Goal: Task Accomplishment & Management: Complete application form

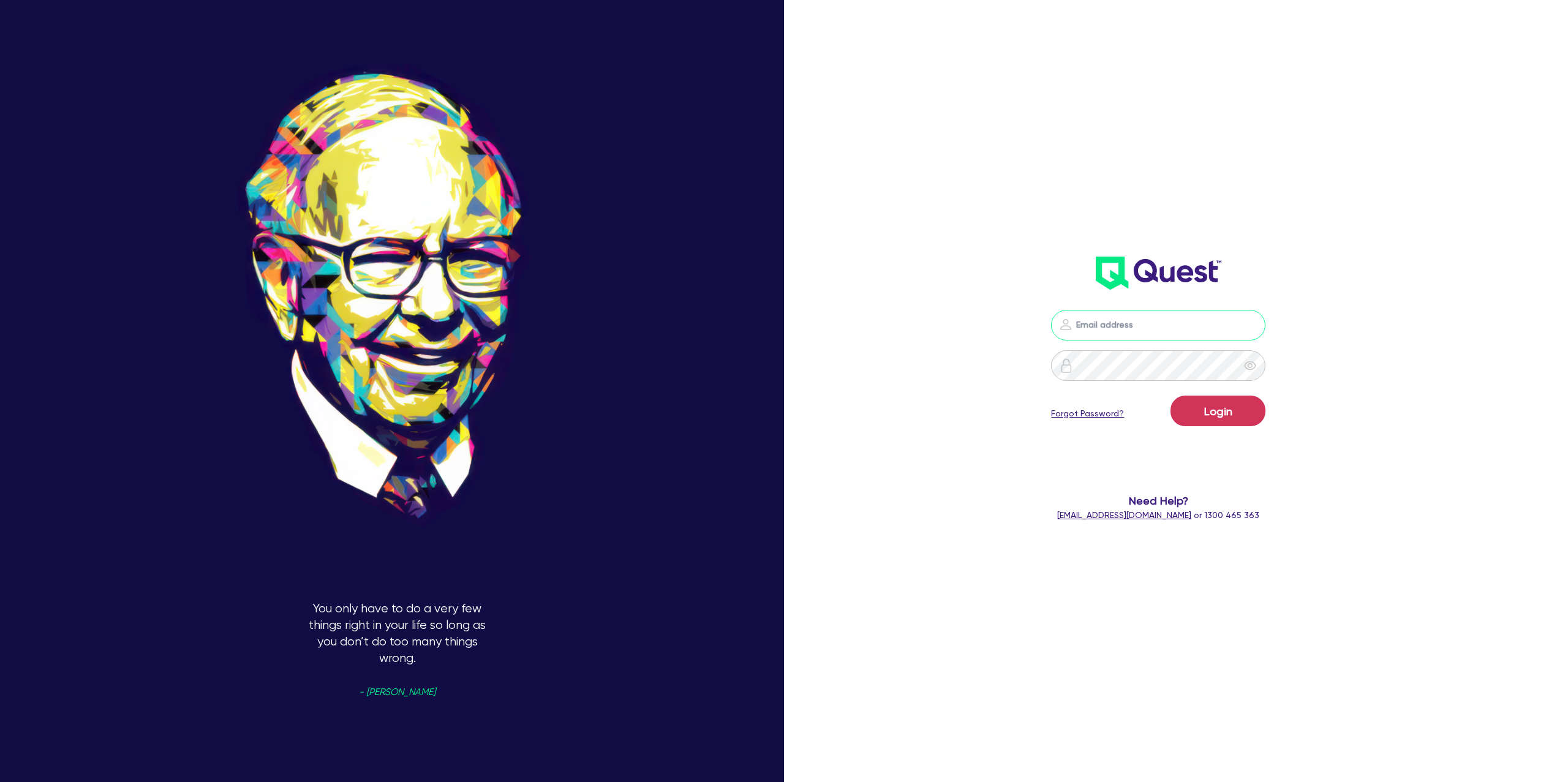
click at [1143, 330] on input "email" at bounding box center [1158, 325] width 215 height 31
type input "gabriel.vanjour@quest.finance"
click at [1221, 416] on button "Login" at bounding box center [1218, 411] width 95 height 31
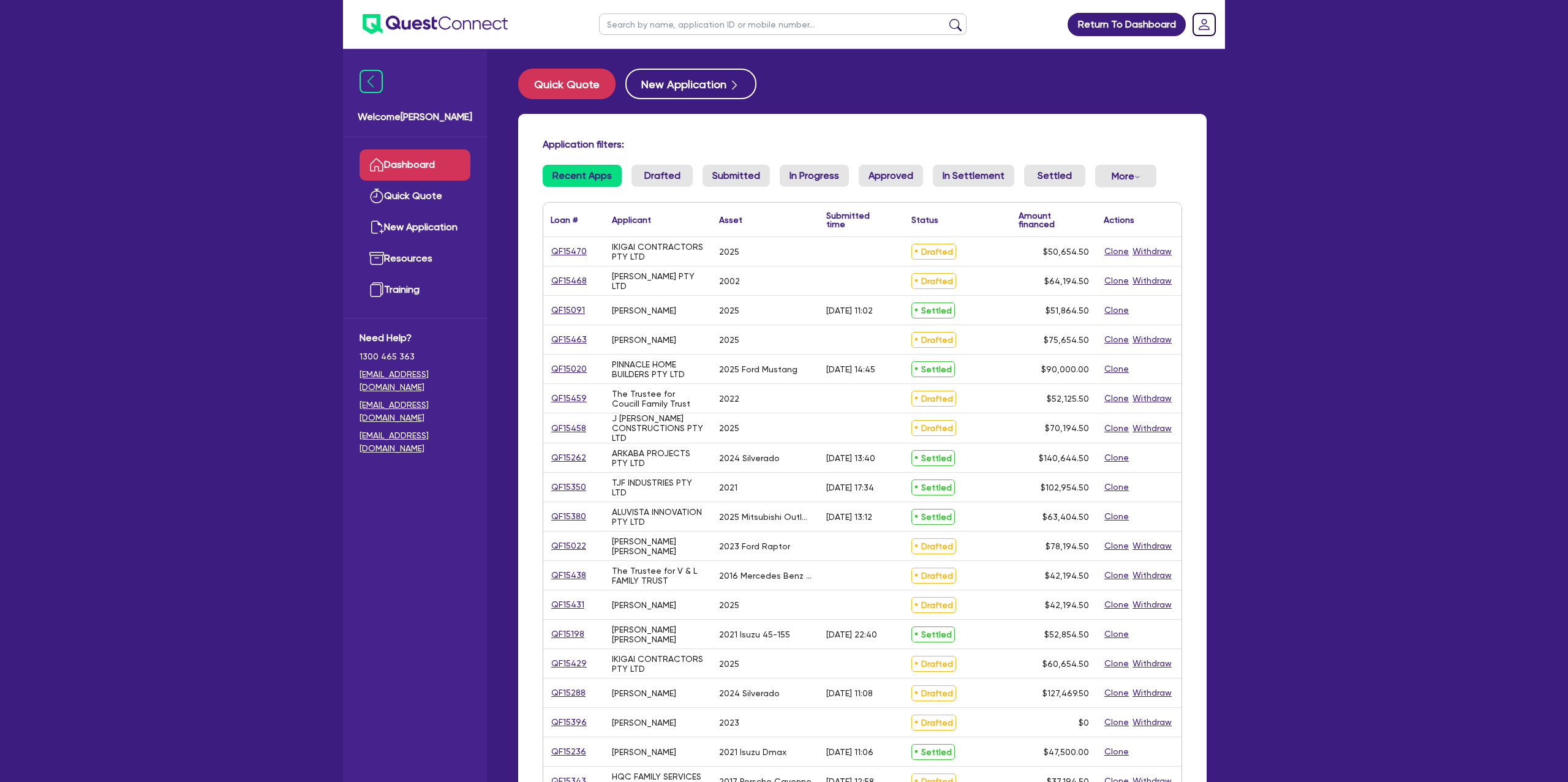
click at [671, 26] on input "text" at bounding box center [782, 25] width 367 height 22
click at [945, 19] on button "submit" at bounding box center [955, 27] width 20 height 17
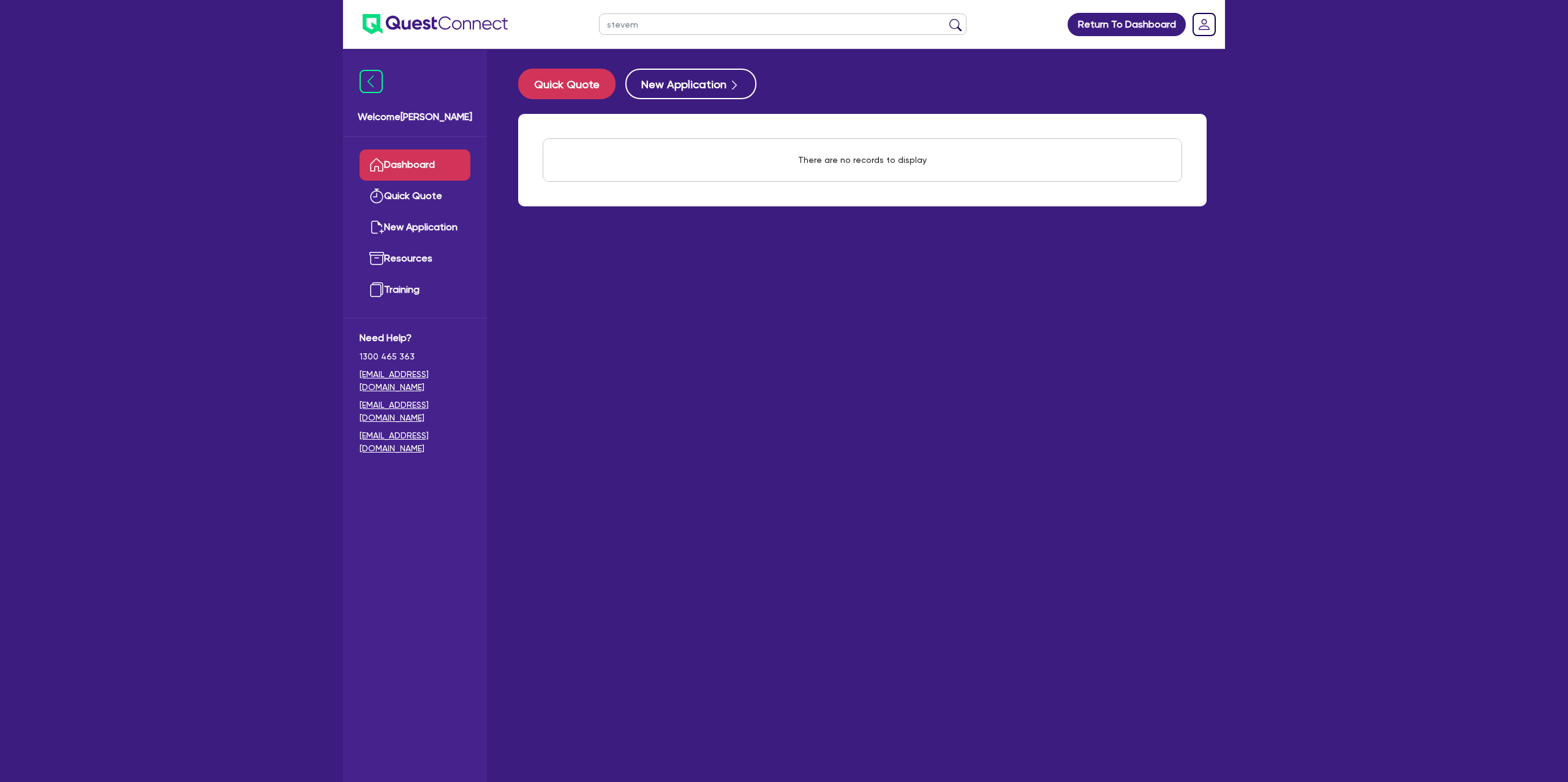
click at [945, 19] on button "submit" at bounding box center [955, 27] width 20 height 17
type input "steven"
click at [945, 19] on button "submit" at bounding box center [955, 27] width 20 height 17
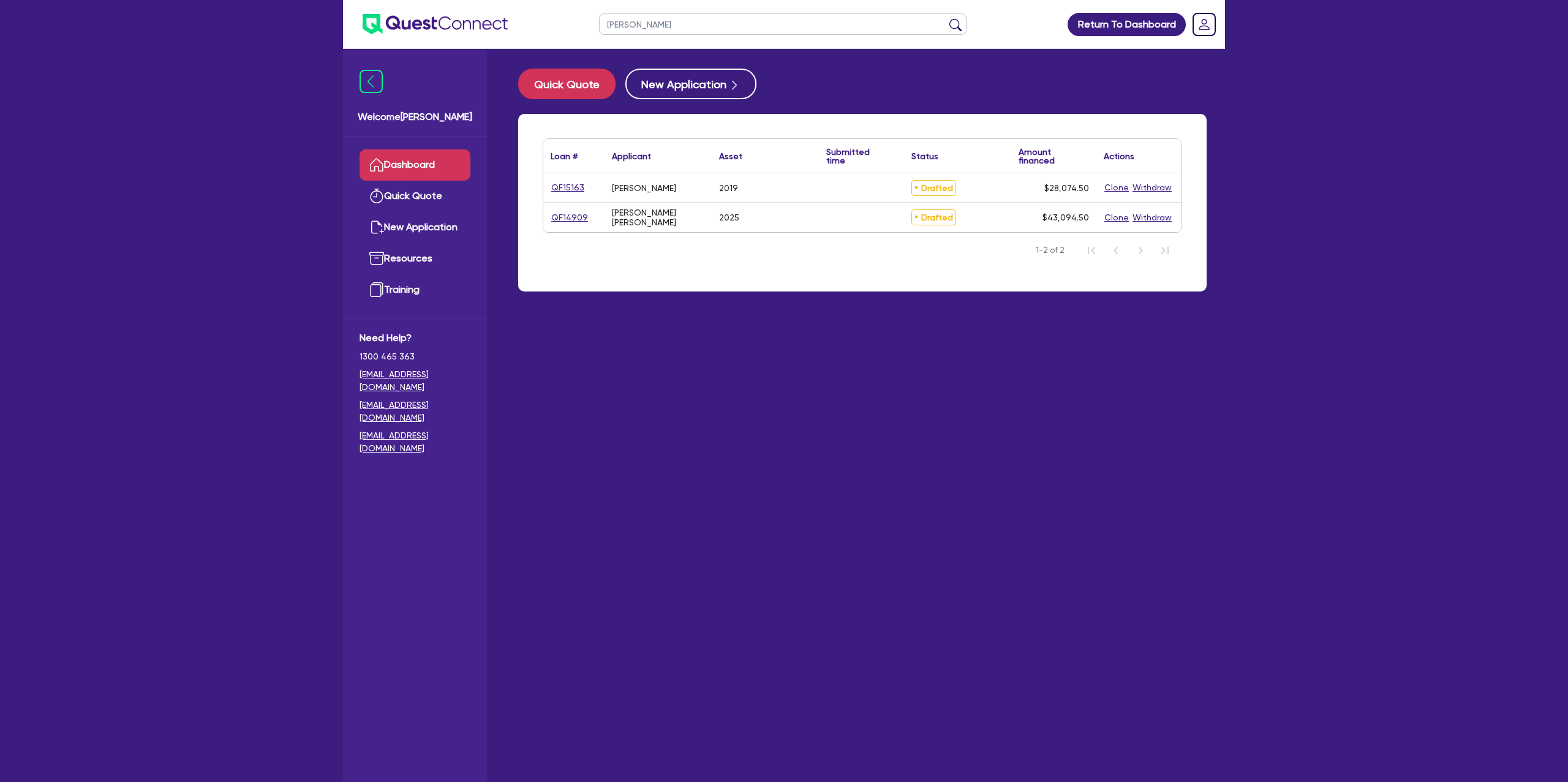
click at [418, 157] on link "Dashboard" at bounding box center [415, 165] width 111 height 32
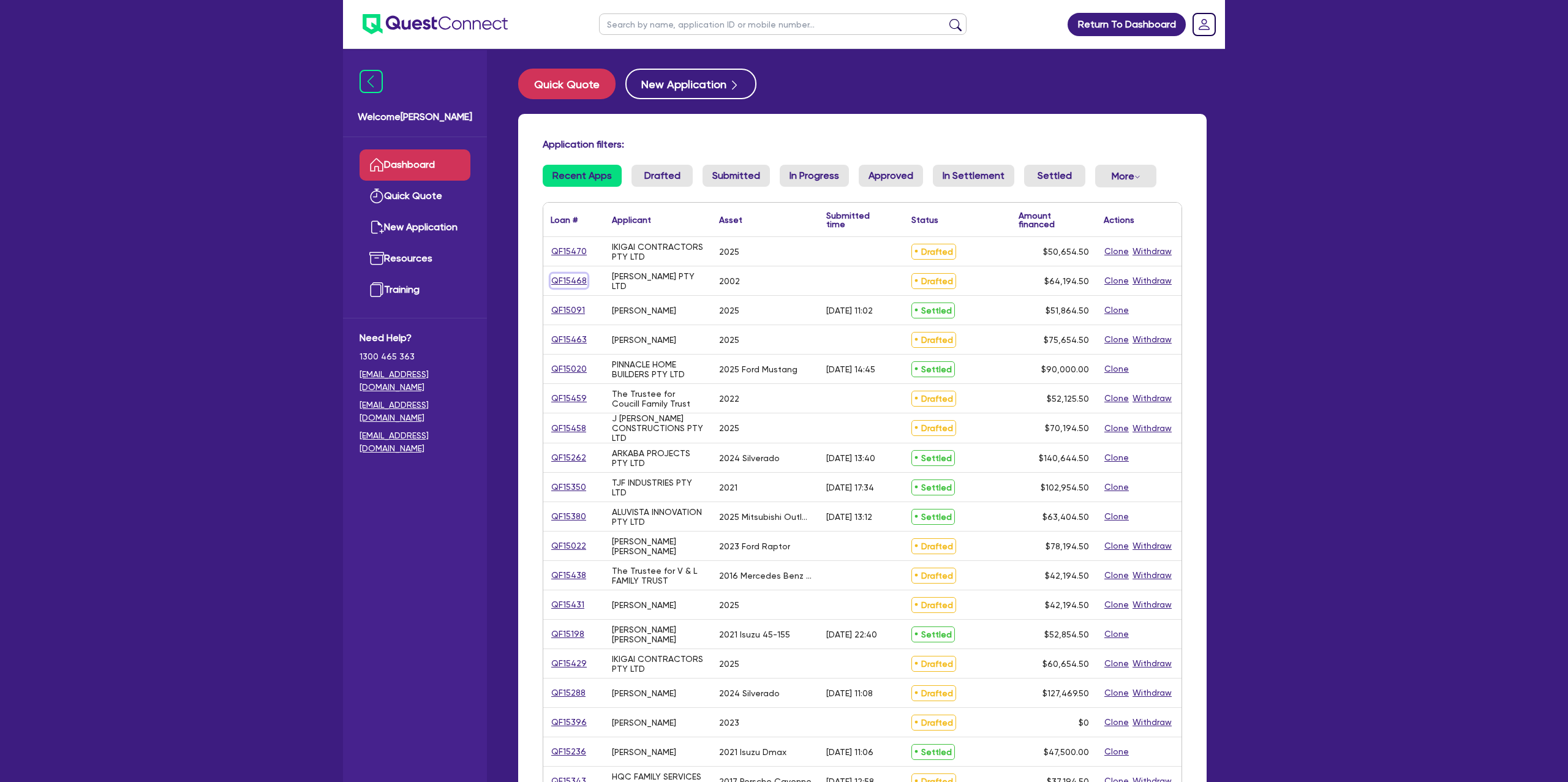
click at [581, 277] on link "QF15468" at bounding box center [568, 281] width 37 height 14
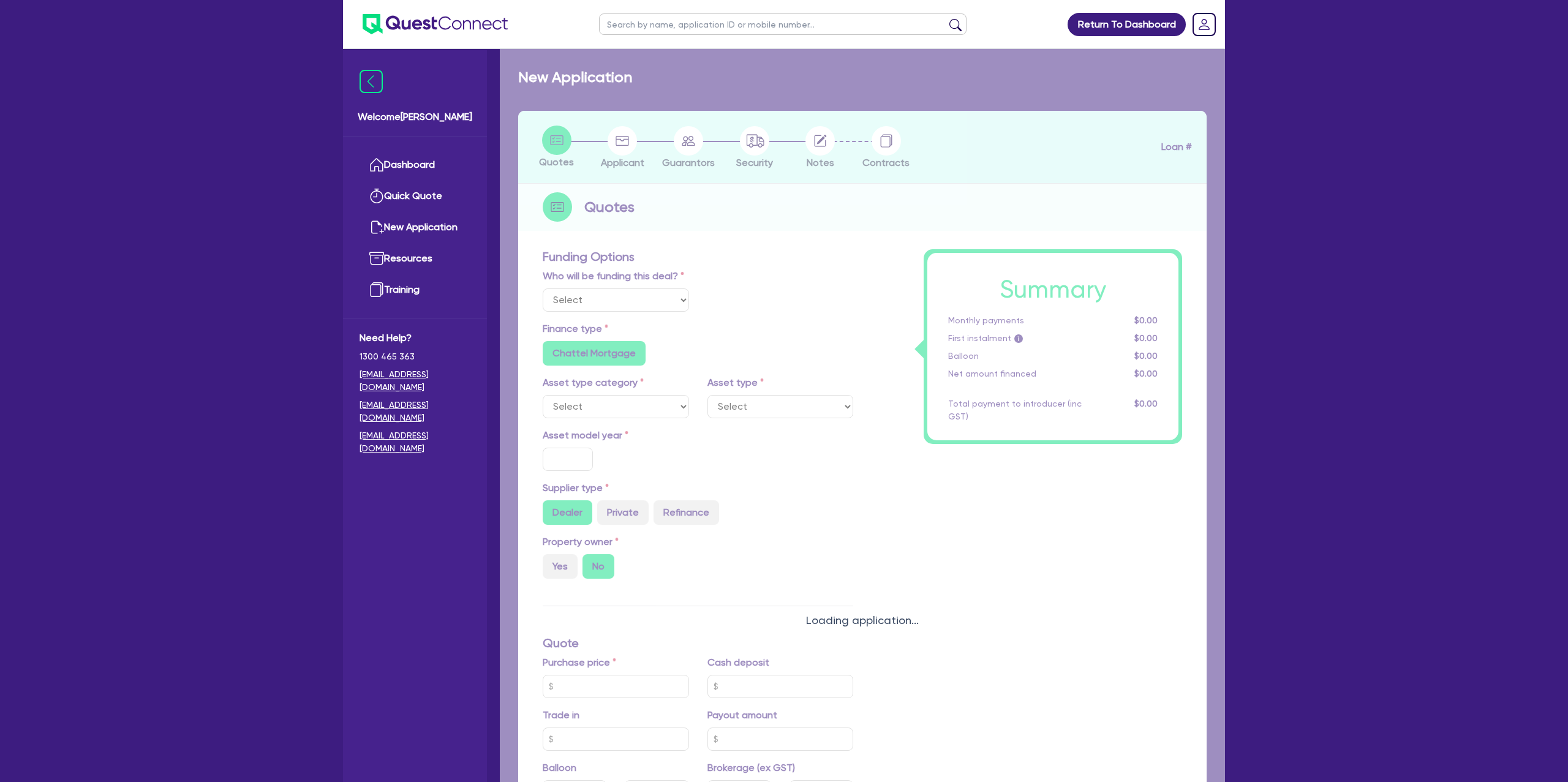
select select "Other"
select select "CARS_AND_LIGHT_TRUCKS"
type input "2002"
type input "62,000"
type input "16.95"
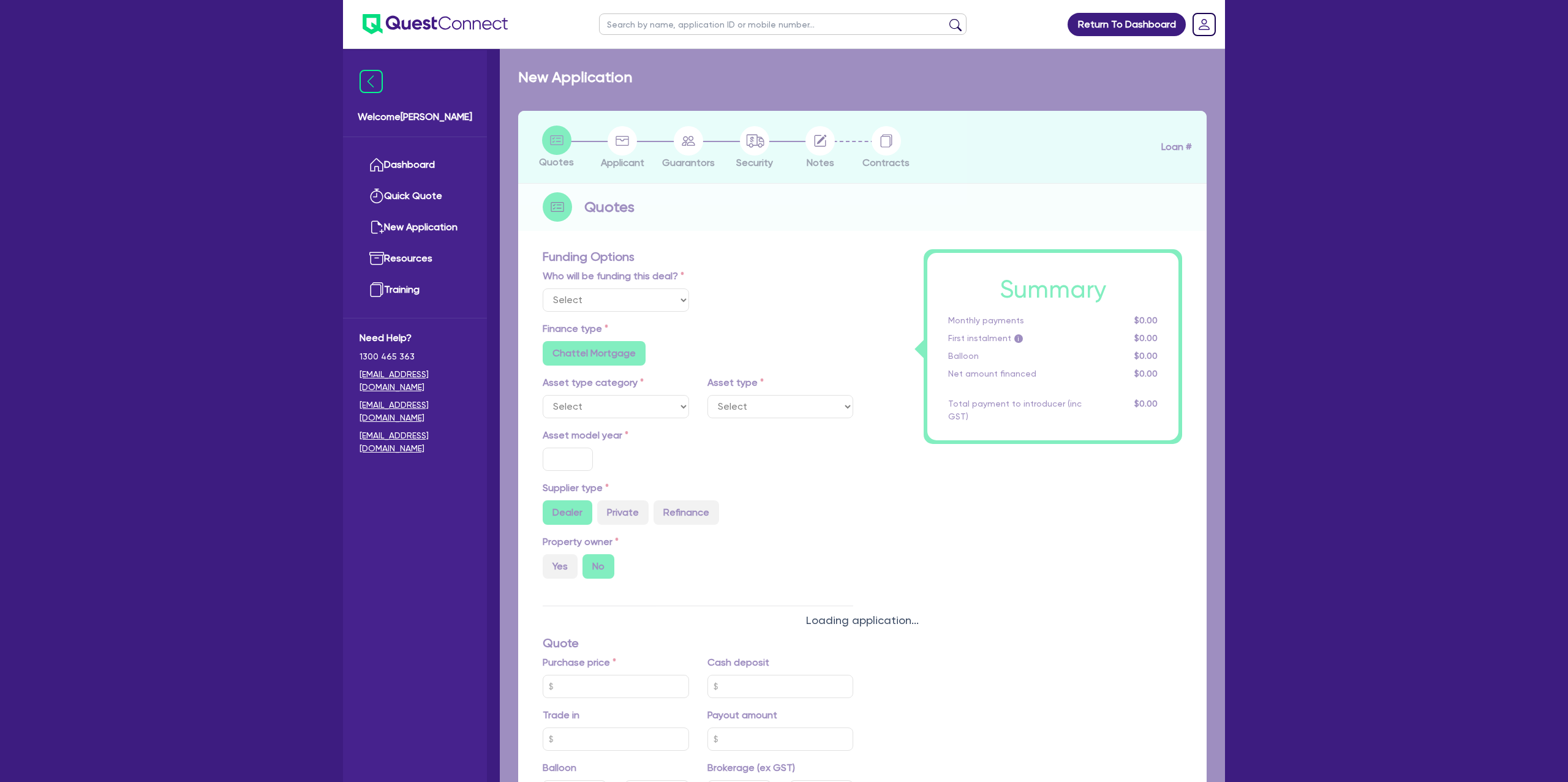
type input "1,400"
radio input "true"
select select "PASSENGER_VEHICLES"
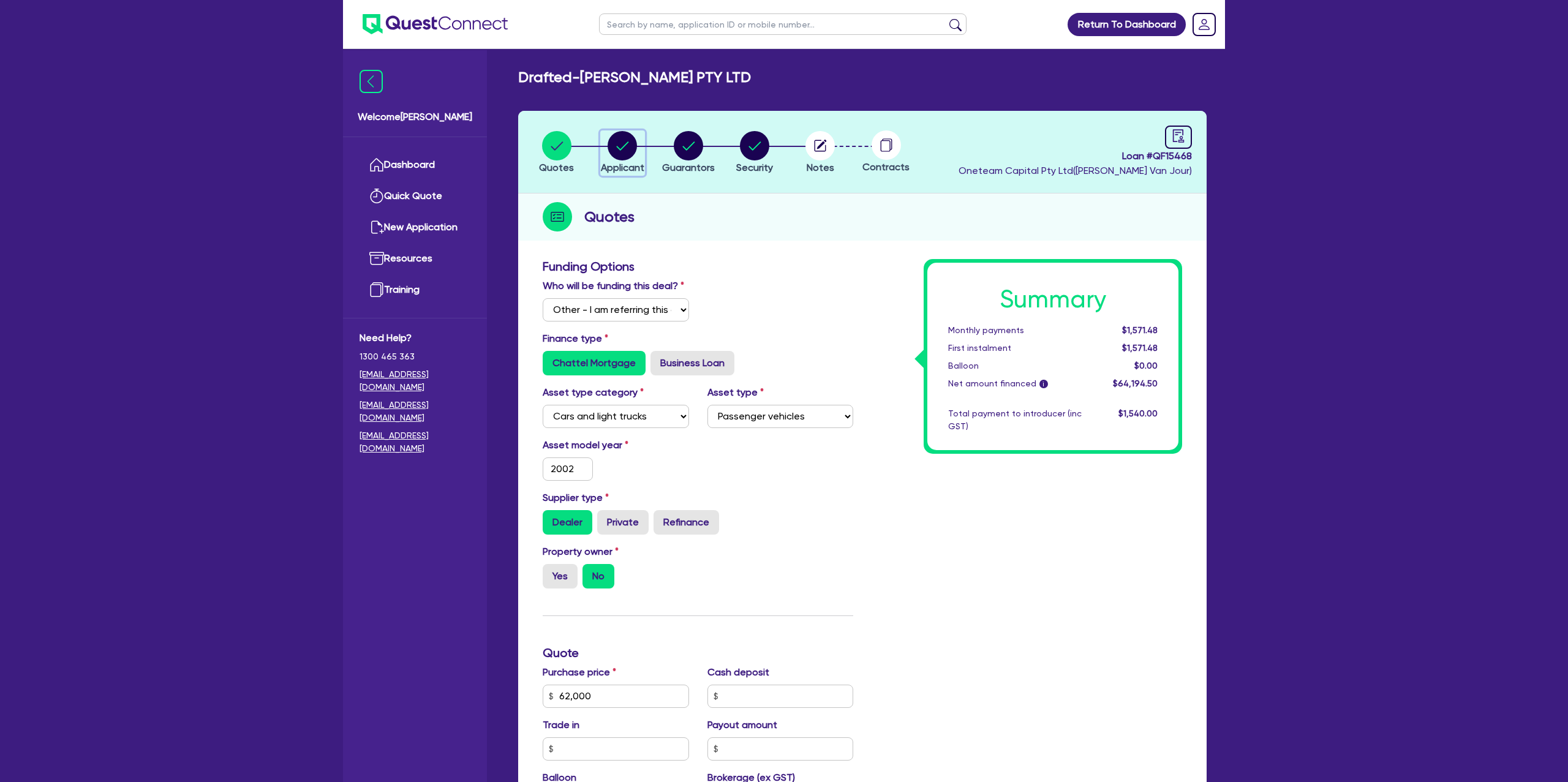
click at [635, 148] on circle "button" at bounding box center [623, 146] width 30 height 30
select select "COMPANY"
select select "TRANSPORT_WAREHOUSING"
select select "TAXI_LUXURY_CAR_SERVICES"
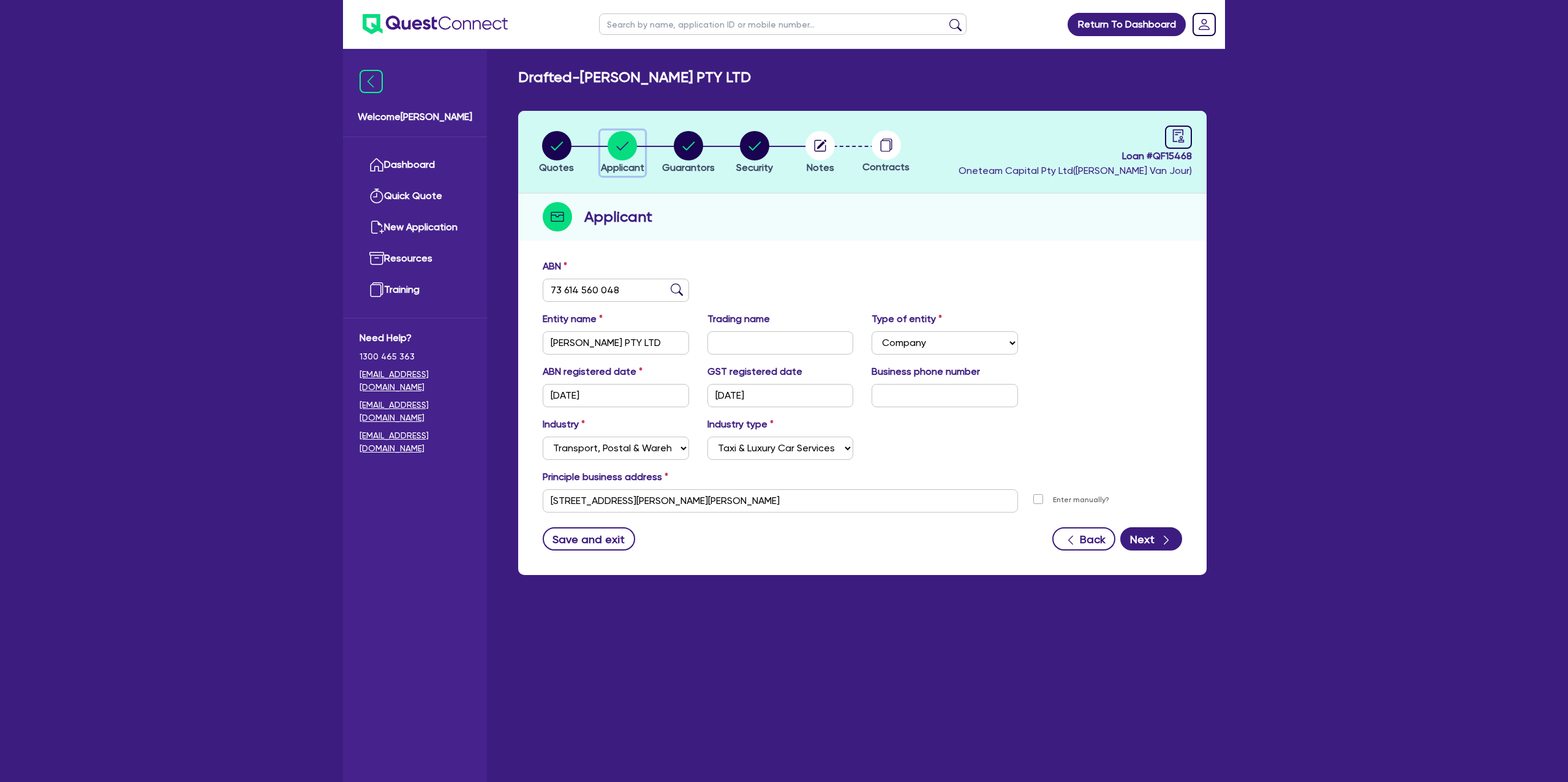
scroll to position [49, 0]
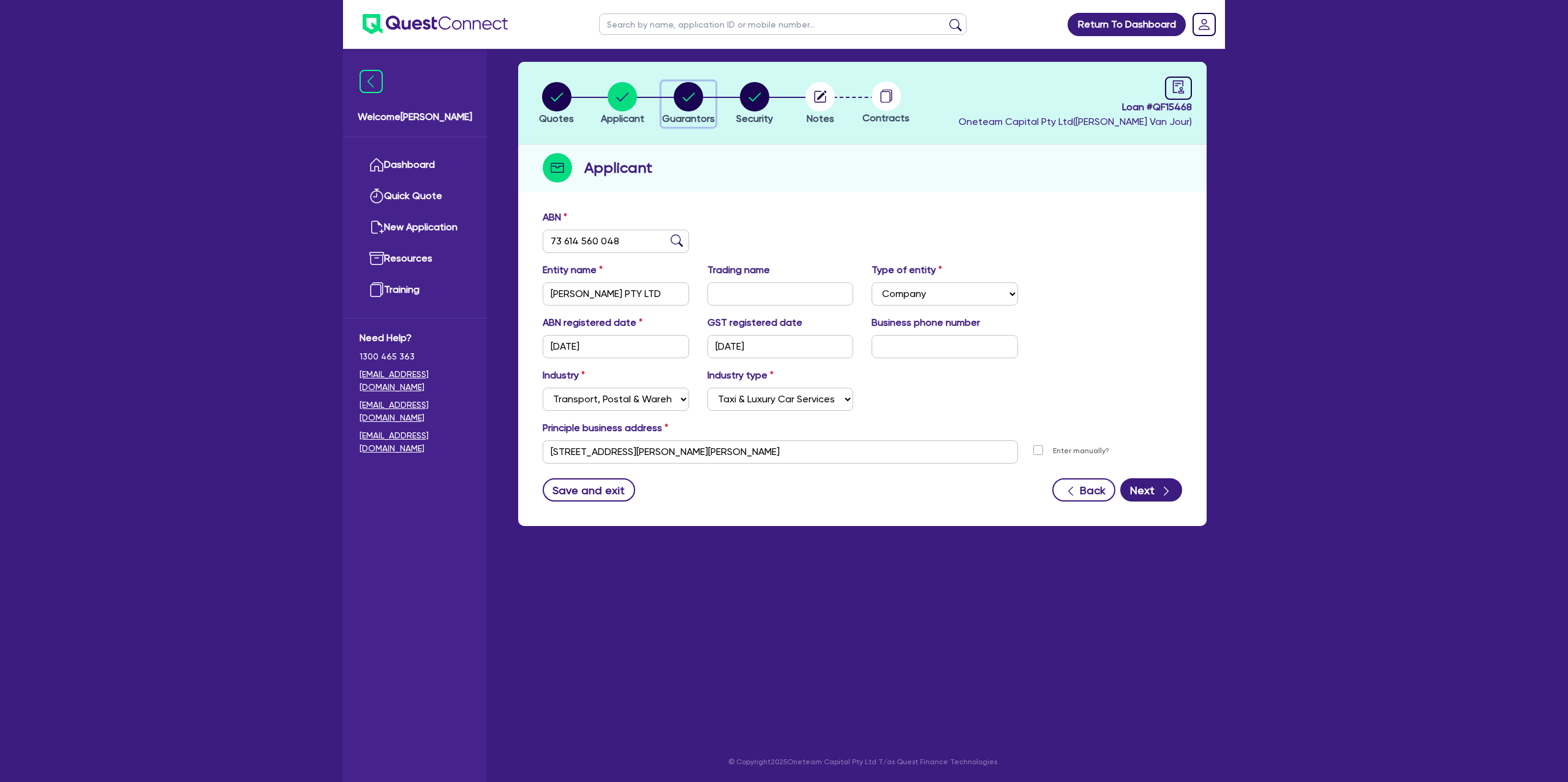
click at [697, 100] on circle "button" at bounding box center [689, 97] width 30 height 30
select select "MR"
select select "VIC"
select select "MARRIED"
select select "CASH"
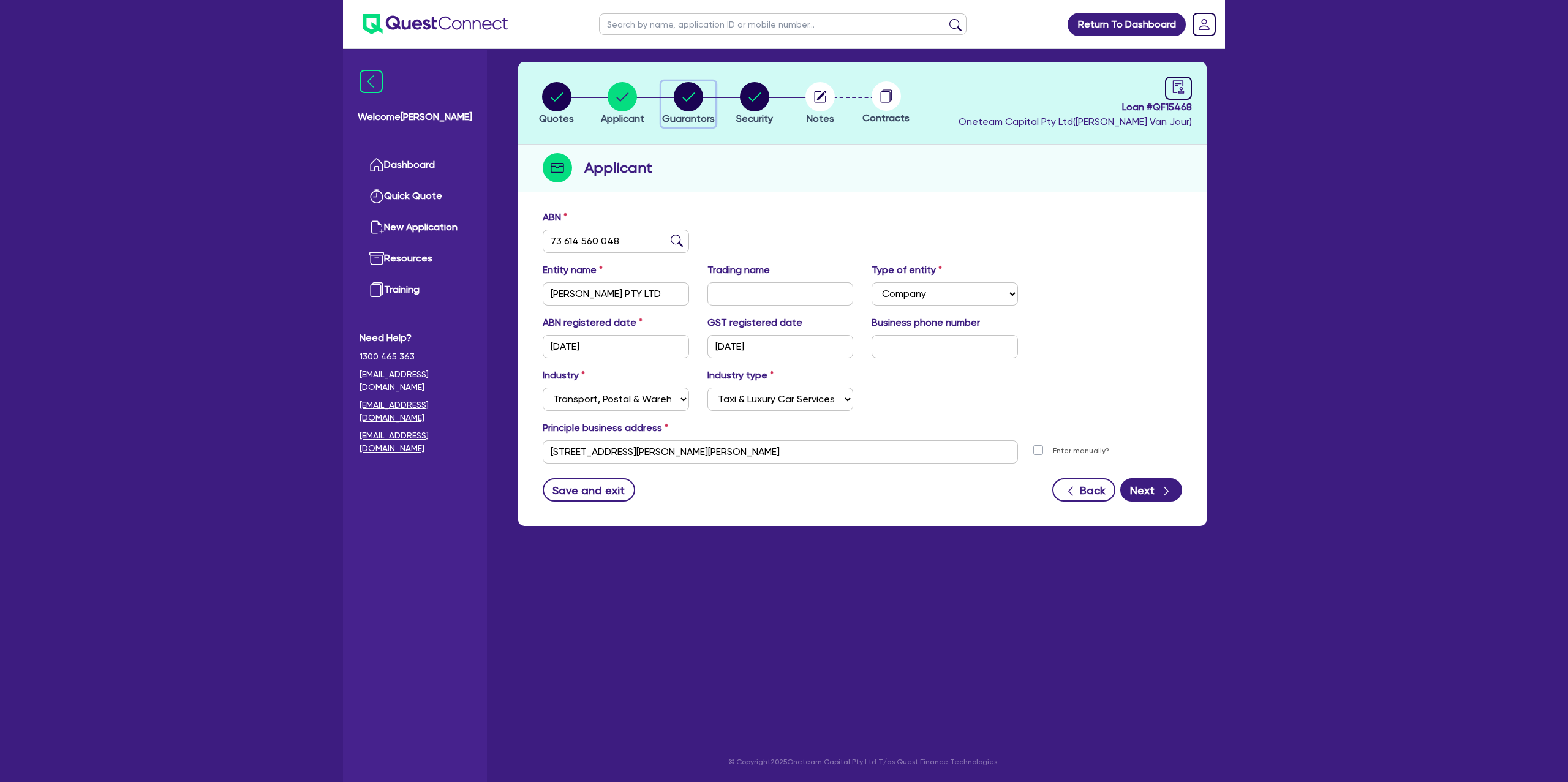
select select "VEHICLE"
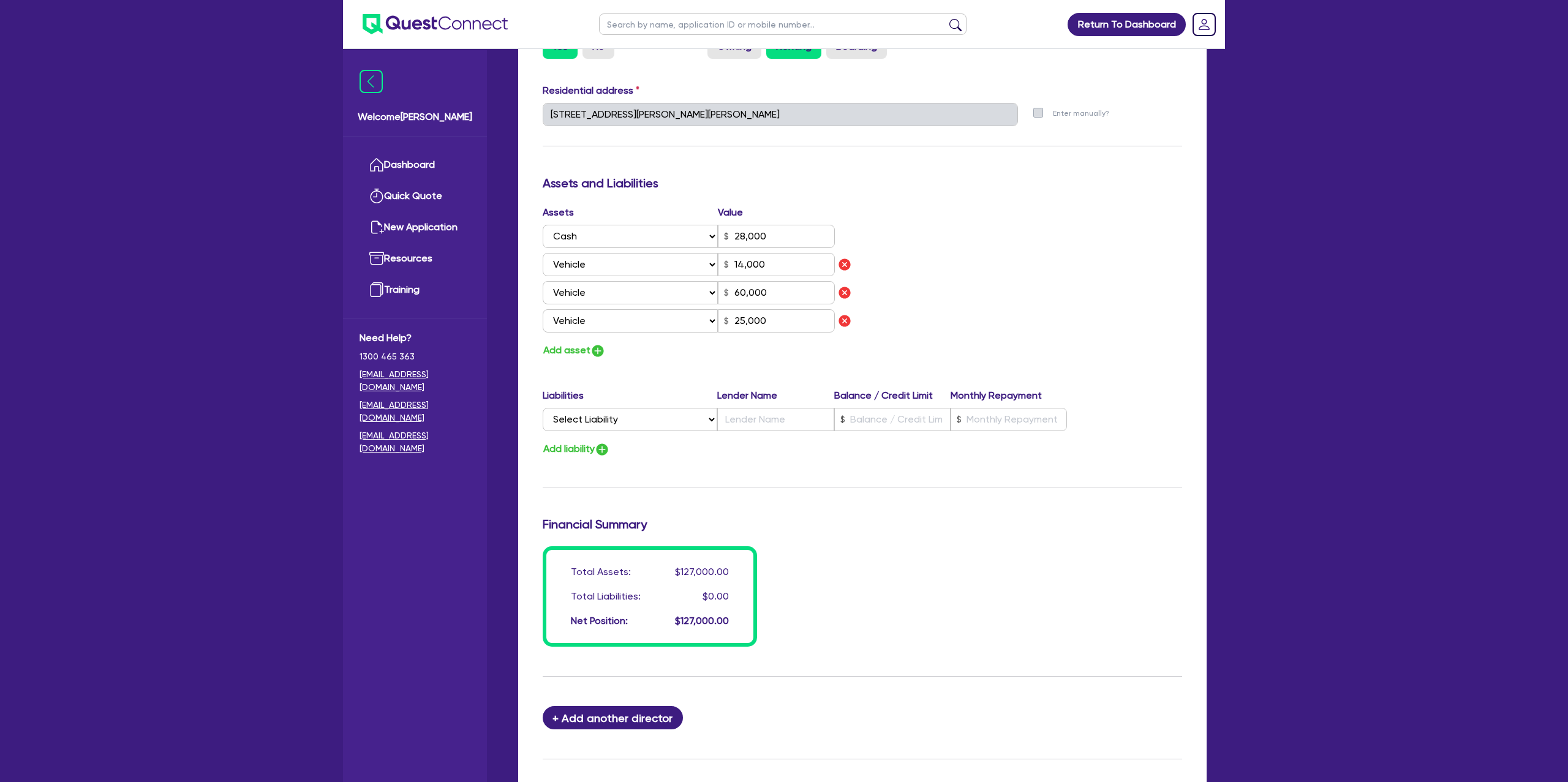
scroll to position [732, 0]
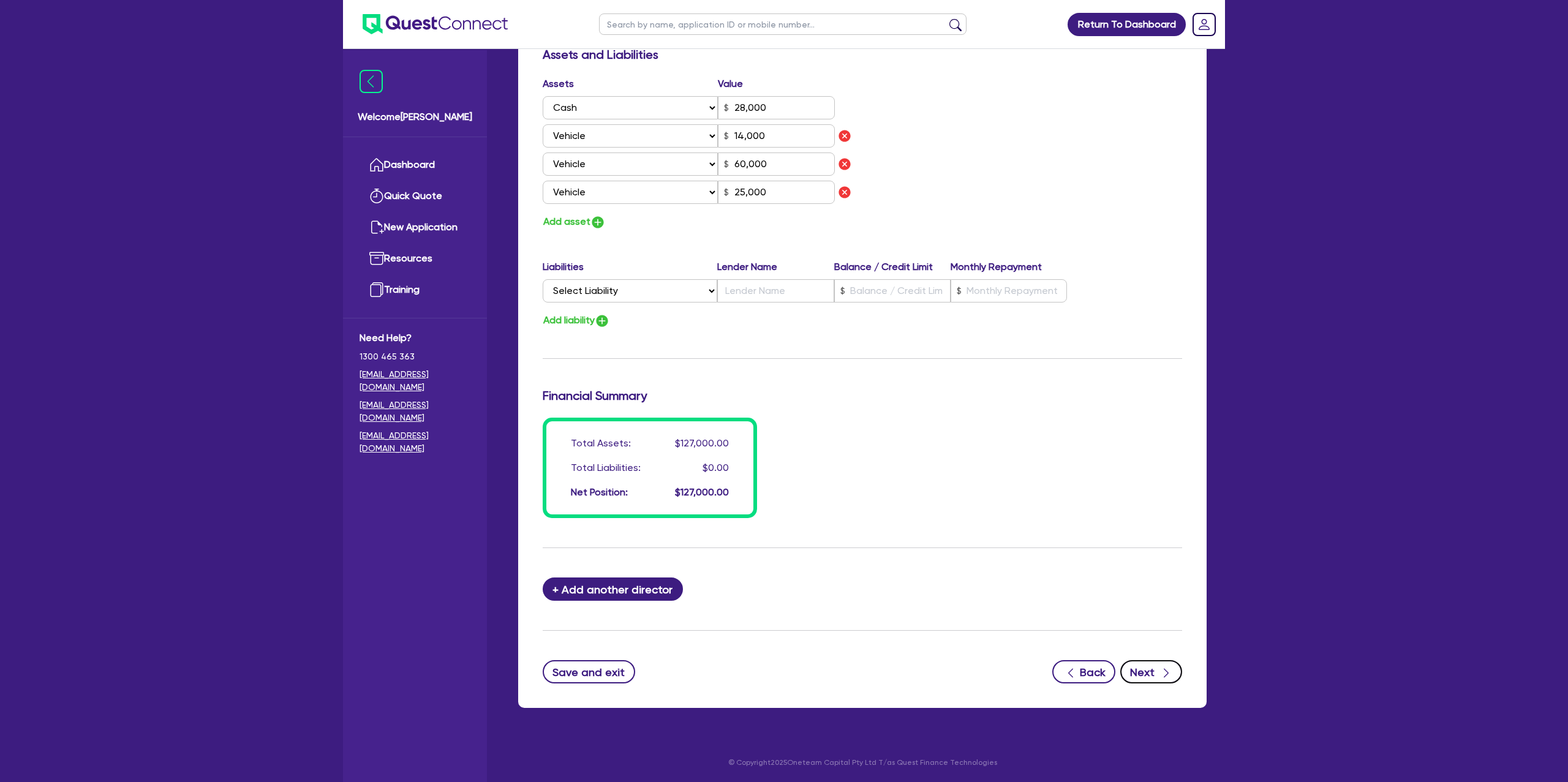
click at [1165, 670] on icon "button" at bounding box center [1166, 673] width 5 height 9
select select "CARS_AND_LIGHT_TRUCKS"
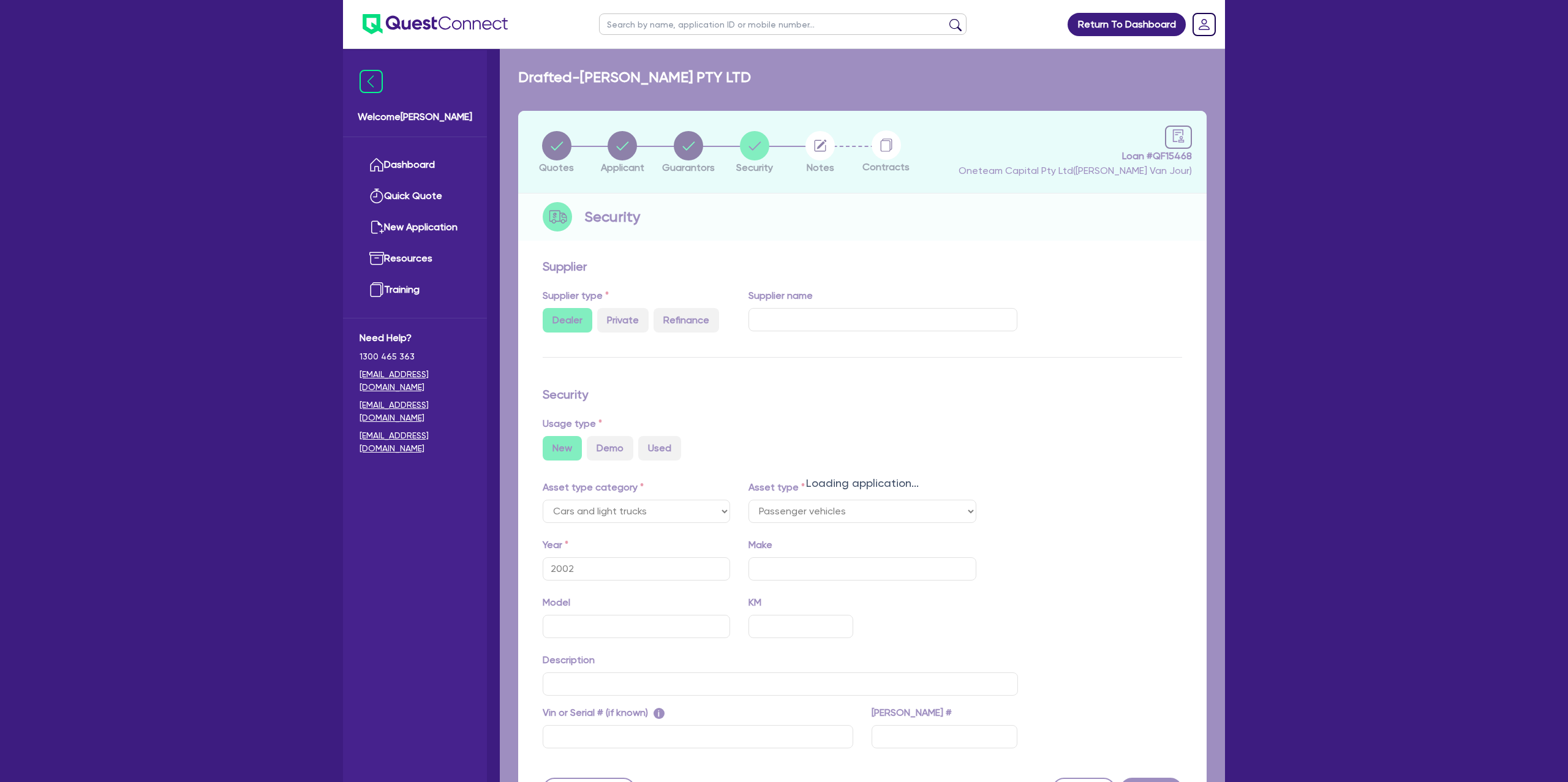
select select "PASSENGER_VEHICLES"
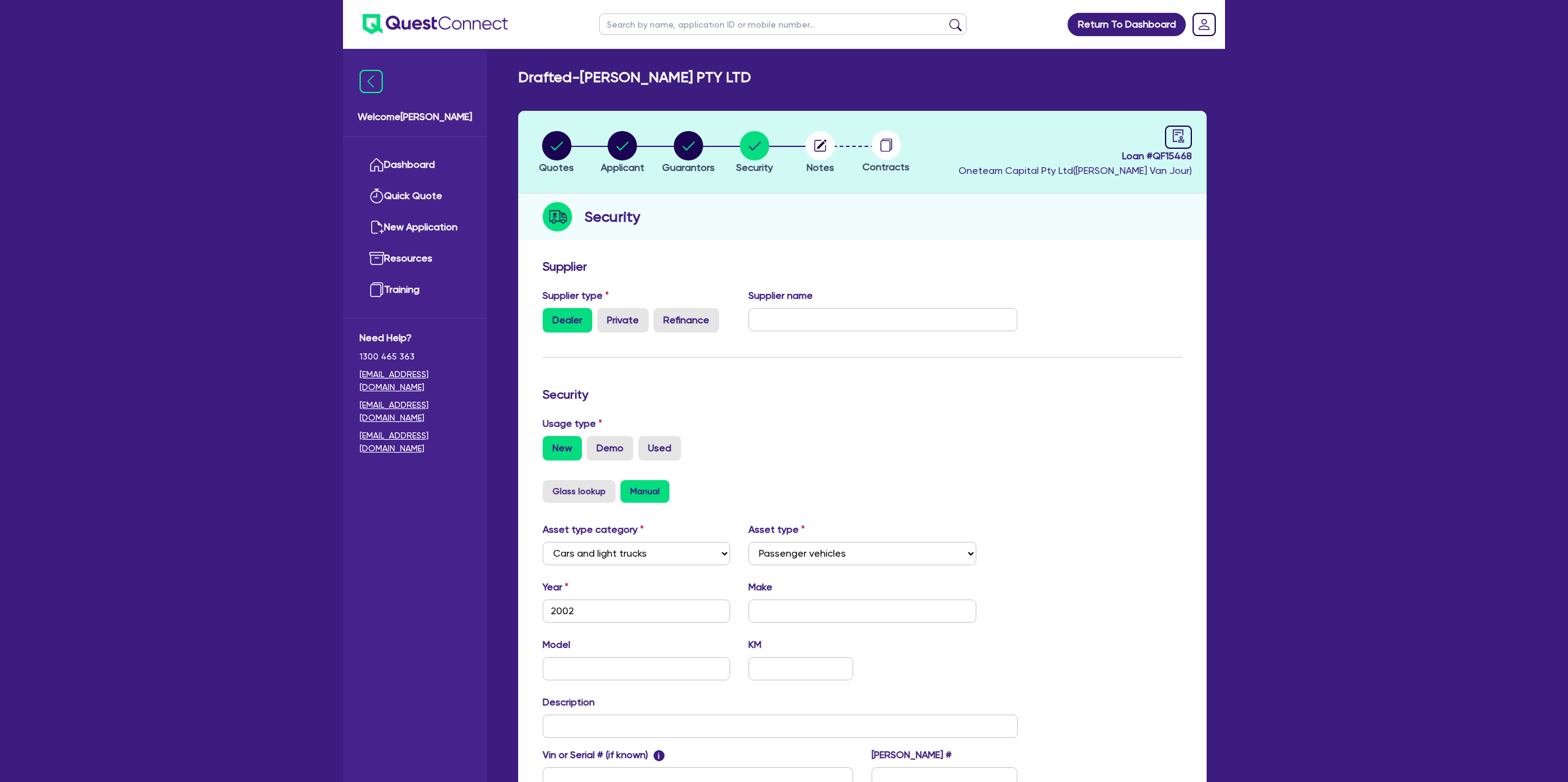
scroll to position [159, 0]
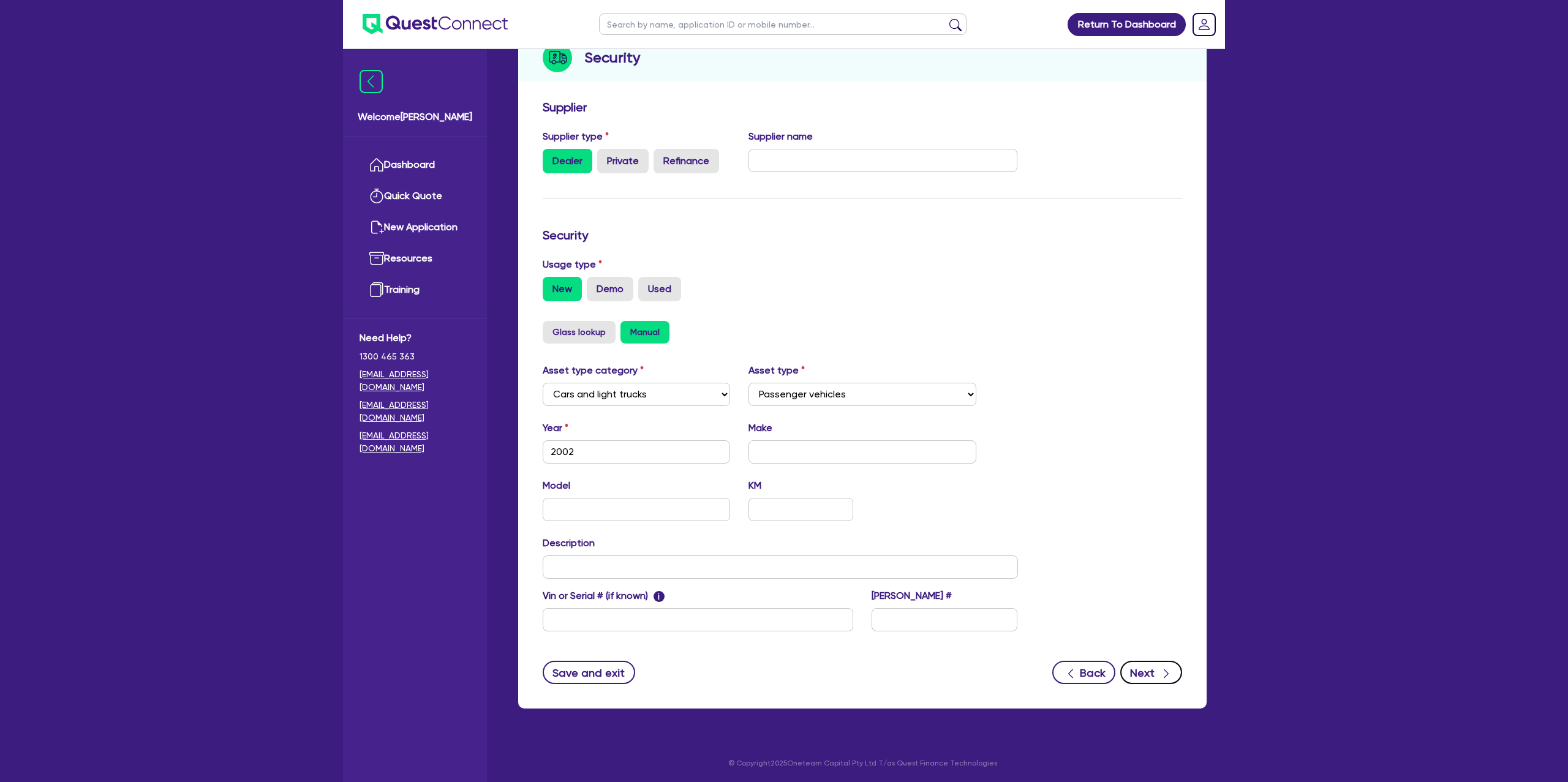
click at [1149, 670] on button "Next" at bounding box center [1151, 673] width 61 height 24
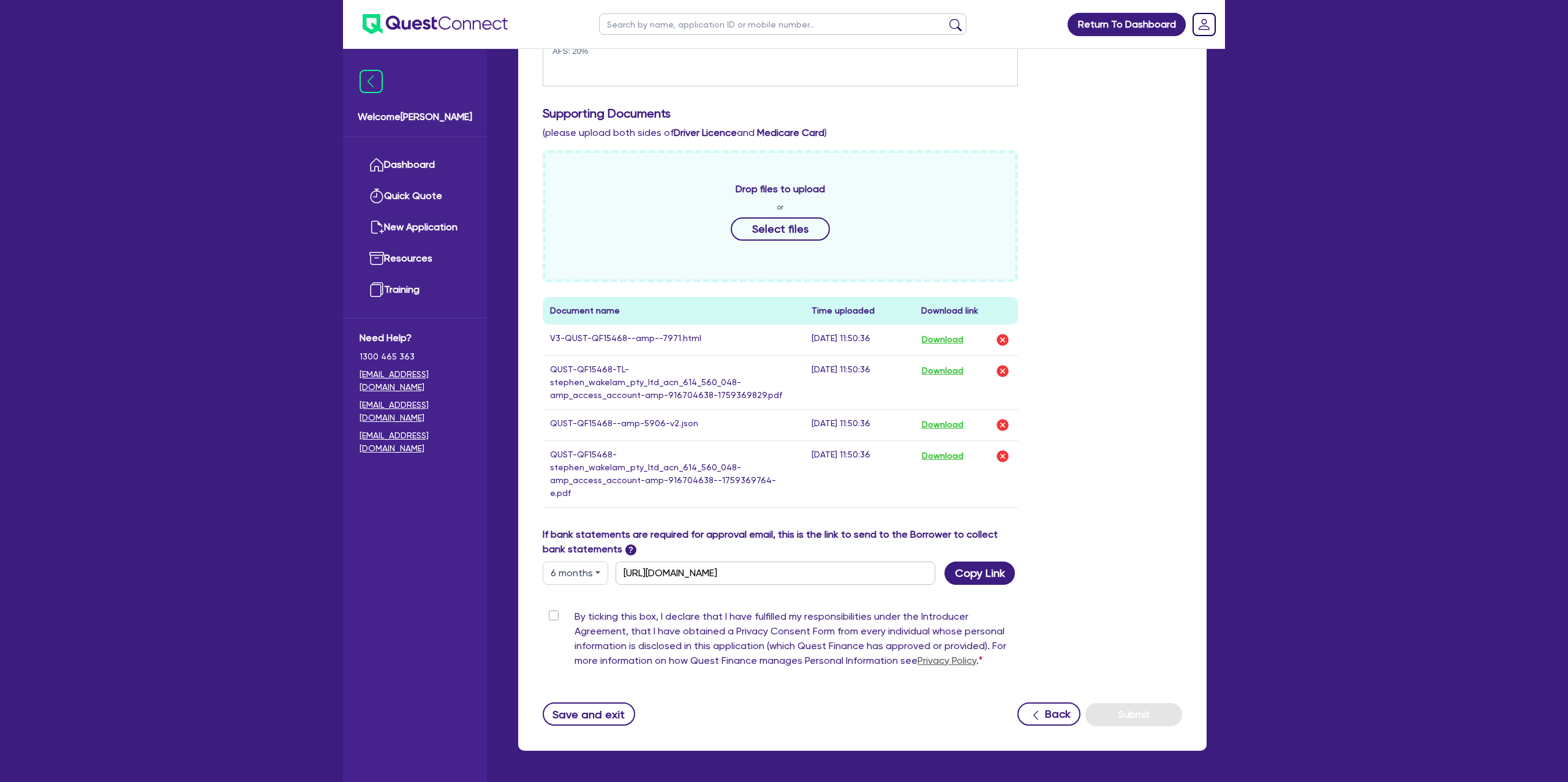
scroll to position [360, 0]
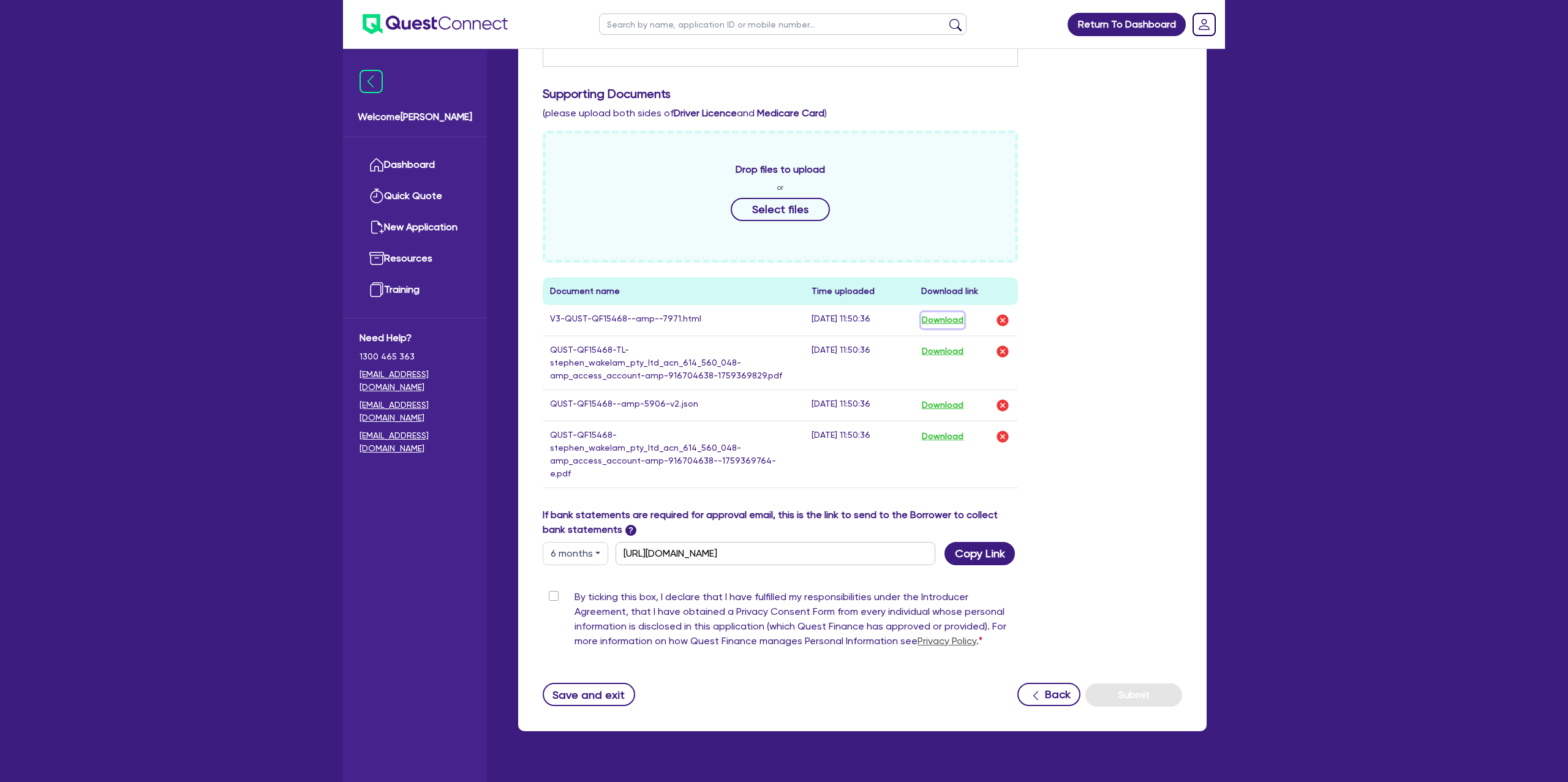
click at [941, 322] on button "Download" at bounding box center [942, 321] width 43 height 16
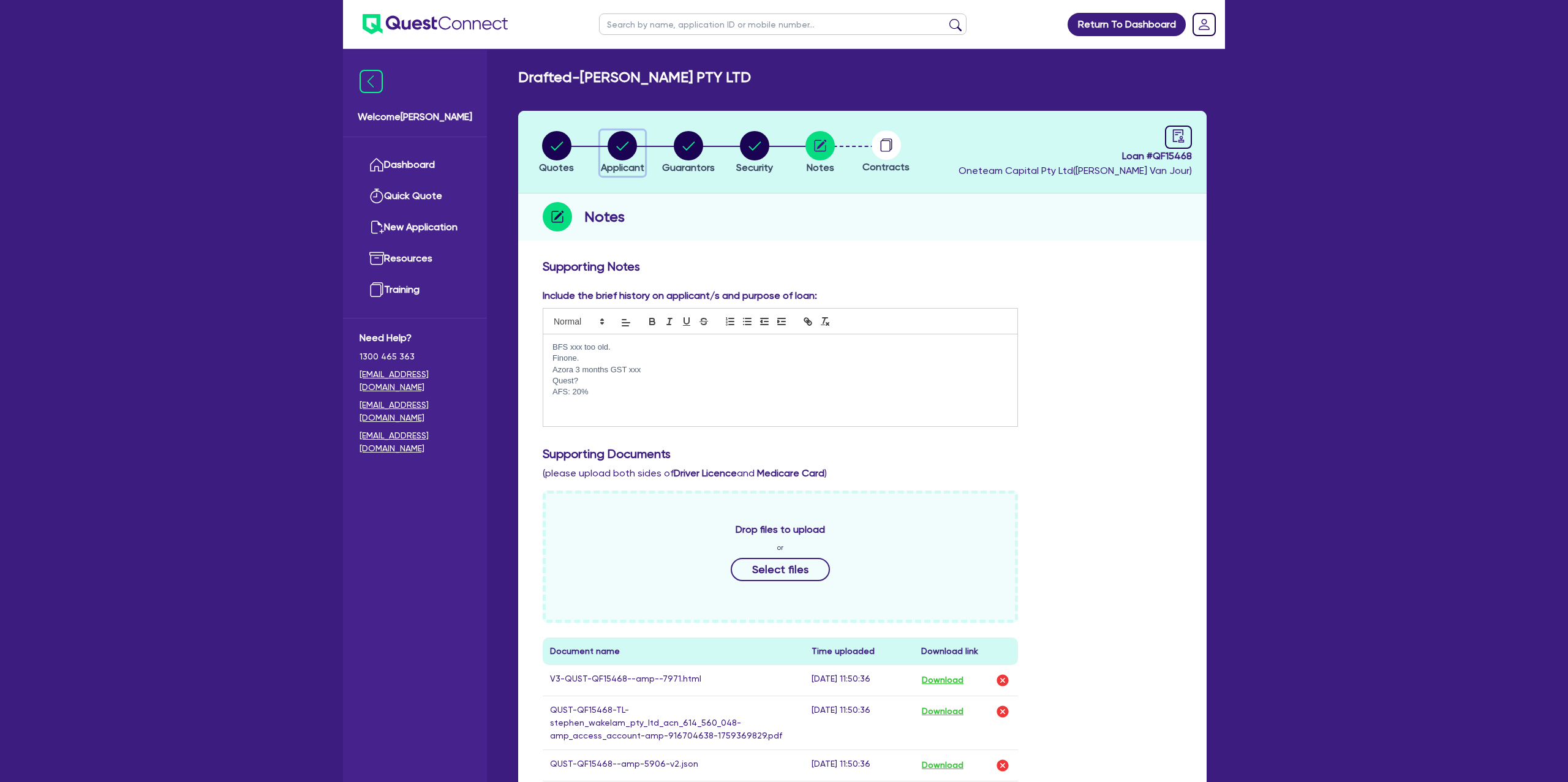
click at [631, 144] on circle "button" at bounding box center [623, 146] width 30 height 30
select select "COMPANY"
select select "TRANSPORT_WAREHOUSING"
select select "TAXI_LUXURY_CAR_SERVICES"
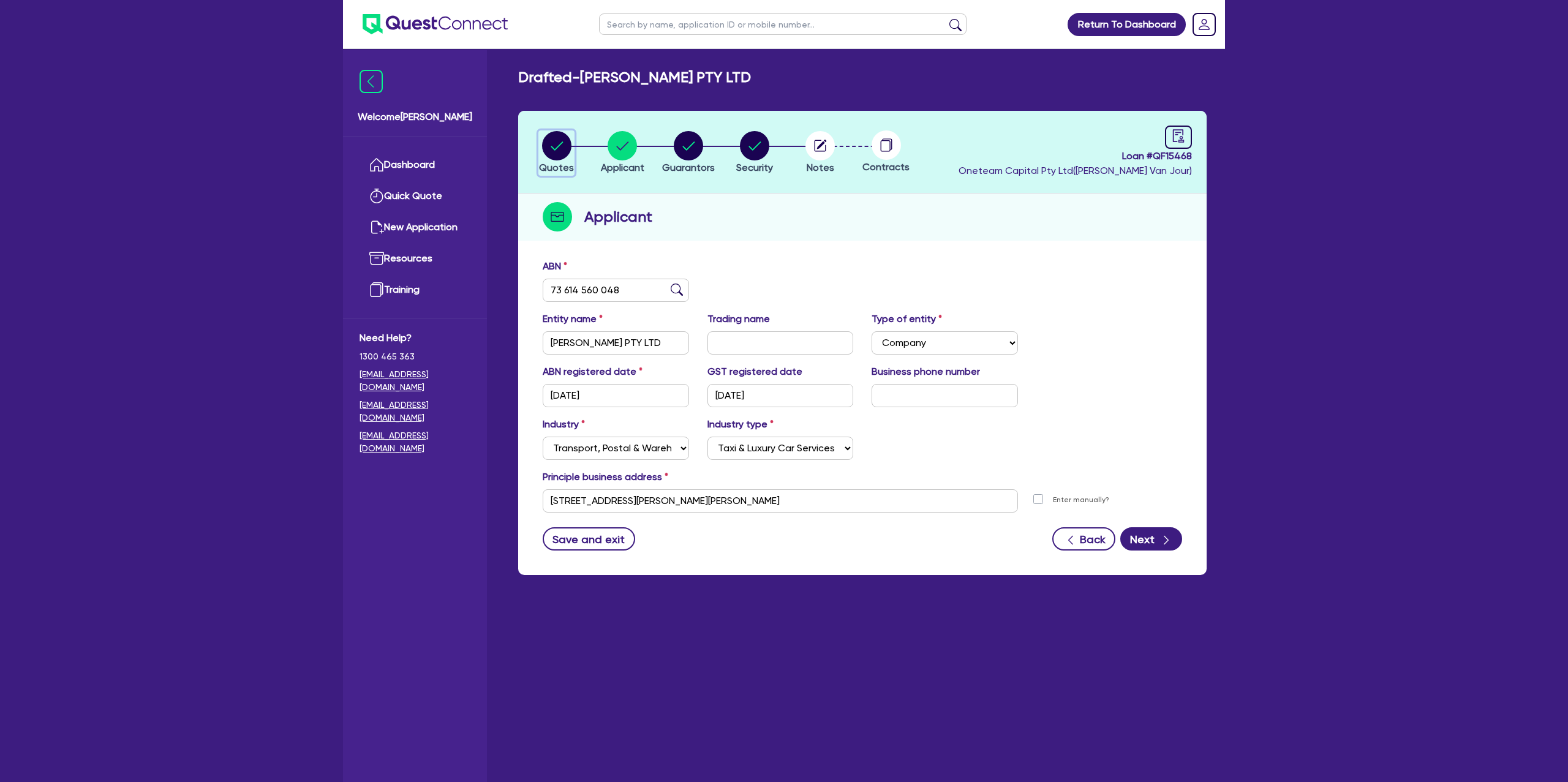
click at [543, 142] on icon "button" at bounding box center [557, 146] width 30 height 30
select select "Other"
select select "CARS_AND_LIGHT_TRUCKS"
select select "PASSENGER_VEHICLES"
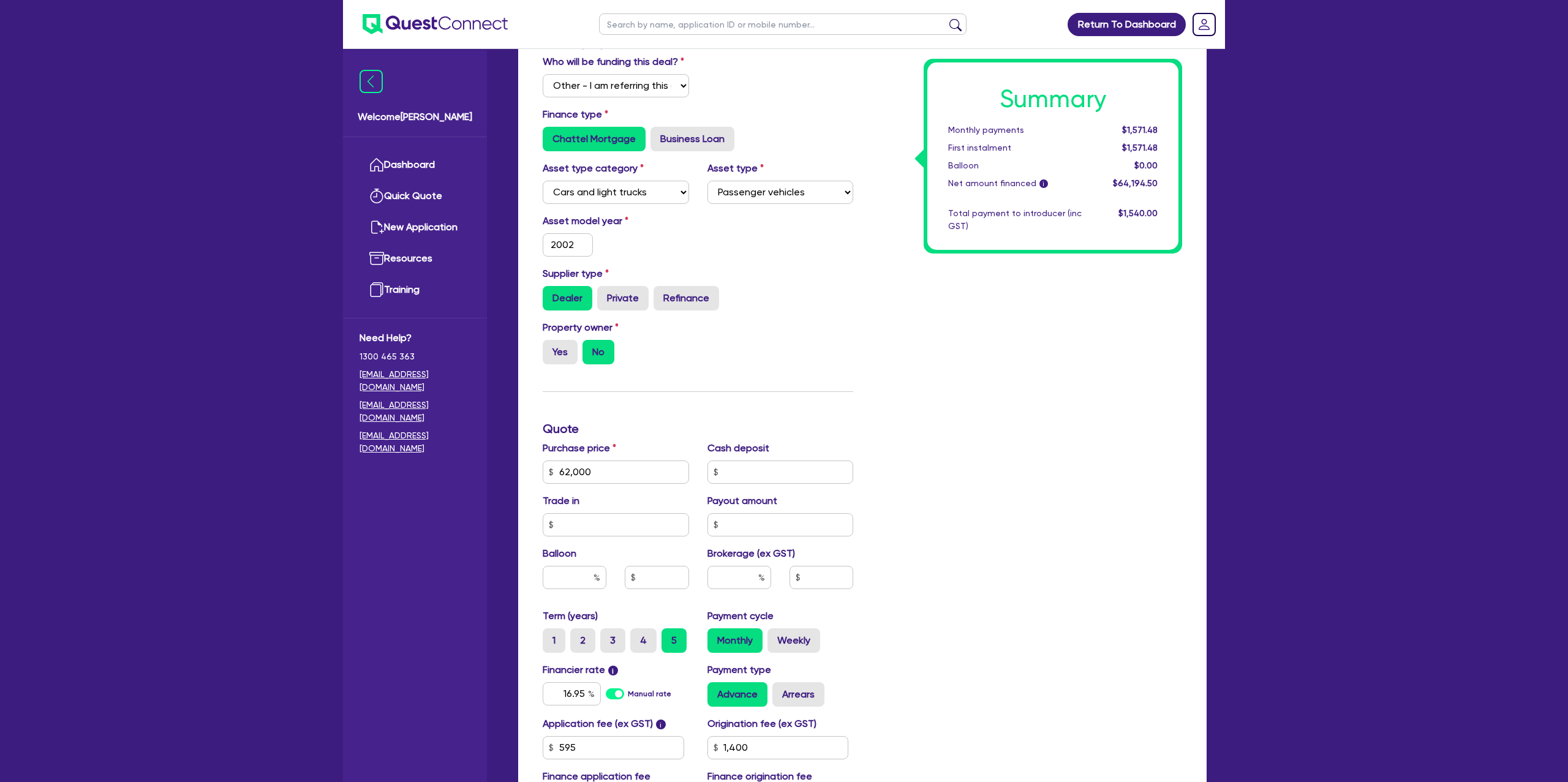
scroll to position [226, 0]
click at [740, 468] on input "text" at bounding box center [781, 470] width 147 height 24
type input "62,000"
type input "6"
type input "1,400"
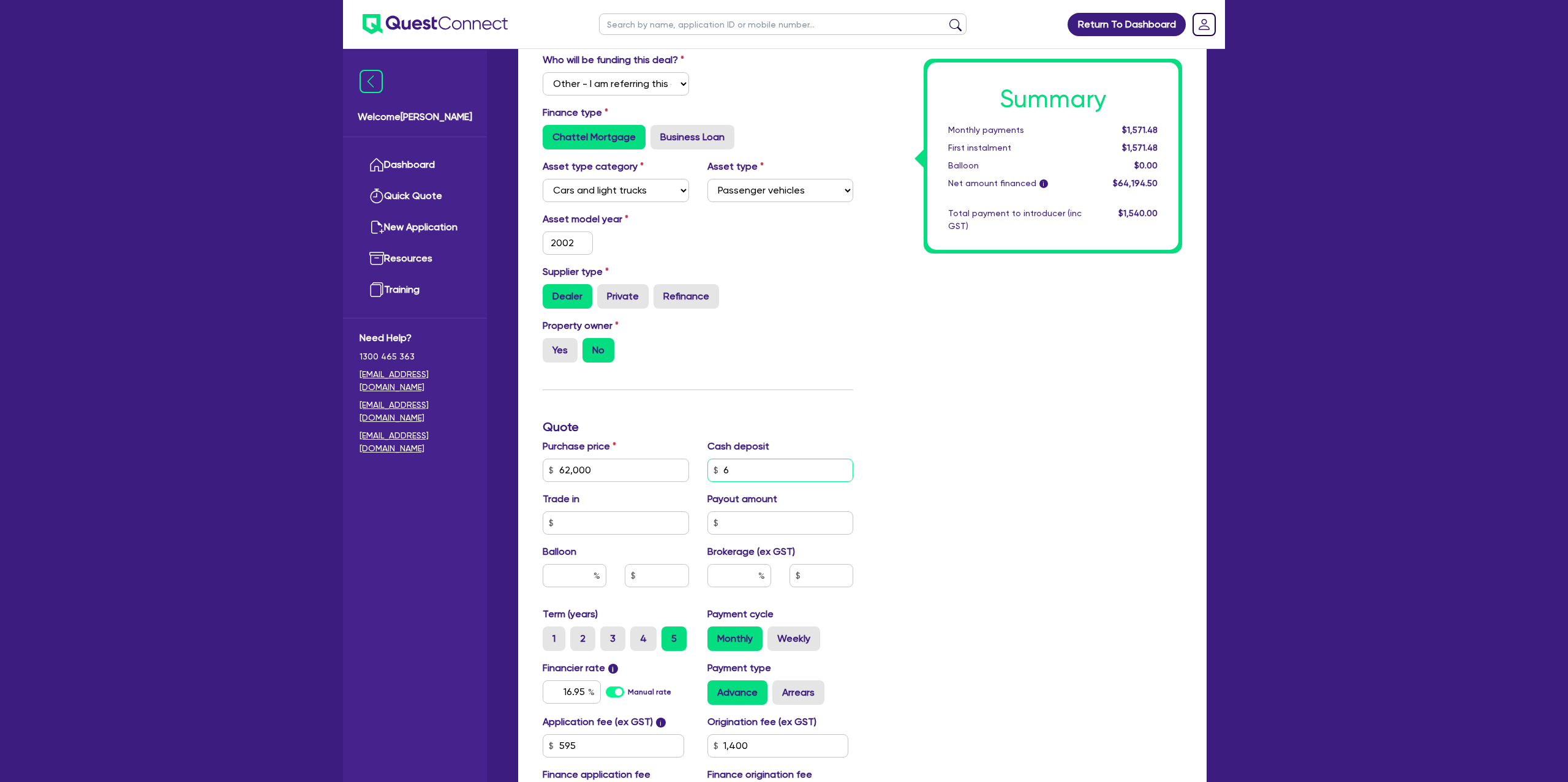
type input "62,000"
type input "62"
type input "1,400"
type input "62,000"
type input "620"
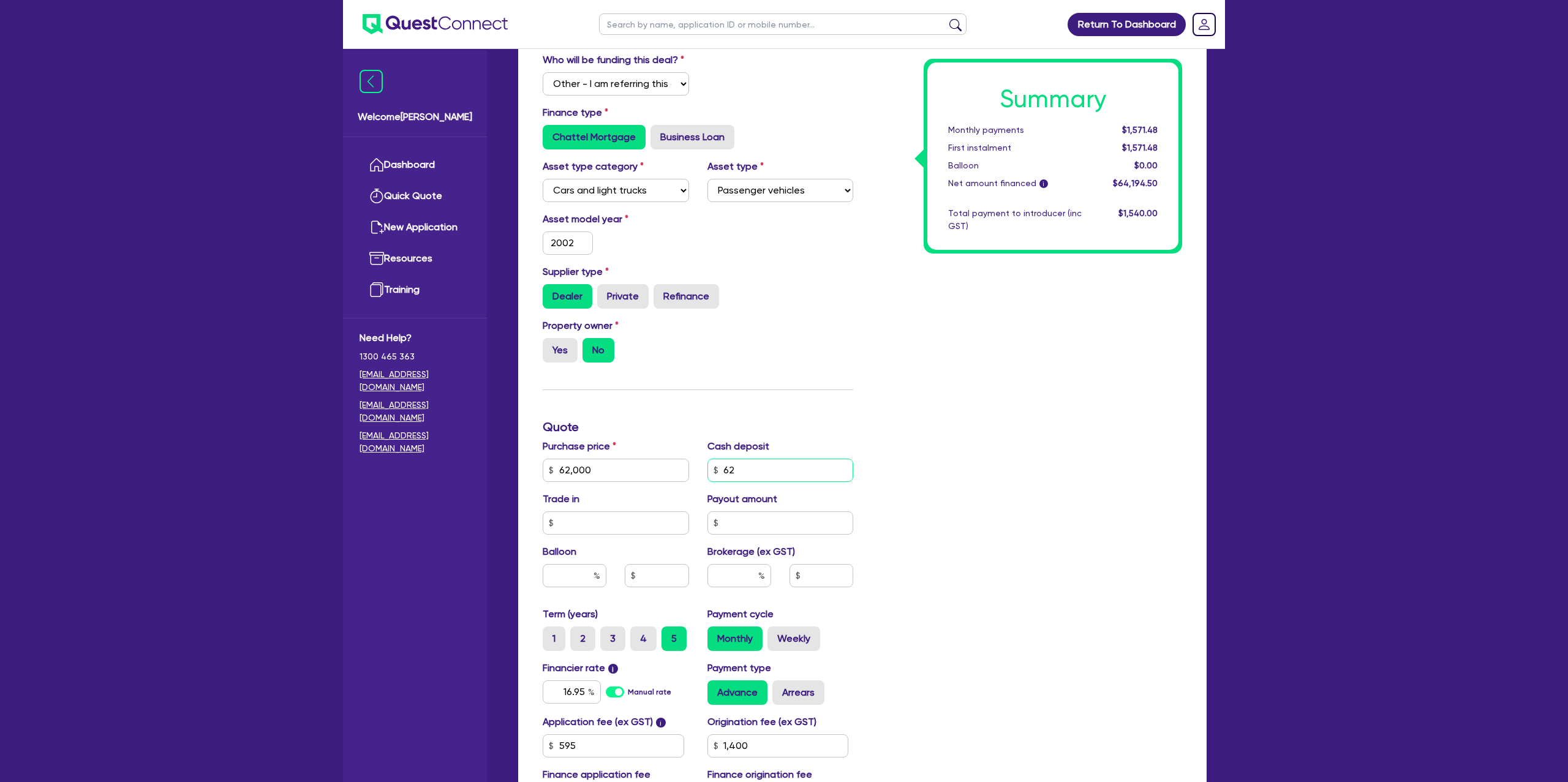
type input "1,400"
type input "62,000"
type input "6,200"
type input "1,400"
type input "6,200"
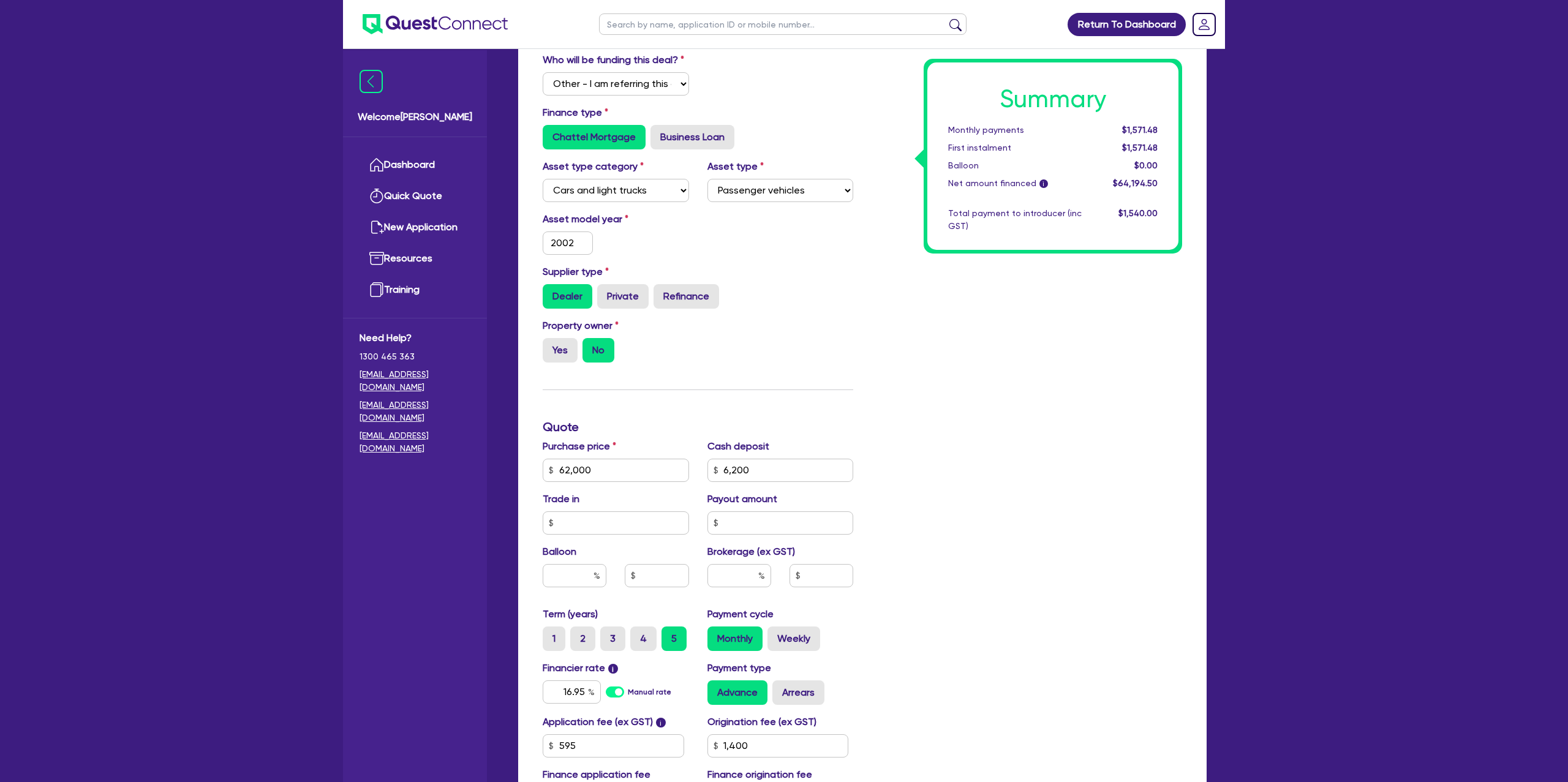
type input "62,000"
type input "1,400"
click at [1093, 486] on div "Summary Monthly payments Calculating... First instalment Calculating... Balloon…" at bounding box center [1027, 427] width 329 height 788
type input "62,000"
type input "1,400"
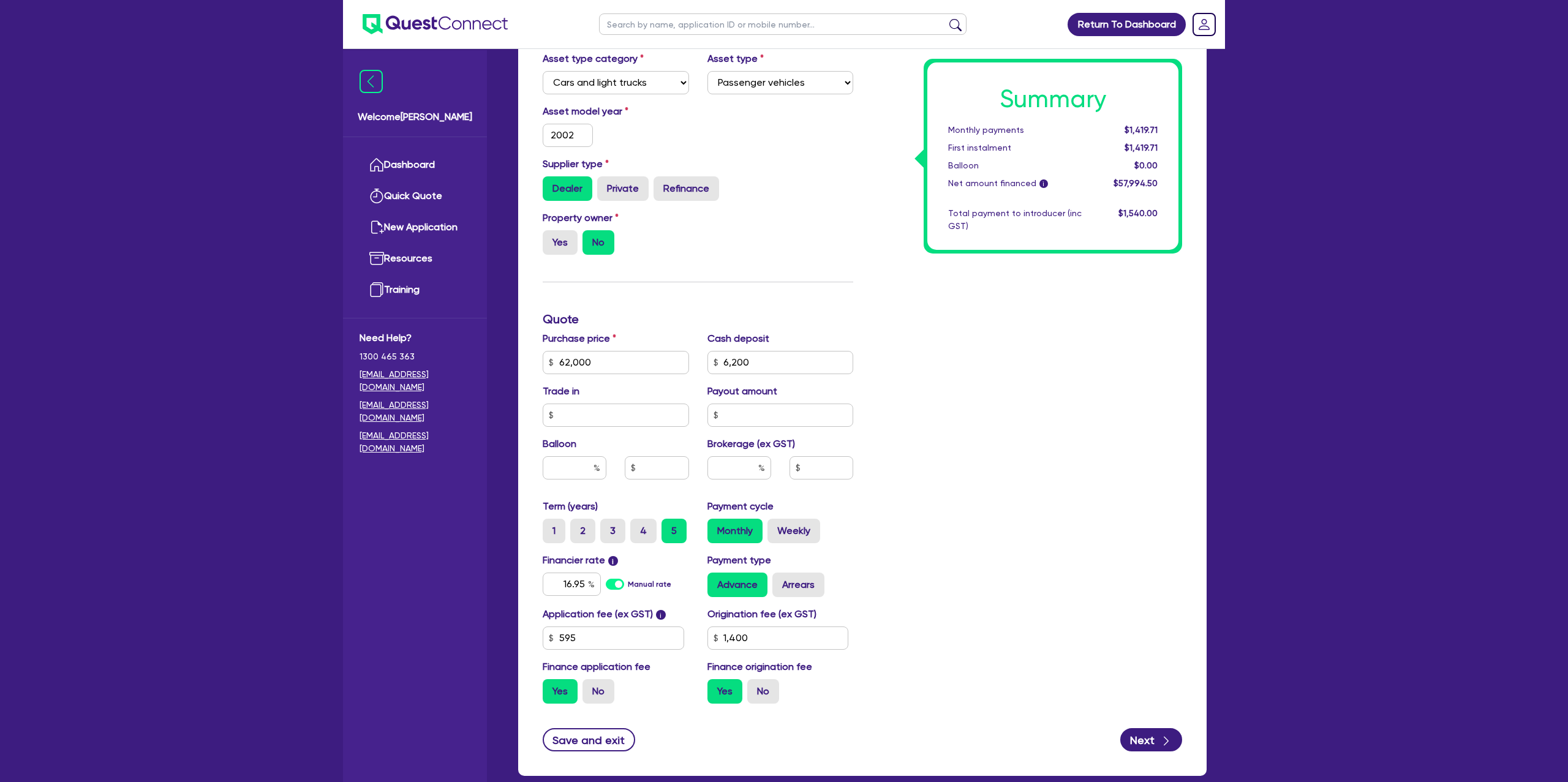
scroll to position [324, 0]
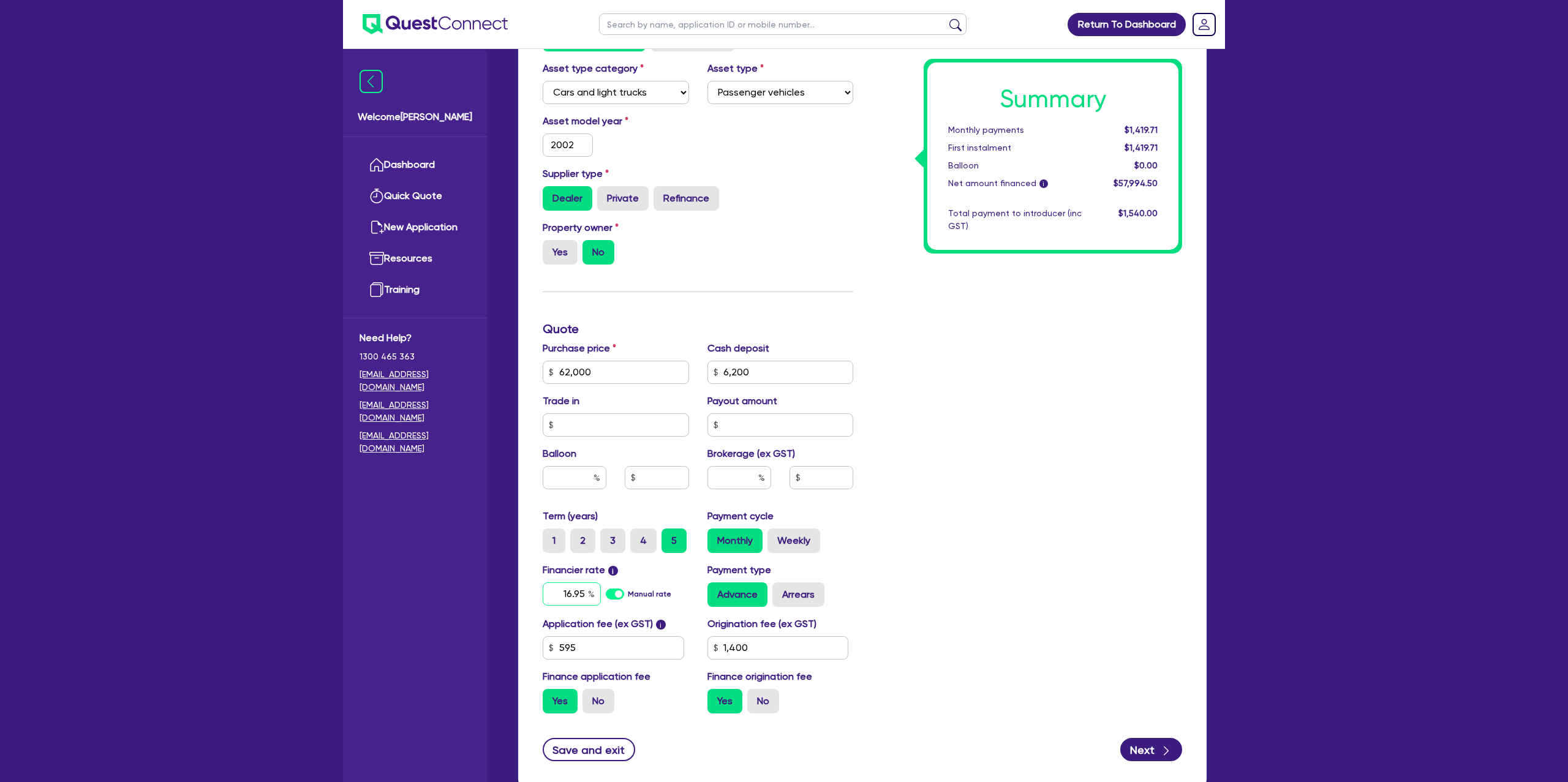
click at [584, 592] on input "16.95" at bounding box center [571, 594] width 58 height 24
type input "62,000"
type input "16.9"
type input "1,400"
type input "62,000"
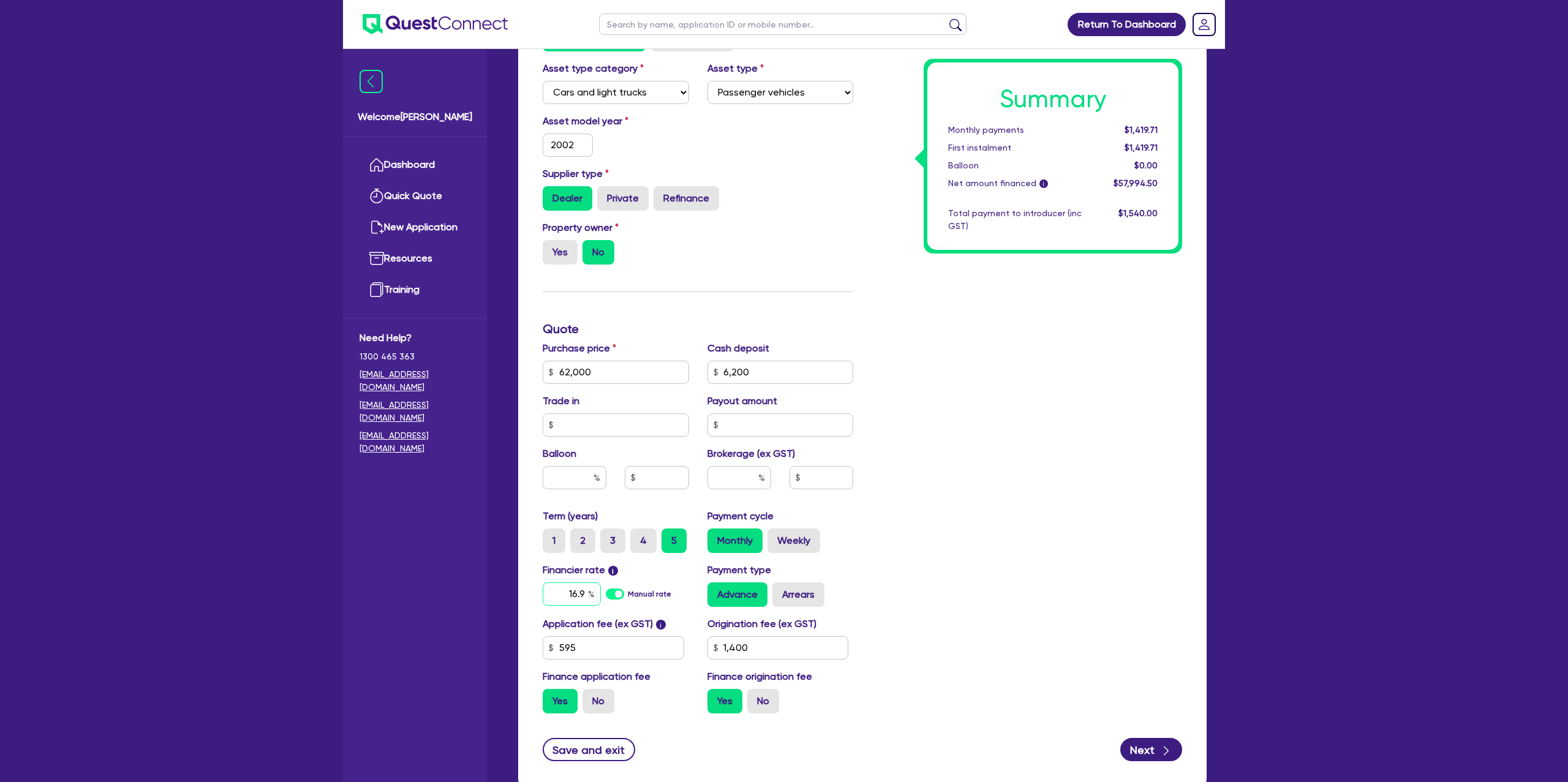
type input "16."
type input "1,400"
type input "62,000"
type input "16"
type input "1,400"
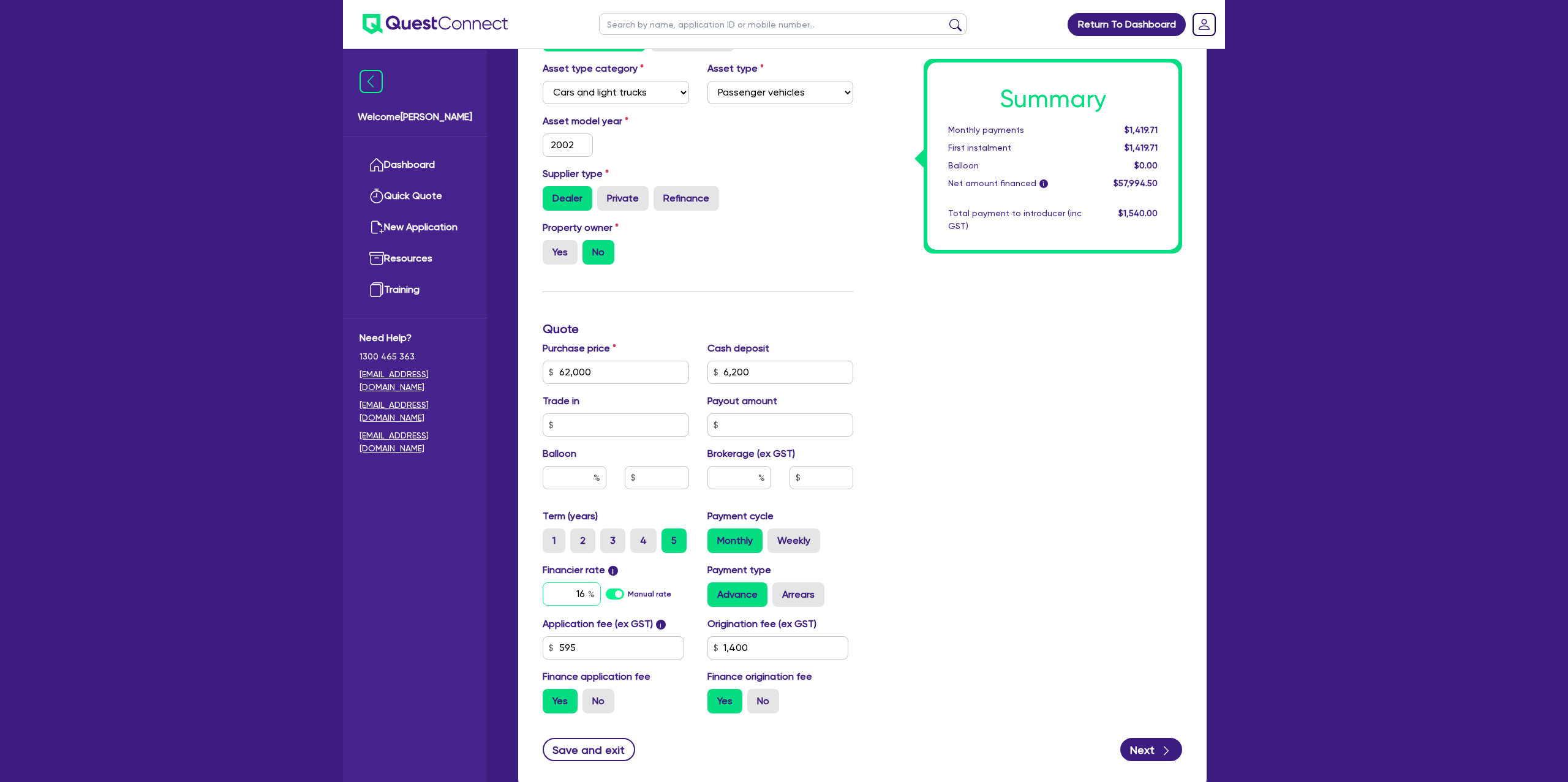
type input "62,000"
type input "1"
type input "1,400"
type input "62,000"
type input "1,400"
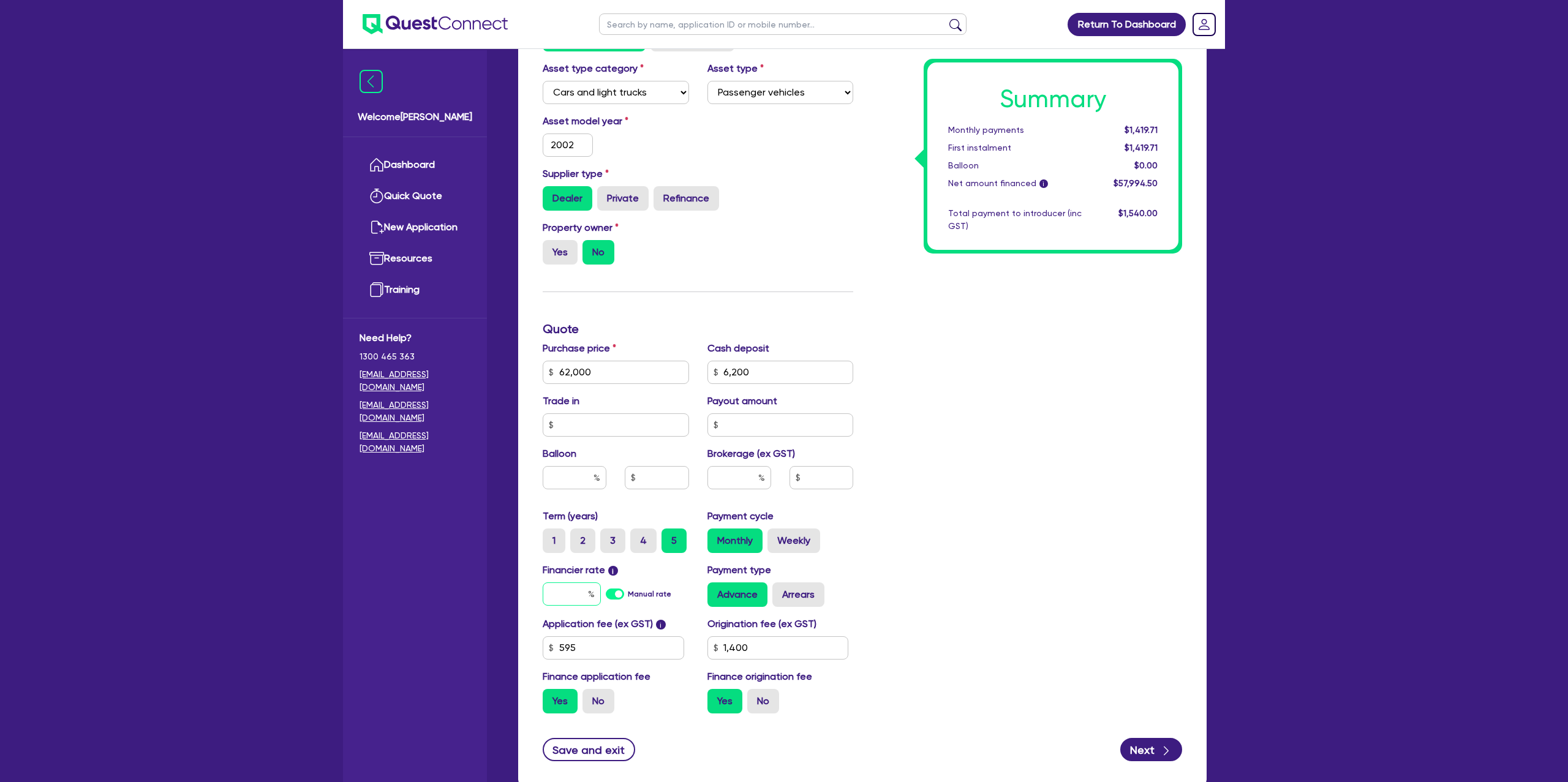
type input "62,000"
type input "1"
type input "1,400"
type input "62,000"
type input "14"
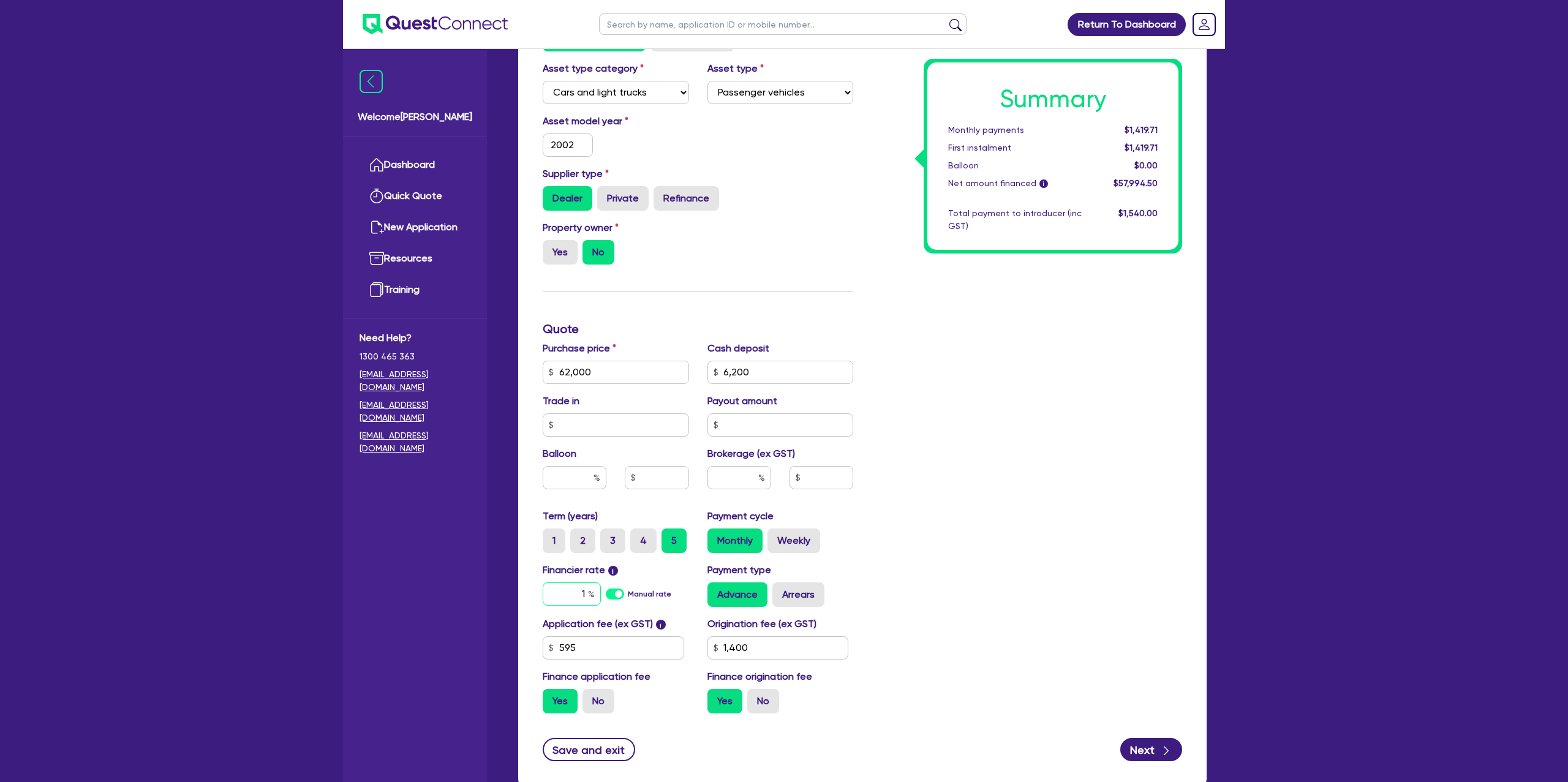
type input "1,400"
type input "62,000"
type input "1"
type input "1,400"
type input "62,000"
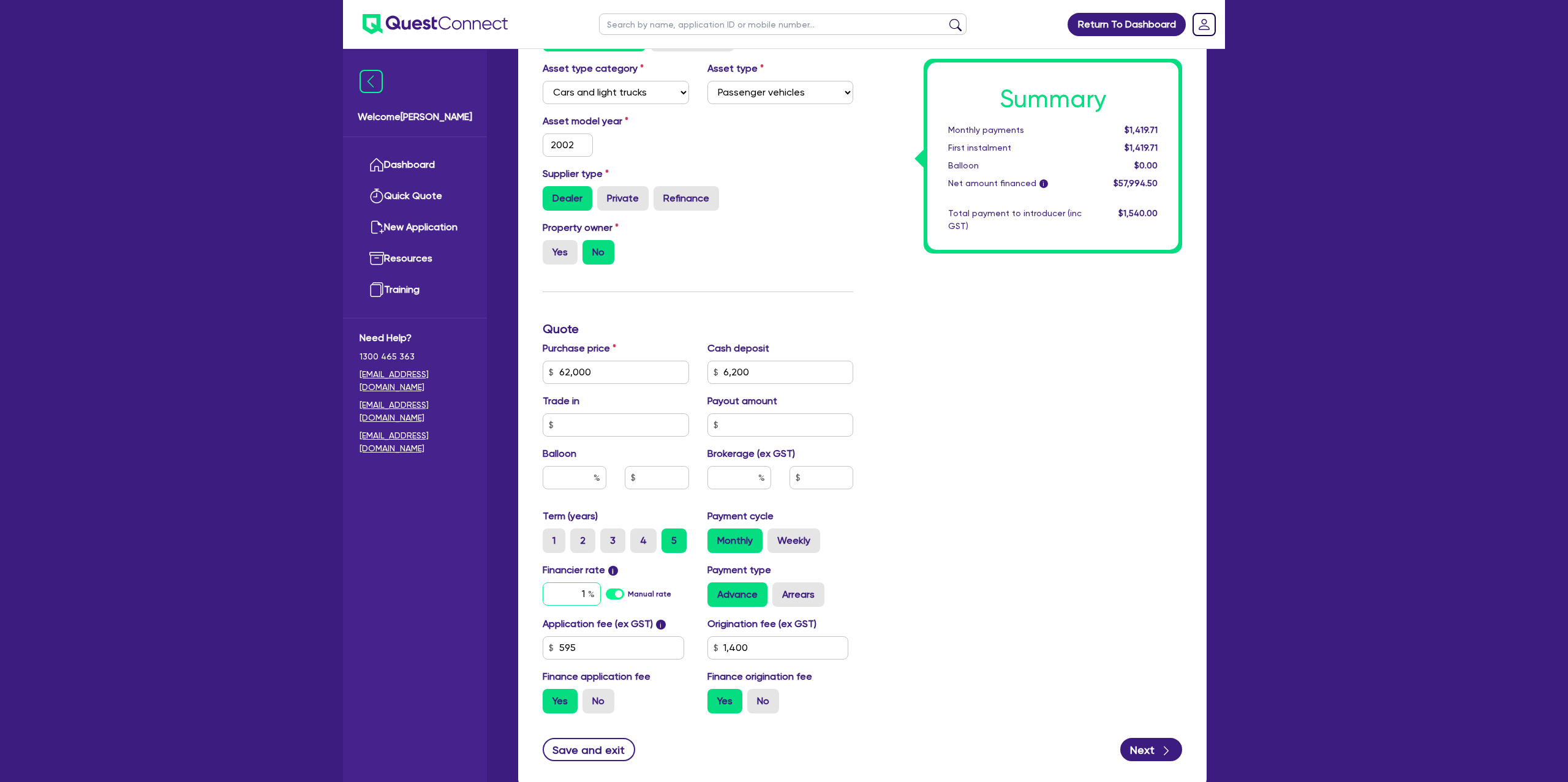
type input "17"
type input "1,400"
type input "62,000"
type input "17."
type input "1,400"
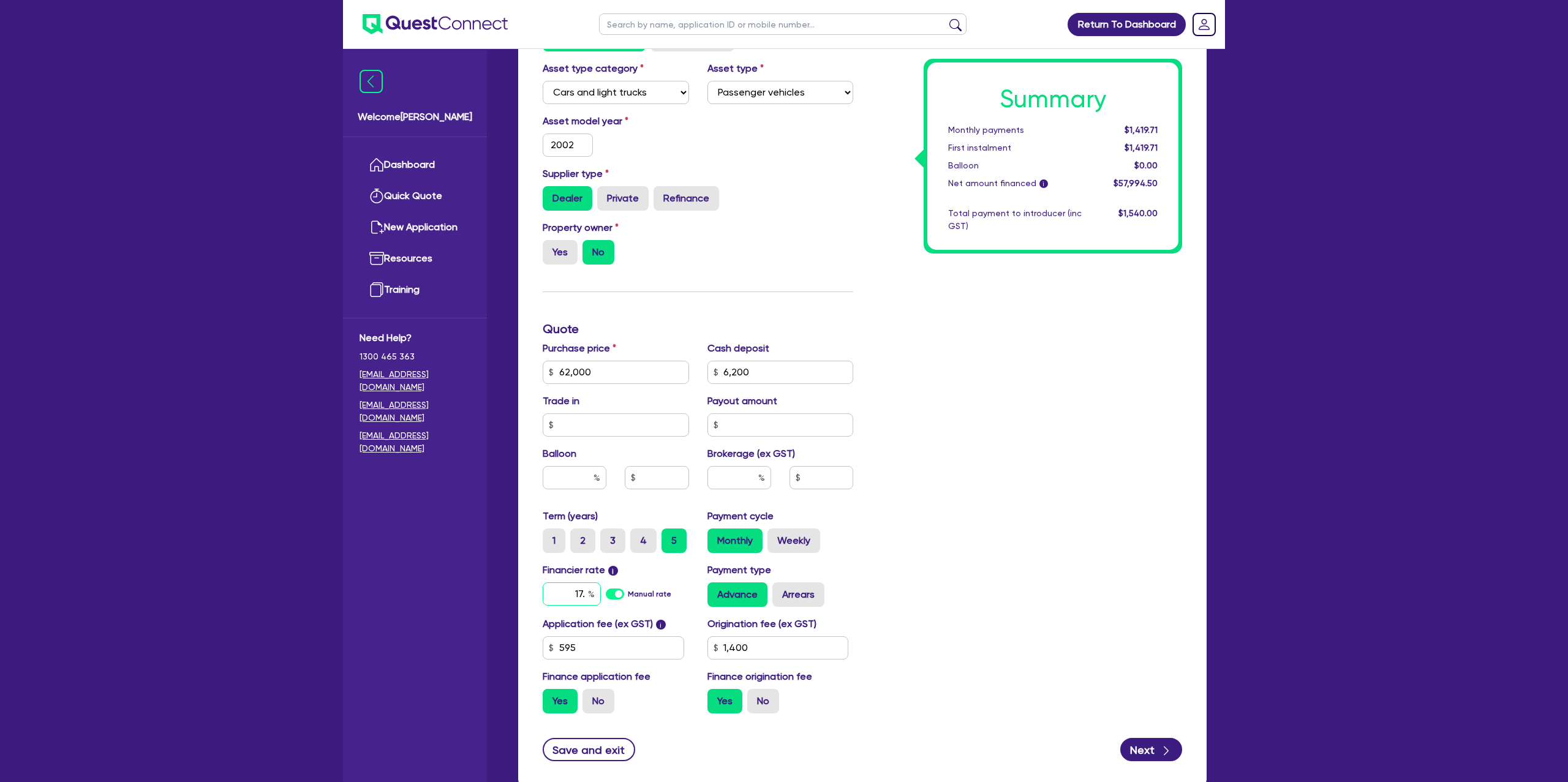
type input "62,000"
type input "17.9"
type input "1,400"
type input "62,000"
type input "17.95"
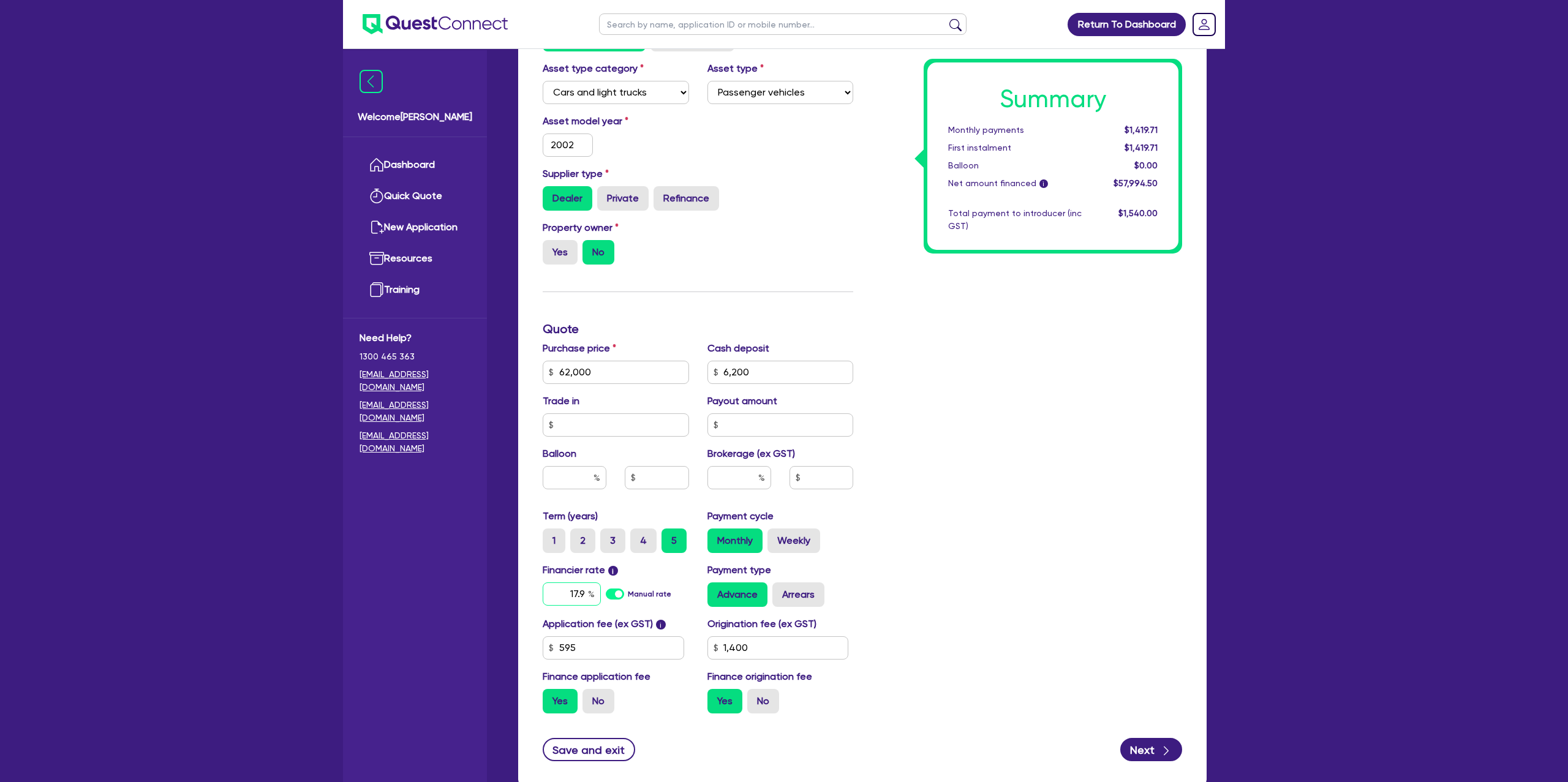
type input "1,400"
type input "17.95"
type input "62,000"
type input "1,400"
drag, startPoint x: 1165, startPoint y: 607, endPoint x: 1174, endPoint y: 579, distance: 29.4
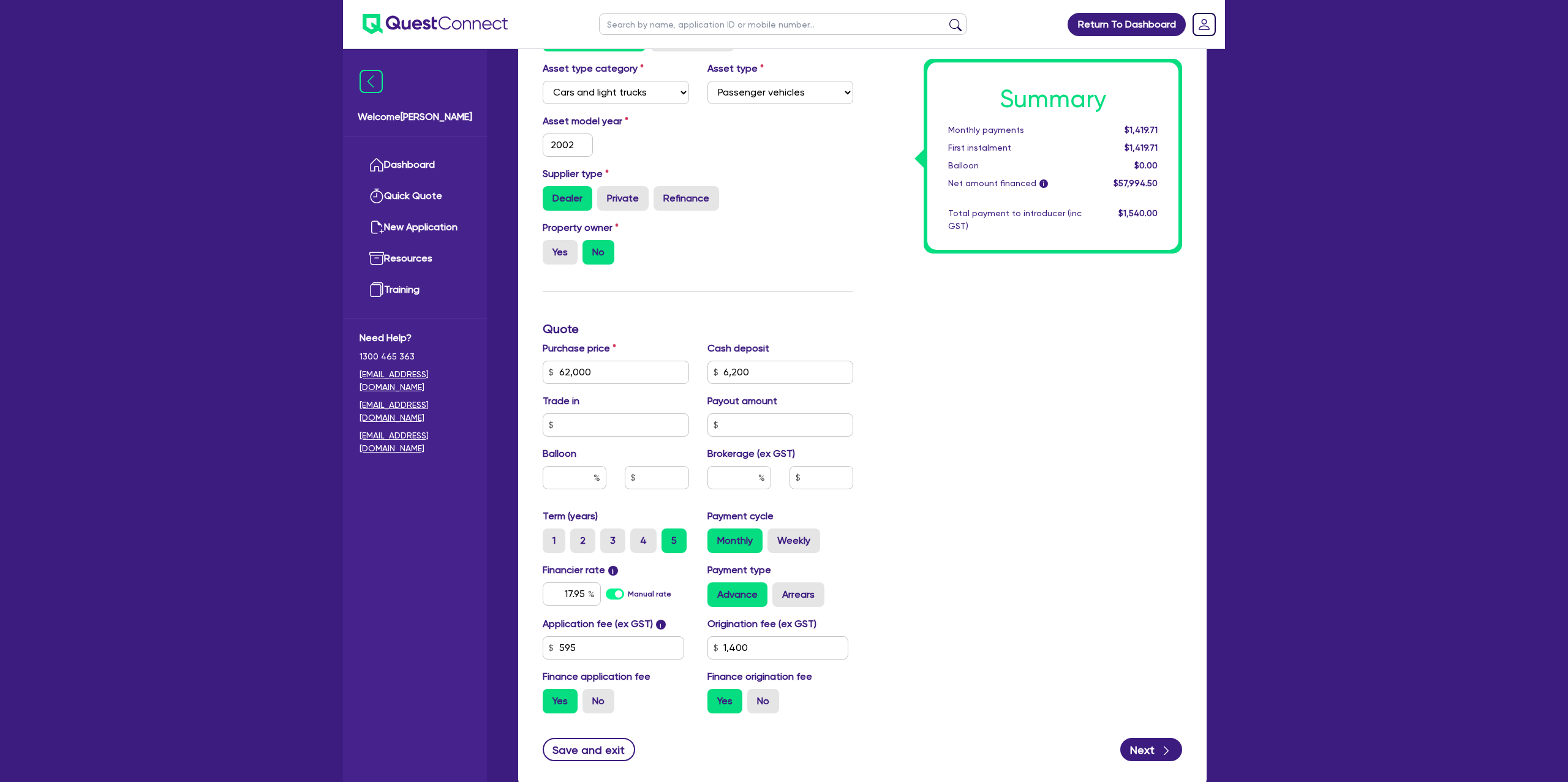
click at [1165, 608] on div "Summary Monthly payments $1,419.71 First instalment $1,419.71 Balloon $0.00 Net…" at bounding box center [1027, 329] width 329 height 788
type input "62,000"
type input "1,400"
click at [795, 536] on label "Weekly" at bounding box center [793, 540] width 52 height 25
click at [775, 536] on input "Weekly" at bounding box center [771, 533] width 8 height 8
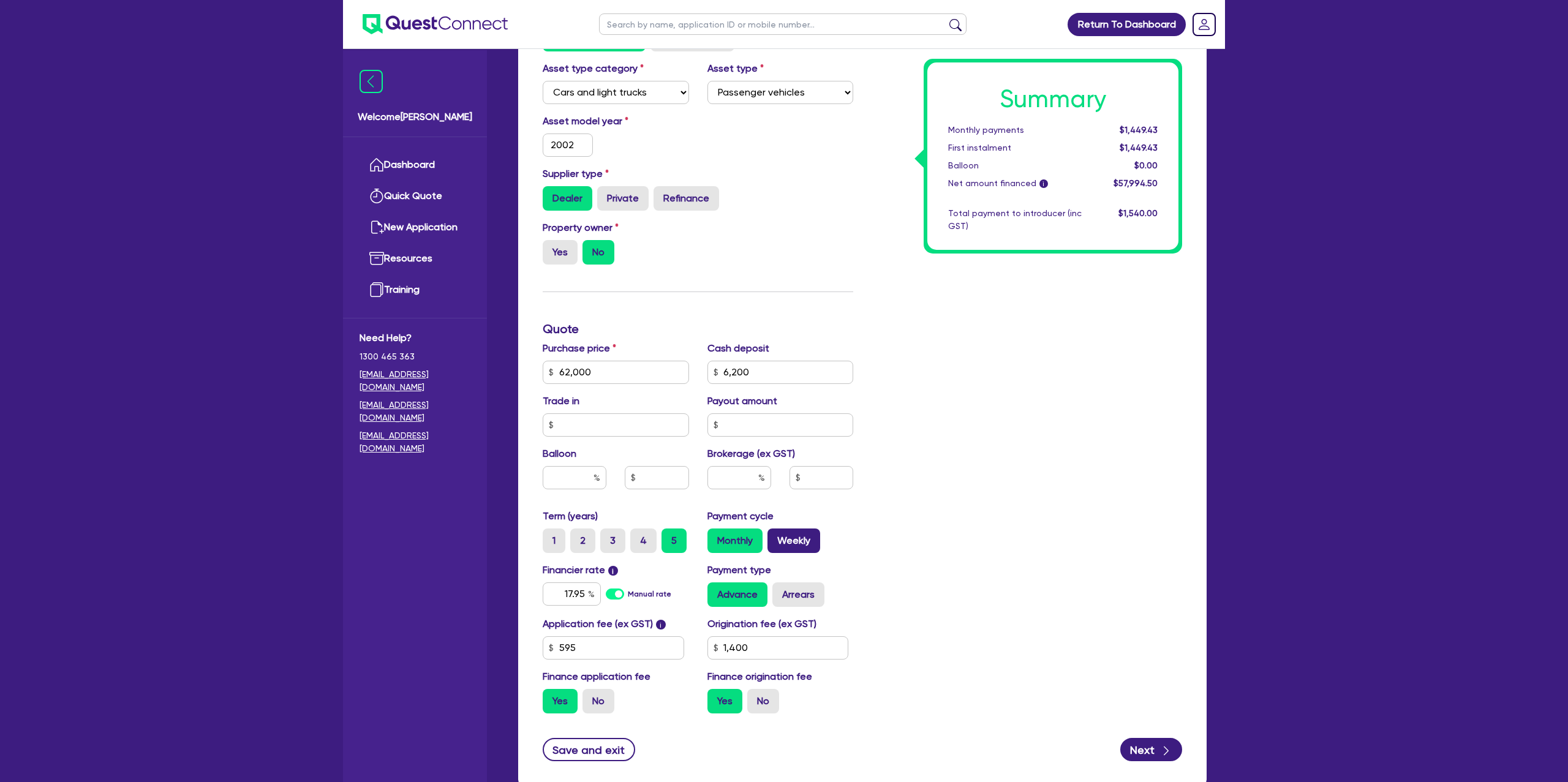
radio input "true"
type input "62,000"
type input "1,400"
type input "62,000"
type input "1,400"
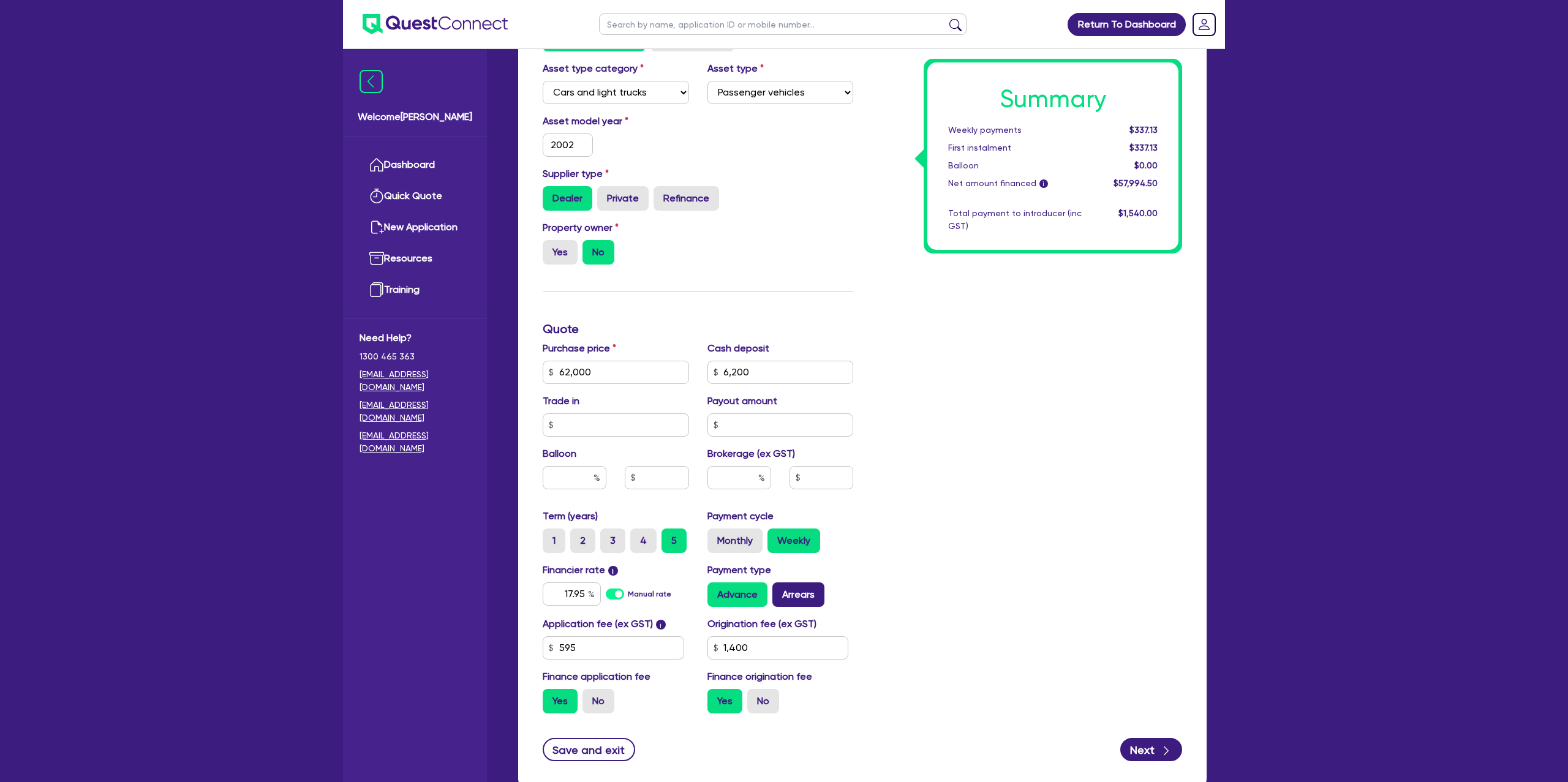
click at [793, 593] on label "Arrears" at bounding box center [798, 594] width 52 height 25
click at [780, 590] on input "Arrears" at bounding box center [776, 586] width 8 height 8
radio input "true"
type input "62,000"
type input "1,400"
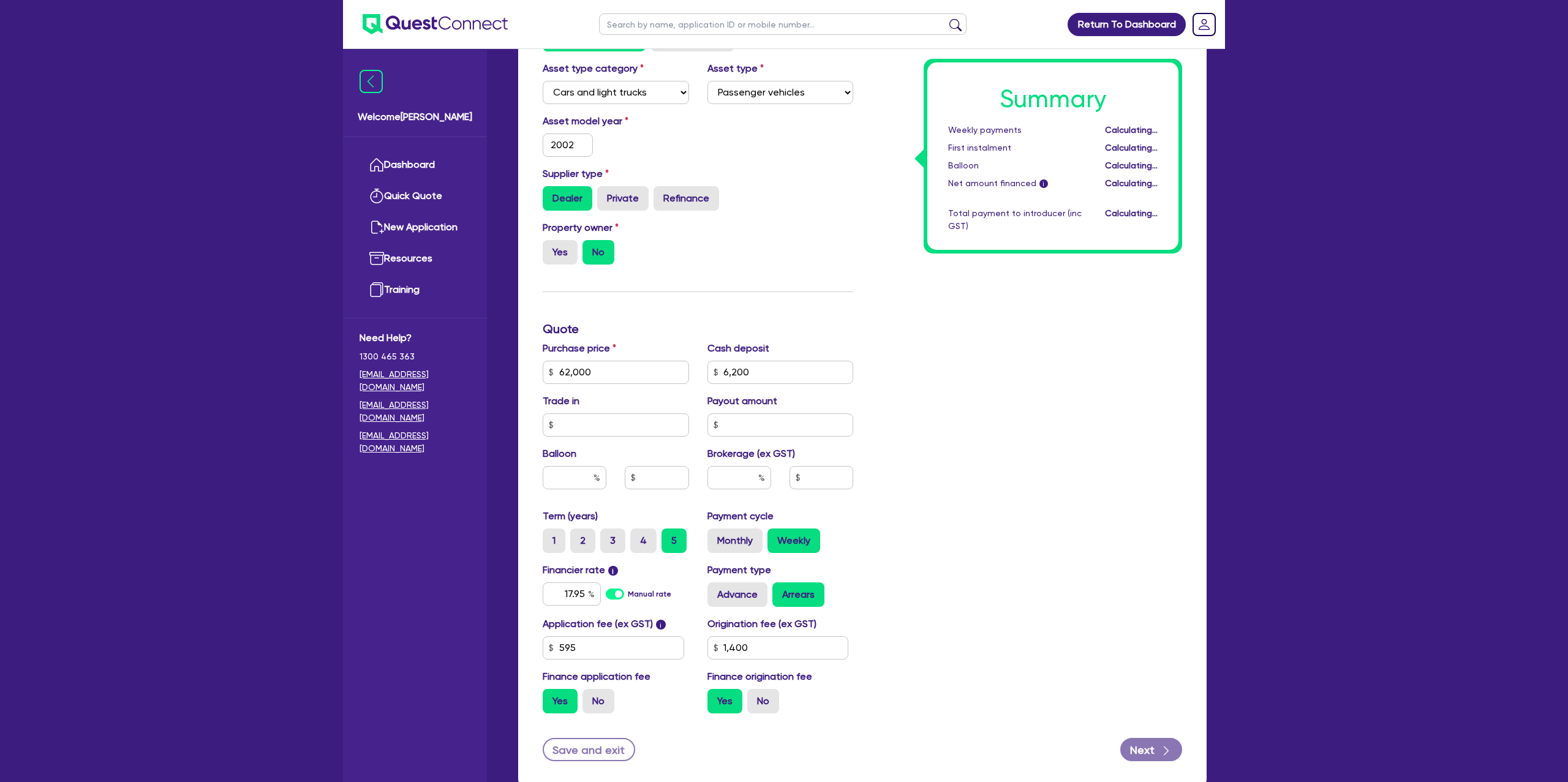
type input "62,000"
type input "1,400"
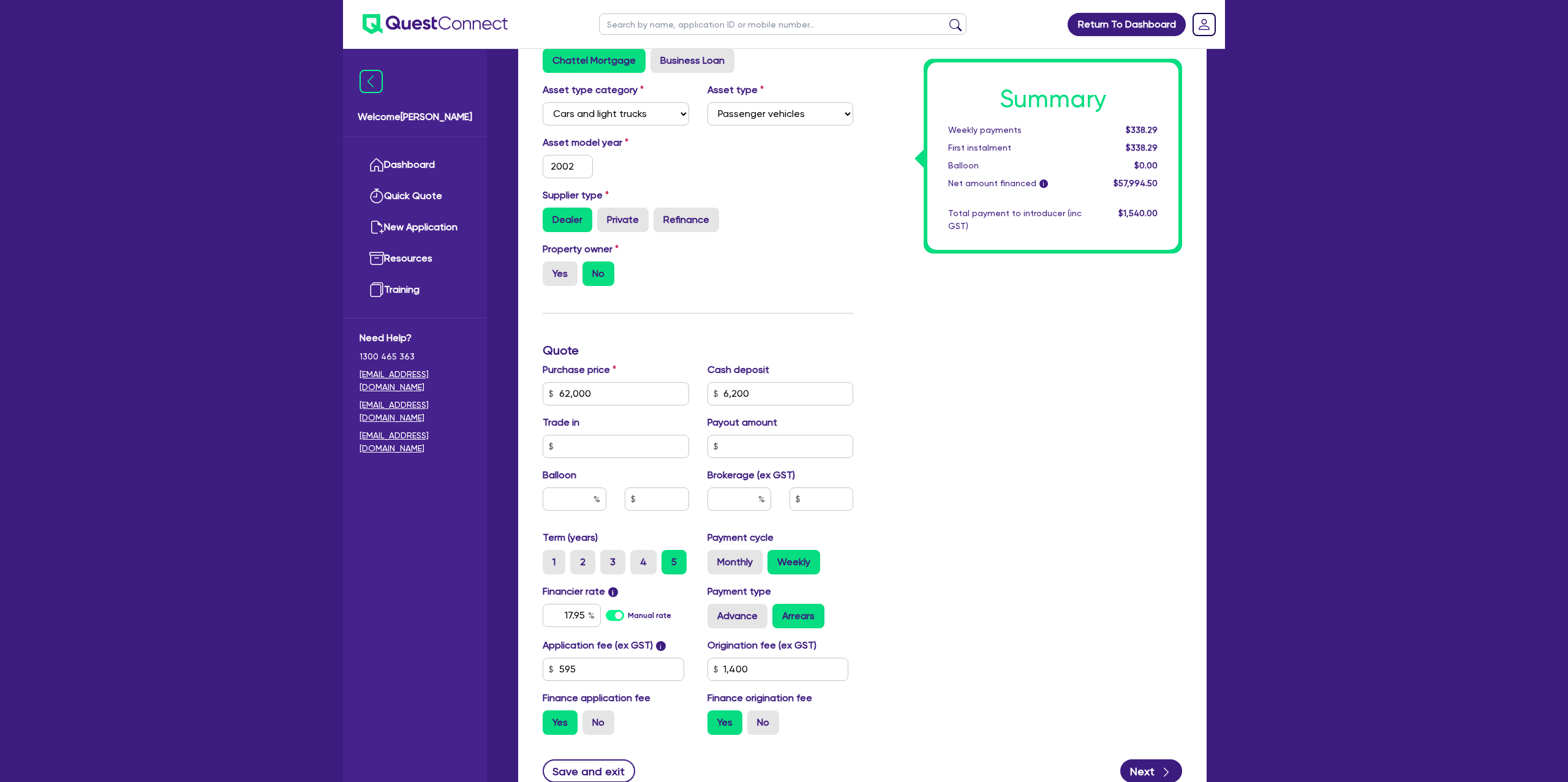
scroll to position [402, 0]
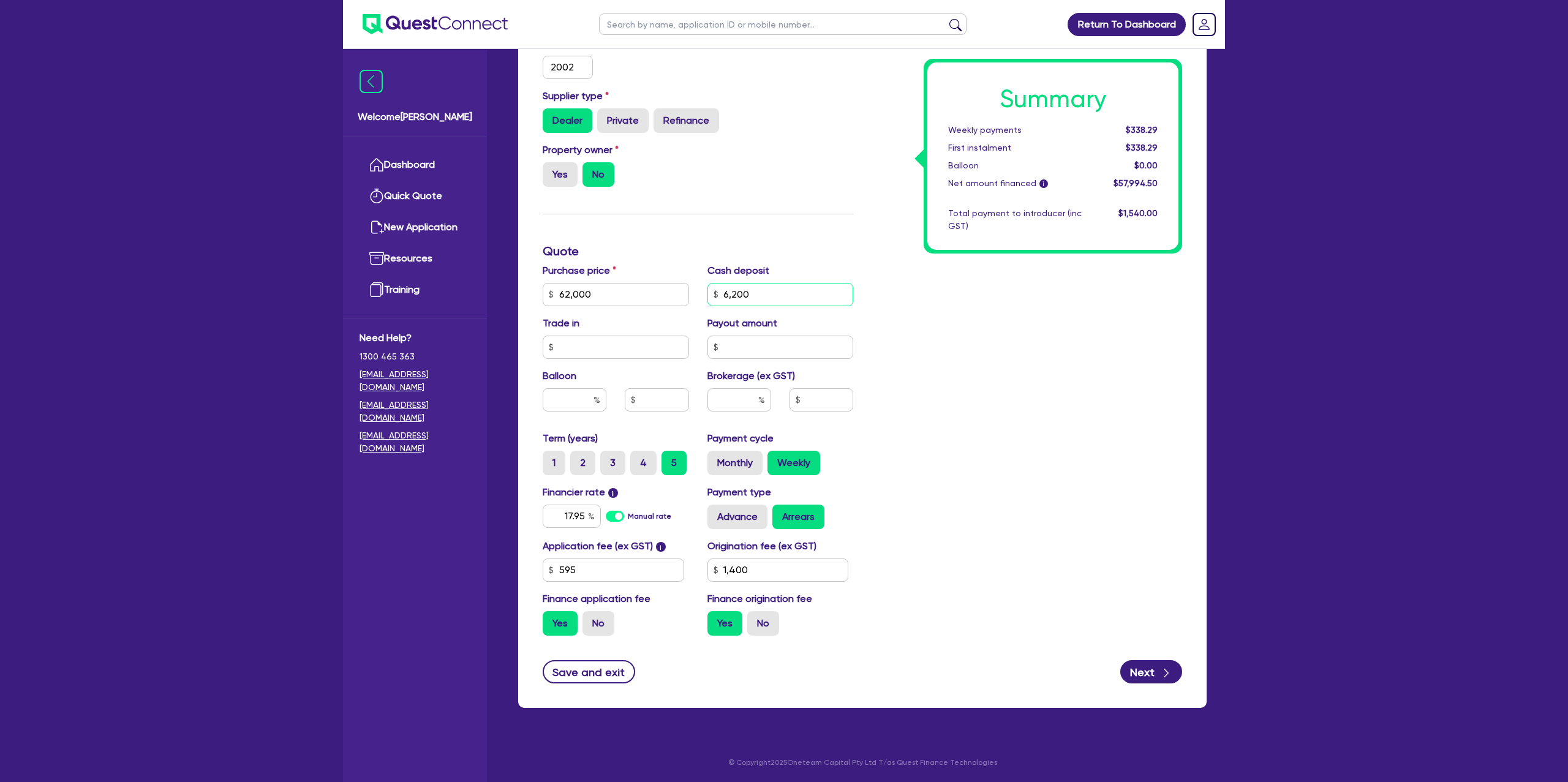
click at [771, 294] on input "6,200" at bounding box center [781, 295] width 147 height 24
type input "62,000"
type input "620"
type input "1,400"
type input "62,000"
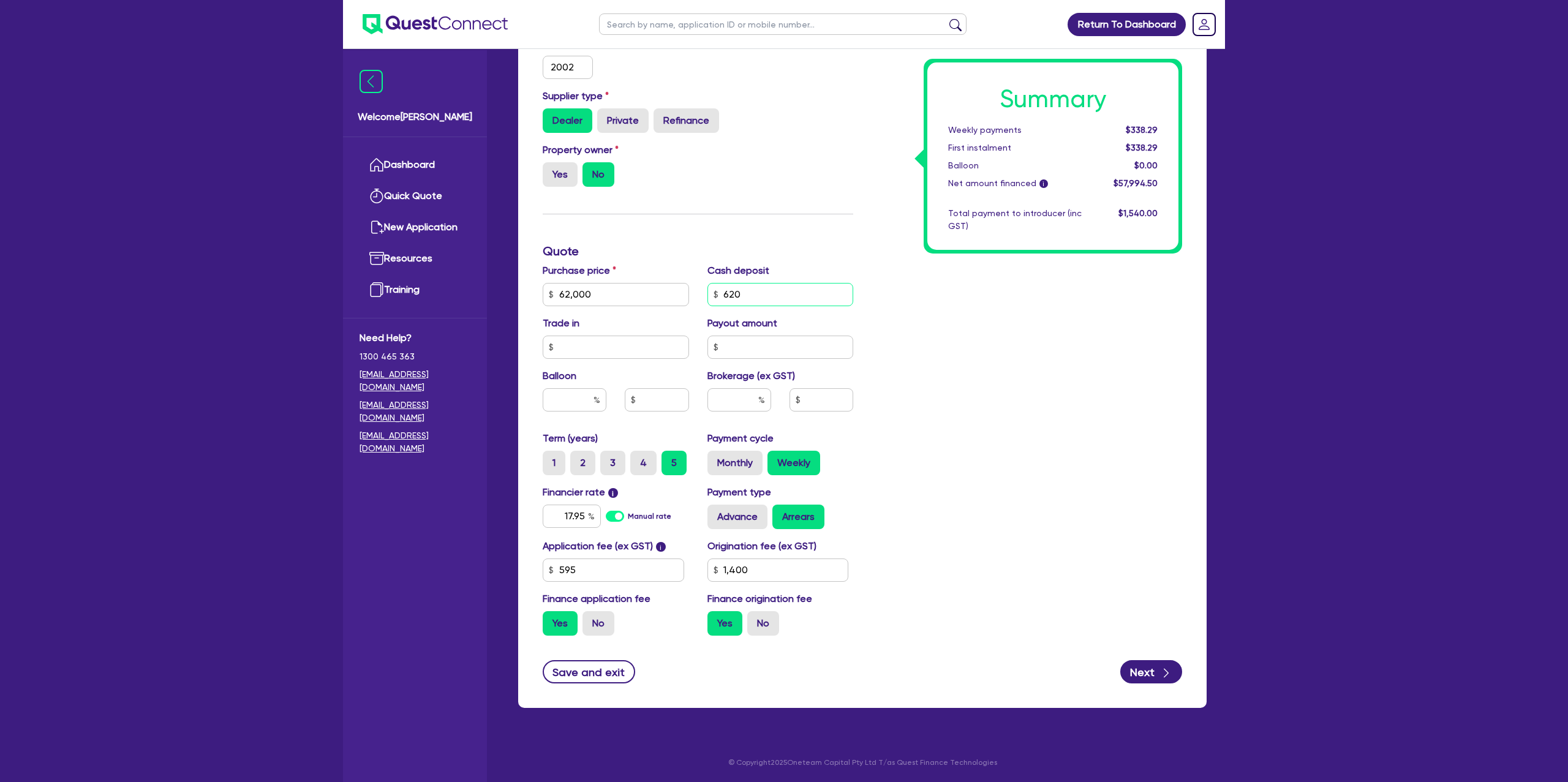
type input "62"
type input "1,400"
type input "62,000"
type input "6"
type input "1,400"
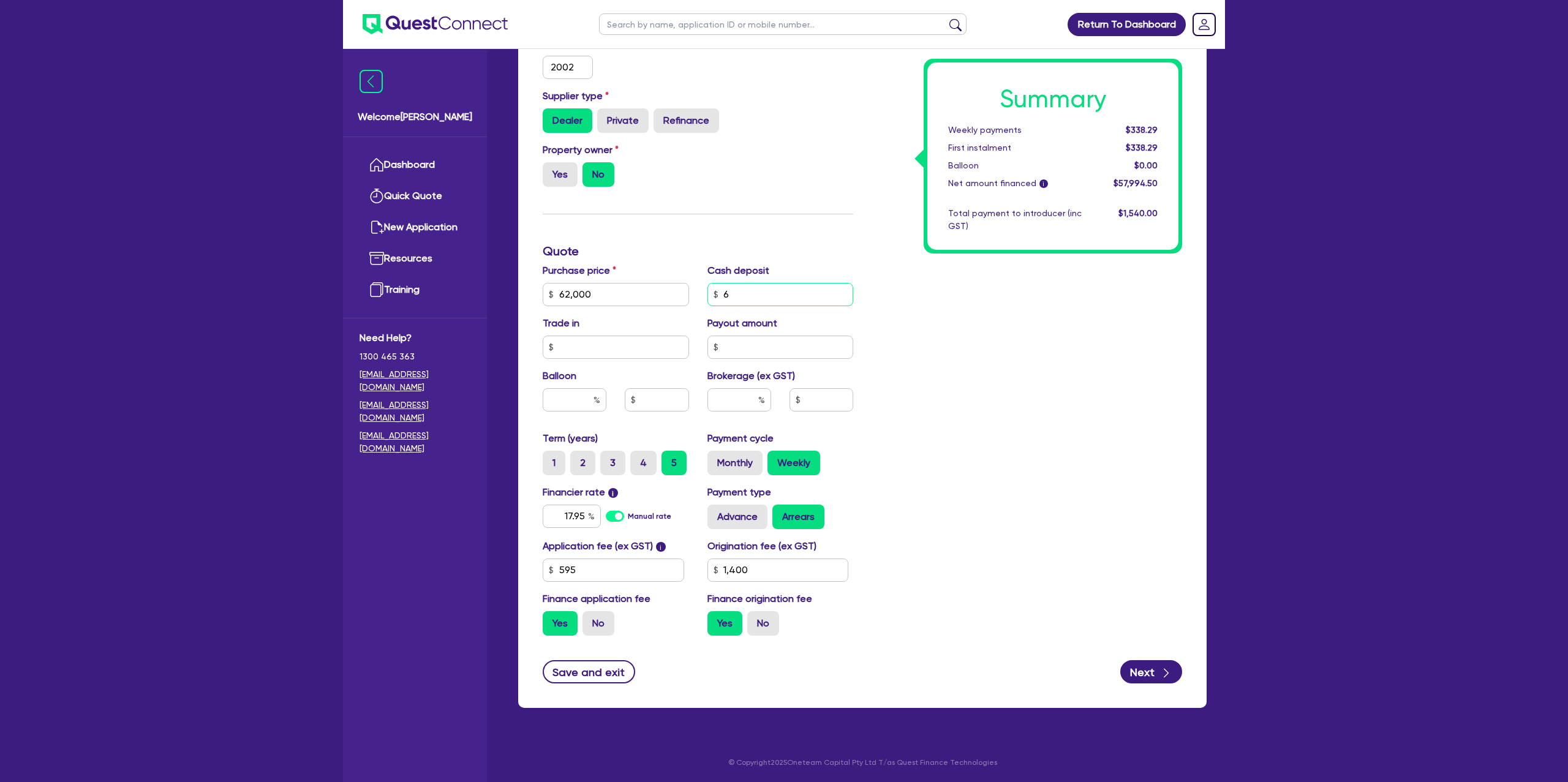
type input "62,000"
type input "1,400"
type input "62,000"
type input "3"
type input "1,400"
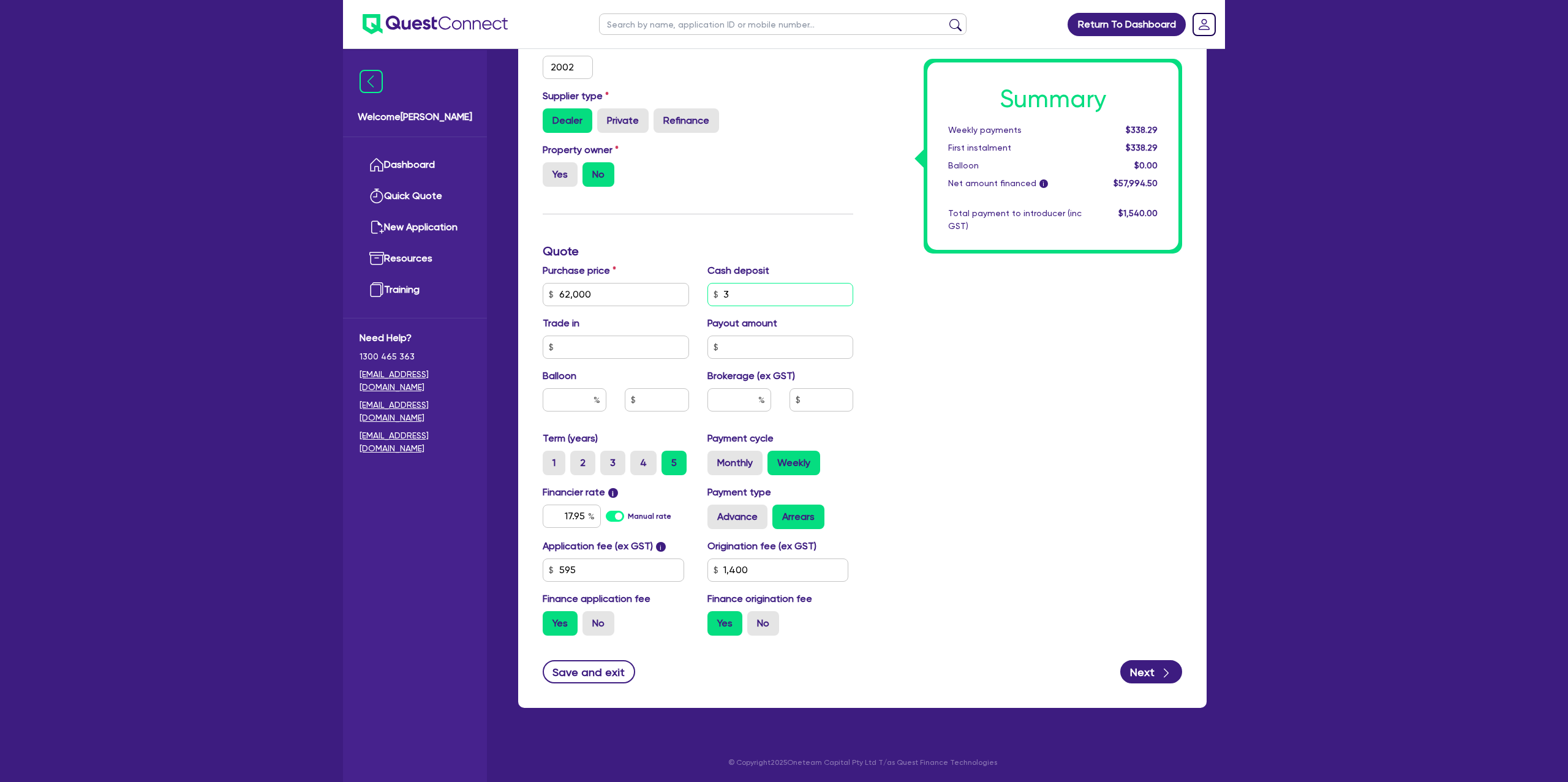
type input "62,000"
type input "32"
type input "1,400"
type input "62,000"
type input "320"
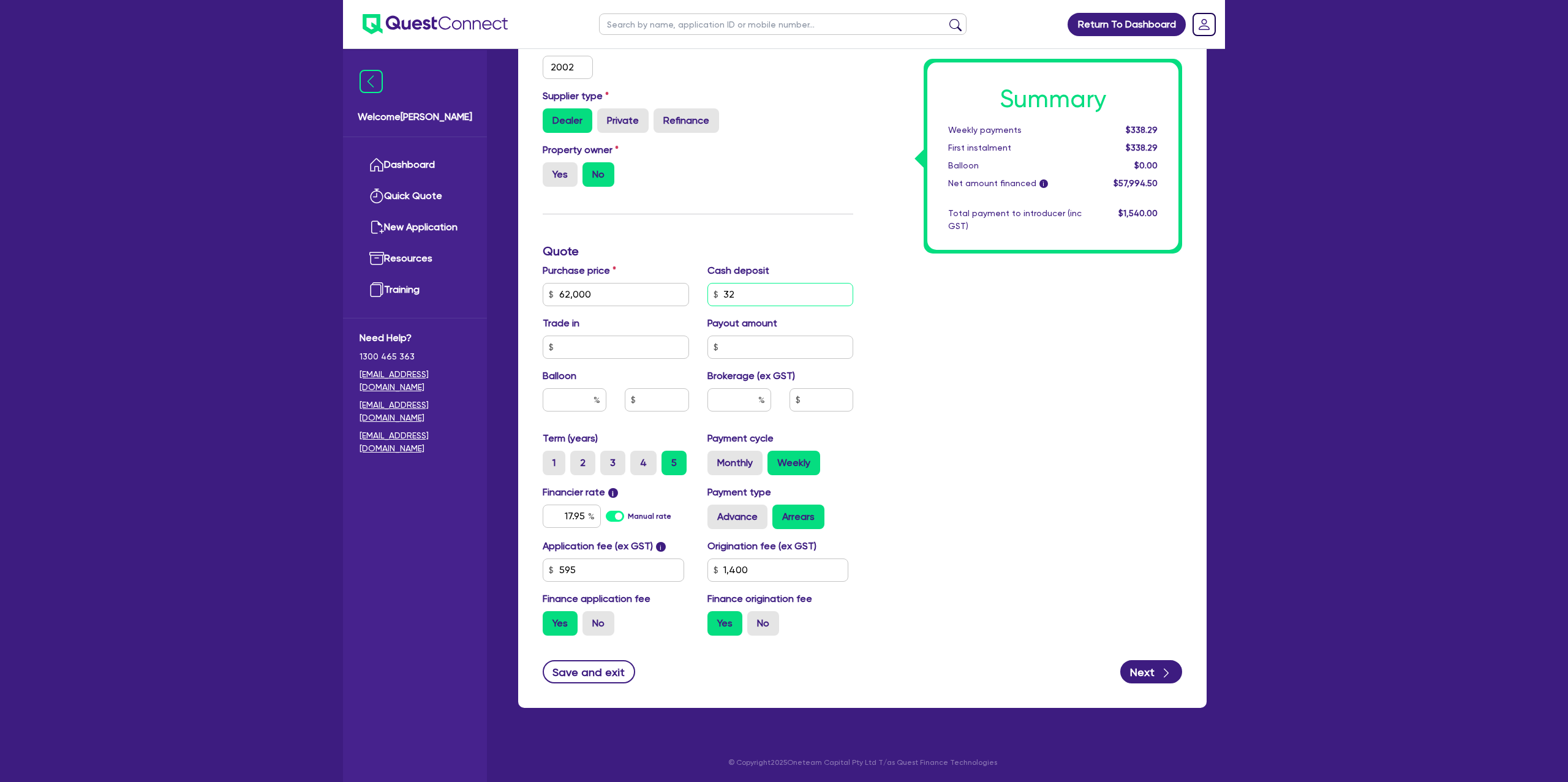
type input "1,400"
type input "62,000"
type input "3,200"
type input "1,400"
type input "3,200"
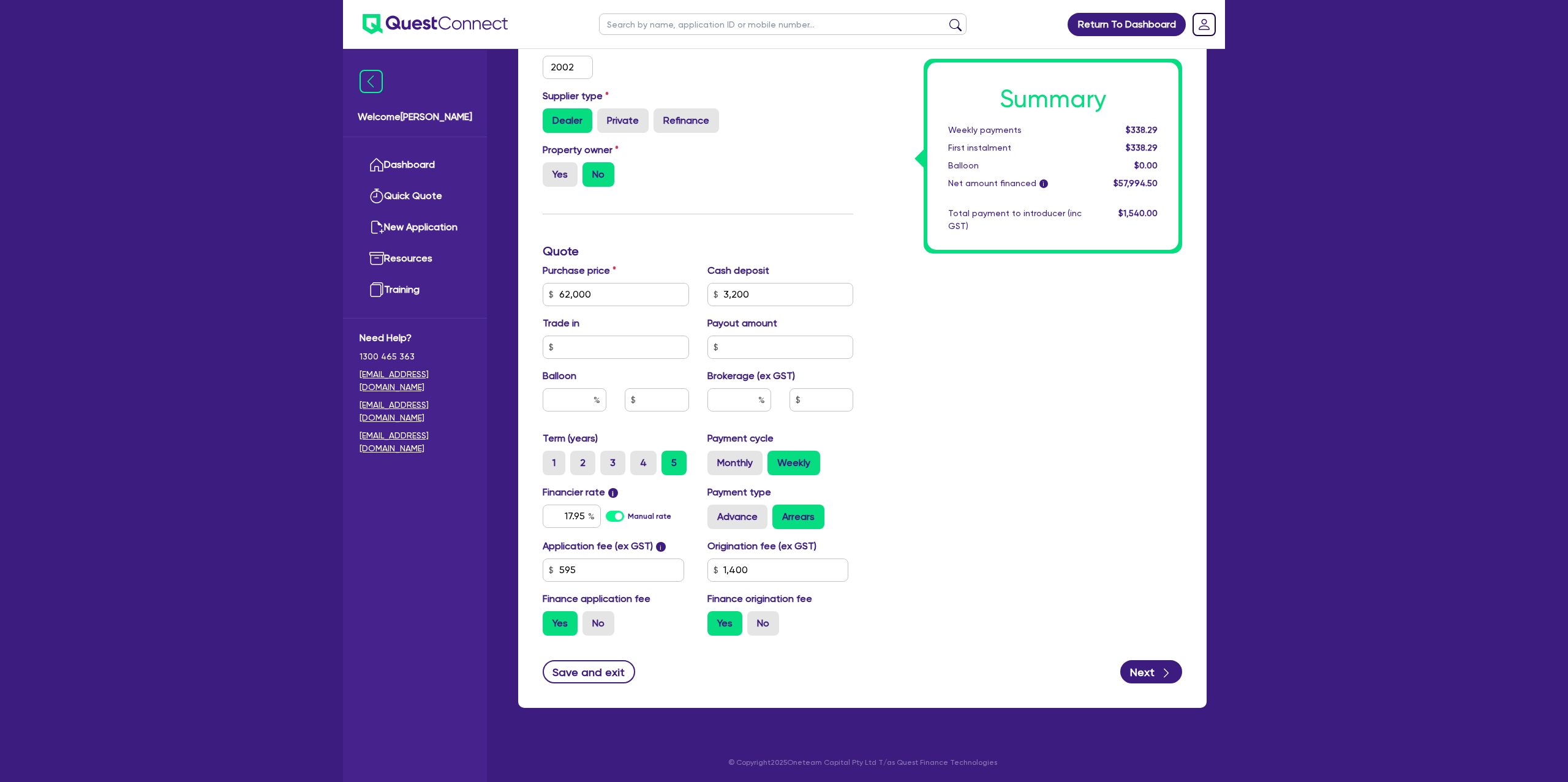
type input "62,000"
type input "1,400"
type input "62,000"
type input "1,400"
click at [861, 316] on div "Payout amount" at bounding box center [780, 337] width 164 height 43
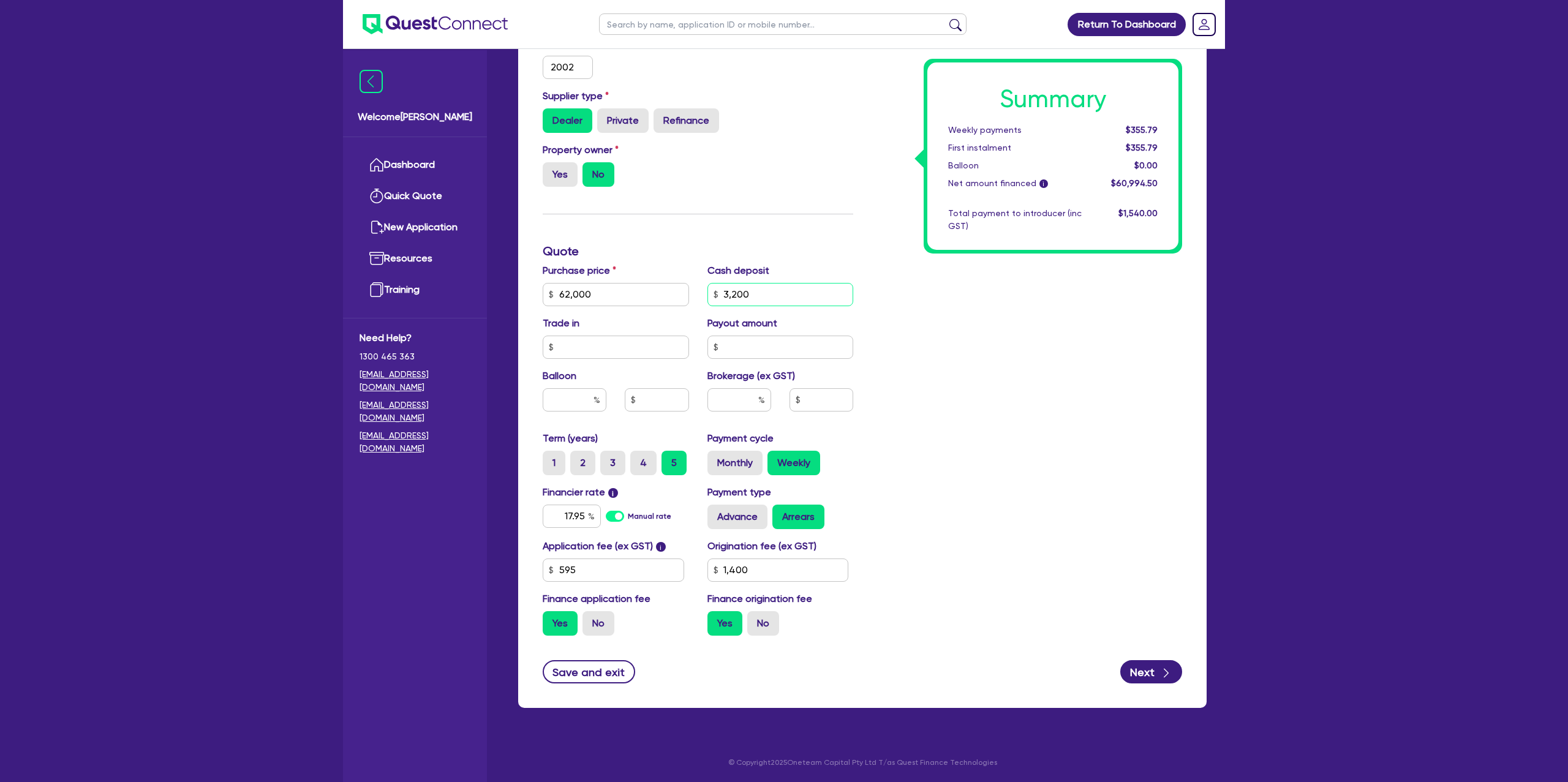
drag, startPoint x: 753, startPoint y: 290, endPoint x: 655, endPoint y: 293, distance: 98.0
click at [655, 293] on div "Purchase price 62,000 Cash deposit 3,200 Trade in Payout amount Balloon Brokera…" at bounding box center [698, 347] width 329 height 168
type input "62,000"
type input "1,400"
type input "62,000"
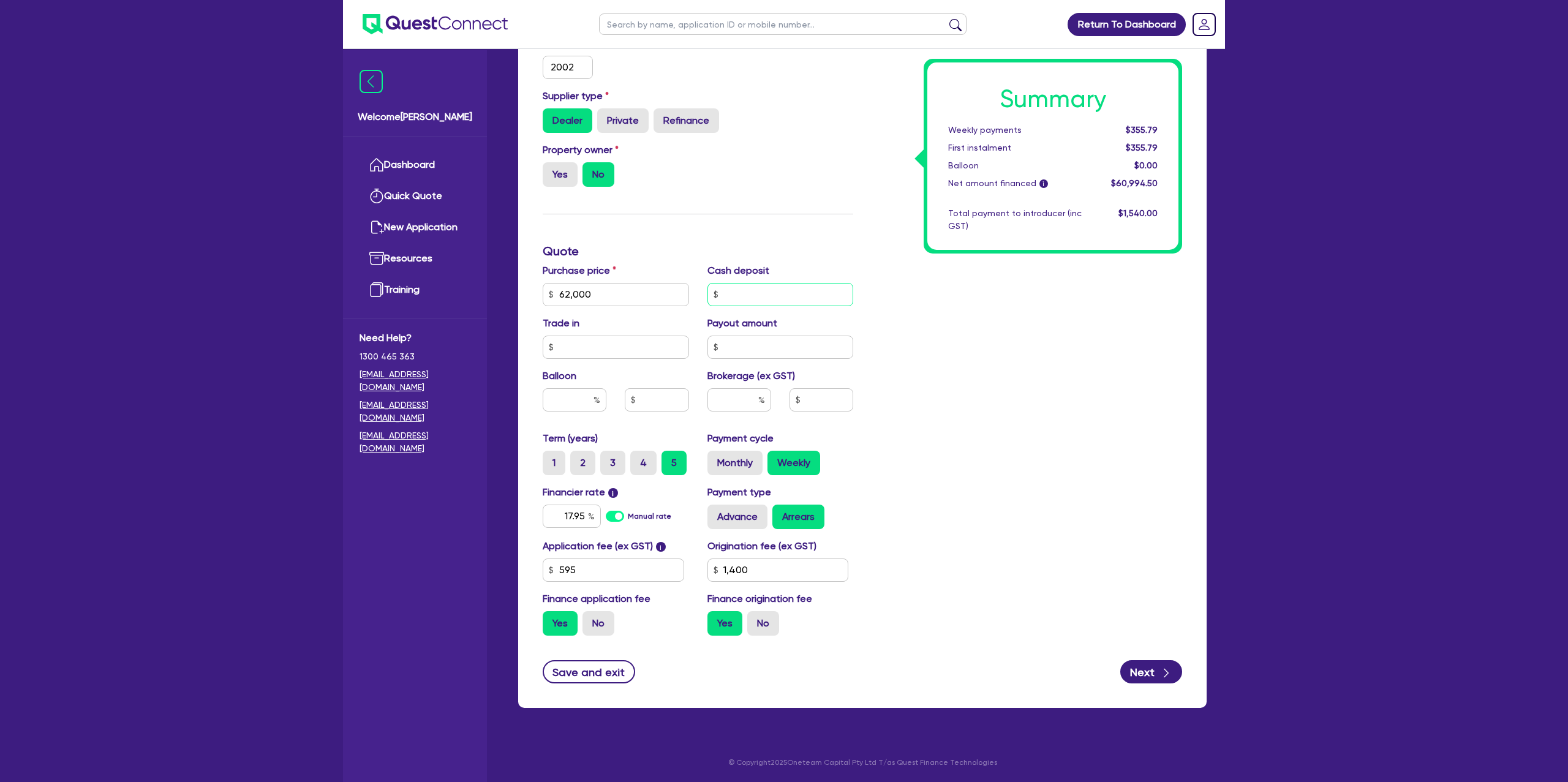
type input "6"
type input "1,400"
type input "62,000"
type input "62"
type input "1,400"
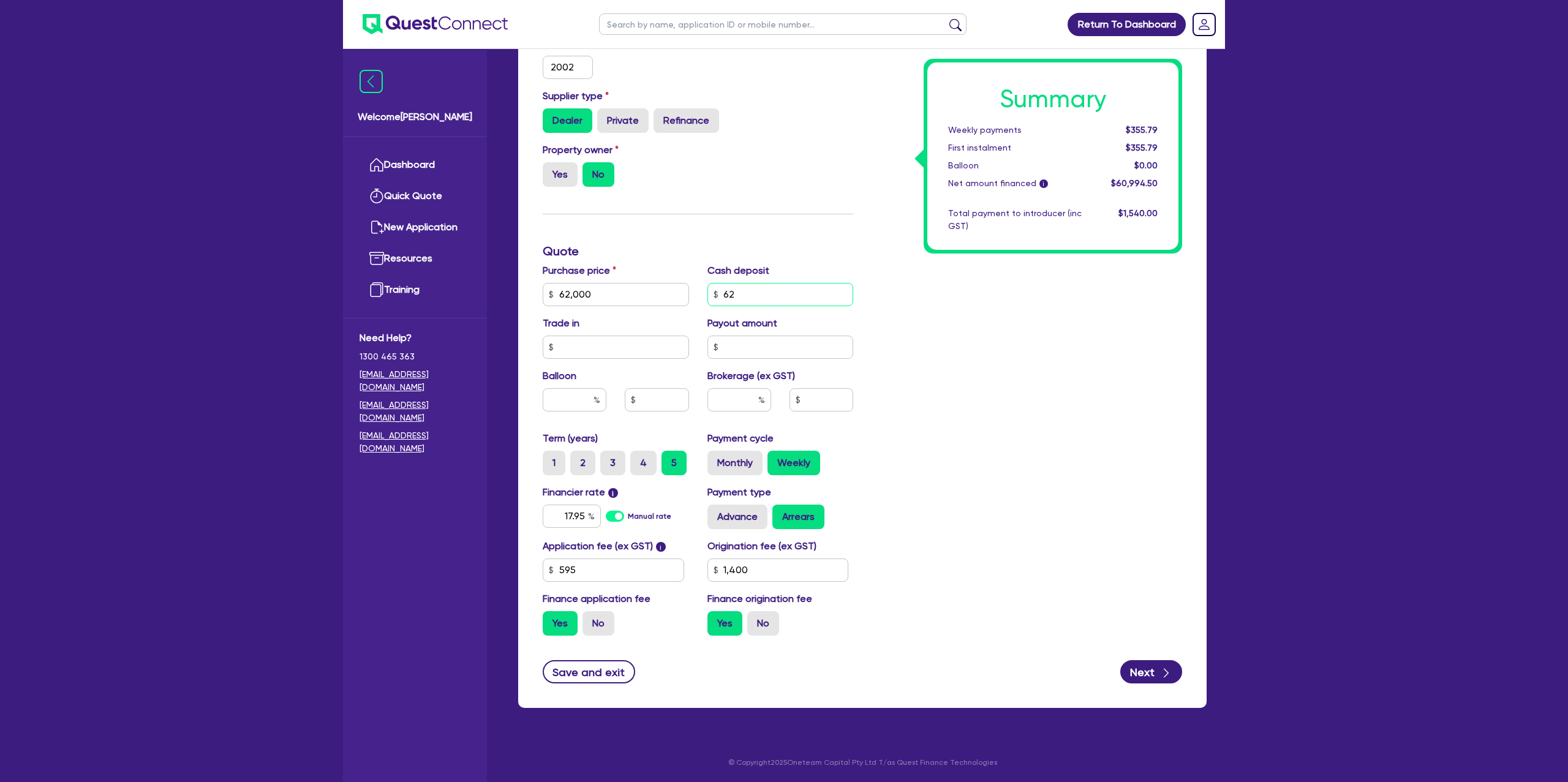
type input "62,000"
type input "620"
type input "1,400"
type input "62,000"
type input "6,200"
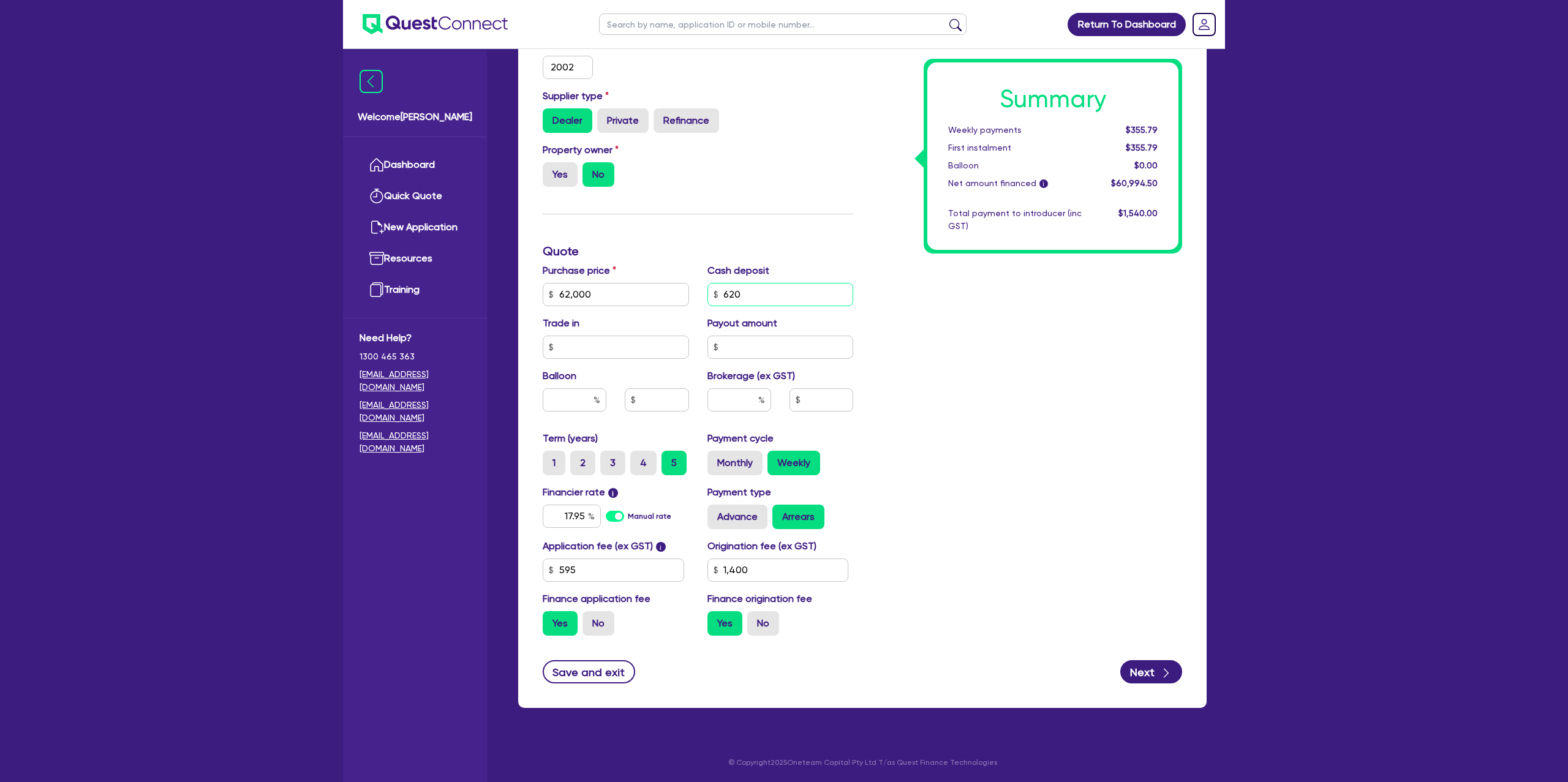
type input "1,400"
type input "6,200"
type input "62,000"
type input "1,400"
click at [1308, 280] on div "Return To Dashboard Edit Profile Logout Welcome [PERSON_NAME] Quick Quote New A…" at bounding box center [784, 190] width 1568 height 1185
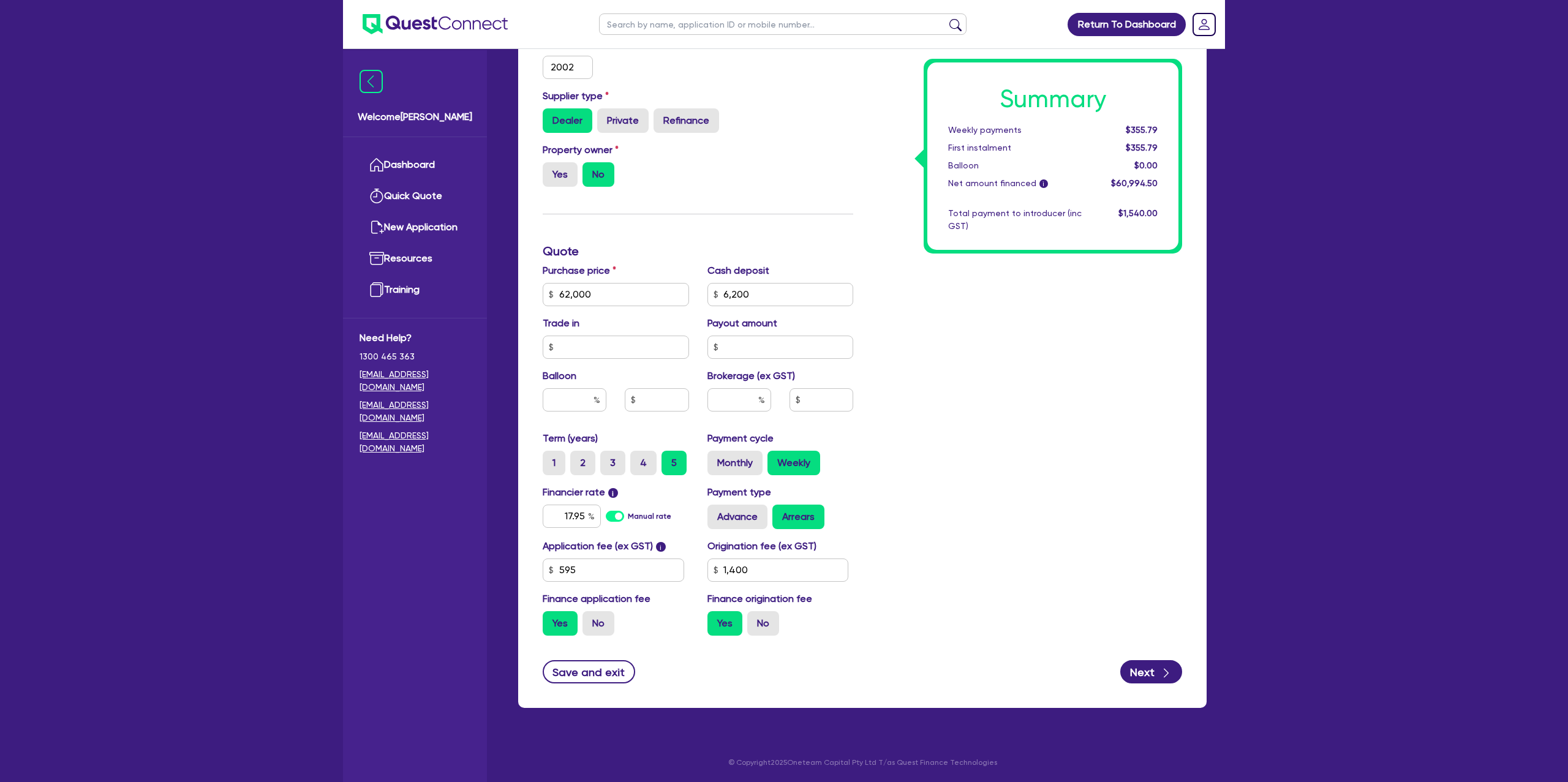
type input "62,000"
type input "1,400"
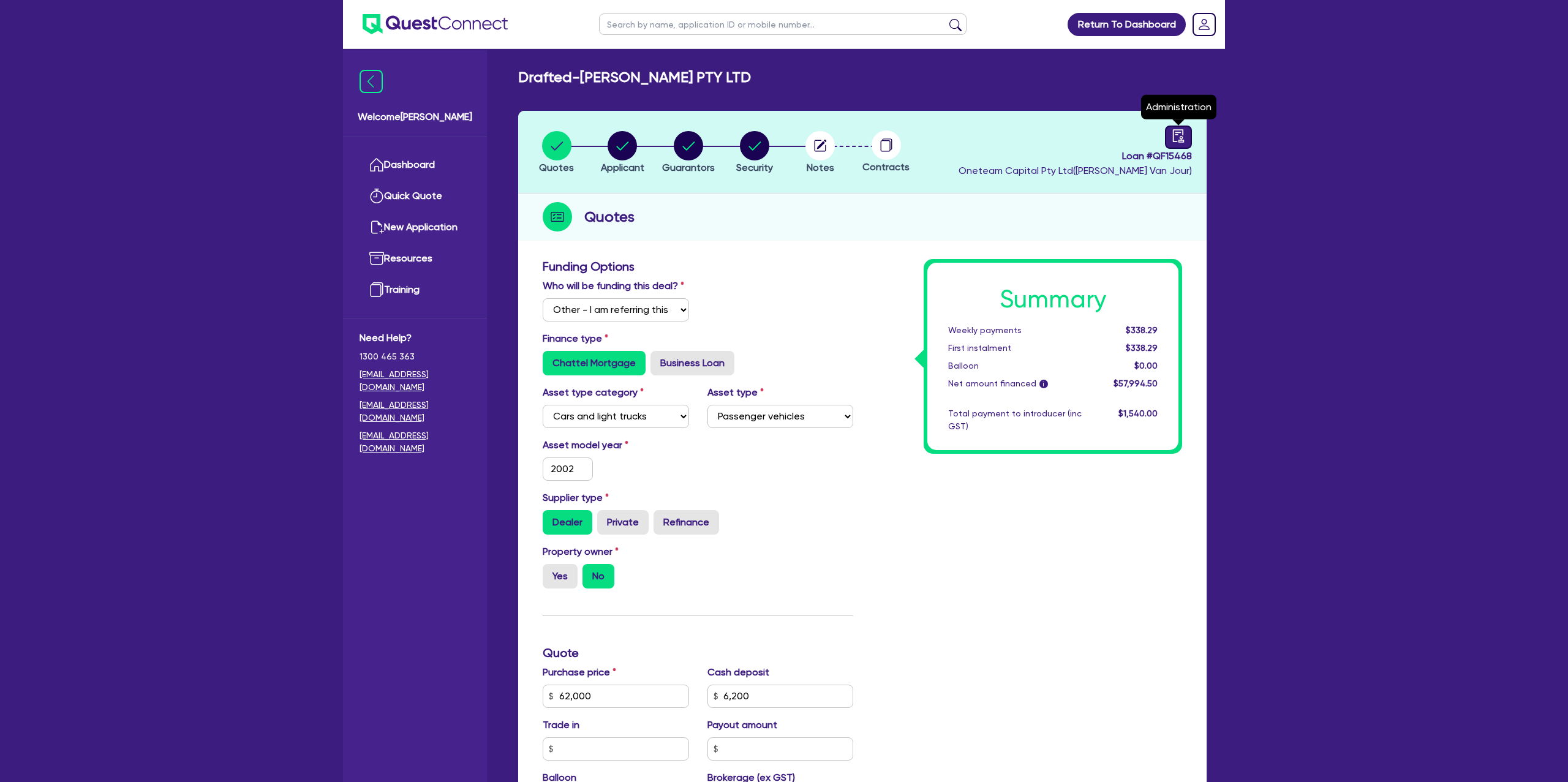
click at [1188, 144] on div at bounding box center [1178, 138] width 27 height 24
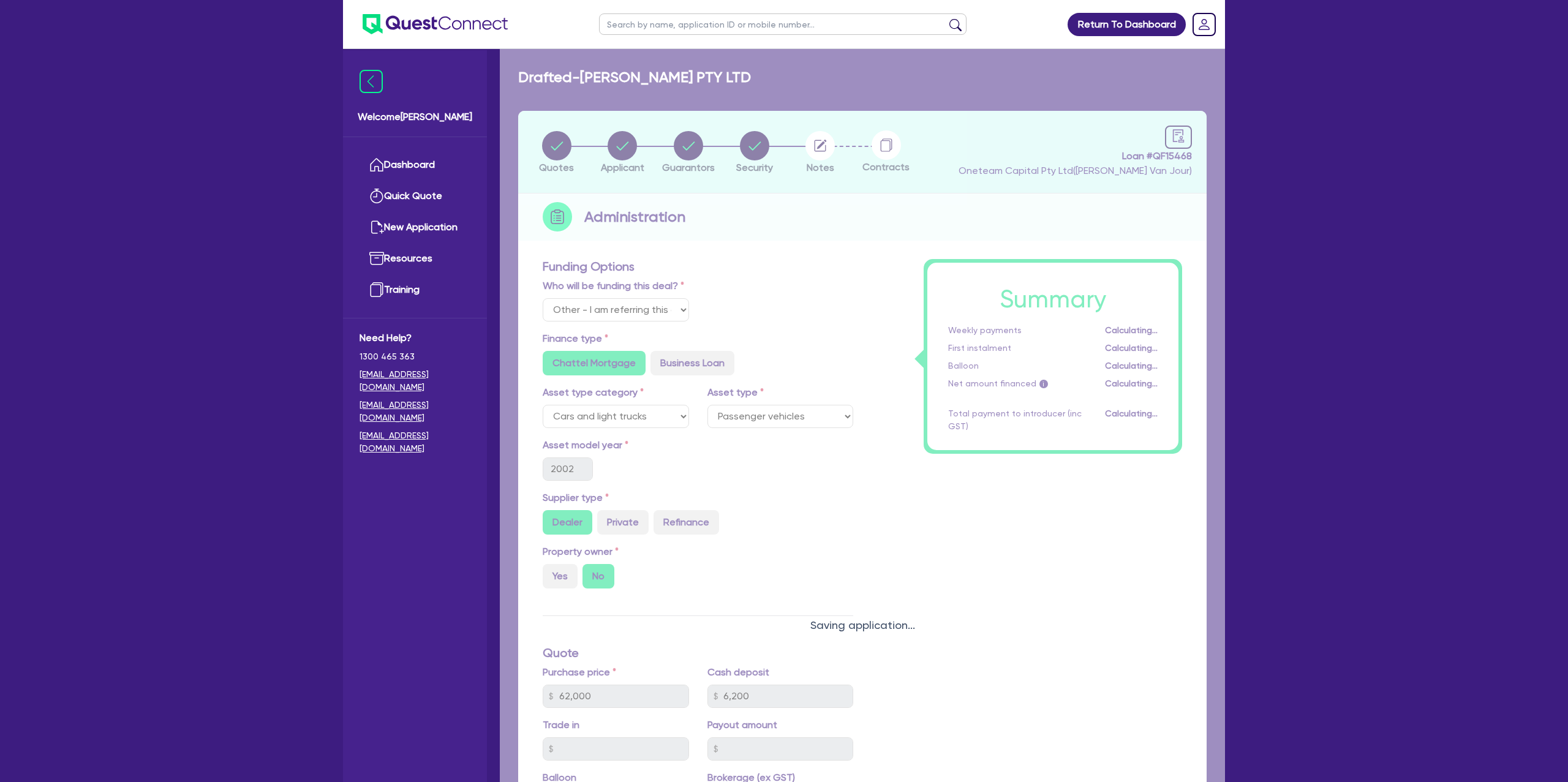
select select "DRAFTED_NEW"
select select "Other"
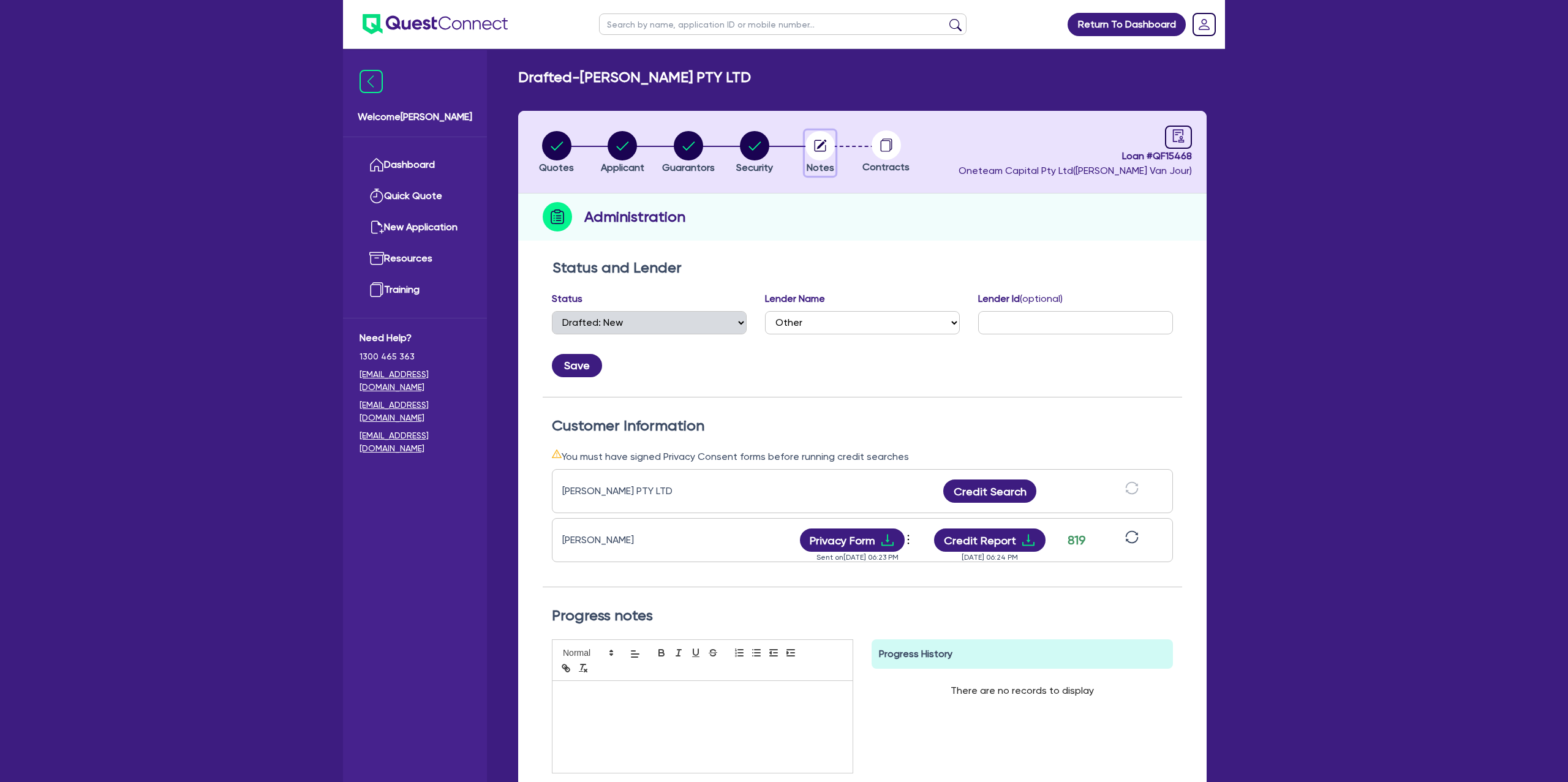
click at [819, 143] on circle "button" at bounding box center [821, 146] width 30 height 30
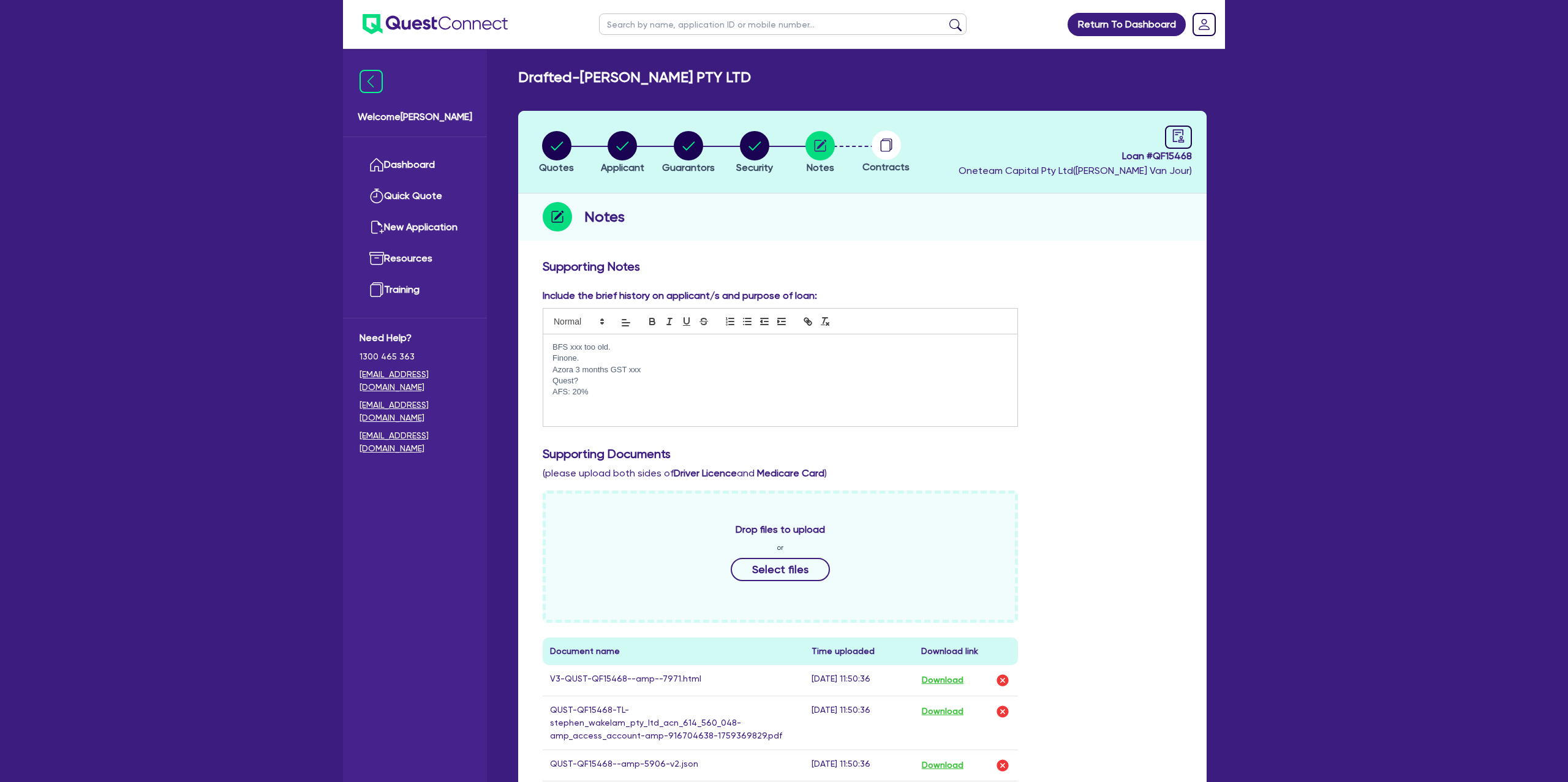
click at [621, 394] on p "AFS: 20%" at bounding box center [780, 391] width 455 height 11
click at [596, 352] on p "BFS xxx too old." at bounding box center [780, 346] width 455 height 11
click at [597, 364] on p "Azora 3 months GST xxx" at bounding box center [780, 369] width 455 height 11
click at [590, 355] on p "Finone." at bounding box center [780, 357] width 455 height 11
click at [637, 354] on p "Finone. Max comms at 17.95" at bounding box center [780, 357] width 455 height 11
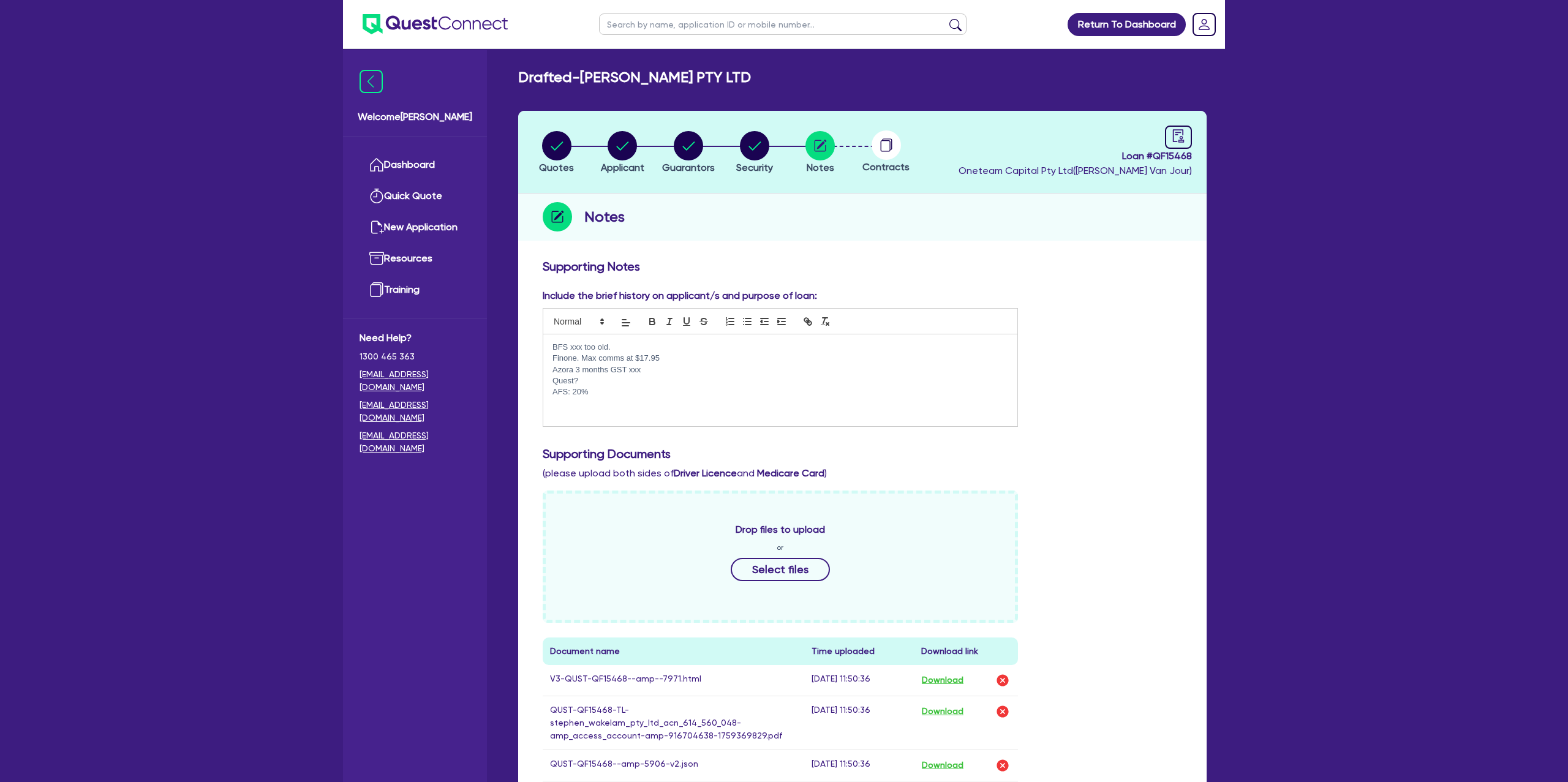
click at [687, 355] on p "Finone. Max comms at $17.95" at bounding box center [780, 357] width 455 height 11
drag, startPoint x: 639, startPoint y: 357, endPoint x: 641, endPoint y: 383, distance: 26.1
click at [638, 361] on p "Finone. Max comms at $17.95" at bounding box center [780, 357] width 455 height 11
click at [662, 357] on p "Finone. Max comms at 17.95" at bounding box center [780, 357] width 455 height 11
drag, startPoint x: 669, startPoint y: 368, endPoint x: 643, endPoint y: 371, distance: 26.2
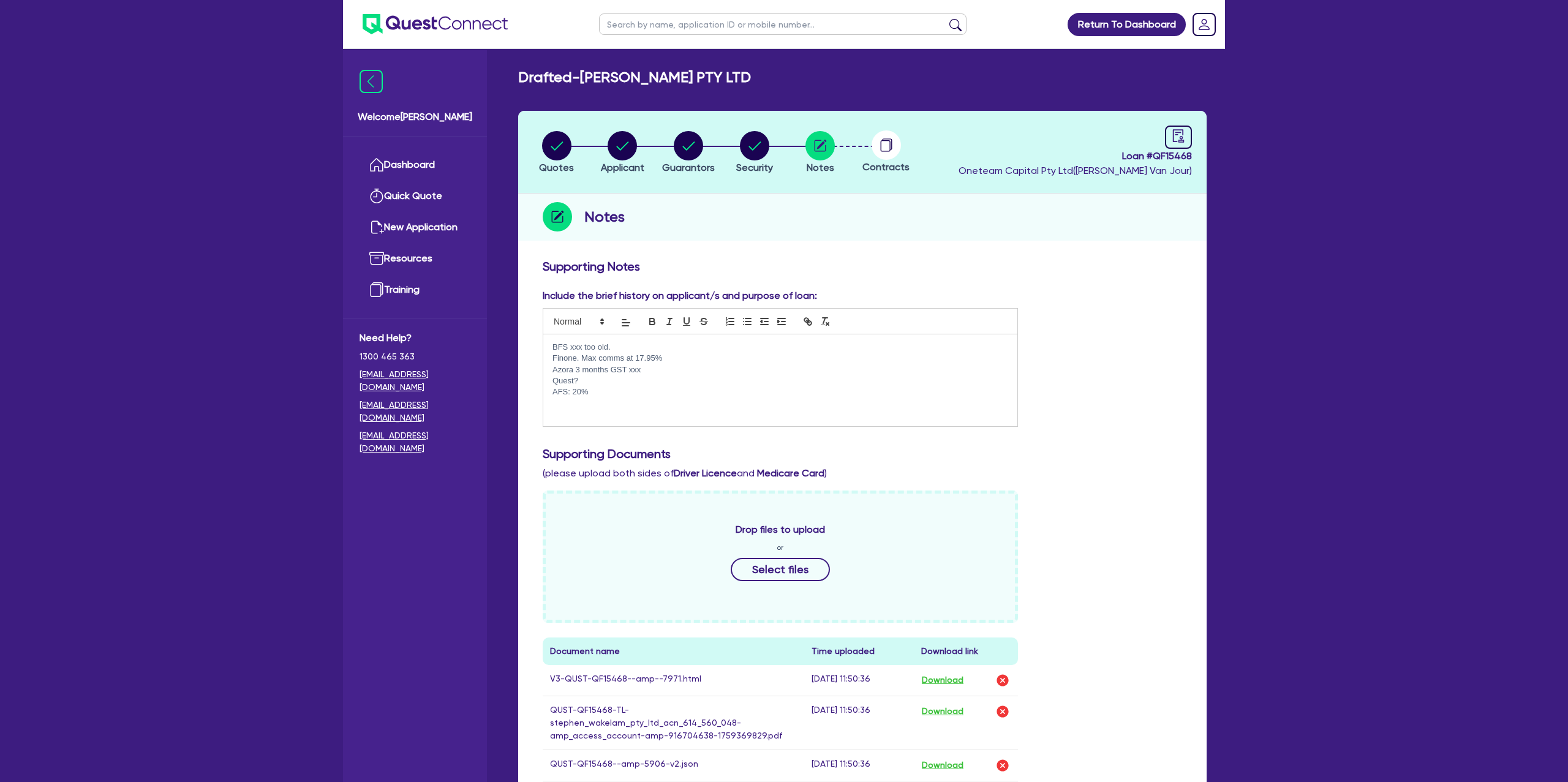
click at [661, 370] on p "Azora 3 months GST xxx" at bounding box center [780, 369] width 455 height 11
click at [603, 384] on p "Quest?" at bounding box center [780, 380] width 455 height 11
click at [606, 393] on p "AFS: 20%" at bounding box center [780, 391] width 455 height 11
click at [591, 381] on p "Quest?" at bounding box center [780, 380] width 455 height 11
click at [594, 391] on p "AFS: 20%" at bounding box center [780, 391] width 455 height 11
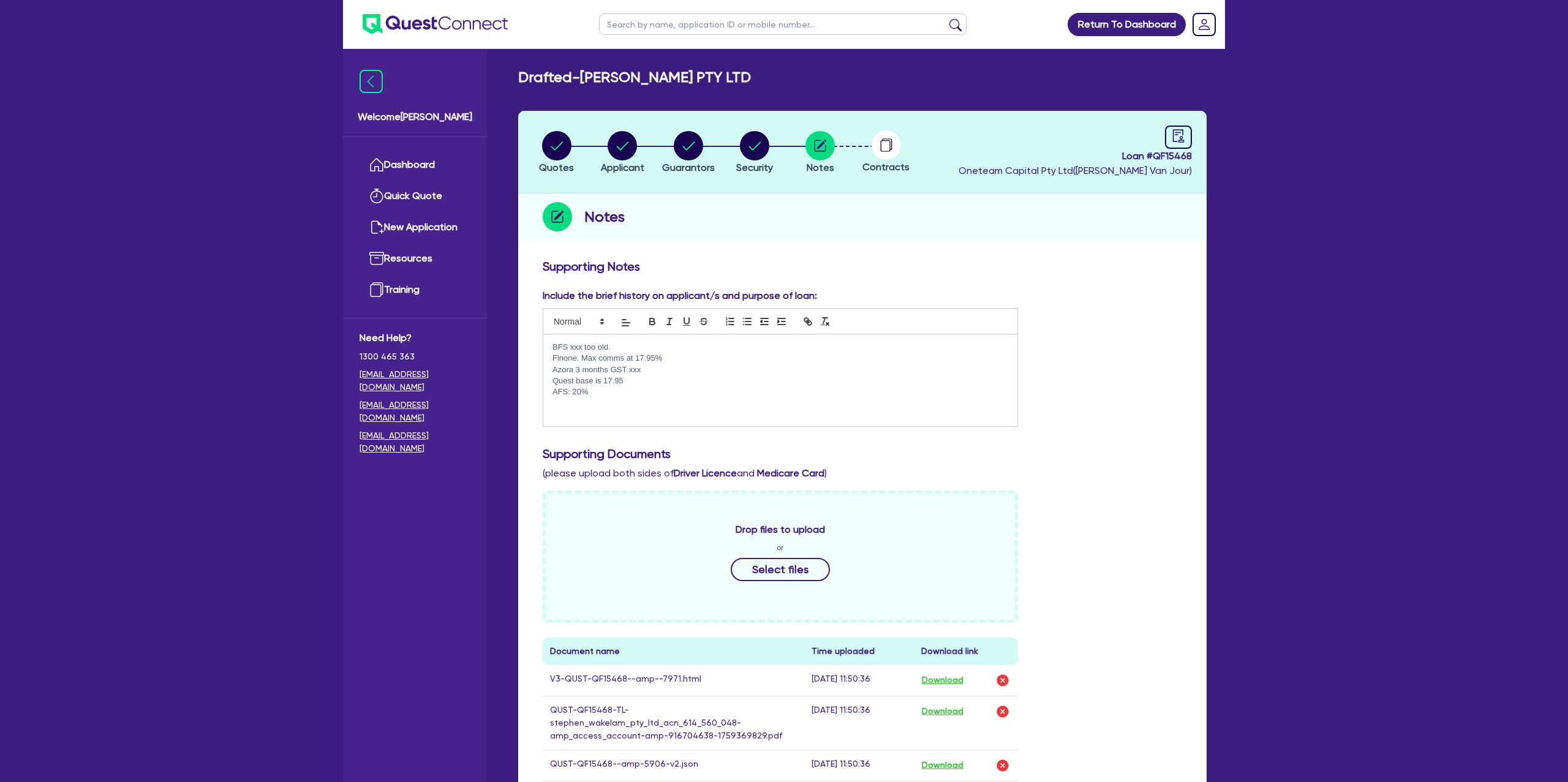
click at [1091, 309] on div "Include the brief history on applicant/s and purpose of loan: BFS xxx too old. …" at bounding box center [862, 362] width 658 height 148
click at [404, 169] on link "Dashboard" at bounding box center [415, 165] width 111 height 32
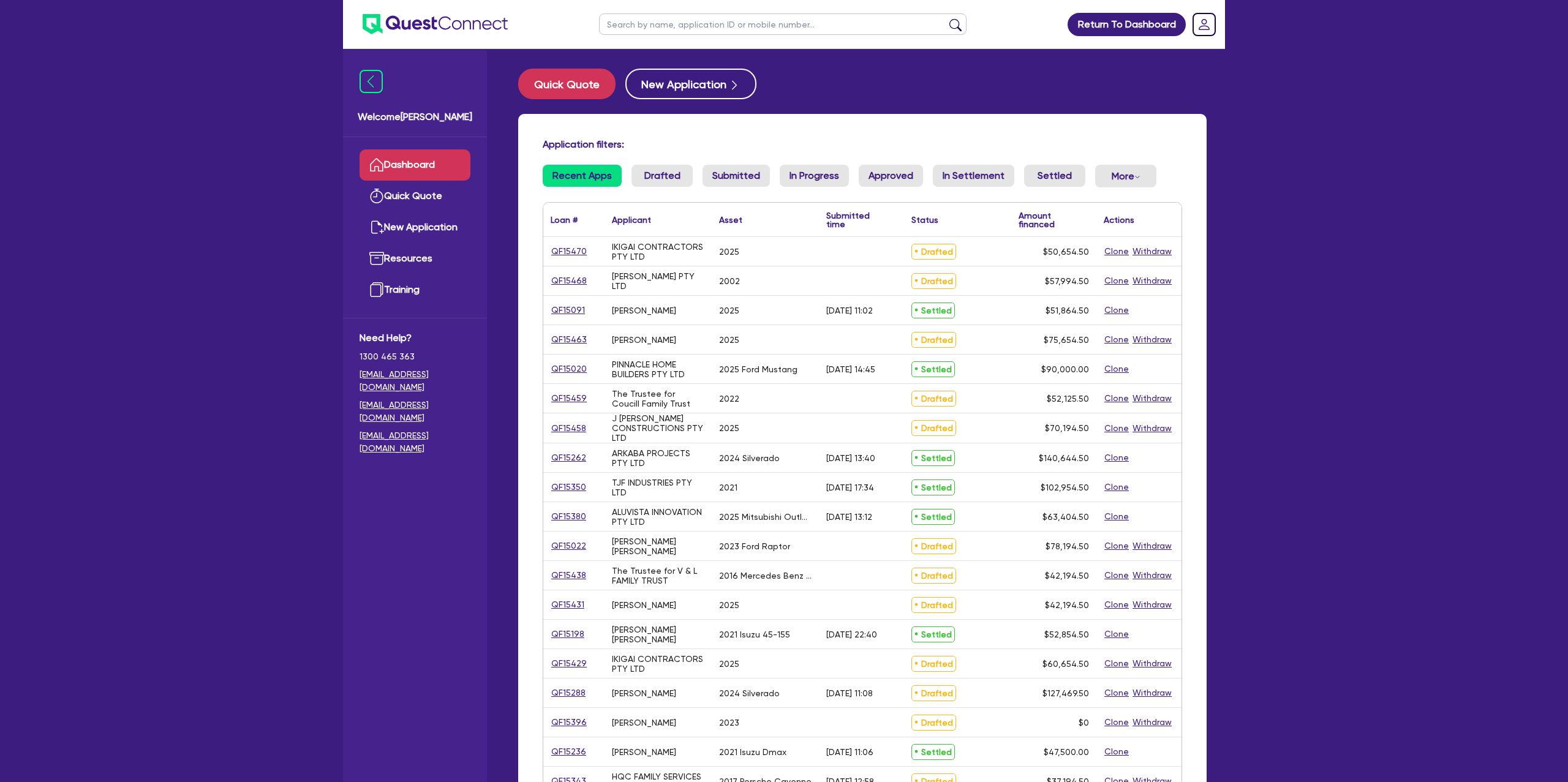
click at [623, 18] on input "text" at bounding box center [782, 25] width 367 height 22
click at [945, 19] on button "submit" at bounding box center [955, 27] width 20 height 17
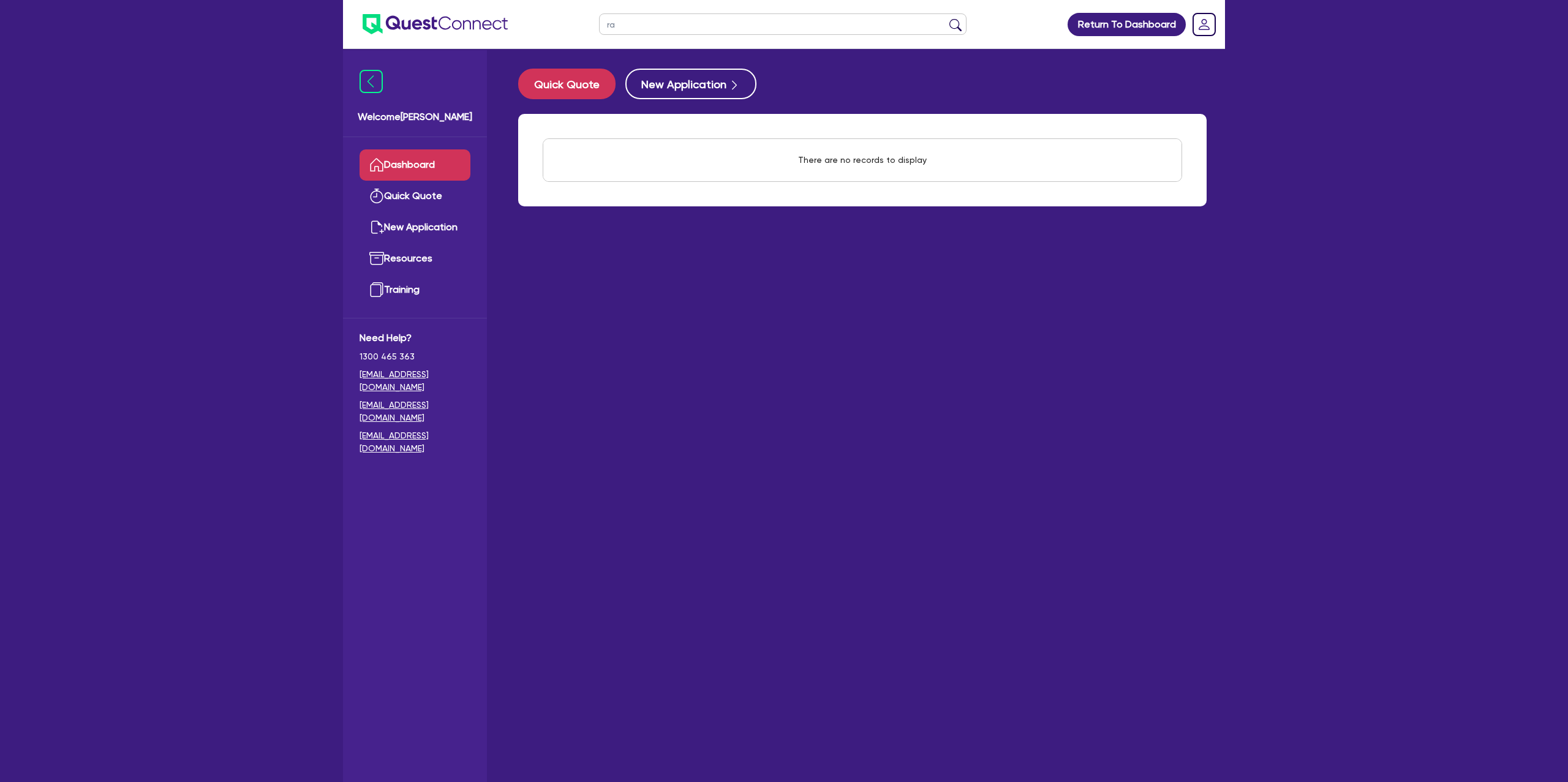
type input "r"
type input "cara"
click at [945, 19] on button "submit" at bounding box center [955, 27] width 20 height 17
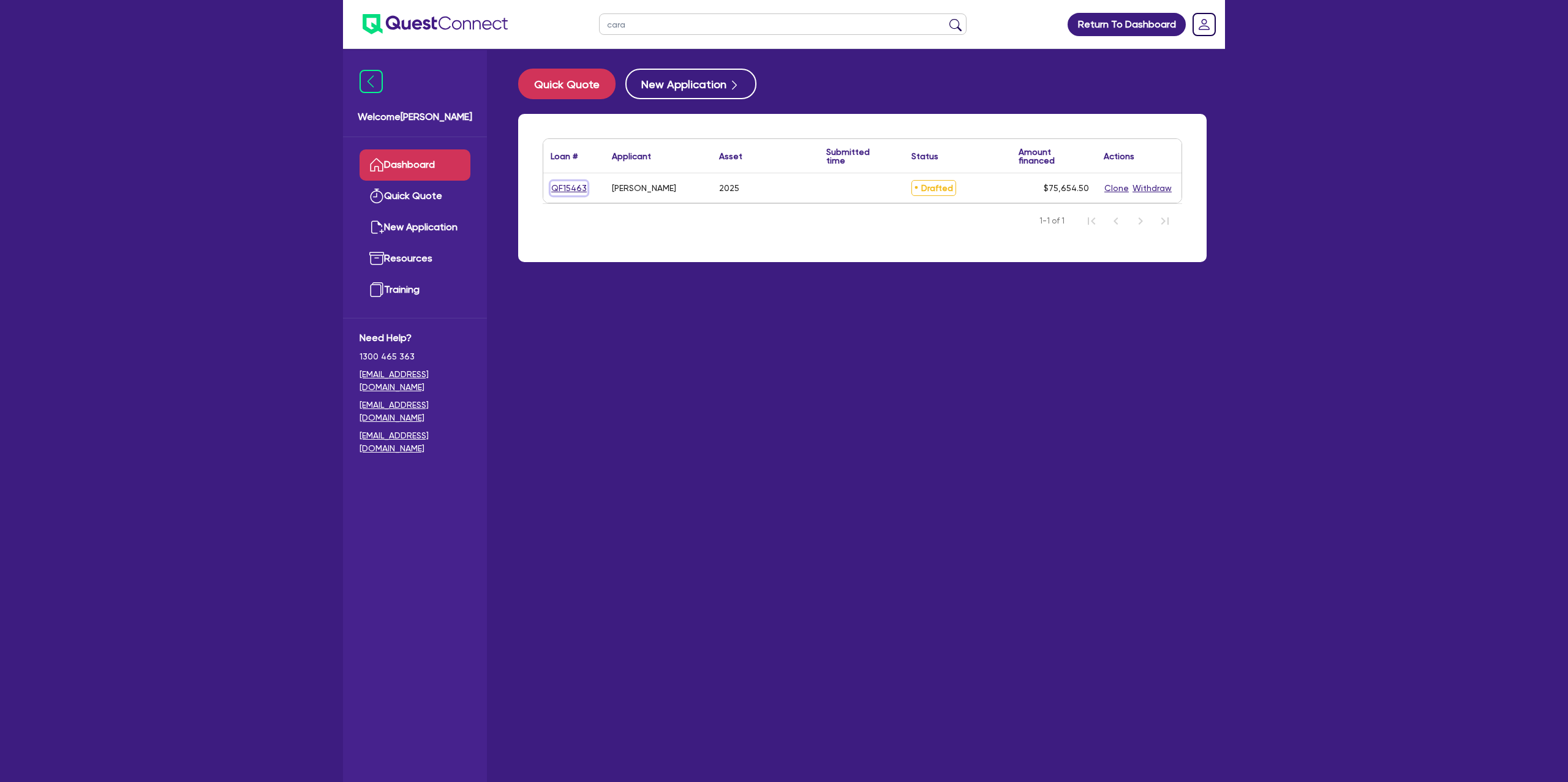
click at [582, 185] on link "QF15463" at bounding box center [568, 188] width 37 height 14
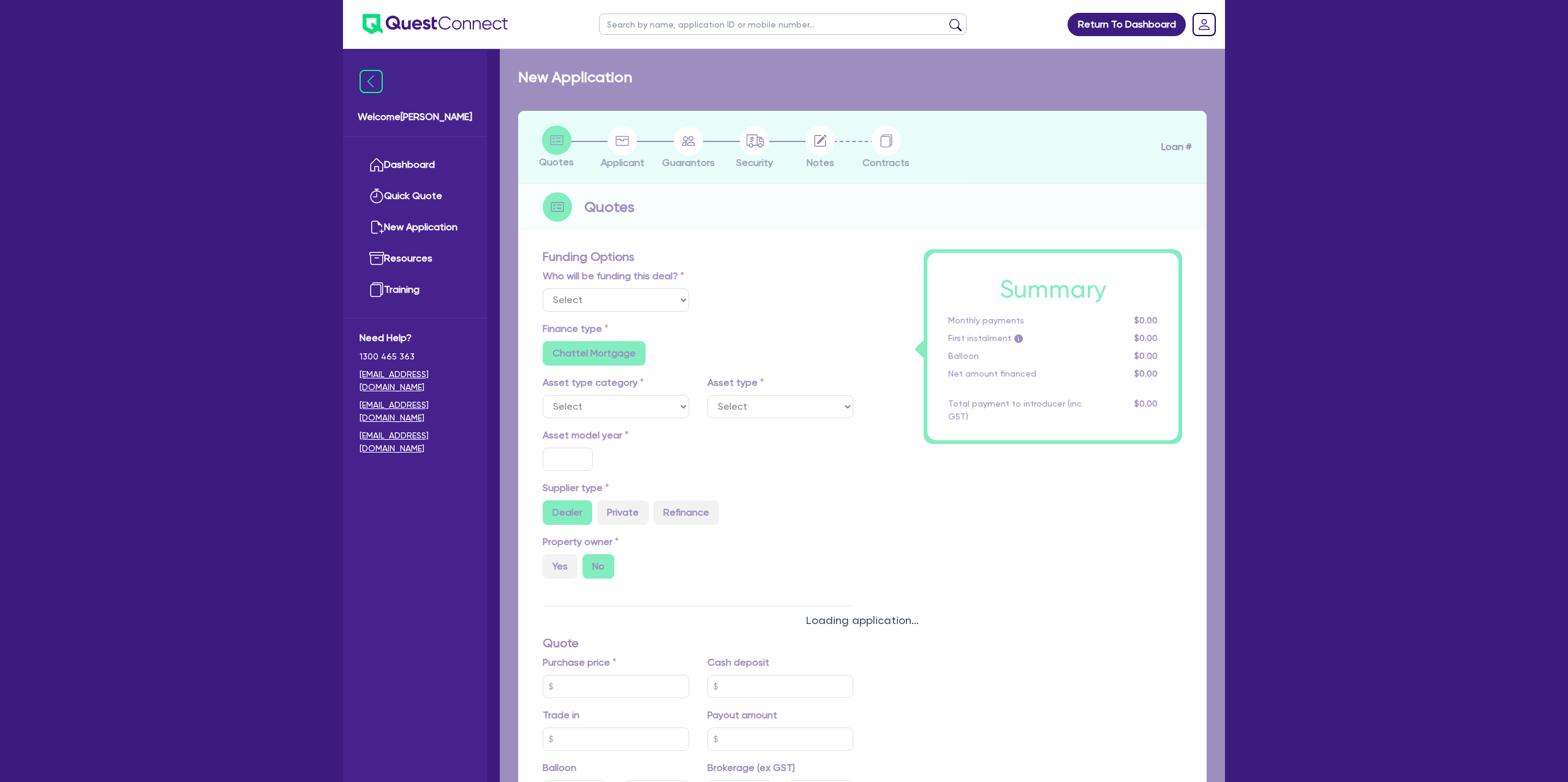
click at [581, 187] on div "Loading application..." at bounding box center [862, 611] width 726 height 1125
select select "Other"
select select "CARS_AND_LIGHT_TRUCKS"
type input "2025"
radio input "true"
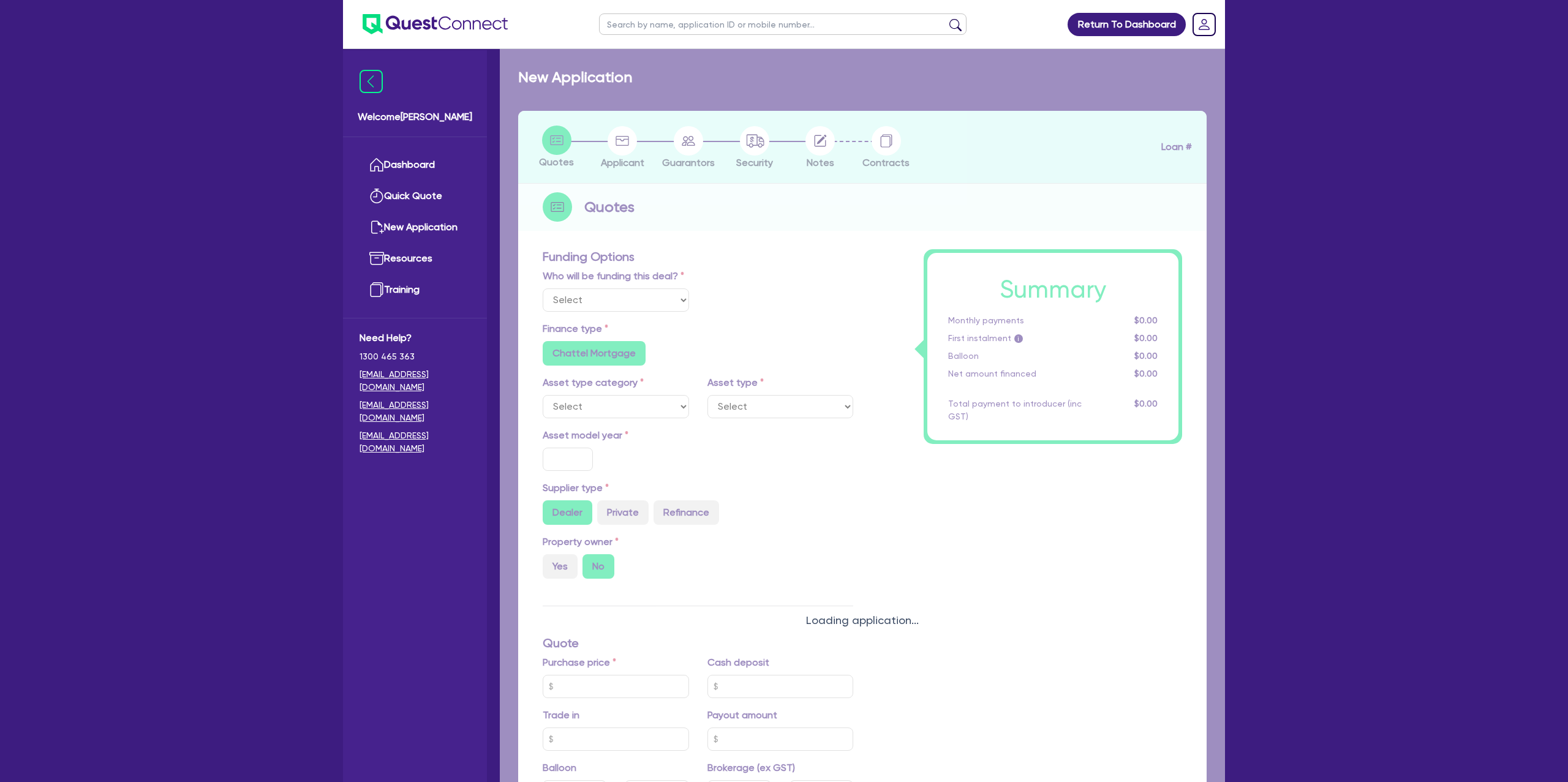
type input "75,000"
type input "8.99"
type input "1,400"
radio input "true"
radio input "false"
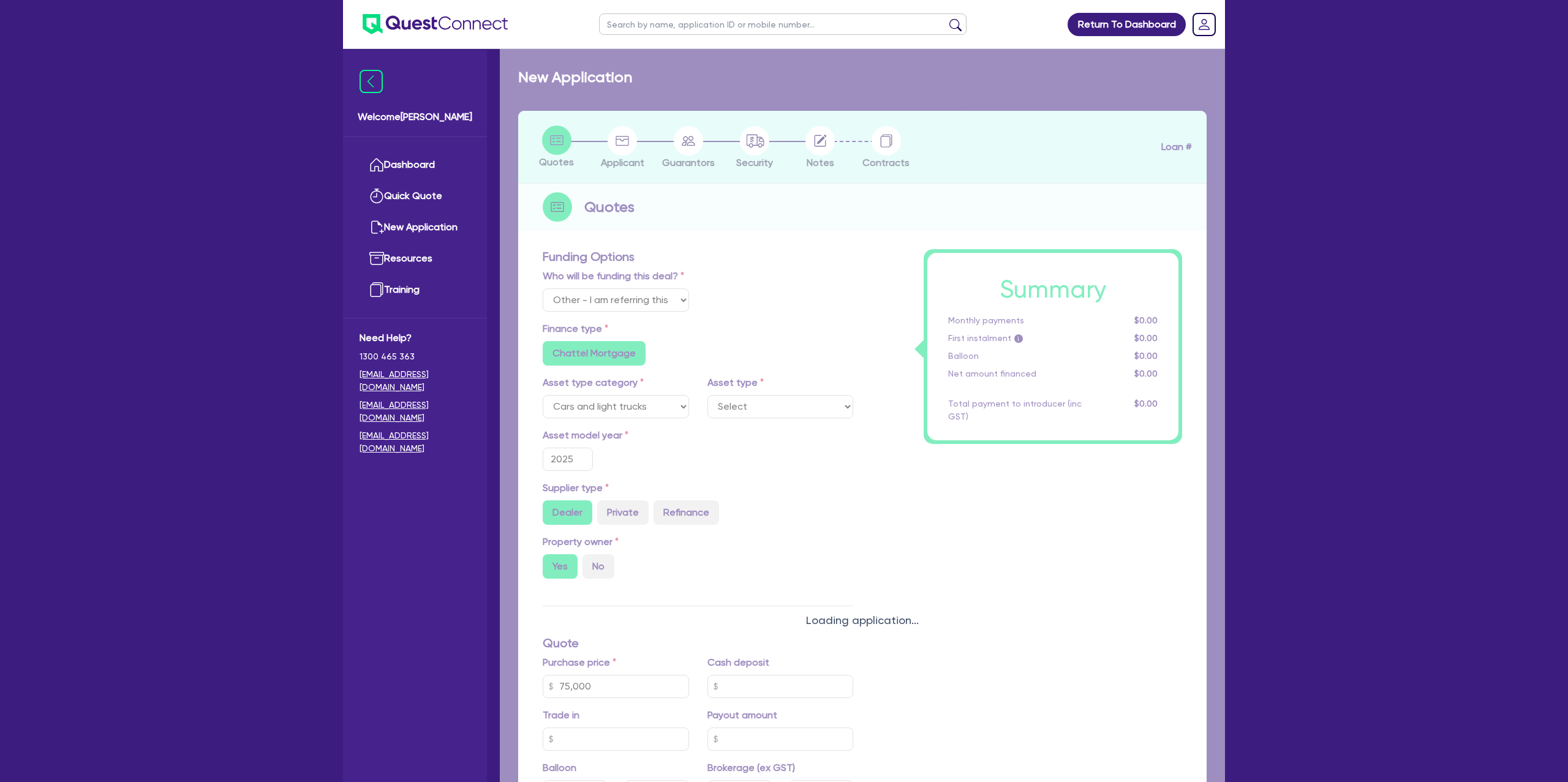
select select "PASSENGER_VEHICLES"
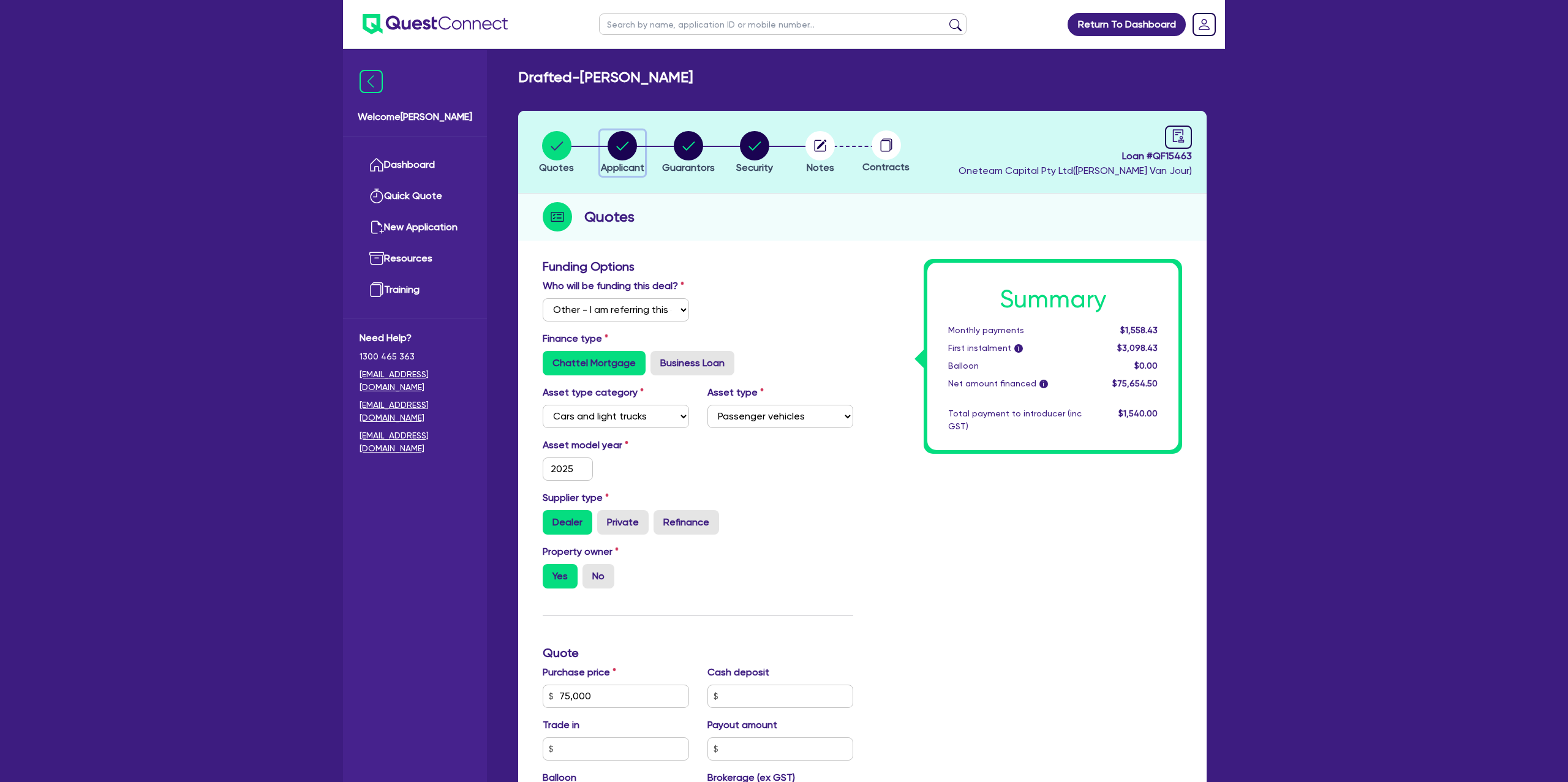
click at [624, 150] on circle "button" at bounding box center [623, 146] width 30 height 30
select select "SOLE_TRADER"
select select "BUILDING_CONSTRUCTION"
select select "TRADES_SERVICES_CONSUMERS"
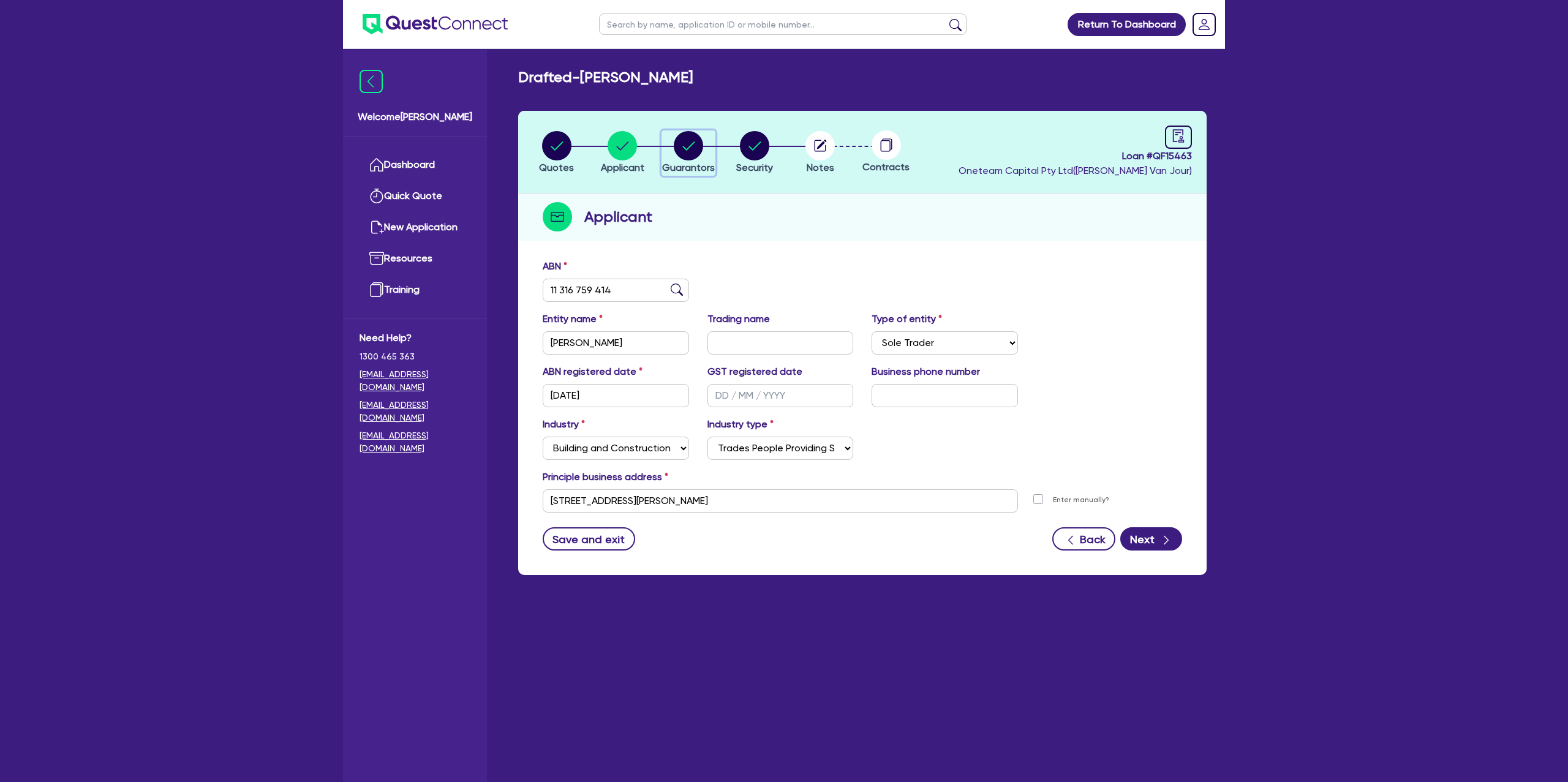
click at [677, 143] on circle "button" at bounding box center [689, 146] width 30 height 30
select select "MRS"
select select "SINGLE"
select select "CASH"
select select "VEHICLE"
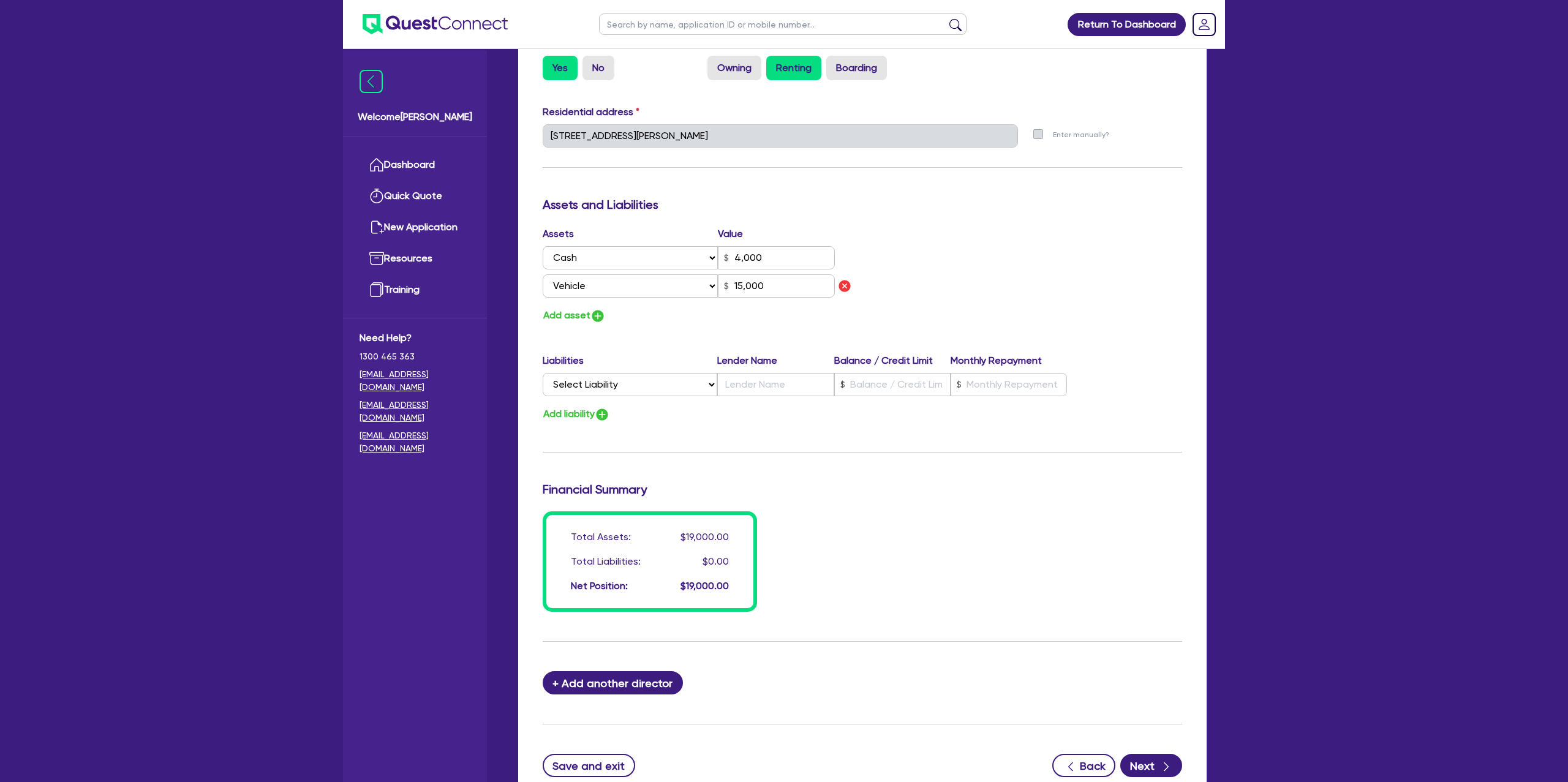
scroll to position [675, 0]
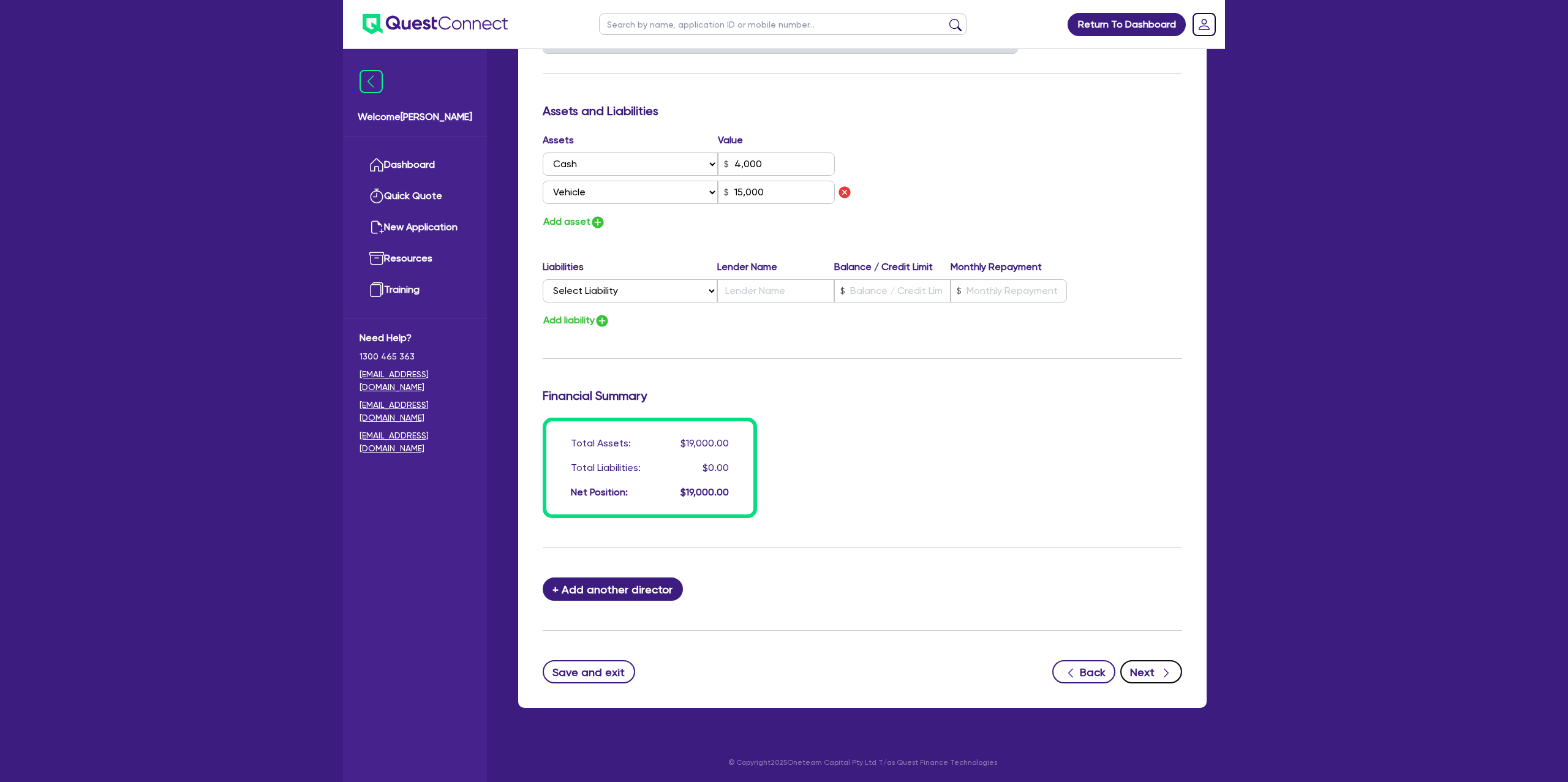
click at [1159, 672] on div "button" at bounding box center [1166, 671] width 14 height 15
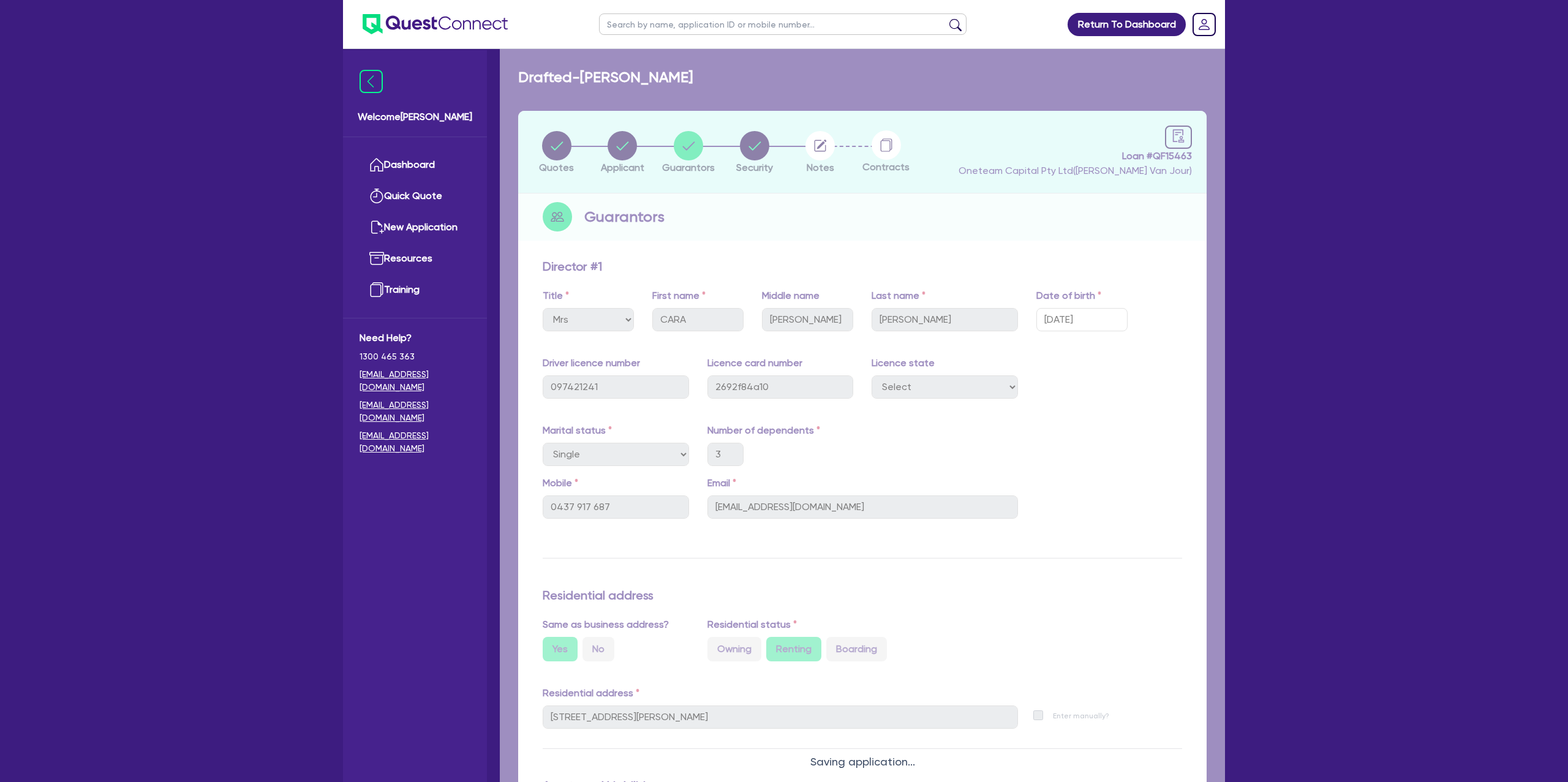
select select "CARS_AND_LIGHT_TRUCKS"
select select "PASSENGER_VEHICLES"
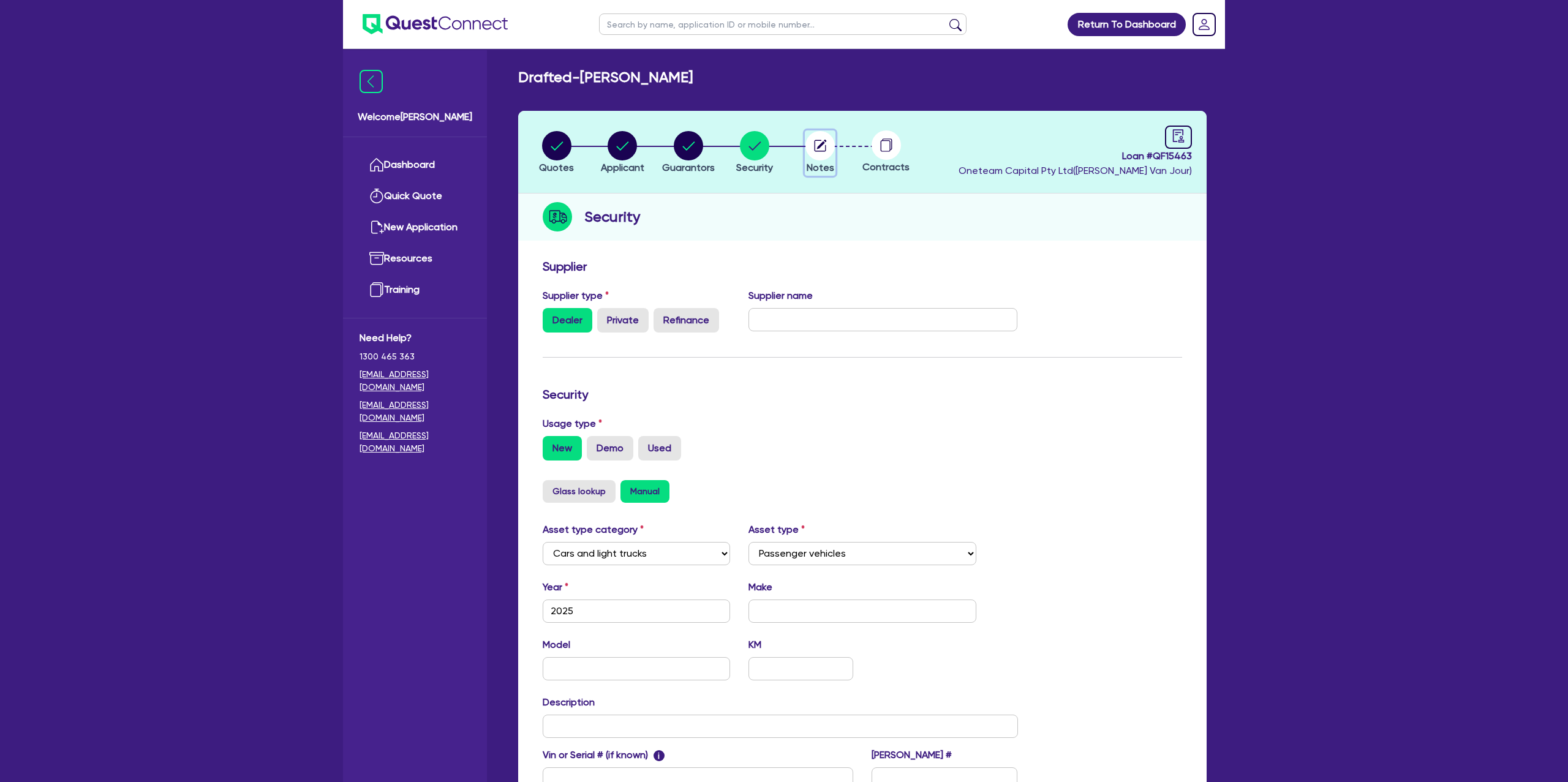
click at [825, 141] on icon "button" at bounding box center [822, 145] width 10 height 10
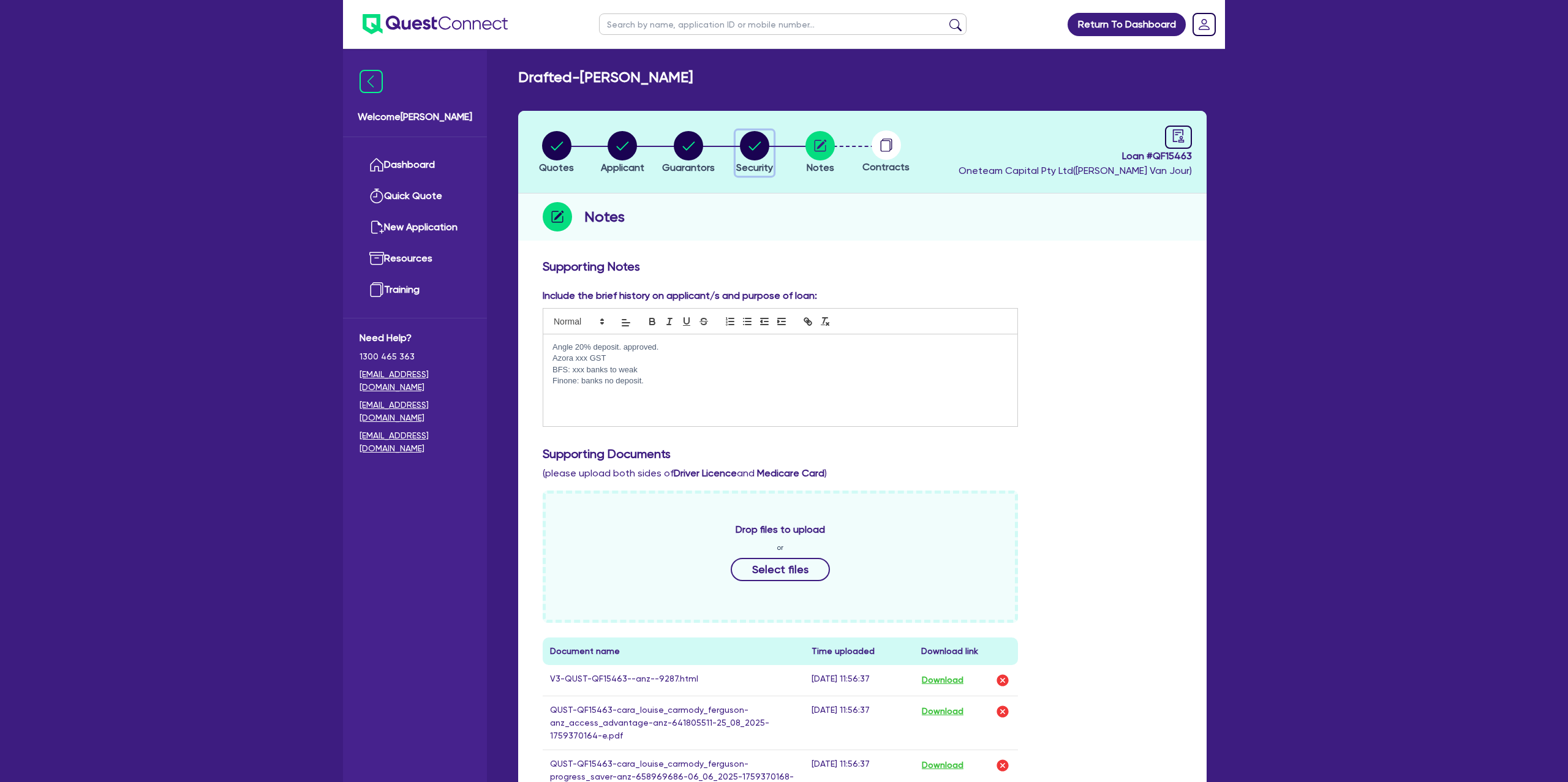
click at [760, 145] on circle "button" at bounding box center [754, 146] width 30 height 30
select select "CARS_AND_LIGHT_TRUCKS"
select select "PASSENGER_VEHICLES"
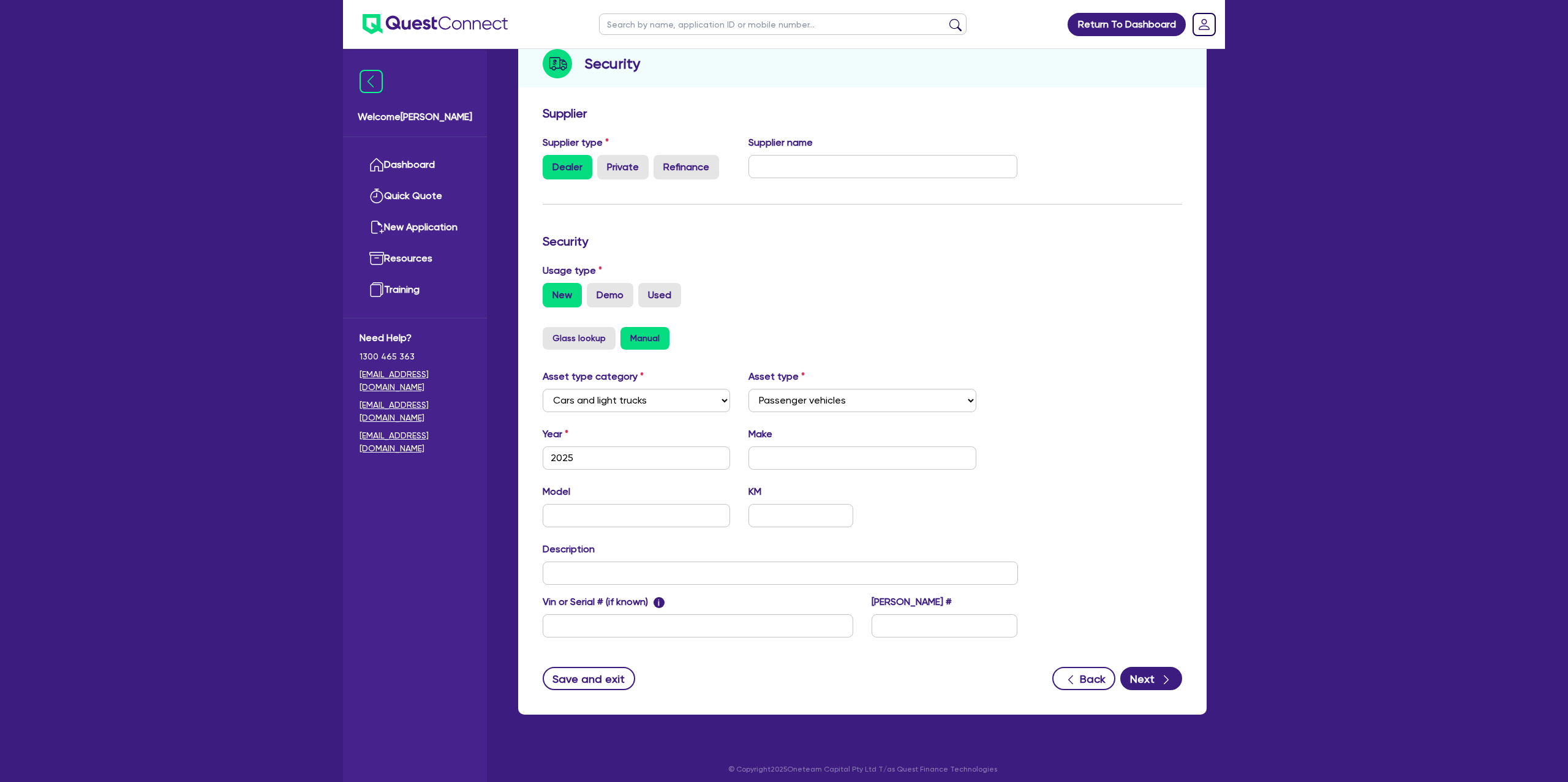
scroll to position [159, 0]
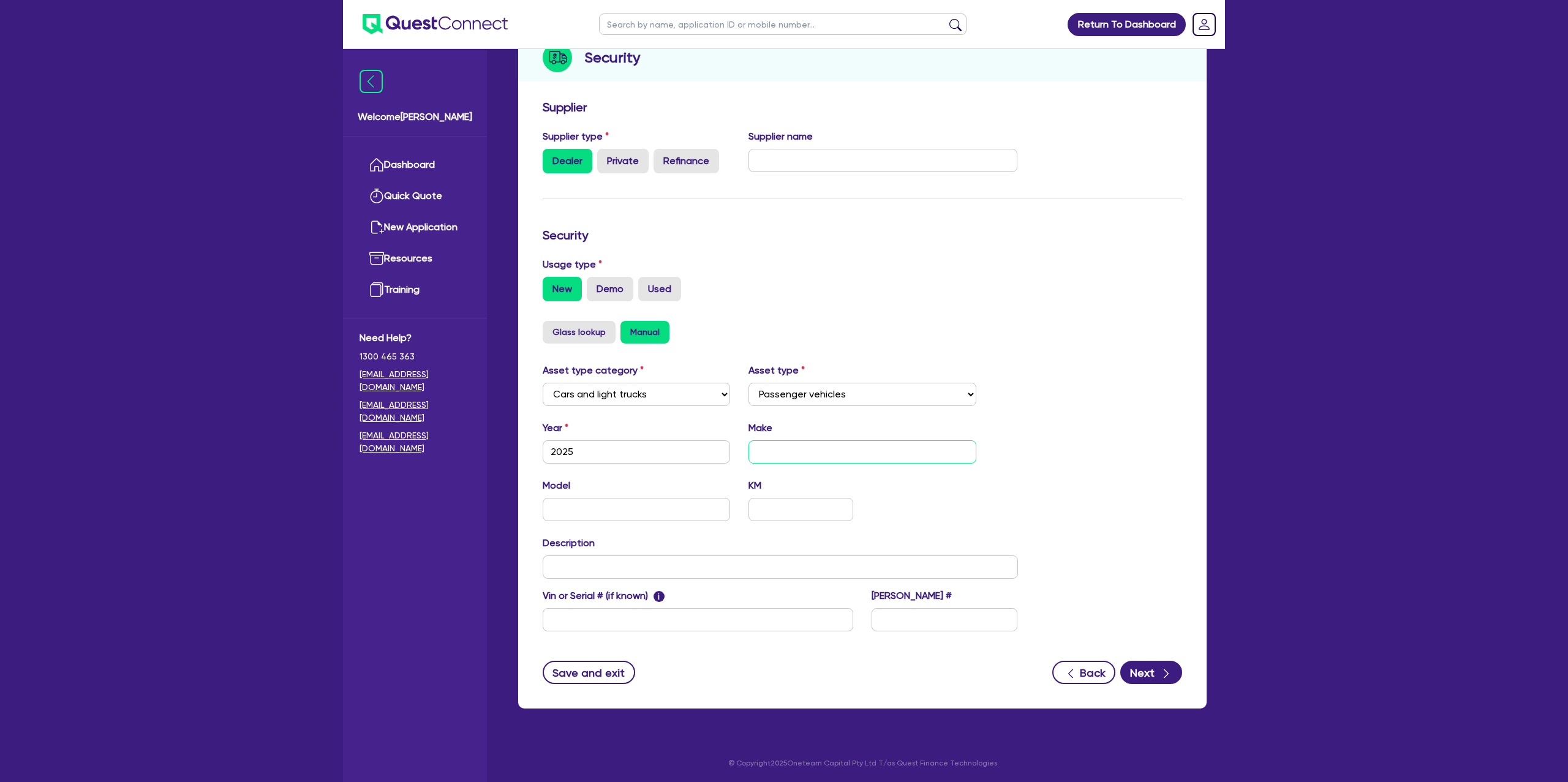
click at [804, 461] on input "text" at bounding box center [862, 452] width 229 height 24
type input "Isuzu"
type input "Dmax"
click at [1061, 376] on div "Asset type category Select Cars and light trucks Primary assets Secondary asset…" at bounding box center [862, 505] width 658 height 283
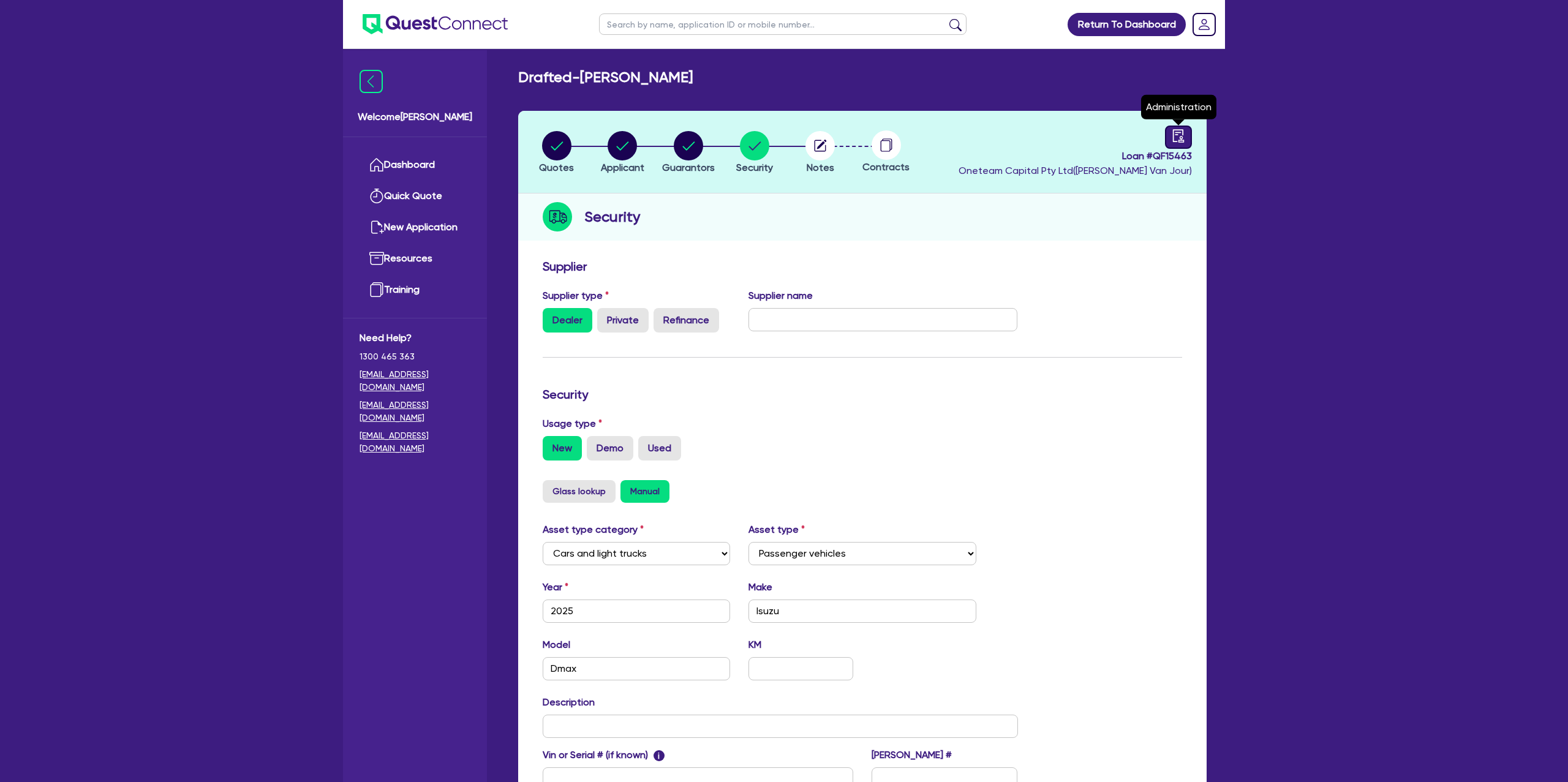
click at [1182, 134] on icon "audit" at bounding box center [1179, 137] width 14 height 14
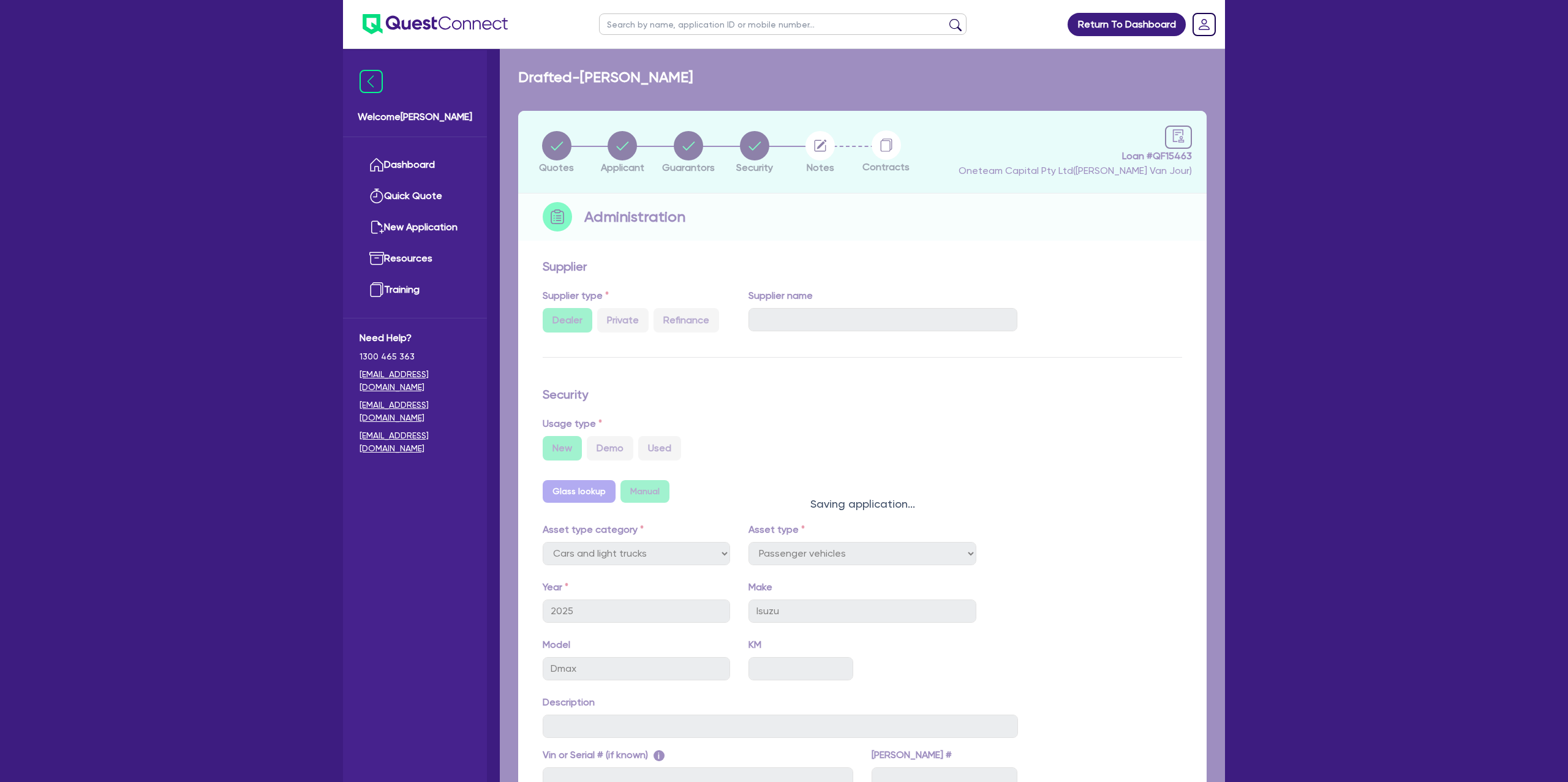
select select "DRAFTED_NEW"
select select "Other"
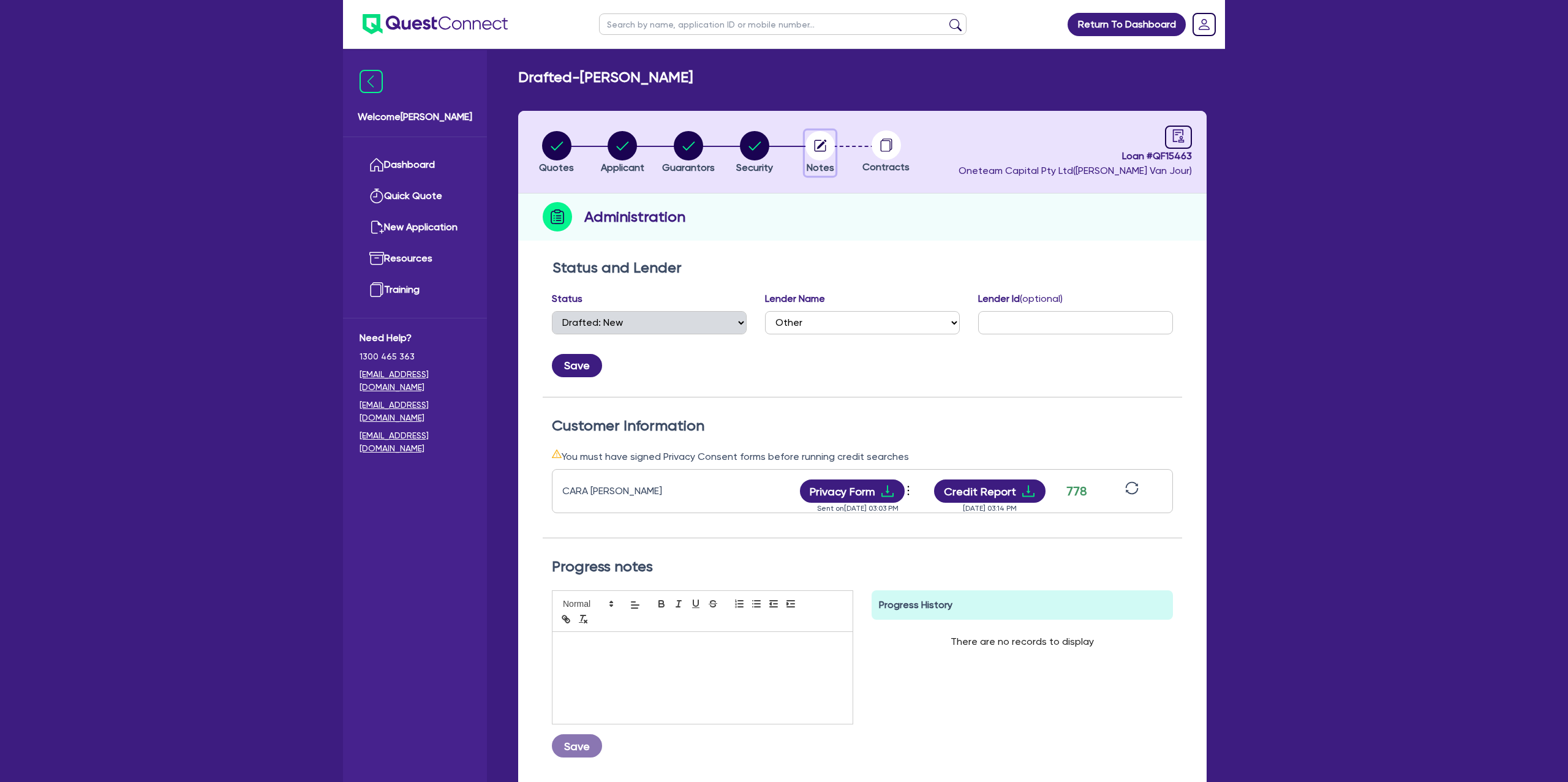
click at [812, 139] on circle "button" at bounding box center [821, 146] width 30 height 30
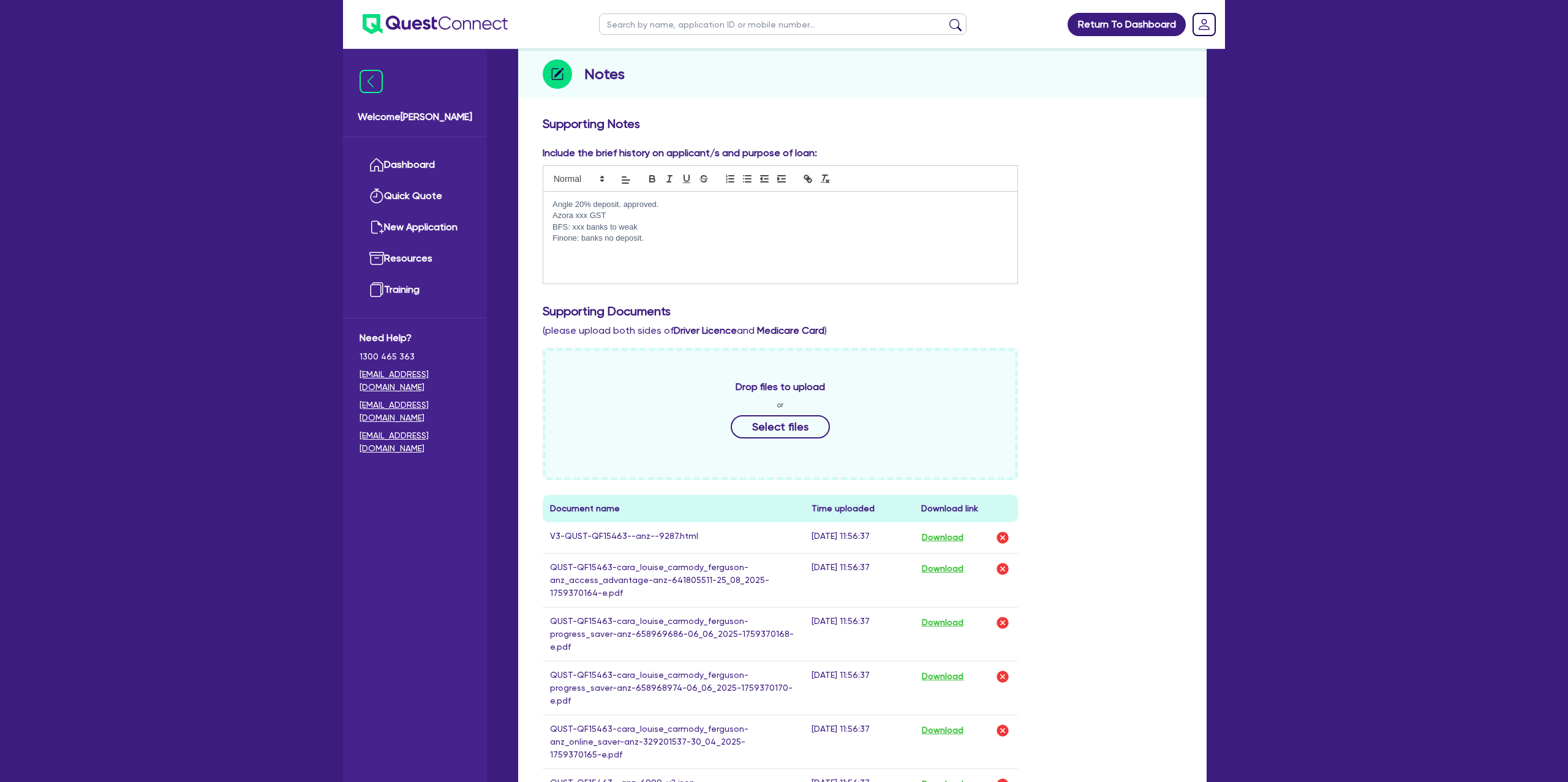
scroll to position [141, 0]
drag, startPoint x: 653, startPoint y: 244, endPoint x: 543, endPoint y: 201, distance: 118.1
click at [543, 201] on div "Angle 20% deposit. approved. Azora xxx GST BFS: xxx banks to weak Finone: banks…" at bounding box center [780, 240] width 474 height 92
click at [1072, 125] on h3 "Supporting Notes" at bounding box center [862, 126] width 639 height 15
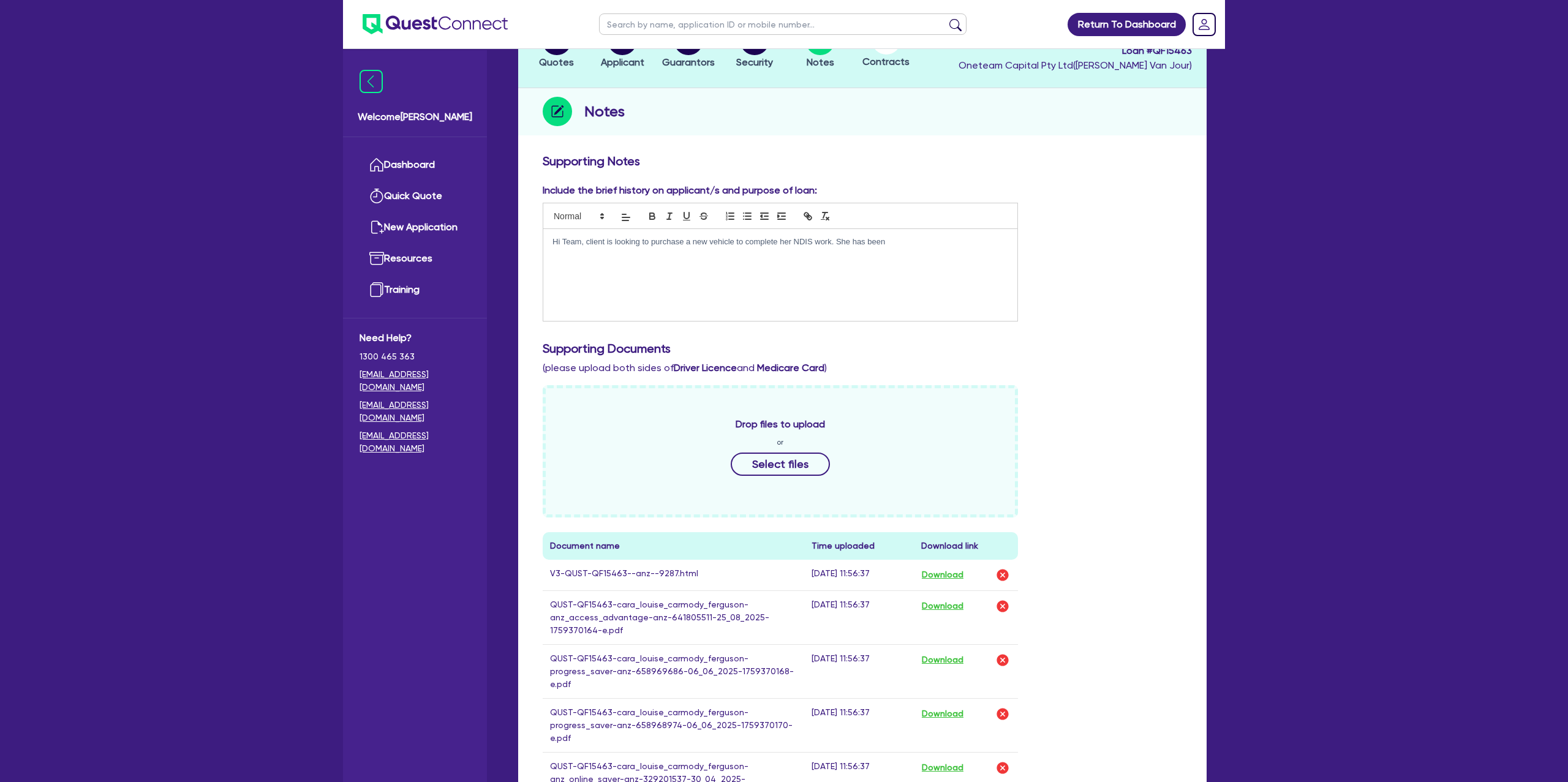
scroll to position [0, 0]
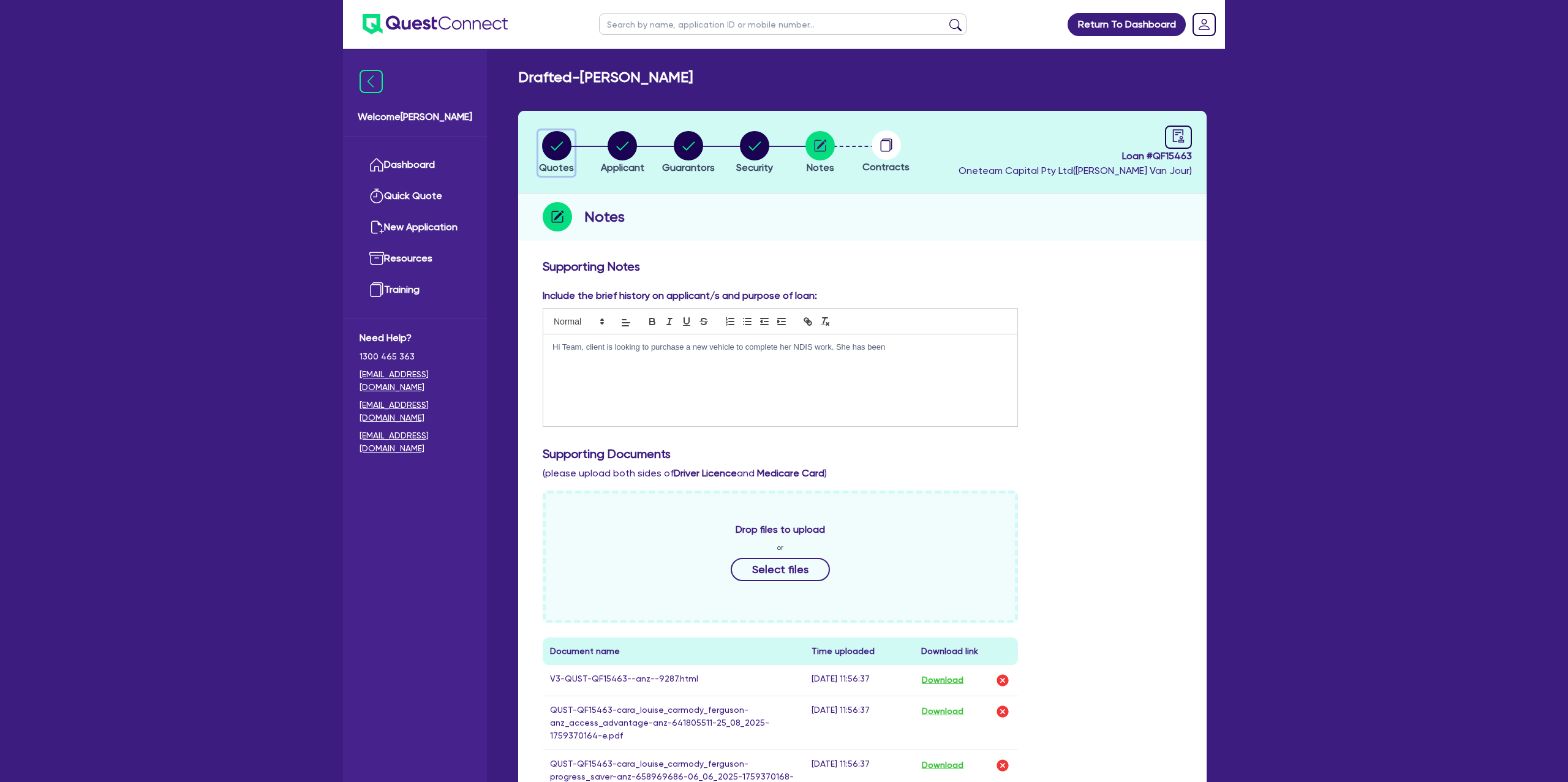
click at [562, 146] on circle "button" at bounding box center [557, 146] width 30 height 30
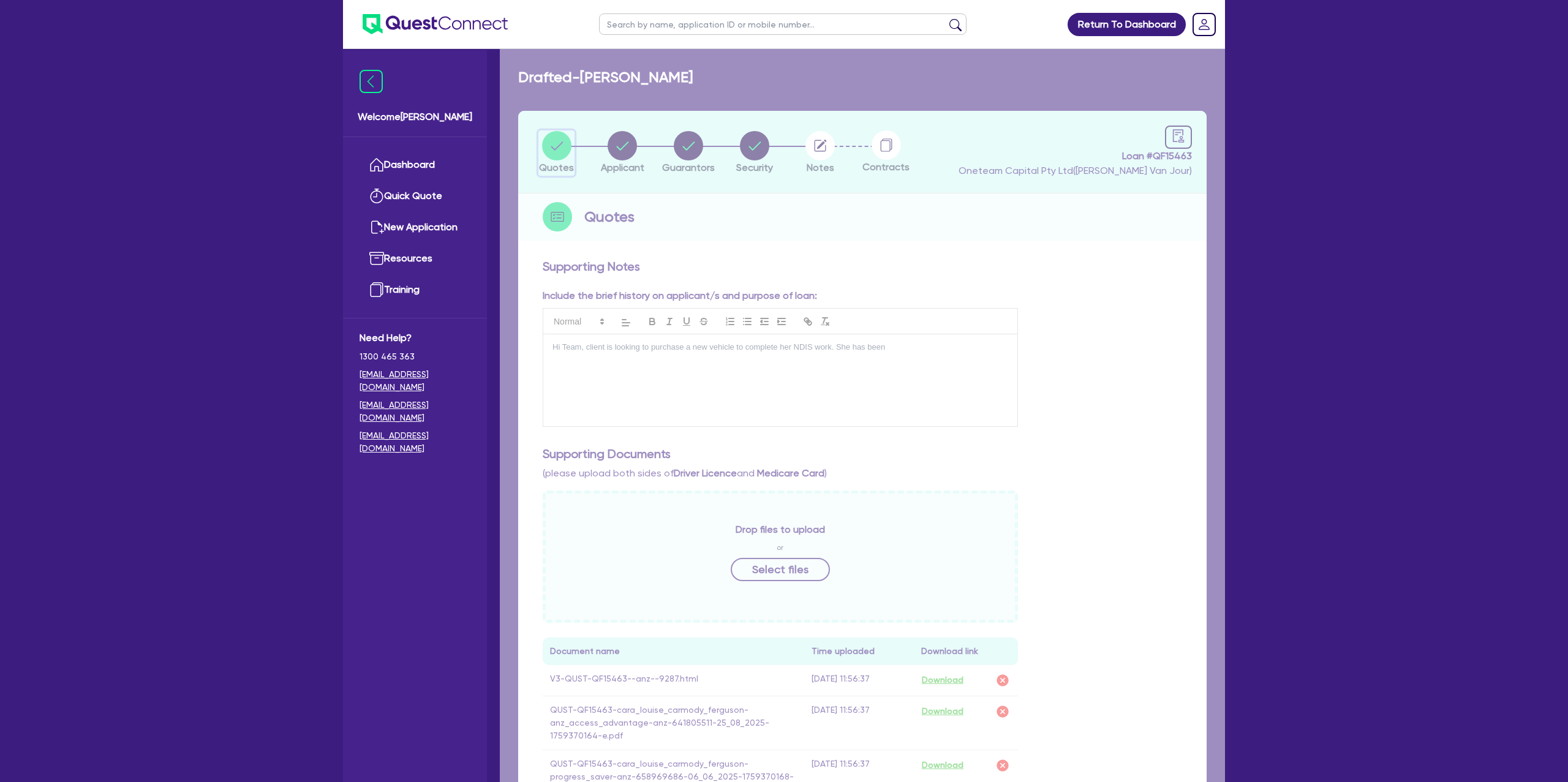
select select "Other"
select select "CARS_AND_LIGHT_TRUCKS"
select select "PASSENGER_VEHICLES"
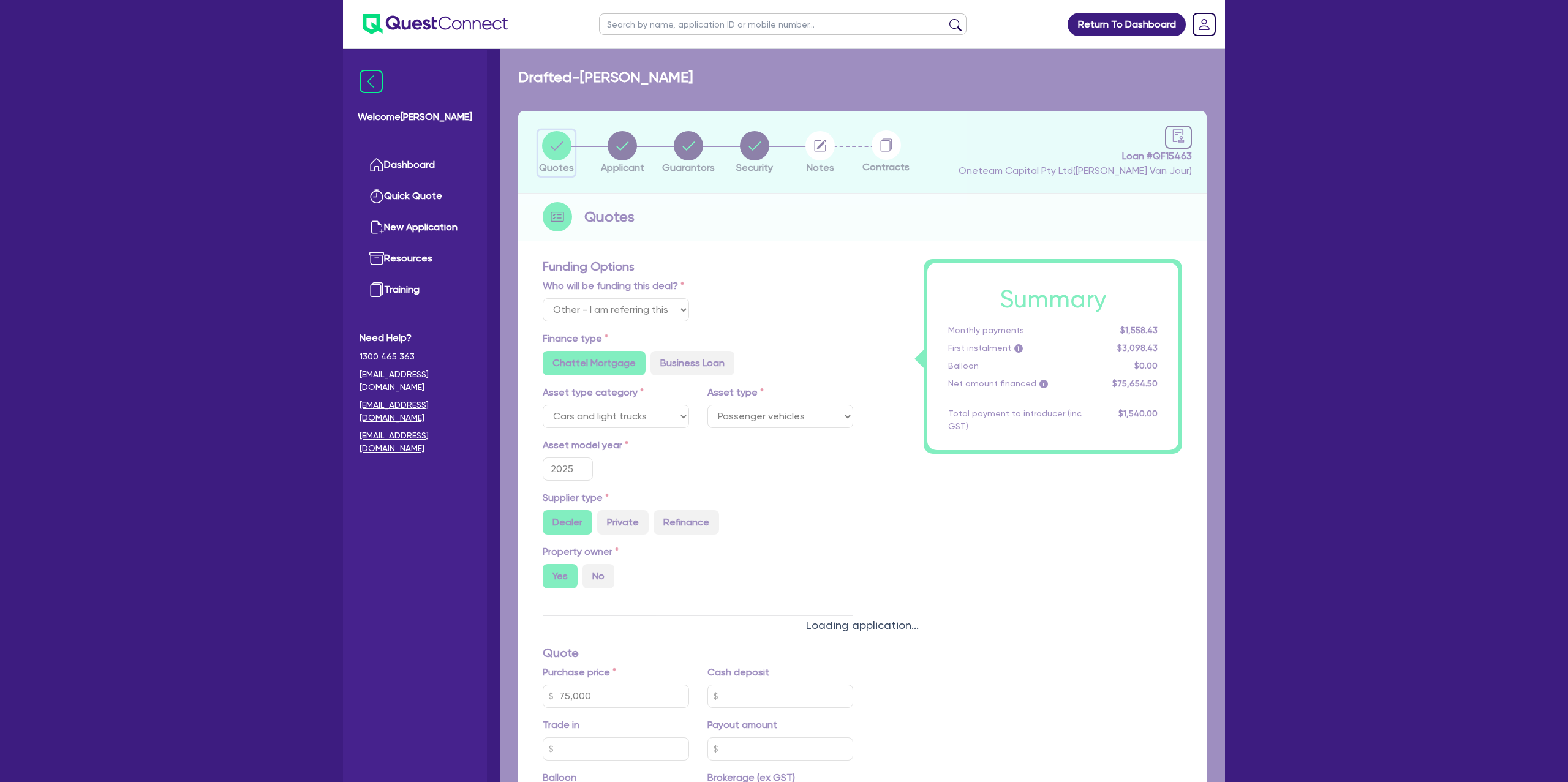
type input "75,000"
type input "1,400"
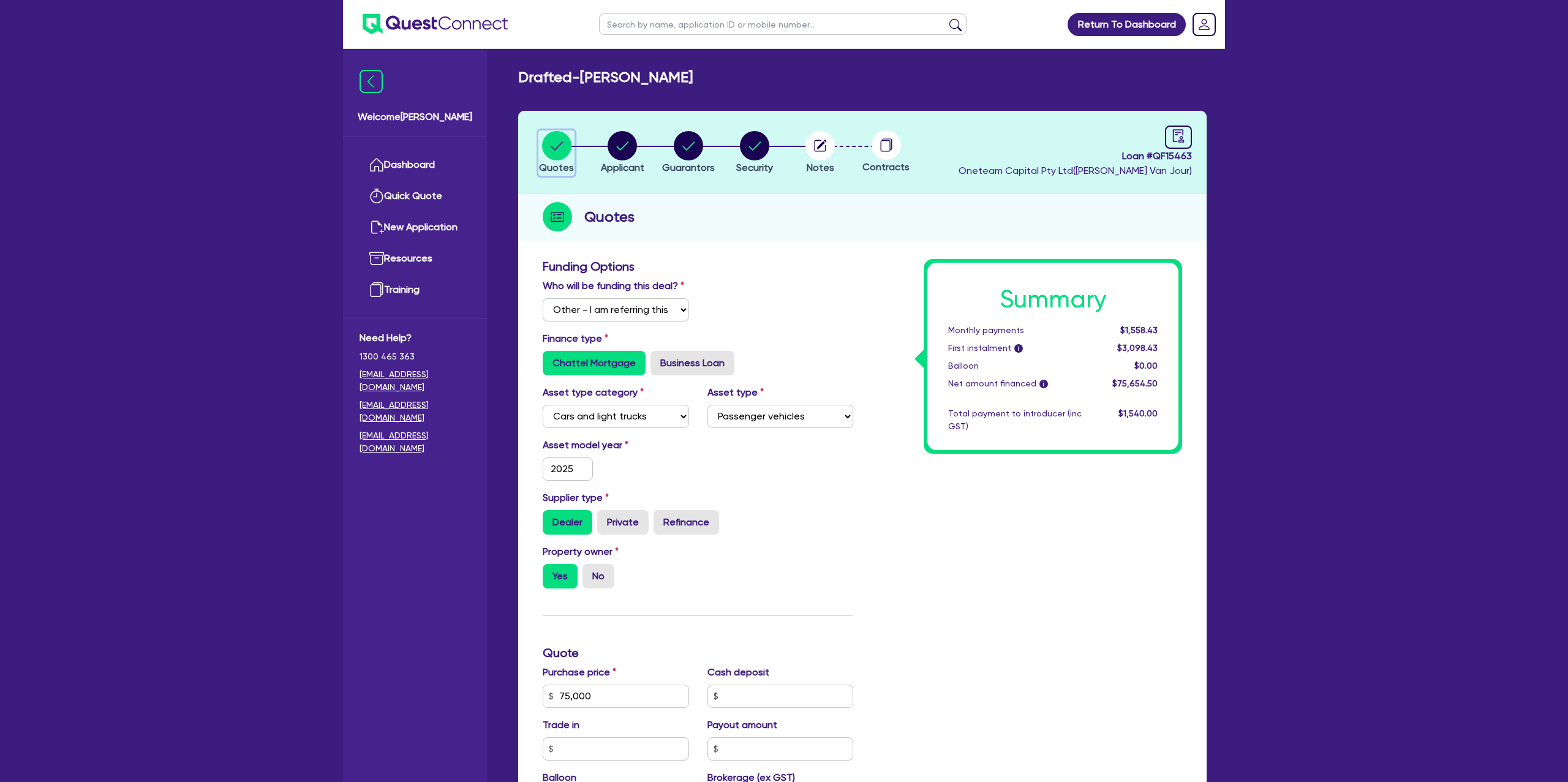
scroll to position [402, 0]
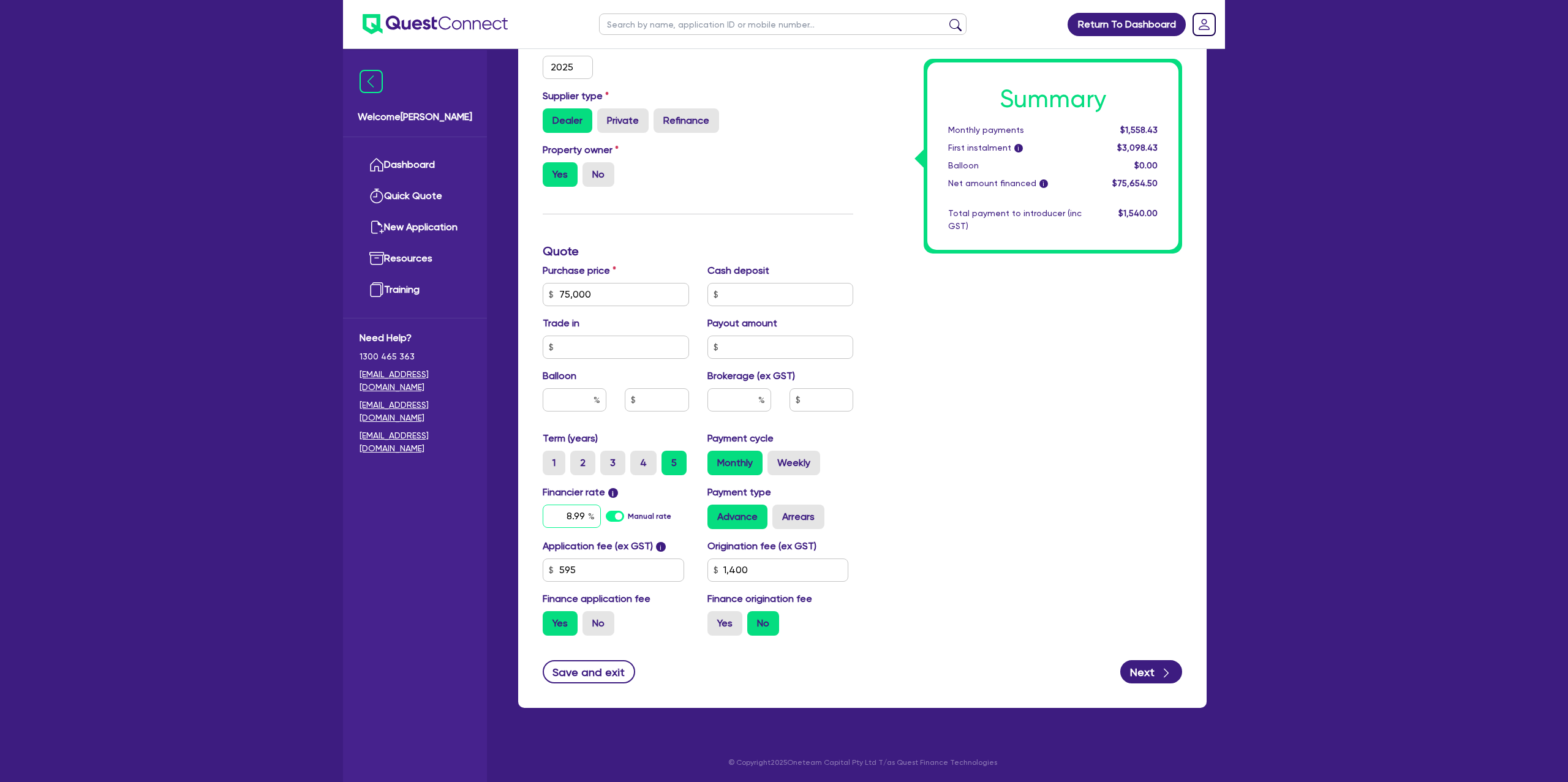
click at [584, 520] on input "8.99" at bounding box center [571, 517] width 58 height 24
type input "75,000"
type input "8.9"
type input "1,400"
type input "75,000"
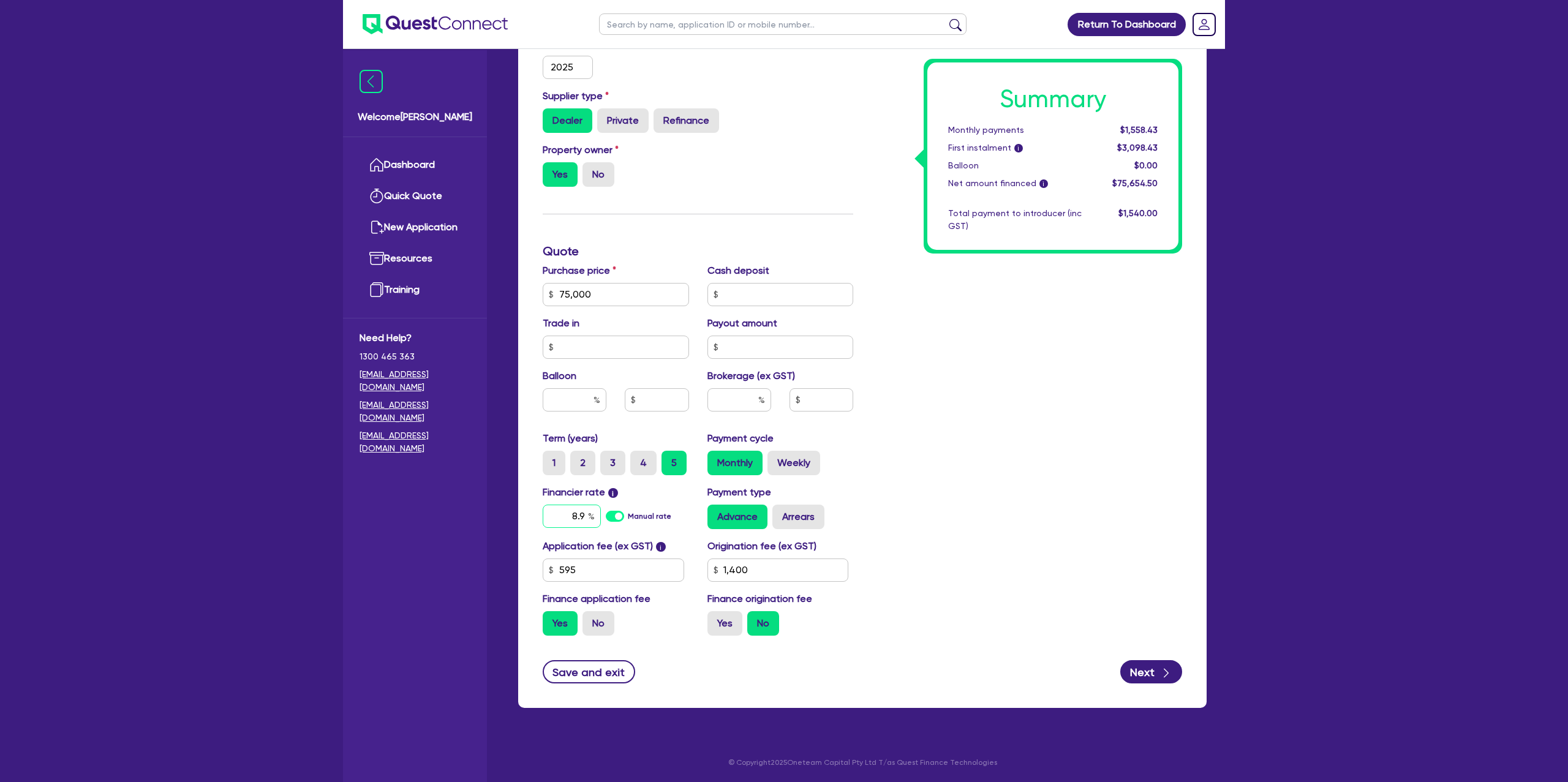
type input "8."
type input "1,400"
type input "75,000"
type input "8"
type input "1,400"
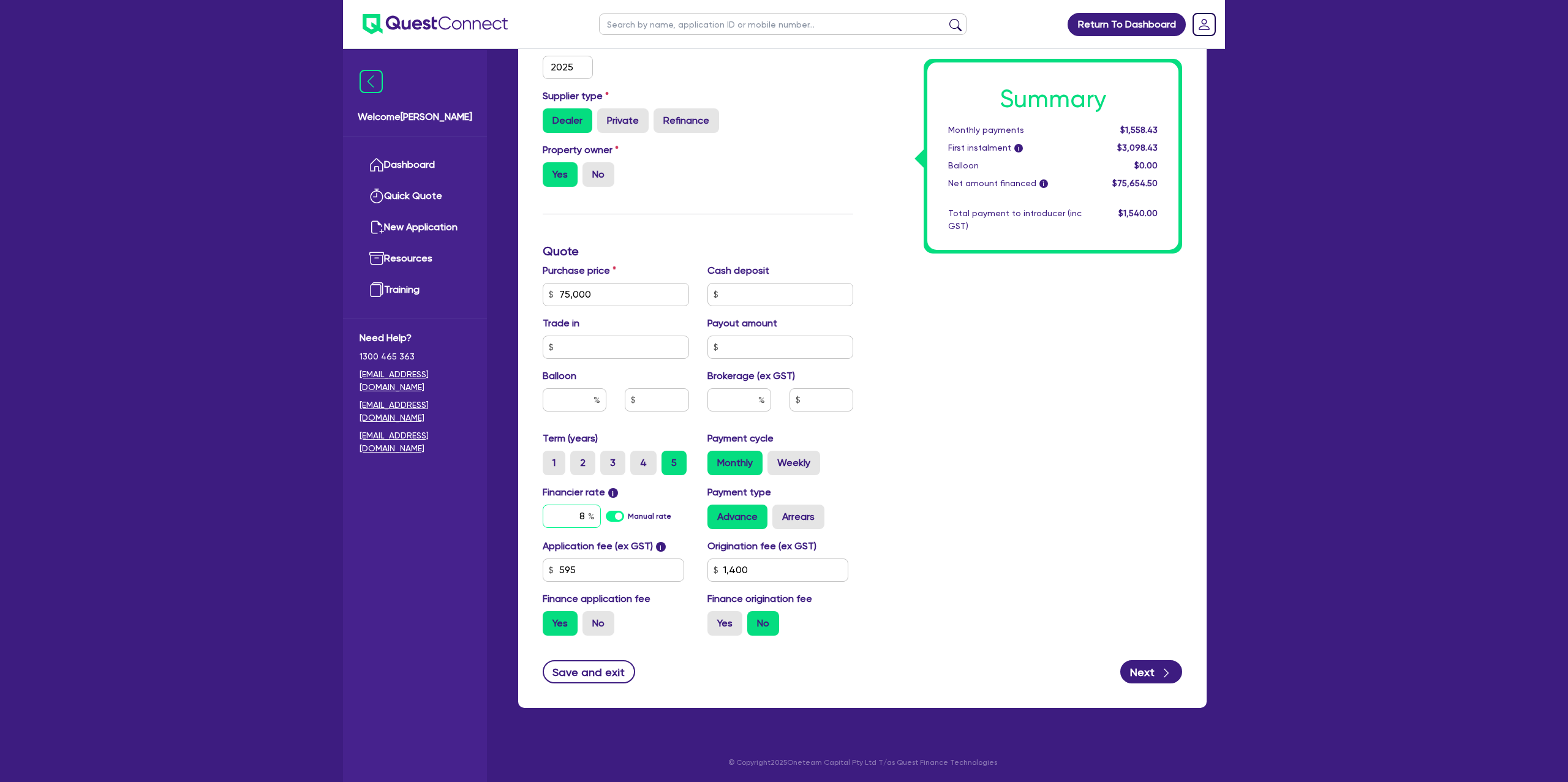
type input "75,000"
type input "1,400"
type input "75,000"
type input "1"
type input "1,400"
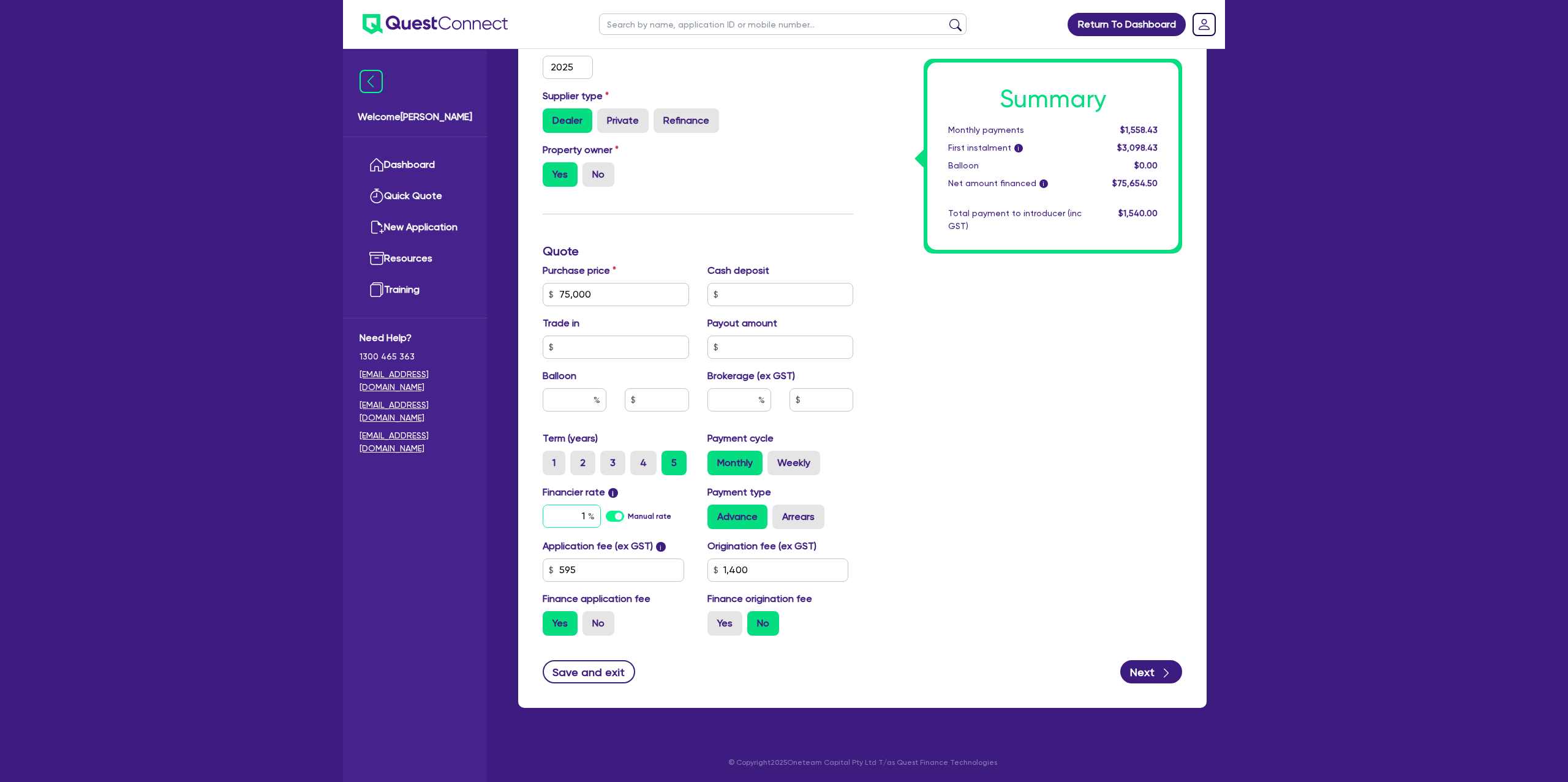
type input "75,000"
click at [1163, 438] on div "Summary Monthly payments $1,558.43 First instalment i $3,098.43 Balloon $0.00 N…" at bounding box center [1027, 251] width 329 height 788
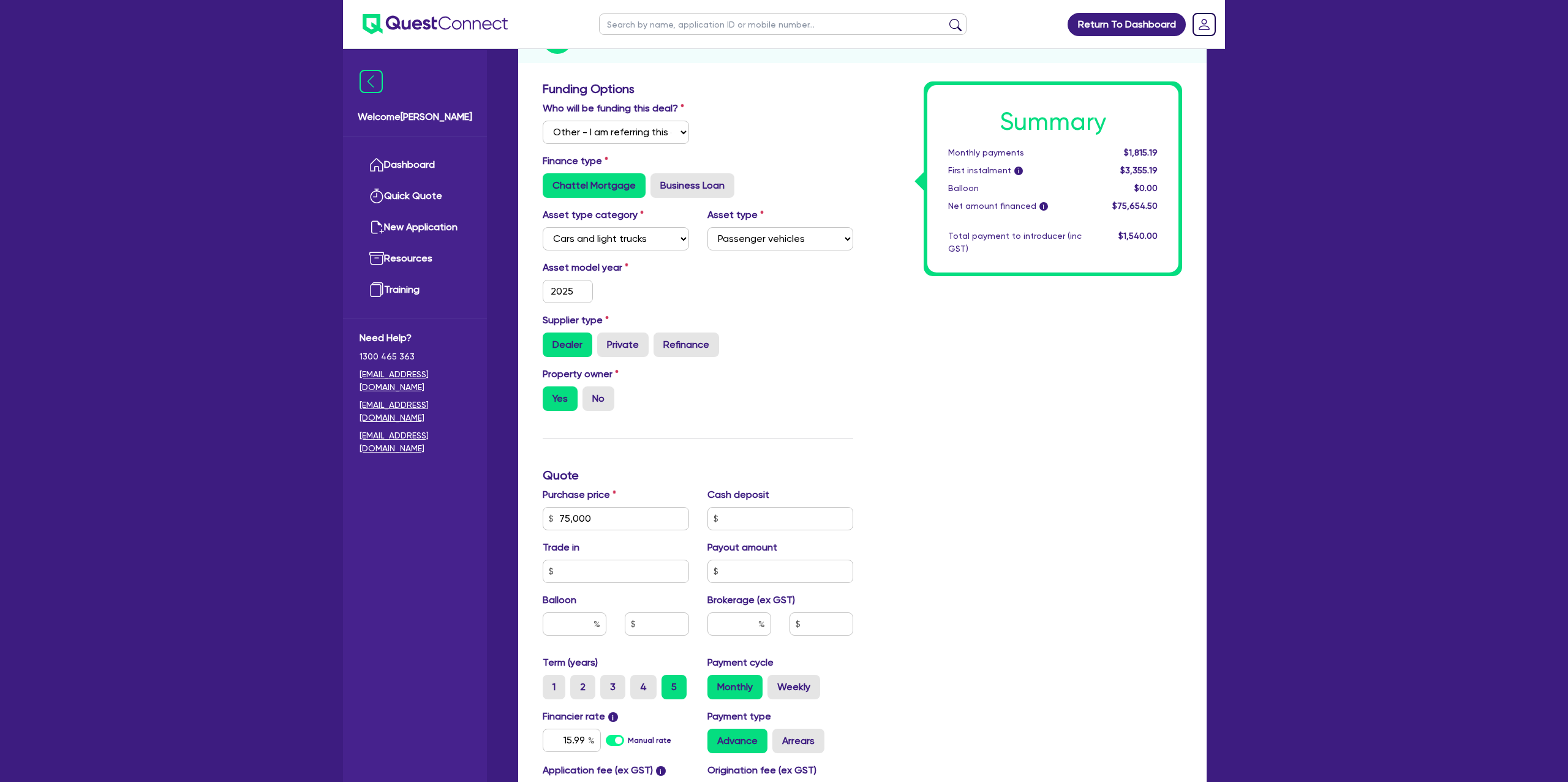
scroll to position [0, 0]
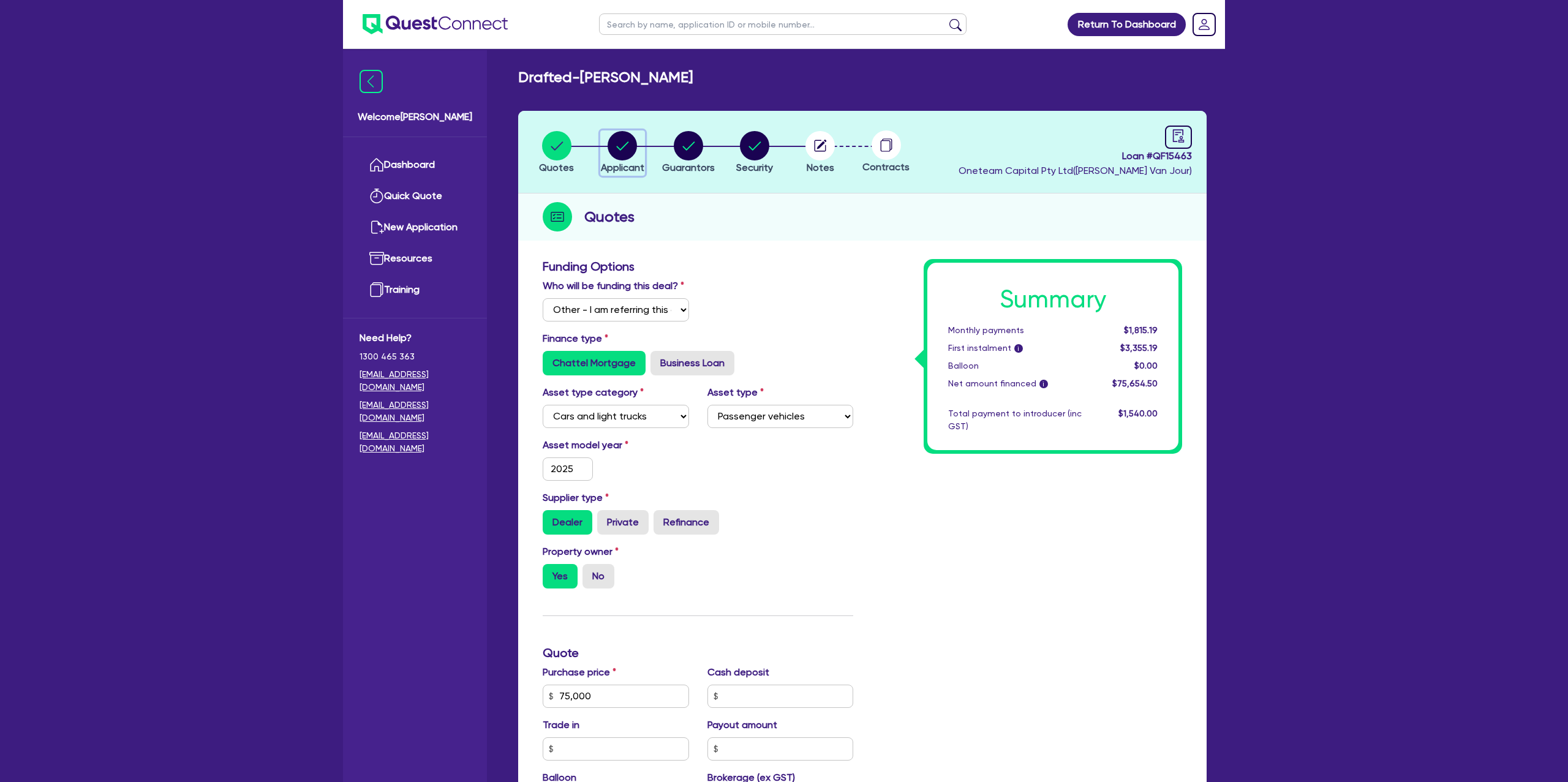
click at [607, 149] on div "button" at bounding box center [623, 146] width 44 height 30
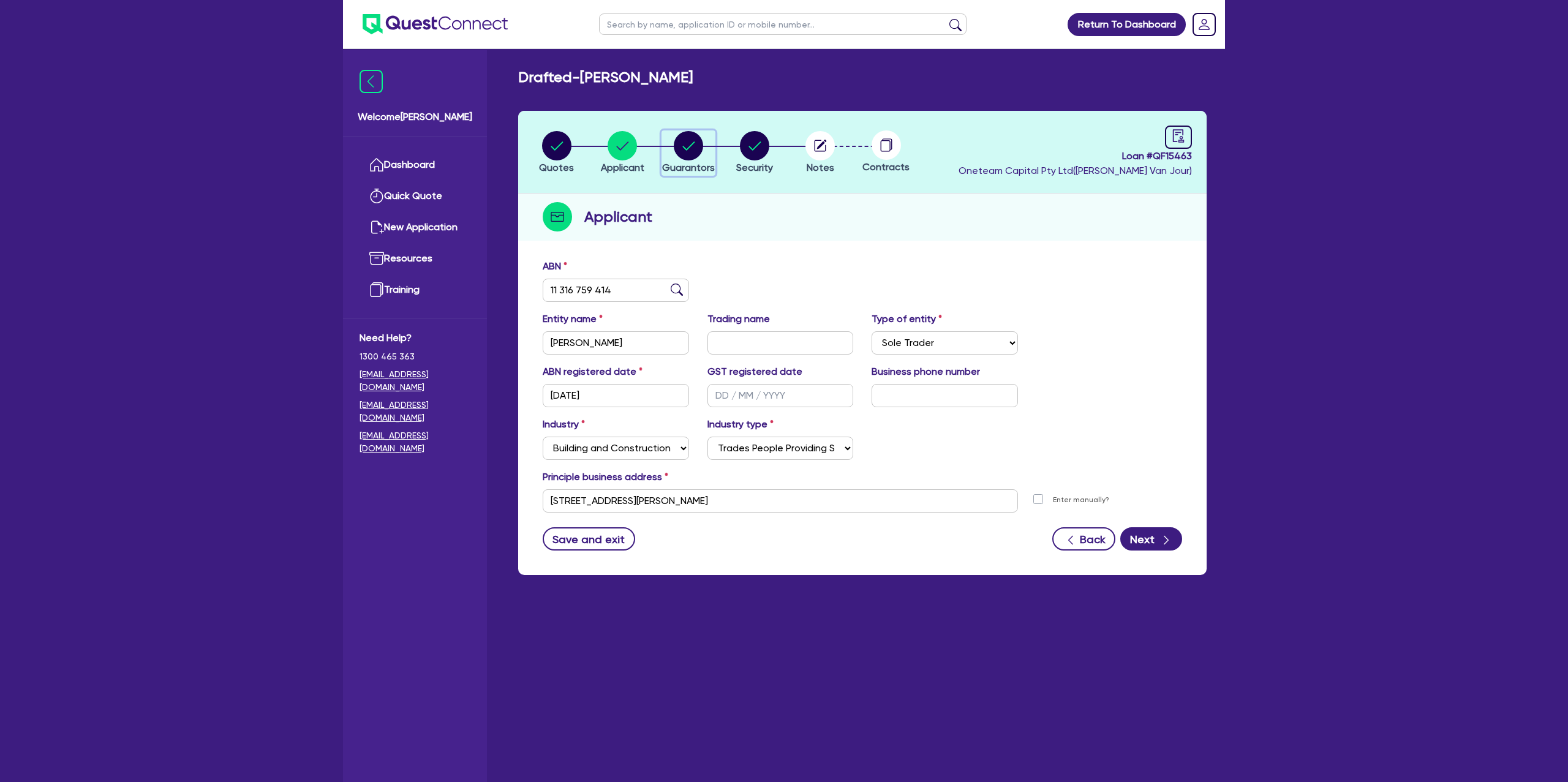
click at [671, 147] on div "button" at bounding box center [688, 146] width 52 height 30
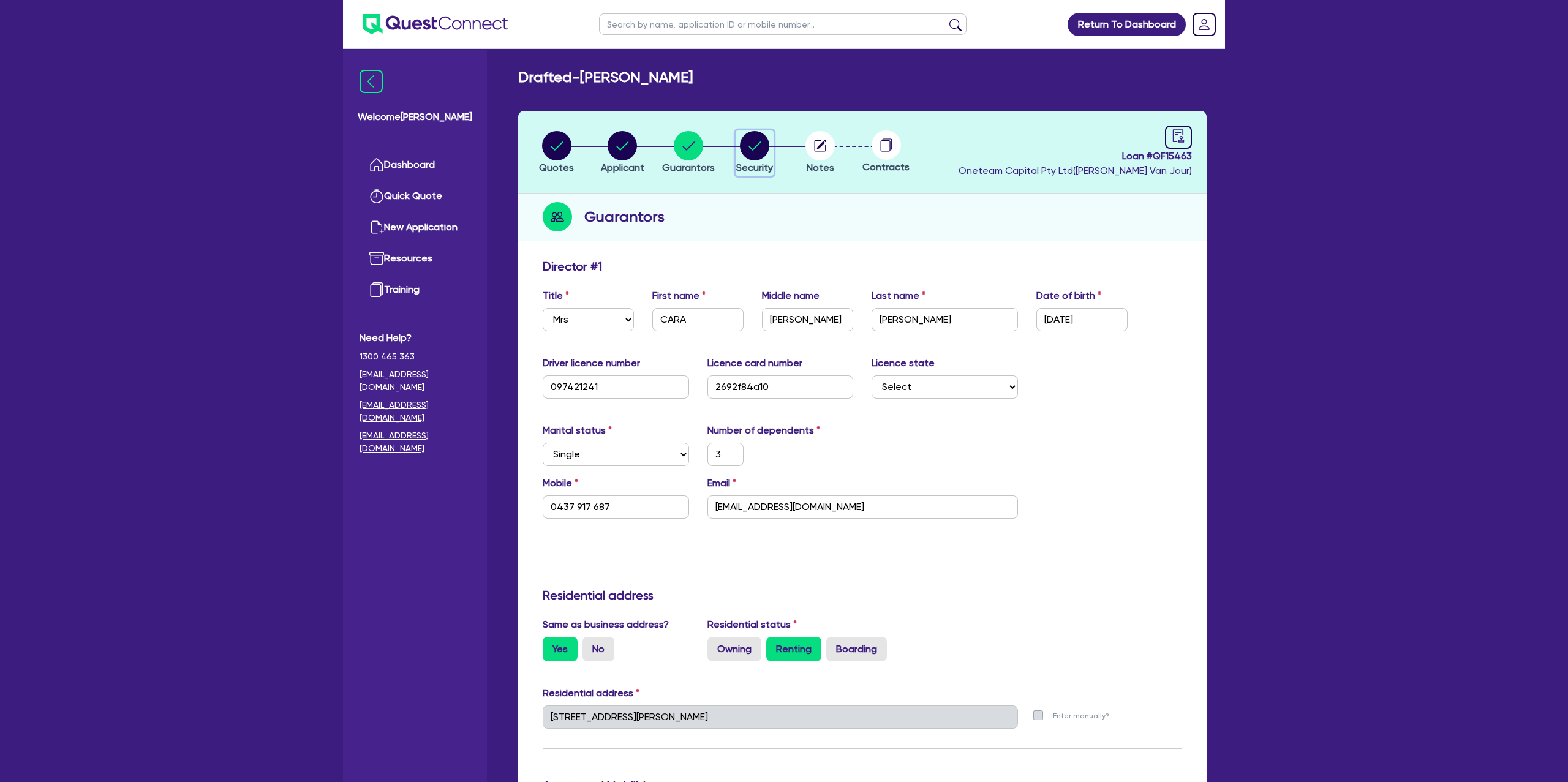
click at [744, 136] on circle "button" at bounding box center [754, 146] width 30 height 30
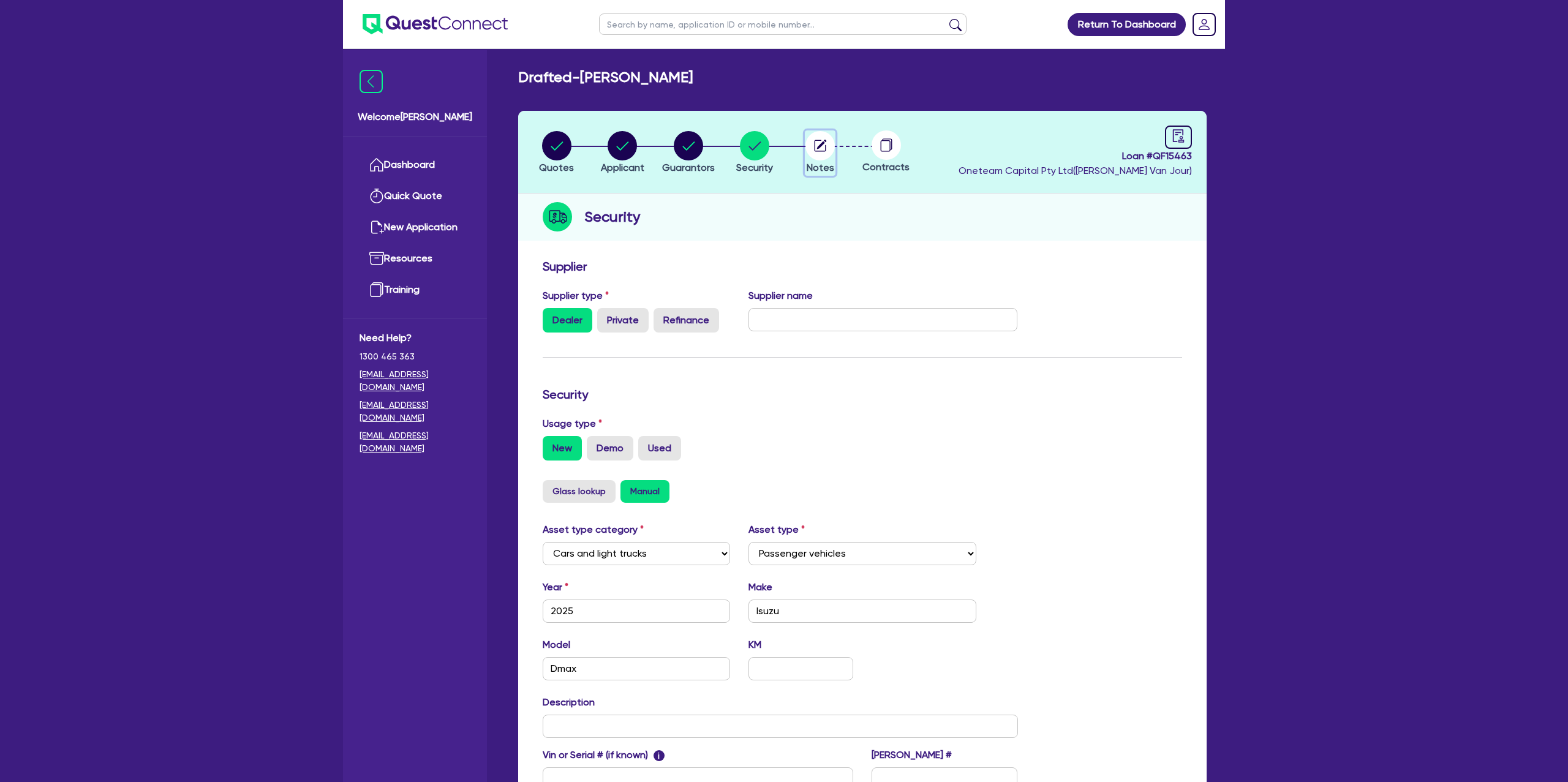
click at [806, 147] on icon "button" at bounding box center [821, 146] width 30 height 30
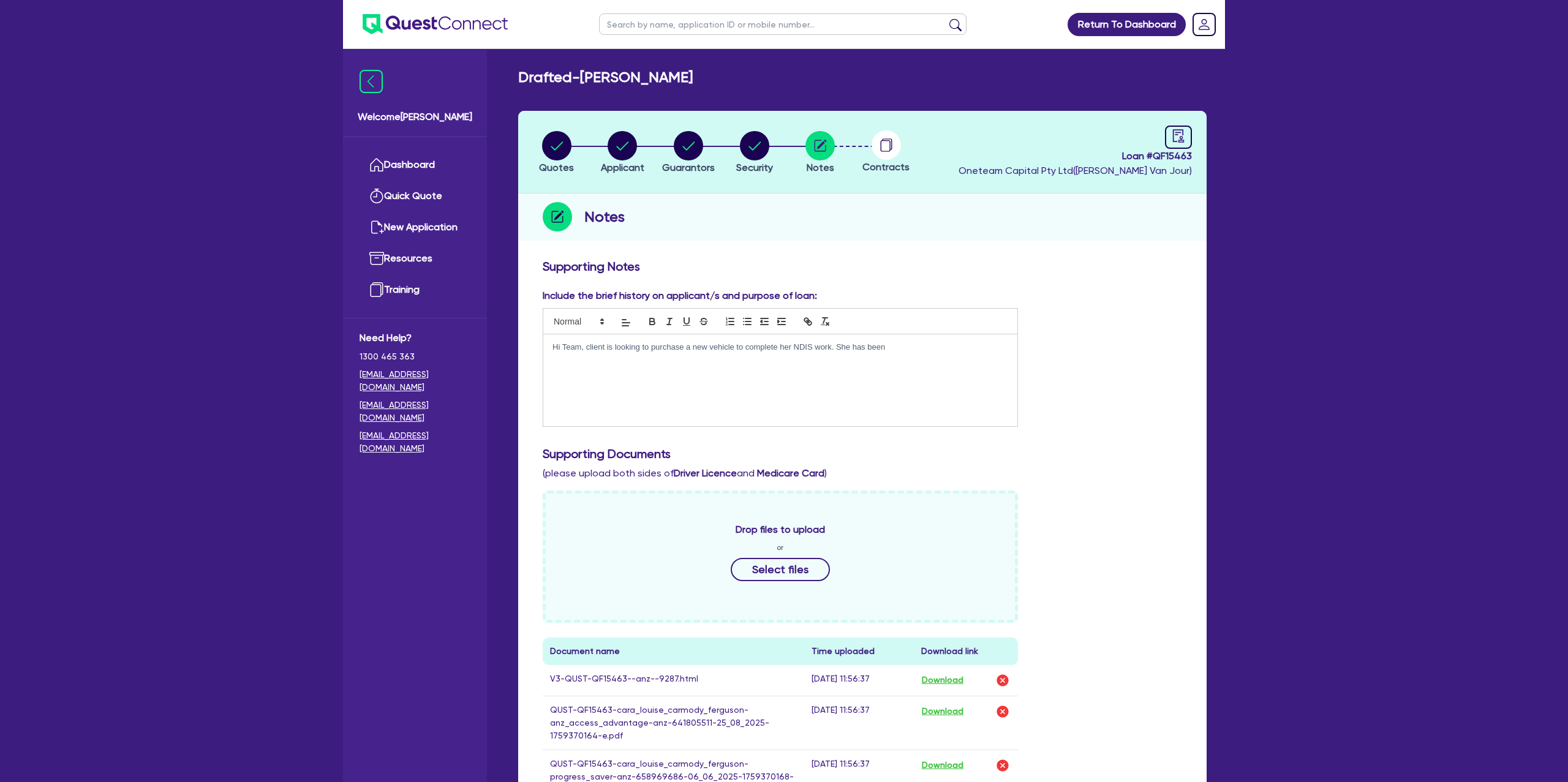
click at [925, 349] on p "Hi Team, client is looking to purchase a new vehicle to complete her NDIS work.…" at bounding box center [780, 346] width 455 height 11
drag, startPoint x: 549, startPoint y: 346, endPoint x: 907, endPoint y: 372, distance: 358.9
click at [907, 372] on div "Hi Team, client is looking to purchase a new vehicle to complete her NDIS work.…" at bounding box center [780, 380] width 474 height 92
copy p "Hi Team, client is looking to purchase a new vehicle to complete her NDIS work.…"
click at [582, 372] on div "Hi Team, client is looking to purchase a new vehicle to complete her NDIS work.…" at bounding box center [780, 380] width 474 height 92
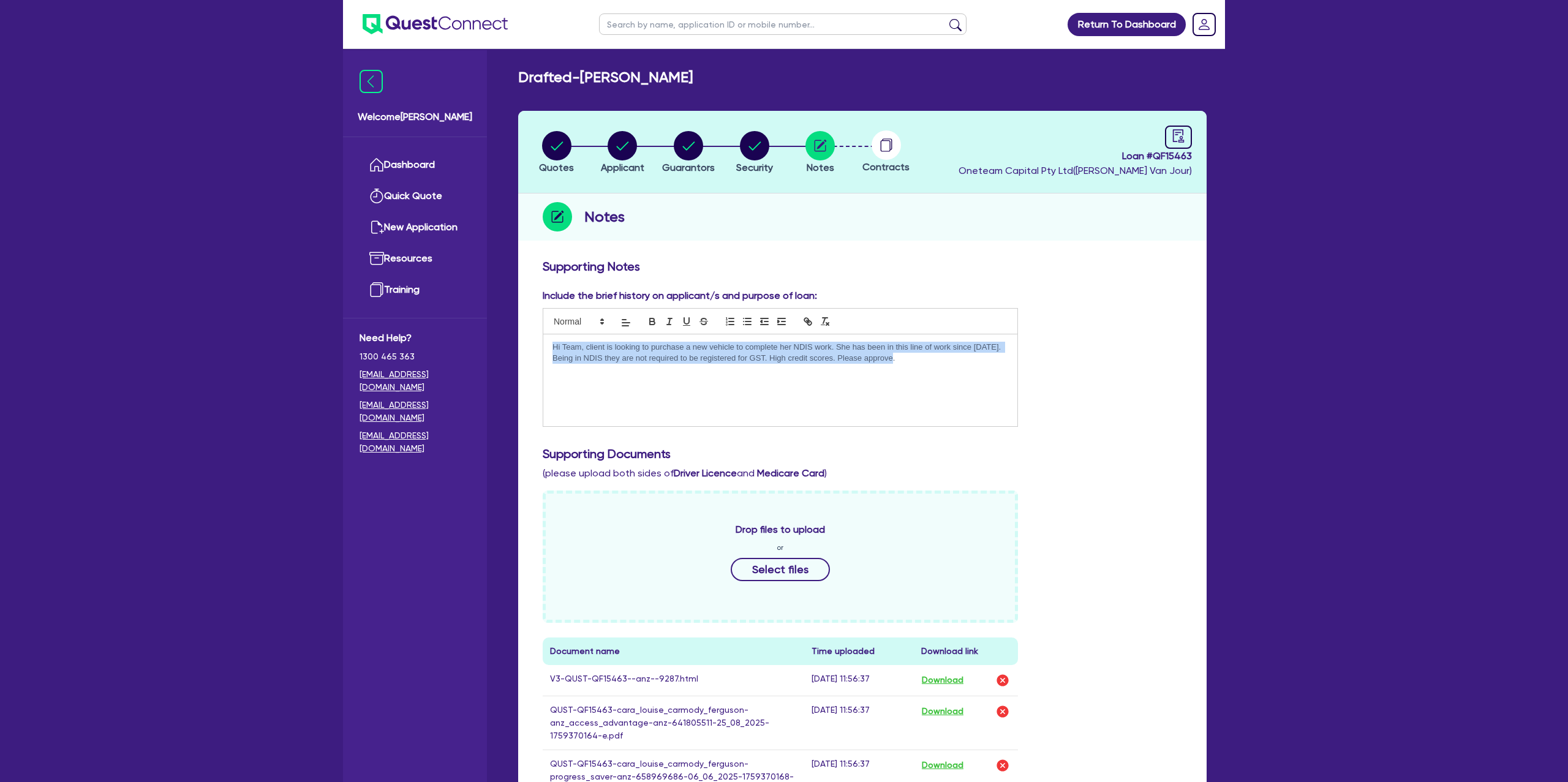
drag, startPoint x: 551, startPoint y: 344, endPoint x: 963, endPoint y: 368, distance: 412.7
click at [963, 368] on div "Hi Team, client is looking to purchase a new vehicle to complete her NDIS work.…" at bounding box center [780, 380] width 474 height 92
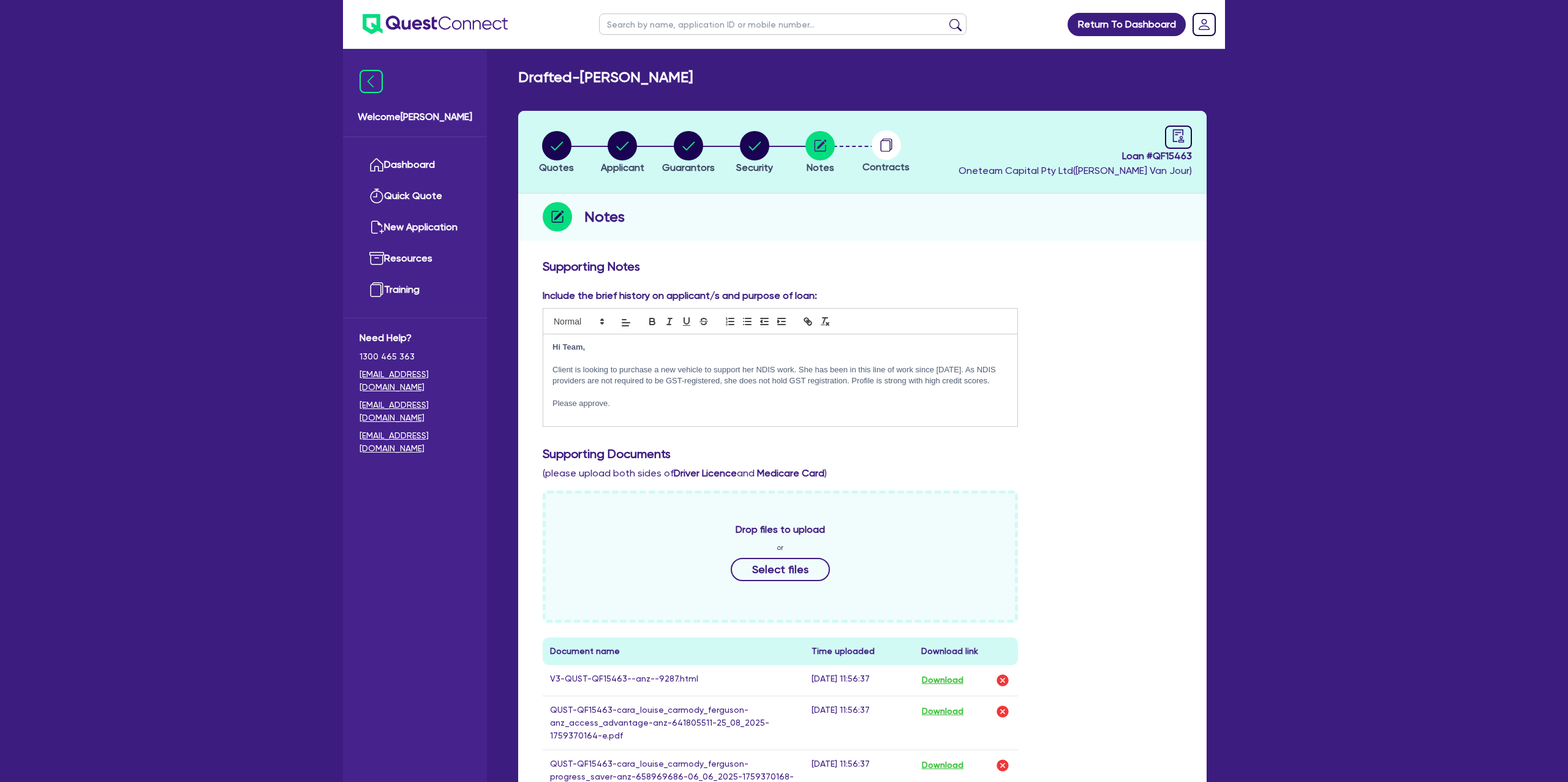
drag, startPoint x: 1247, startPoint y: 363, endPoint x: 1236, endPoint y: 364, distance: 11.0
click at [988, 380] on p "Client is looking to purchase a new vehicle to support her NDIS work. She has b…" at bounding box center [780, 375] width 455 height 23
drag, startPoint x: 1105, startPoint y: 255, endPoint x: 994, endPoint y: 236, distance: 112.6
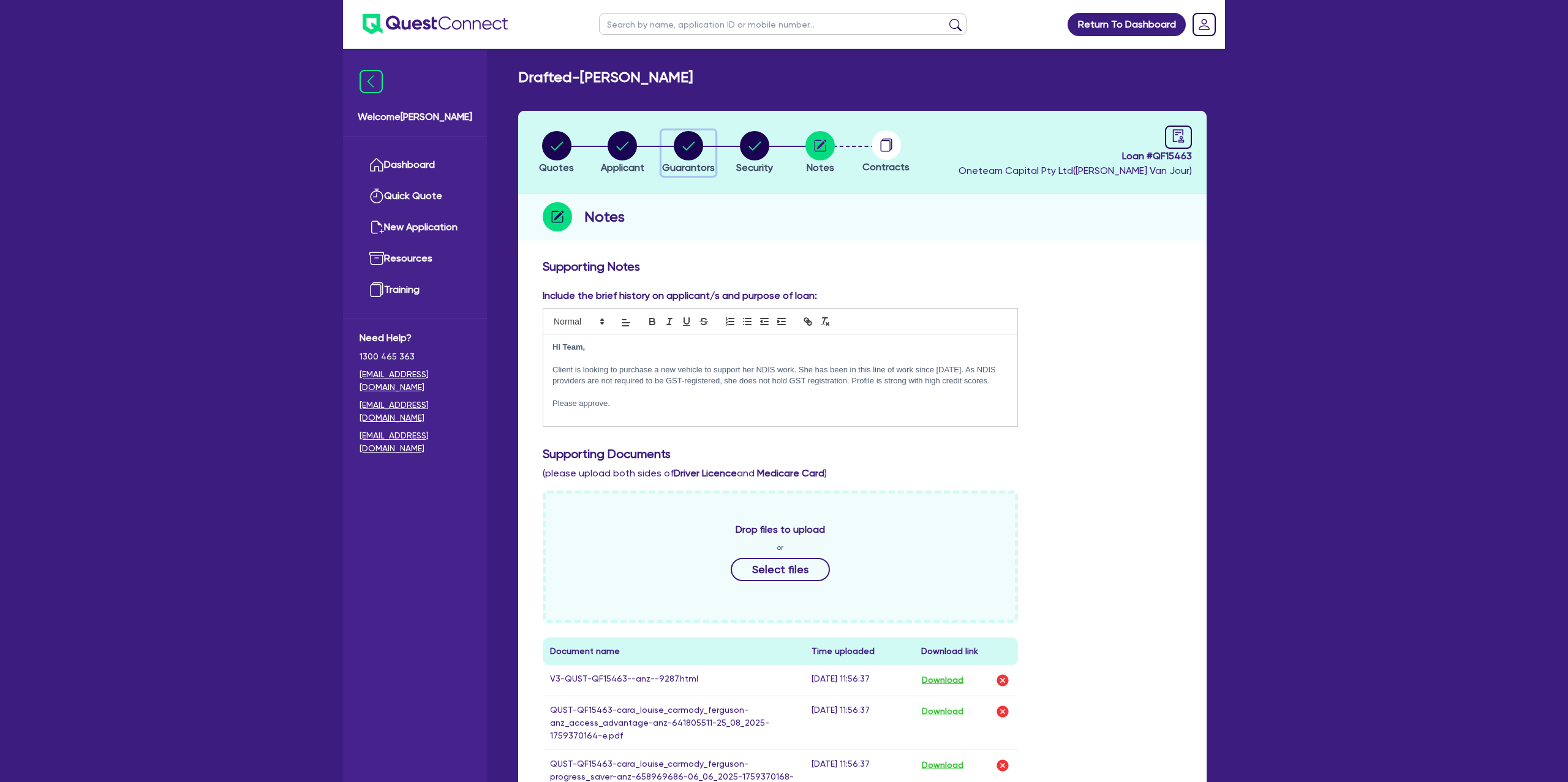
click at [690, 148] on circle "button" at bounding box center [689, 146] width 30 height 30
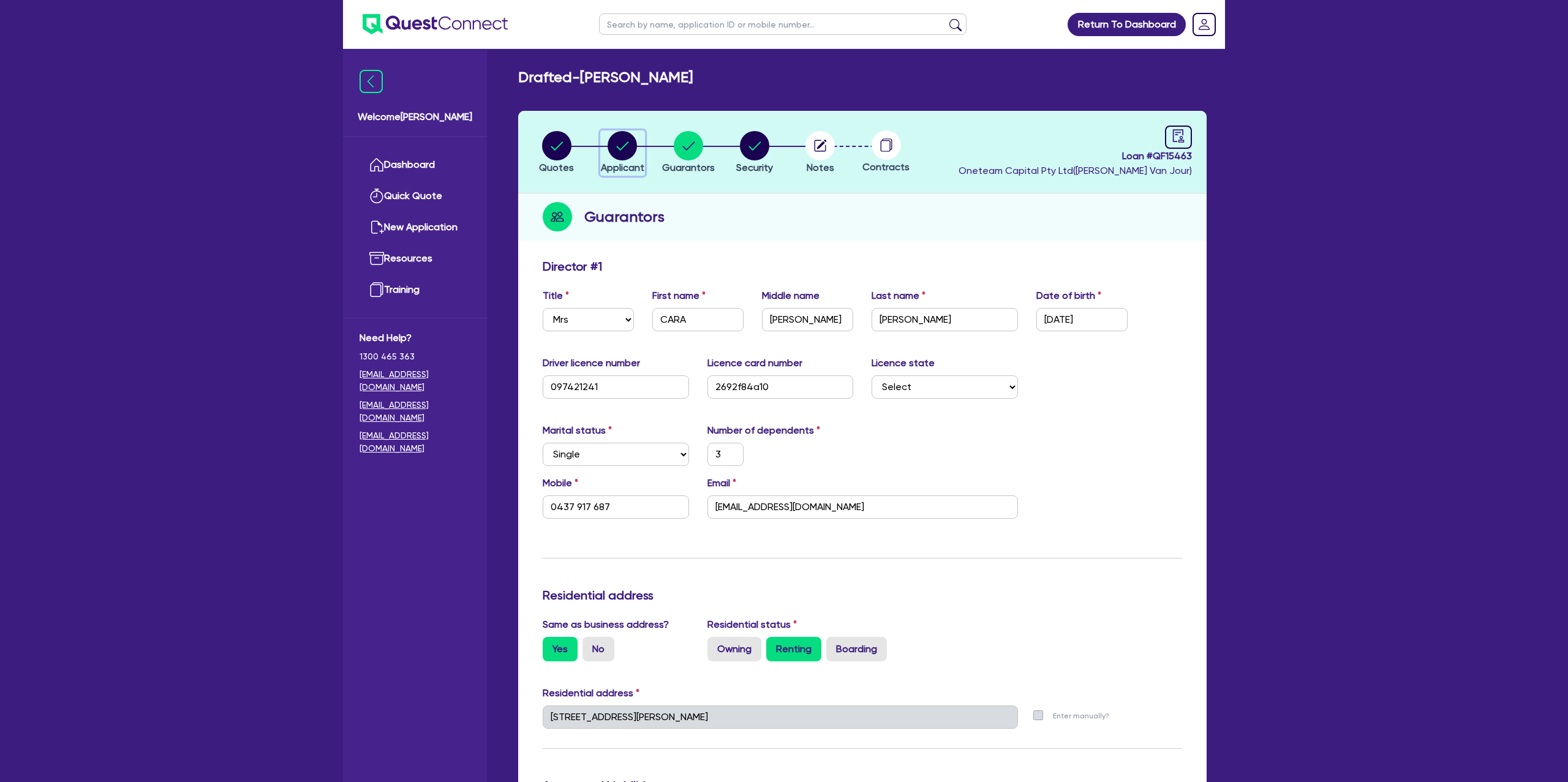
scroll to position [1, 0]
click at [622, 153] on circle "button" at bounding box center [623, 146] width 30 height 30
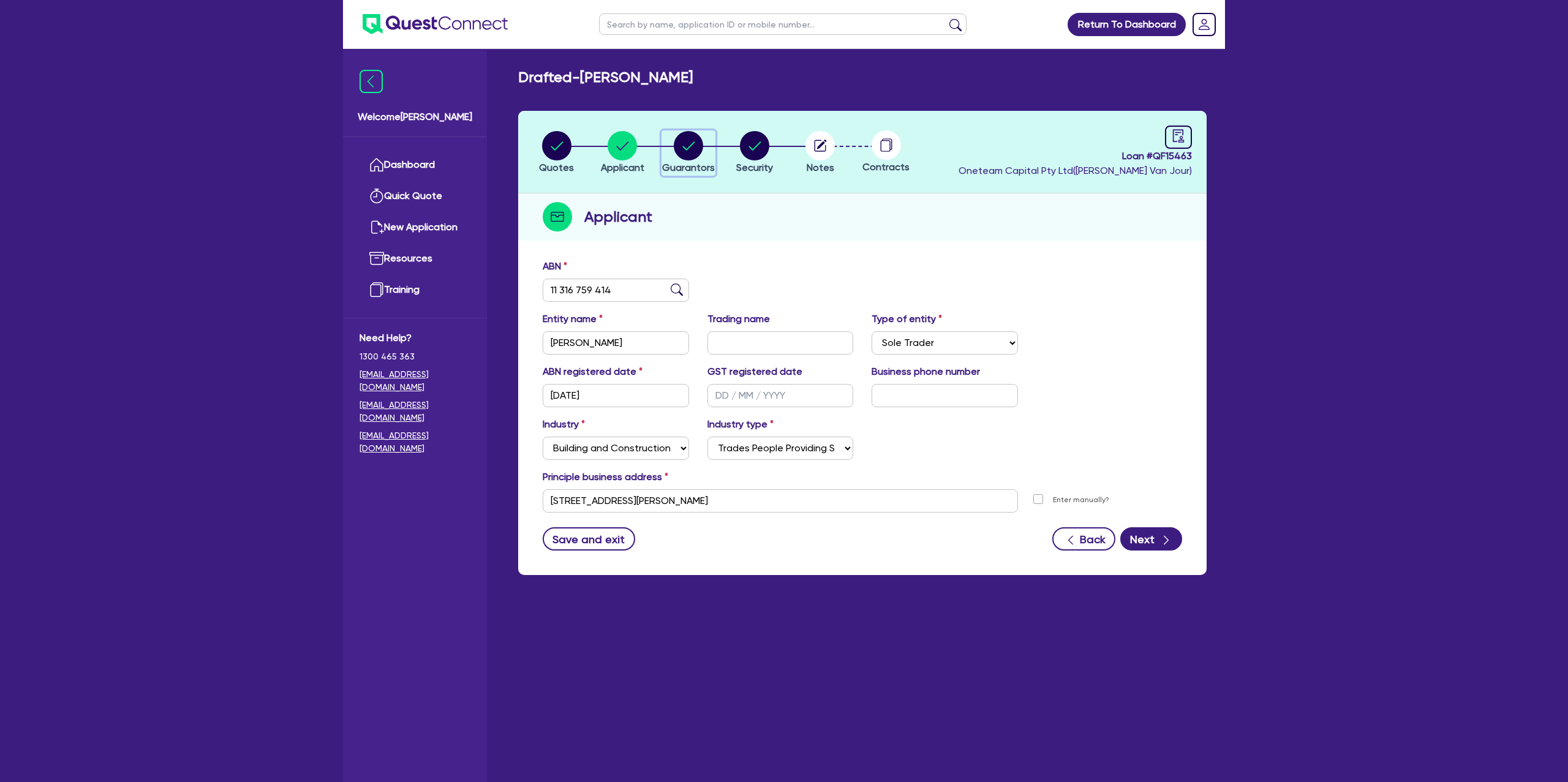
click at [683, 147] on icon "button" at bounding box center [688, 146] width 12 height 9
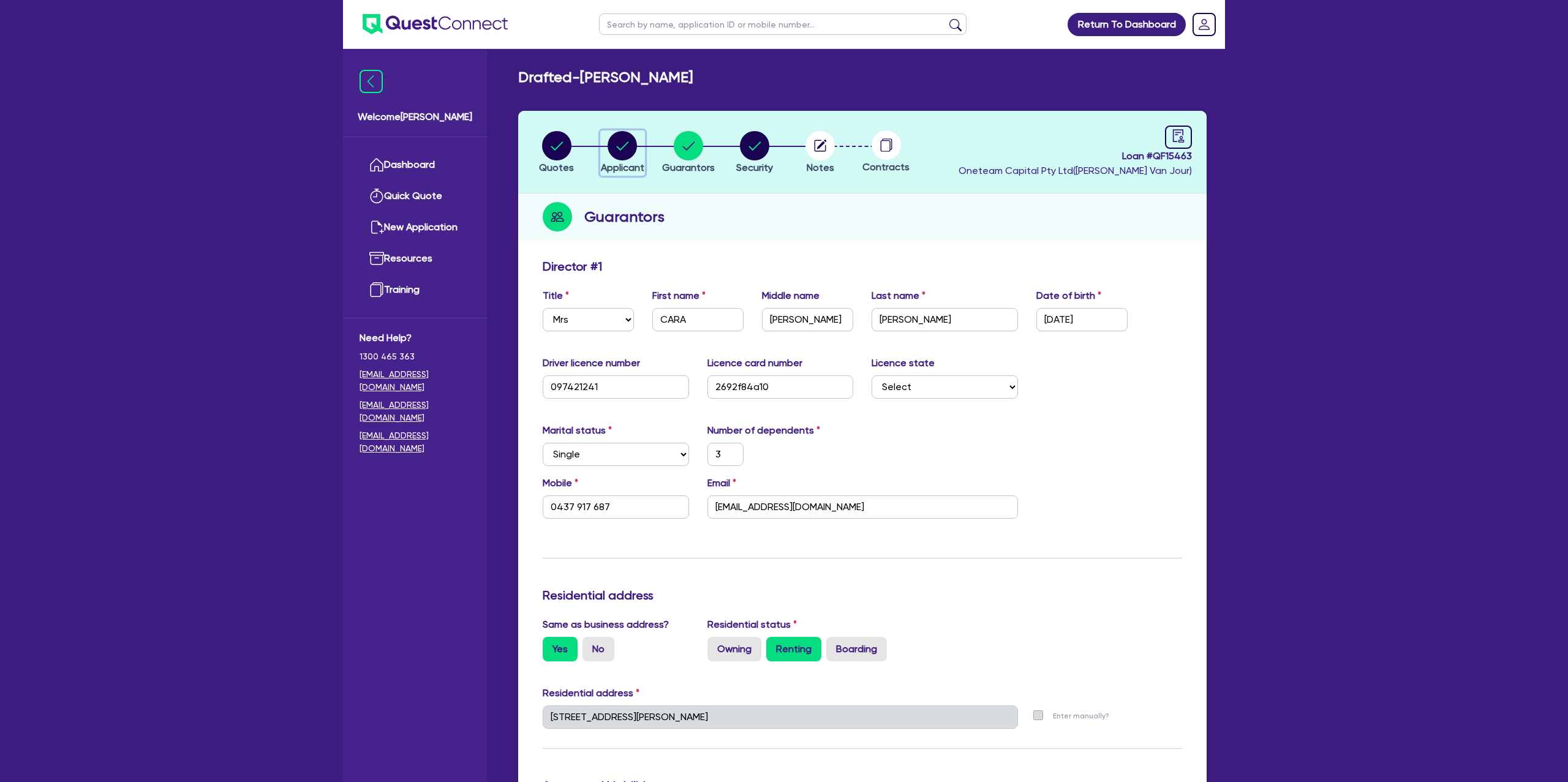
click at [628, 147] on circle "button" at bounding box center [623, 146] width 30 height 30
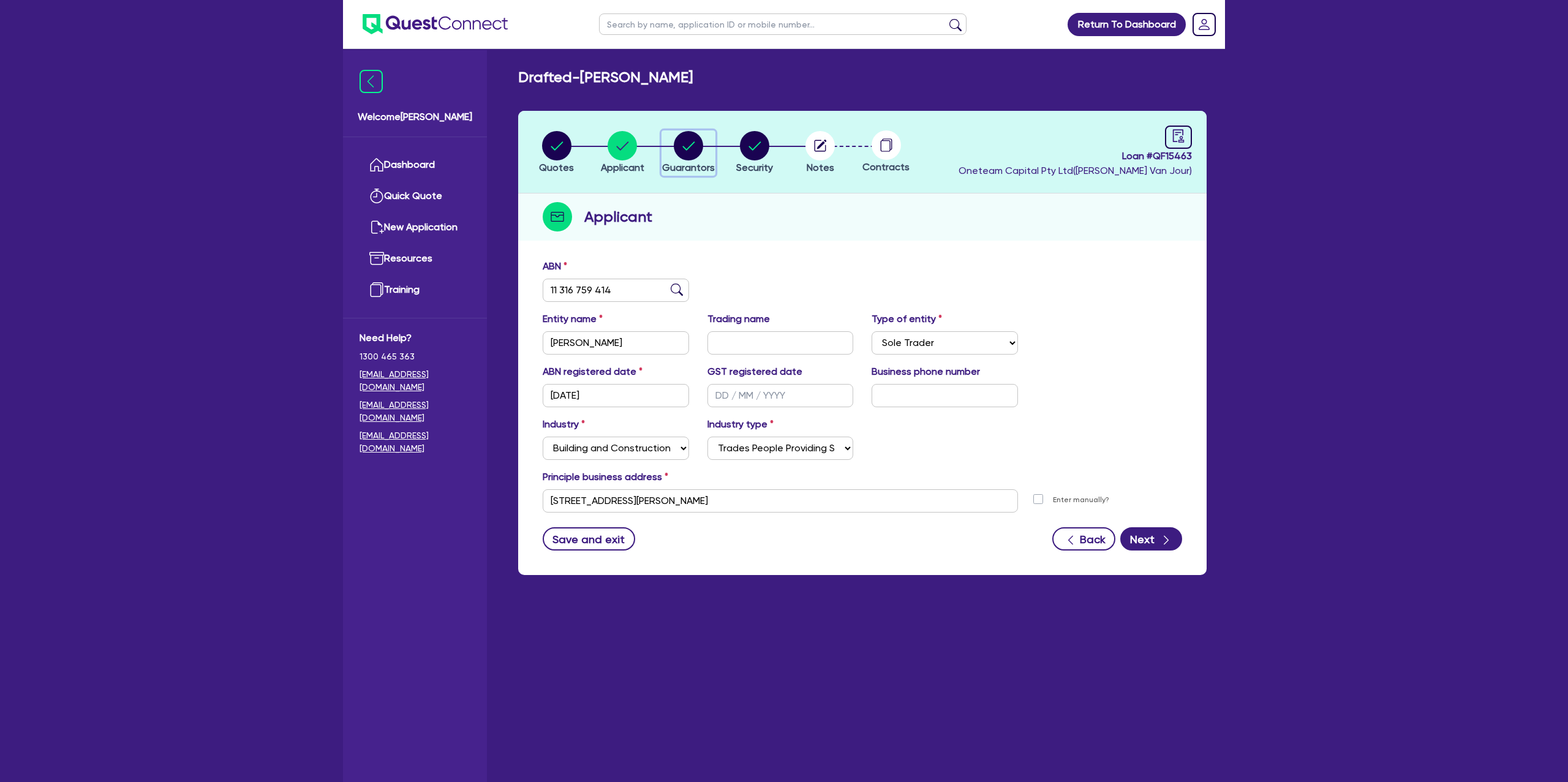
click at [694, 150] on circle "button" at bounding box center [689, 146] width 30 height 30
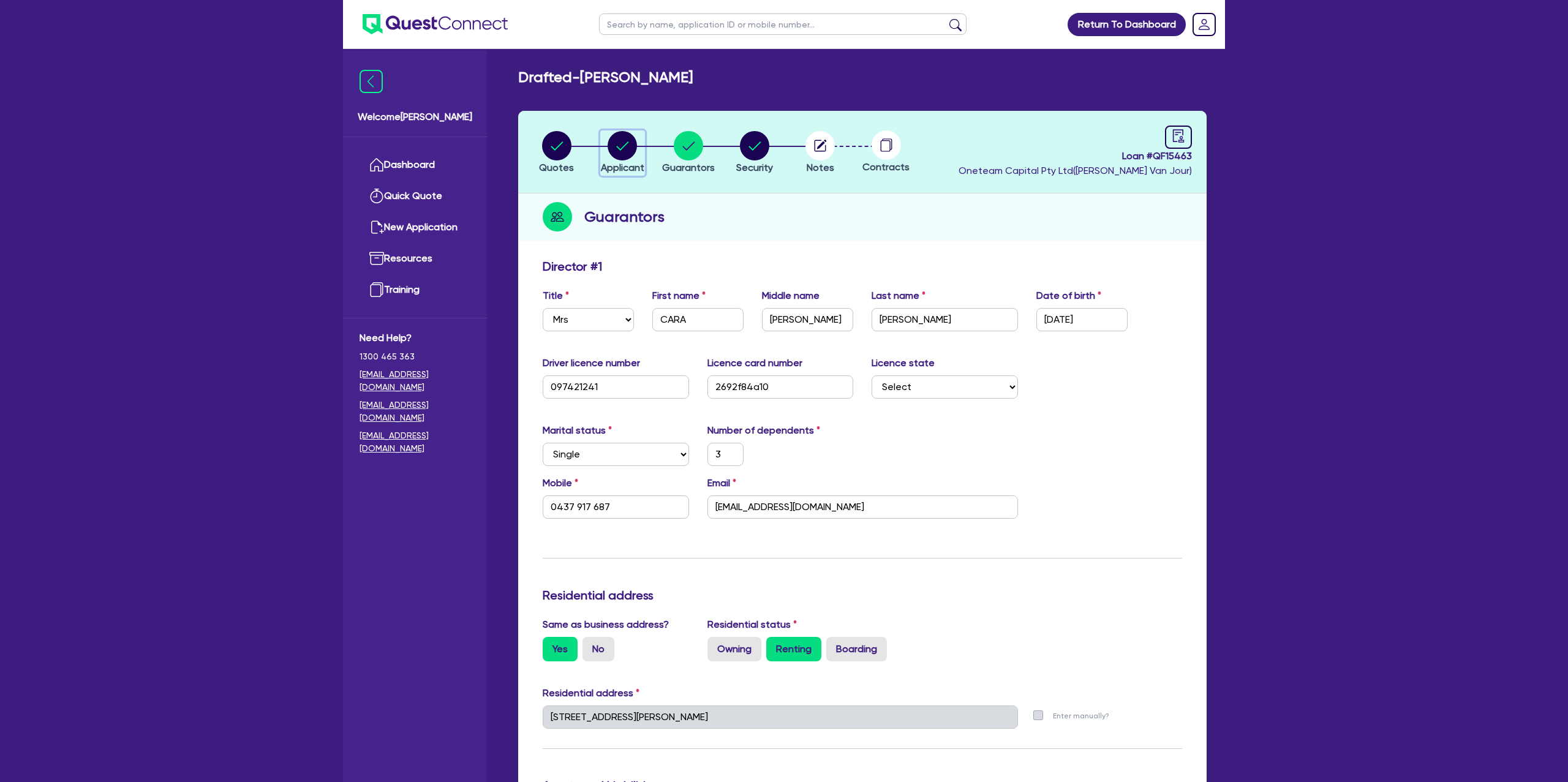
click at [622, 150] on circle "button" at bounding box center [623, 146] width 30 height 30
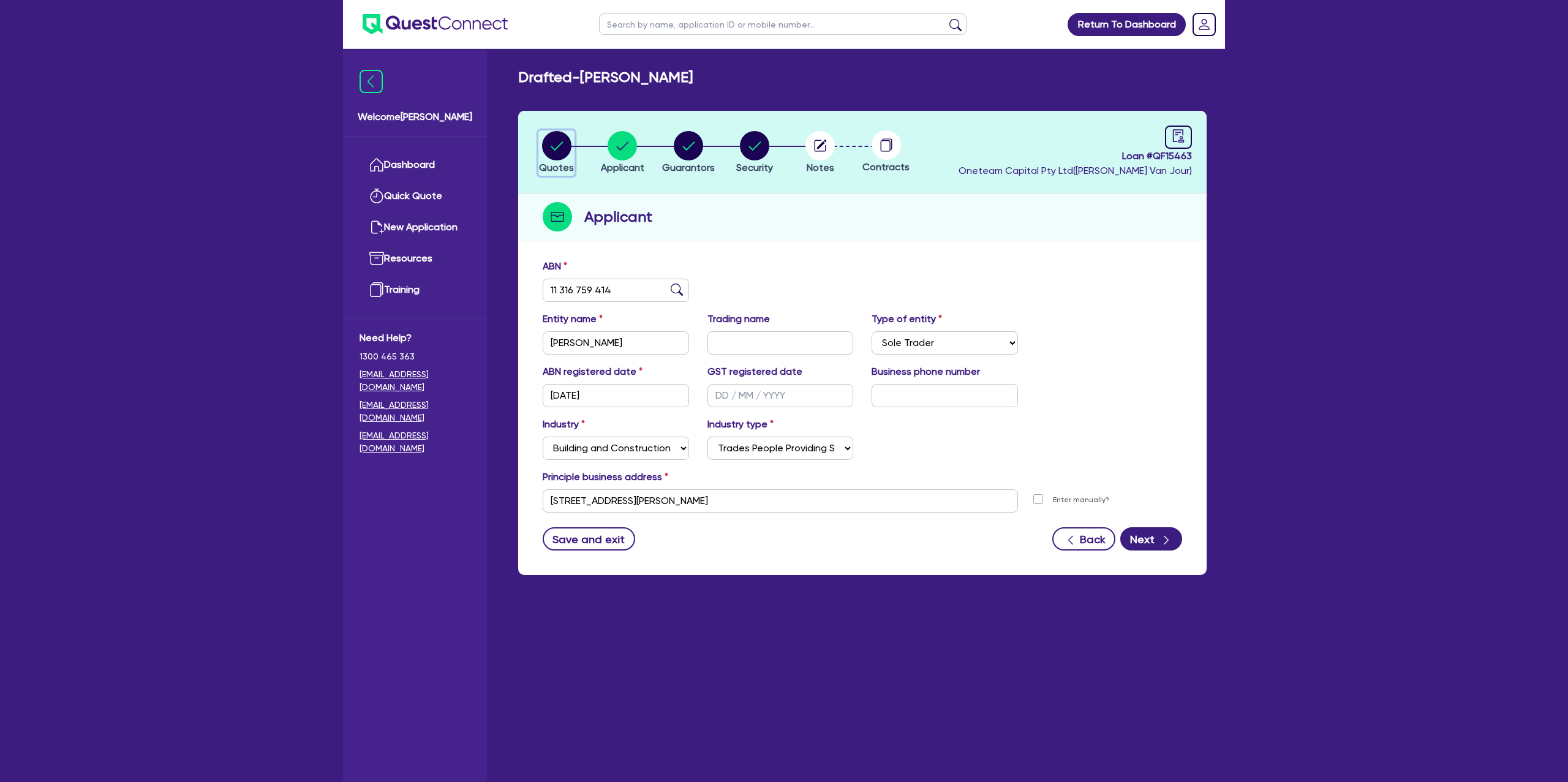
click at [550, 146] on icon "button" at bounding box center [556, 146] width 12 height 9
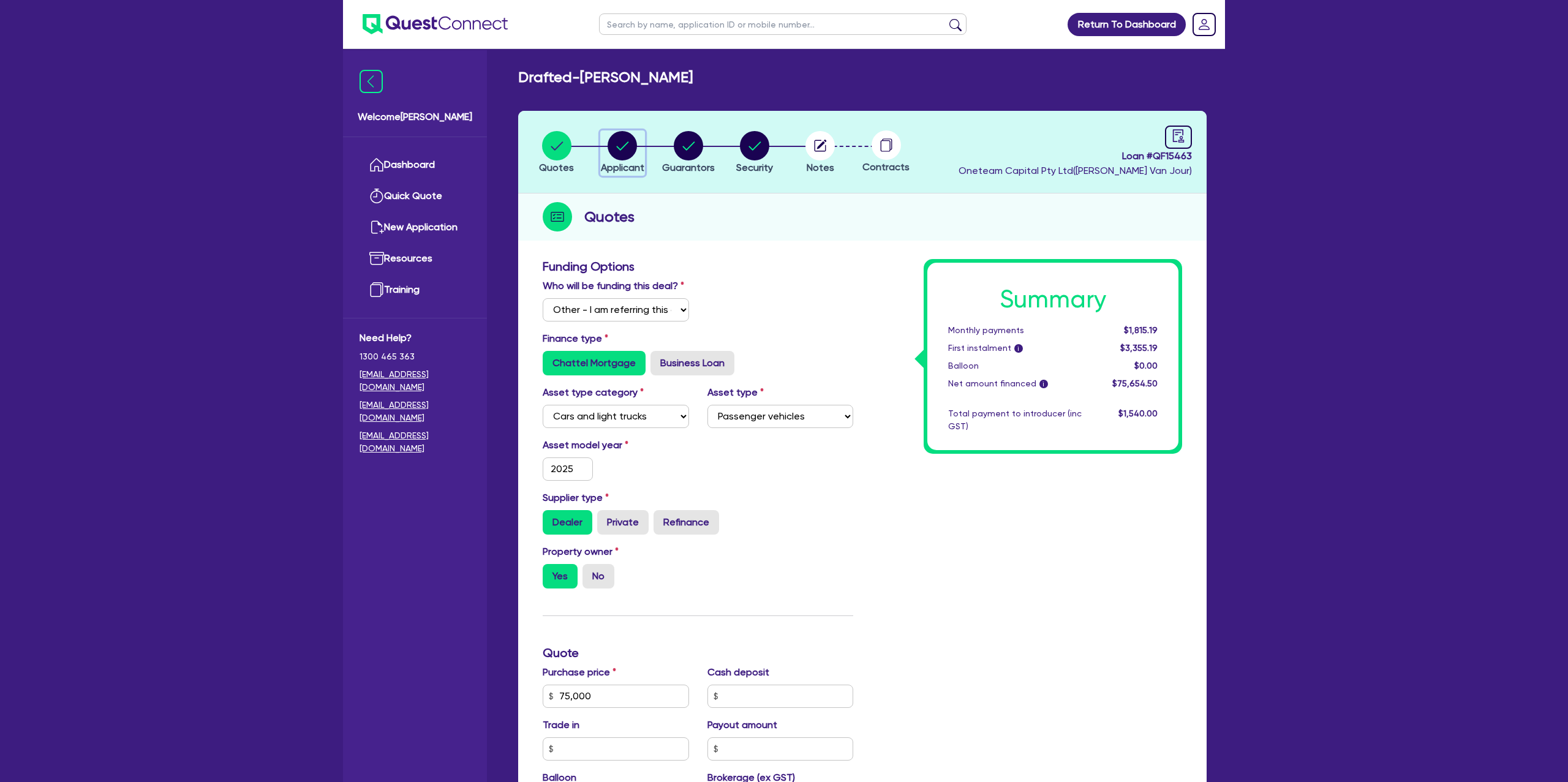
click at [628, 131] on icon "button" at bounding box center [623, 146] width 30 height 30
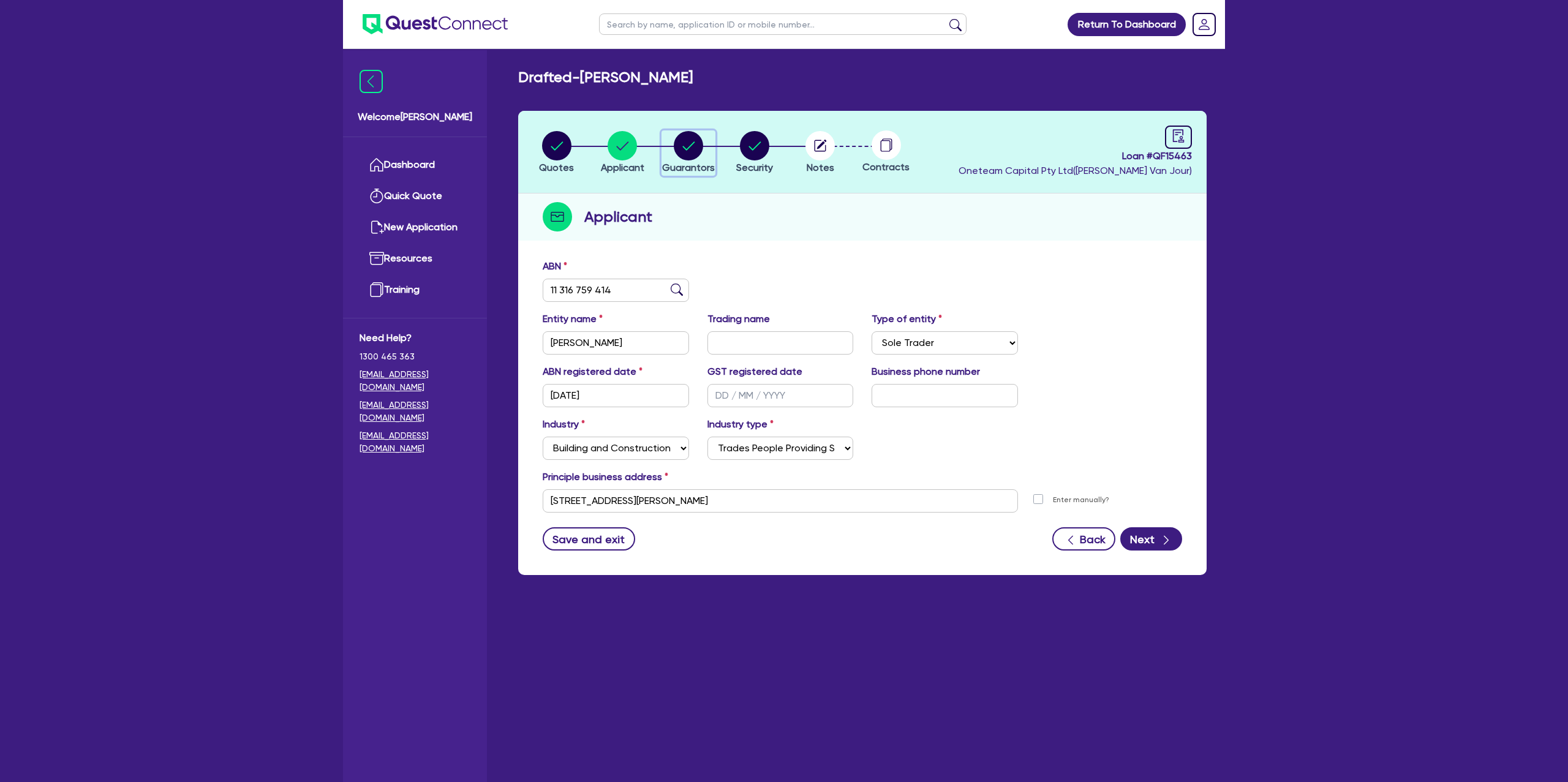
click at [684, 142] on circle "button" at bounding box center [689, 146] width 30 height 30
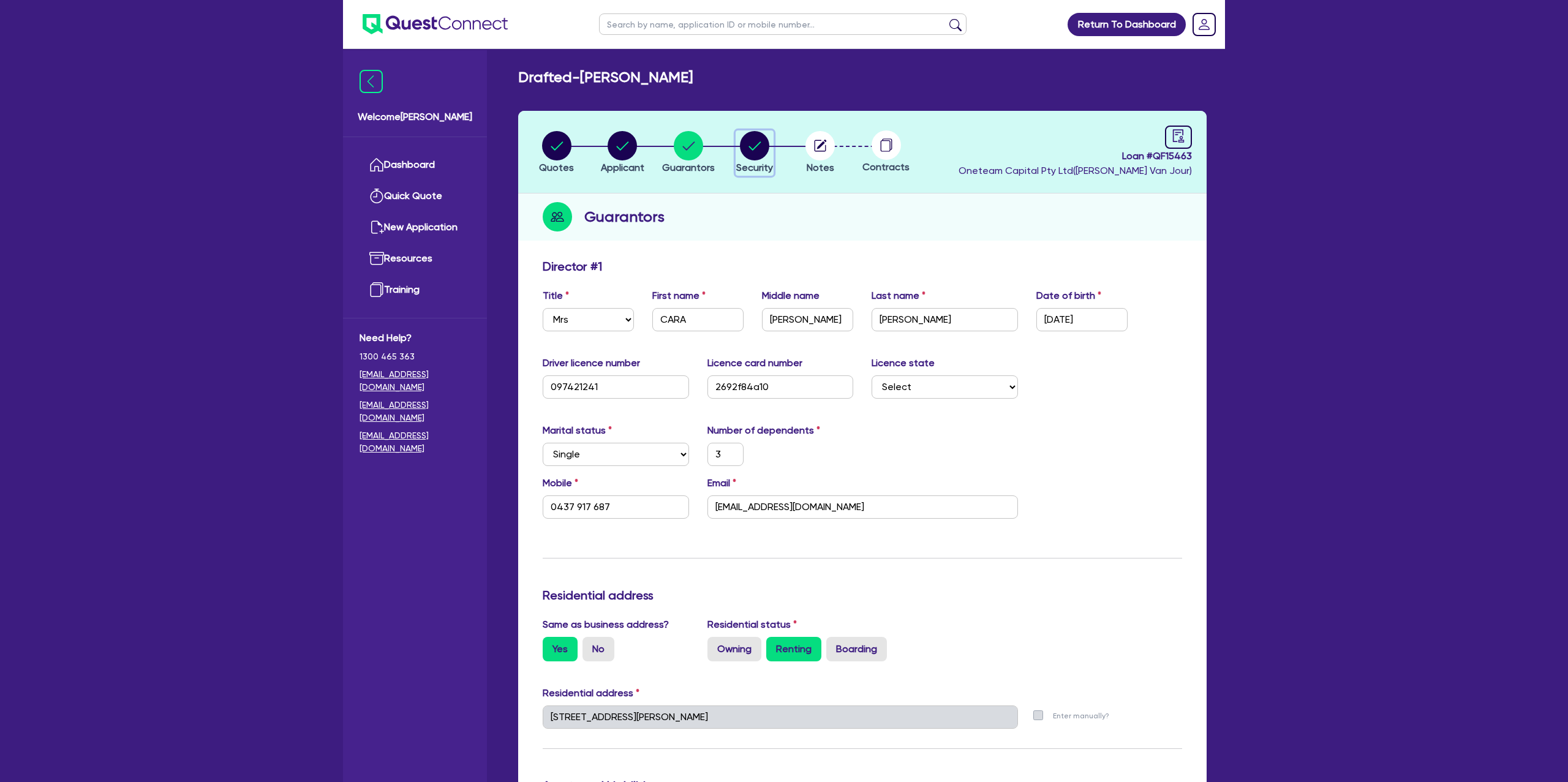
click at [747, 144] on circle "button" at bounding box center [754, 146] width 30 height 30
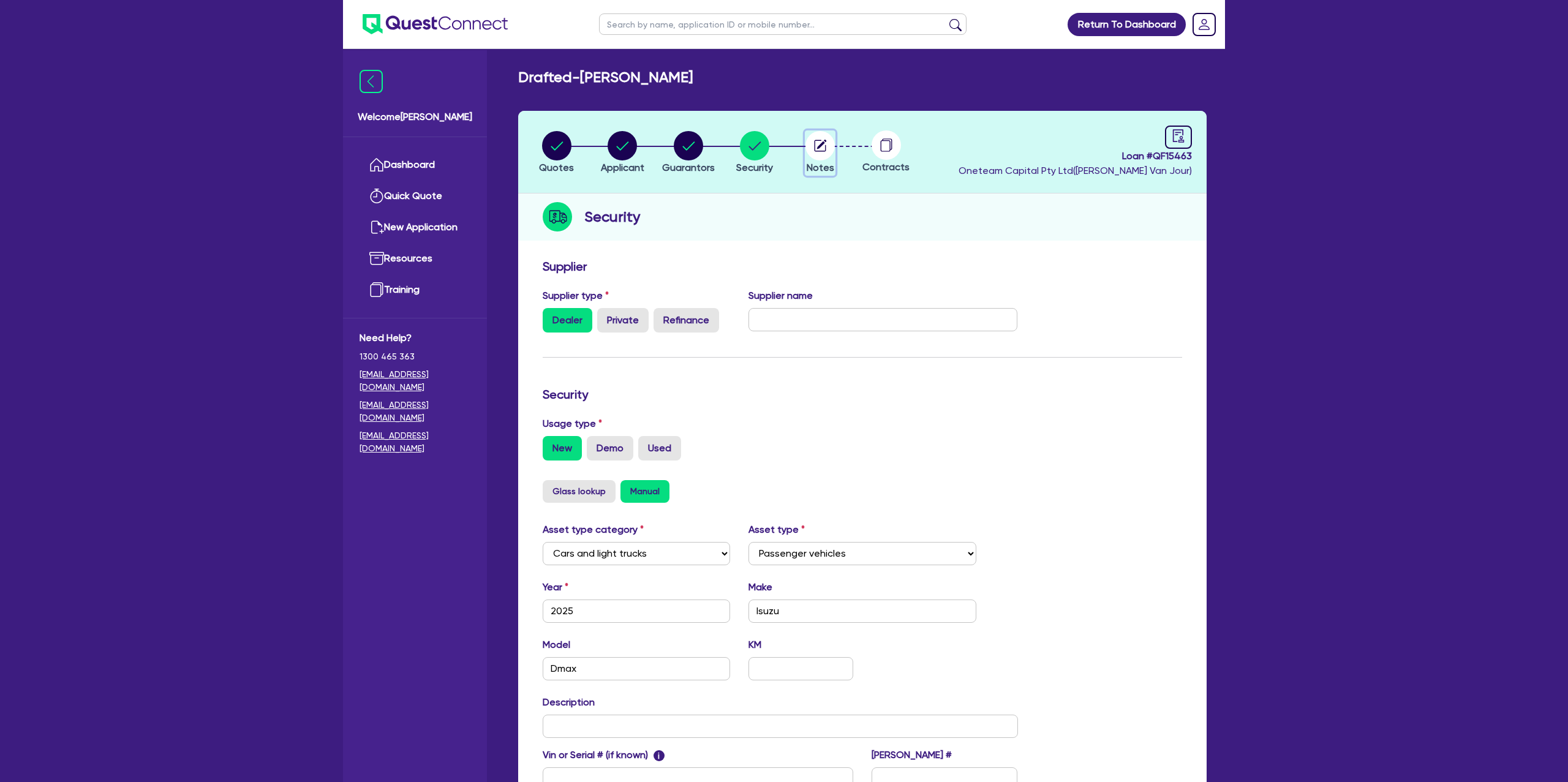
click at [812, 158] on icon "button" at bounding box center [821, 146] width 30 height 30
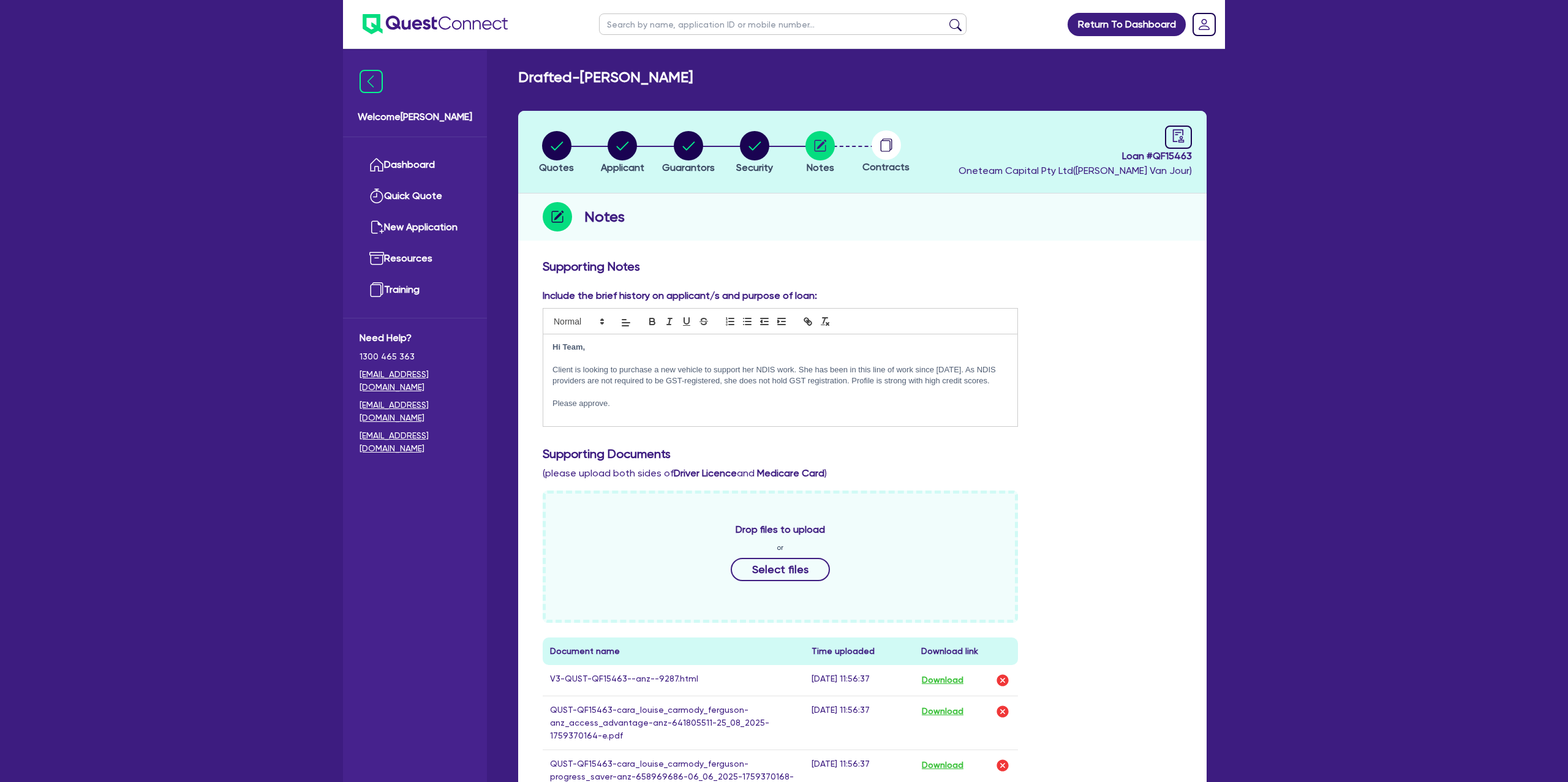
click at [899, 141] on circle at bounding box center [886, 146] width 30 height 30
drag, startPoint x: 1123, startPoint y: 157, endPoint x: 1193, endPoint y: 155, distance: 70.0
click at [1193, 155] on header "Quotes Applicant Guarantors Security Notes Contracts Loan # QF15463 Oneteam Cap…" at bounding box center [861, 152] width 688 height 83
copy span "Loan # QF15463"
drag, startPoint x: 1183, startPoint y: 282, endPoint x: 1126, endPoint y: 285, distance: 57.1
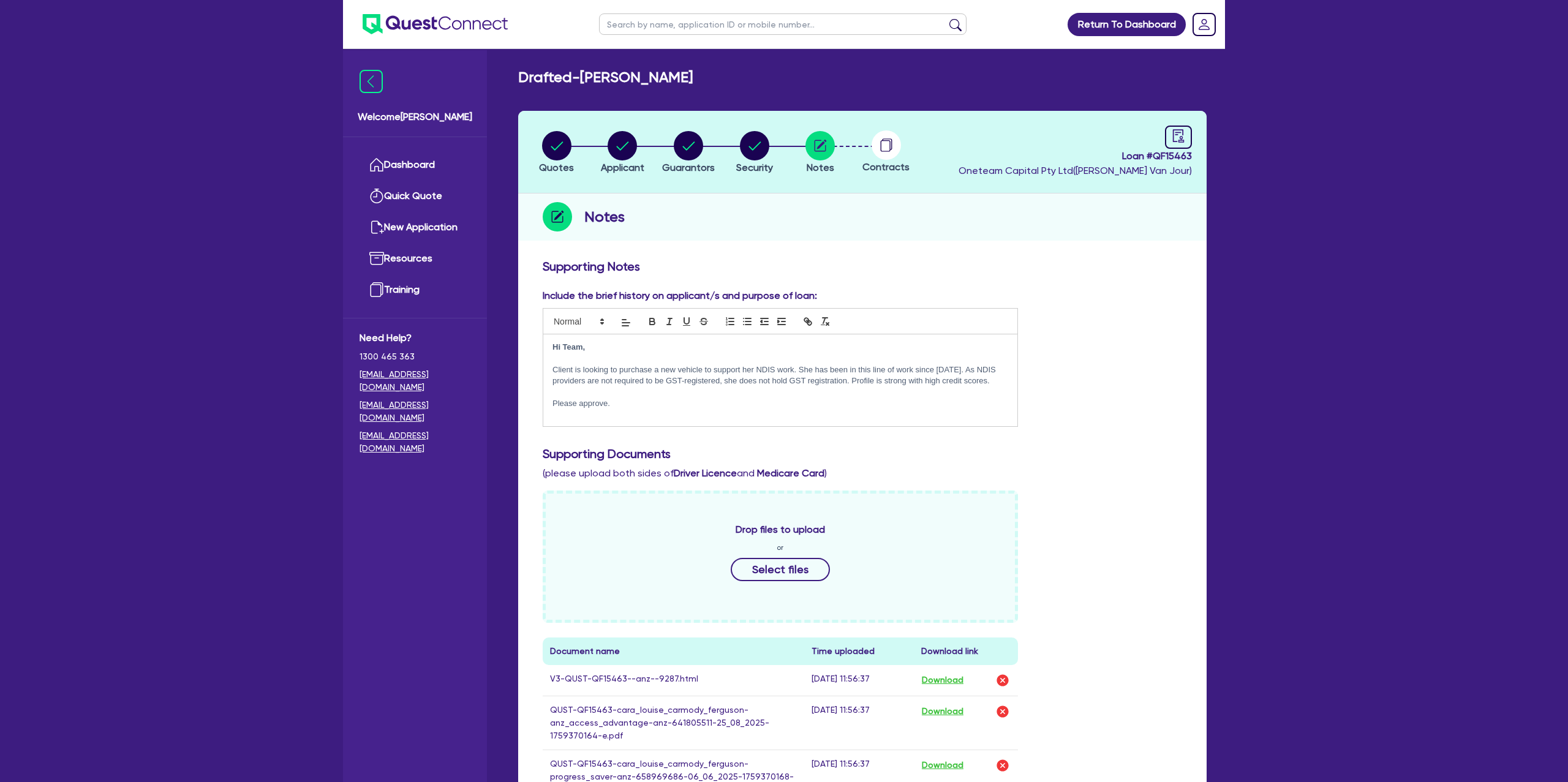
click at [425, 164] on link "Dashboard" at bounding box center [415, 165] width 111 height 32
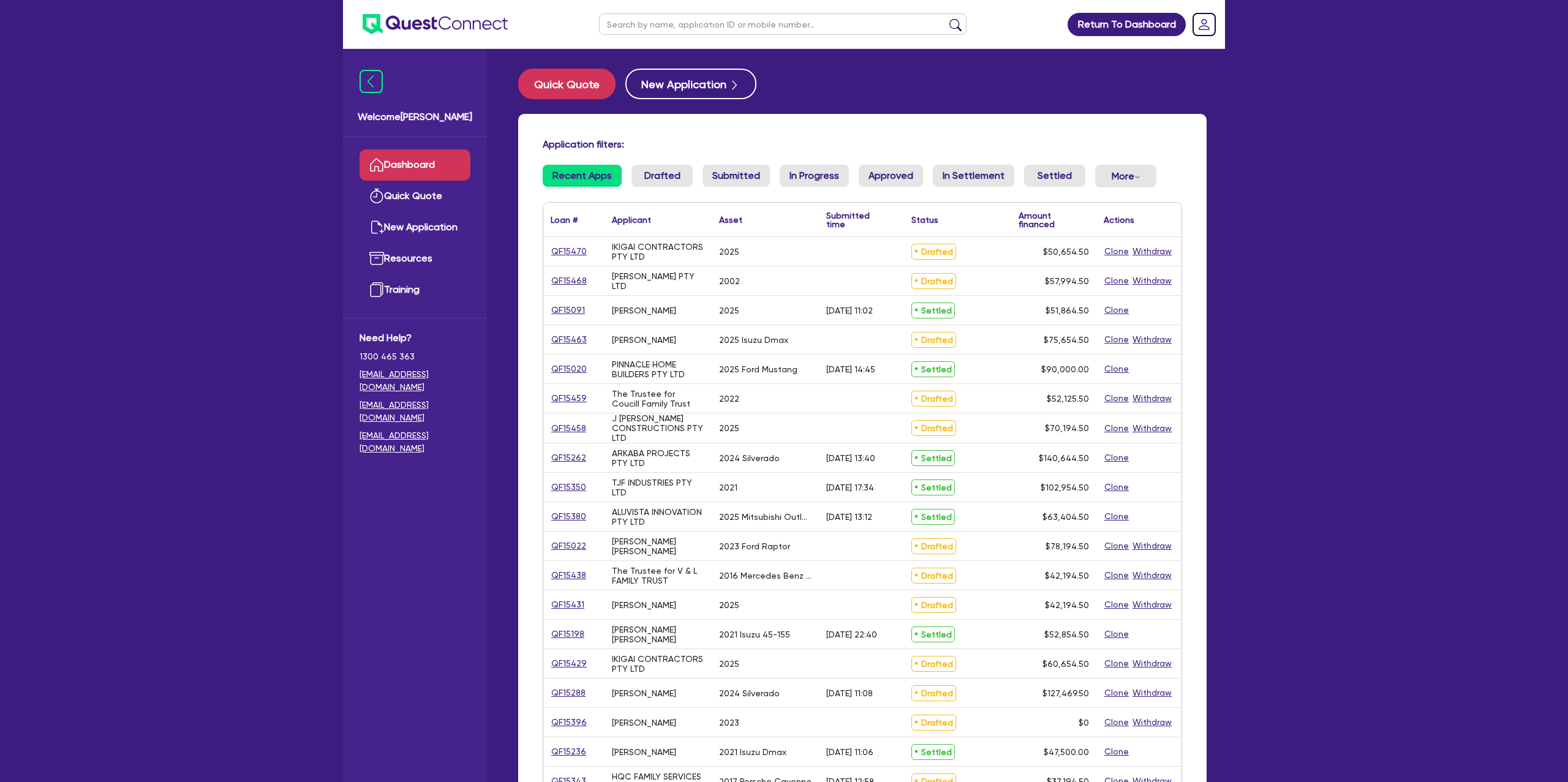
click at [651, 27] on input "text" at bounding box center [782, 25] width 367 height 22
click at [945, 19] on button "submit" at bounding box center [955, 27] width 20 height 17
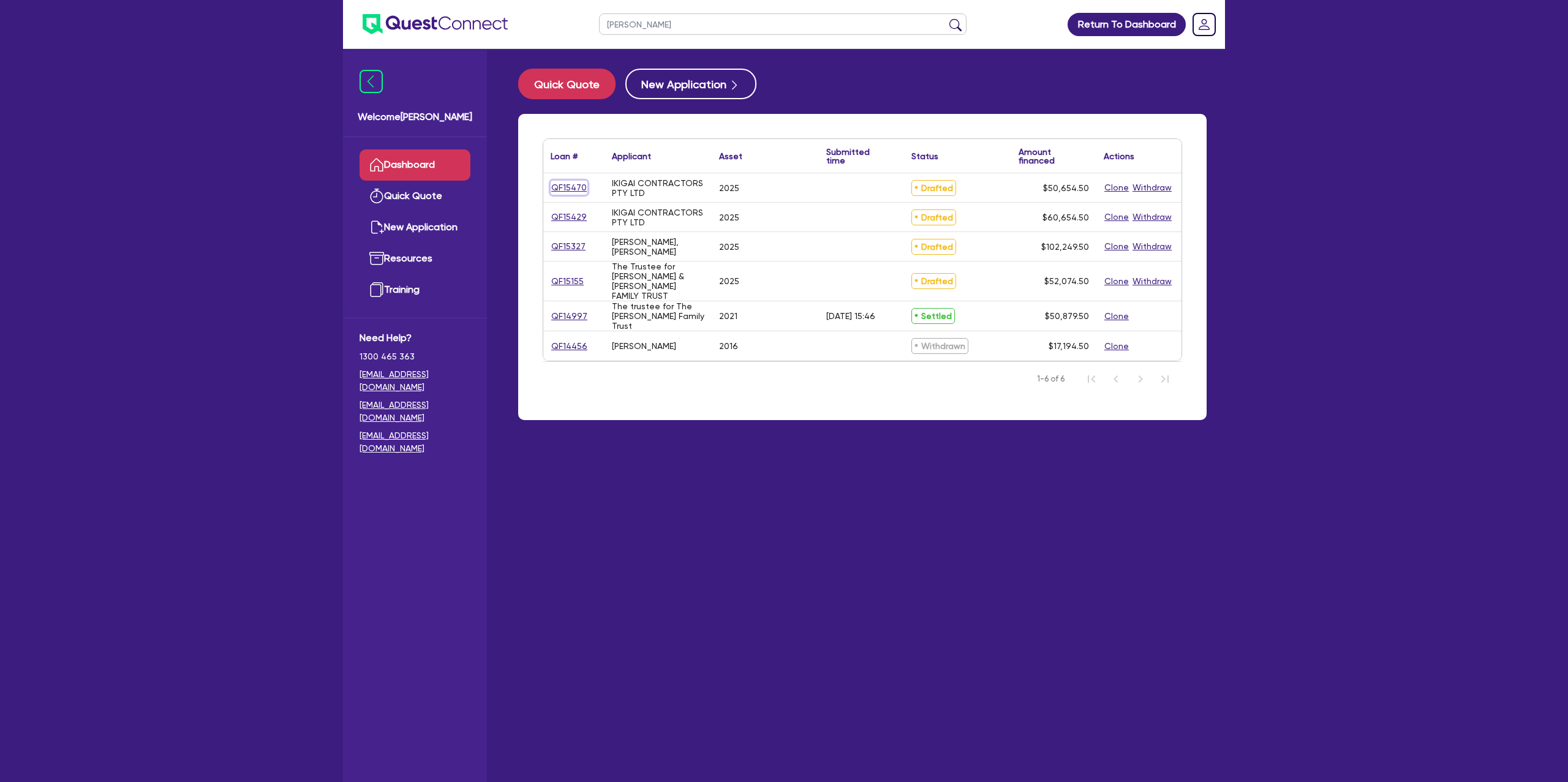
click at [577, 190] on link "QF15470" at bounding box center [568, 188] width 37 height 14
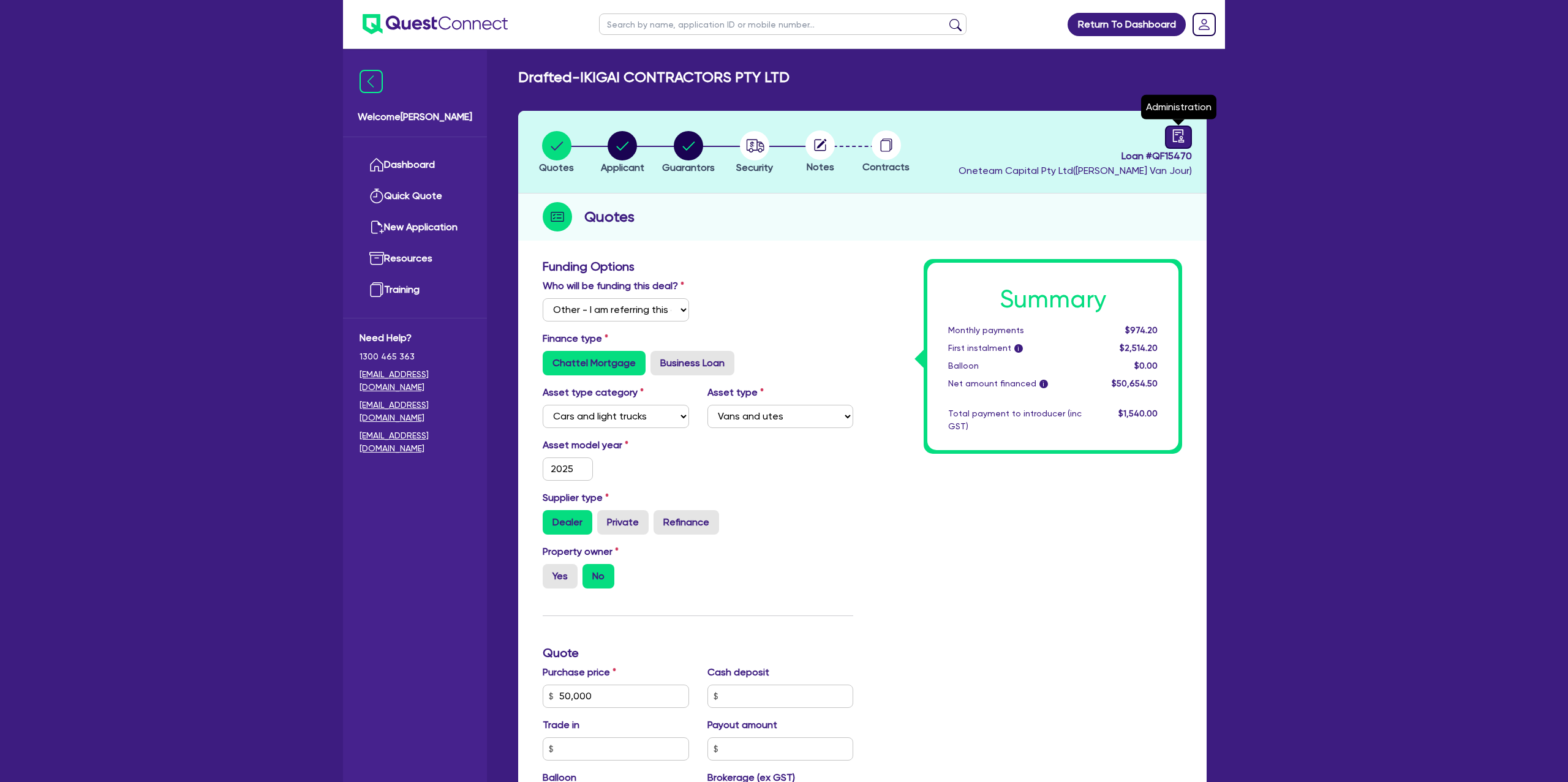
click at [1180, 140] on icon "audit" at bounding box center [1179, 137] width 14 height 14
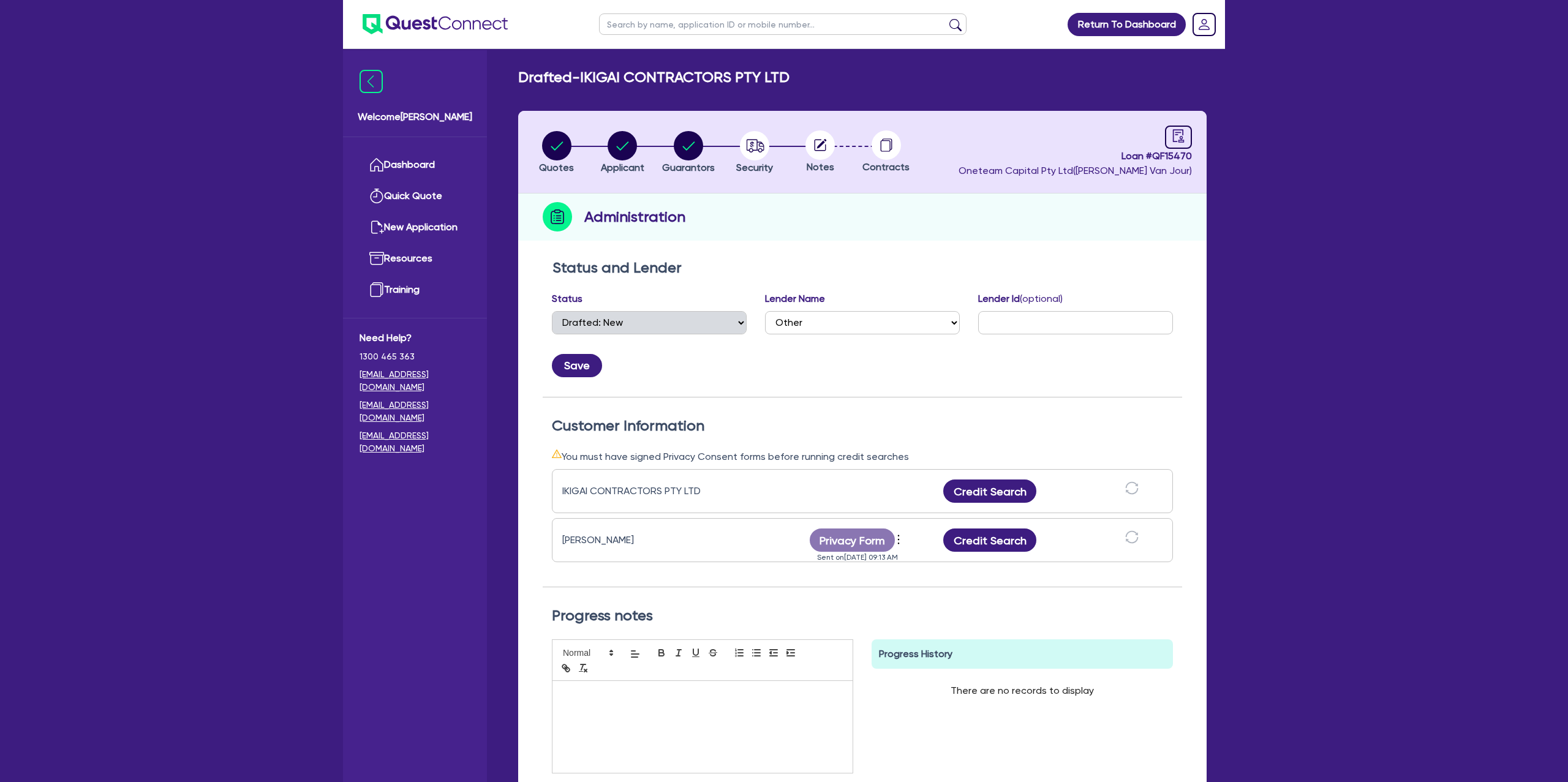
select select "DRAFTED_NEW"
select select "Other"
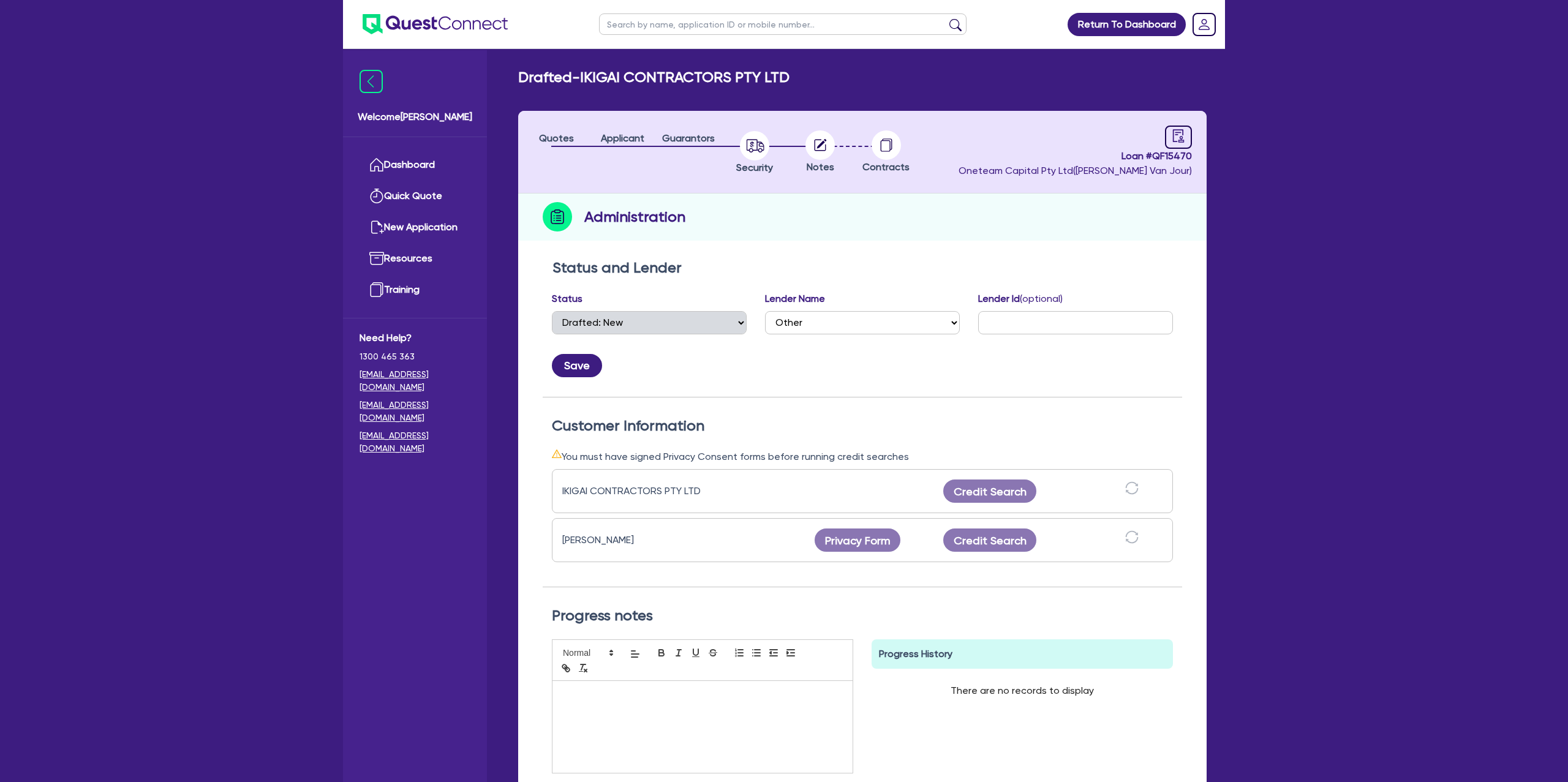
select select "DRAFTED_NEW"
select select "Other"
click at [987, 536] on button "Credit Search" at bounding box center [990, 540] width 93 height 24
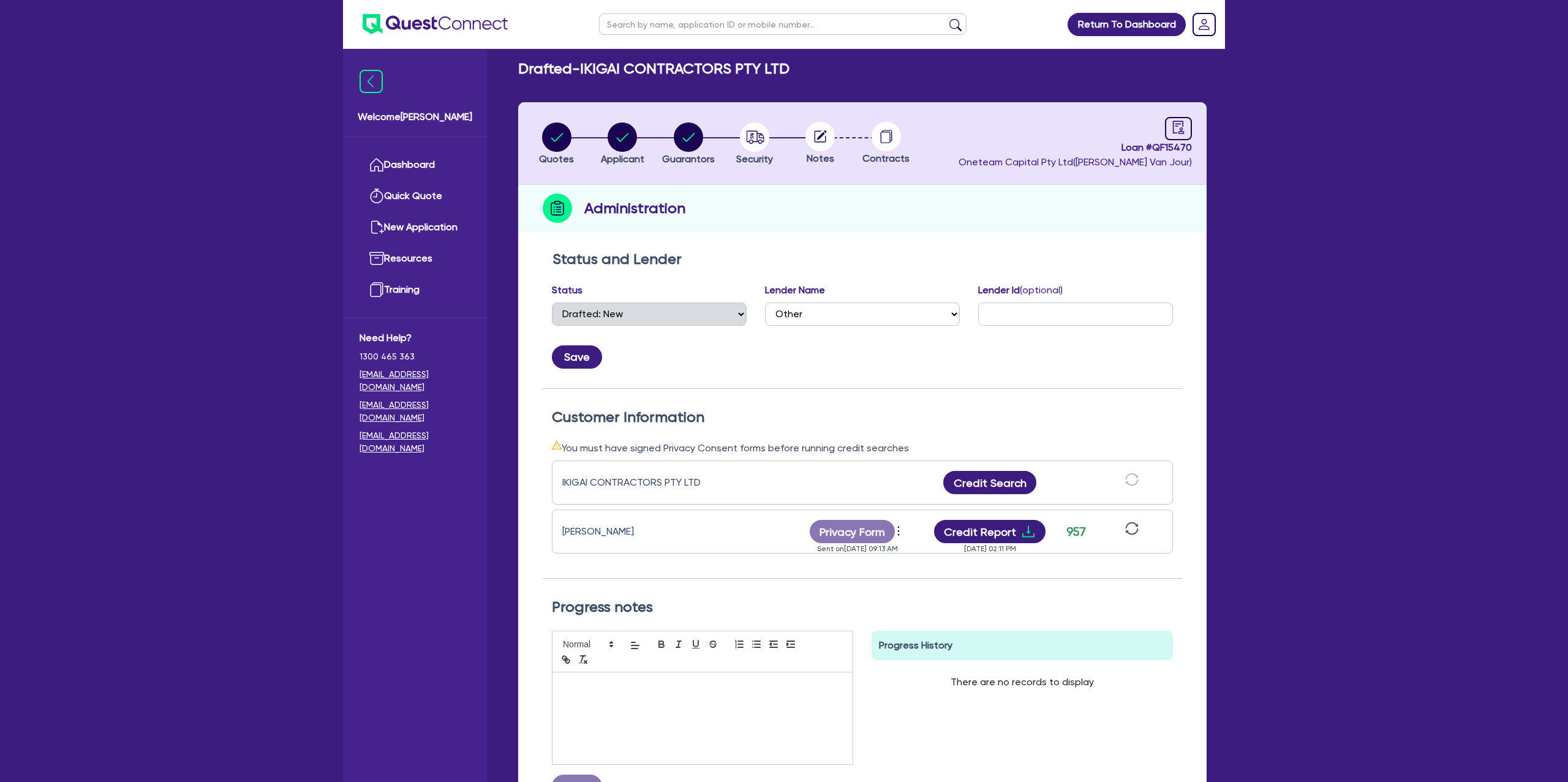
scroll to position [15, 0]
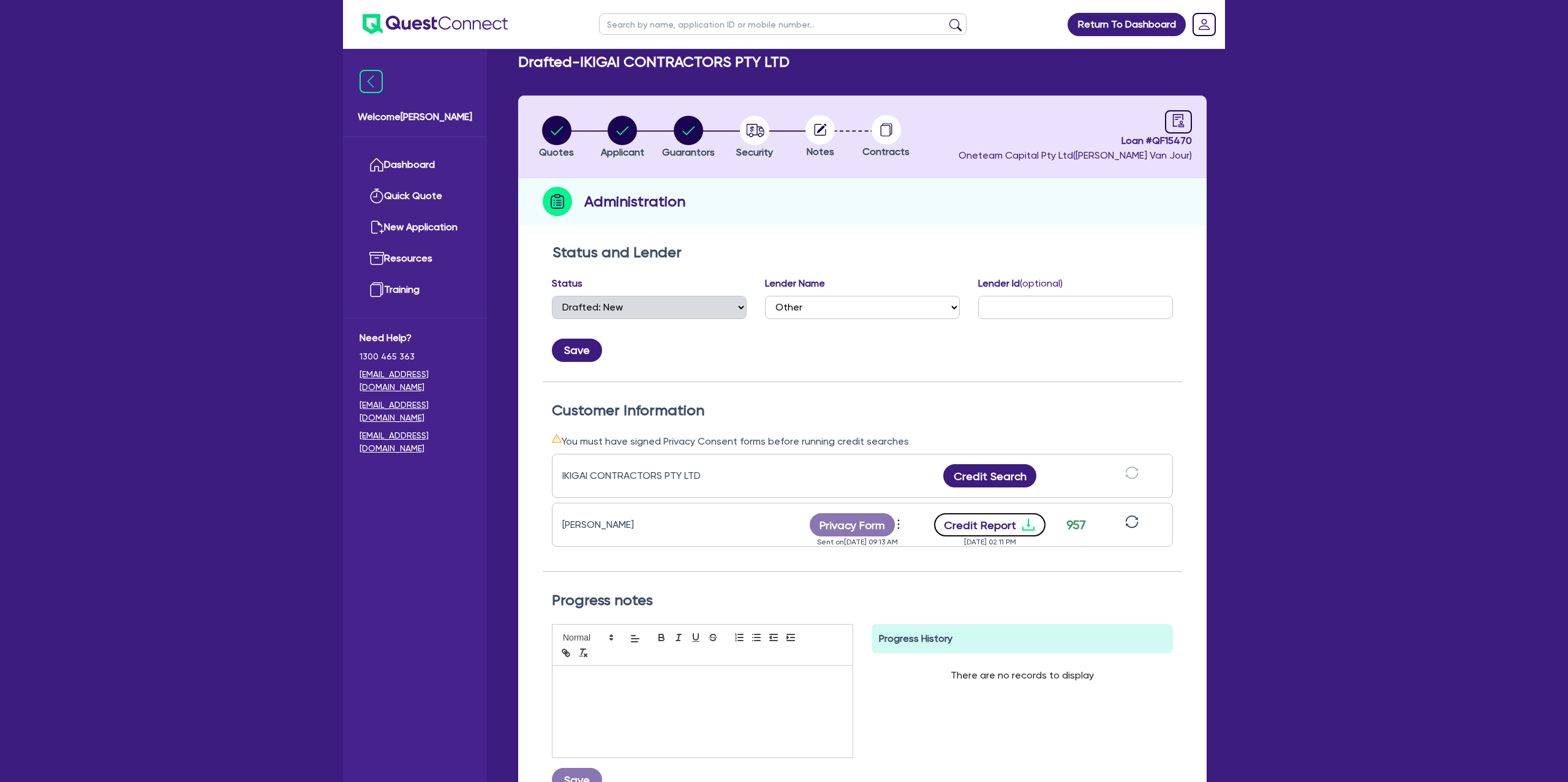
click at [1012, 521] on button "Credit Report" at bounding box center [990, 525] width 112 height 24
click at [466, 168] on link "Dashboard" at bounding box center [415, 165] width 111 height 32
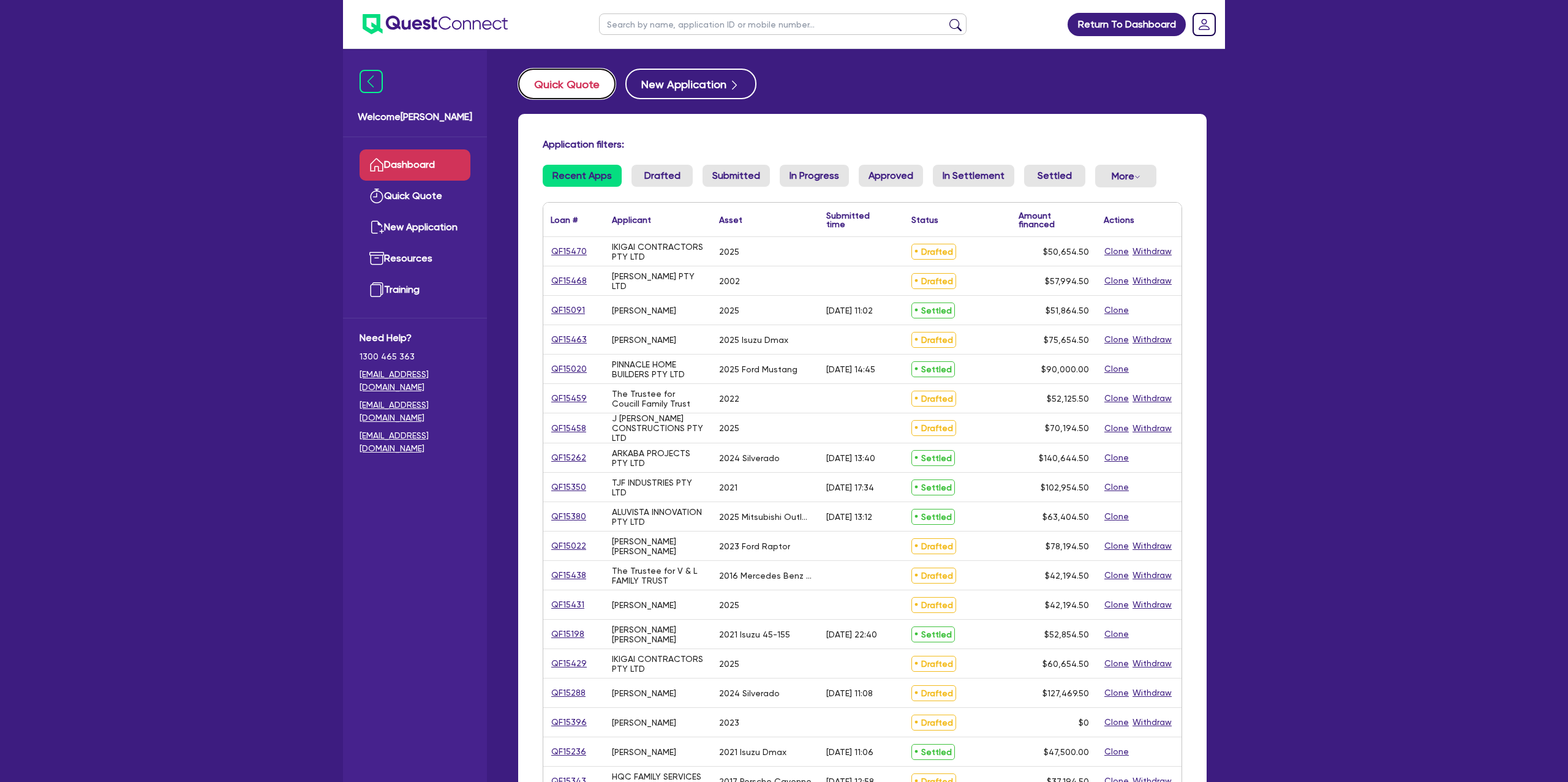
click at [591, 78] on button "Quick Quote" at bounding box center [566, 83] width 97 height 31
select select "Other"
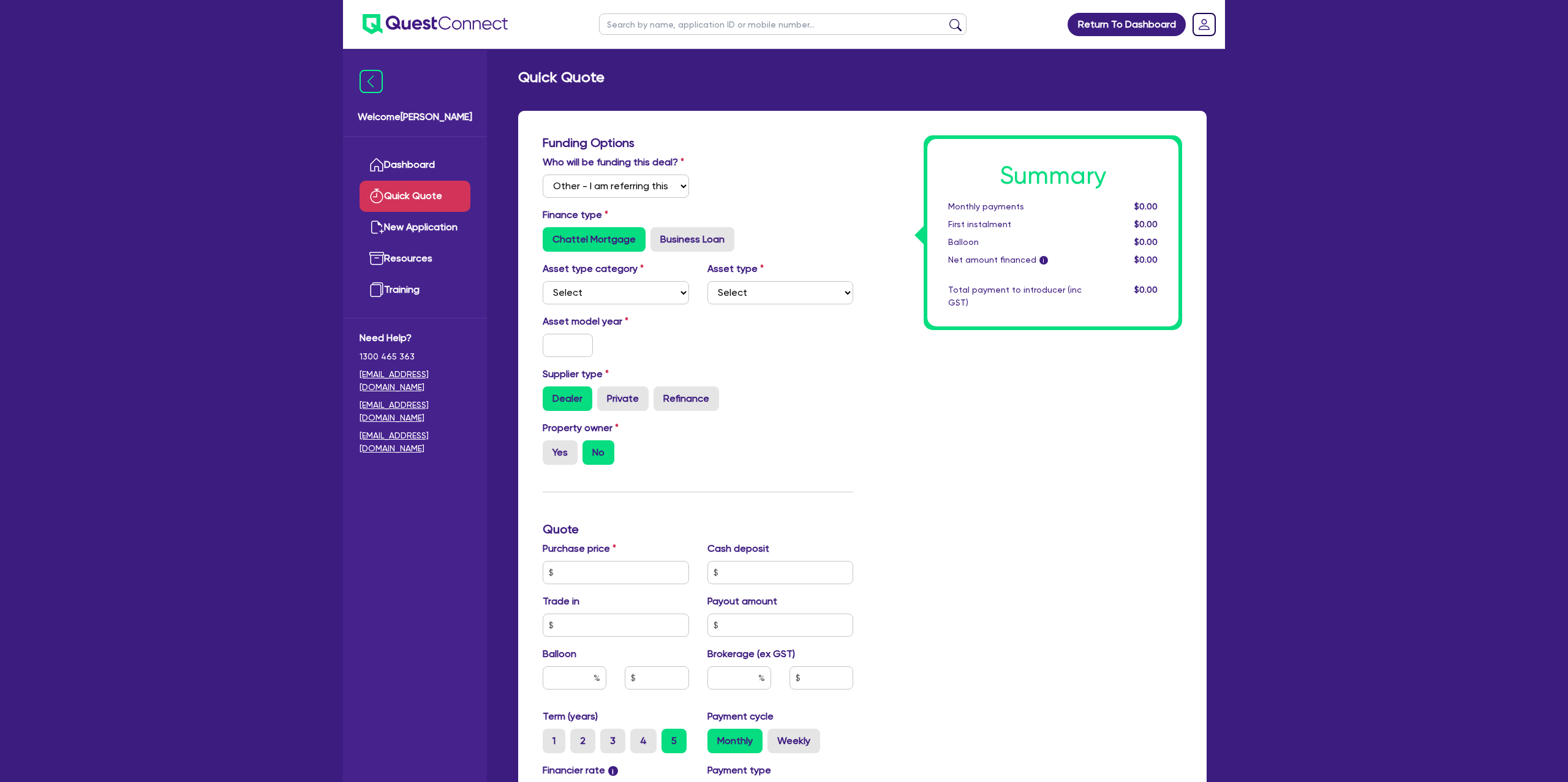
click at [600, 285] on select "Select Cars and light trucks Primary assets Secondary assets Tertiary assets" at bounding box center [616, 293] width 147 height 24
select select "CARS_AND_LIGHT_TRUCKS"
click at [542, 281] on select "Select Cars and light trucks Primary assets Secondary assets Tertiary assets" at bounding box center [616, 293] width 147 height 24
click at [777, 296] on select "Select Passenger vehicles Vans and utes Light trucks up to 4.5 tonne" at bounding box center [781, 293] width 147 height 24
select select "PASSENGER_VEHICLES"
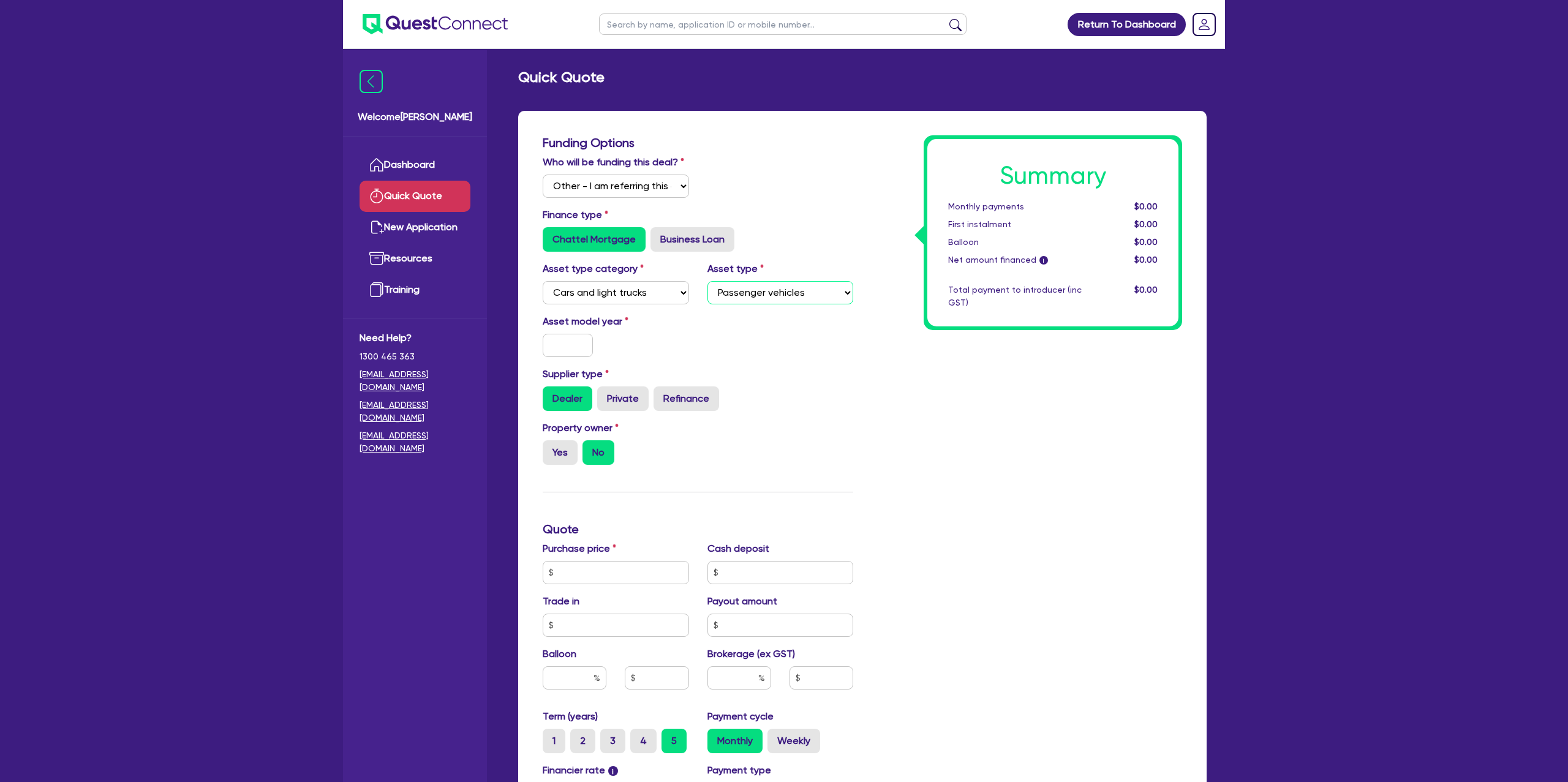
click at [708, 281] on select "Select Passenger vehicles Vans and utes Light trucks up to 4.5 tonne" at bounding box center [781, 293] width 147 height 24
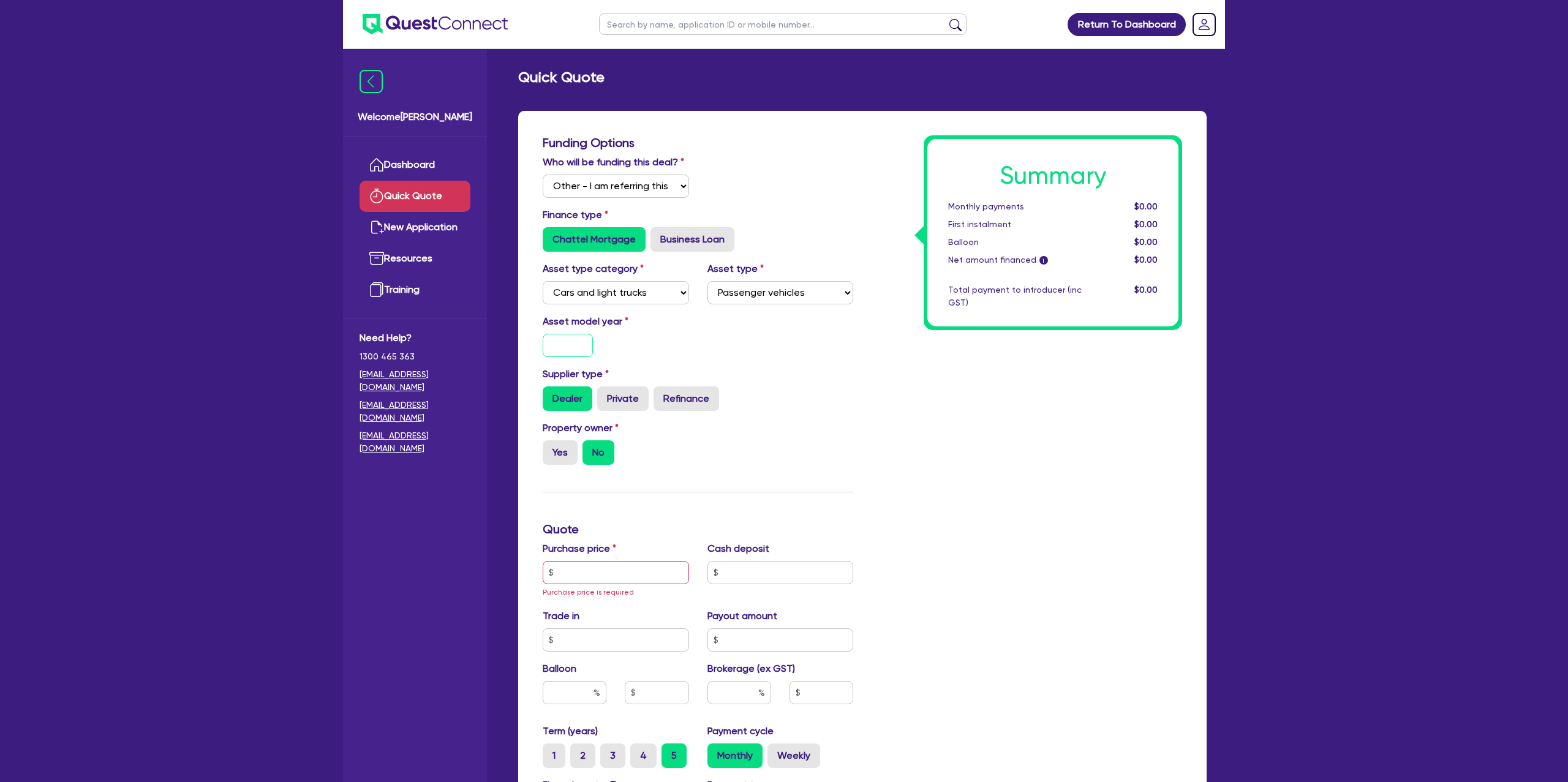
click at [590, 353] on input "text" at bounding box center [567, 345] width 50 height 24
type input "2021"
click at [1058, 445] on div "Summary Monthly payments $0.00 First instalment $0.00 Balloon $0.00 Net amount …" at bounding box center [1027, 543] width 329 height 817
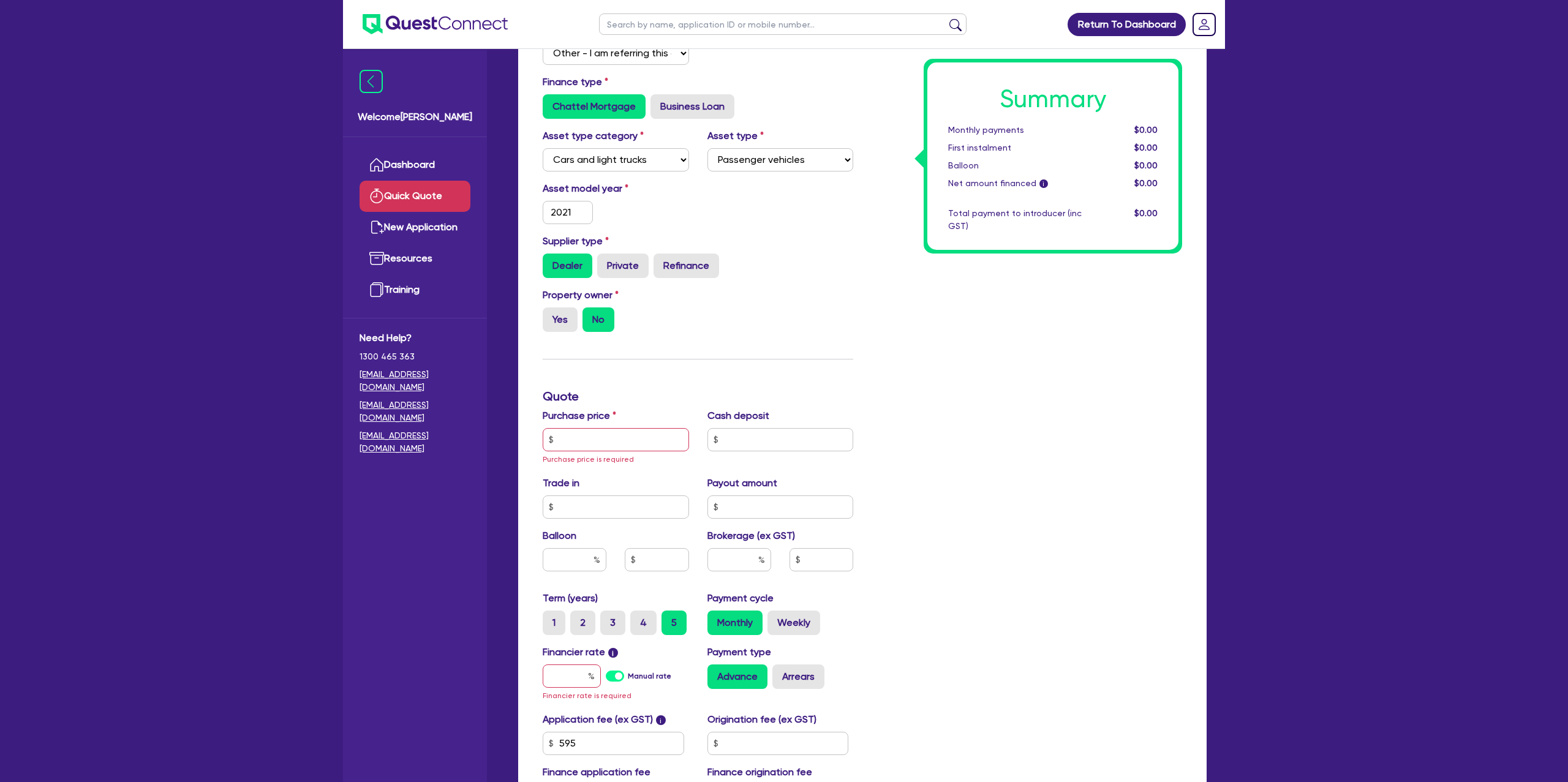
scroll to position [135, 0]
click at [559, 313] on label "Yes" at bounding box center [559, 318] width 35 height 25
click at [550, 313] on input "Yes" at bounding box center [546, 310] width 8 height 8
radio input "true"
click at [601, 331] on div "Property owner Yes No" at bounding box center [698, 313] width 329 height 53
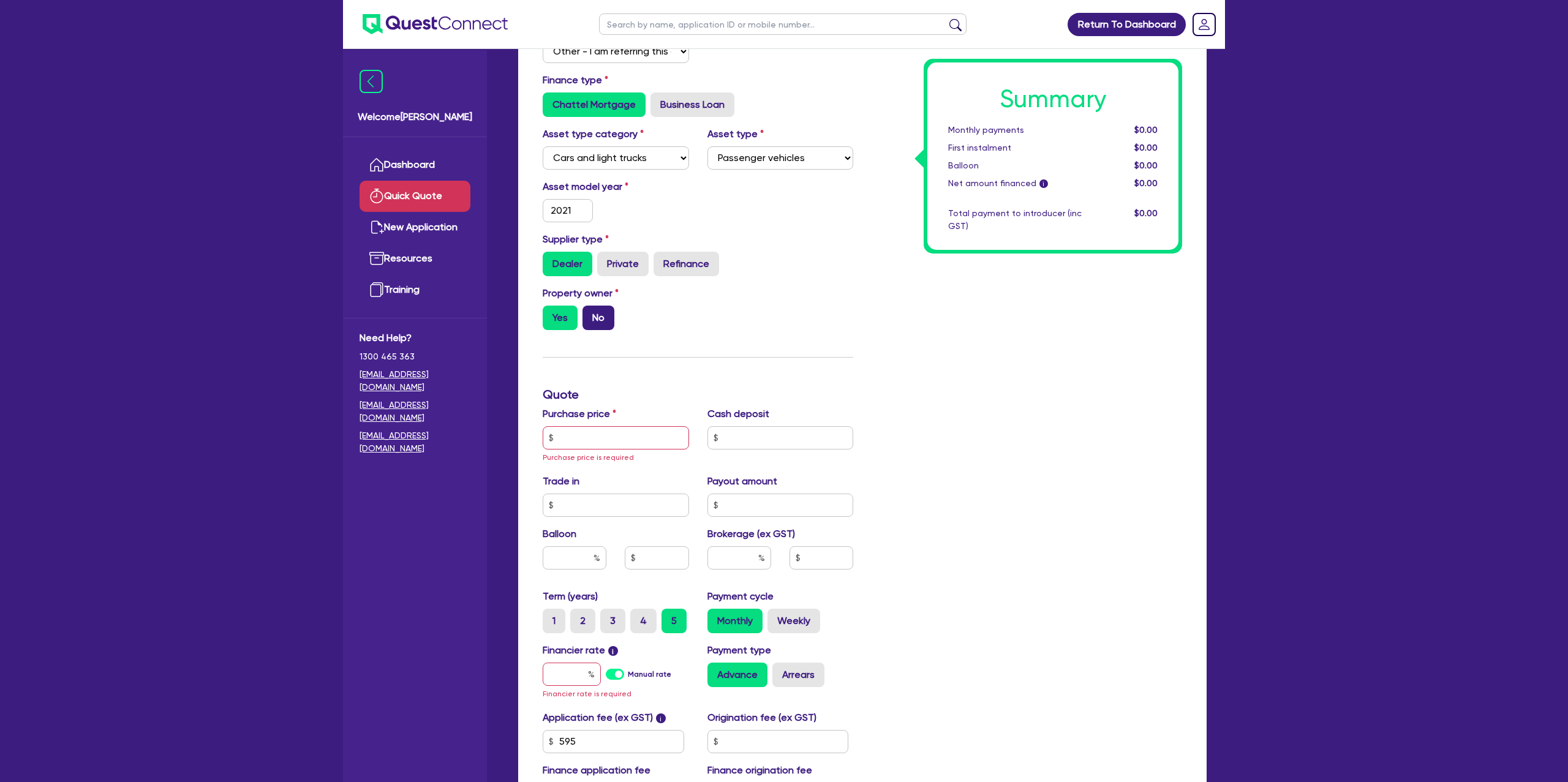
click at [600, 320] on label "No" at bounding box center [598, 318] width 32 height 25
click at [590, 314] on input "No" at bounding box center [586, 310] width 8 height 8
radio input "true"
click at [615, 437] on input "text" at bounding box center [616, 439] width 147 height 24
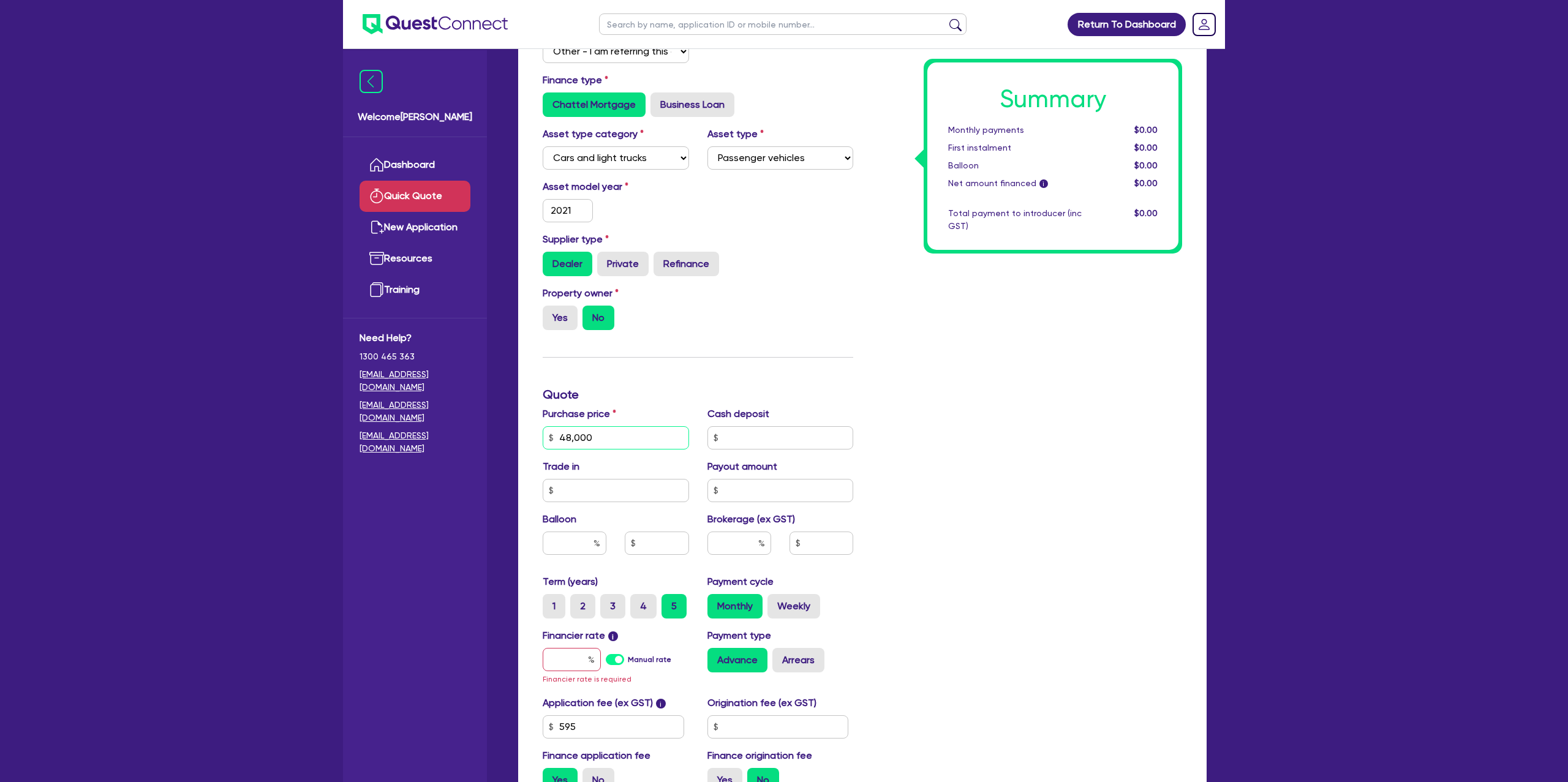
type input "48,000"
click at [1018, 508] on div "Summary Monthly payments $0.00 First instalment $0.00 Balloon $0.00 Net amount …" at bounding box center [1027, 402] width 329 height 802
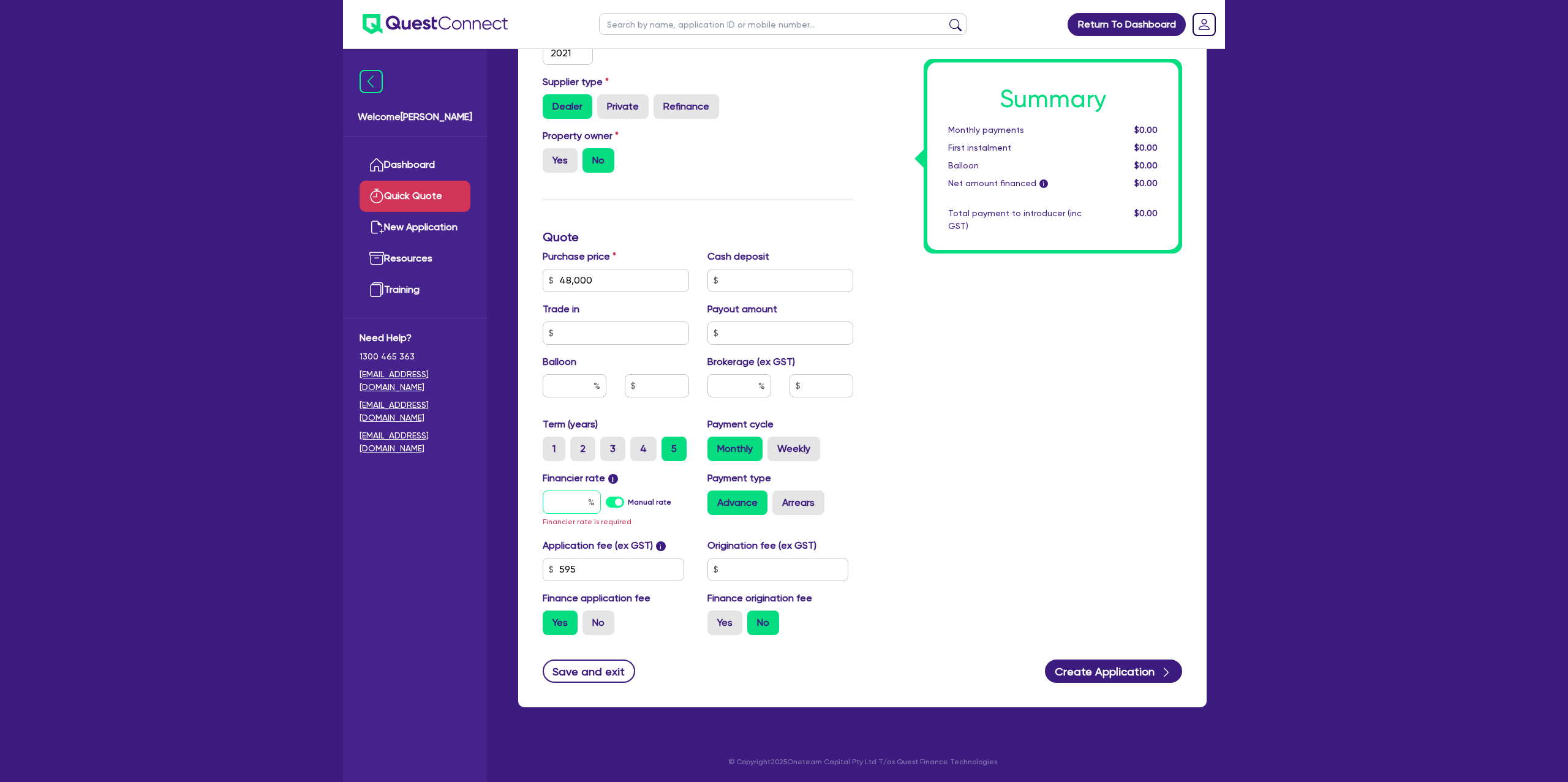
click at [588, 499] on div at bounding box center [571, 503] width 58 height 24
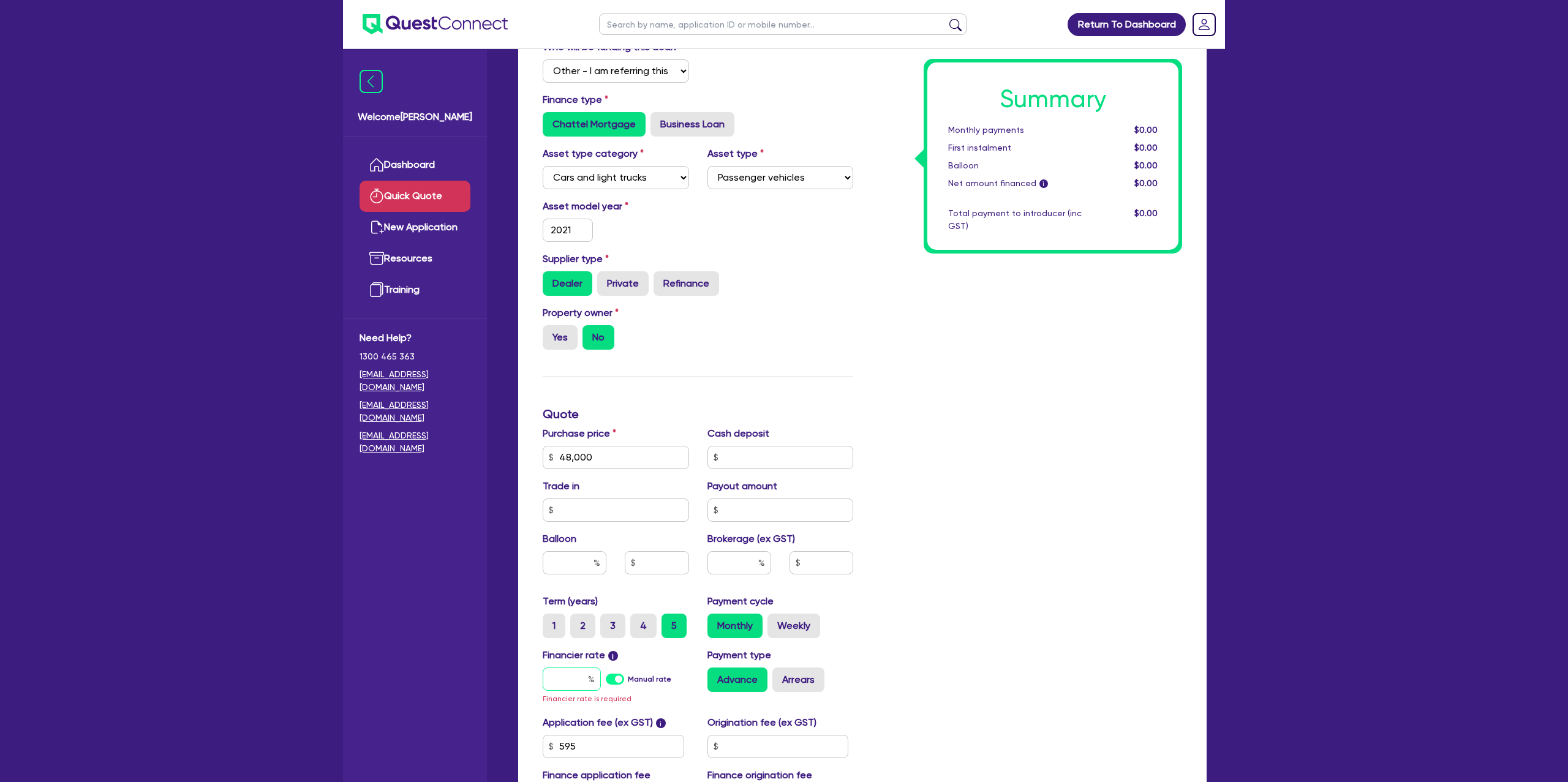
scroll to position [0, 0]
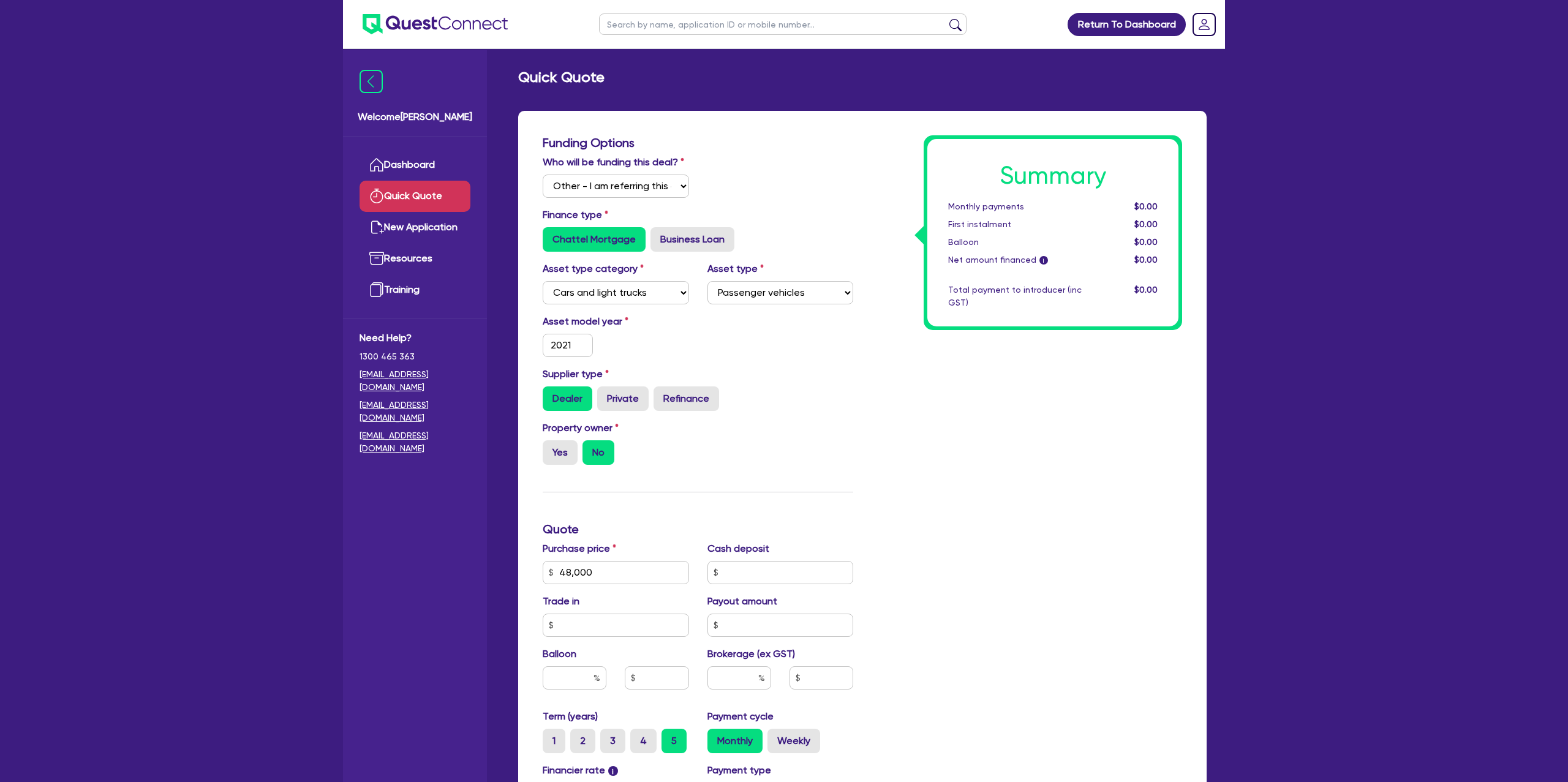
click at [708, 157] on div "Who will be funding this deal? Select I will fund 100% I will co-fund with Ques…" at bounding box center [698, 181] width 329 height 52
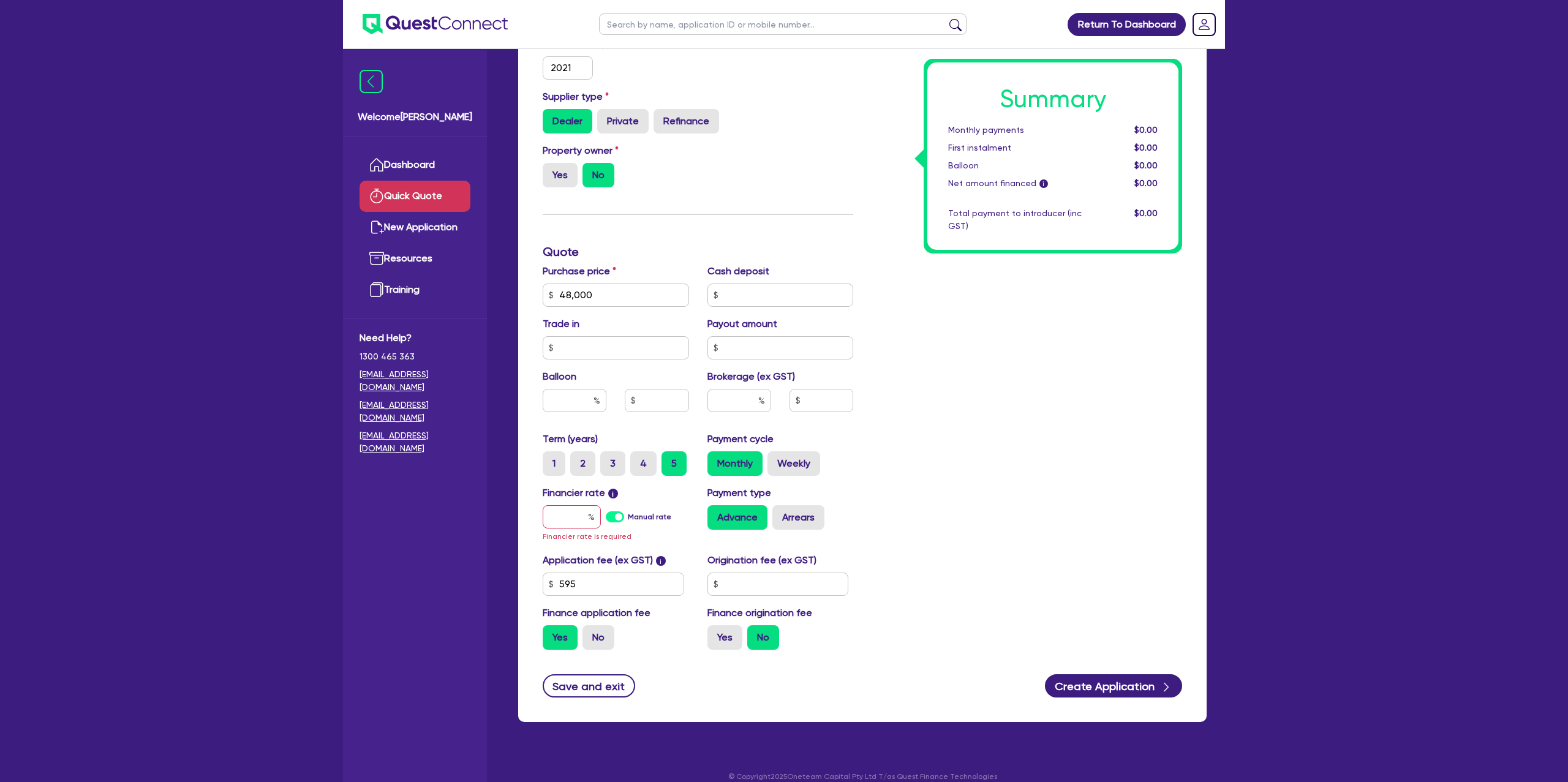
scroll to position [292, 0]
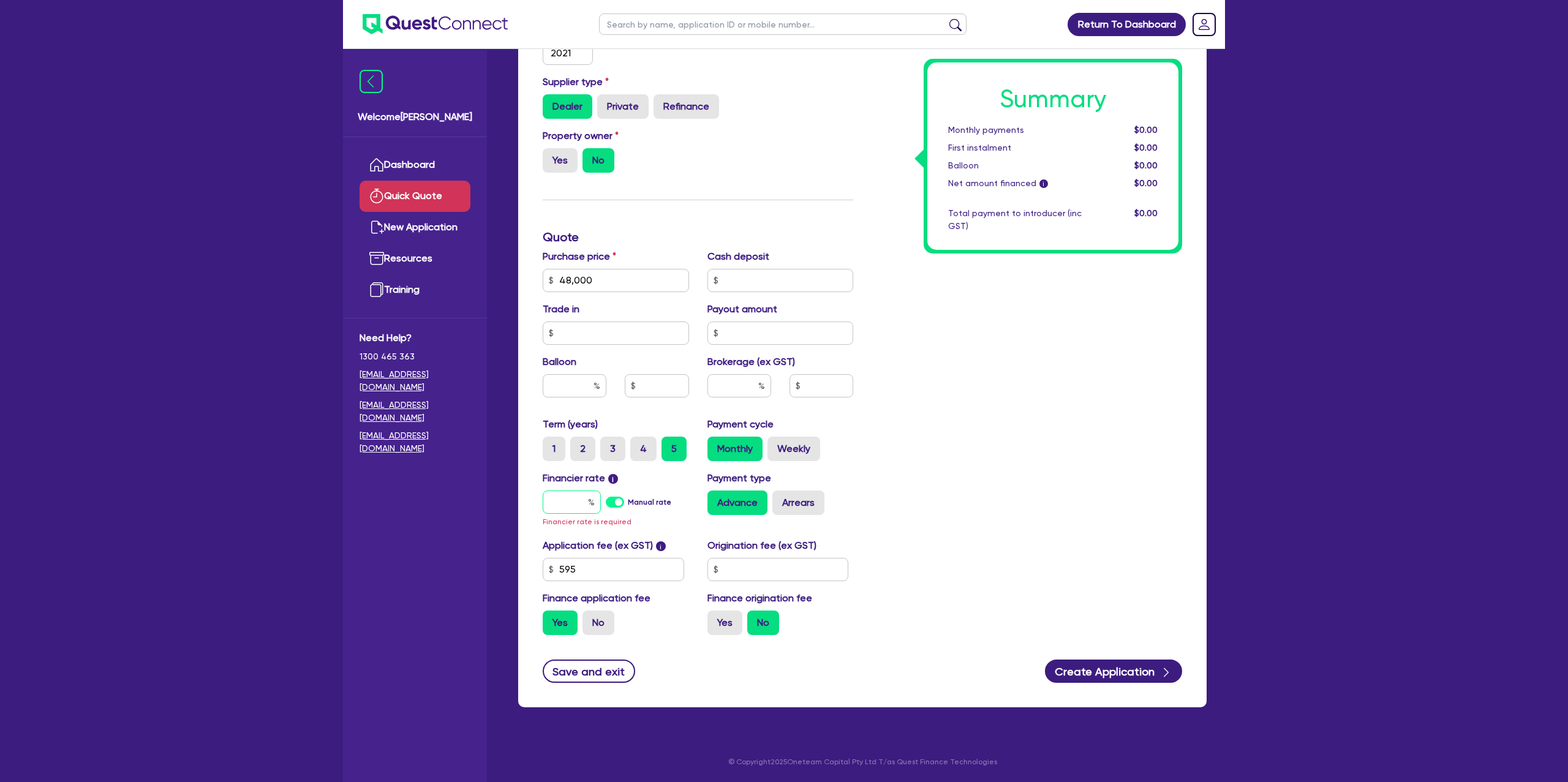
drag, startPoint x: 571, startPoint y: 491, endPoint x: 589, endPoint y: 496, distance: 18.7
click at [573, 492] on input "text" at bounding box center [571, 503] width 58 height 24
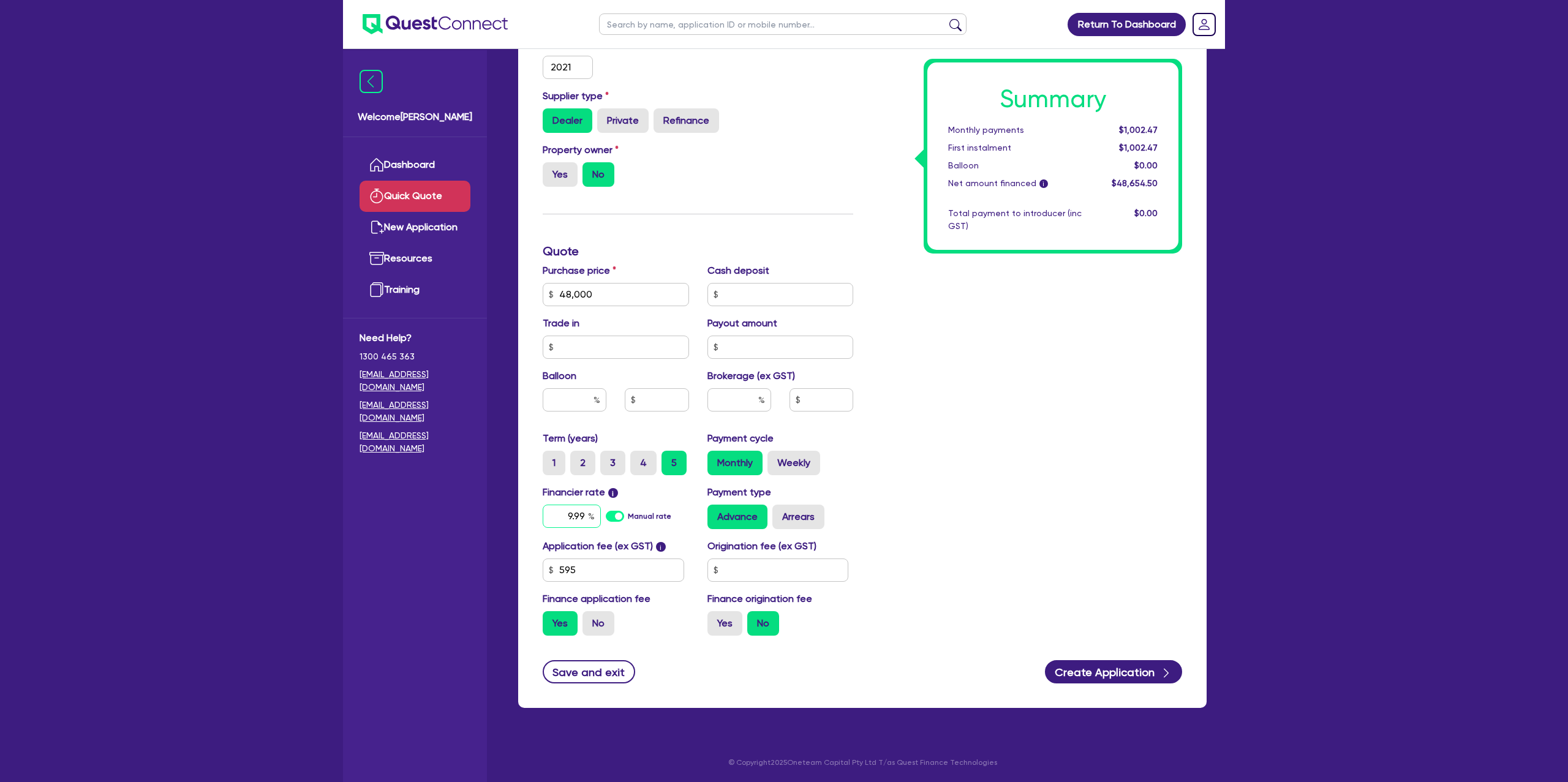
type input "9.99"
click at [766, 563] on input "text" at bounding box center [778, 570] width 142 height 24
type input "1,400"
drag, startPoint x: 1039, startPoint y: 518, endPoint x: 1075, endPoint y: 618, distance: 106.3
click at [1038, 518] on div "Summary Monthly payments Calculating... First instalment Calculating... Balloon…" at bounding box center [1027, 251] width 329 height 788
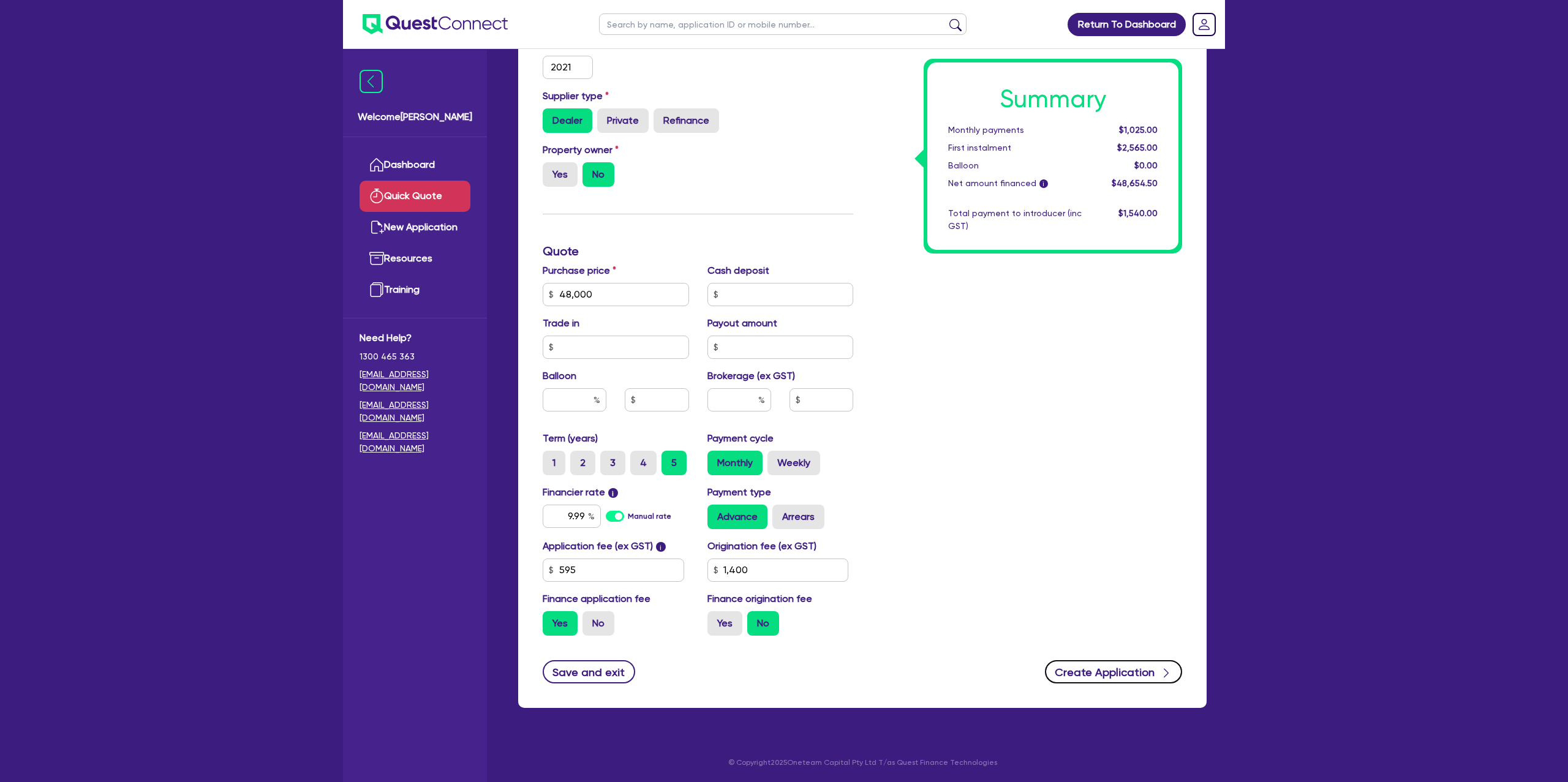
click at [1103, 663] on button "Create Application" at bounding box center [1114, 672] width 138 height 24
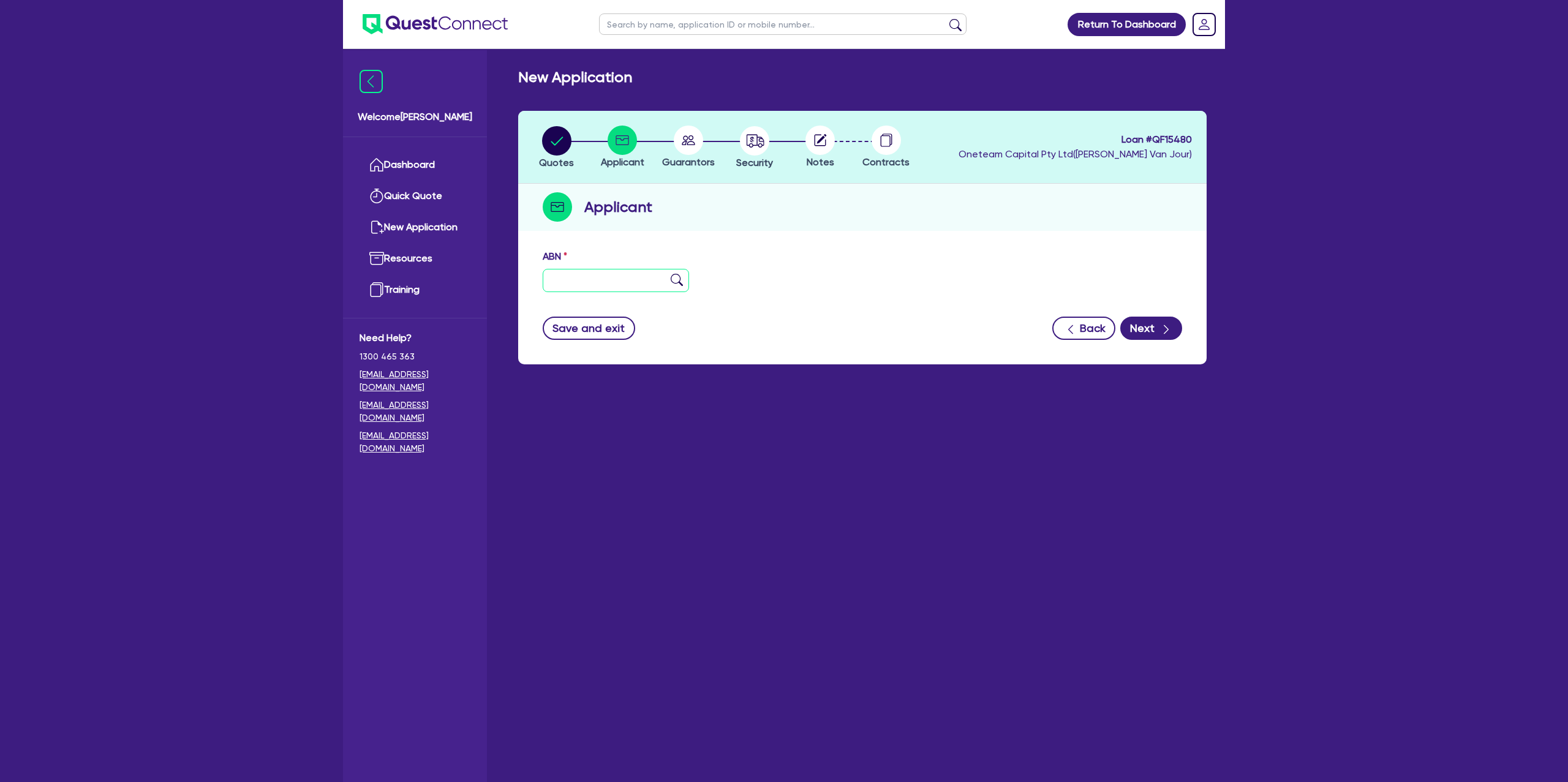
click at [597, 287] on input "text" at bounding box center [616, 281] width 147 height 24
paste input "95 944 739 167"
type input "95 944 739 167"
click at [822, 413] on main "New Application Quotes Applicant Guarantors Security Notes Contracts Loan # QF1…" at bounding box center [862, 424] width 726 height 751
type input "[PERSON_NAME]"
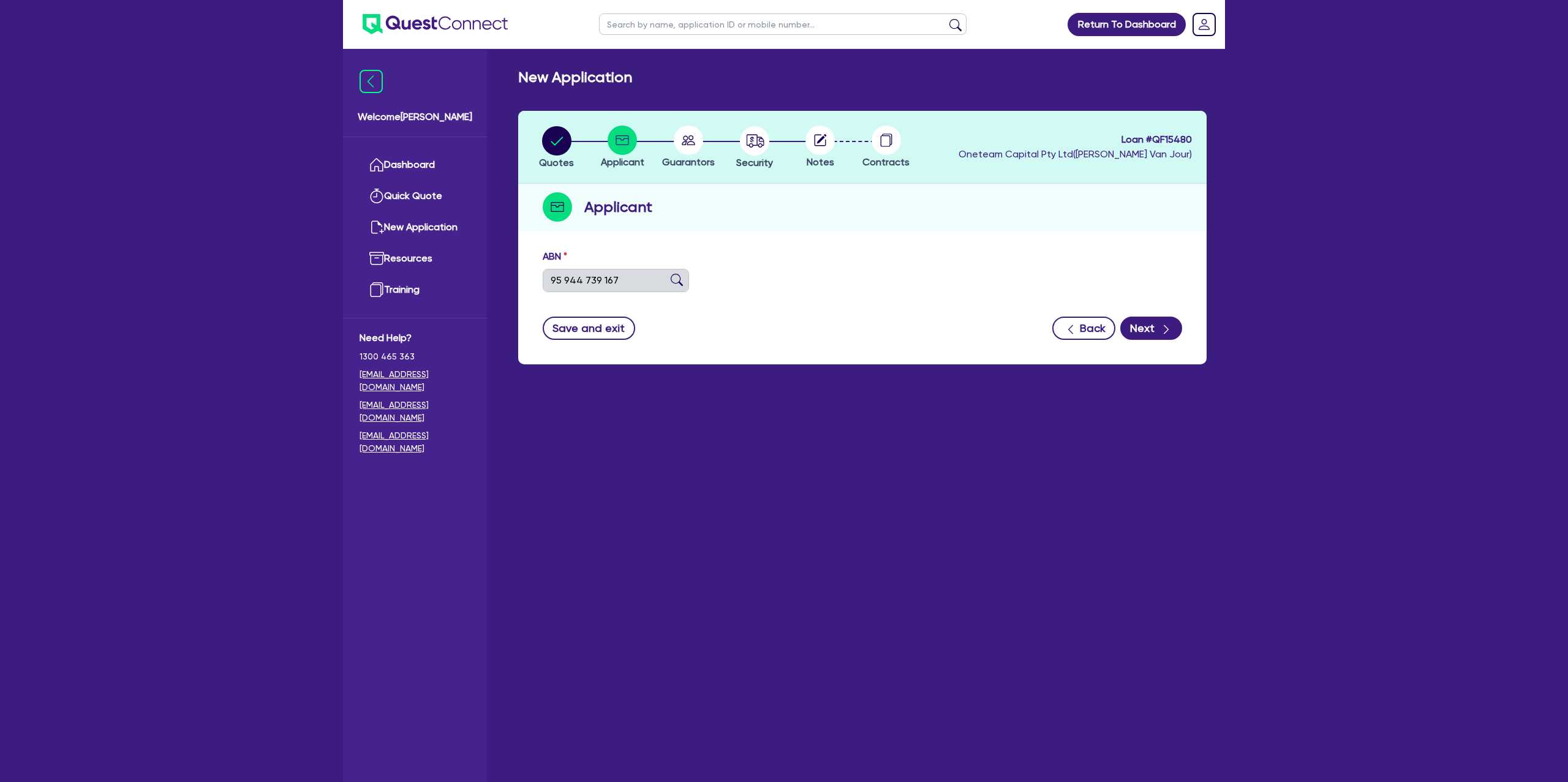
type input "RACHAEL PETERS"
select select "SOLE_TRADER"
type input "15/06/2021"
type input "20/06/2021"
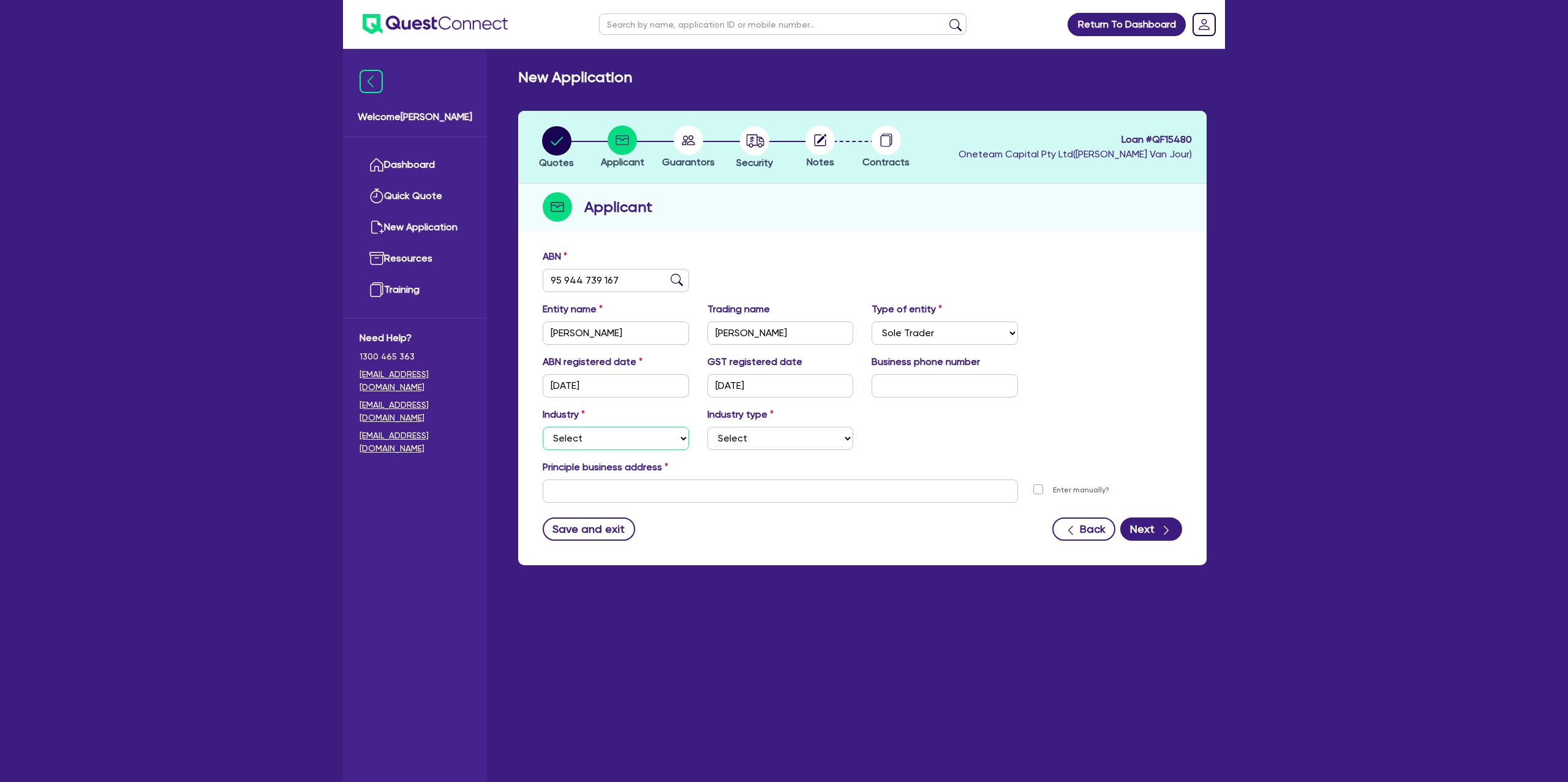
click at [589, 439] on select "Select Accomodation & Food Services Administrative & Support Services Agricultu…" at bounding box center [616, 439] width 147 height 24
select select "BUILDING_CONSTRUCTION"
click at [542, 427] on select "Select Accomodation & Food Services Administrative & Support Services Agricultu…" at bounding box center [616, 439] width 147 height 24
click at [752, 434] on select "Select Trades People Providing Services Direct to Consumers Trades People Provi…" at bounding box center [781, 439] width 147 height 24
select select "TRADES_SERVICES_BUSINESSES_GOVERNMENT"
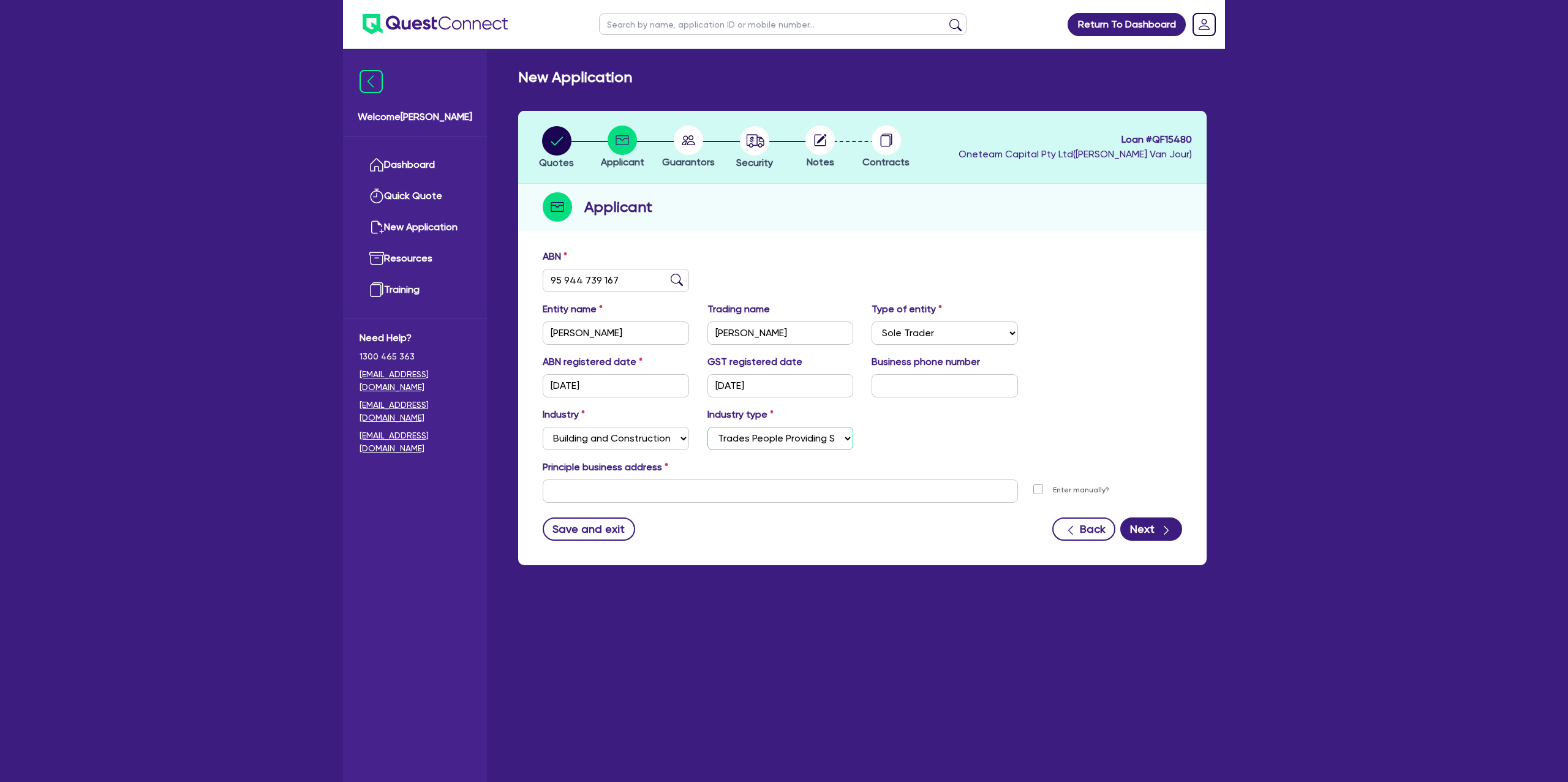
click at [708, 427] on select "Select Trades People Providing Services Direct to Consumers Trades People Provi…" at bounding box center [781, 439] width 147 height 24
click at [682, 476] on div "Principle business address" at bounding box center [862, 470] width 658 height 20
click at [674, 488] on input "text" at bounding box center [780, 491] width 475 height 24
paste input "20 Croudace Road"
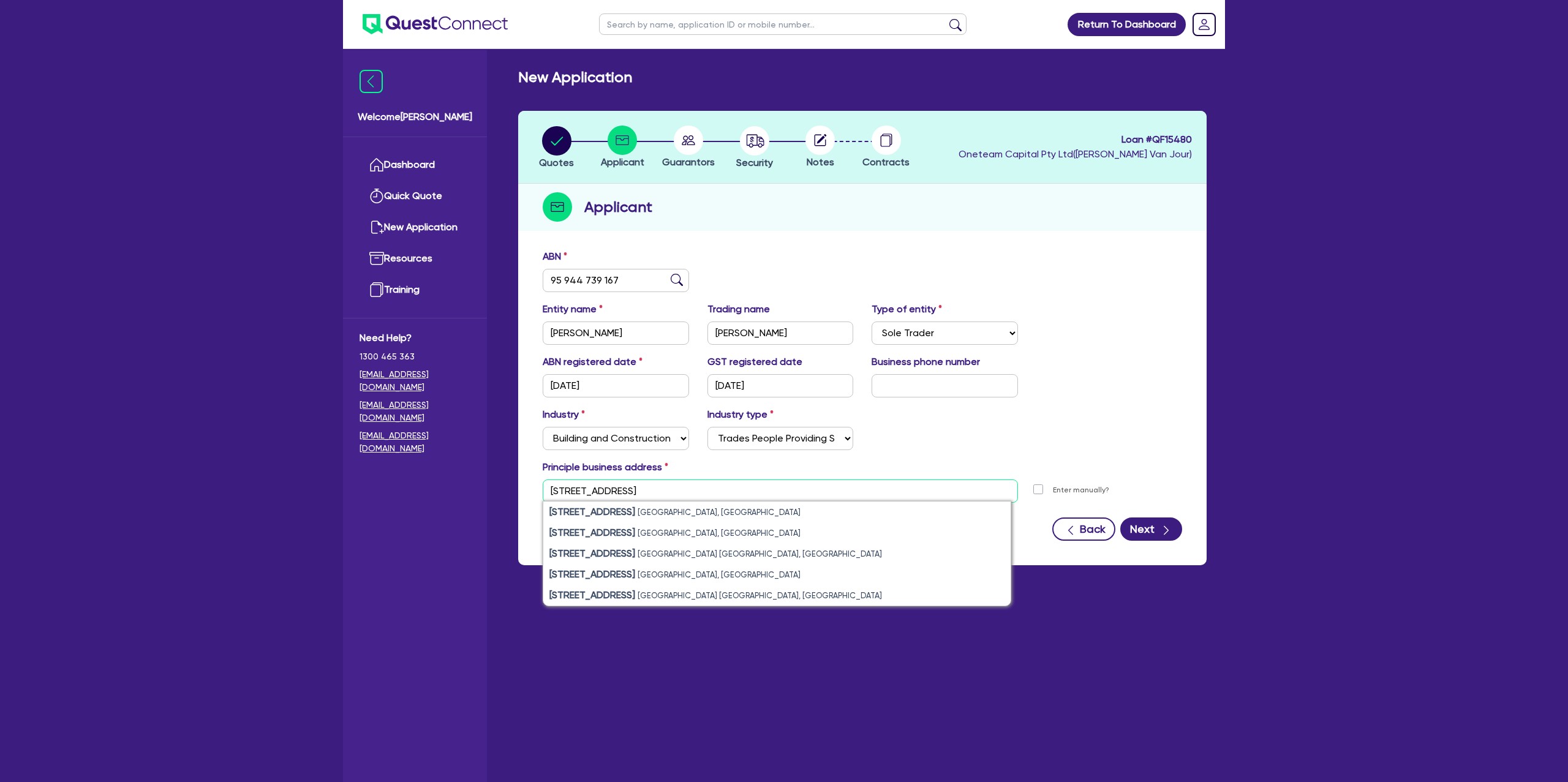
click at [553, 491] on input "20 Croudace Road" at bounding box center [780, 491] width 475 height 24
click at [549, 491] on input "20 Croudace Road" at bounding box center [780, 491] width 475 height 24
click at [725, 529] on small "Elermore Vale NSW, Australia" at bounding box center [719, 533] width 163 height 9
type input "2 20 Croudace Rd Elermore Vale NSW 2287"
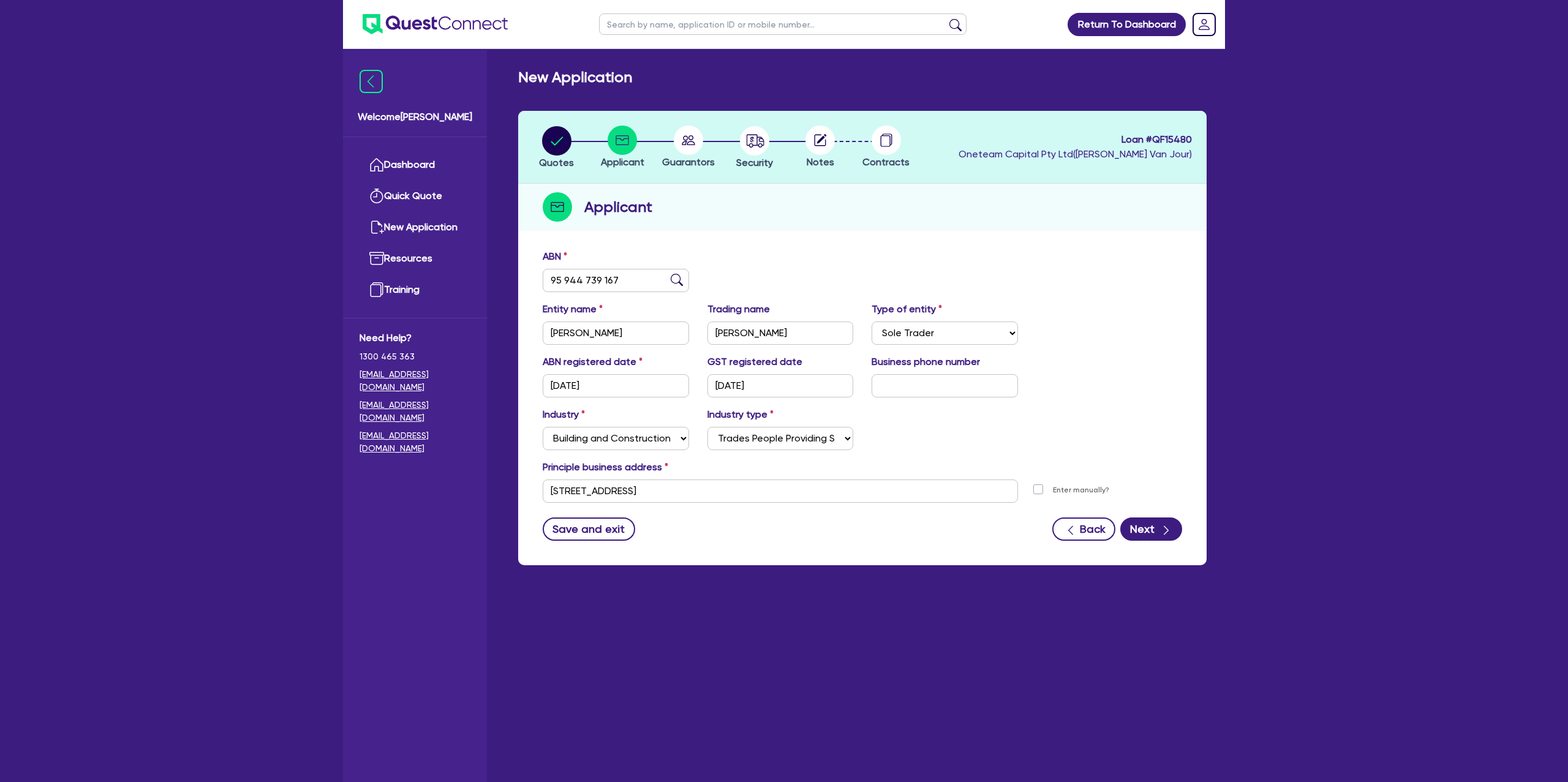
drag, startPoint x: 994, startPoint y: 433, endPoint x: 1054, endPoint y: 472, distance: 71.6
click at [995, 435] on div "Industry Select Accomodation & Food Services Administrative & Support Services …" at bounding box center [862, 433] width 658 height 52
click at [1163, 520] on button "Next" at bounding box center [1151, 530] width 61 height 24
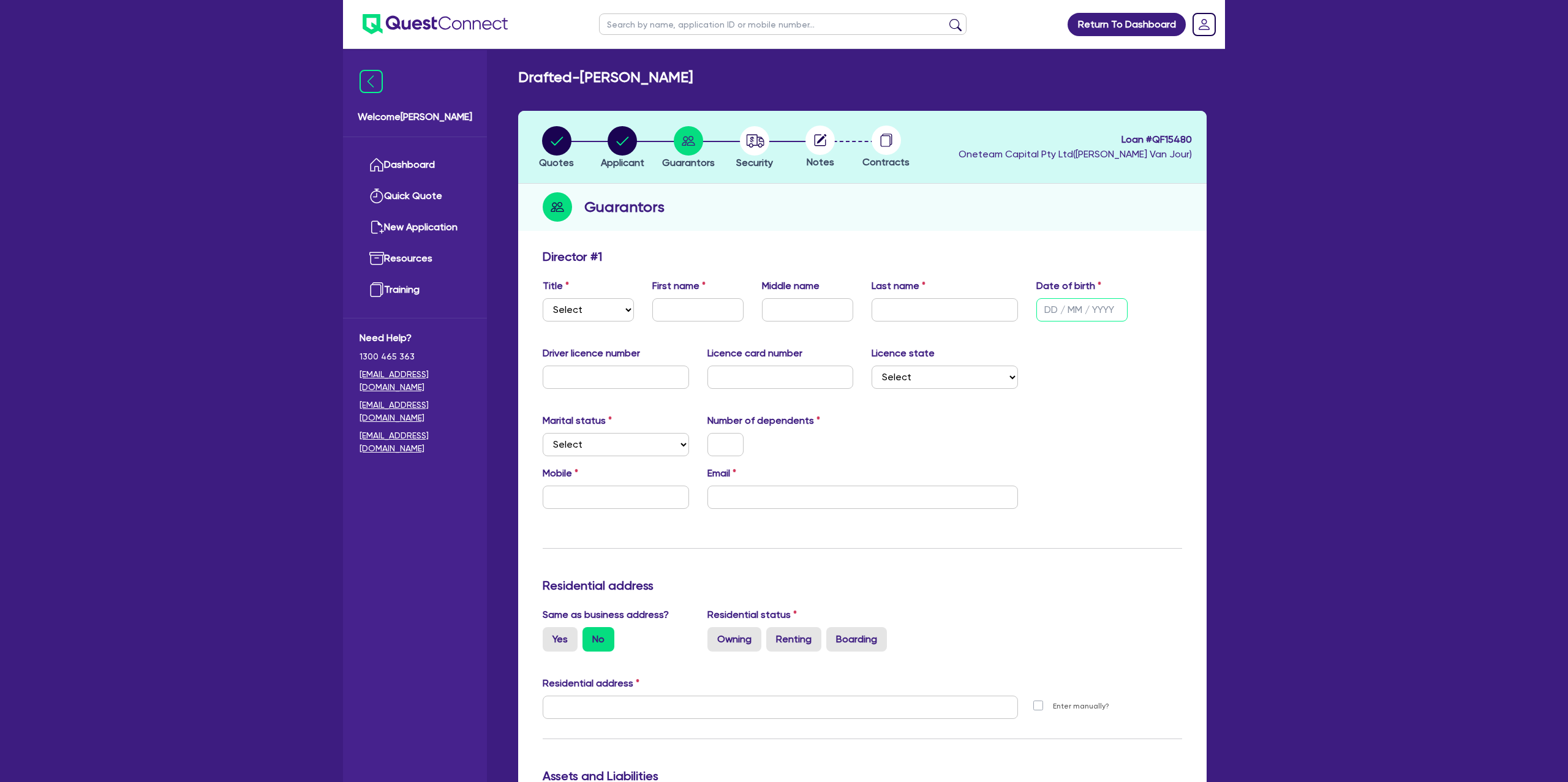
click at [1065, 298] on input "text" at bounding box center [1082, 310] width 91 height 24
type input "22/12/1987"
click at [576, 312] on select "Select Mr Mrs Ms Miss Dr" at bounding box center [588, 310] width 91 height 24
click at [542, 298] on select "Select Mr Mrs Ms Miss Dr" at bounding box center [588, 310] width 91 height 24
click at [576, 308] on select "Select Mr Mrs Ms Miss Dr" at bounding box center [588, 310] width 91 height 24
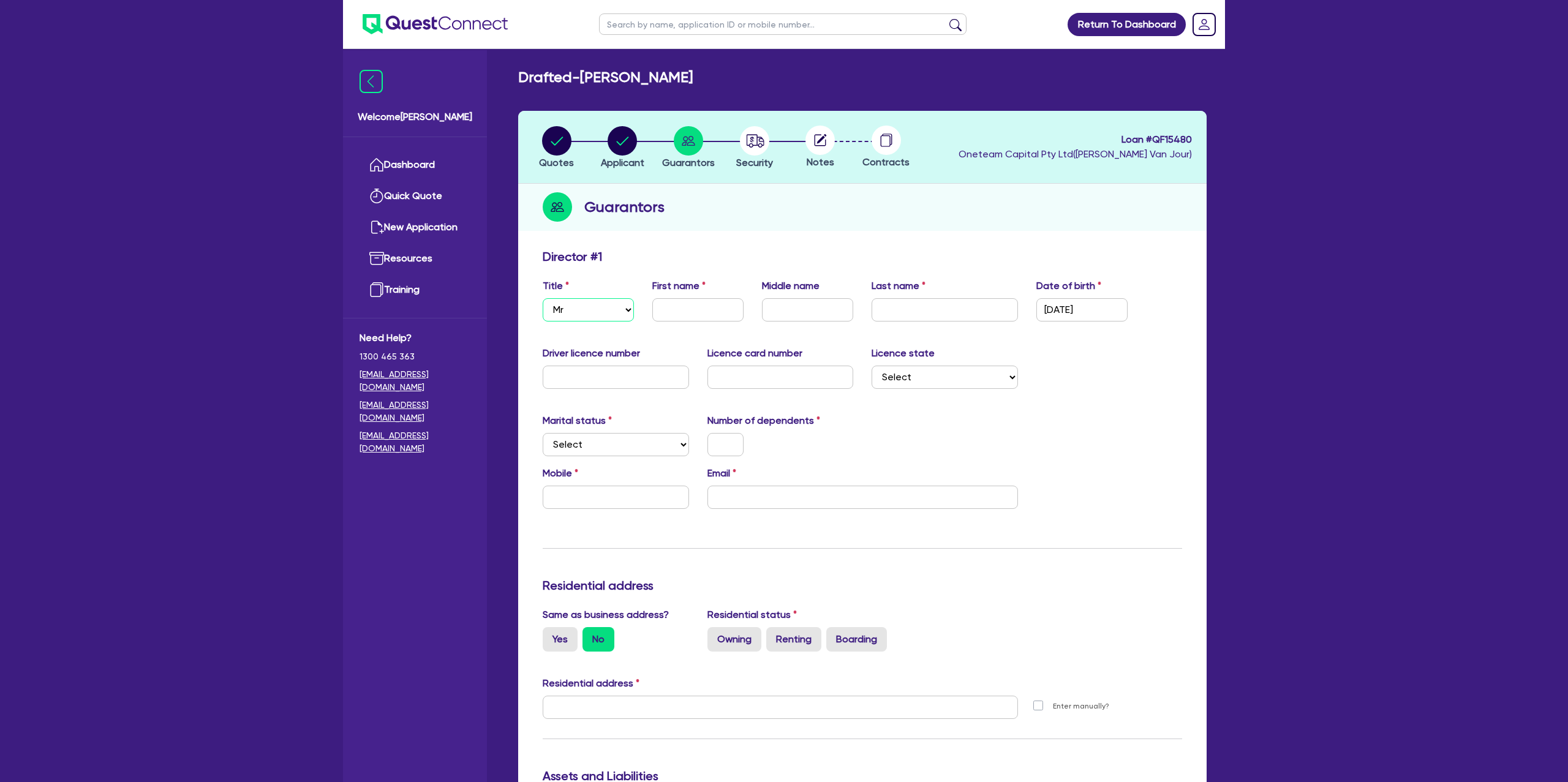
select select "MRS"
click at [542, 298] on select "Select Mr Mrs Ms Miss Dr" at bounding box center [588, 310] width 91 height 24
click at [577, 444] on select "Select Single Married De Facto / Partner" at bounding box center [616, 444] width 147 height 24
select select "SINGLE"
click at [542, 433] on select "Select Single Married De Facto / Partner" at bounding box center [616, 444] width 147 height 24
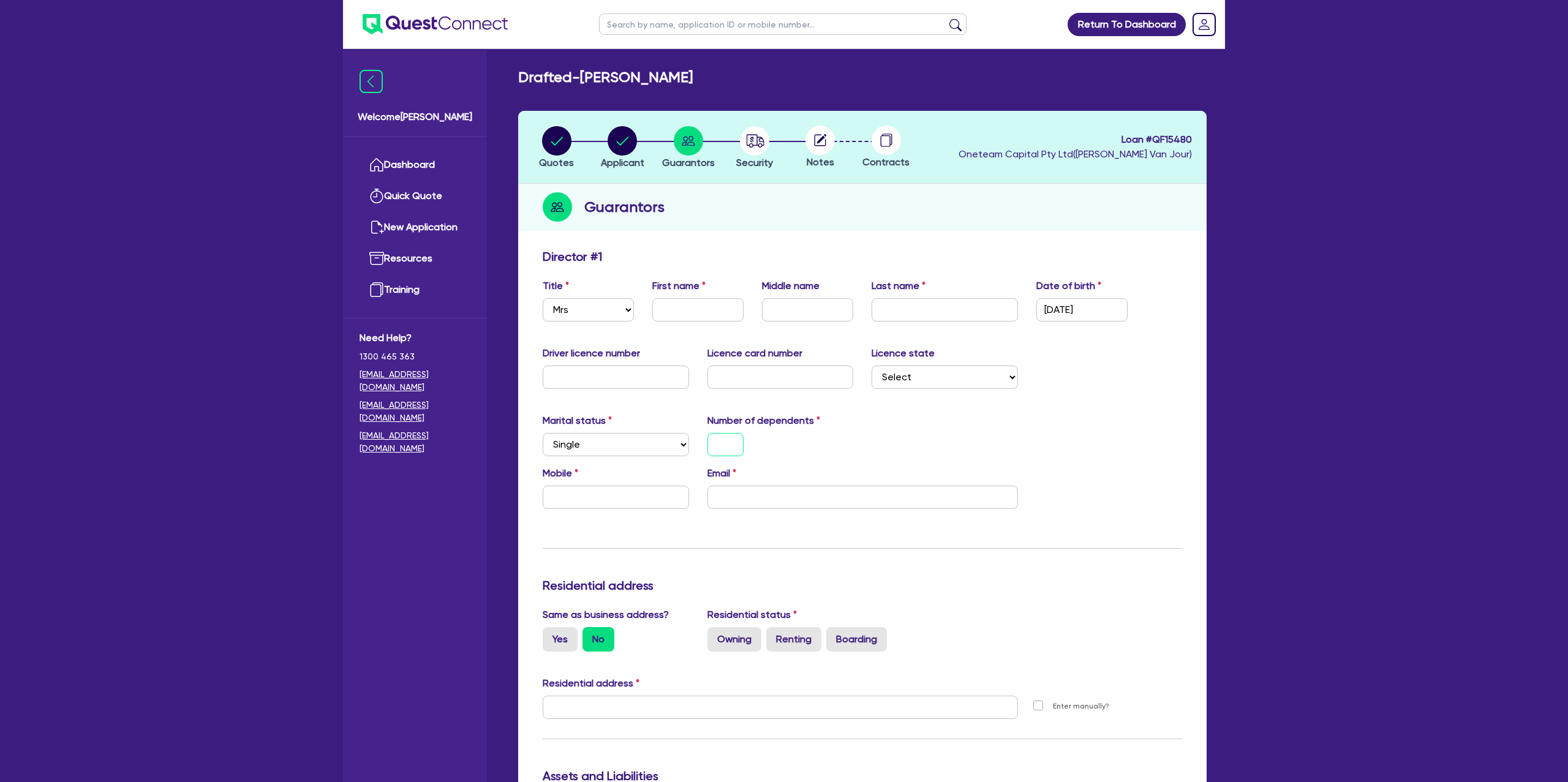
drag, startPoint x: 731, startPoint y: 440, endPoint x: 702, endPoint y: 432, distance: 30.1
click at [730, 440] on input "text" at bounding box center [726, 444] width 37 height 24
click at [566, 492] on input "text" at bounding box center [616, 498] width 147 height 24
paste input "0411 353 759"
type input "1"
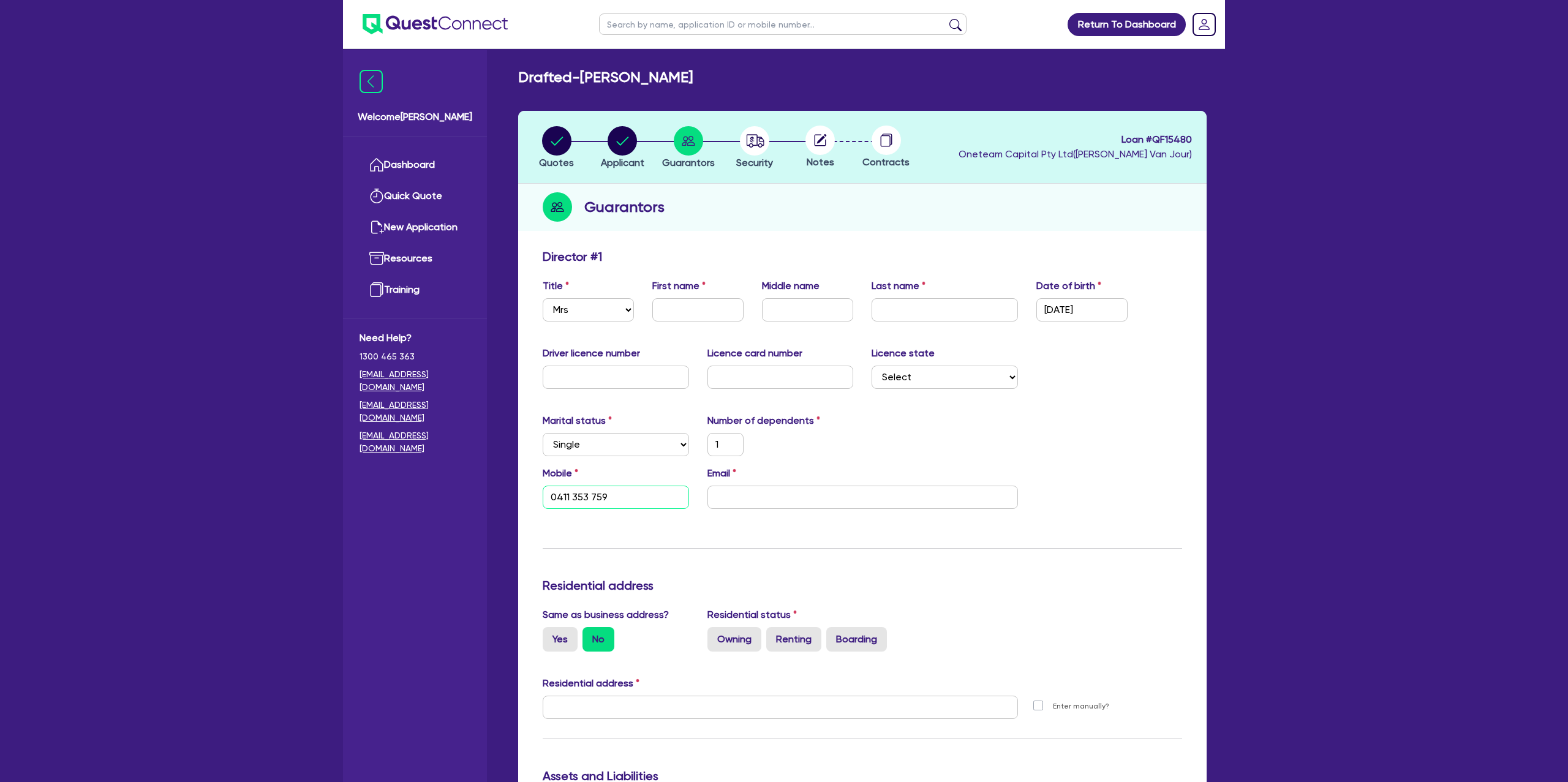
type input "0411 353 759"
click at [780, 530] on div "Update residential status for Director #1 Boarding is only acceptable when the …" at bounding box center [862, 702] width 639 height 906
click at [762, 505] on input "email" at bounding box center [863, 498] width 311 height 24
paste input "Rachaelpeters.87@gmail.com"
type input "1"
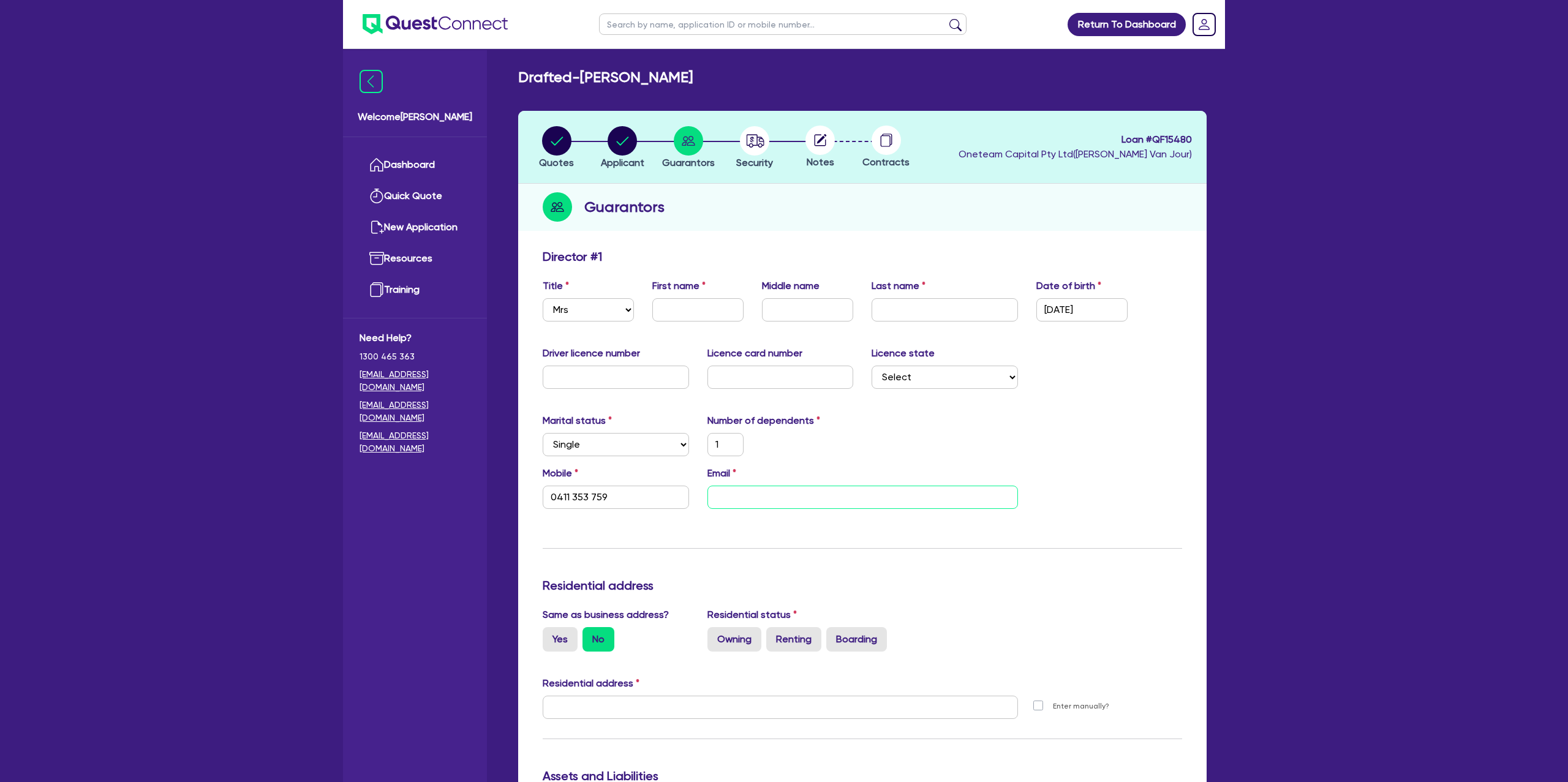
type input "0411 353 759"
type input "Rachaelpeters.87@gmail.com"
click at [838, 440] on div "1" at bounding box center [780, 444] width 164 height 24
click at [689, 304] on input "text" at bounding box center [698, 310] width 91 height 24
type input "R"
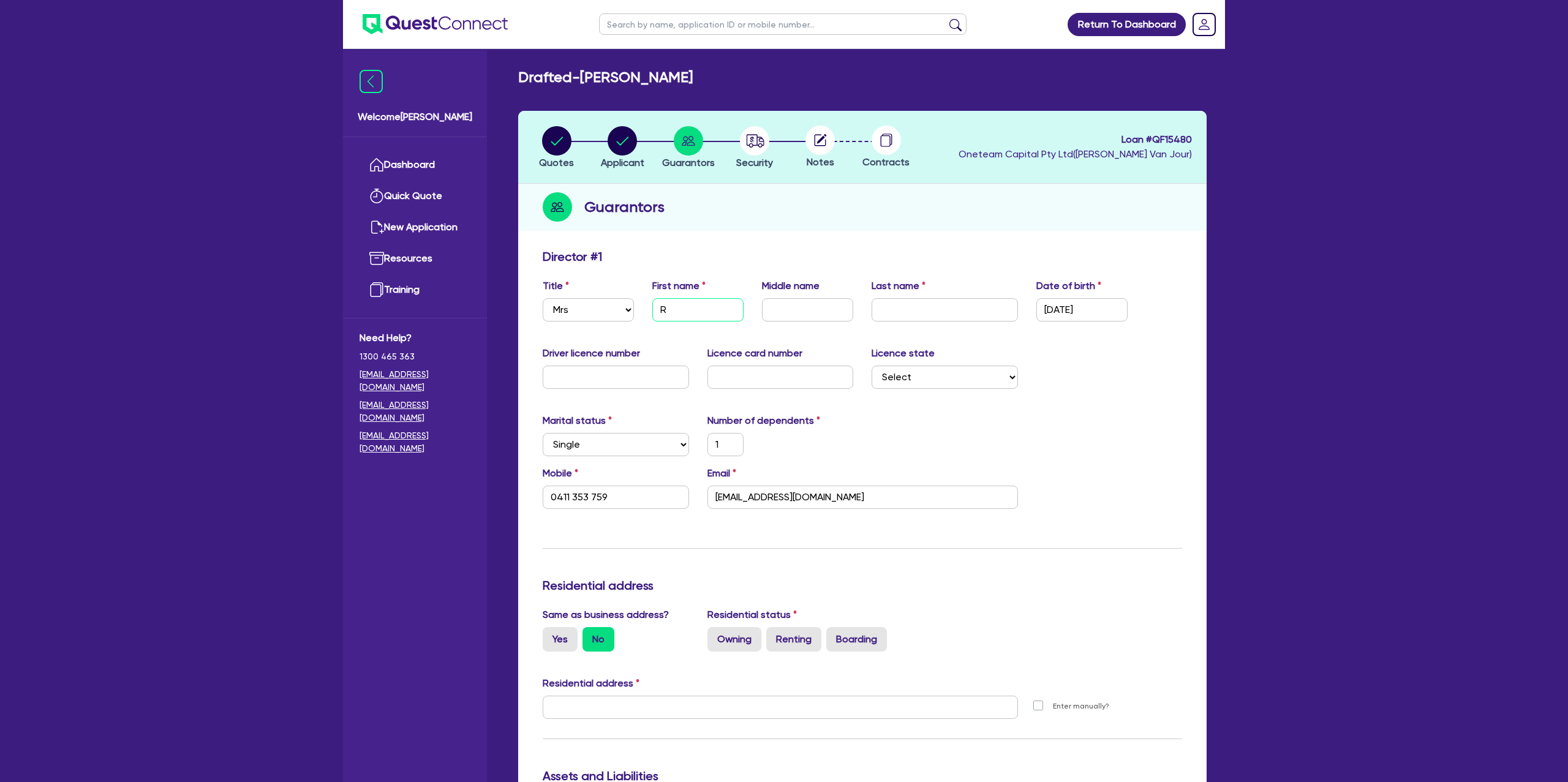
type input "1"
type input "0411 353 759"
type input "Ra"
type input "1"
type input "0411 353 759"
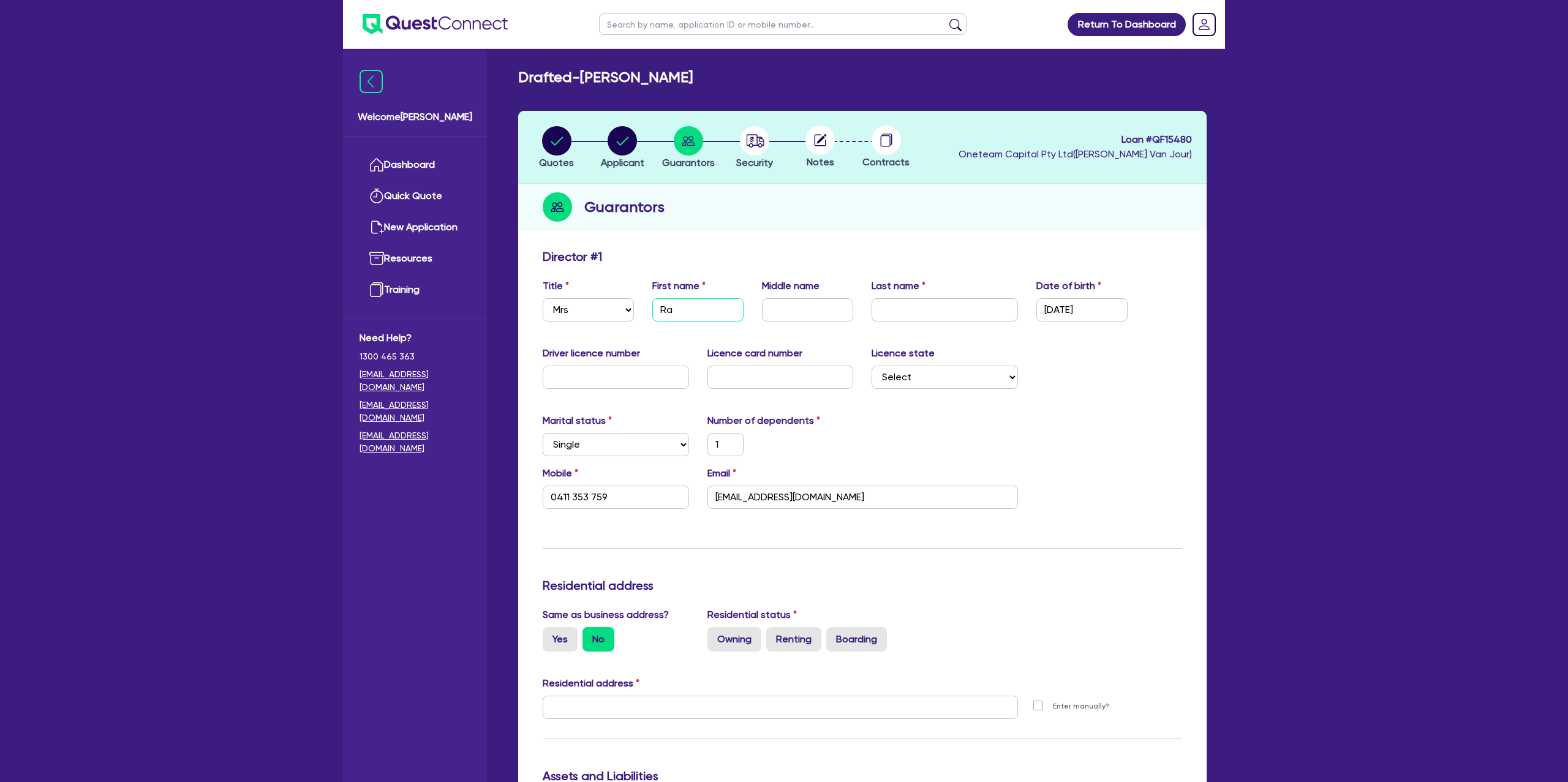
type input "Rac"
type input "1"
type input "0411 353 759"
type input "Rach"
type input "1"
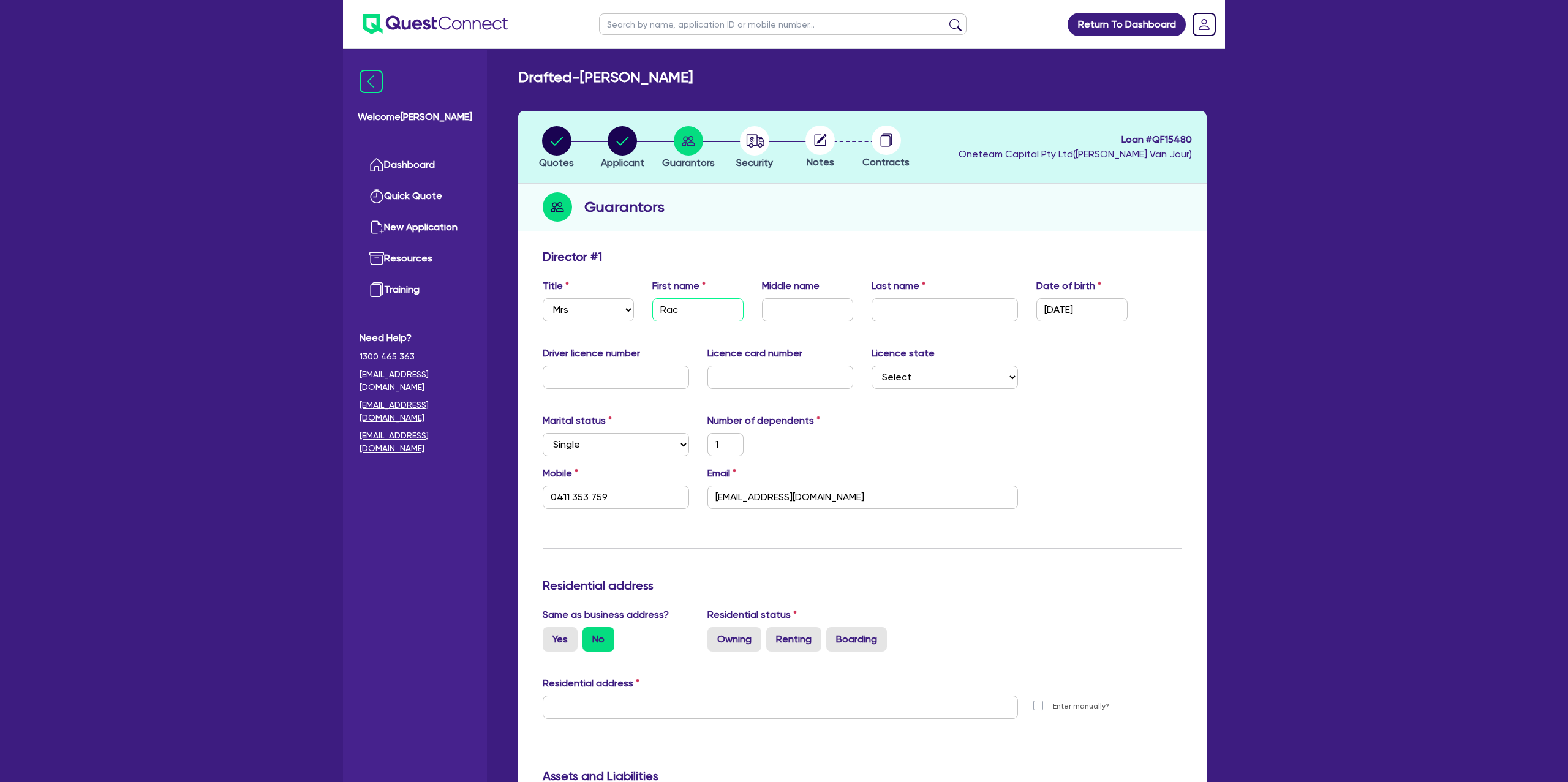
type input "0411 353 759"
type input "Racha"
type input "1"
type input "0411 353 759"
type input "Rachae"
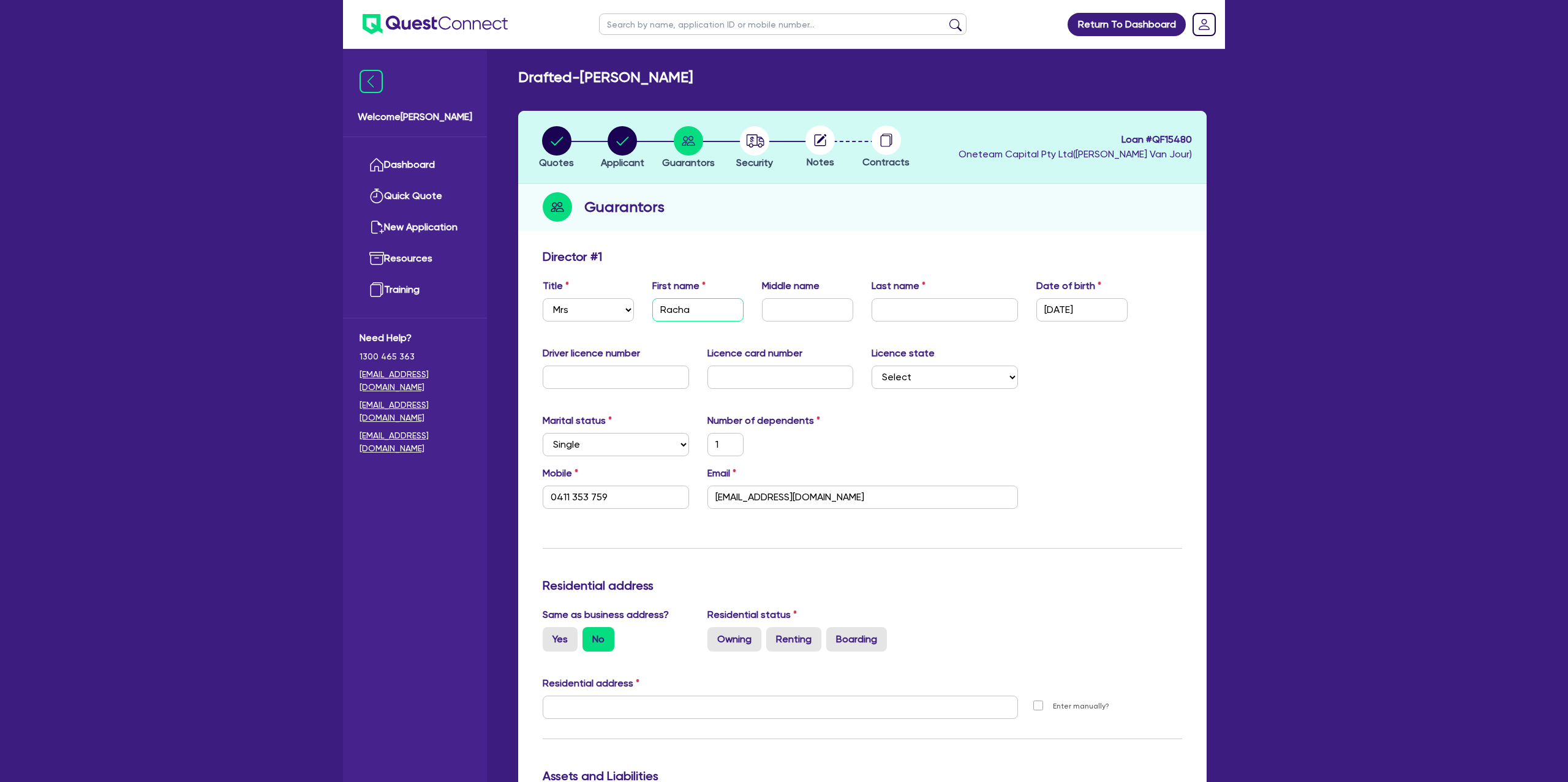
type input "1"
type input "0411 353 759"
type input "Rachael"
type input "1"
type input "0411 353 759"
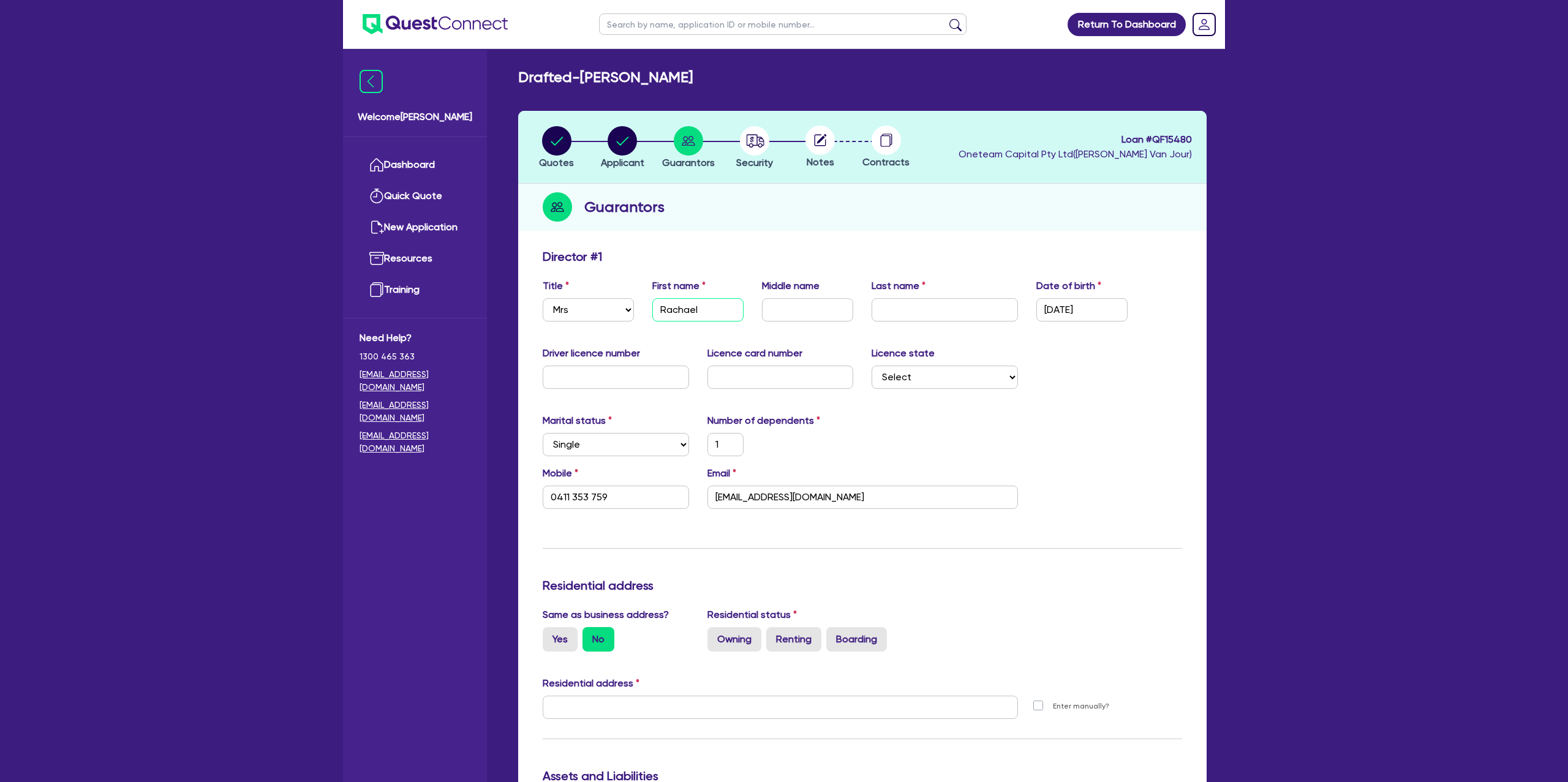
type input "Rachael"
type input "1"
type input "0411 353 759"
type input "Rachael"
click at [780, 303] on input "text" at bounding box center [808, 310] width 91 height 24
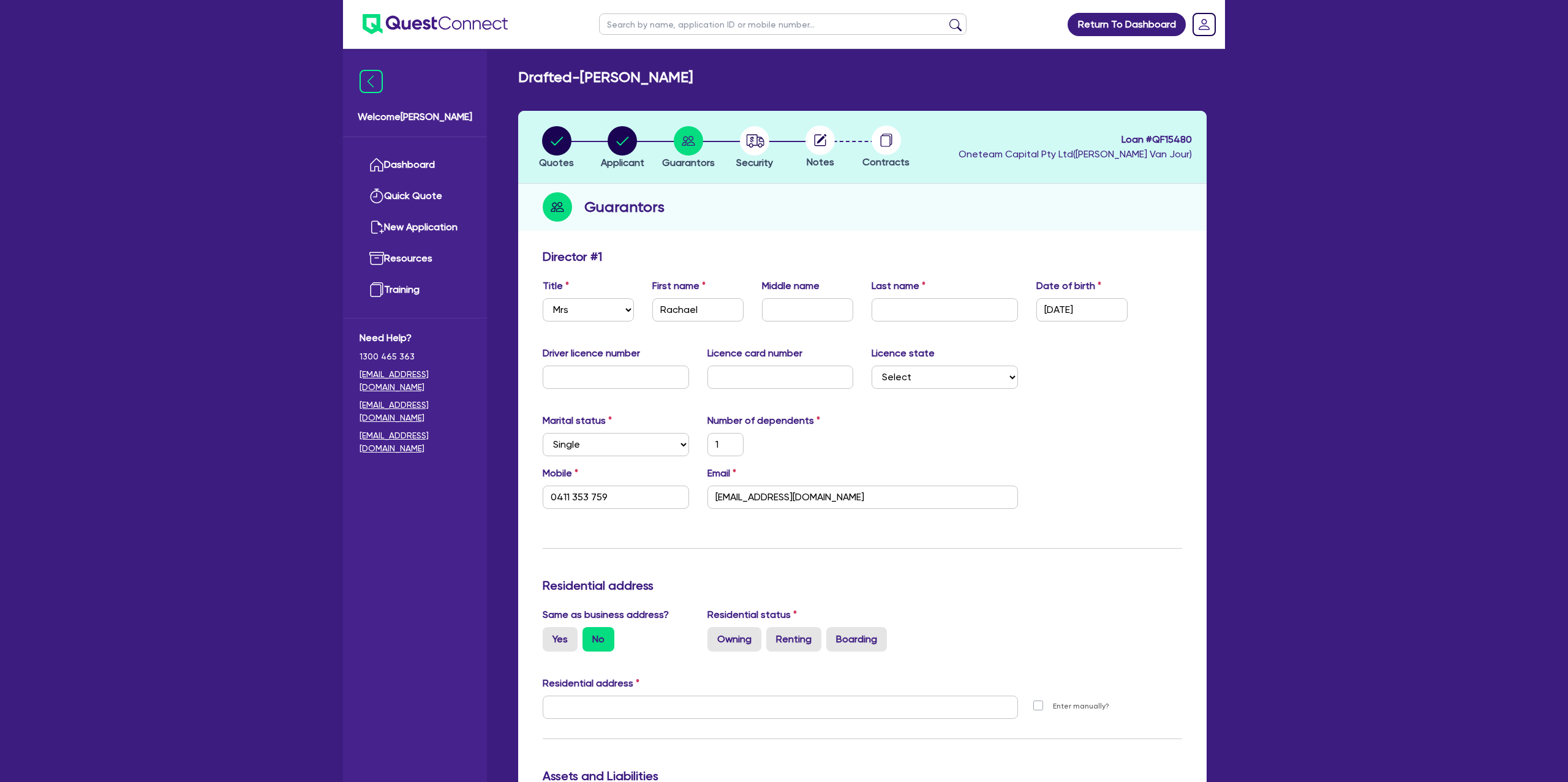
drag, startPoint x: 713, startPoint y: 78, endPoint x: 769, endPoint y: 76, distance: 56.0
click at [769, 76] on div "Drafted - PETERS, RACHAEL ANNE" at bounding box center [862, 77] width 707 height 18
copy h2 "ANNE"
drag, startPoint x: 783, startPoint y: 307, endPoint x: 765, endPoint y: 293, distance: 22.8
click at [783, 307] on input "text" at bounding box center [808, 310] width 91 height 24
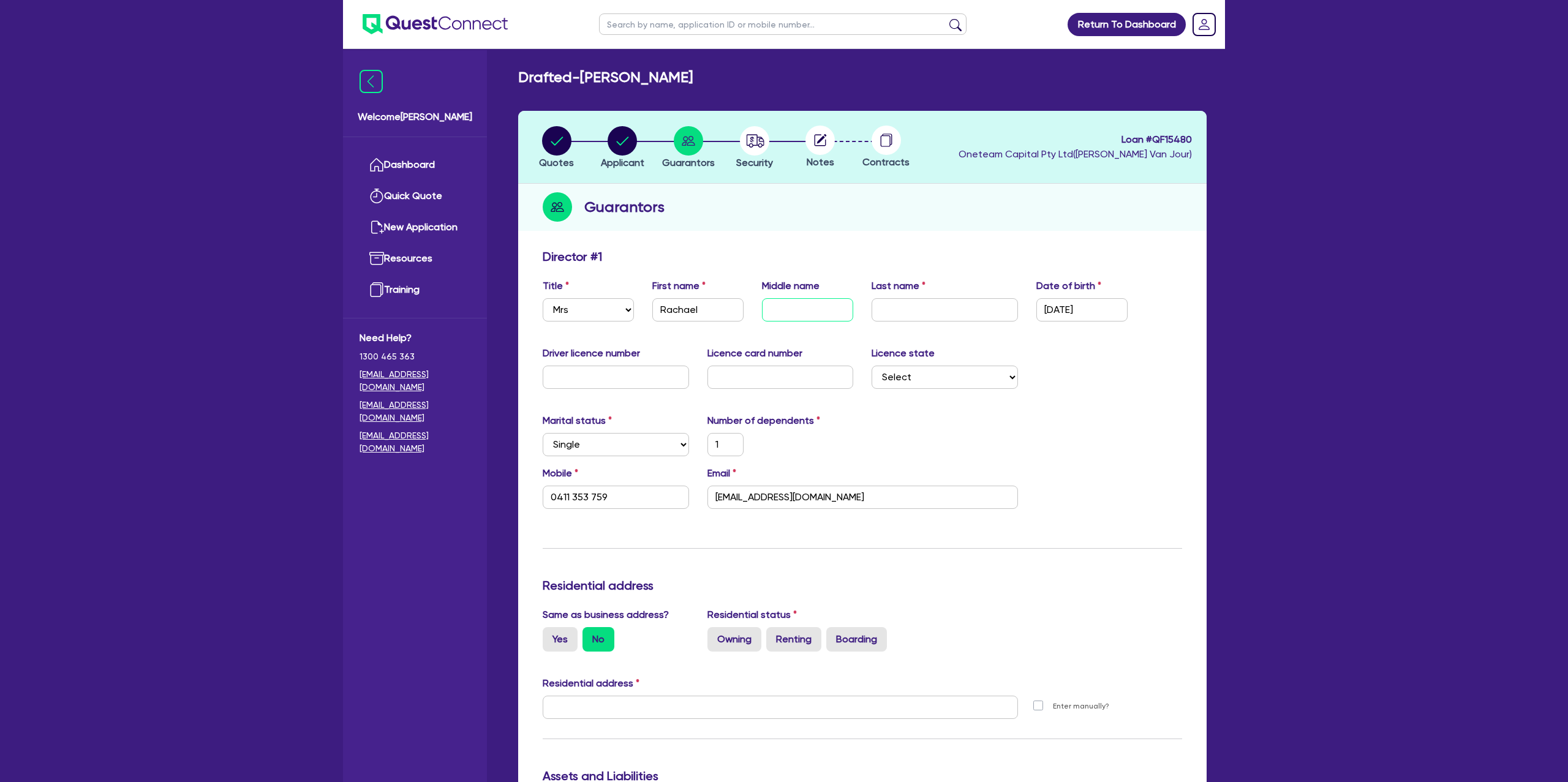
paste input "ANNE"
type input "ANNE"
type input "1"
type input "0411 353 759"
type input "ANNE"
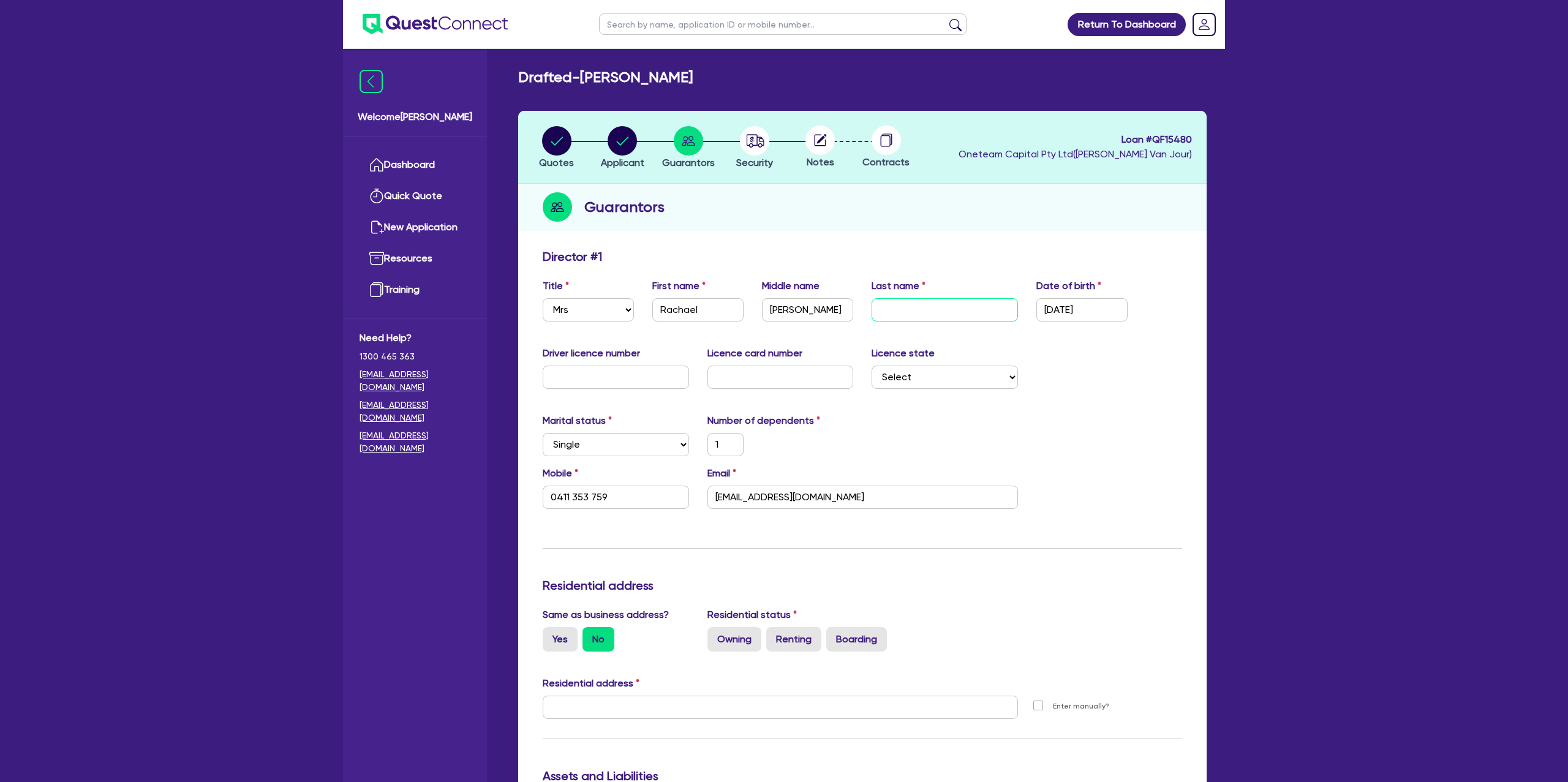
drag, startPoint x: 899, startPoint y: 314, endPoint x: 889, endPoint y: 309, distance: 11.2
click at [896, 312] on input "text" at bounding box center [944, 310] width 147 height 24
drag, startPoint x: 586, startPoint y: 78, endPoint x: 632, endPoint y: 79, distance: 46.0
click at [631, 78] on h2 "Drafted - PETERS, RACHAEL ANNE" at bounding box center [605, 77] width 174 height 18
copy h2 "PETER"
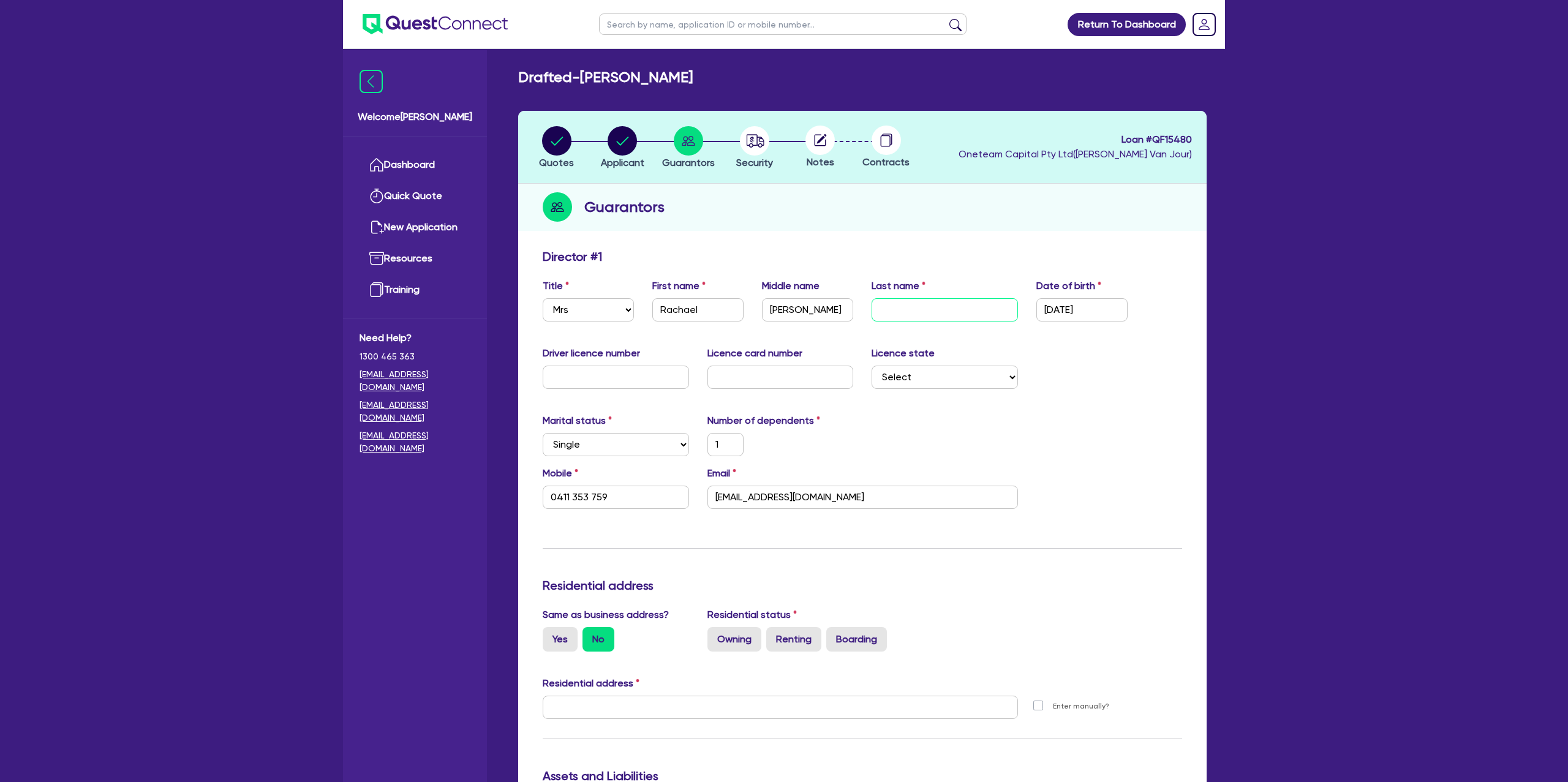
click at [918, 316] on input "text" at bounding box center [944, 310] width 147 height 24
paste input "PETER"
type input "PETER"
type input "1"
type input "0411 353 759"
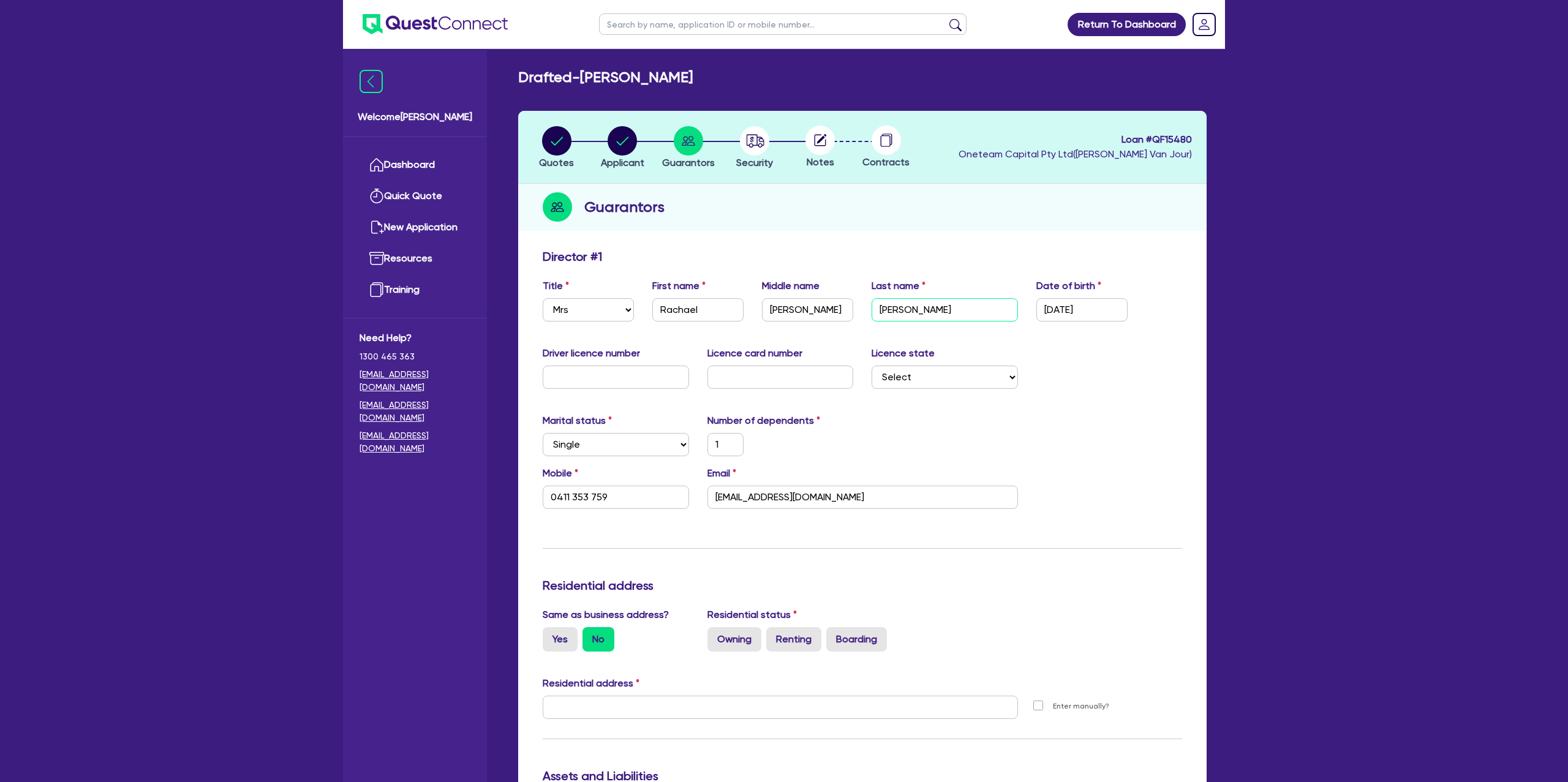
type input "PETER"
click at [1079, 393] on div "Driver licence number Licence card number Licence state Select NSW VIC QLD TAS …" at bounding box center [862, 372] width 658 height 52
click at [608, 373] on input "text" at bounding box center [616, 377] width 147 height 24
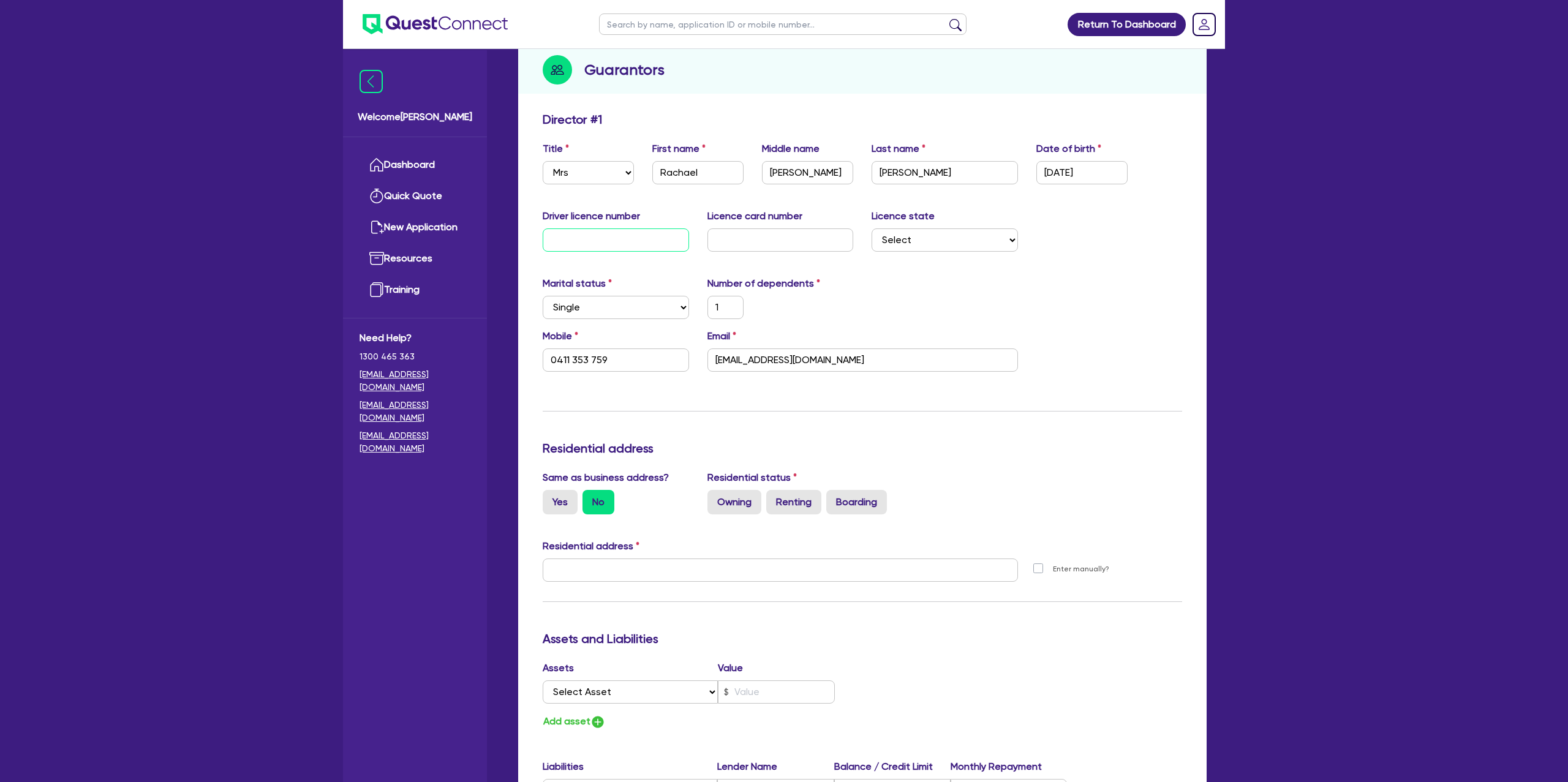
scroll to position [141, 0]
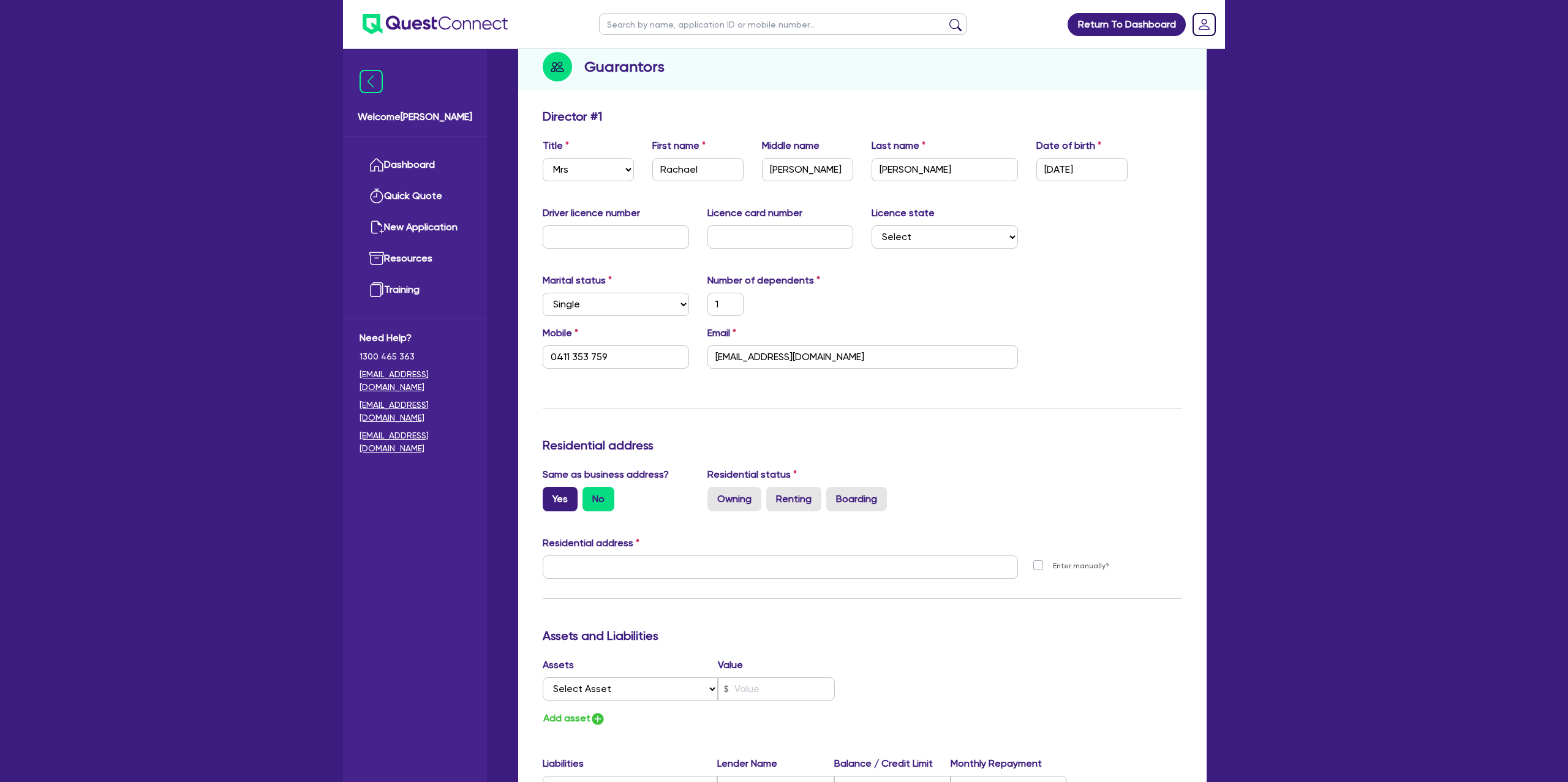
click at [556, 494] on label "Yes" at bounding box center [559, 499] width 35 height 25
click at [550, 494] on input "Yes" at bounding box center [546, 491] width 8 height 8
radio input "true"
type input "1"
type input "0411 353 759"
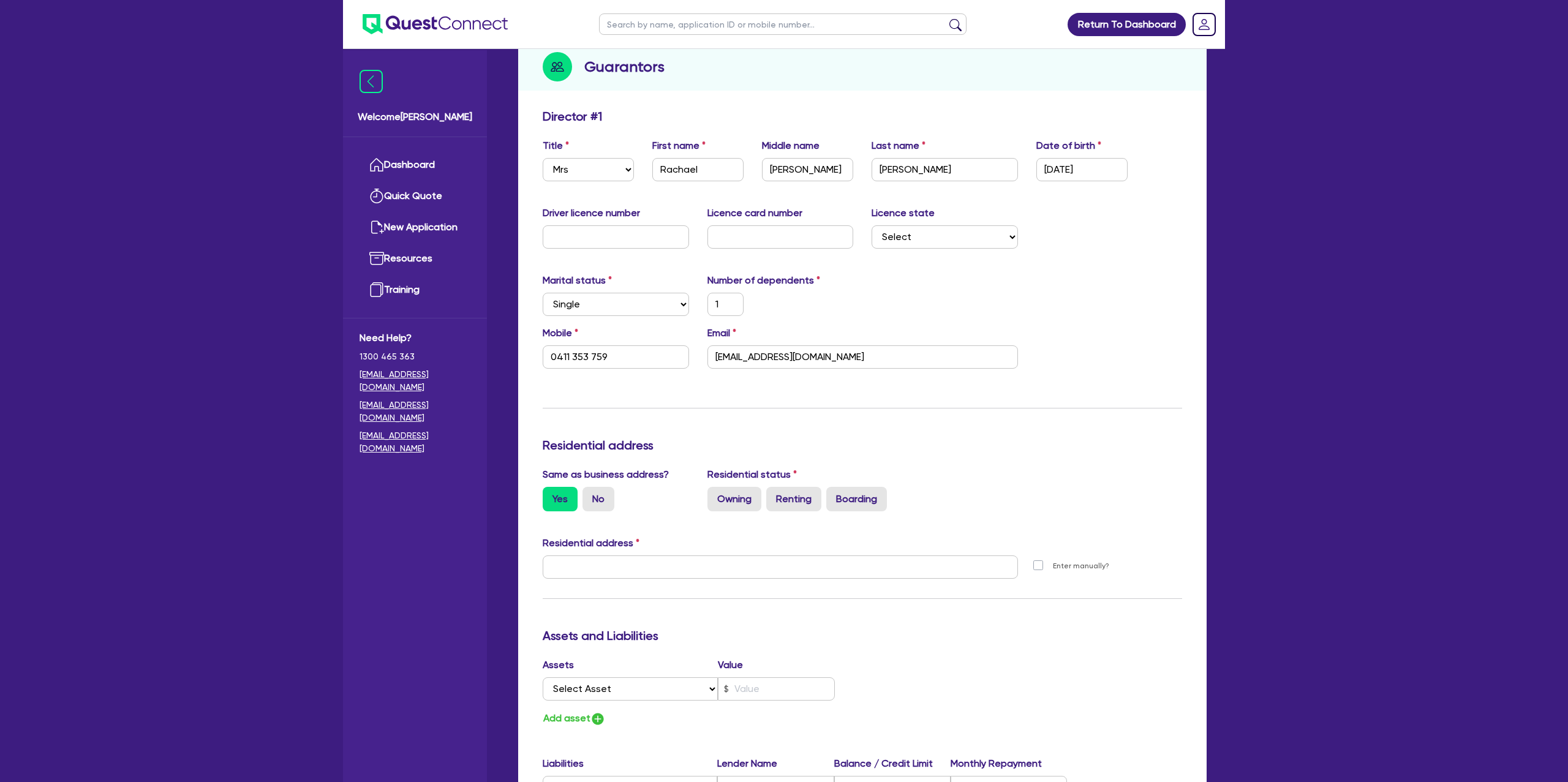
type input "2 20 Croudace Rd Elermore Vale NSW 2287"
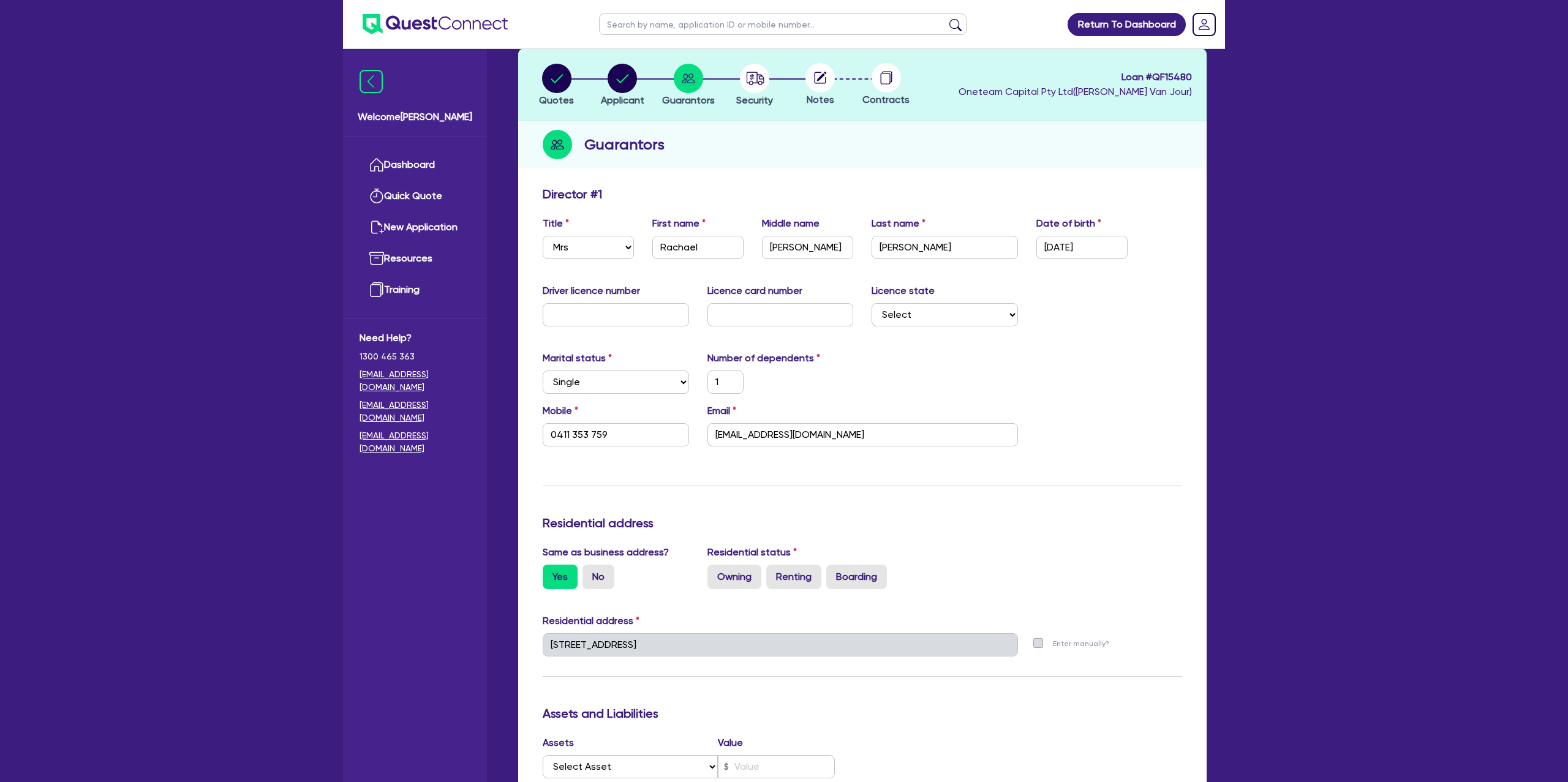
scroll to position [0, 0]
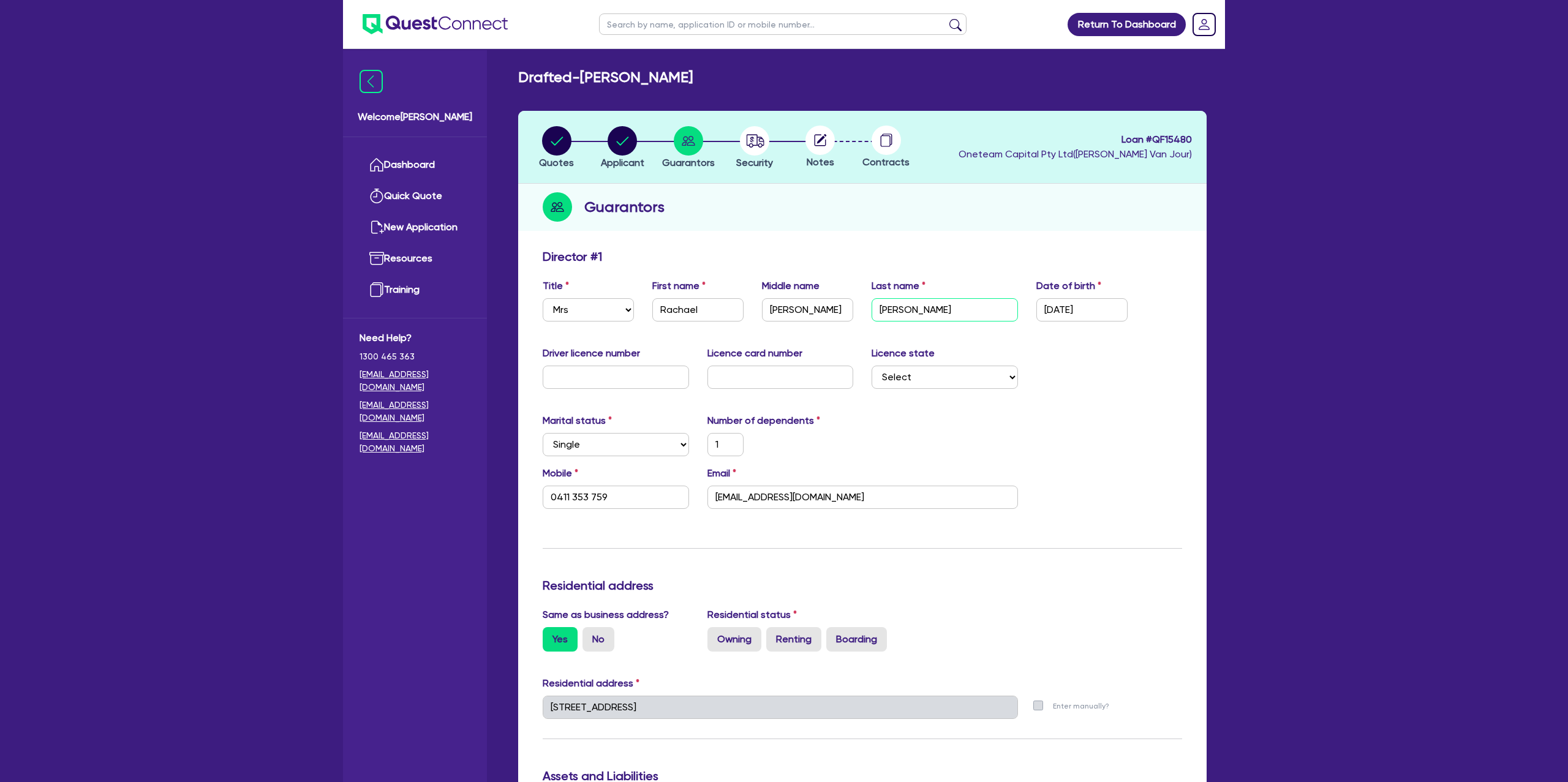
click at [932, 308] on input "PETER" at bounding box center [944, 310] width 147 height 24
type input "PETERs"
type input "1"
type input "0411 353 759"
drag, startPoint x: 1186, startPoint y: 514, endPoint x: 1121, endPoint y: 503, distance: 65.9
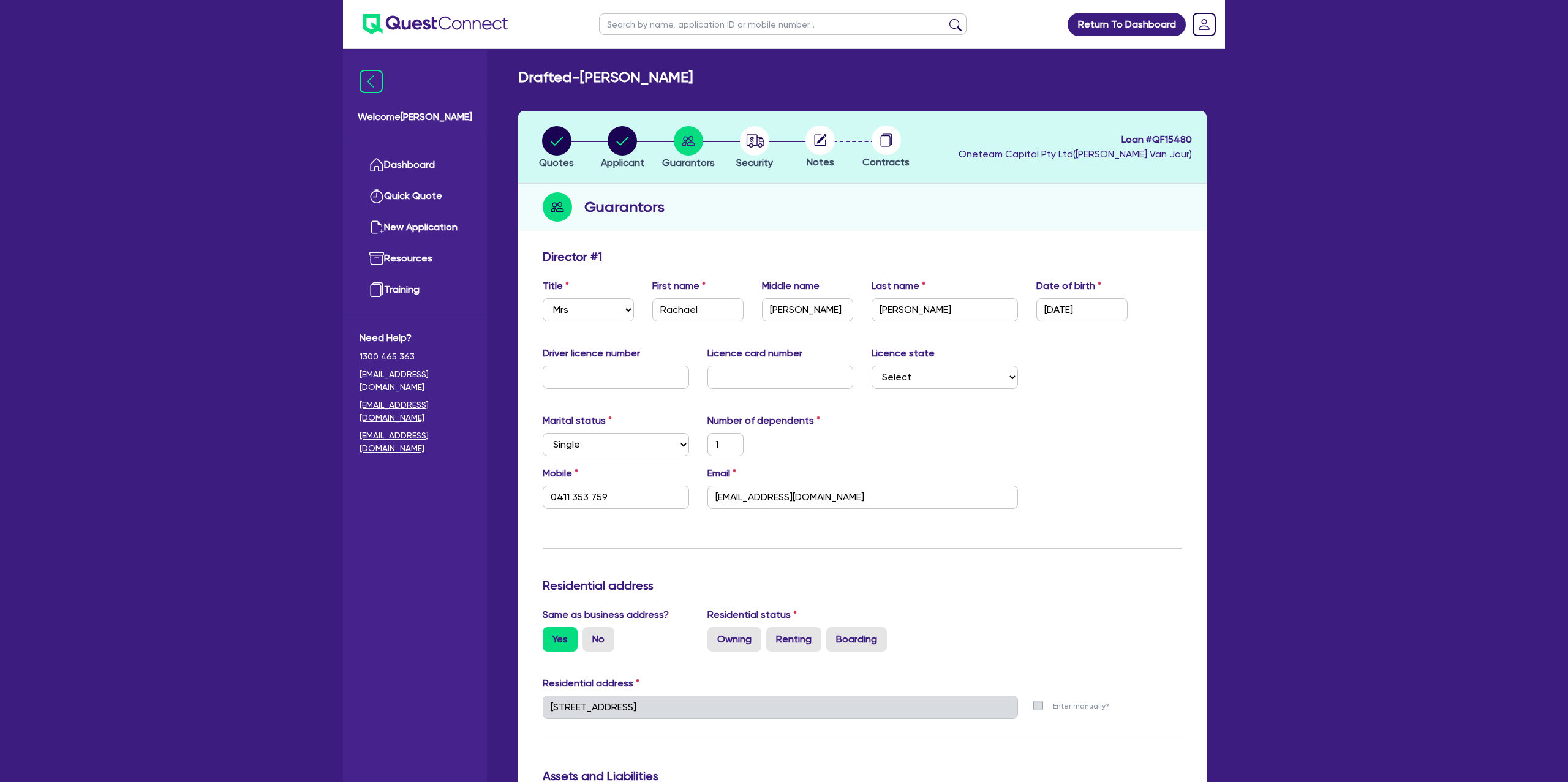
click at [1186, 513] on div "Mobile 0411 353 759 Email Rachaelpeters.87@gmail.com" at bounding box center [862, 492] width 658 height 52
click at [933, 305] on input "PETERs" at bounding box center [944, 310] width 147 height 24
type input "PETER"
type input "1"
type input "0411 353 759"
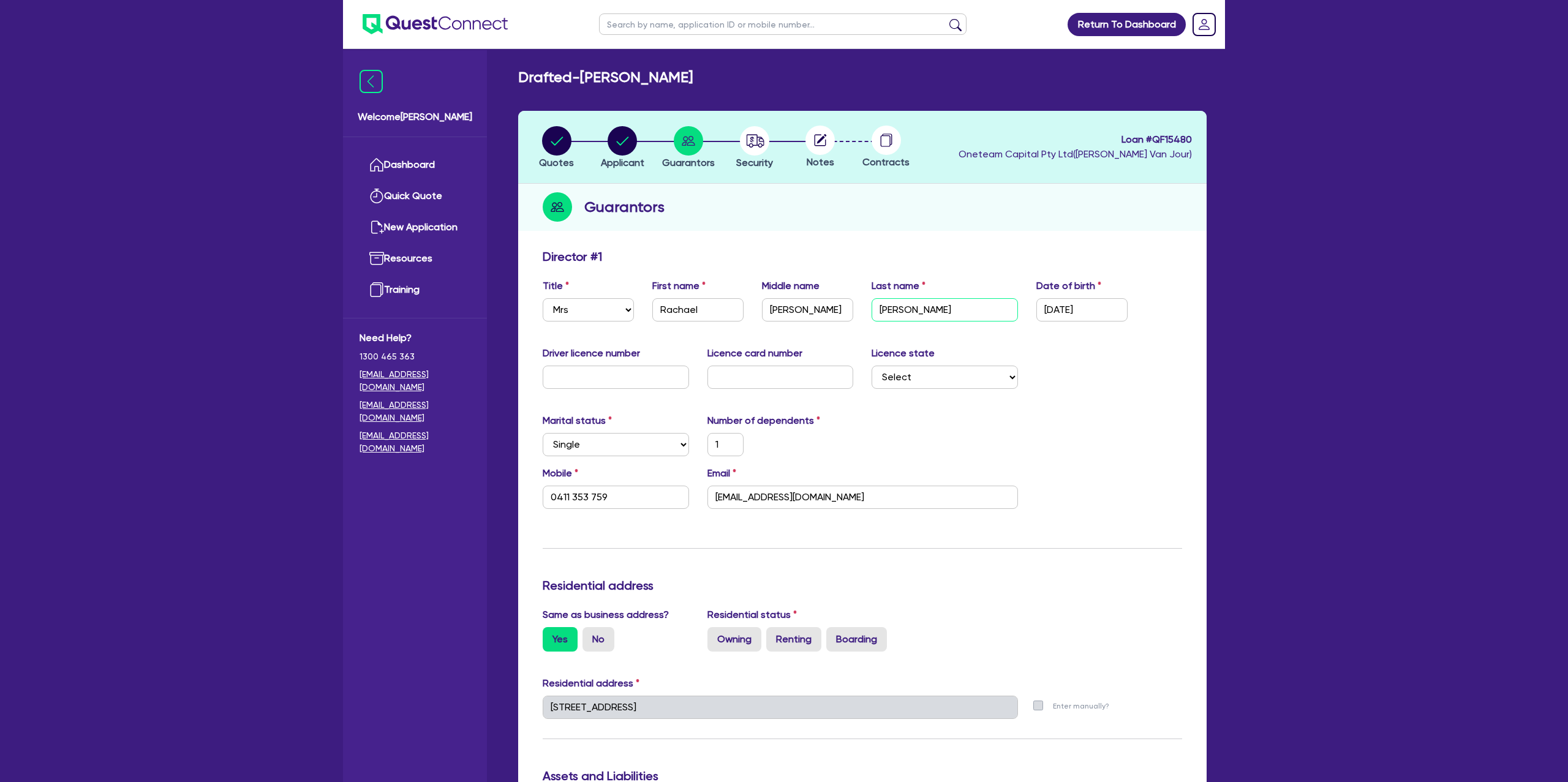
type input "PETERS"
type input "1"
type input "0411 353 759"
type input "PETERS"
click at [1063, 373] on div "Driver licence number Licence card number Licence state Select NSW VIC QLD TAS …" at bounding box center [862, 372] width 658 height 52
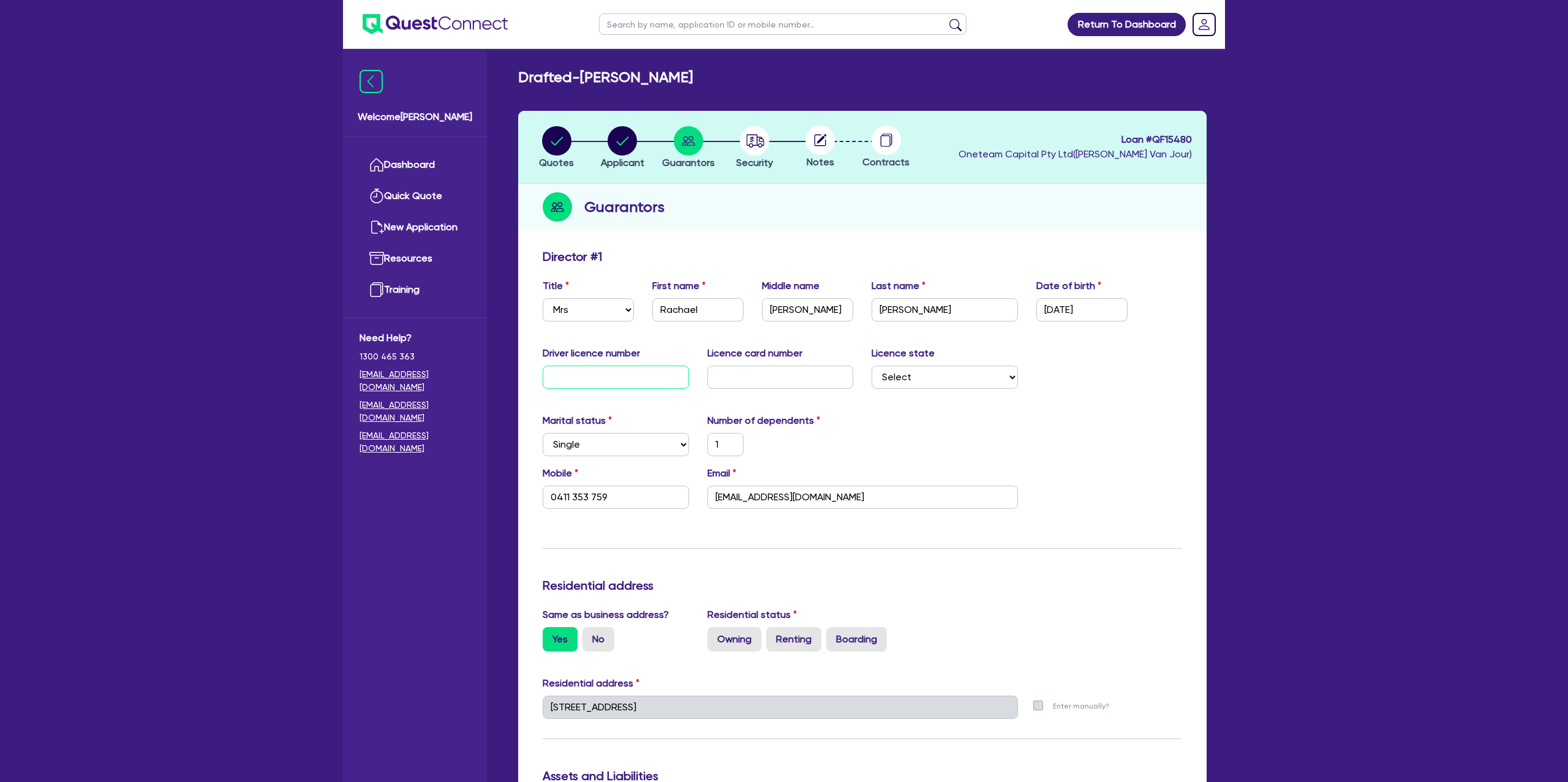
click at [610, 378] on input "text" at bounding box center [616, 377] width 147 height 24
type input "1"
type input "0411 353 759"
type input "14"
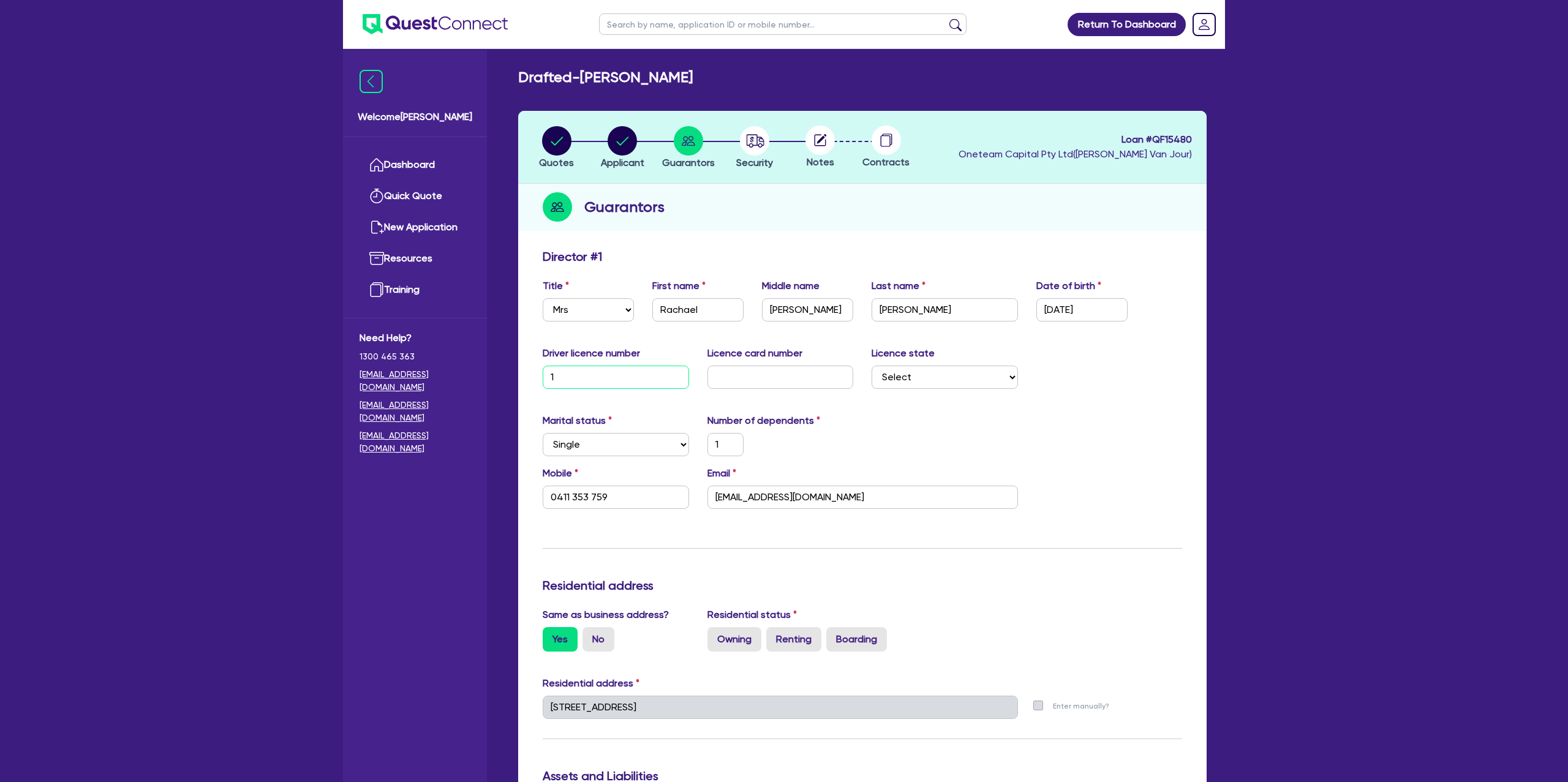
type input "1"
type input "0411 353 759"
type input "148"
type input "1"
type input "0411 353 759"
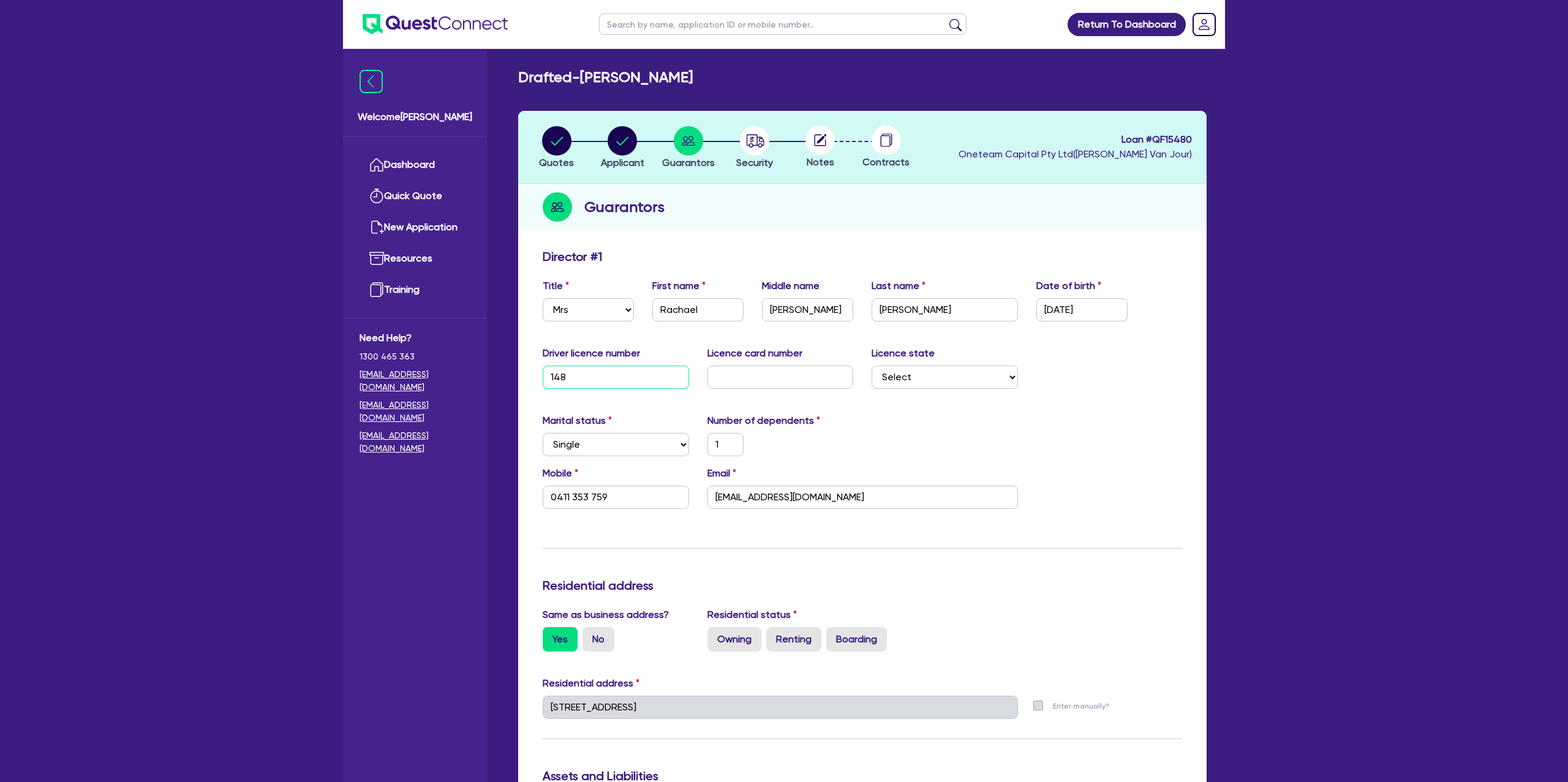
type input "1481"
type input "1"
type input "0411 353 759"
type input "14819"
type input "1"
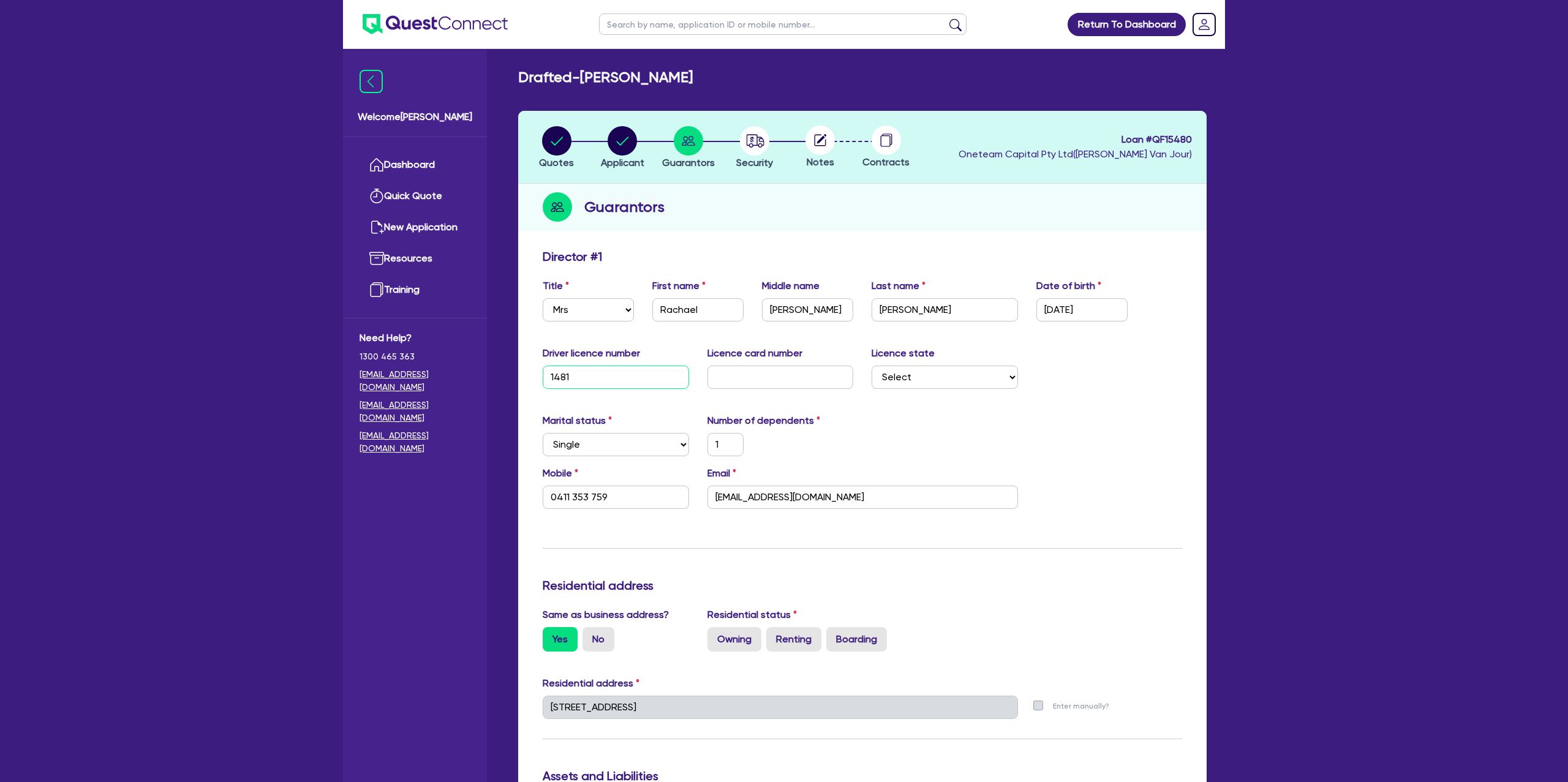
type input "0411 353 759"
type input "148199"
type input "1"
type input "0411 353 759"
type input "1481995"
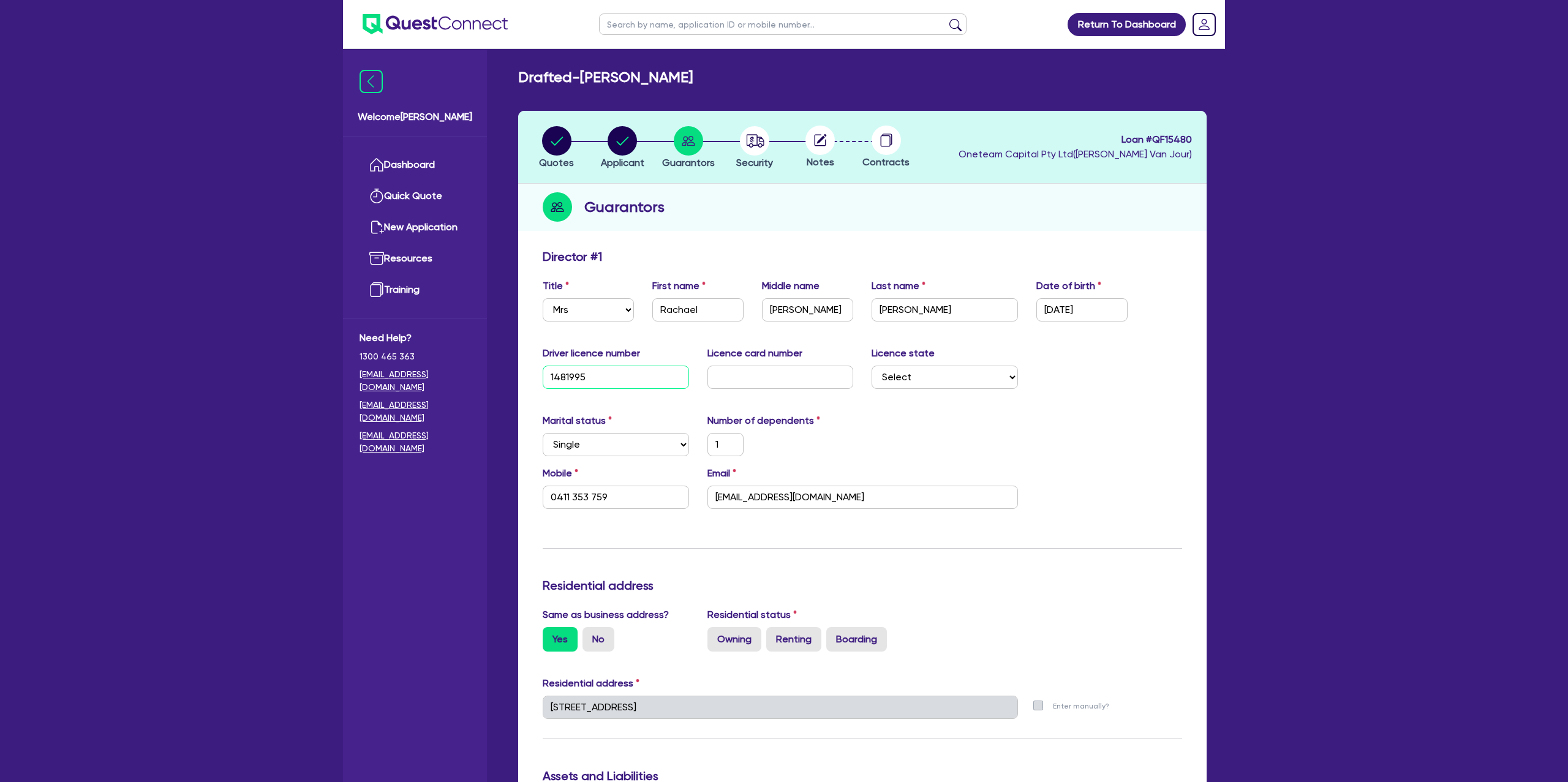
type input "1"
type input "0411 353 759"
type input "14819956"
type input "1"
type input "0411 353 759"
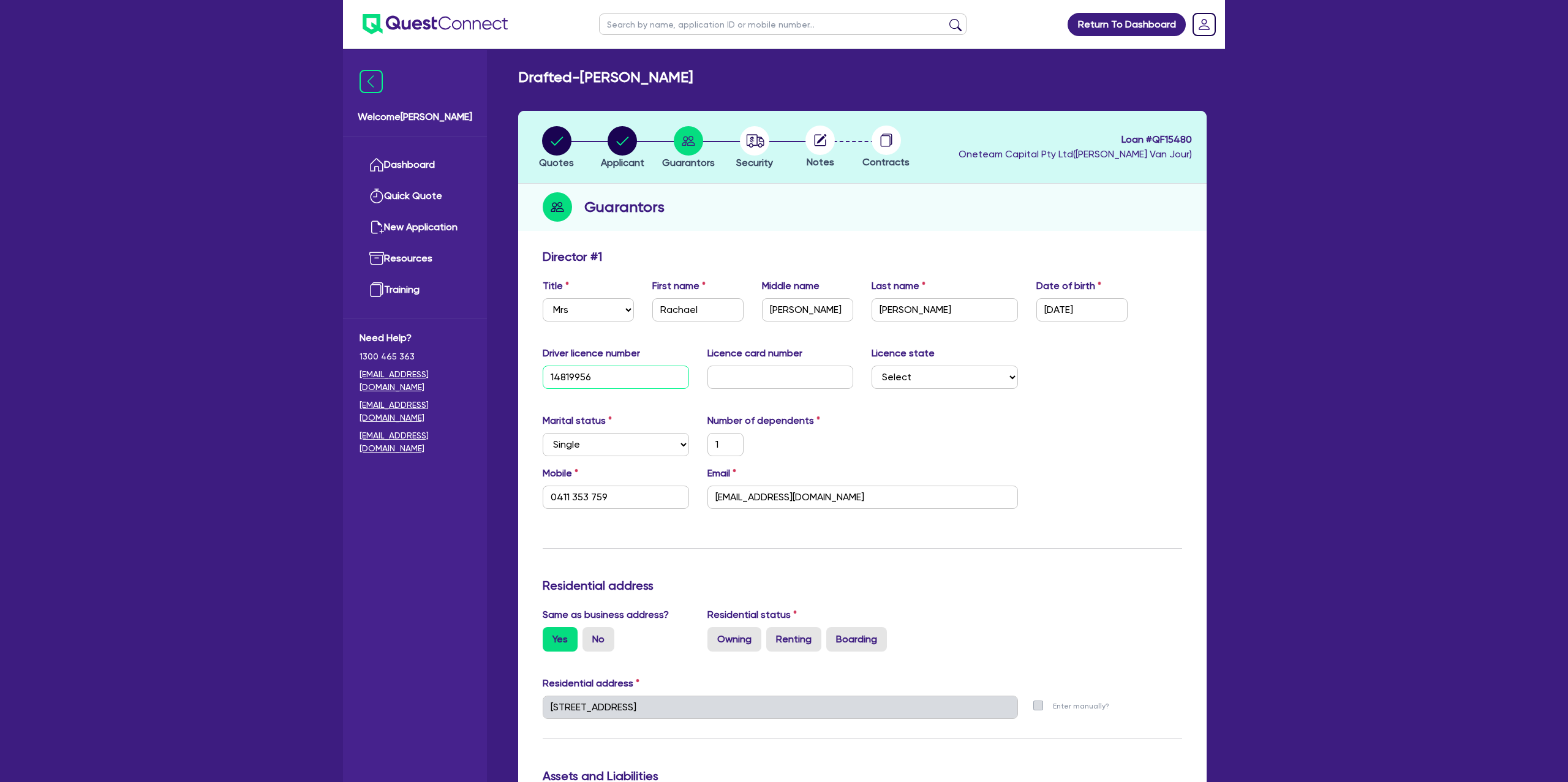
type input "14819956"
click at [756, 383] on input "text" at bounding box center [781, 377] width 147 height 24
type input "2"
type input "1"
type input "0411 353 759"
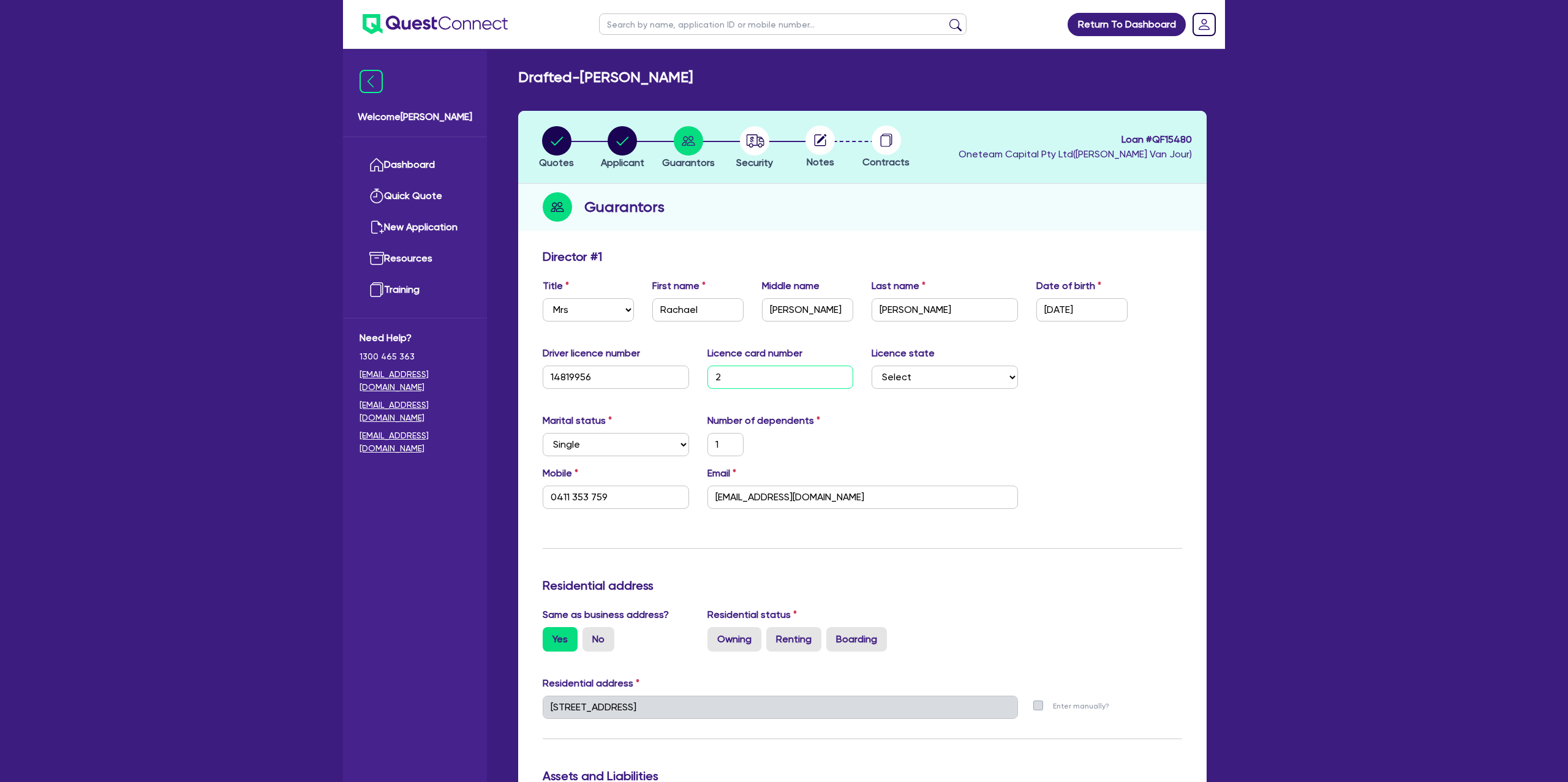
type input "20"
type input "1"
type input "0411 353 759"
type input "205"
type input "1"
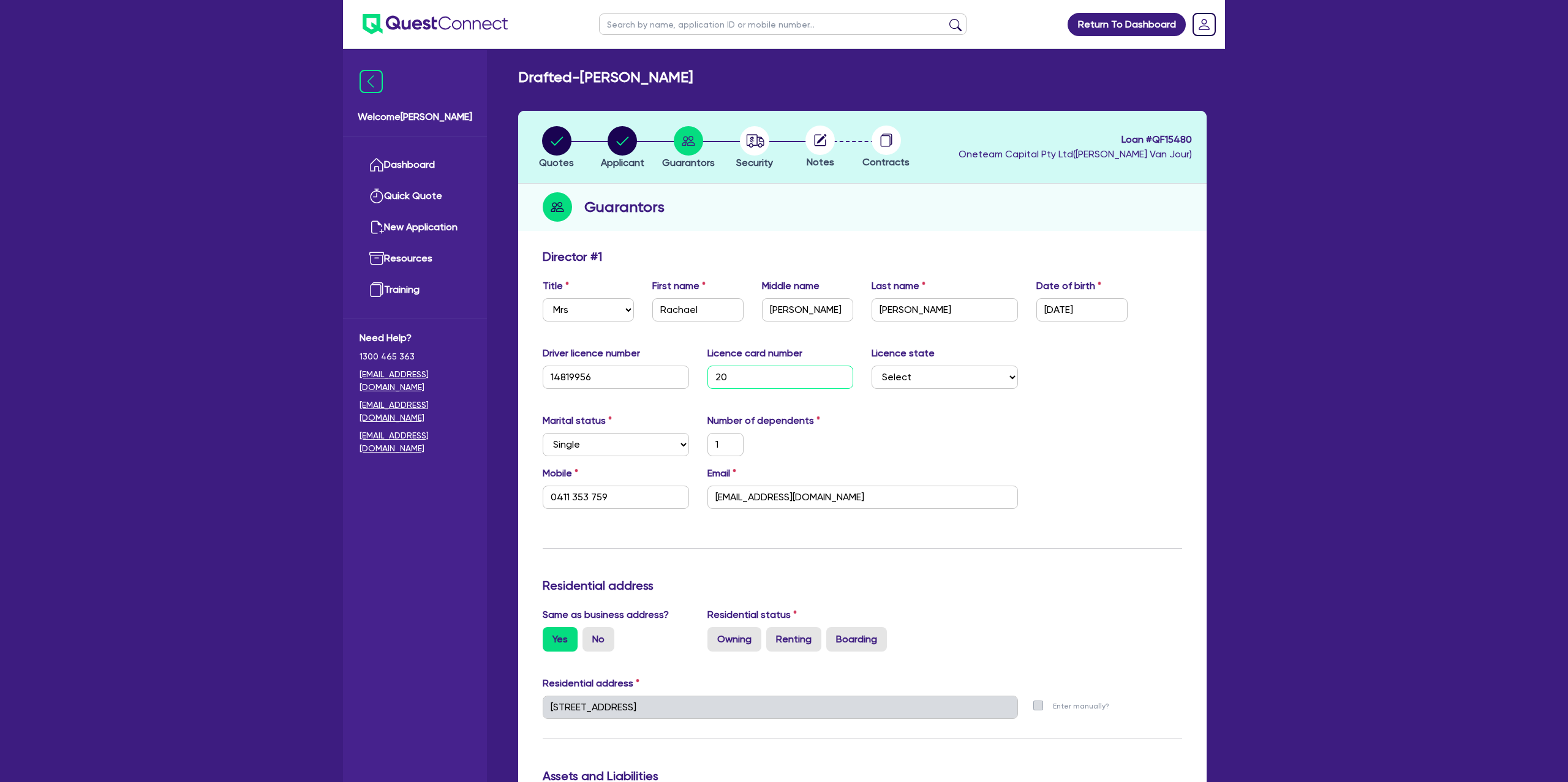
type input "0411 353 759"
type input "2056"
type input "1"
type input "0411 353 759"
type input "20565"
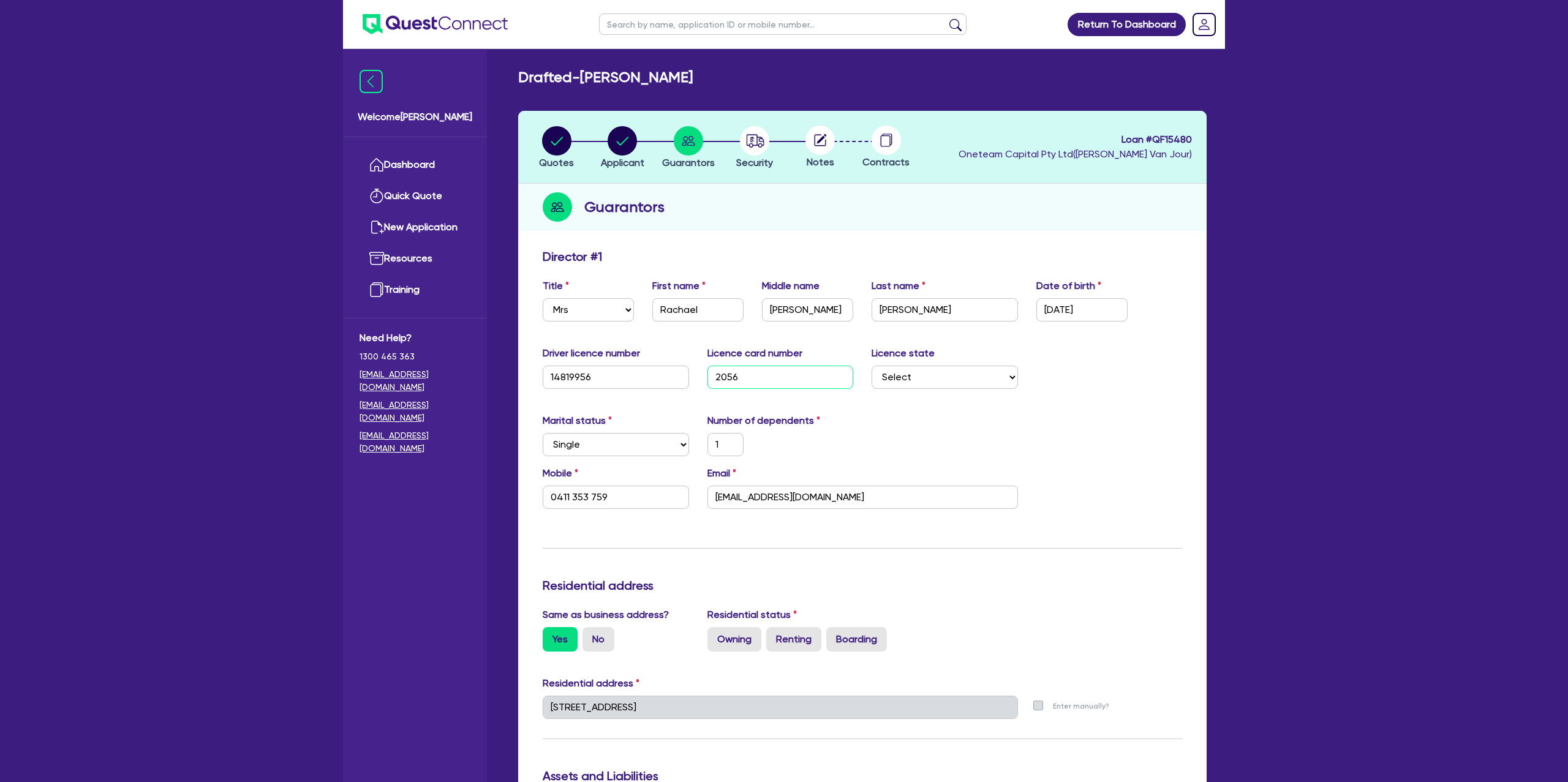
type input "1"
type input "0411 353 759"
type input "205657"
type input "1"
type input "0411 353 759"
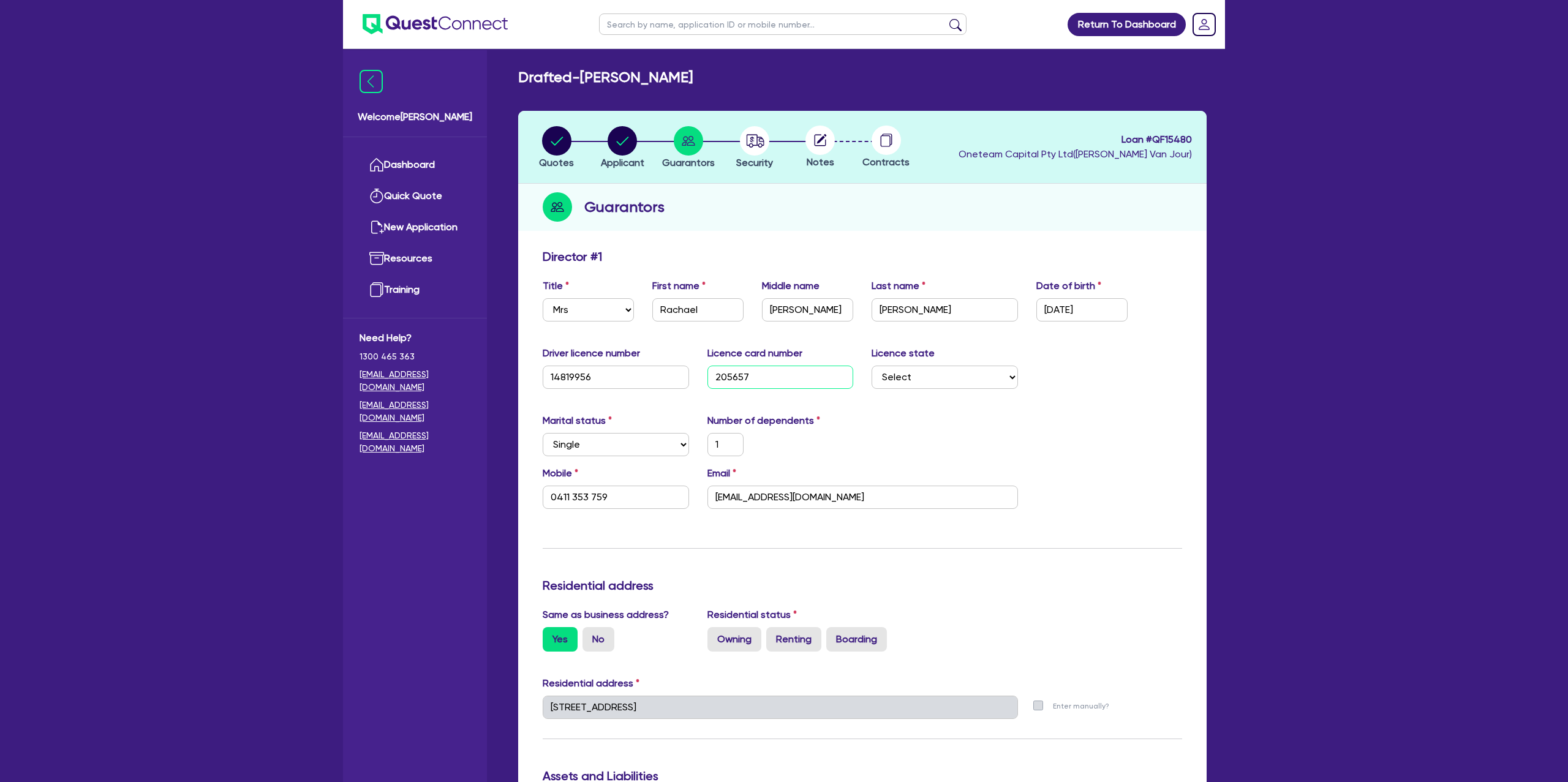
type input "2056577"
type input "1"
type input "0411 353 759"
type input "20565777"
type input "1"
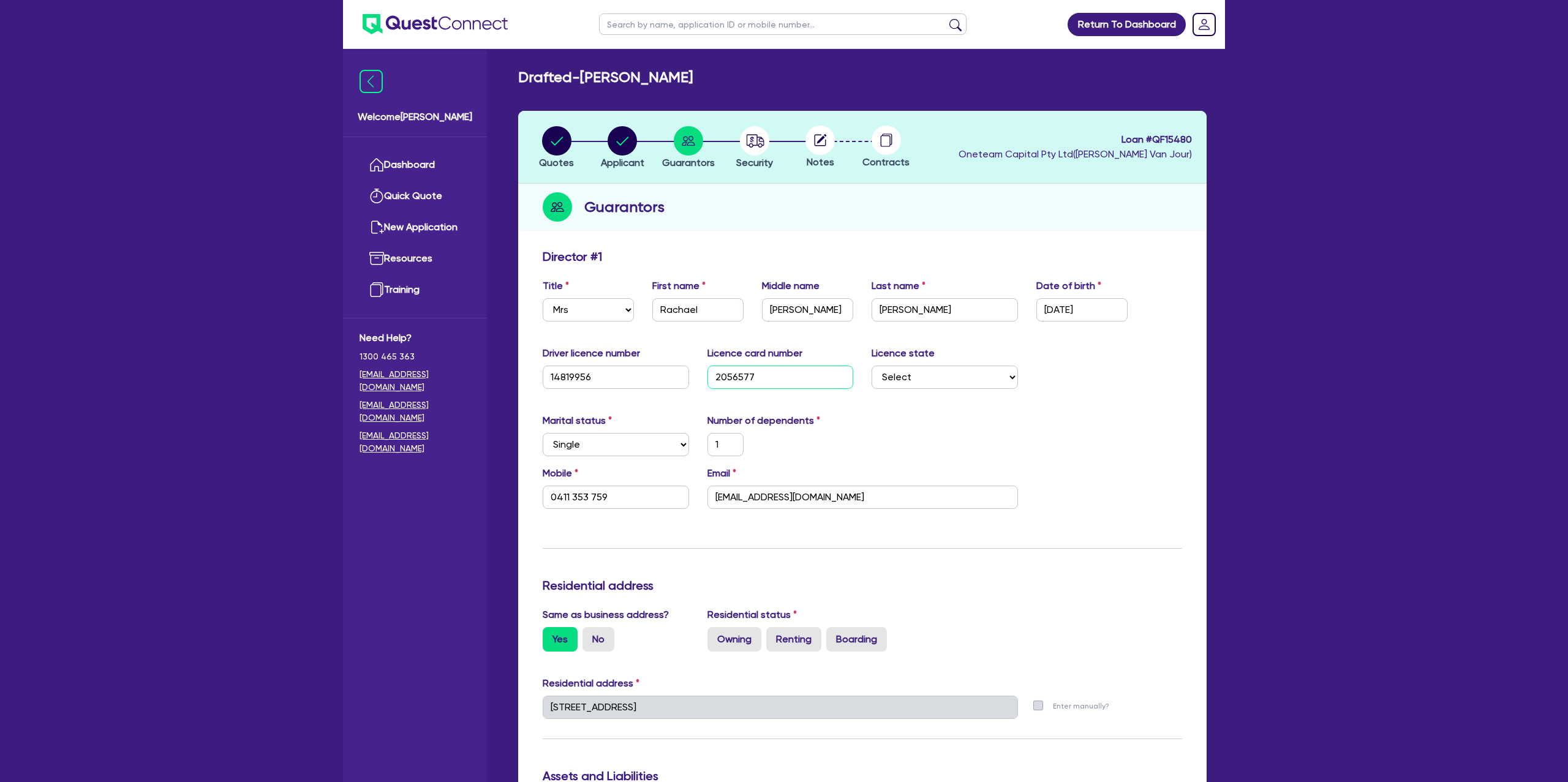
type input "0411 353 759"
type input "205657771"
type input "1"
type input "0411 353 759"
type input "2056577715"
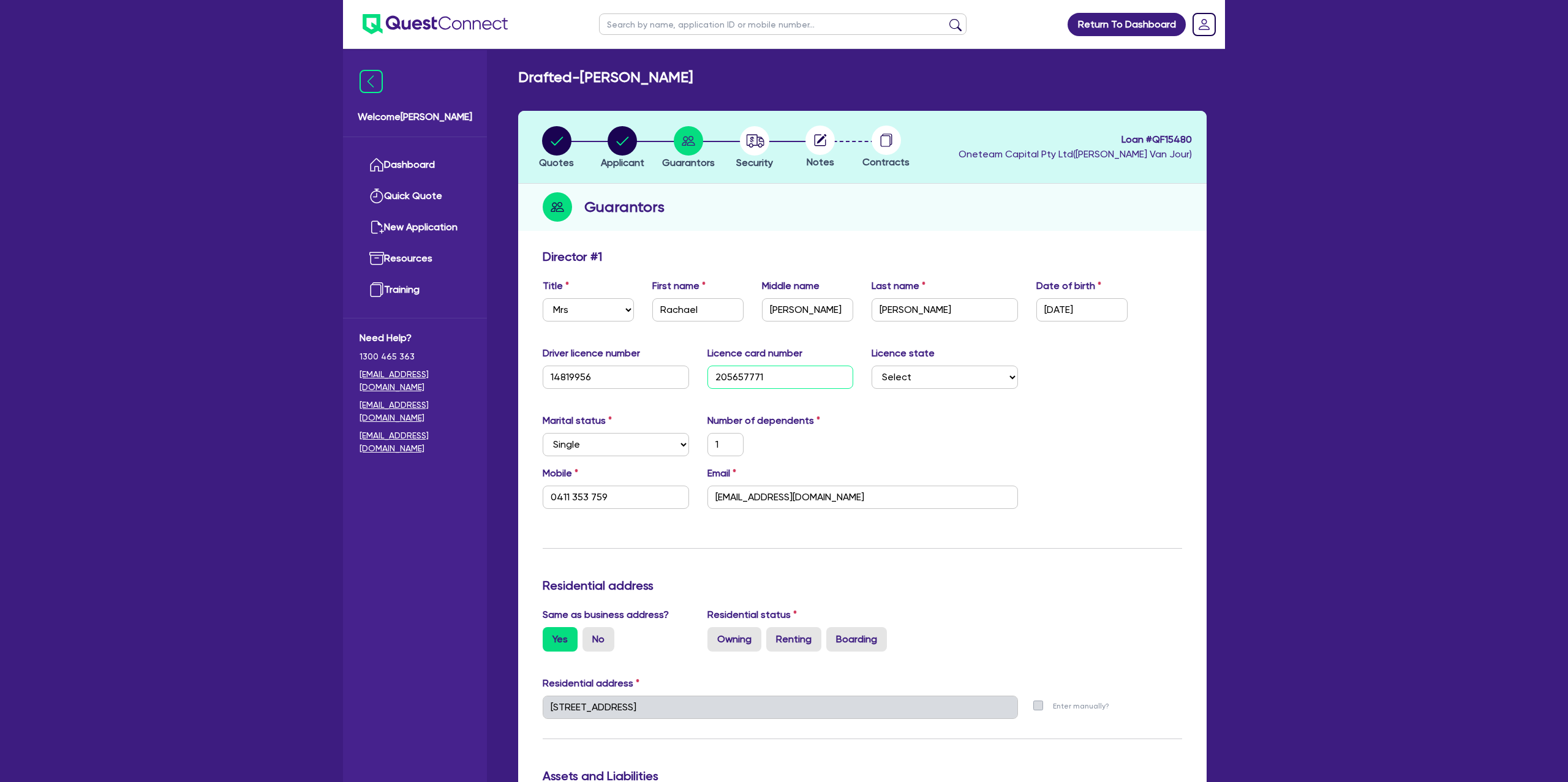
type input "1"
type input "0411 353 759"
type input "2056577715"
click at [956, 429] on div "Marital status Select Single Married De Facto / Partner Number of dependents 1" at bounding box center [862, 440] width 658 height 52
click at [953, 388] on select "Select NSW VIC QLD TAS ACT SA NT WA" at bounding box center [944, 377] width 147 height 24
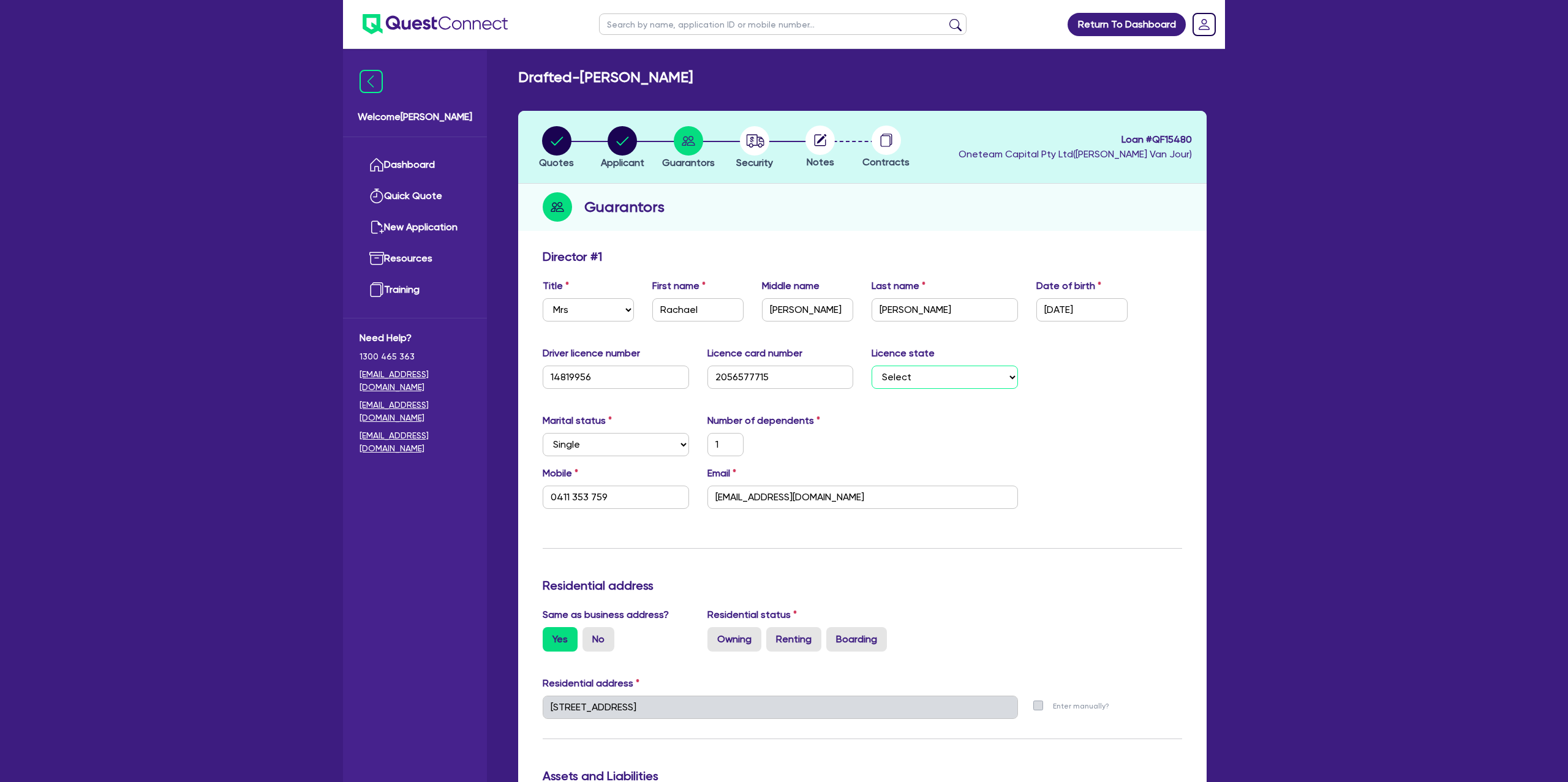
select select "[GEOGRAPHIC_DATA]"
click at [871, 365] on select "Select NSW VIC QLD TAS ACT SA NT WA" at bounding box center [944, 377] width 147 height 24
type input "1"
type input "0411 353 759"
click at [1126, 391] on div "Driver licence number 14819956 Licence card number 2056577715 Licence state Sel…" at bounding box center [862, 372] width 658 height 52
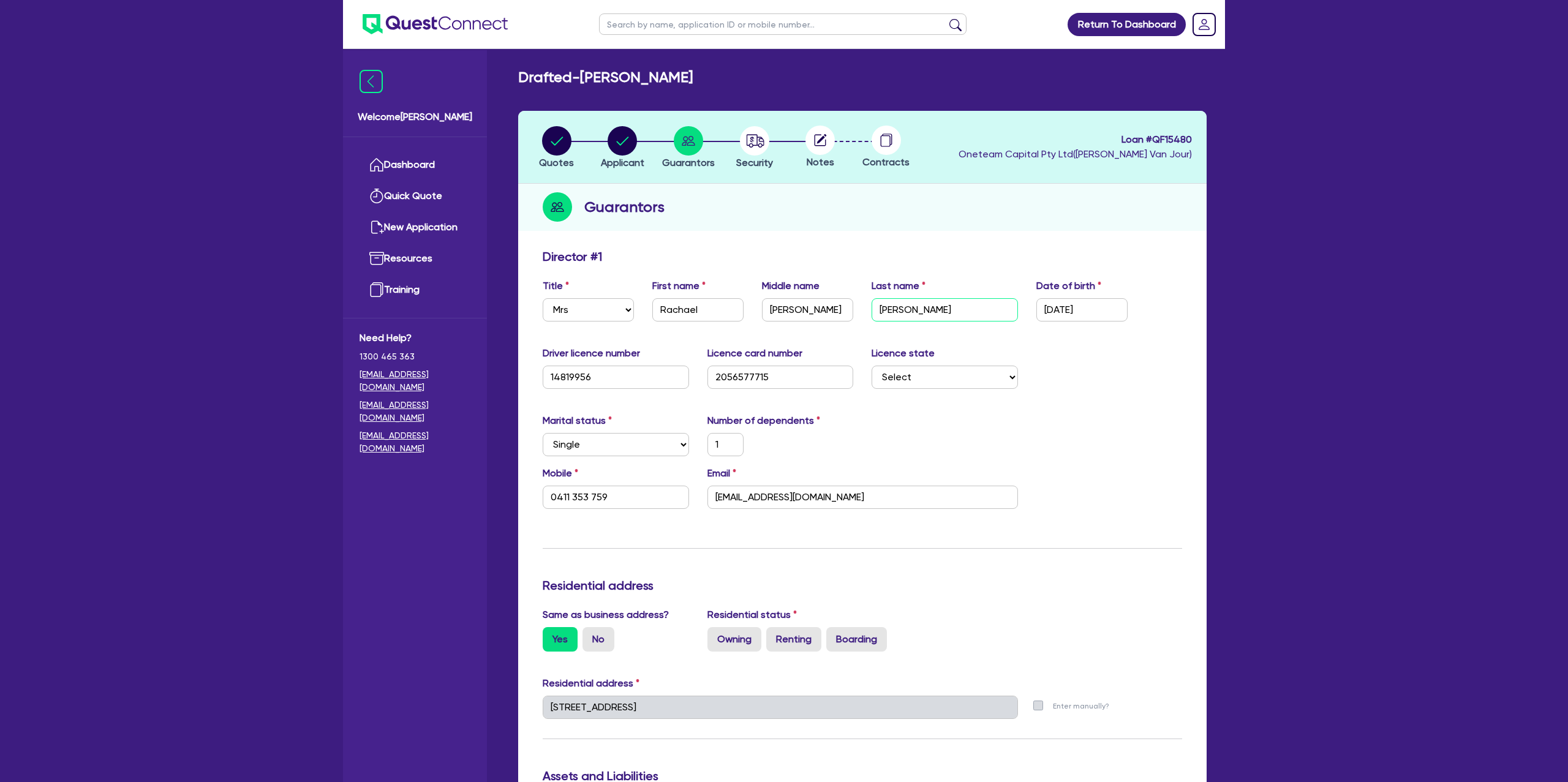
click at [922, 307] on input "PETERS" at bounding box center [944, 310] width 147 height 24
type input "PETER"
type input "1"
type input "0411 353 759"
type input "PETE"
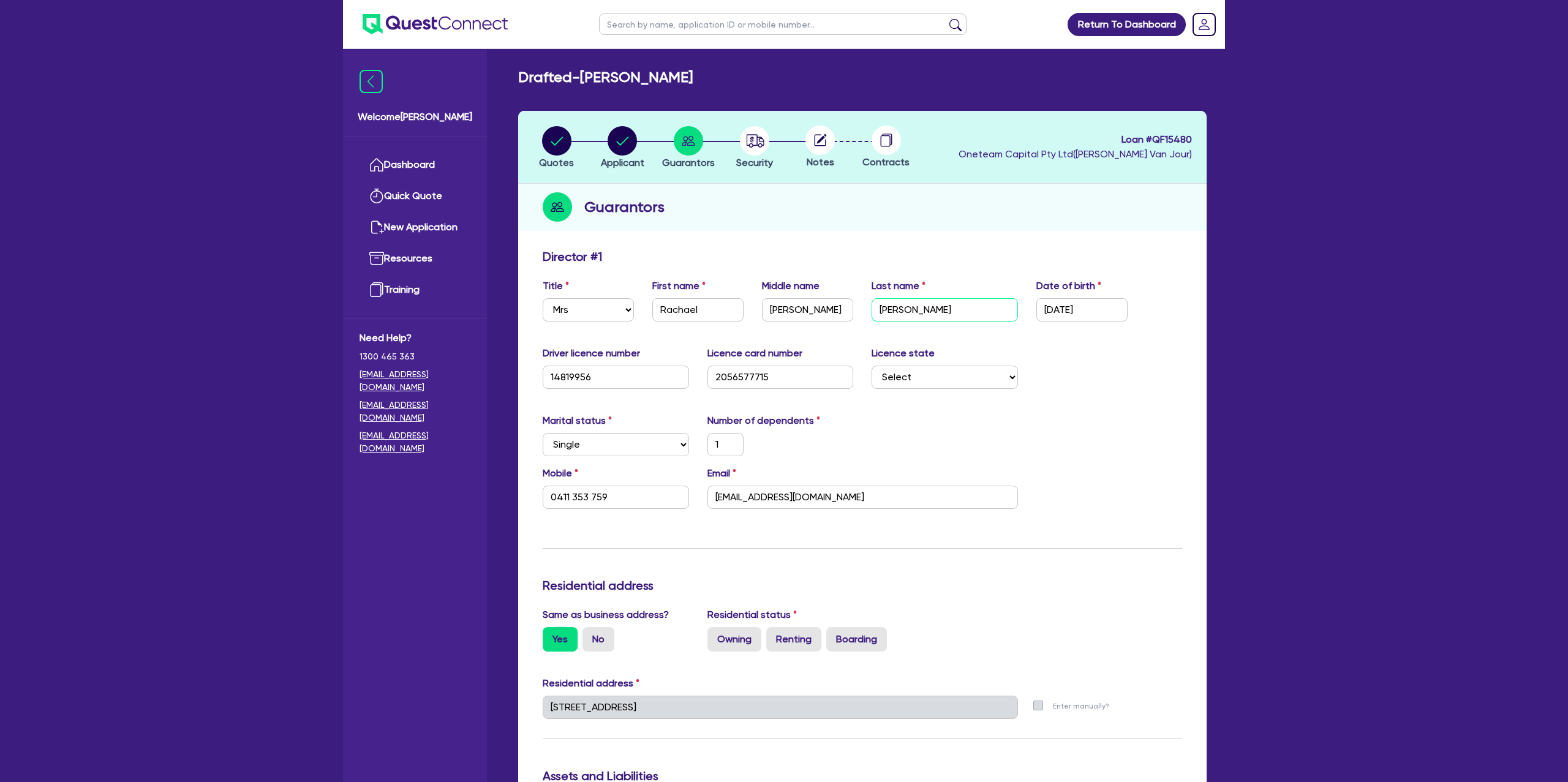
type input "1"
type input "0411 353 759"
type input "PET"
type input "1"
type input "0411 353 759"
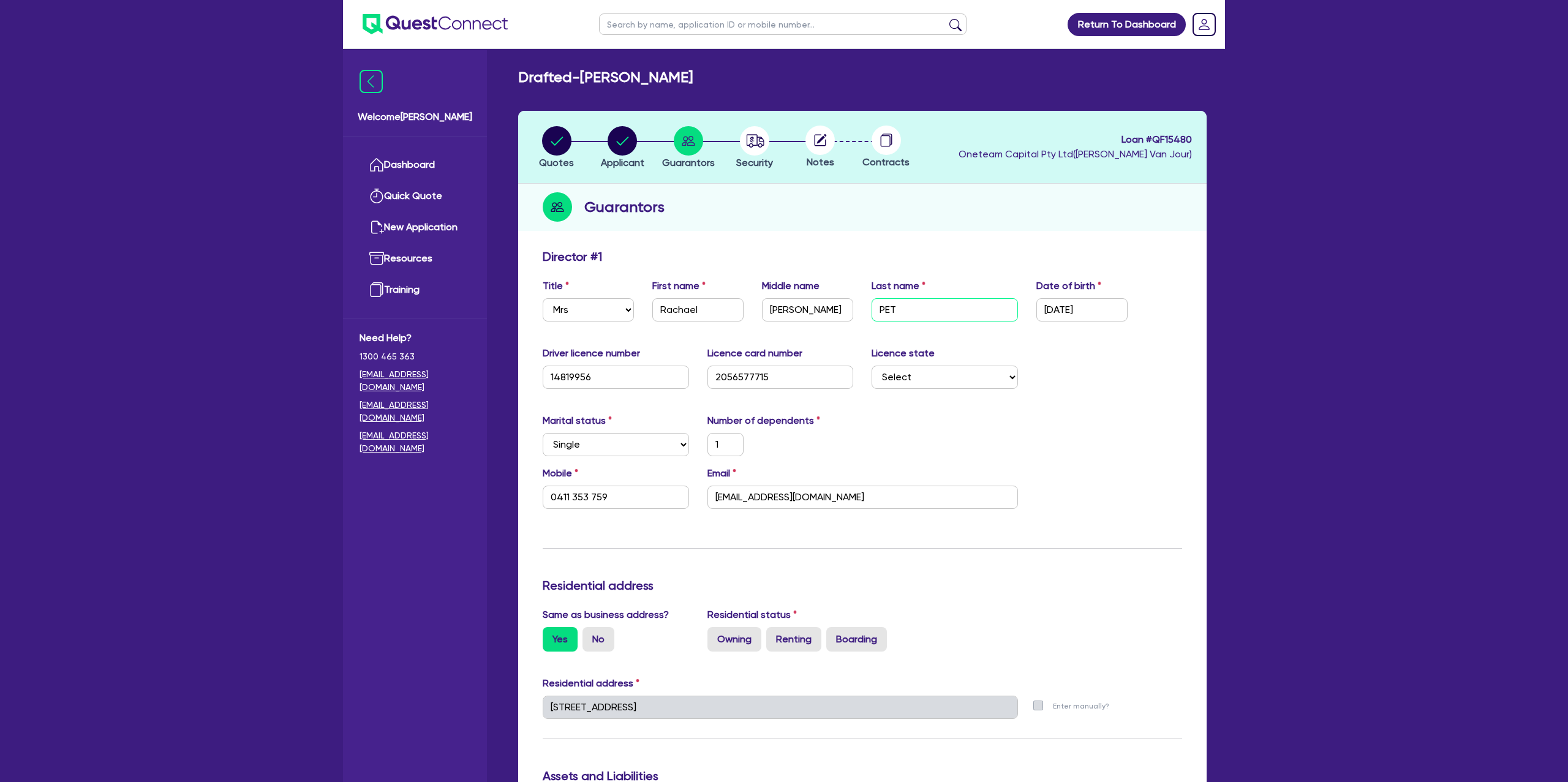
type input "PE"
type input "1"
type input "0411 353 759"
type input "P"
type input "1"
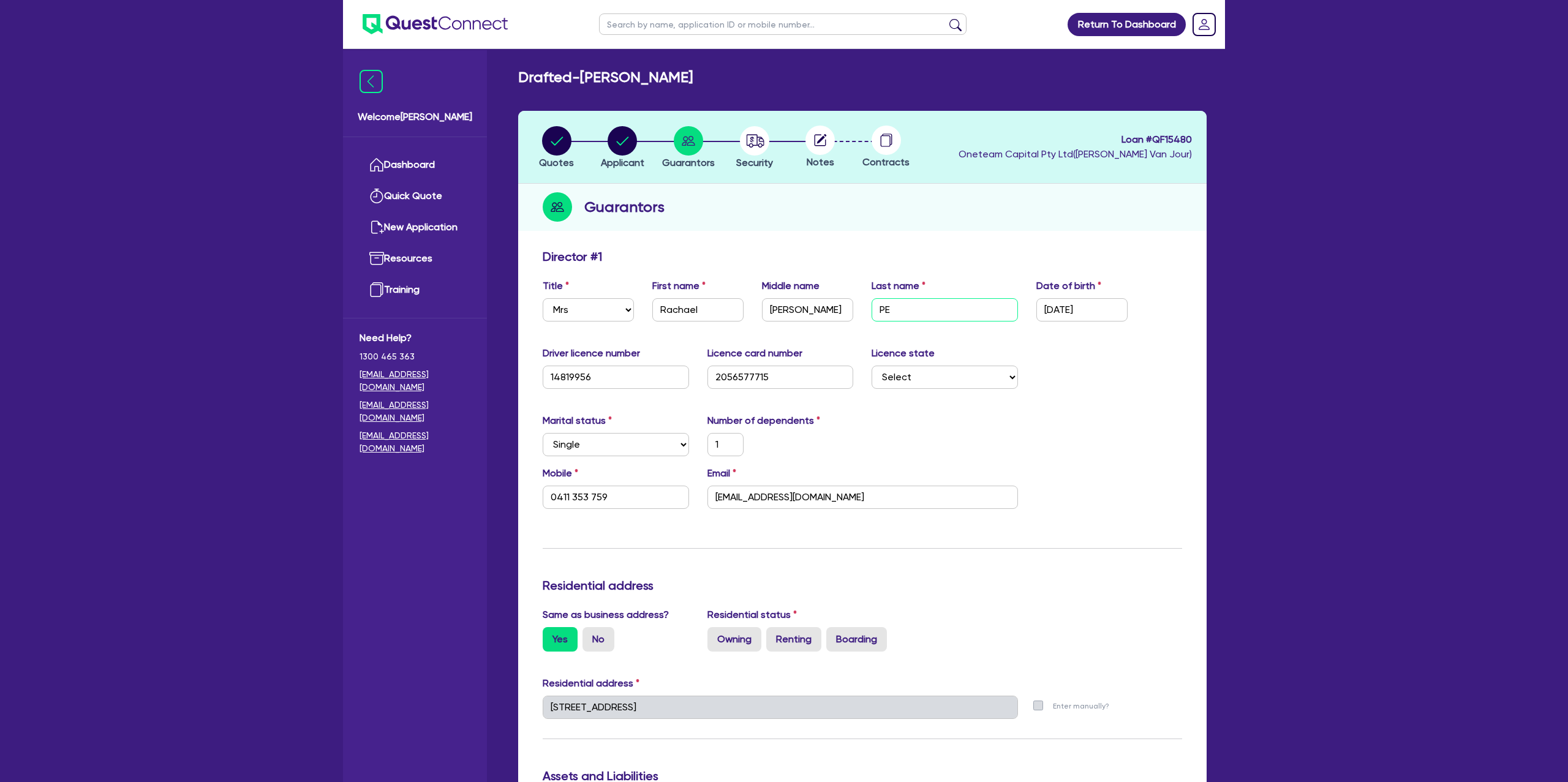
type input "0411 353 759"
type input "1"
type input "0411 353 759"
type input "E"
type input "1"
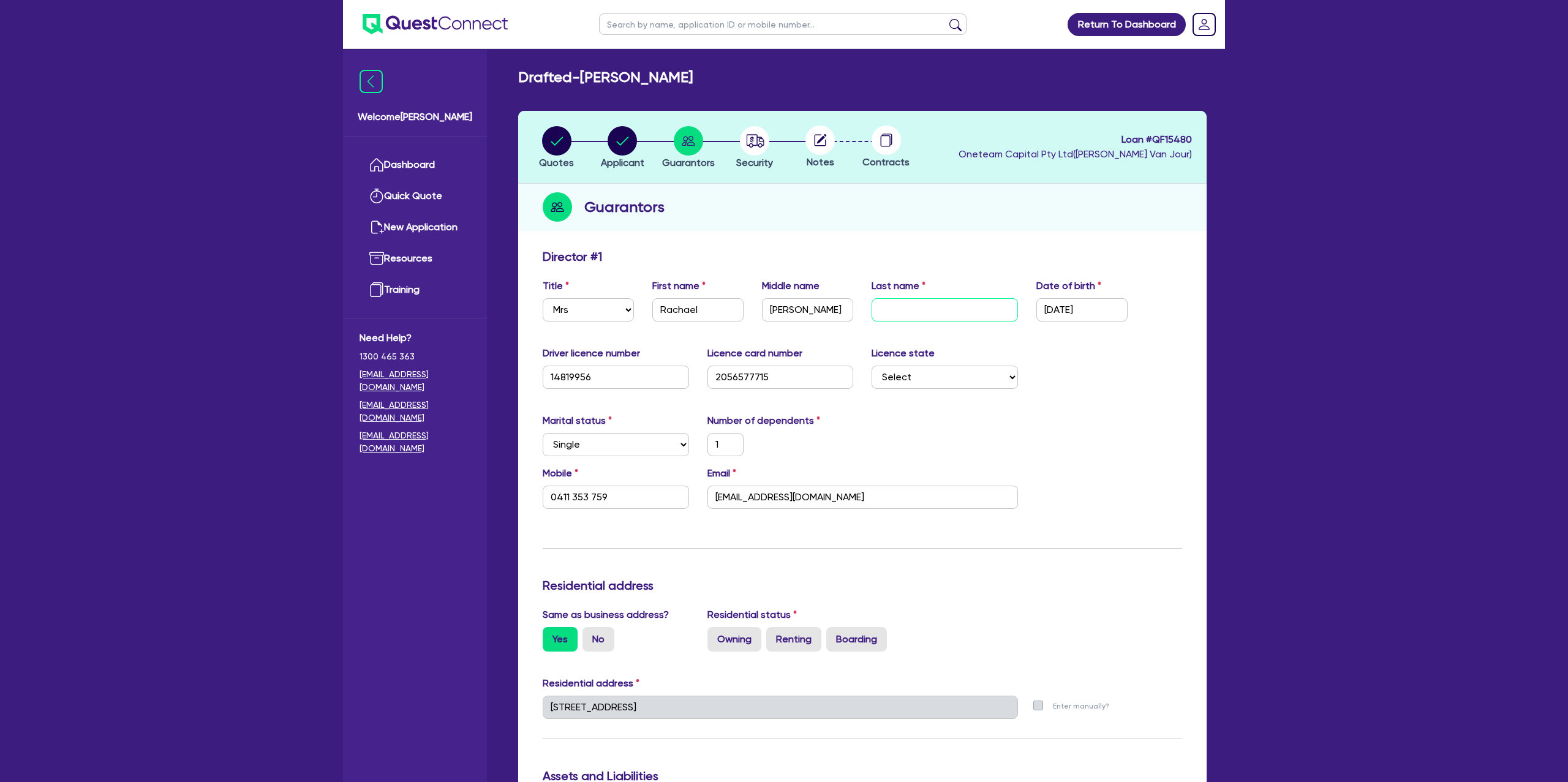
type input "0411 353 759"
type input "El"
type input "1"
type input "0411 353 759"
type input "Ell"
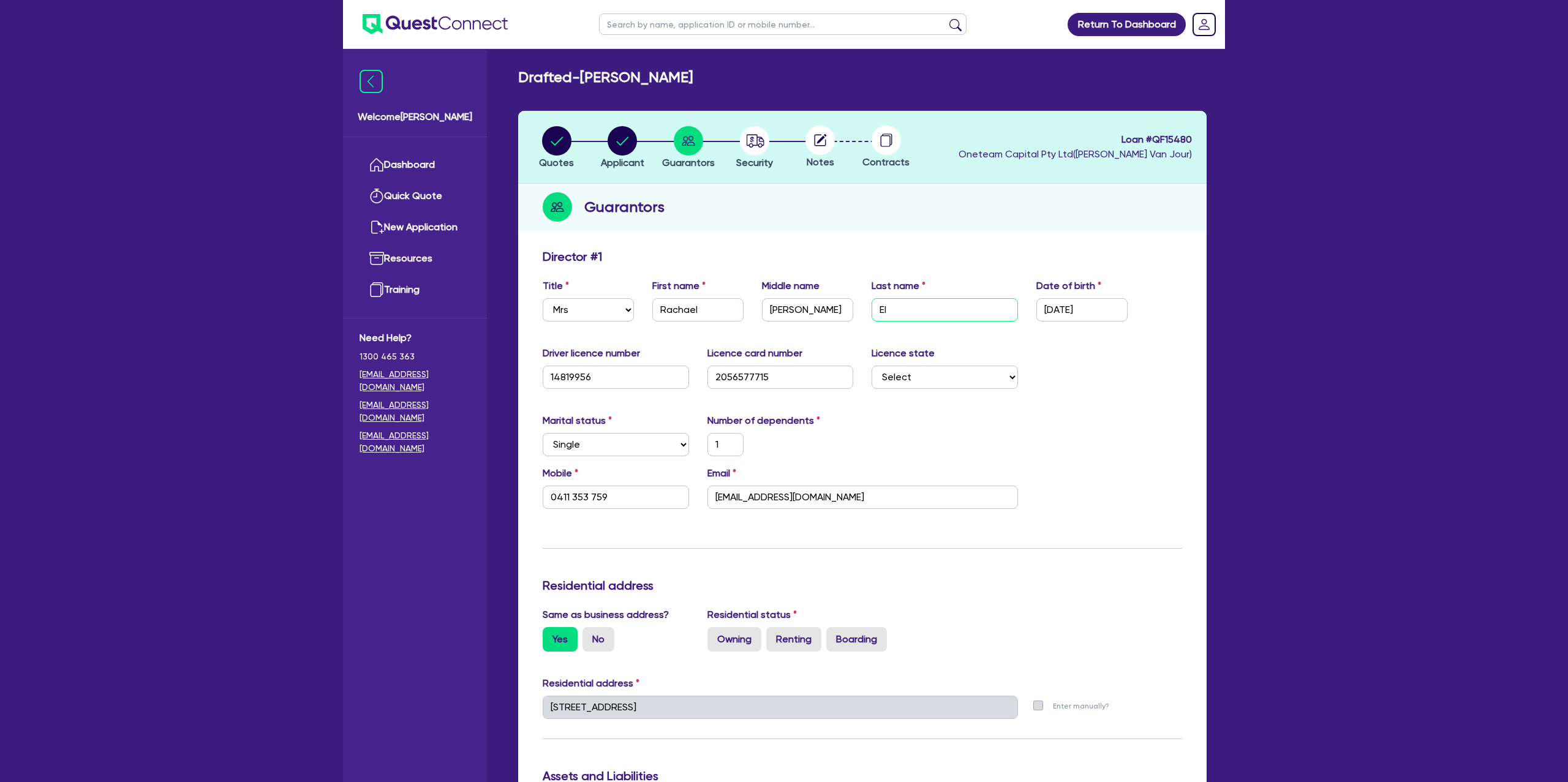
type input "1"
type input "0411 353 759"
type input "Elli"
type input "1"
type input "0411 353 759"
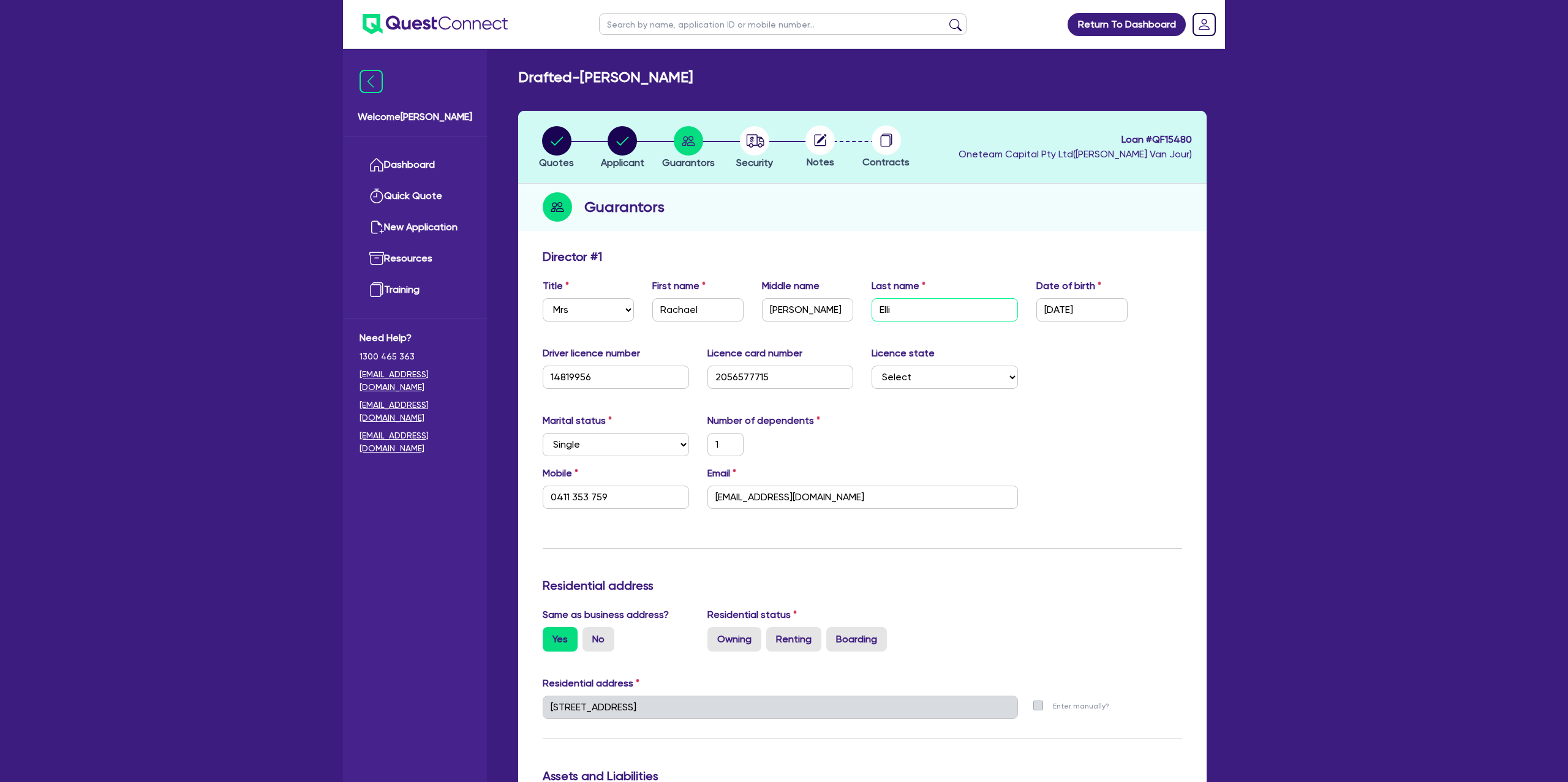
type input "Ellic"
type input "1"
type input "0411 353 759"
type input "Ellico"
type input "1"
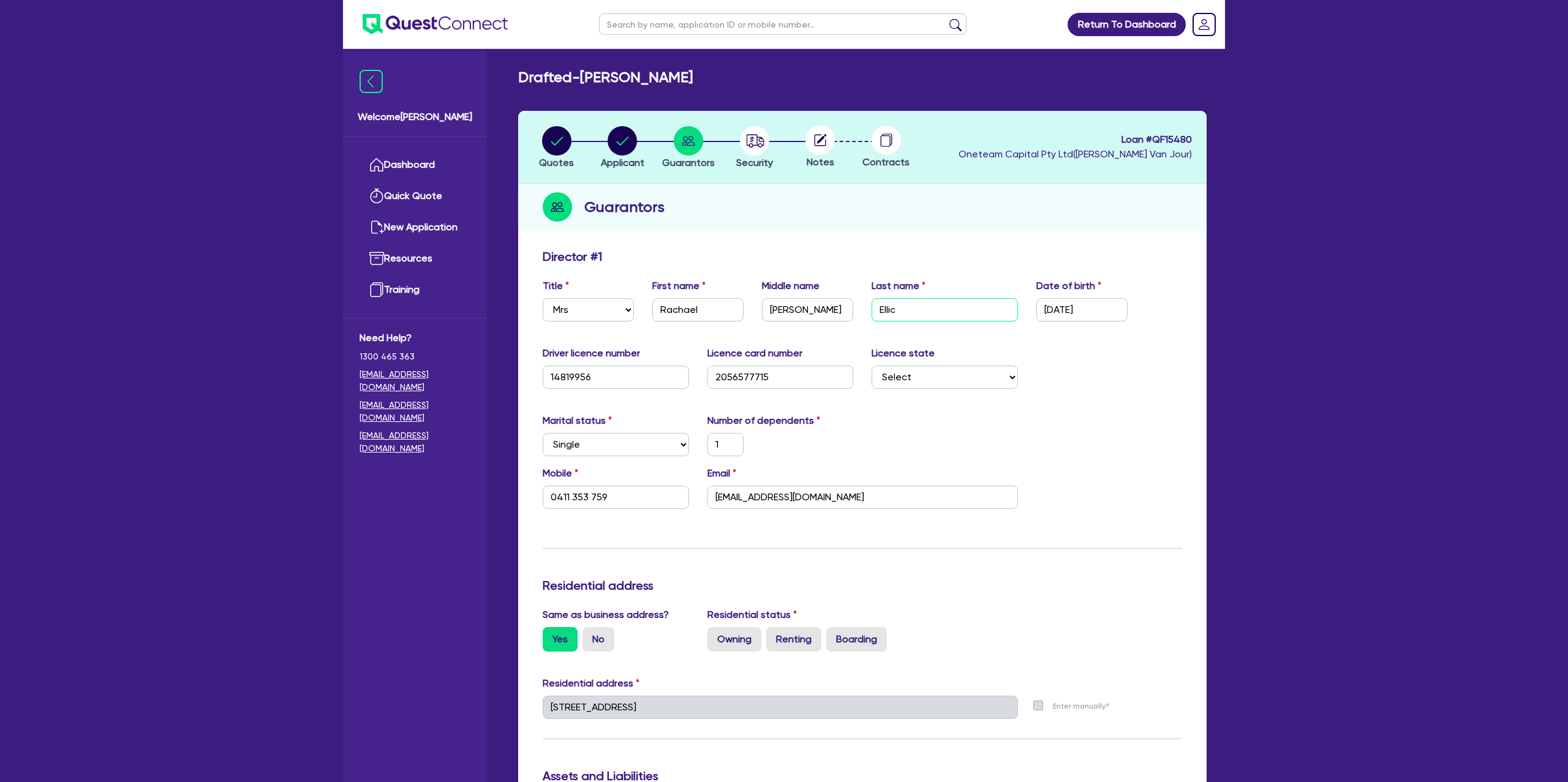
type input "0411 353 759"
type input "Ellicot"
type input "1"
type input "0411 353 759"
type input "Ellicott"
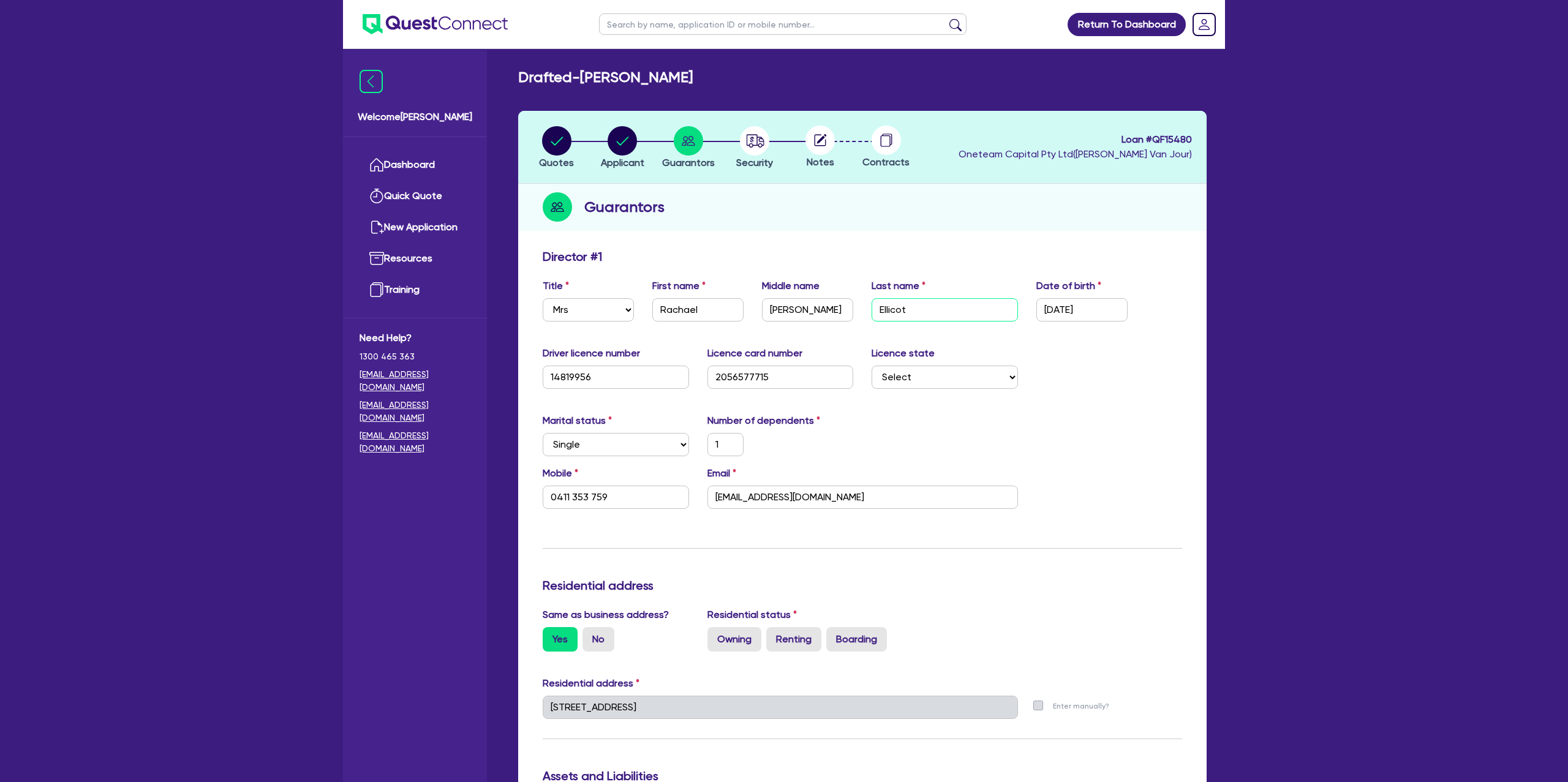
type input "1"
type input "0411 353 759"
type input "Ellicotte"
type input "1"
type input "0411 353 759"
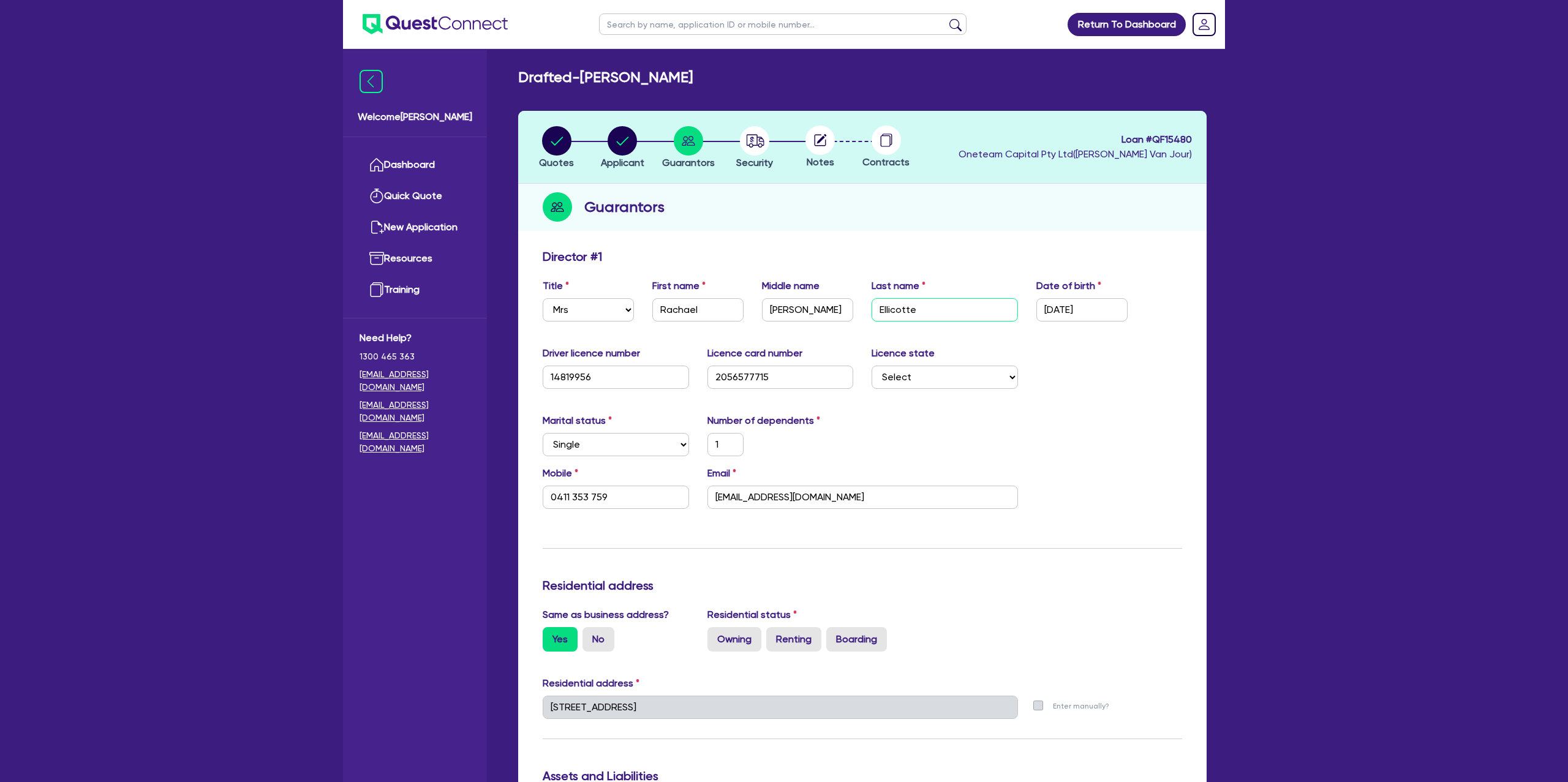
type input "Ellicott"
type input "1"
type input "0411 353 759"
type input "Ellicott"
click at [1110, 404] on div "Update residential status for Director #1 Boarding is only acceptable when the …" at bounding box center [862, 702] width 639 height 906
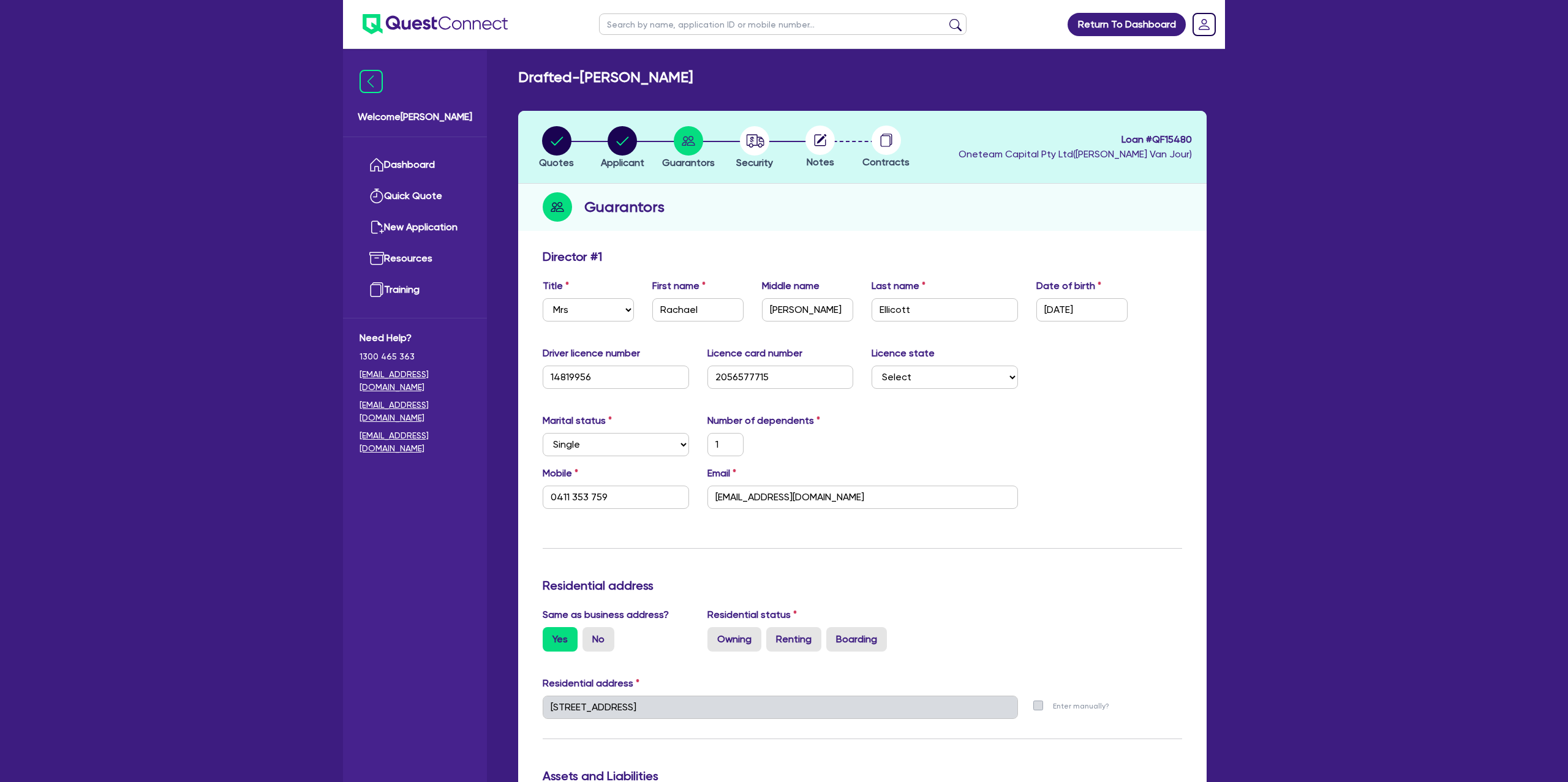
drag, startPoint x: 586, startPoint y: 80, endPoint x: 754, endPoint y: 80, distance: 168.0
click at [754, 80] on div "Drafted - PETERS, RACHAEL ANNE" at bounding box center [862, 77] width 707 height 18
click at [759, 77] on div "Drafted - PETERS, RACHAEL ANNE" at bounding box center [862, 77] width 707 height 18
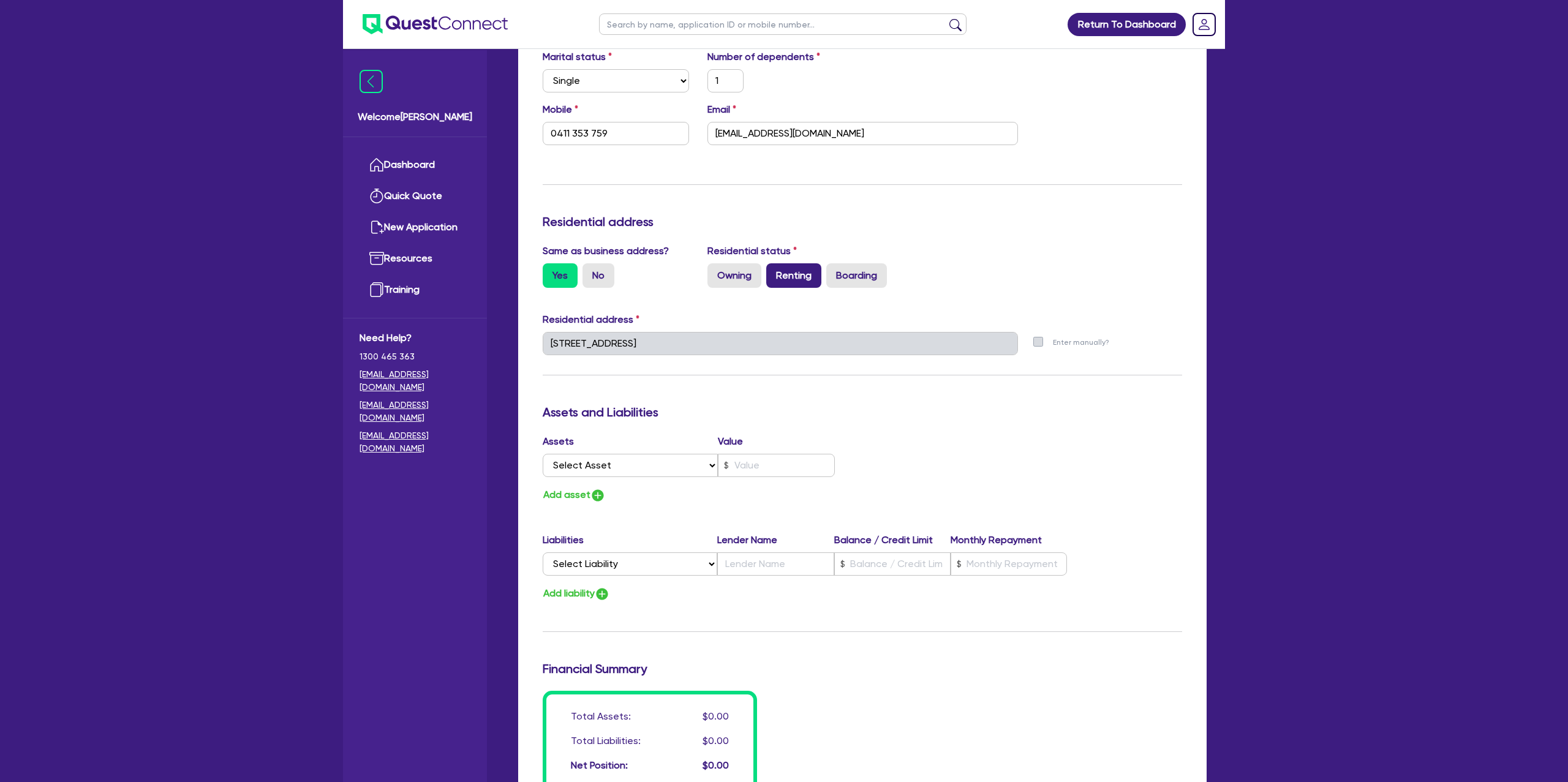
scroll to position [360, 0]
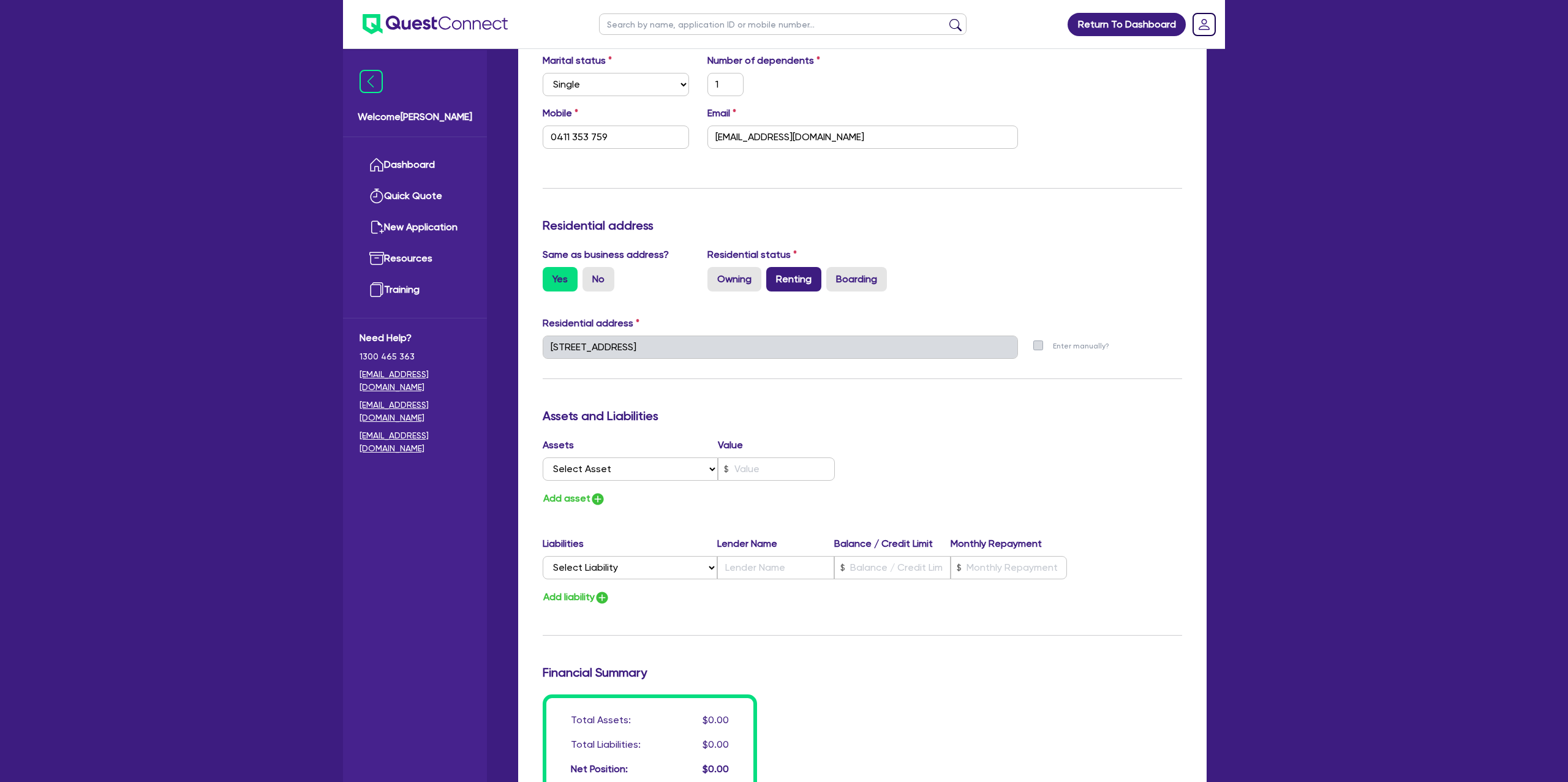
click at [802, 280] on label "Renting" at bounding box center [794, 279] width 55 height 25
click at [774, 275] on input "Renting" at bounding box center [770, 271] width 8 height 8
radio input "true"
type input "1"
type input "0411 353 759"
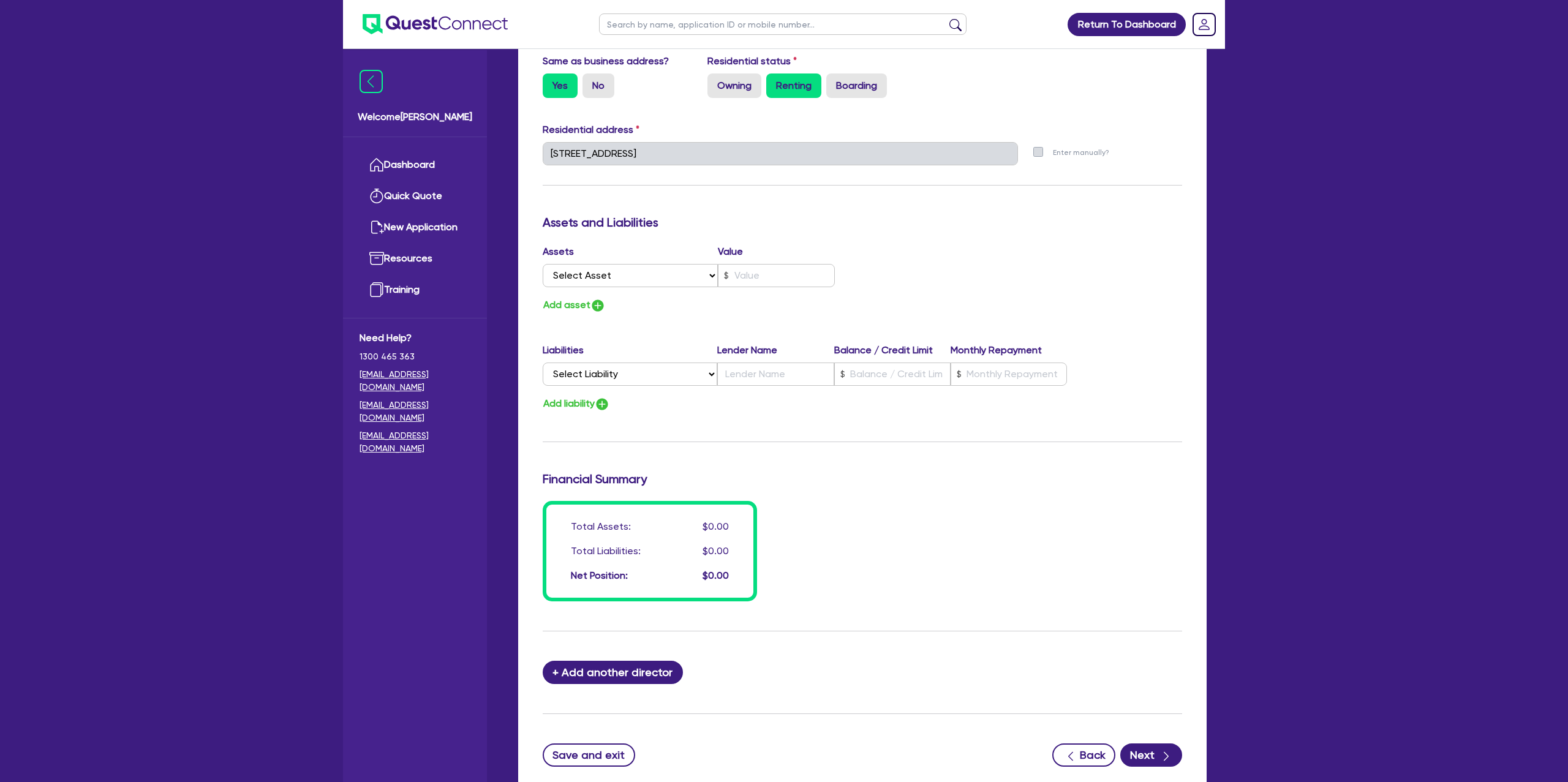
scroll to position [554, 0]
click at [594, 280] on select "Select Asset Cash Property Investment property Vehicle Truck Trailer Equipment …" at bounding box center [630, 275] width 175 height 24
select select "CASH"
click at [542, 263] on select "Select Asset Cash Property Investment property Vehicle Truck Trailer Equipment …" at bounding box center [630, 275] width 175 height 24
type input "1"
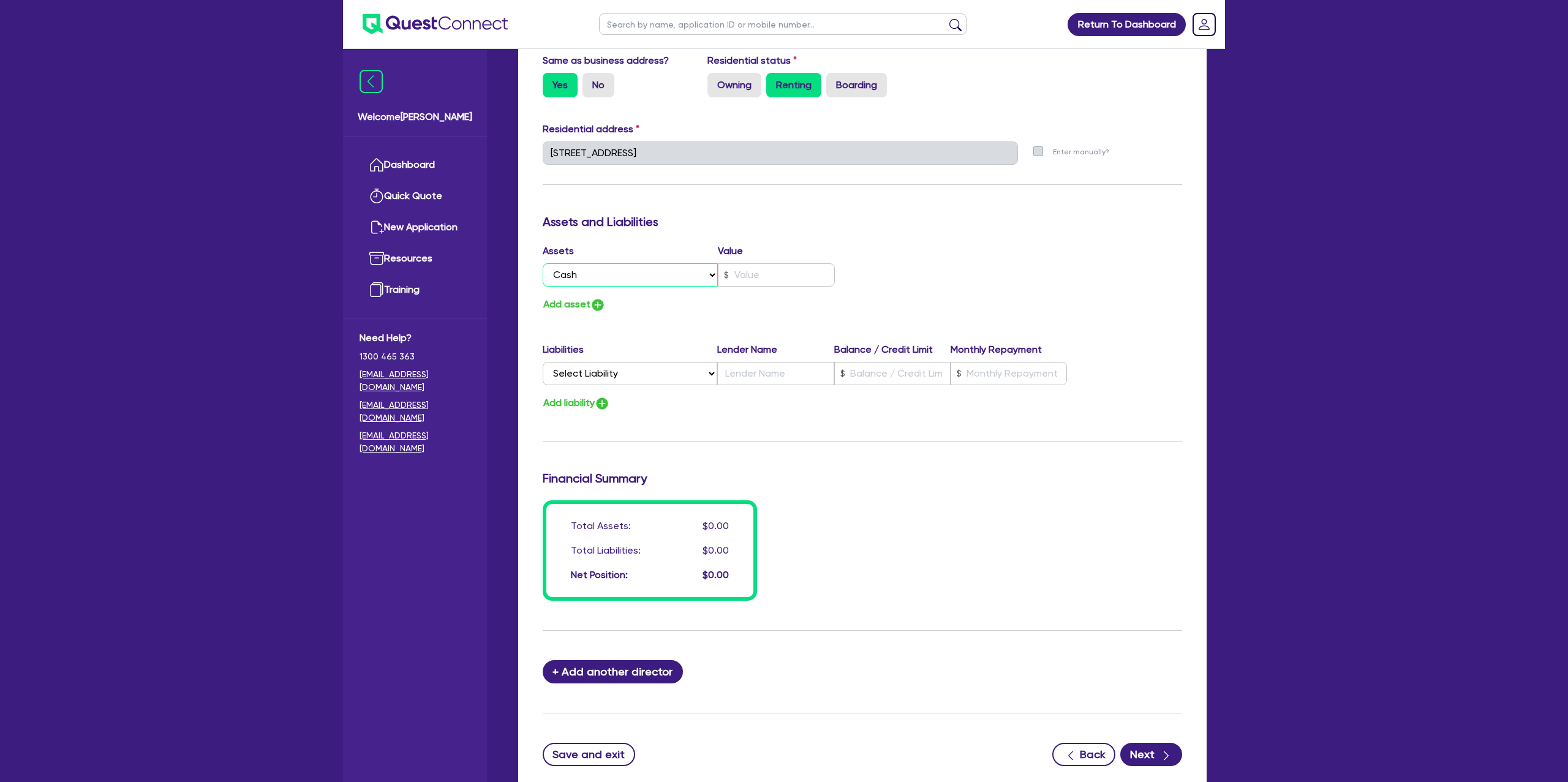
type input "0411 353 759"
click at [745, 276] on input "text" at bounding box center [776, 275] width 117 height 24
type input "1"
type input "0411 353 759"
type input "5"
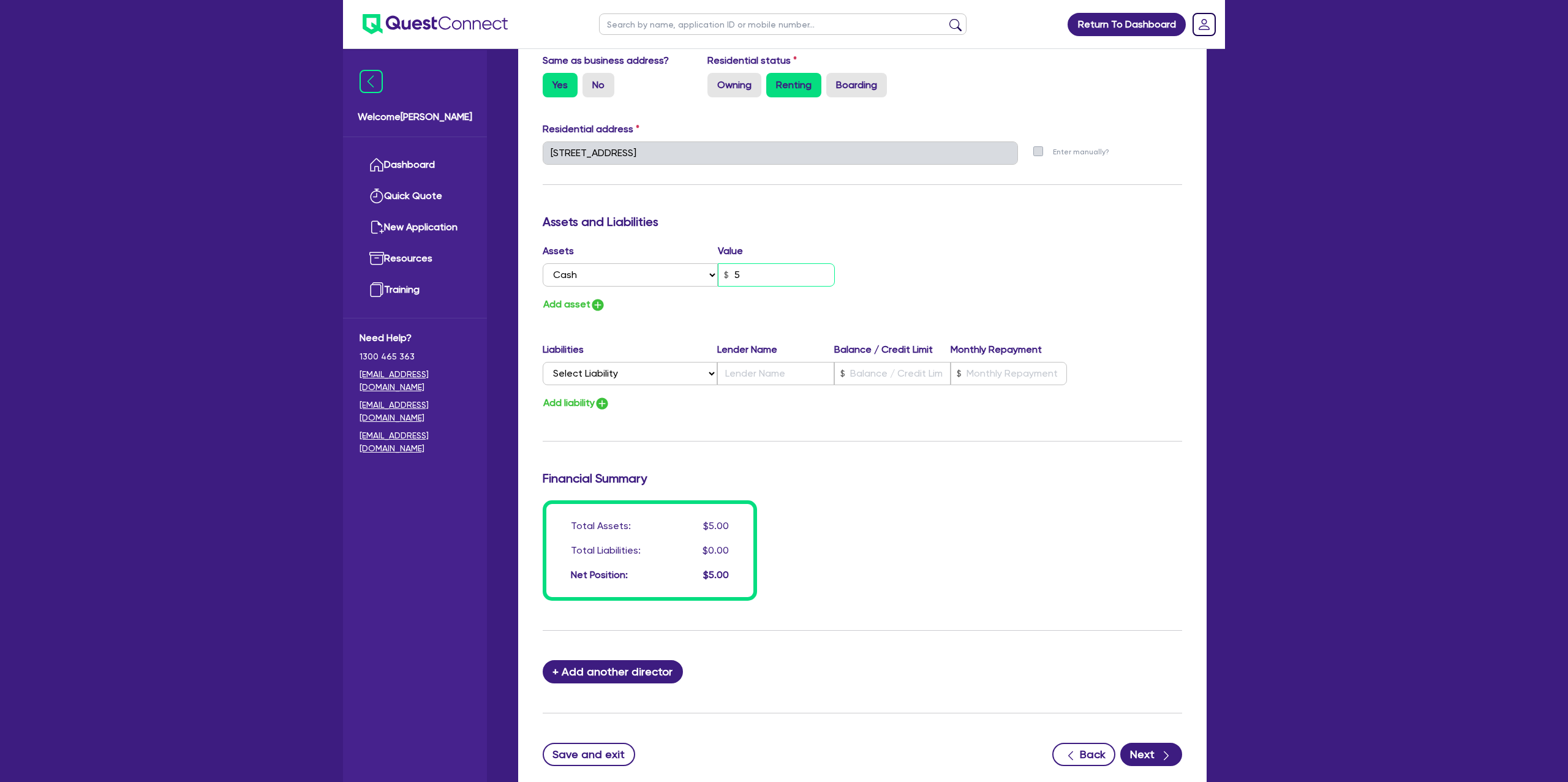
type input "1"
type input "0411 353 759"
type input "58"
type input "1"
type input "0411 353 759"
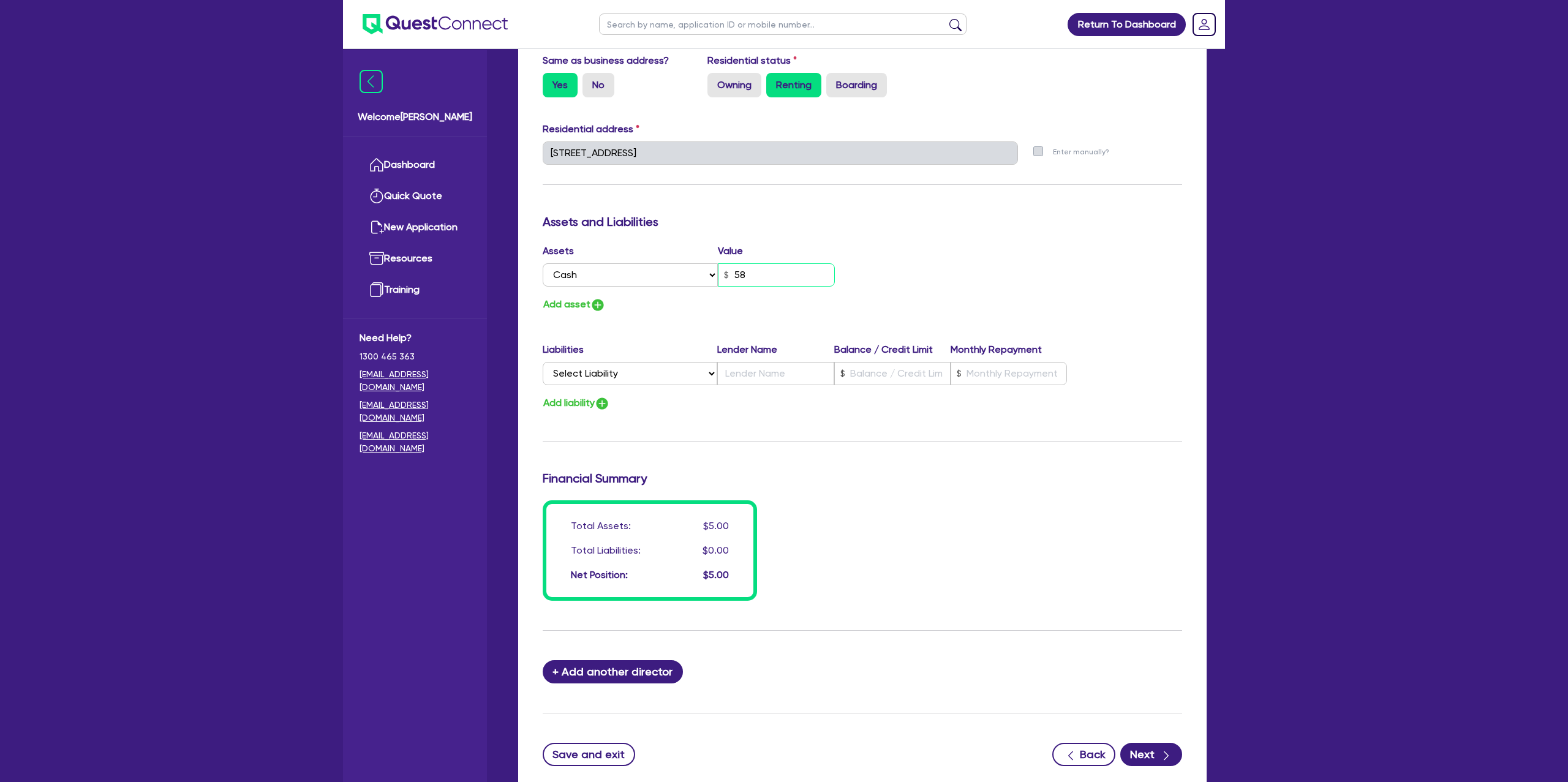
type input "580"
type input "1"
type input "0411 353 759"
click at [614, 303] on div "Add asset" at bounding box center [698, 304] width 329 height 17
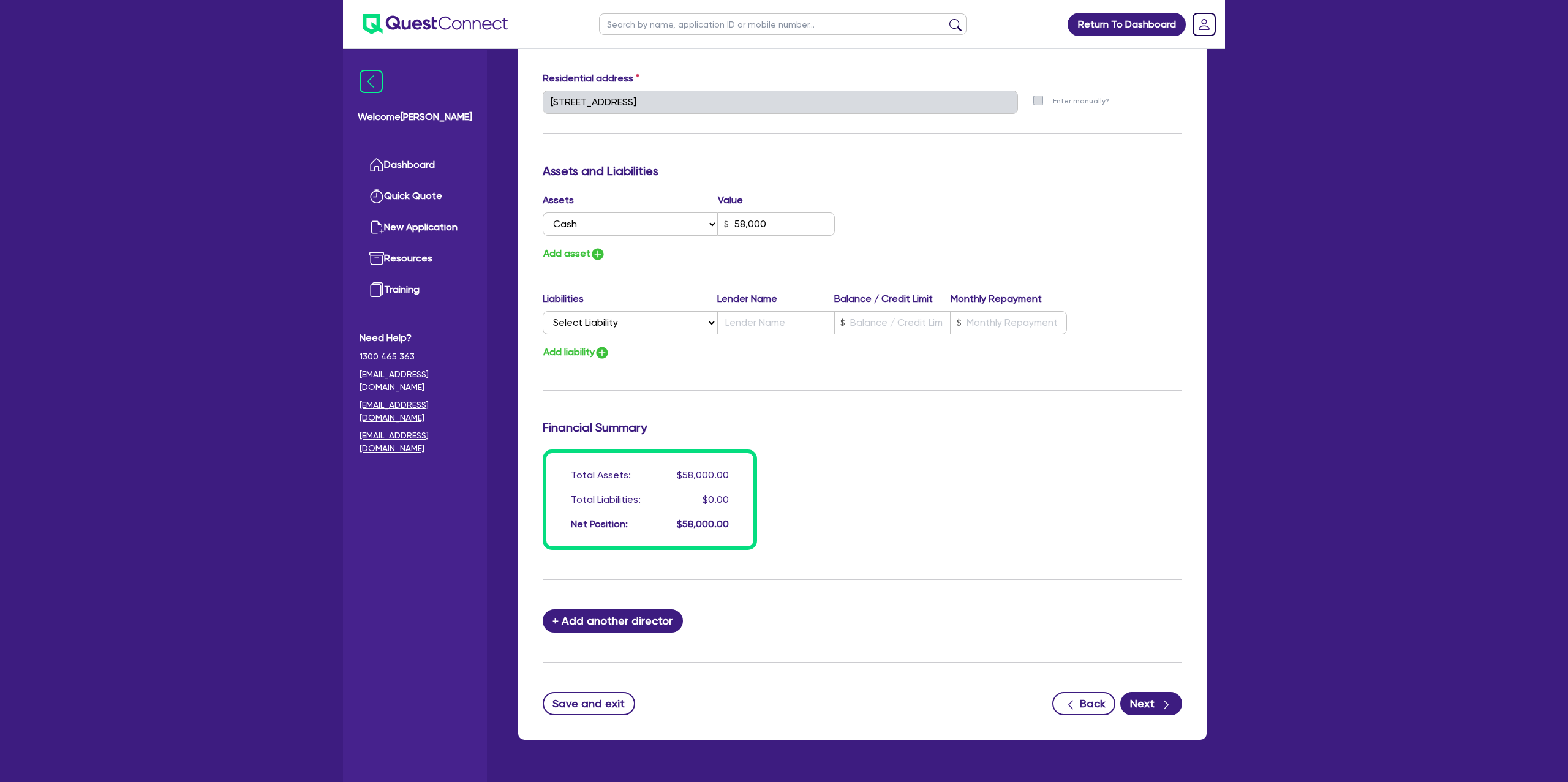
scroll to position [608, 0]
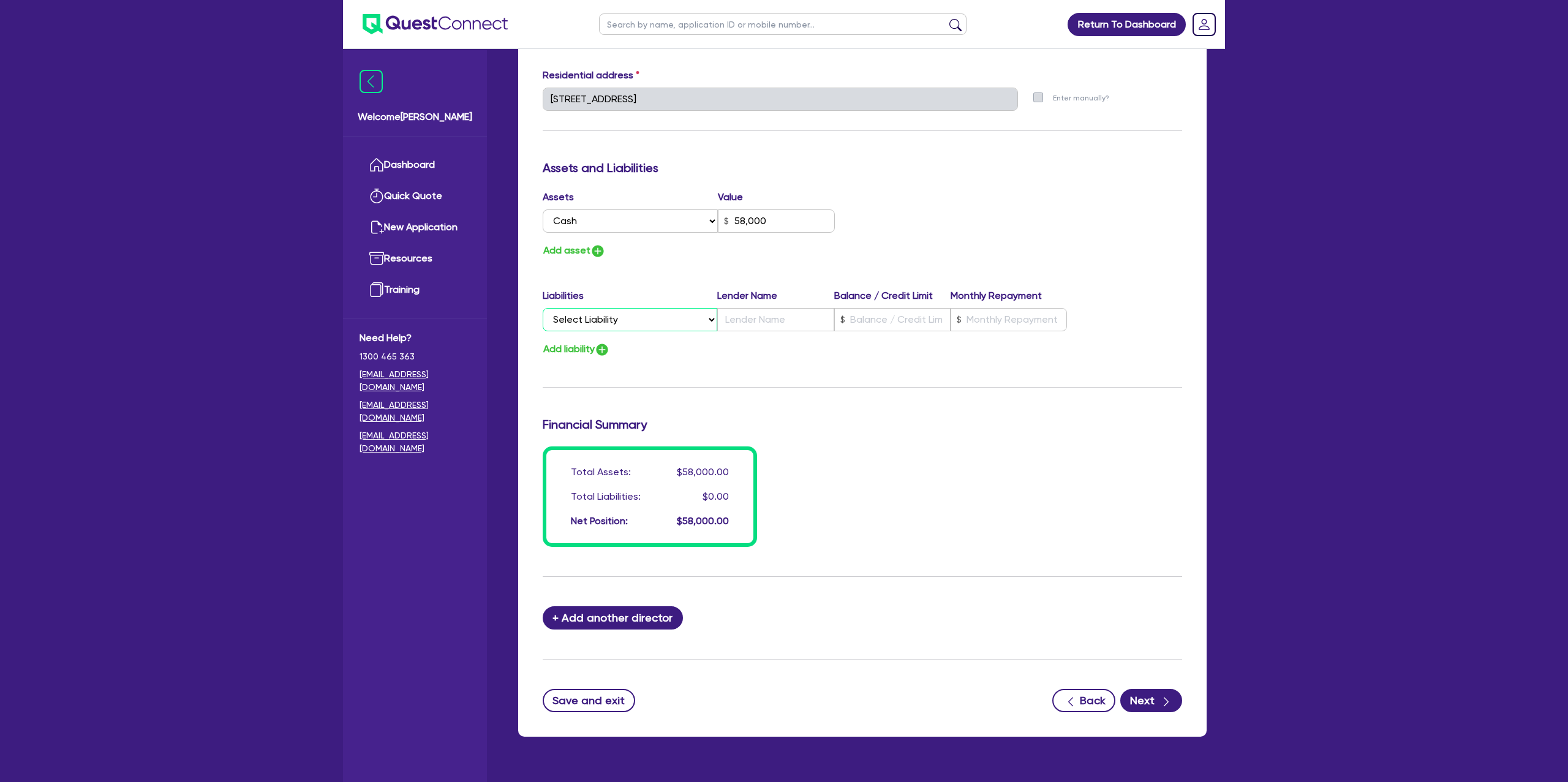
click at [573, 327] on select "Select Liability Credit card Mortgage Investment property loan Vehicle loan Tru…" at bounding box center [630, 320] width 174 height 24
click at [542, 309] on select "Select Liability Credit card Mortgage Investment property loan Vehicle loan Tru…" at bounding box center [630, 320] width 174 height 24
click at [859, 321] on input "text" at bounding box center [893, 320] width 117 height 24
click at [981, 314] on input "text" at bounding box center [1009, 320] width 117 height 24
click at [781, 316] on input "text" at bounding box center [776, 320] width 117 height 24
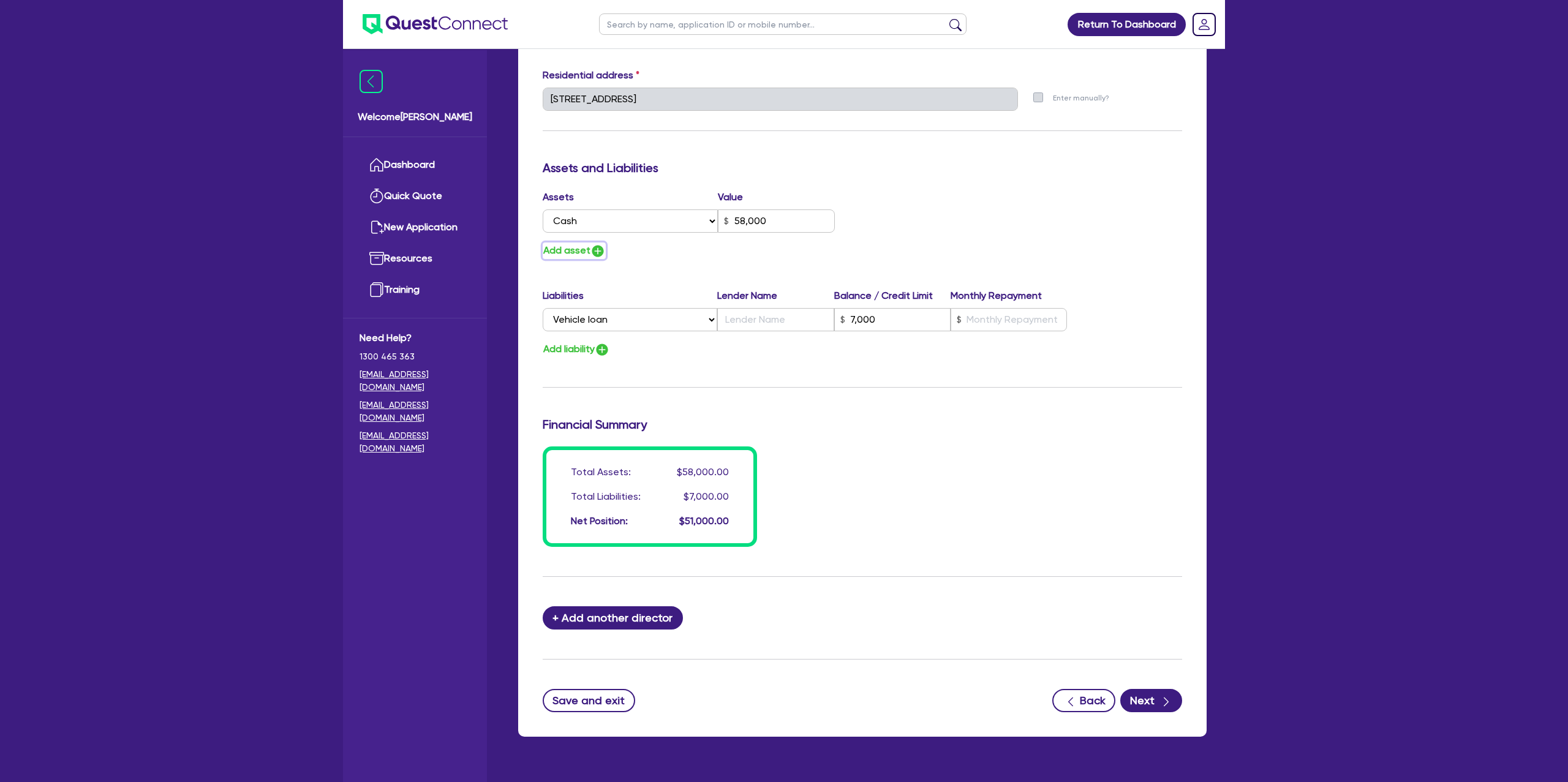
click at [558, 246] on button "Add asset" at bounding box center [574, 250] width 63 height 17
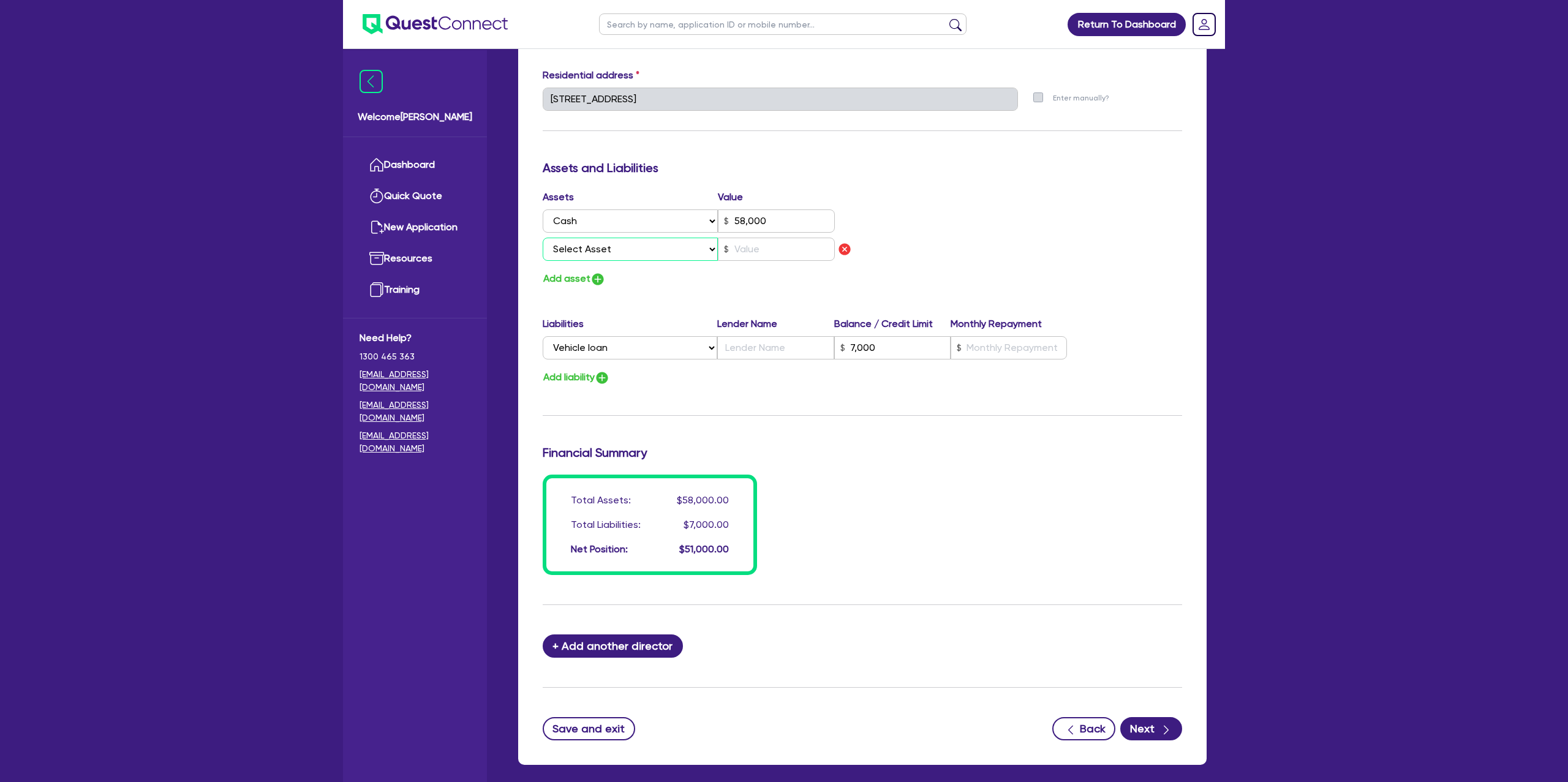
click at [602, 240] on select "Select Asset Cash Property Investment property Vehicle Truck Trailer Equipment …" at bounding box center [630, 249] width 175 height 24
click at [542, 238] on select "Select Asset Cash Property Investment property Vehicle Truck Trailer Equipment …" at bounding box center [630, 249] width 175 height 24
click at [773, 247] on input "text" at bounding box center [776, 249] width 117 height 24
click at [994, 160] on h3 "Assets and Liabilities" at bounding box center [862, 167] width 639 height 15
click at [932, 398] on div "Update residential status for Director #1 Boarding is only acceptable when the …" at bounding box center [862, 108] width 639 height 934
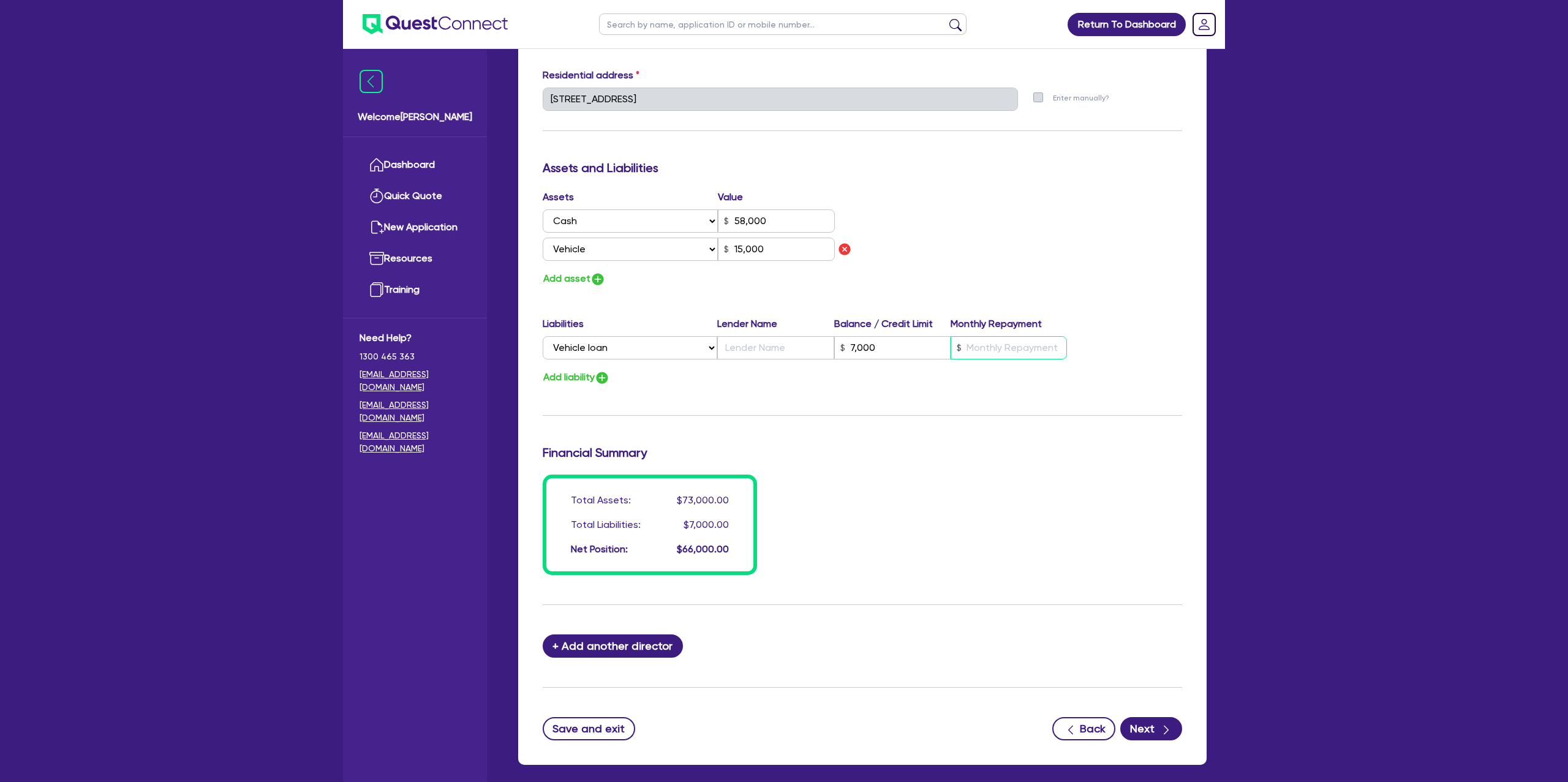
click at [976, 347] on input "text" at bounding box center [1009, 348] width 117 height 24
click at [819, 349] on input "text" at bounding box center [776, 348] width 117 height 24
click at [1087, 242] on div "Assets Value Select Asset Cash Property Investment property Vehicle Truck Trail…" at bounding box center [862, 239] width 658 height 97
click at [1144, 727] on button "Next" at bounding box center [1151, 730] width 61 height 24
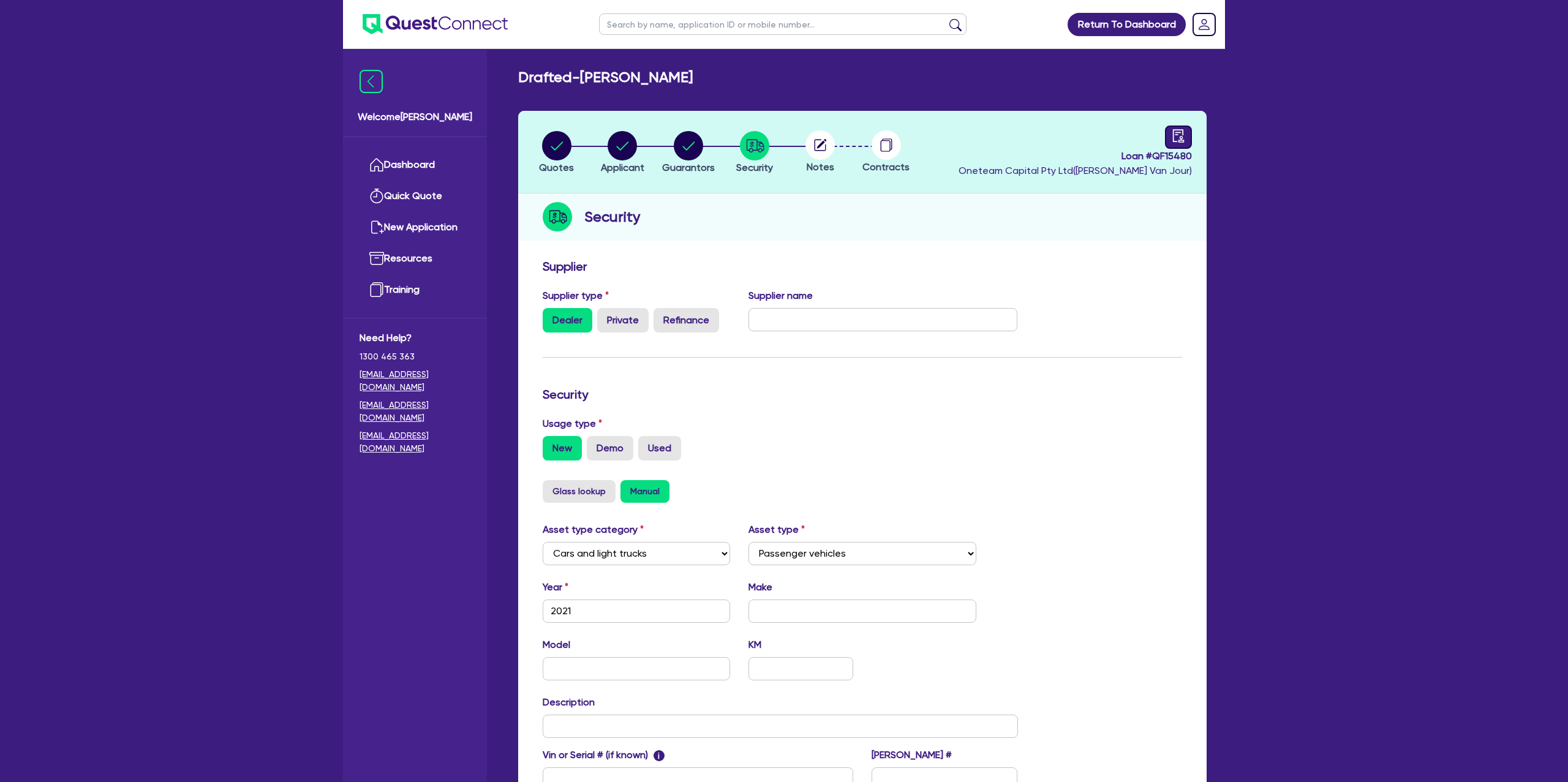
drag, startPoint x: 1208, startPoint y: 115, endPoint x: 1190, endPoint y: 130, distance: 23.4
click at [1206, 117] on div "Quotes Applicant Guarantors Security Notes Contracts Loan # QF15480 Oneteam Cap…" at bounding box center [862, 497] width 707 height 772
click at [1187, 131] on div at bounding box center [1178, 138] width 27 height 24
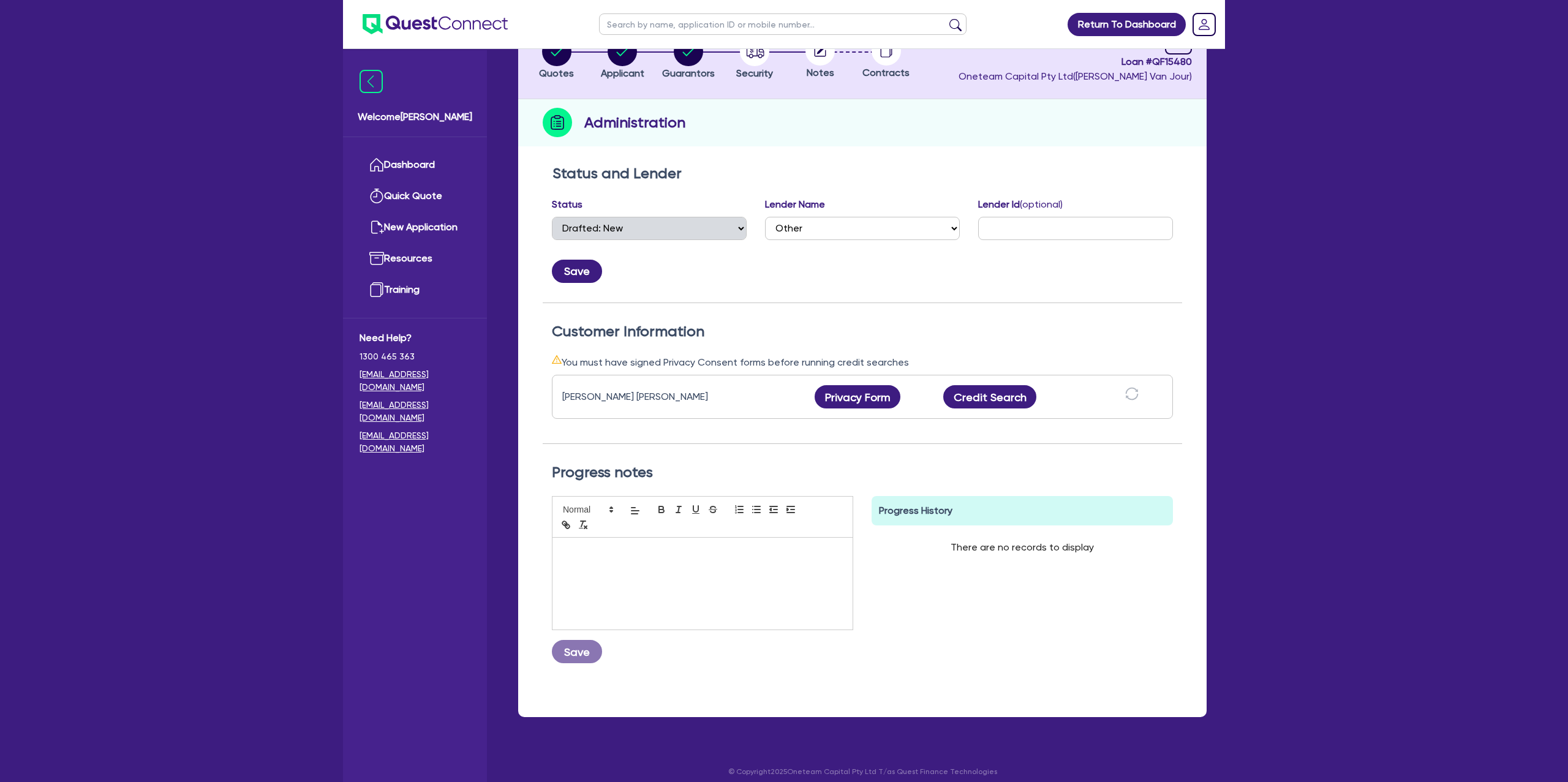
scroll to position [104, 0]
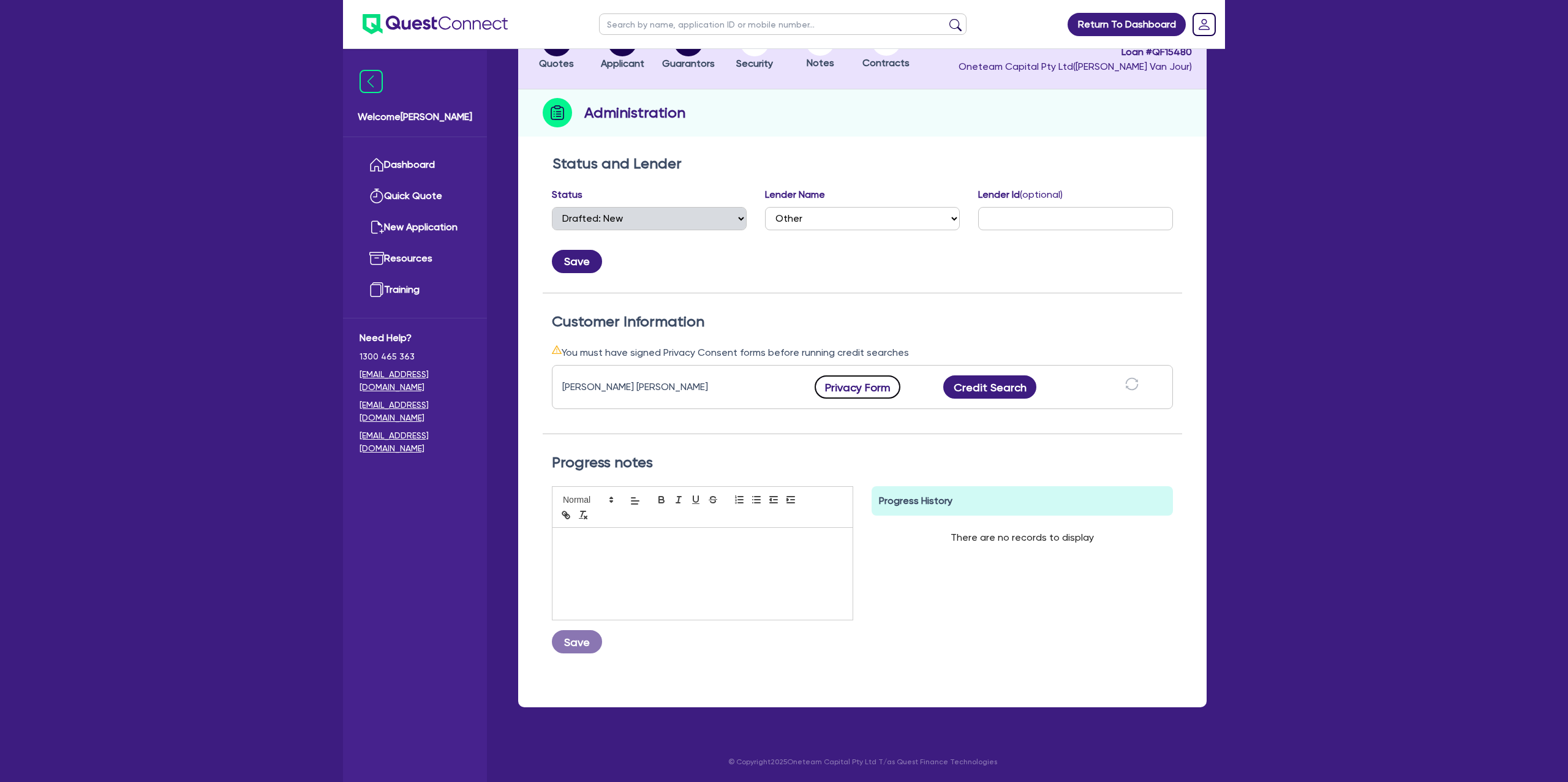
click at [851, 388] on button "Privacy Form" at bounding box center [857, 387] width 86 height 24
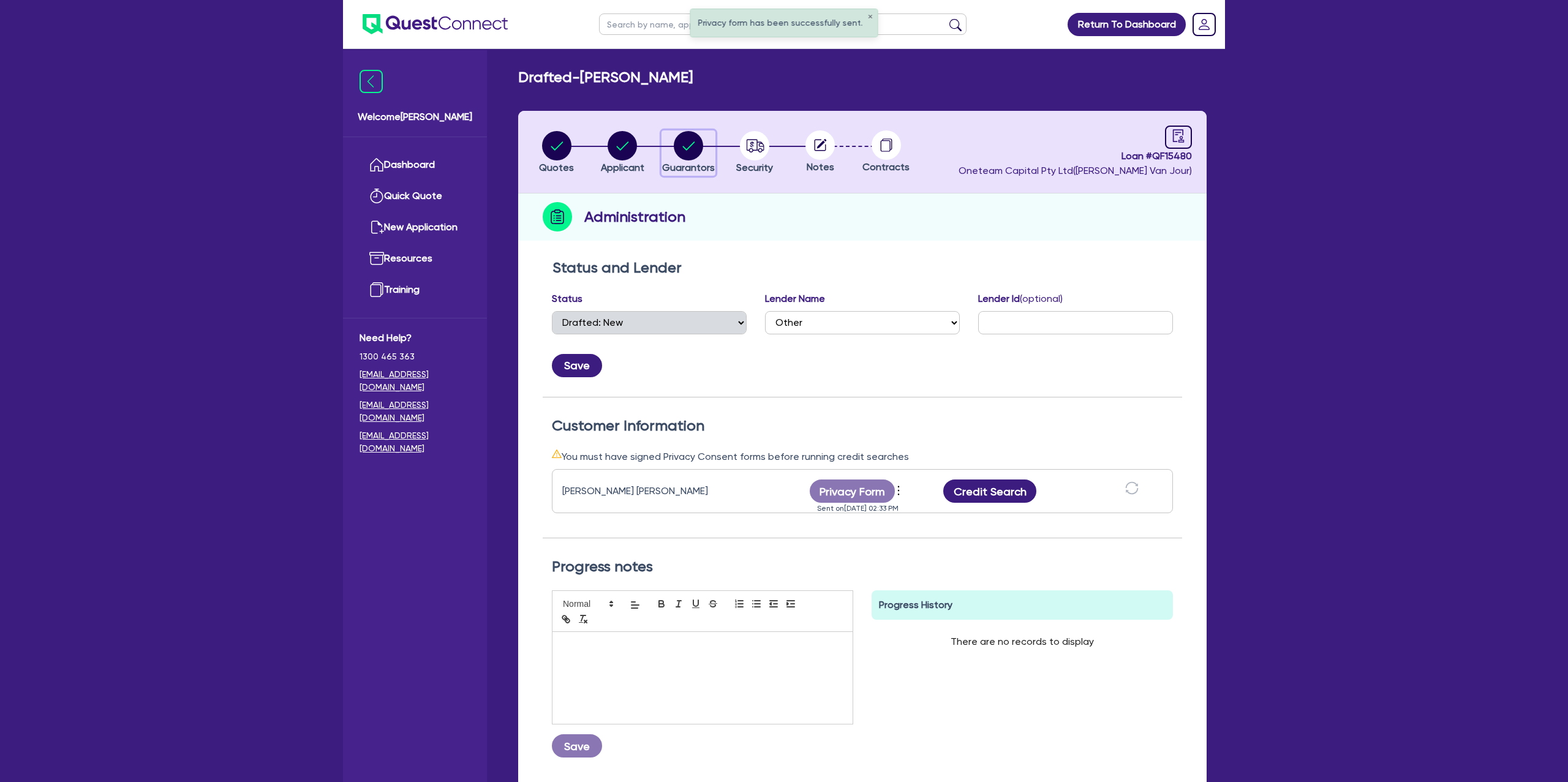
drag, startPoint x: 694, startPoint y: 137, endPoint x: 722, endPoint y: 169, distance: 42.5
click at [697, 139] on circle "button" at bounding box center [689, 146] width 30 height 30
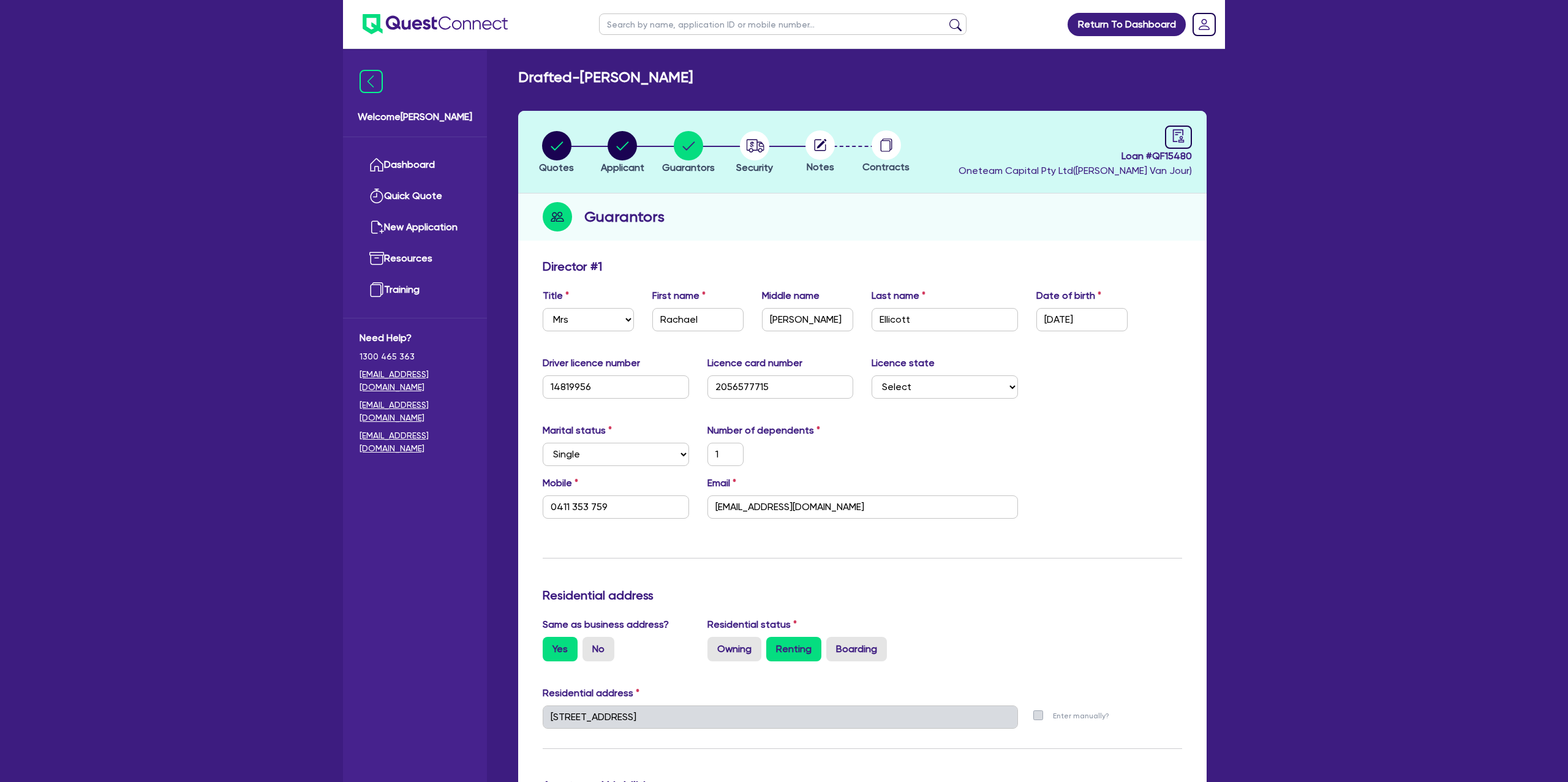
click at [563, 146] on circle "button" at bounding box center [557, 146] width 30 height 30
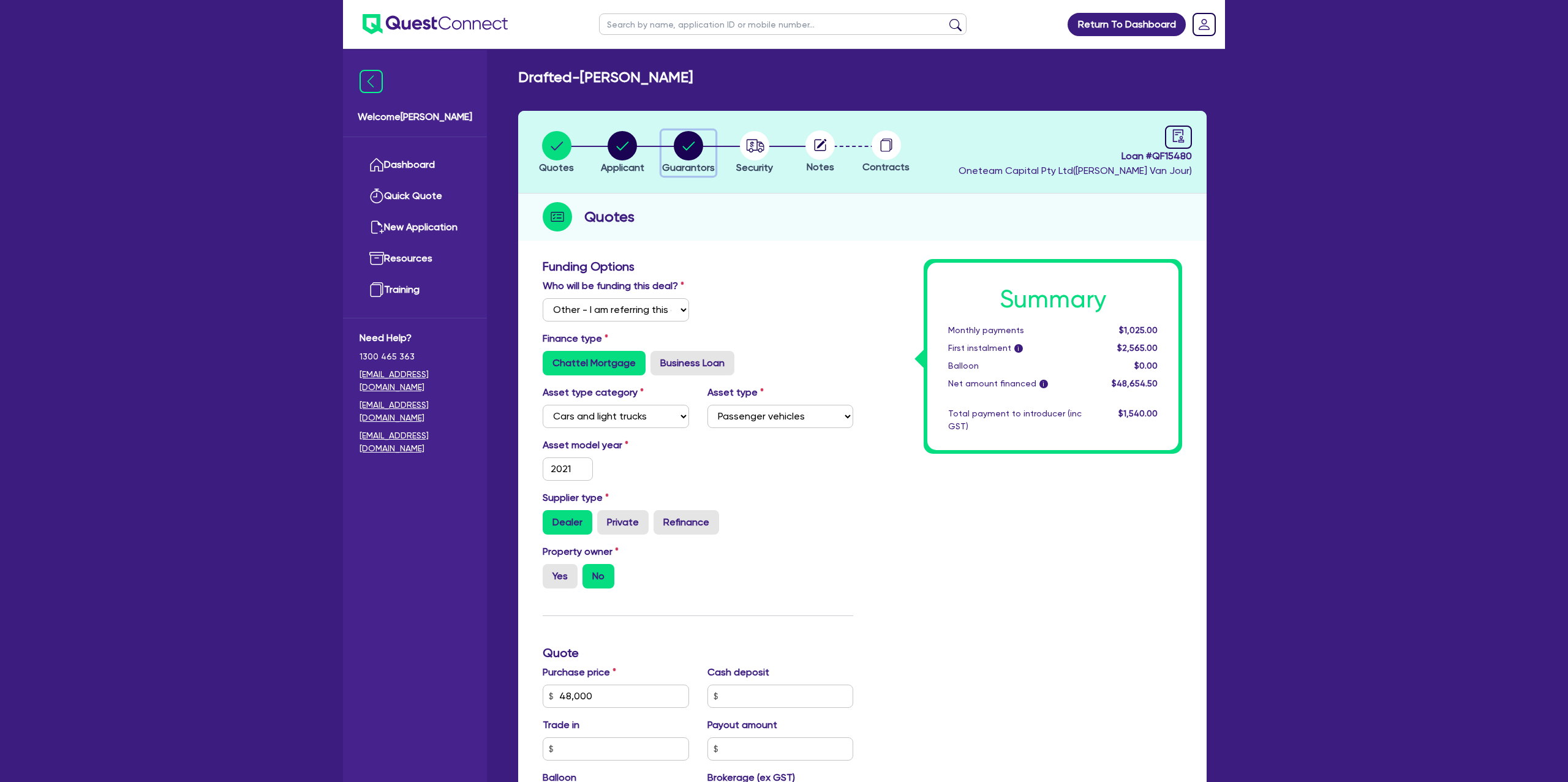
click at [700, 141] on circle "button" at bounding box center [689, 146] width 30 height 30
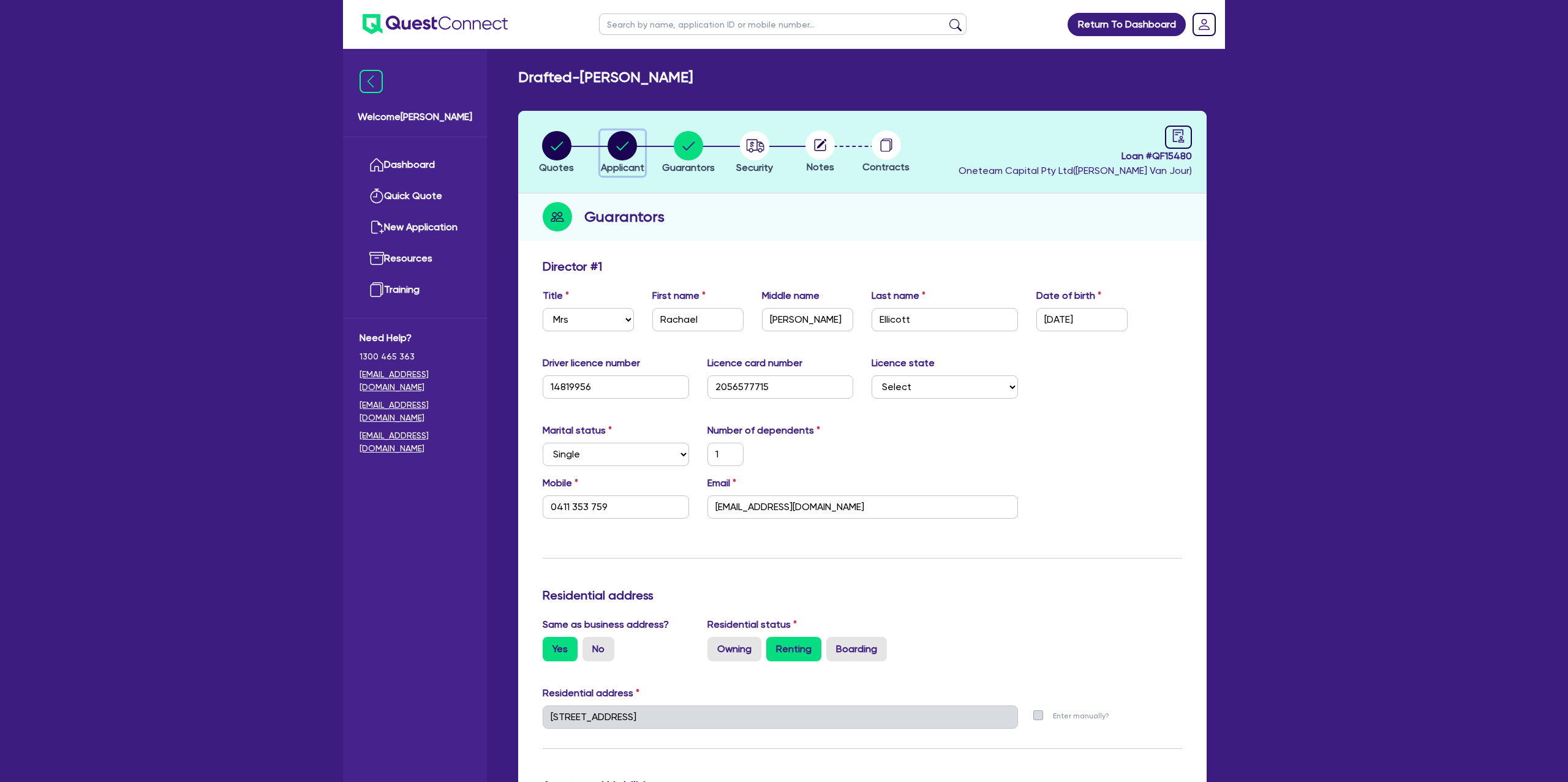
click at [631, 146] on circle "button" at bounding box center [623, 146] width 30 height 30
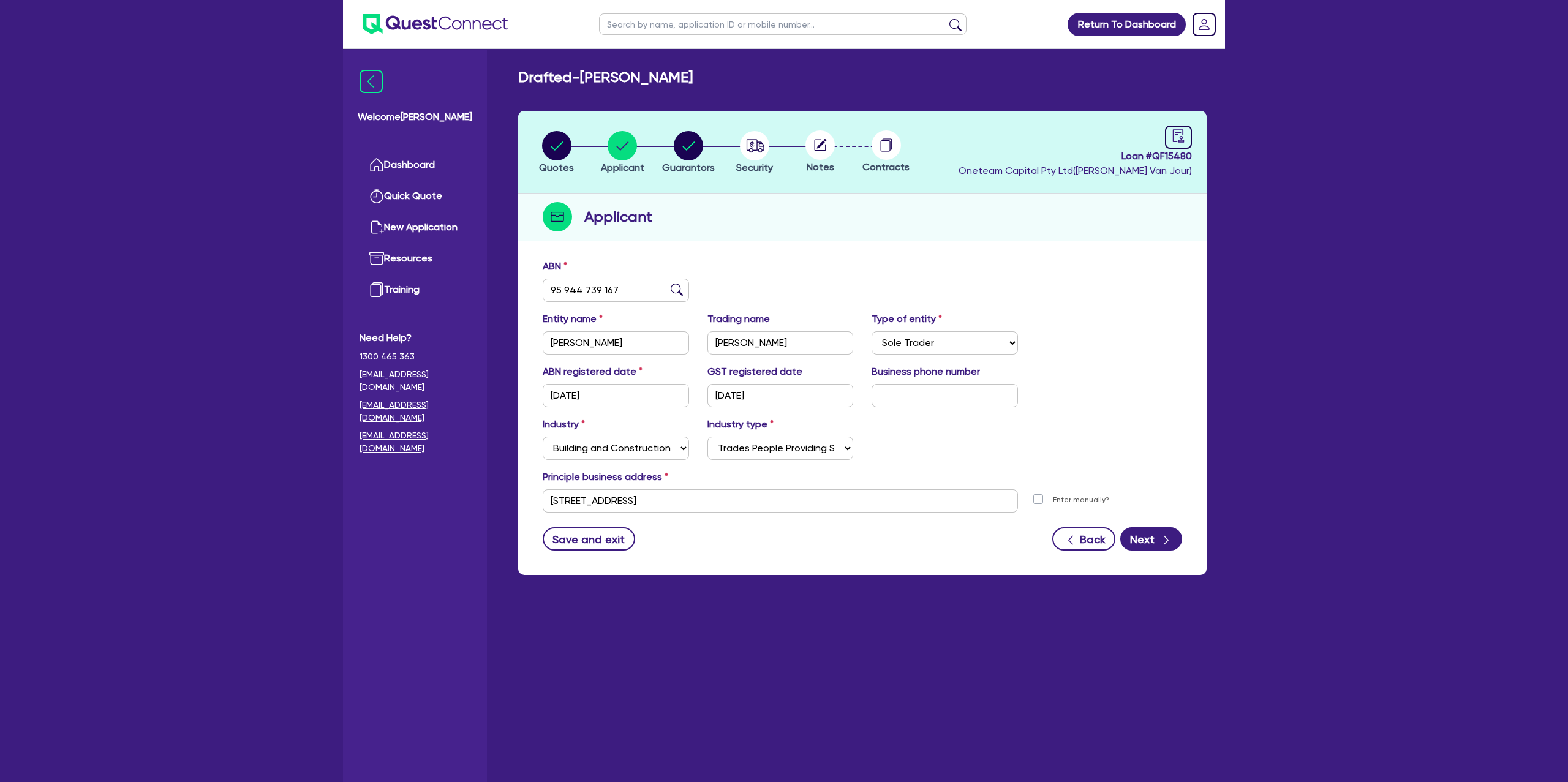
click at [611, 459] on div "Industry Select Accomodation & Food Services Administrative & Support Services …" at bounding box center [862, 442] width 658 height 52
click at [616, 452] on select "Select Accomodation & Food Services Administrative & Support Services Agricultu…" at bounding box center [616, 448] width 147 height 24
click at [542, 437] on select "Select Accomodation & Food Services Administrative & Support Services Agricultu…" at bounding box center [616, 448] width 147 height 24
click at [750, 445] on select "Select Investment Advisers Strockbrokers Financial Planners Wealth Management F…" at bounding box center [781, 448] width 147 height 24
click at [708, 437] on select "Select Investment Advisers Strockbrokers Financial Planners Wealth Management F…" at bounding box center [781, 448] width 147 height 24
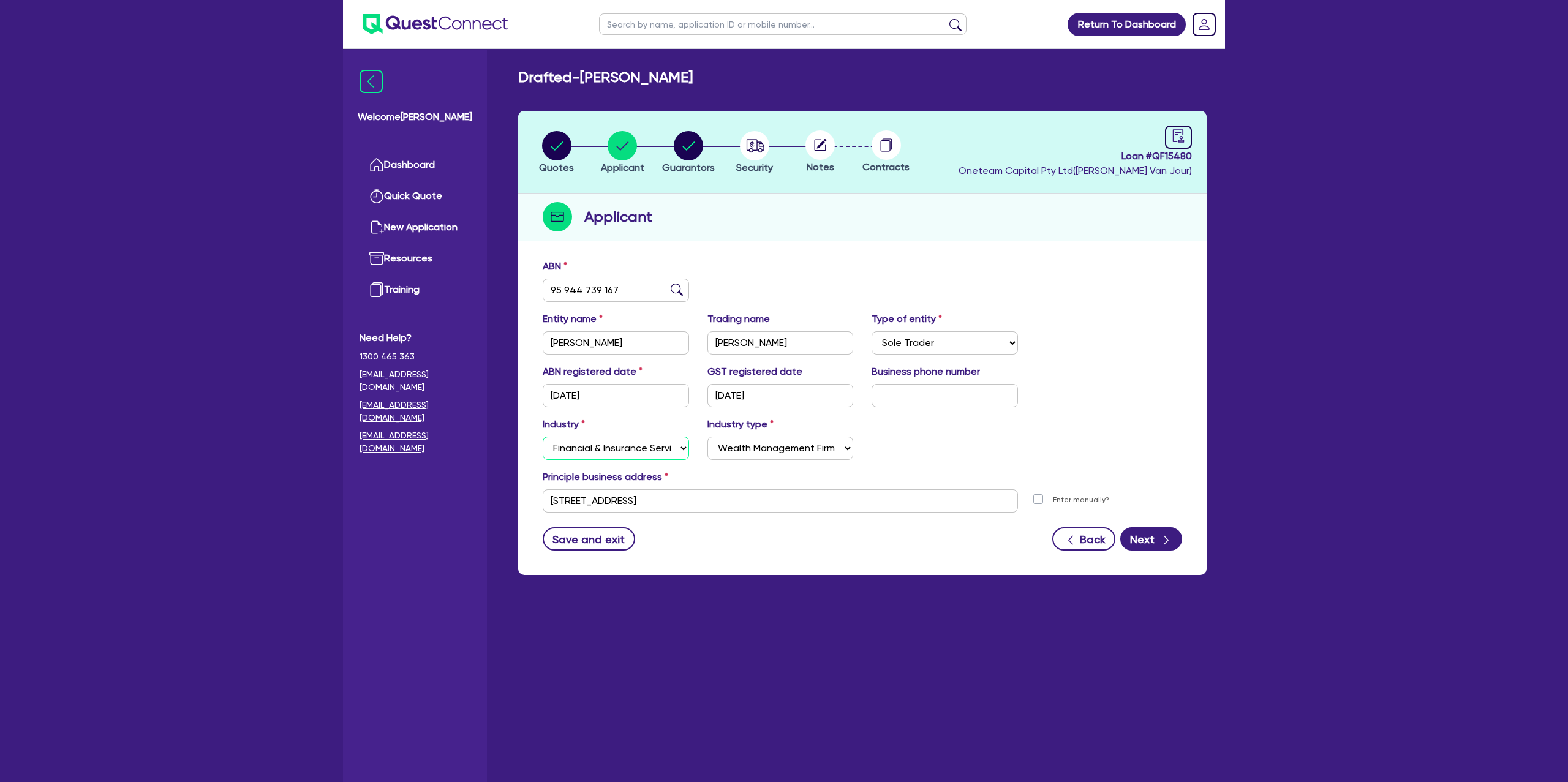
click at [560, 451] on select "Select Accomodation & Food Services Administrative & Support Services Agricultu…" at bounding box center [616, 448] width 147 height 24
click at [542, 437] on select "Select Accomodation & Food Services Administrative & Support Services Agricultu…" at bounding box center [616, 448] width 147 height 24
click at [750, 452] on select "Select Investment Advisers Strockbrokers Financial Planners Wealth Management F…" at bounding box center [781, 448] width 147 height 24
drag, startPoint x: 748, startPoint y: 74, endPoint x: 564, endPoint y: 80, distance: 184.1
click at [564, 80] on div "Drafted - PETERS, RACHAEL ANNE" at bounding box center [862, 77] width 707 height 18
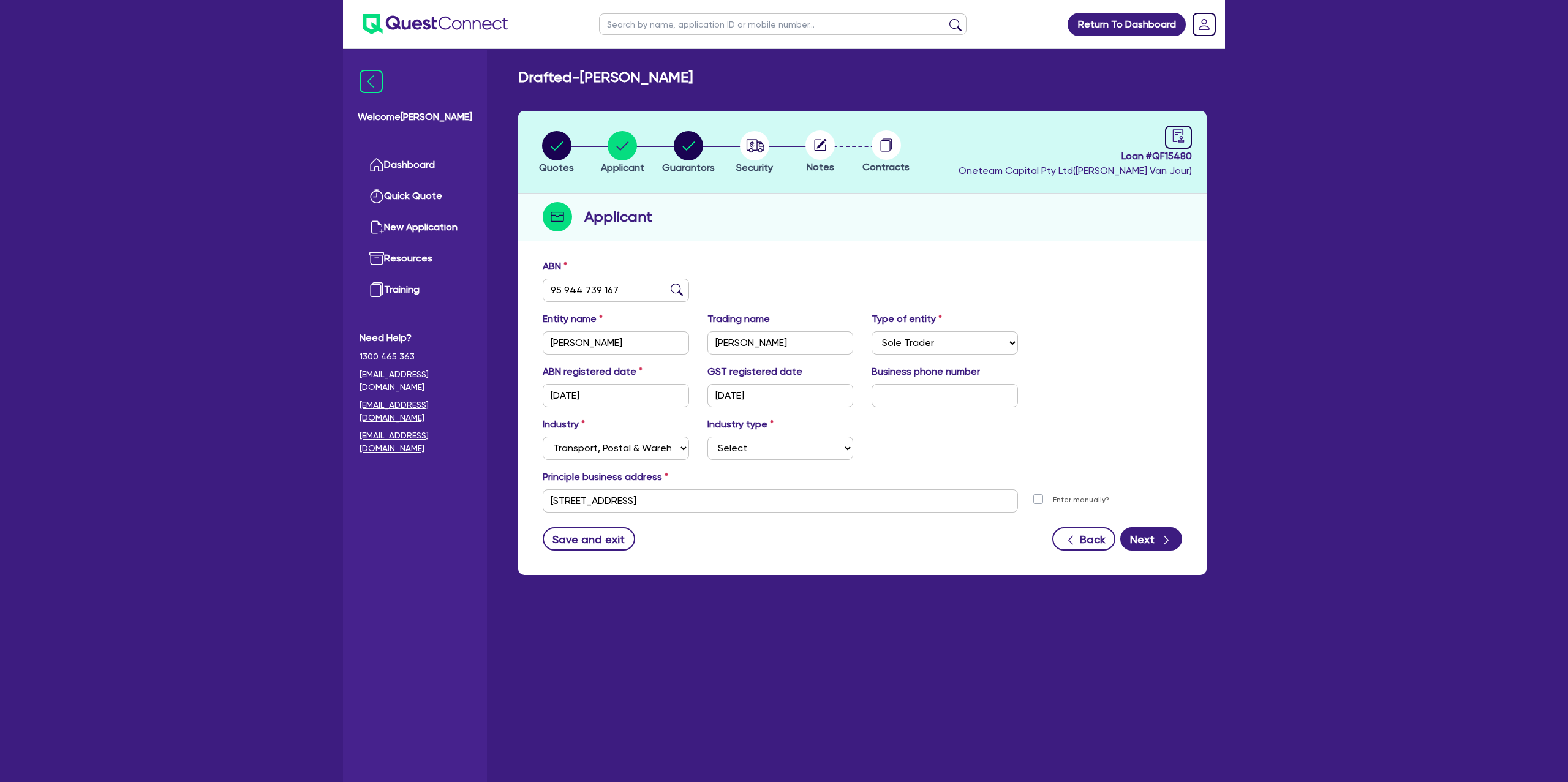
drag, startPoint x: 855, startPoint y: 200, endPoint x: 570, endPoint y: 203, distance: 285.0
click at [845, 197] on div "Applicant" at bounding box center [861, 218] width 688 height 48
drag, startPoint x: 966, startPoint y: 171, endPoint x: 692, endPoint y: 138, distance: 276.0
click at [964, 171] on header "Quotes Applicant Guarantors Security Notes Contracts Loan # QF15480 Oneteam Cap…" at bounding box center [861, 152] width 688 height 83
click at [1182, 131] on icon "audit" at bounding box center [1179, 137] width 14 height 14
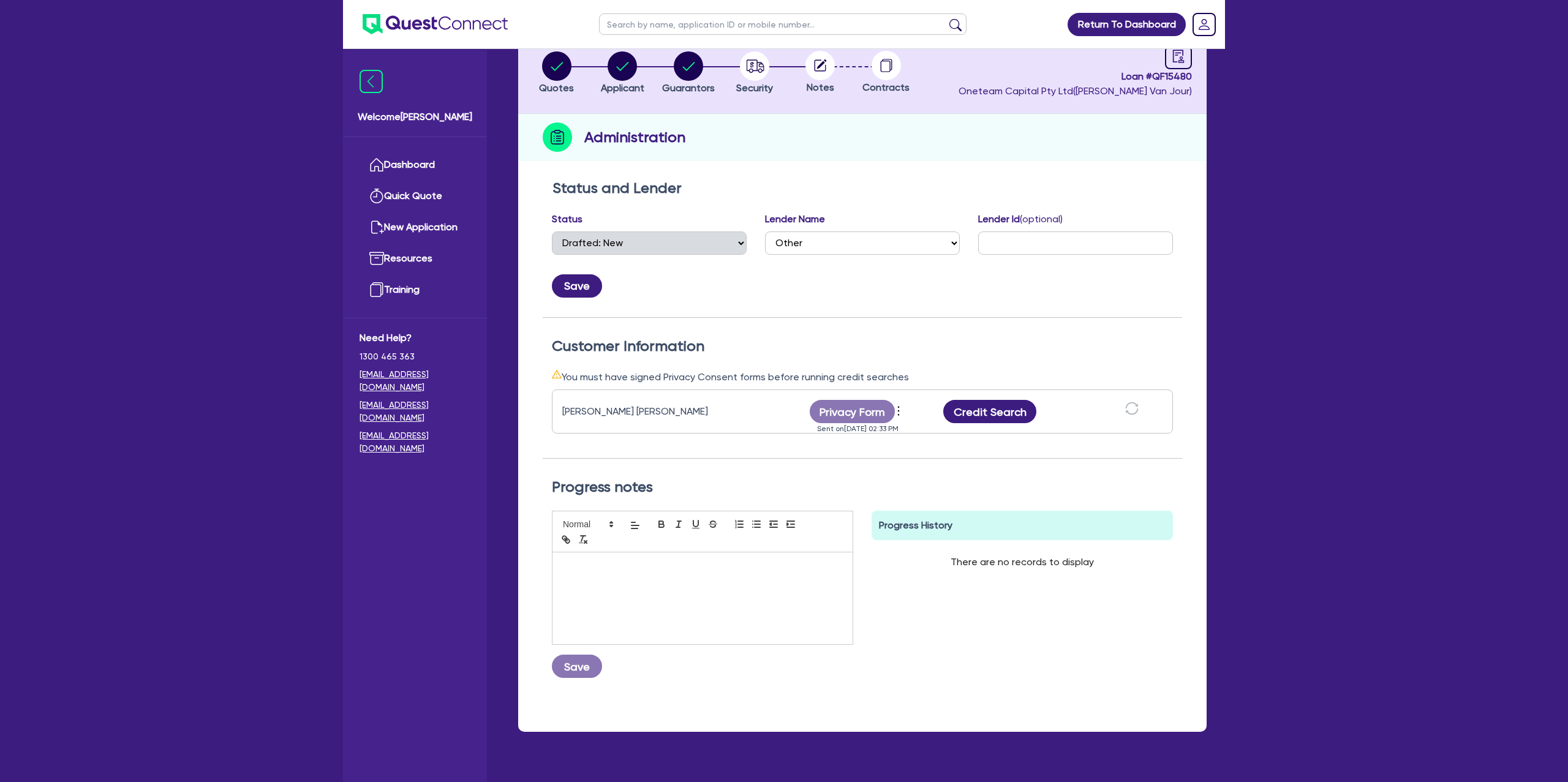
scroll to position [104, 0]
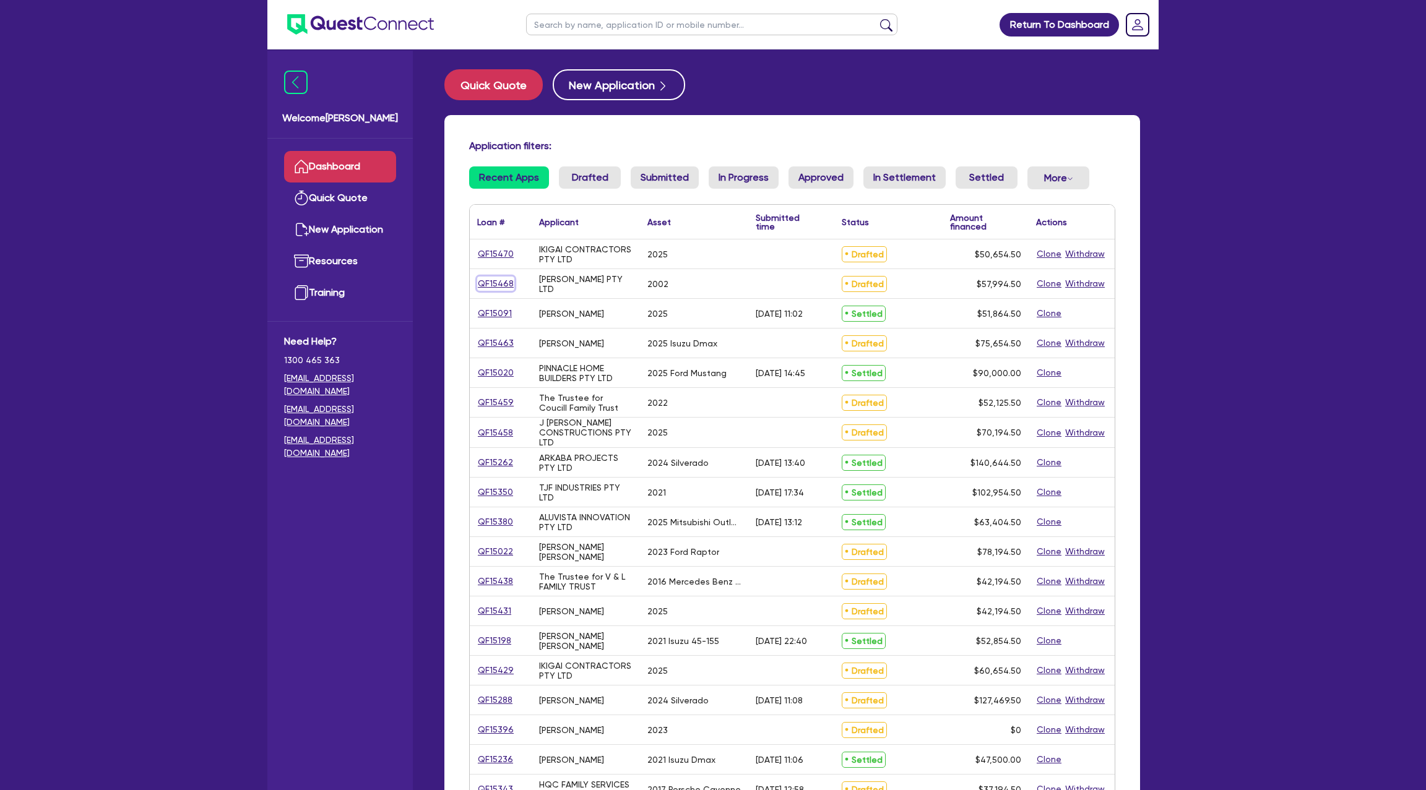
click at [496, 283] on link "QF15468" at bounding box center [495, 284] width 37 height 14
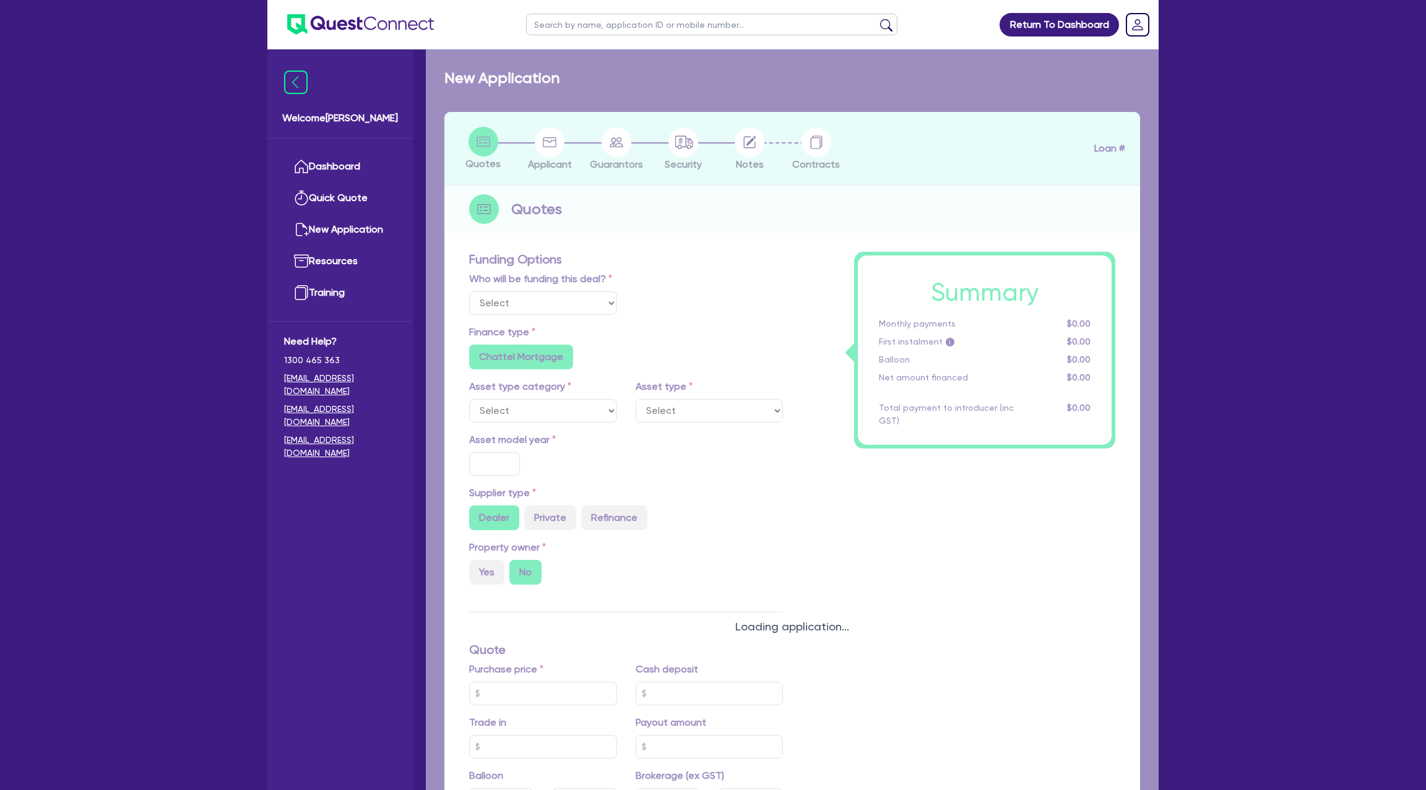
select select "Other"
select select "CARS_AND_LIGHT_TRUCKS"
type input "2002"
type input "62,000"
type input "6,200"
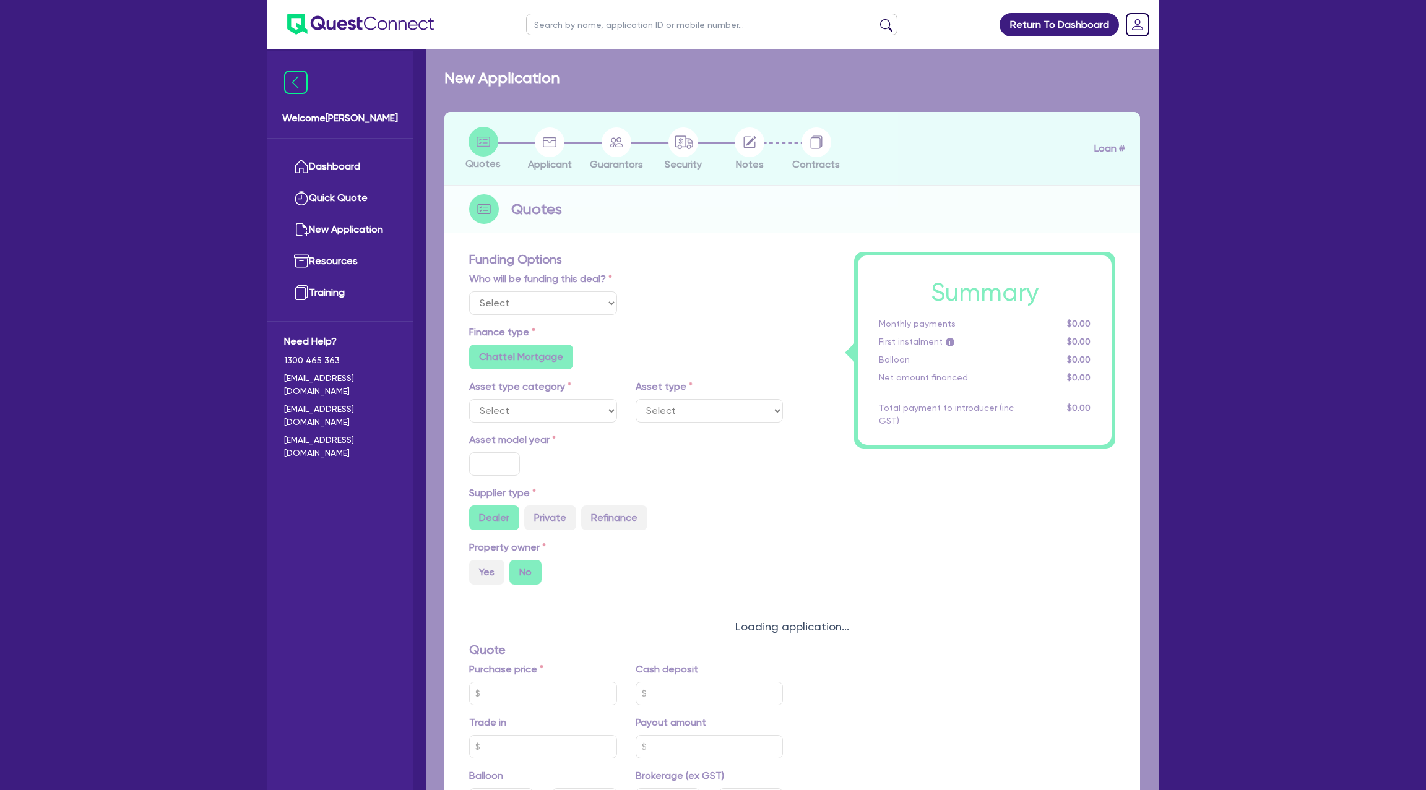
radio input "false"
type input "17.95"
radio input "false"
type input "1,400"
radio input "true"
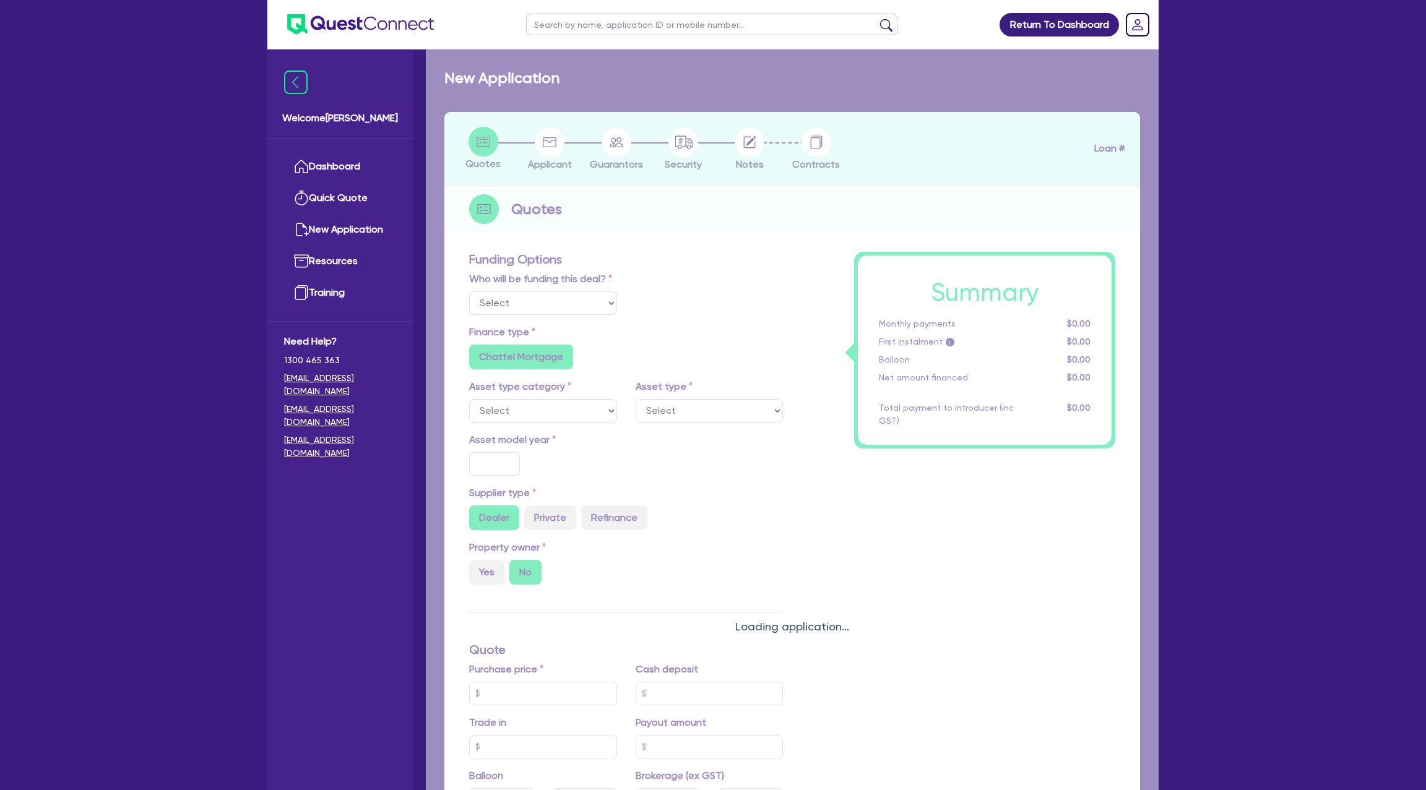
radio input "true"
select select "PASSENGER_VEHICLES"
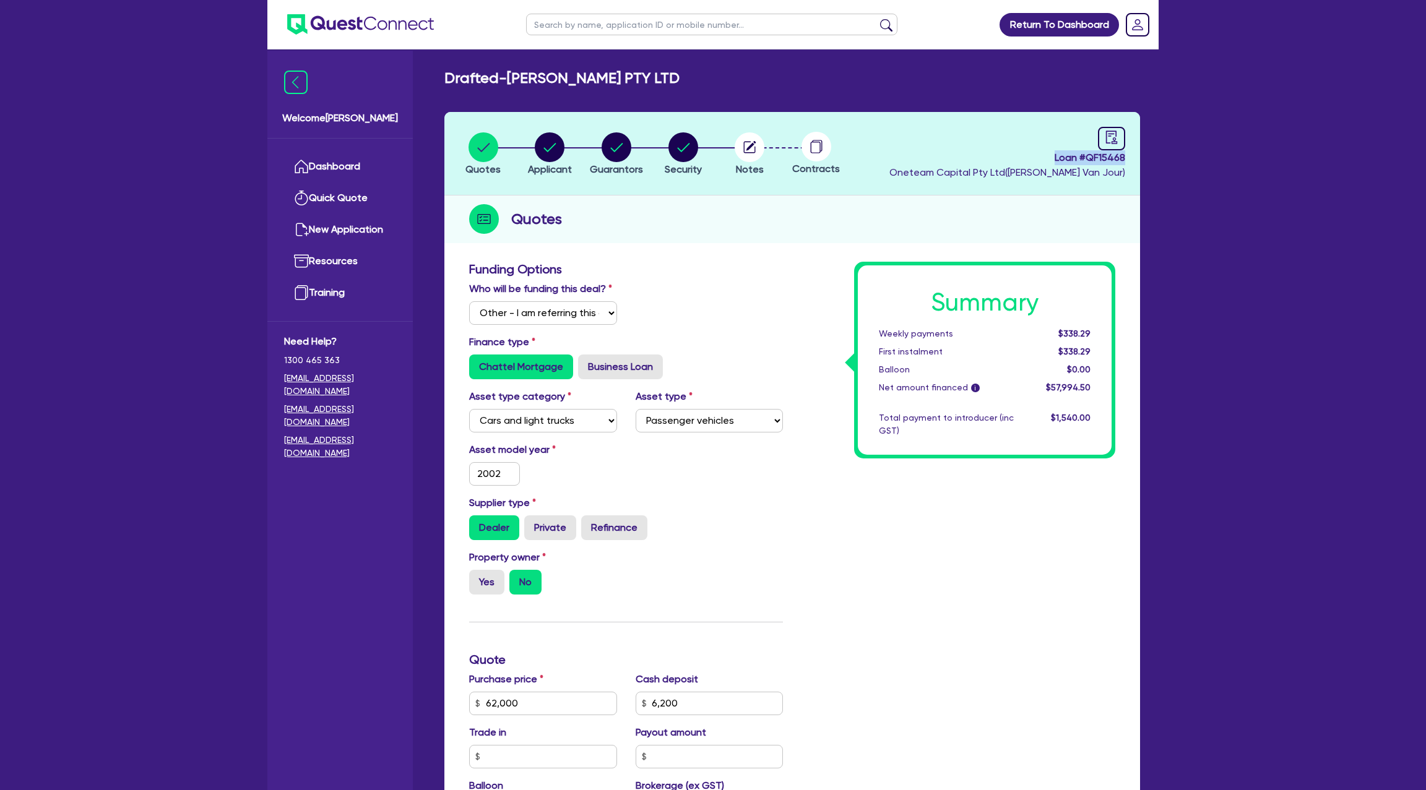
drag, startPoint x: 1051, startPoint y: 158, endPoint x: 1143, endPoint y: 165, distance: 91.8
click at [1143, 165] on div "Quotes Applicant Guarantors Security Notes Contracts Loan # QF15468 Oneteam Cap…" at bounding box center [792, 624] width 714 height 1024
copy span "Loan # QF15468"
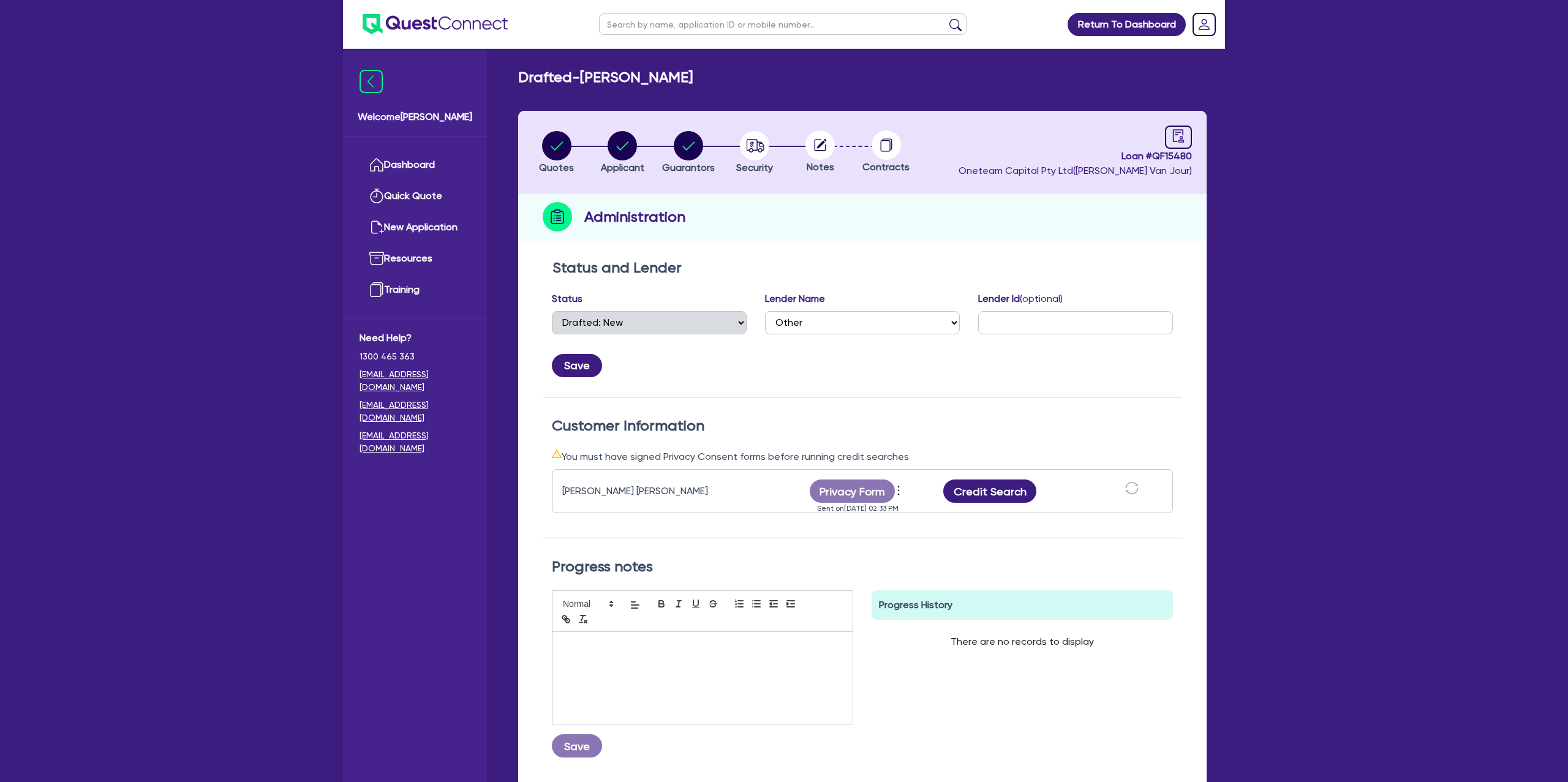
select select "DRAFTED_NEW"
select select "Other"
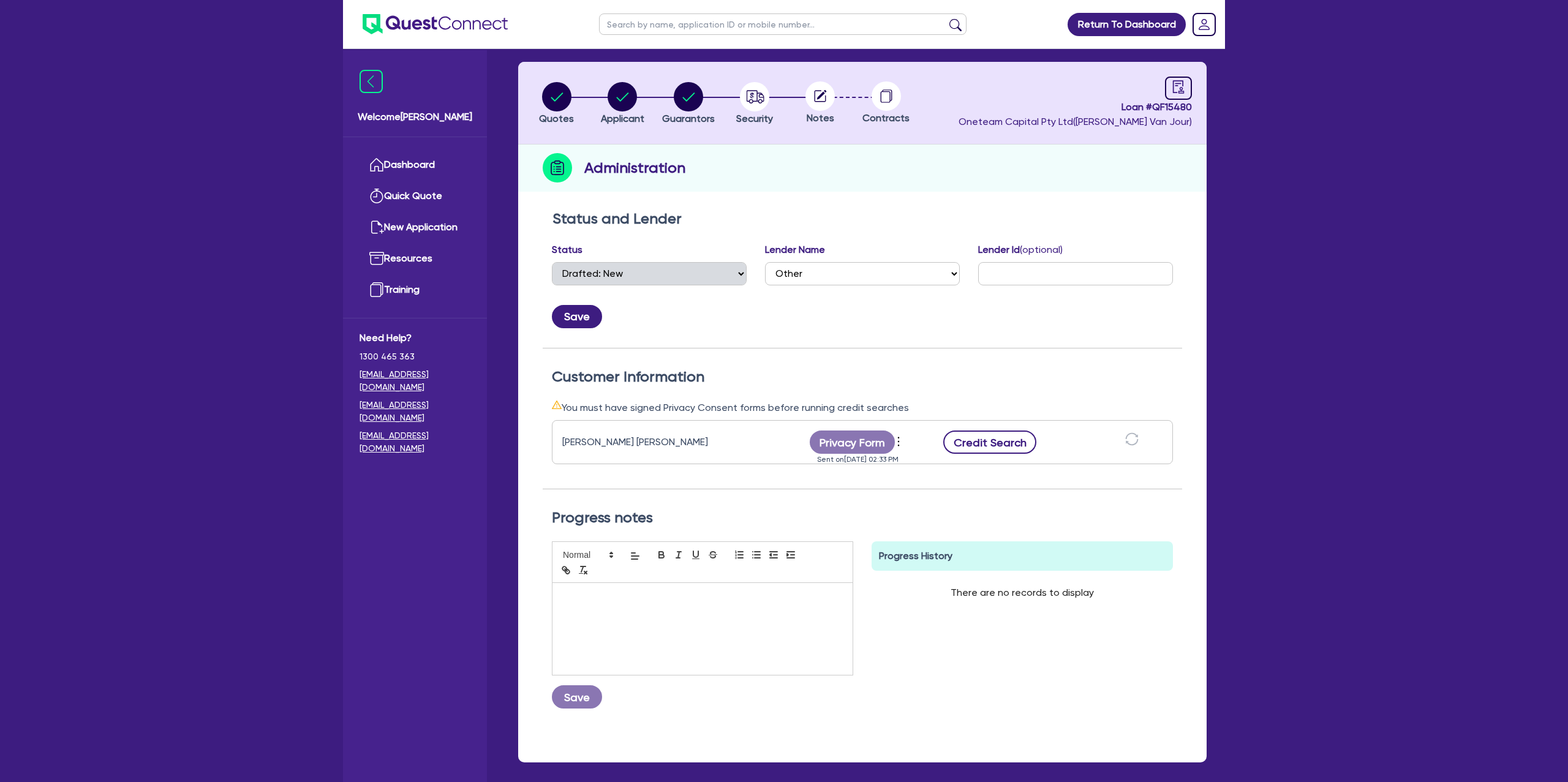
scroll to position [52, 0]
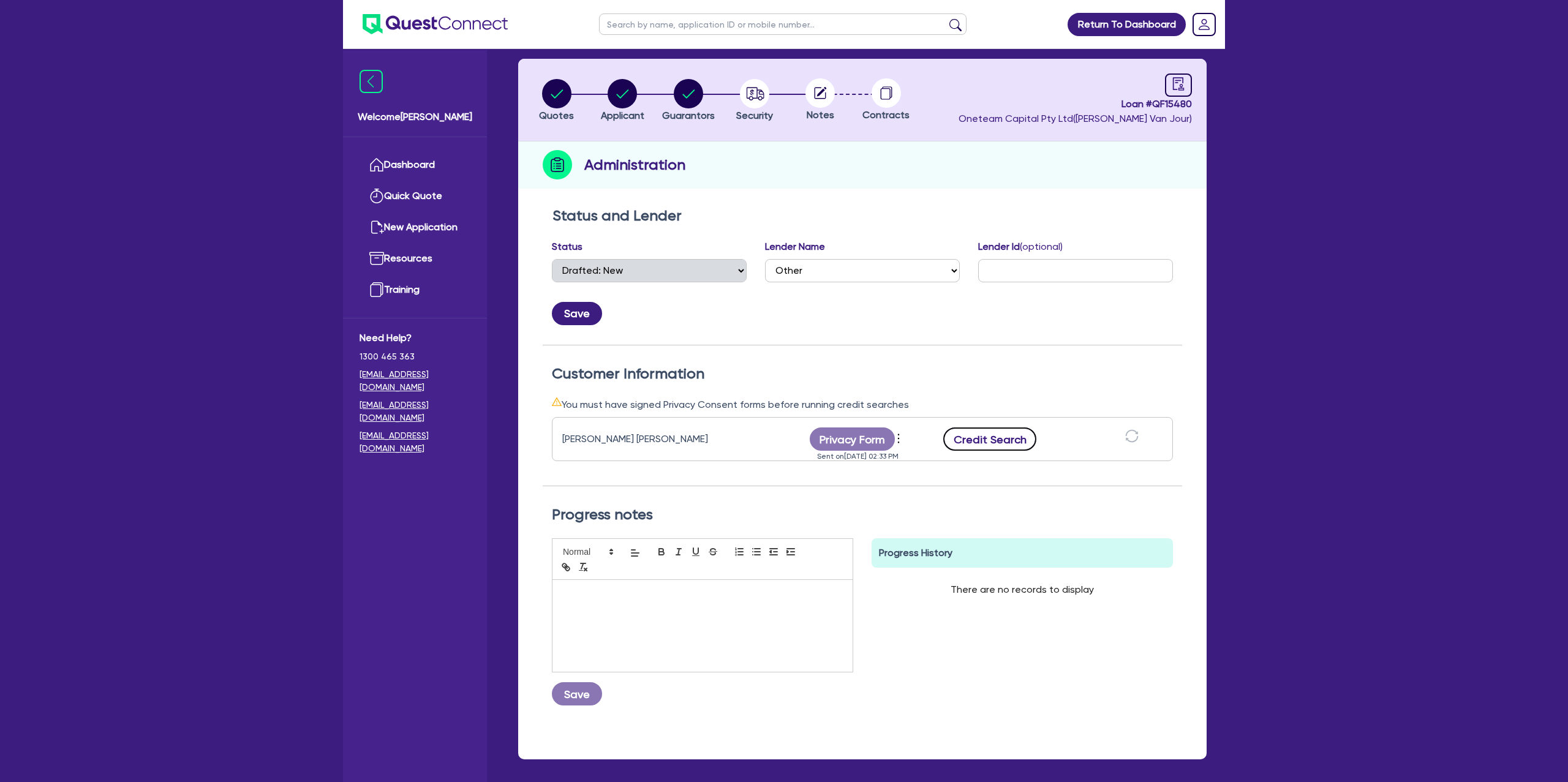
click at [1000, 442] on button "Credit Search" at bounding box center [990, 440] width 93 height 24
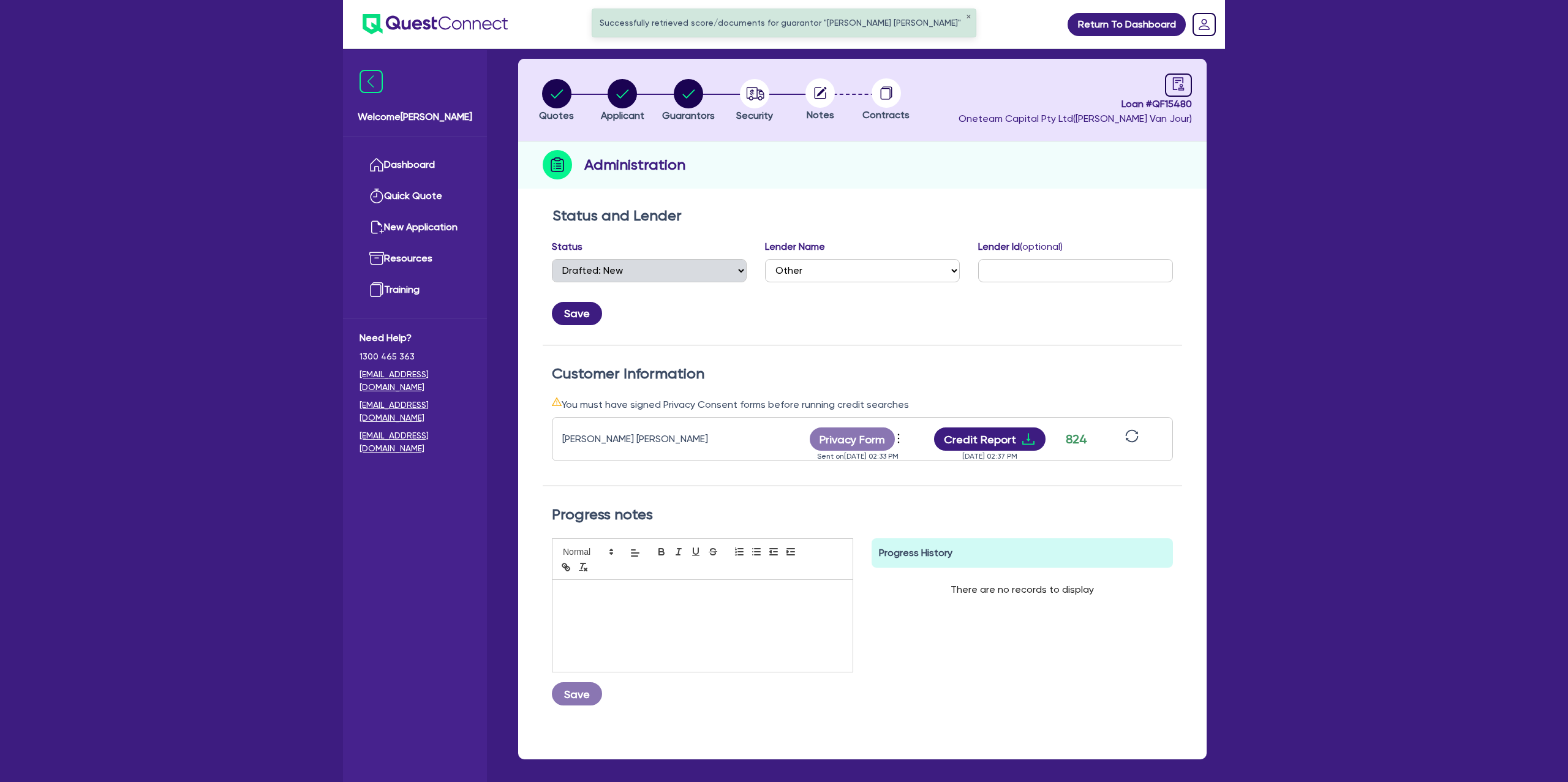
click at [1050, 428] on div "Credit Report [DATE] 02:37 PM" at bounding box center [990, 440] width 123 height 24
click at [1028, 434] on icon "download" at bounding box center [1028, 439] width 15 height 15
drag, startPoint x: 1531, startPoint y: 457, endPoint x: 1495, endPoint y: 386, distance: 79.6
click at [1530, 455] on div "Successfully retrieved score/documents for guarantor "[PERSON_NAME] [PERSON_NAM…" at bounding box center [784, 390] width 1568 height 886
drag, startPoint x: 1358, startPoint y: 292, endPoint x: 1295, endPoint y: 312, distance: 66.1
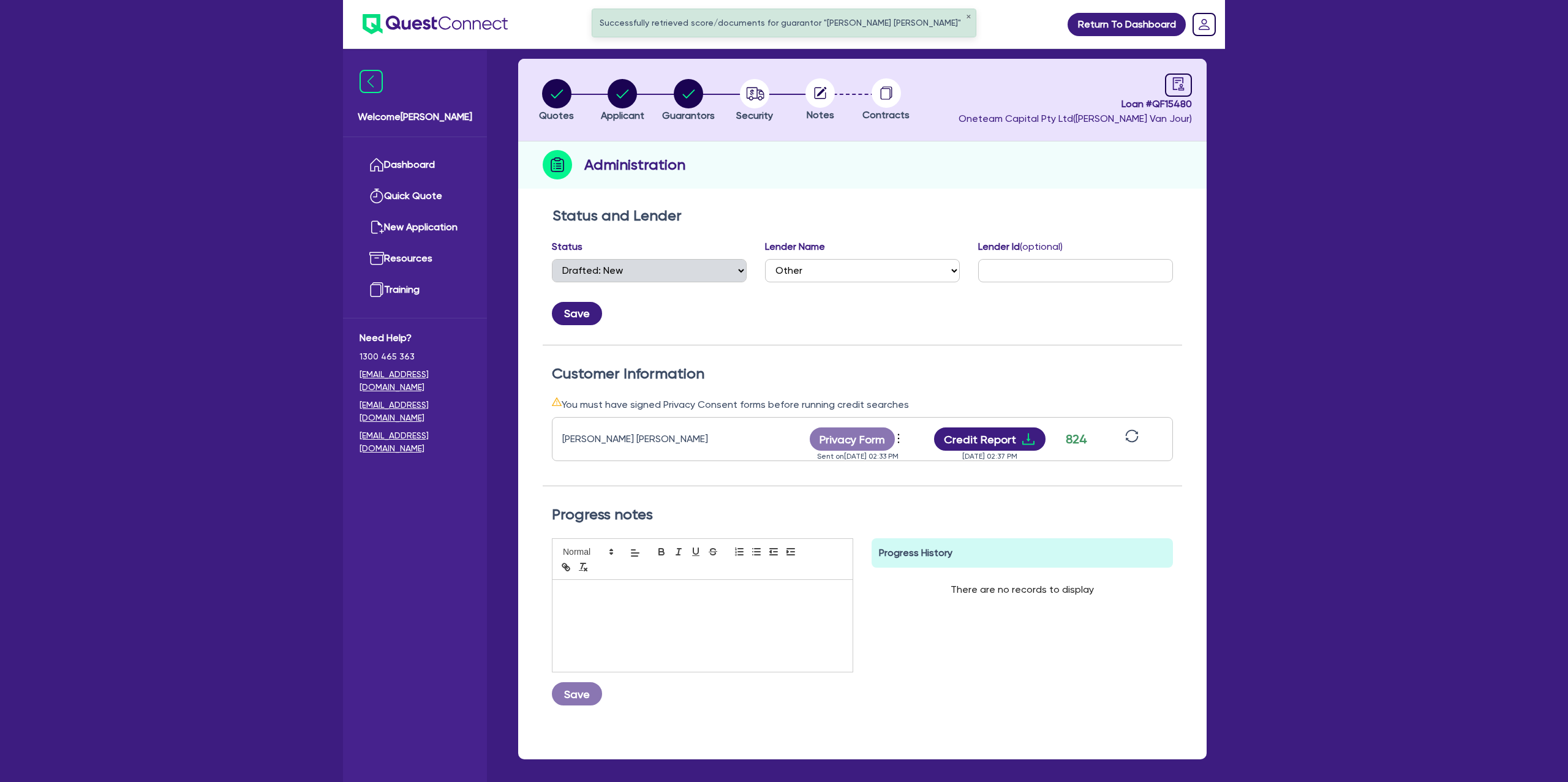
click at [1358, 292] on div "Successfully retrieved score/documents for guarantor "[PERSON_NAME] [PERSON_NAM…" at bounding box center [784, 390] width 1568 height 886
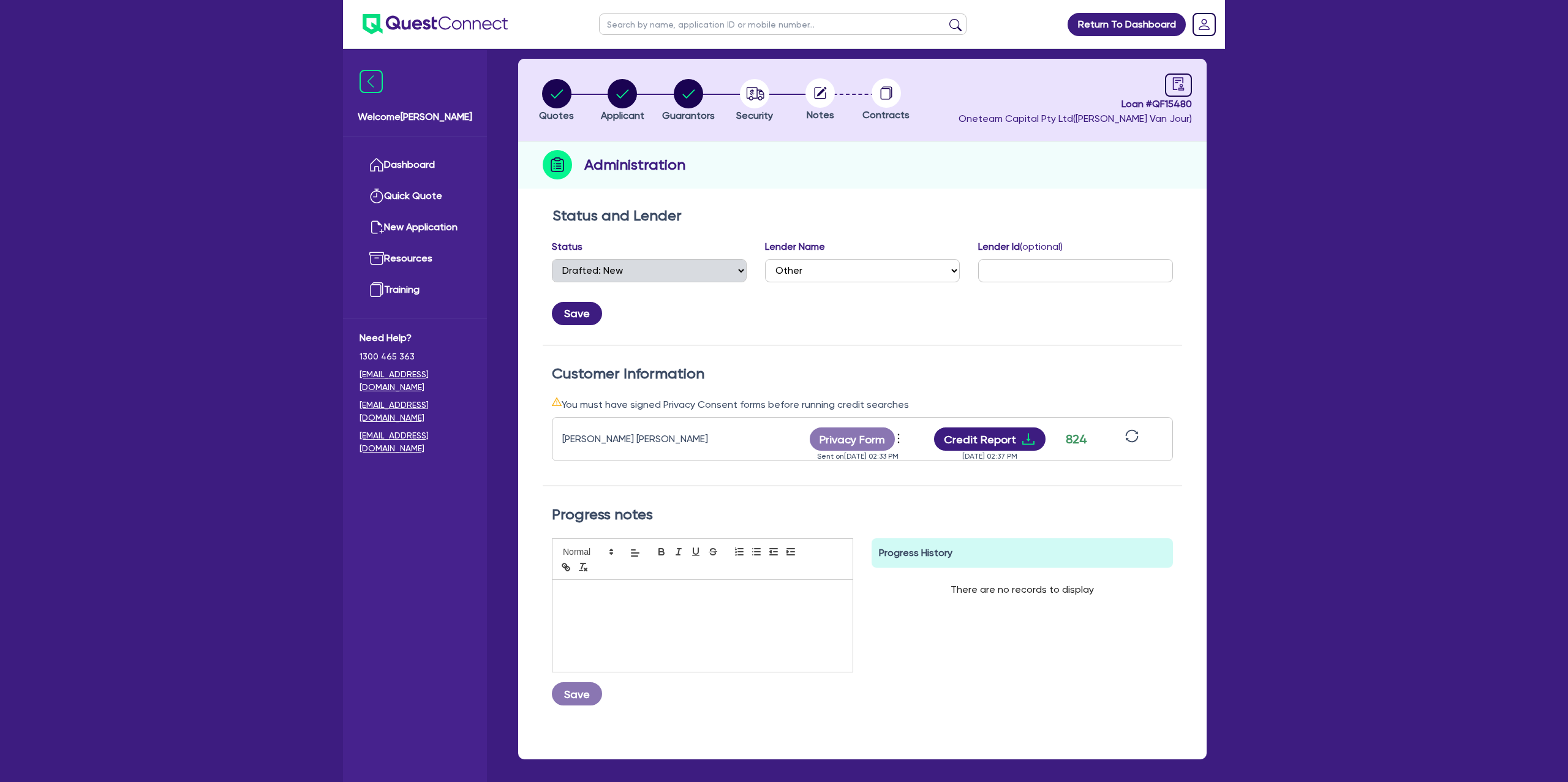
scroll to position [0, 0]
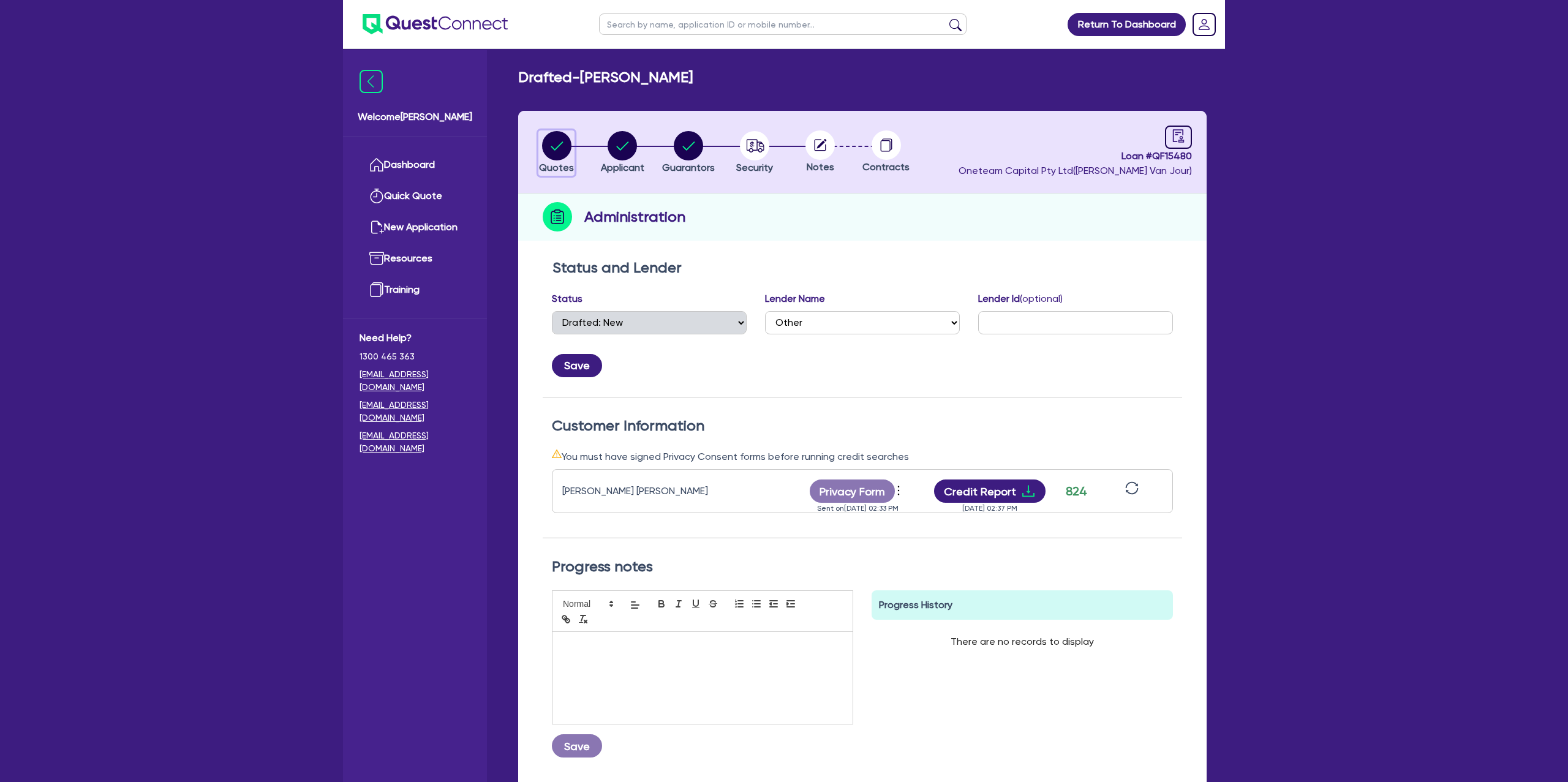
click at [550, 138] on circle "button" at bounding box center [557, 146] width 30 height 30
select select "Other"
select select "CARS_AND_LIGHT_TRUCKS"
select select "PASSENGER_VEHICLES"
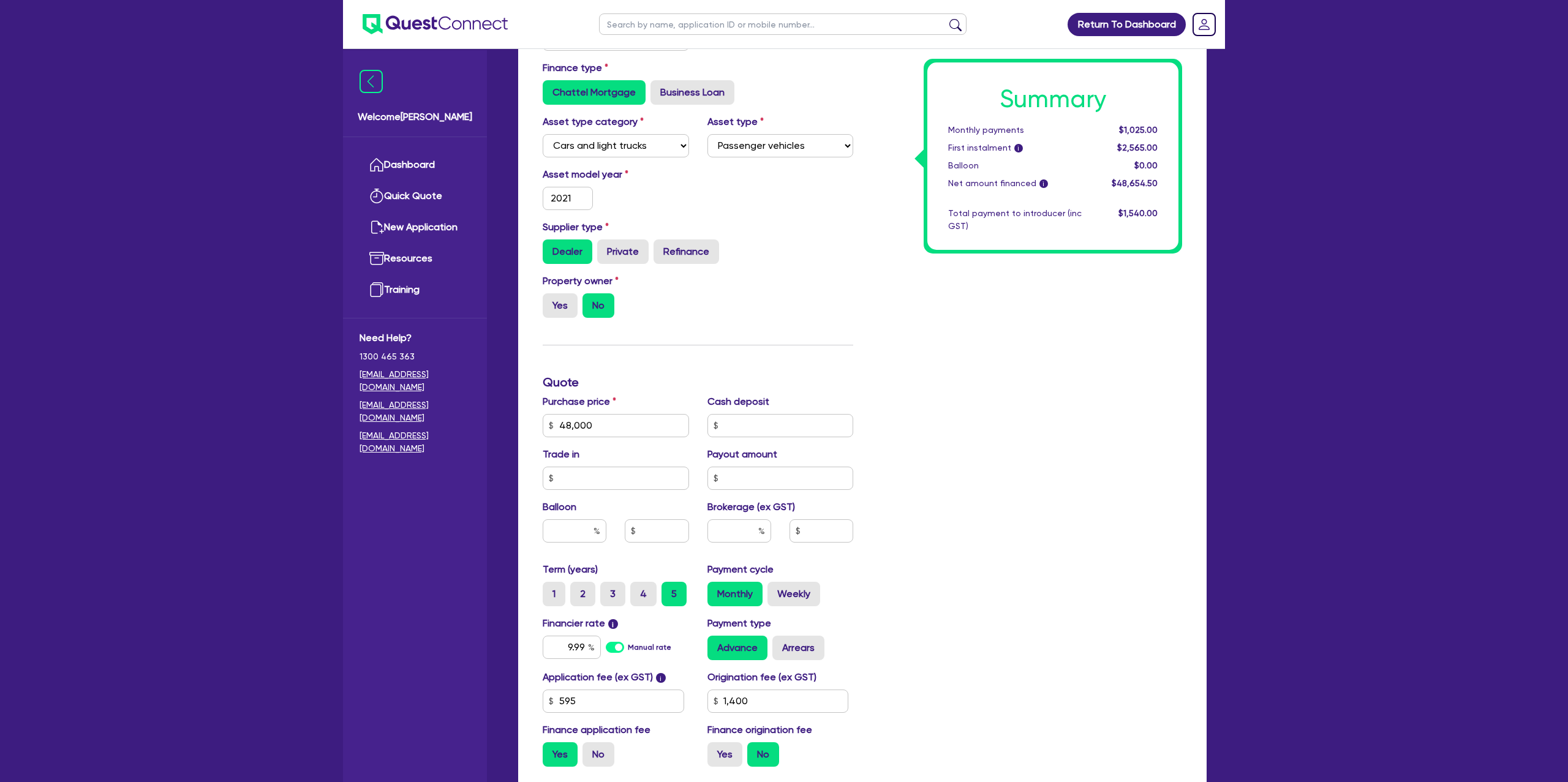
scroll to position [402, 0]
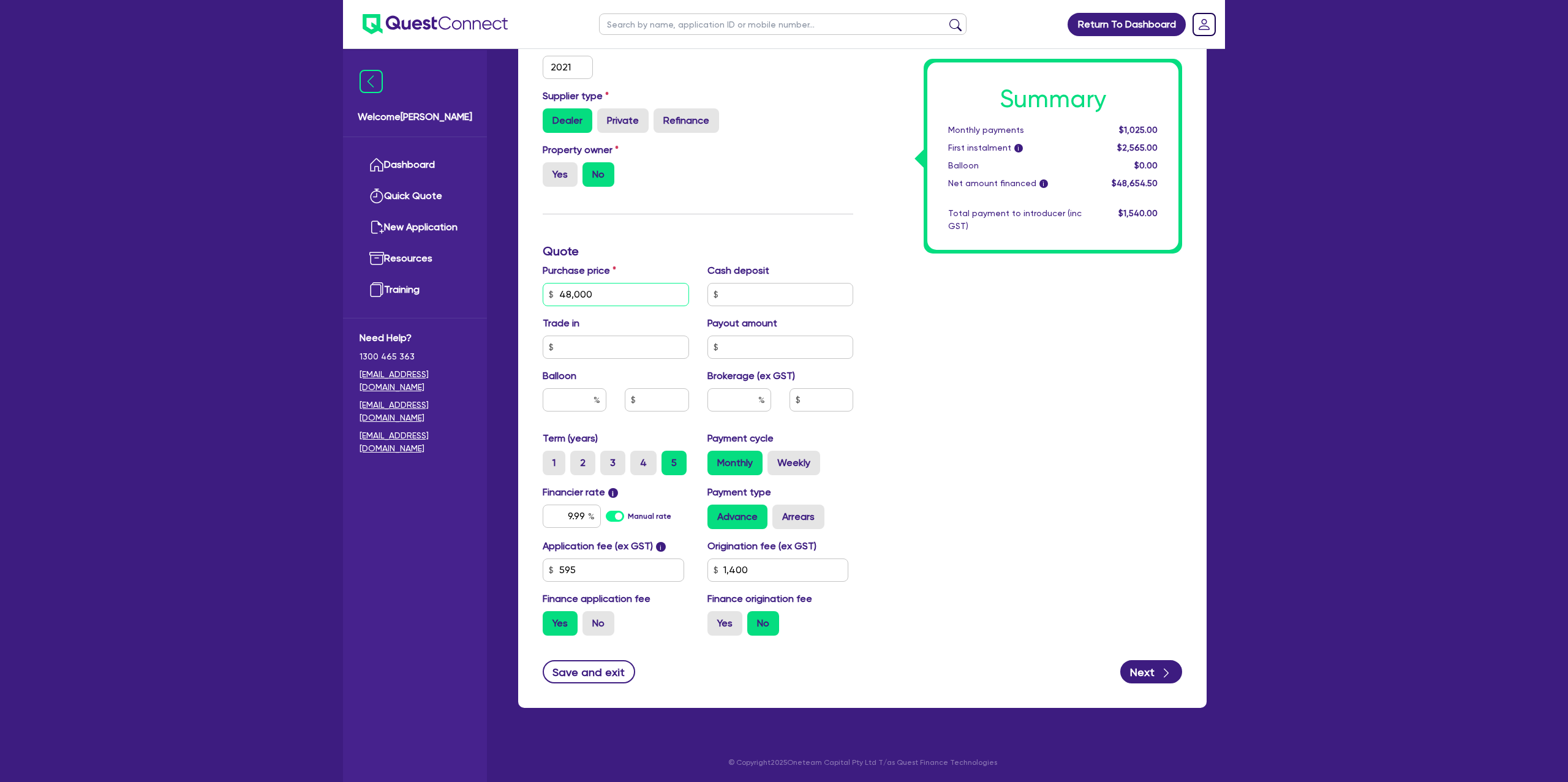
click at [609, 288] on input "48,000" at bounding box center [616, 295] width 147 height 24
drag, startPoint x: 558, startPoint y: 293, endPoint x: 629, endPoint y: 300, distance: 71.3
click at [629, 300] on input "48,000" at bounding box center [616, 295] width 147 height 24
click at [646, 293] on input "48,000" at bounding box center [616, 295] width 147 height 24
type input "4,800"
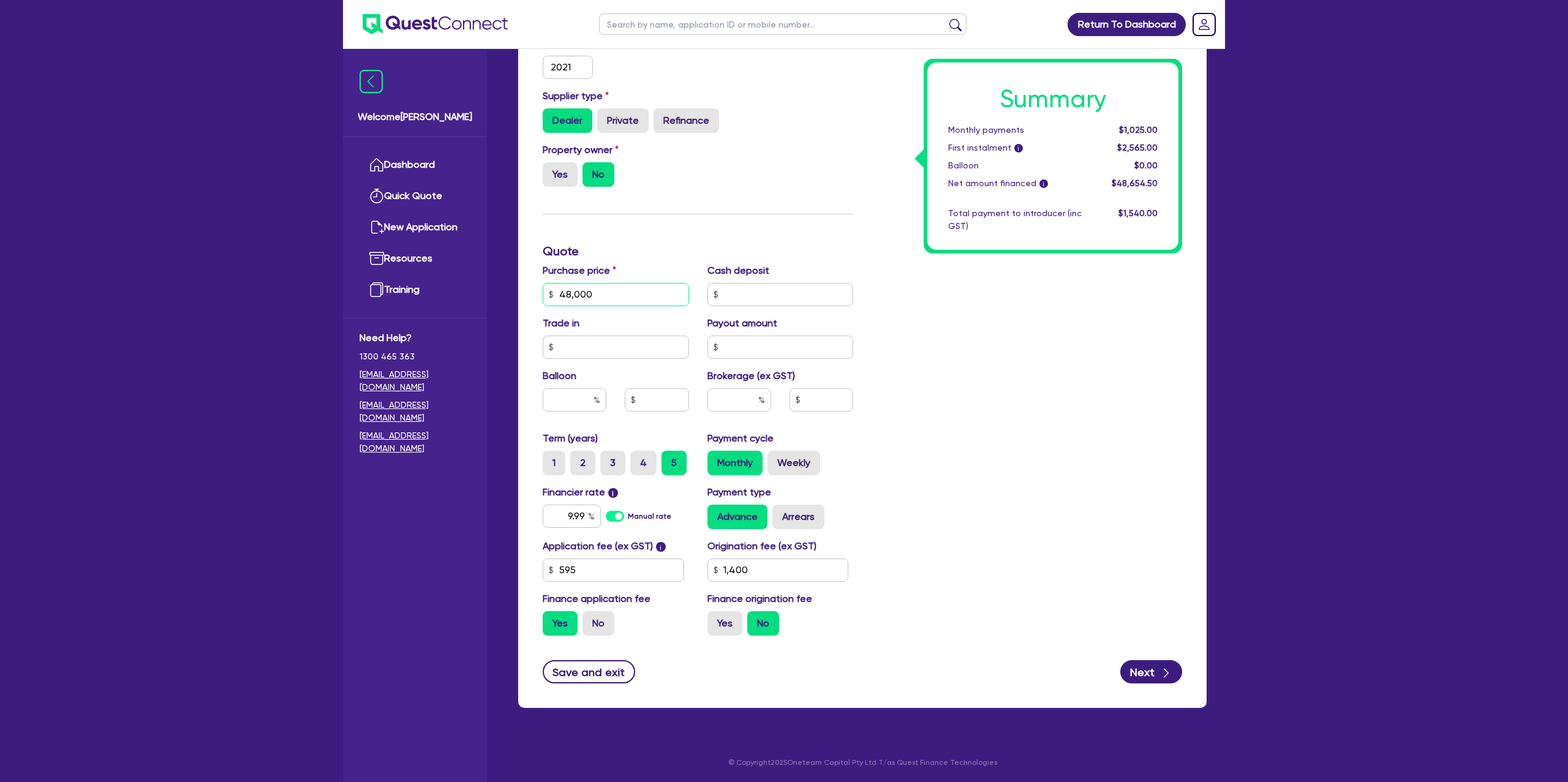
type input "1,400"
type input "480"
type input "1,400"
type input "48"
type input "1,400"
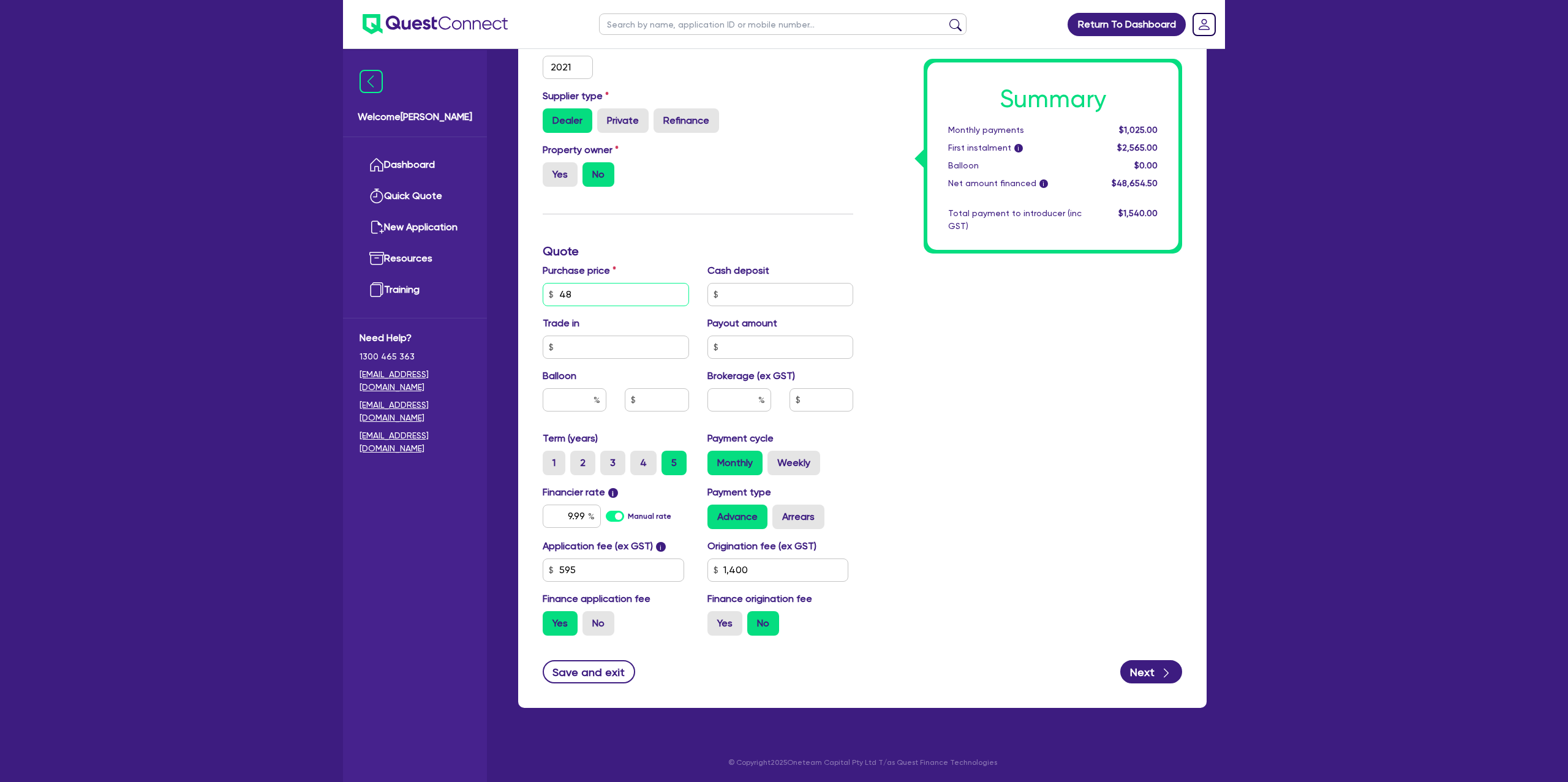
type input "4"
type input "1,400"
type input "4"
type input "1,400"
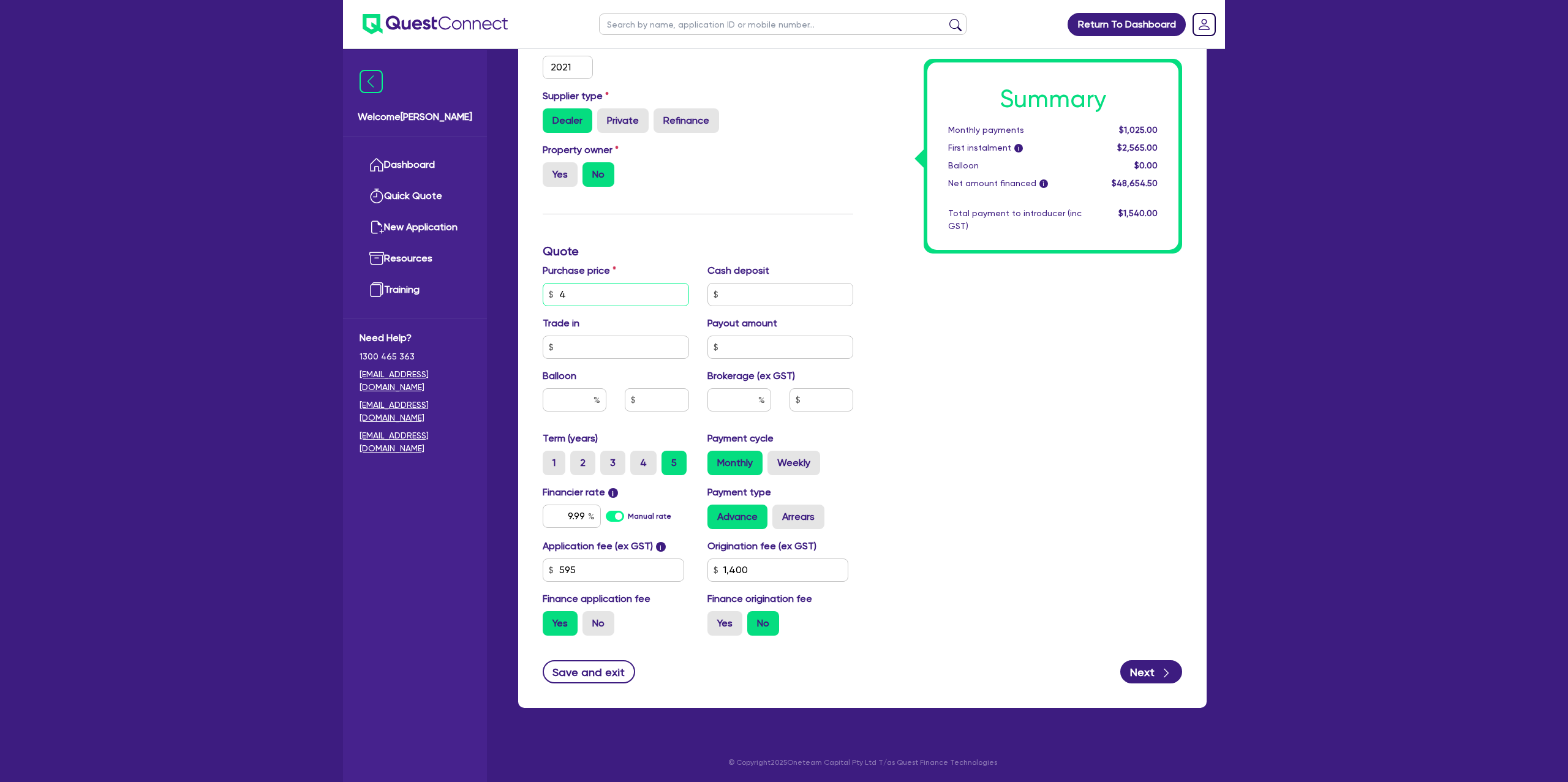
type input "46"
type input "1,400"
type input "460"
type input "1,400"
type input "4,600"
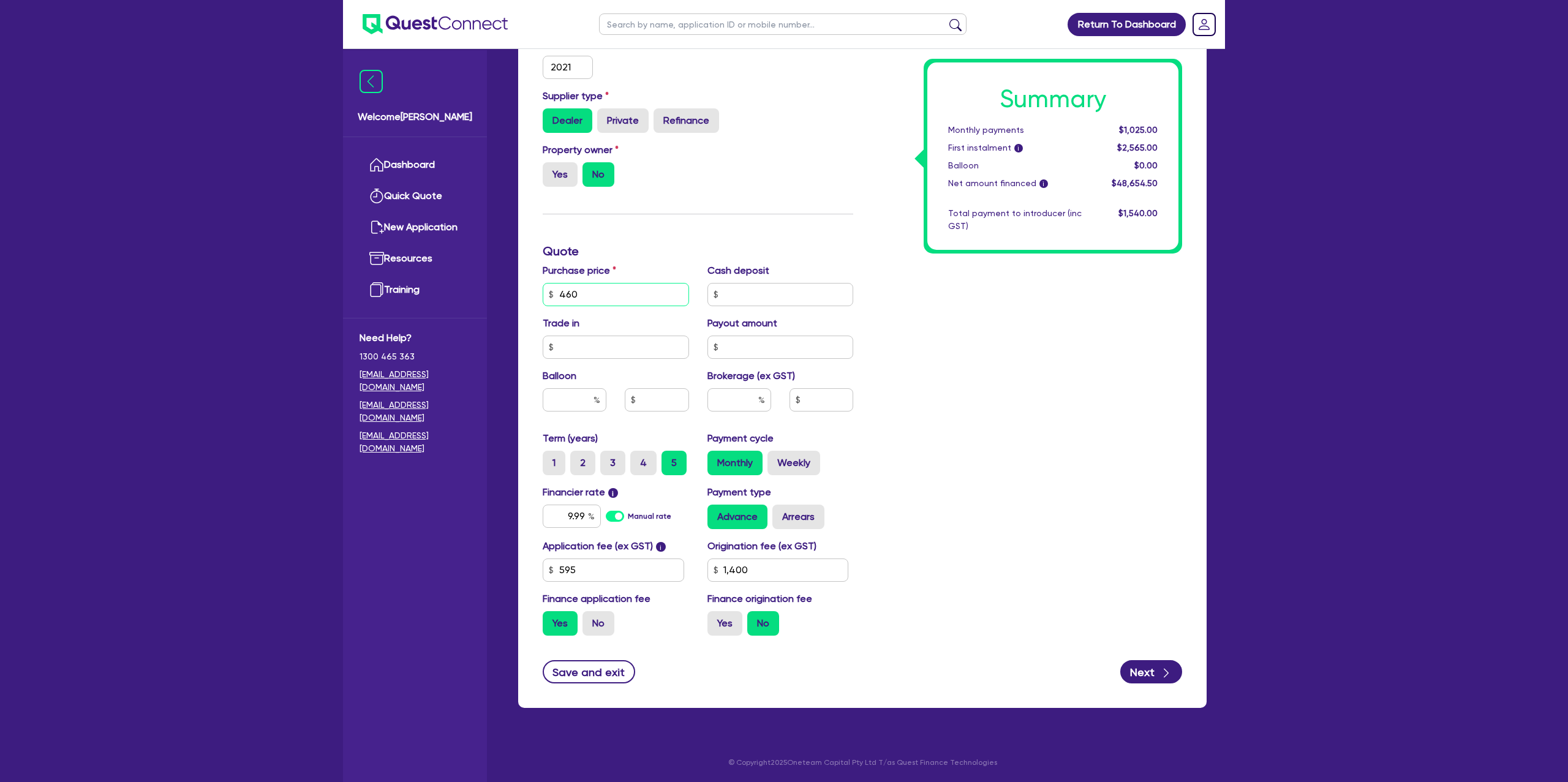
type input "1,400"
type input "46,000"
type input "1,400"
type input "46,000"
click at [920, 308] on div "Summary Monthly payments $1,025.00 First instalment i $2,565.00 Balloon $0.00 N…" at bounding box center [1027, 251] width 329 height 788
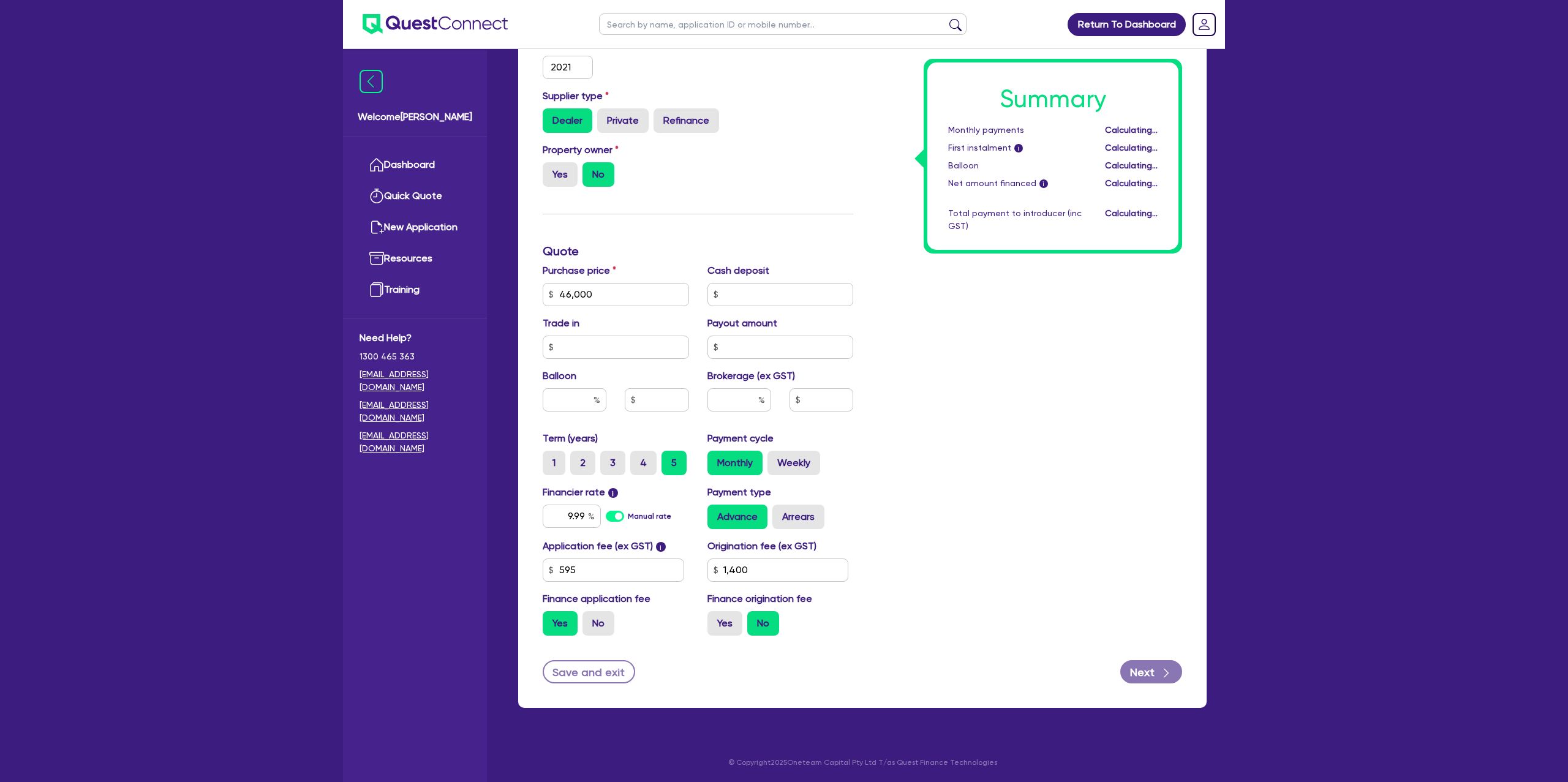
type input "1,400"
click at [626, 342] on input "text" at bounding box center [616, 347] width 147 height 24
type input "1"
type input "1,400"
type input "13"
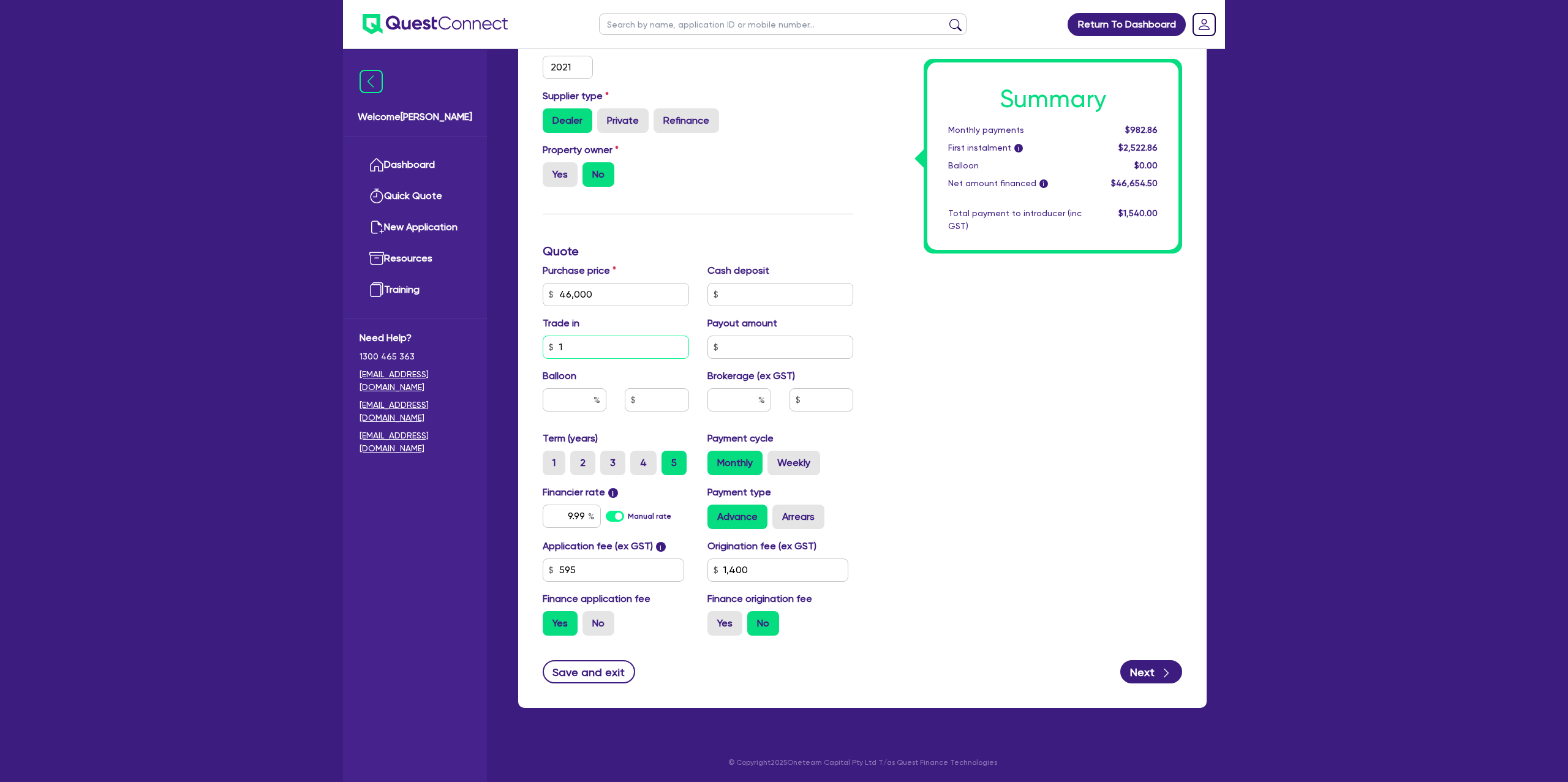
type input "1,400"
type input "130"
type input "1,400"
type input "1,300"
type input "1,400"
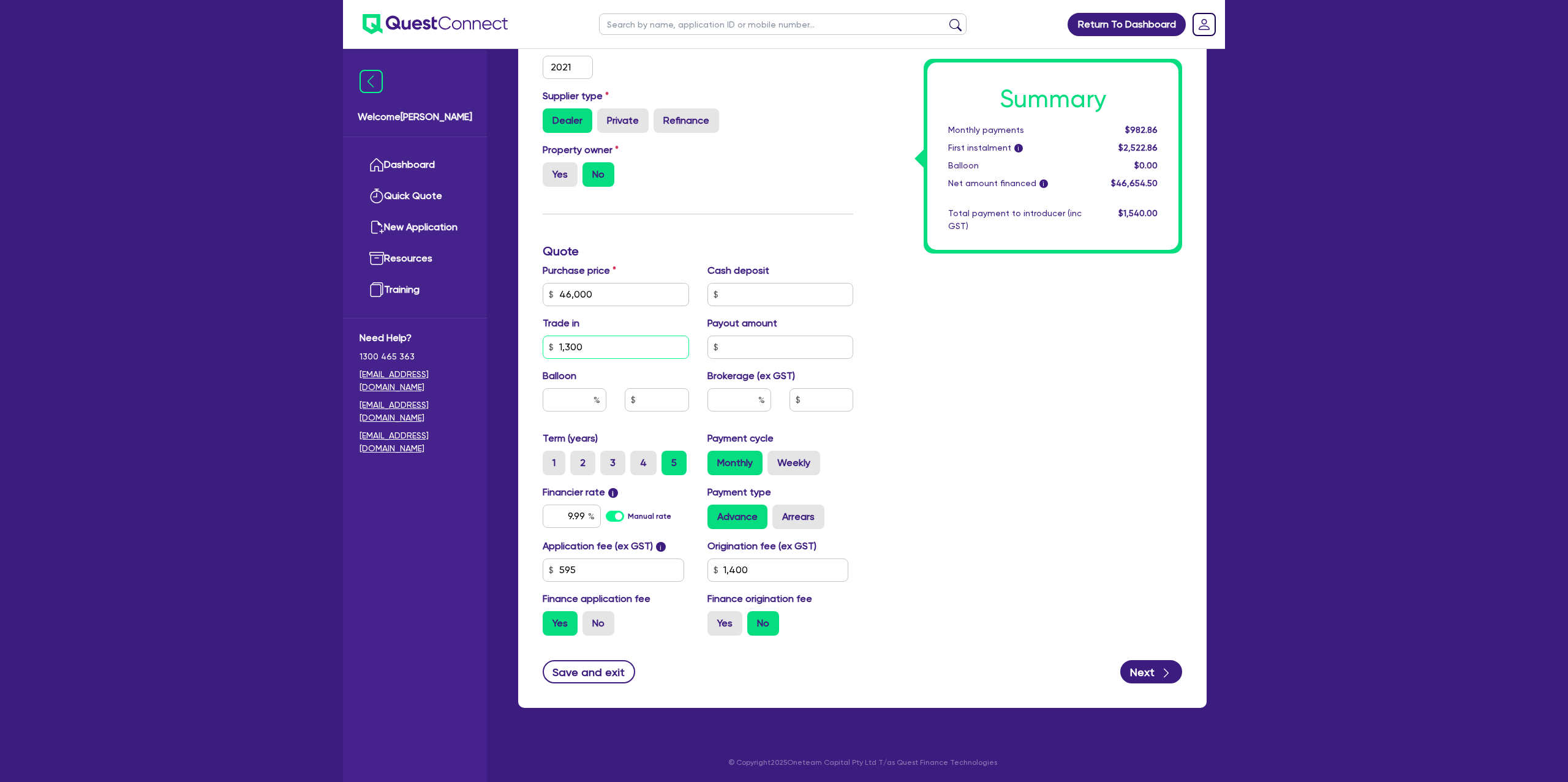
type input "13,000"
type input "1,400"
type input "13,000"
type input "1,400"
click at [735, 345] on input "text" at bounding box center [781, 347] width 147 height 24
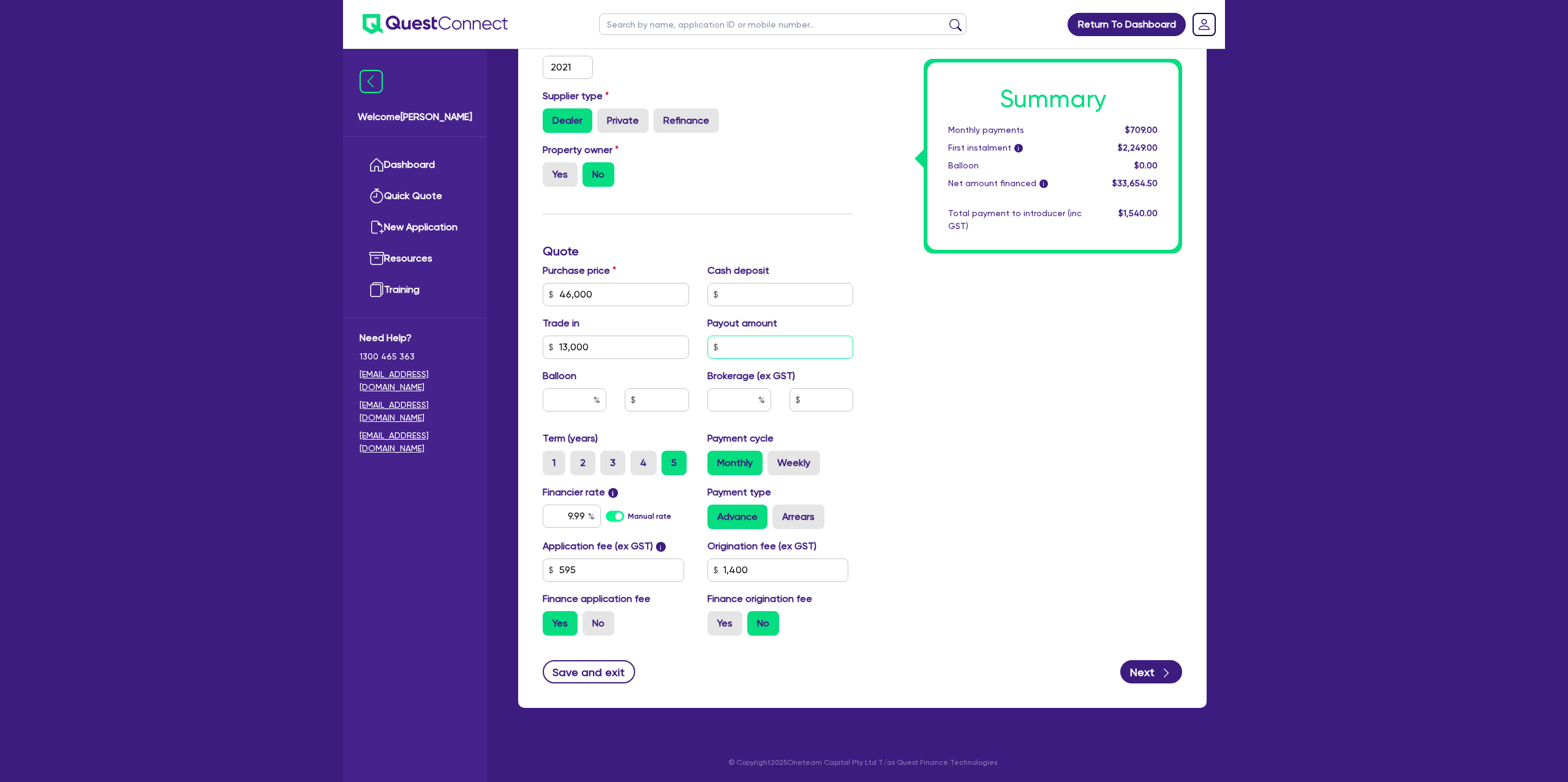
type input "7"
type input "1,400"
type input "70"
type input "1,400"
type input "700"
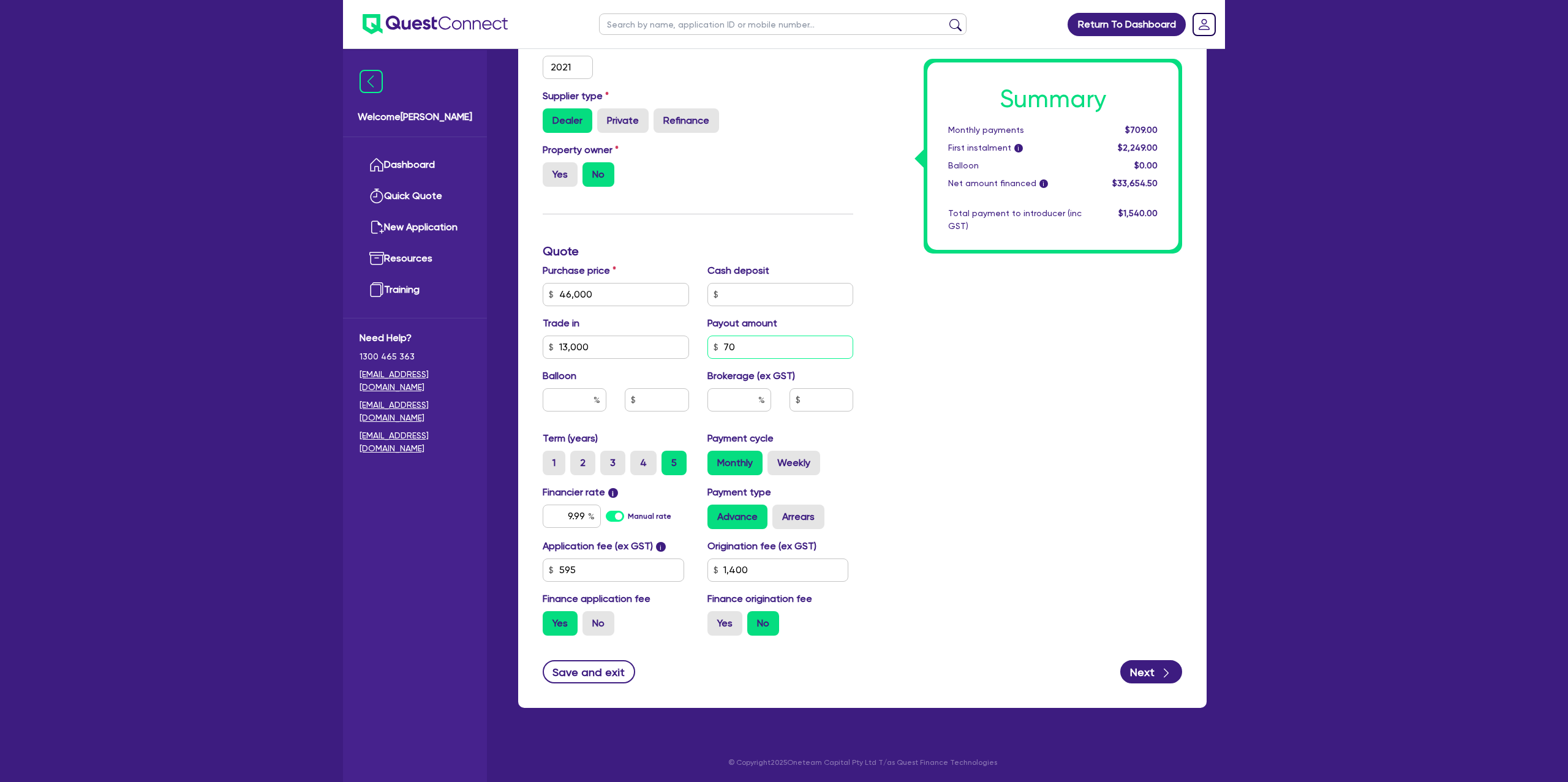
type input "1,400"
type input "7,000"
type input "1,400"
type input "7,000"
type input "1,400"
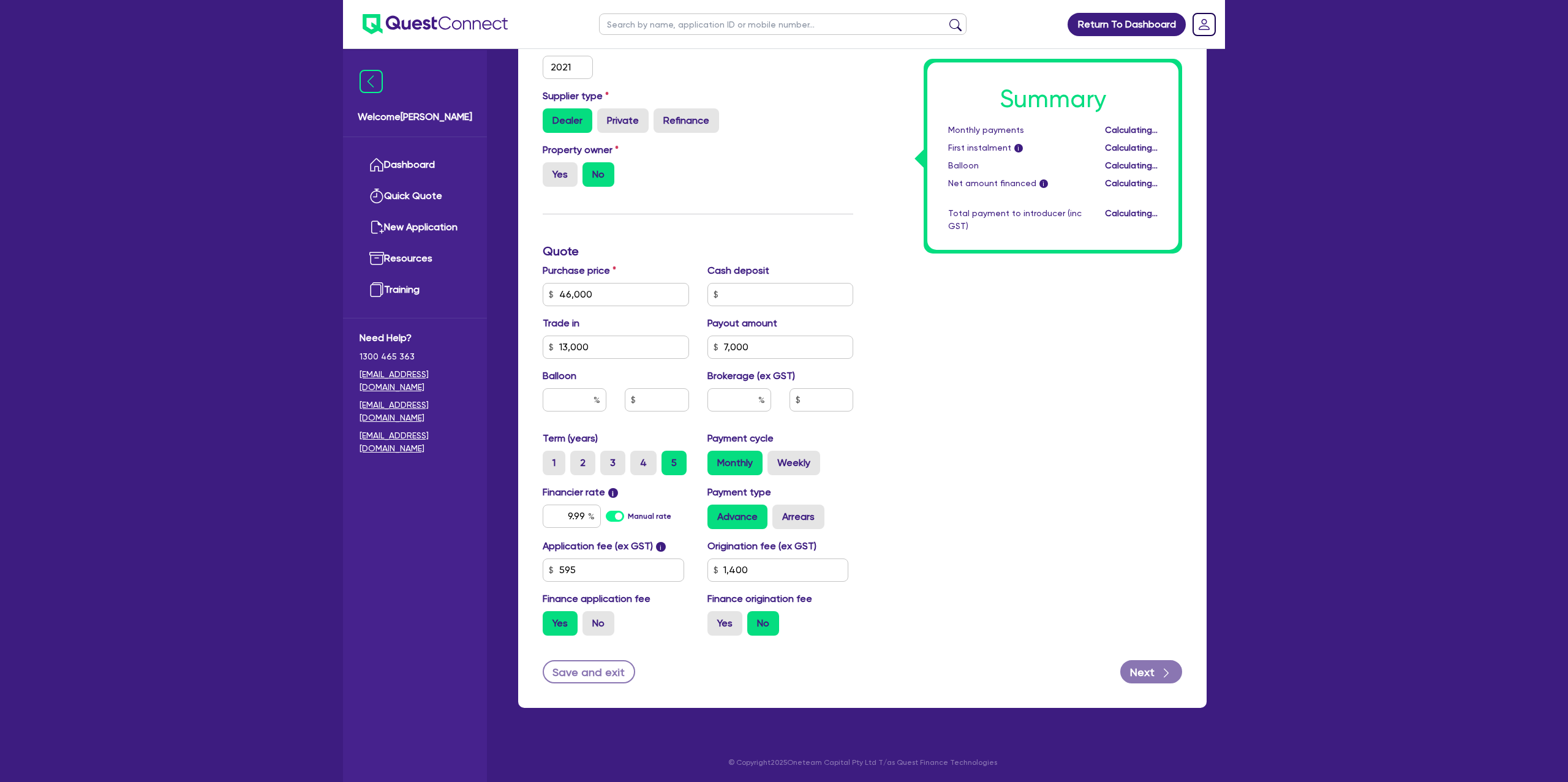
click at [1105, 373] on div "Summary Monthly payments Calculating... First instalment i Calculating... Ballo…" at bounding box center [1027, 251] width 329 height 788
click at [787, 470] on label "Weekly" at bounding box center [793, 462] width 52 height 25
click at [775, 458] on input "Weekly" at bounding box center [771, 454] width 8 height 8
radio input "true"
type input "1,400"
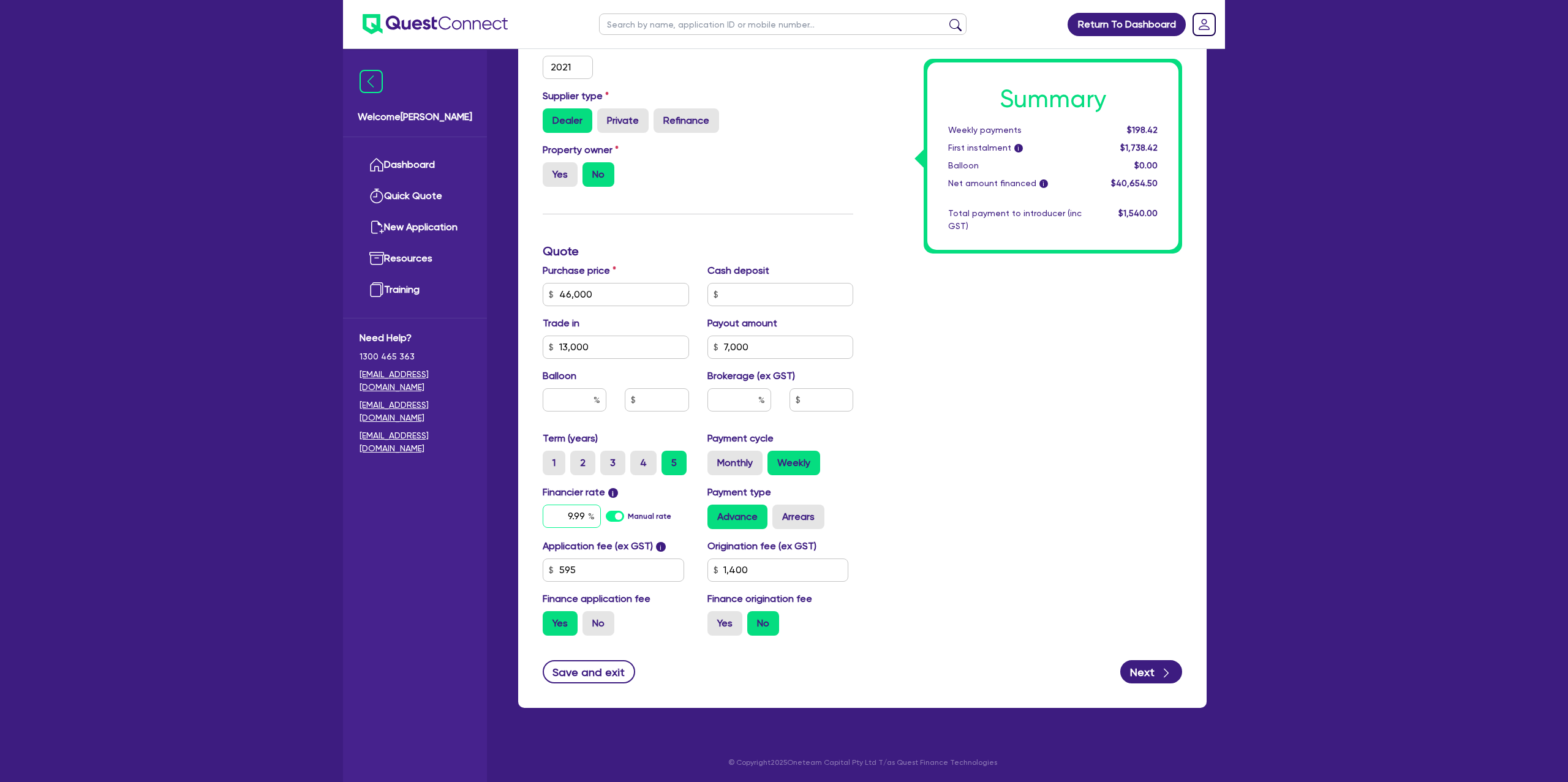
drag, startPoint x: 582, startPoint y: 517, endPoint x: 589, endPoint y: 523, distance: 9.2
click at [583, 517] on input "9.99" at bounding box center [571, 517] width 58 height 24
type input "9.9"
type input "1,400"
type input "9."
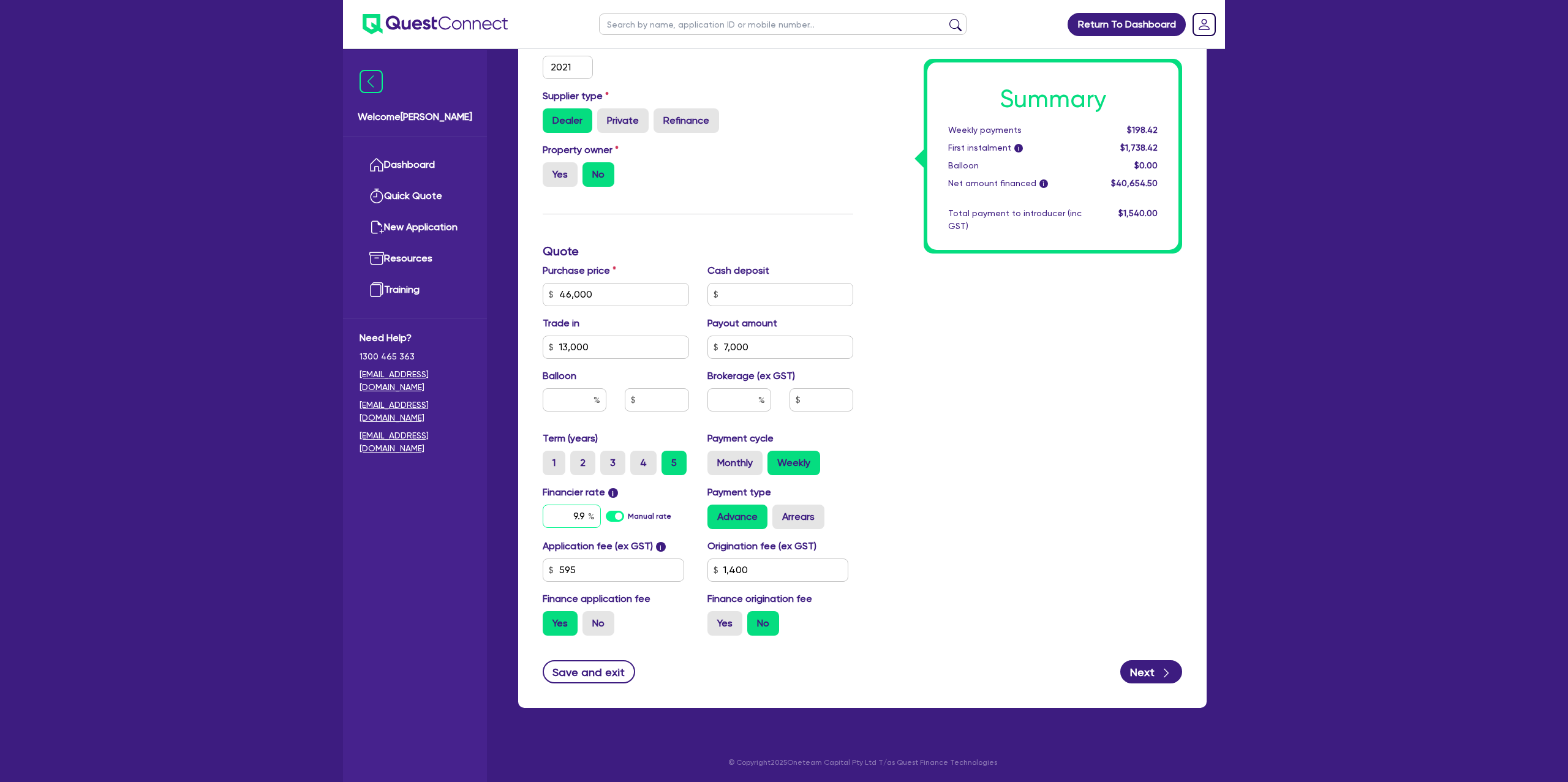
type input "1,400"
type input "9"
type input "1,400"
type input "1"
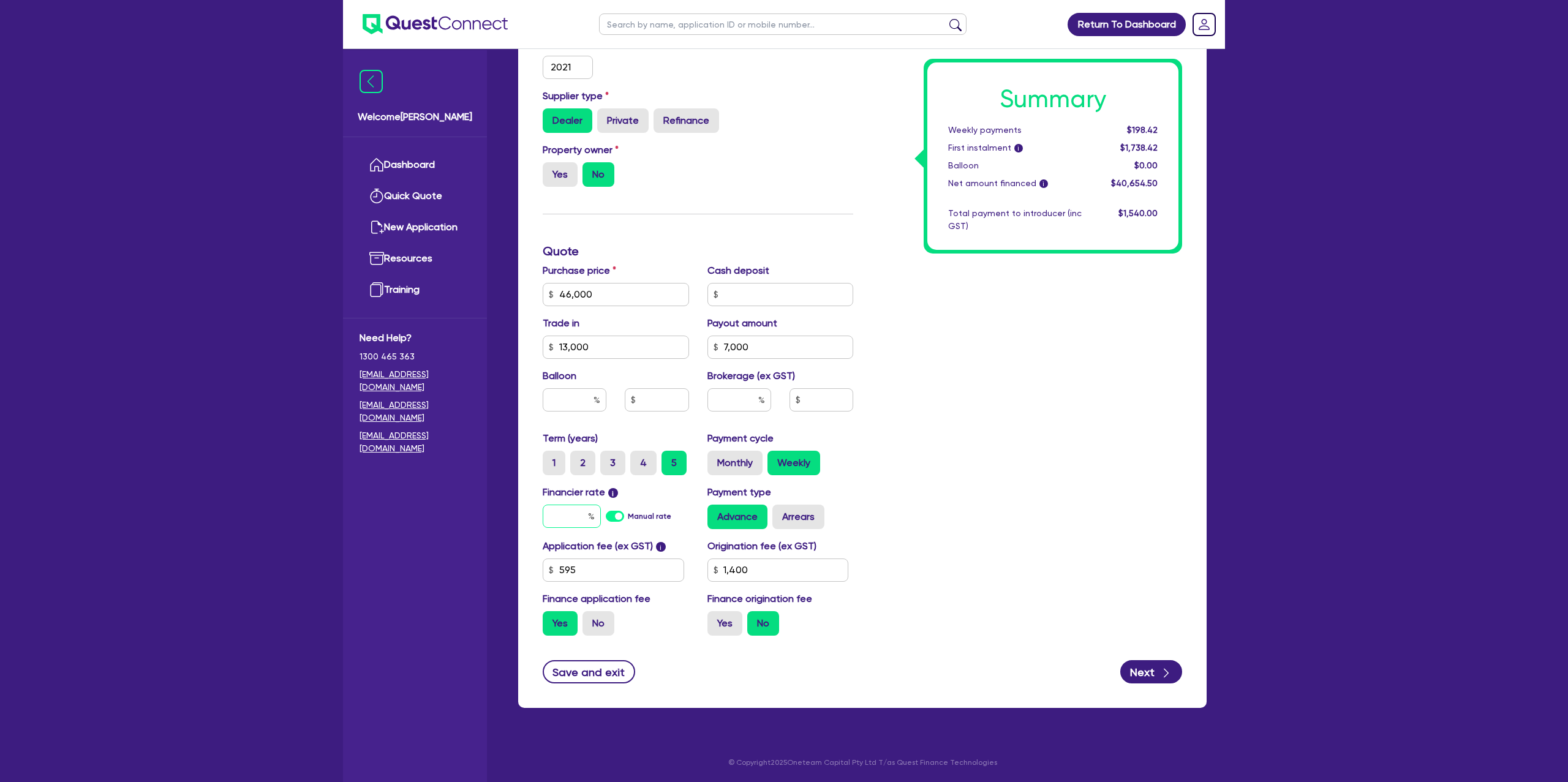
type input "1,400"
type input "10"
type input "1,400"
type input "100"
type input "1,400"
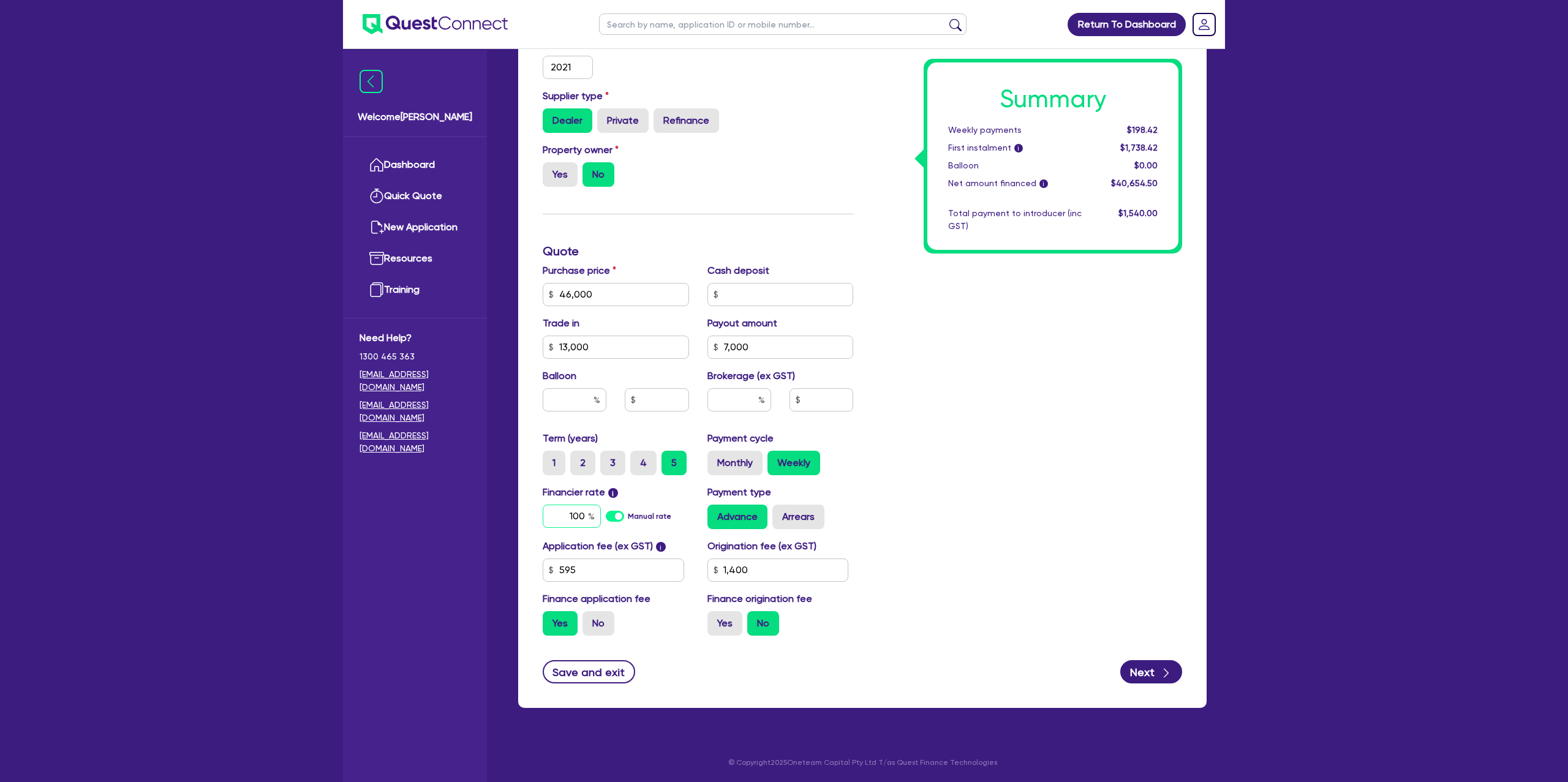
type input "10"
type input "1,400"
type input "10."
type input "1,400"
type input "10.9"
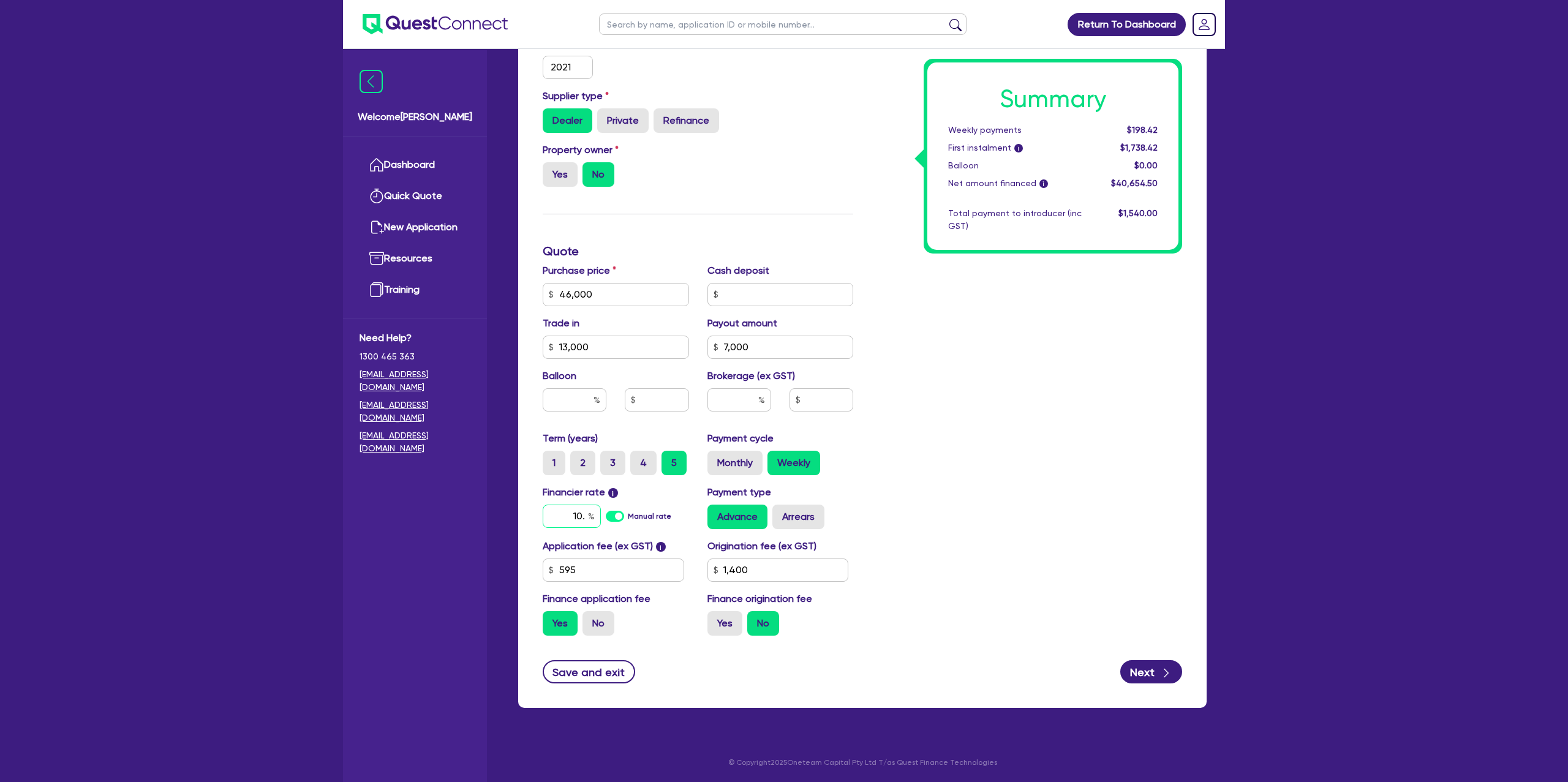
type input "1,400"
type input "10.99"
type input "1,400"
type input "10.99"
type input "1,400"
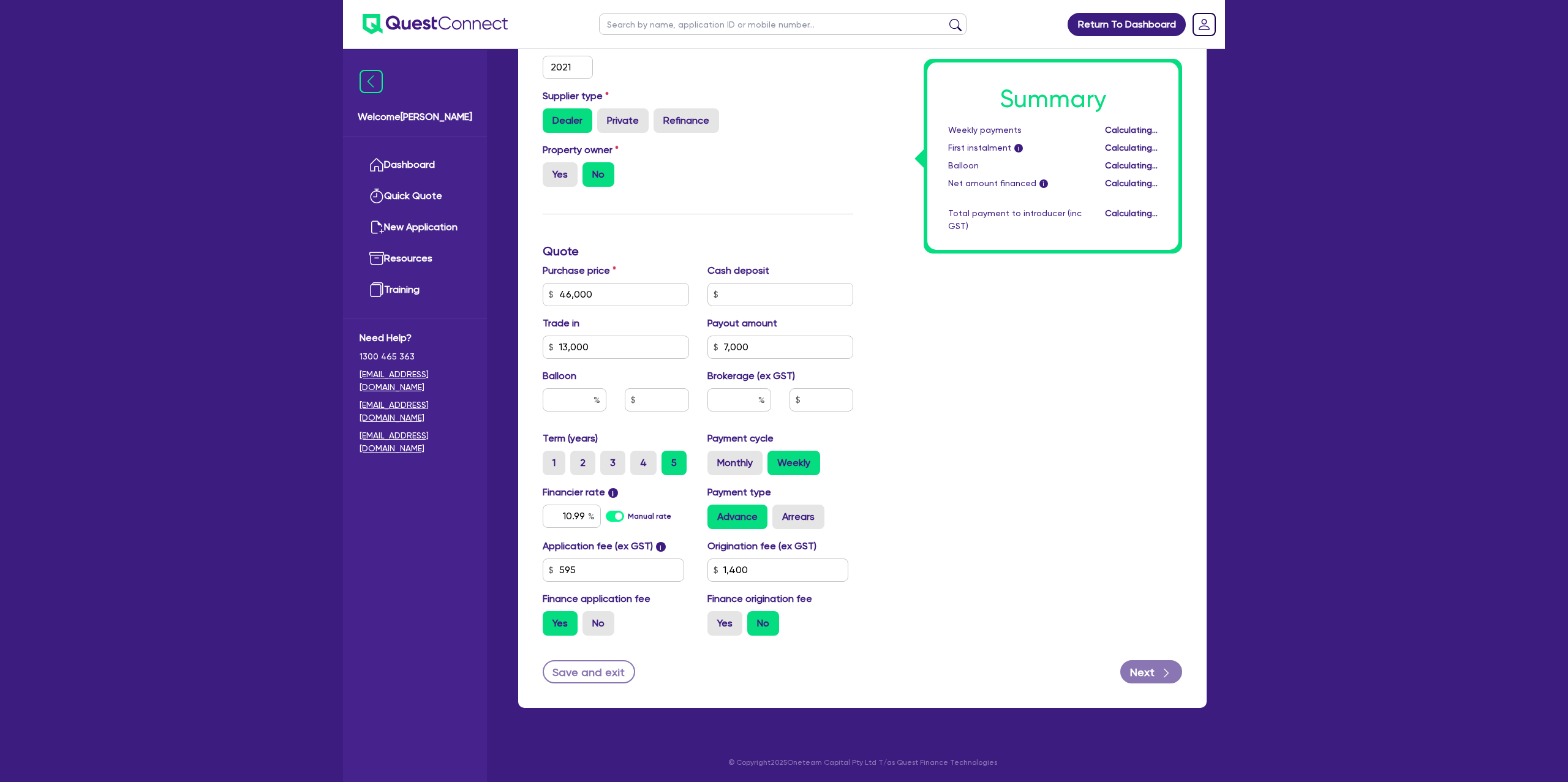
click at [1323, 476] on div "Return To Dashboard Edit Profile Logout Welcome Gabriel Dashboard Quick Quote N…" at bounding box center [784, 190] width 1568 height 1185
click at [722, 624] on label "Yes" at bounding box center [725, 623] width 35 height 25
click at [716, 620] on input "Yes" at bounding box center [712, 615] width 8 height 8
radio input "true"
type input "1,400"
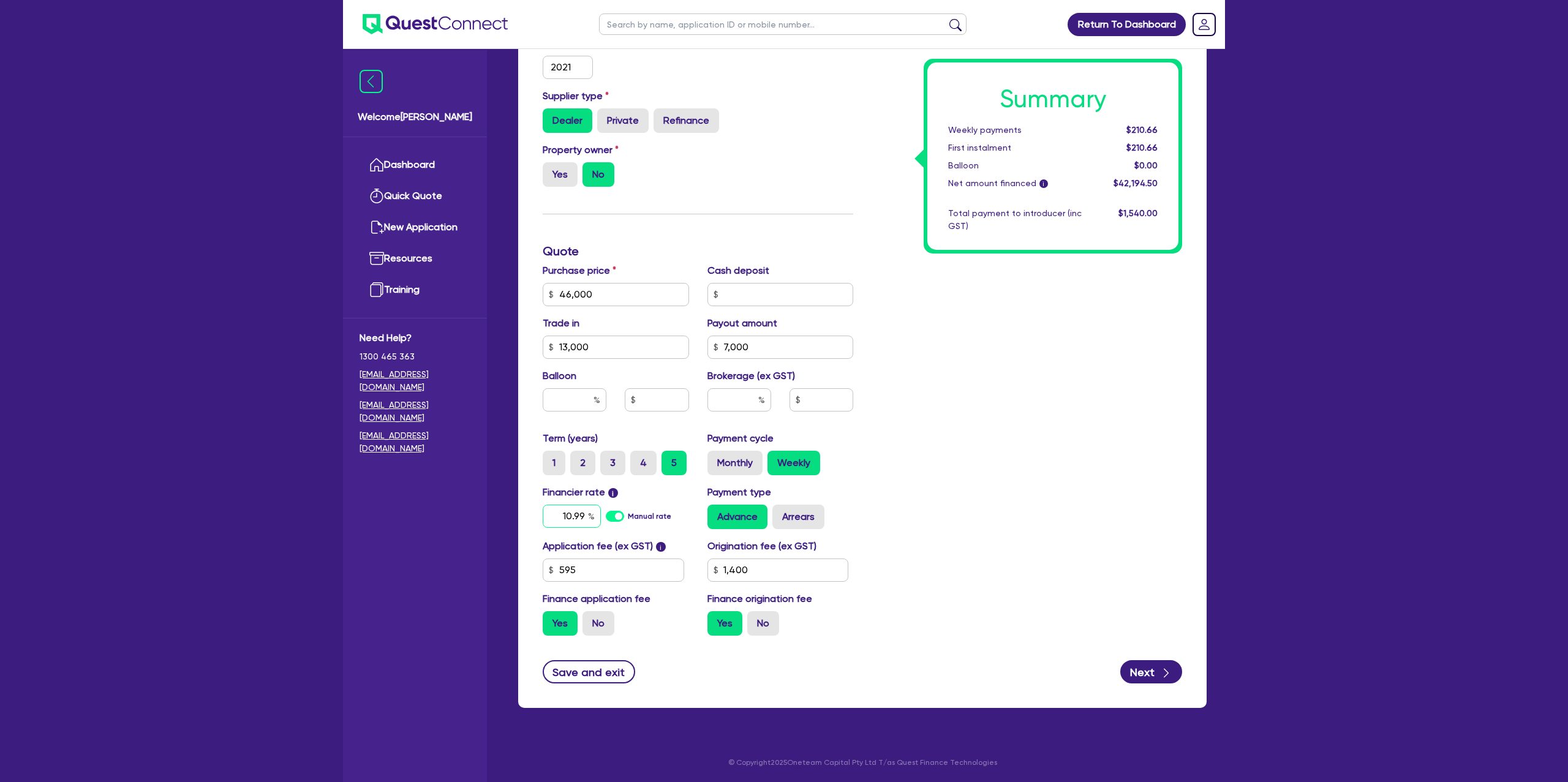
click at [587, 514] on input "10.99" at bounding box center [571, 517] width 58 height 24
type input "10.9"
type input "1,400"
type input "10."
type input "1,400"
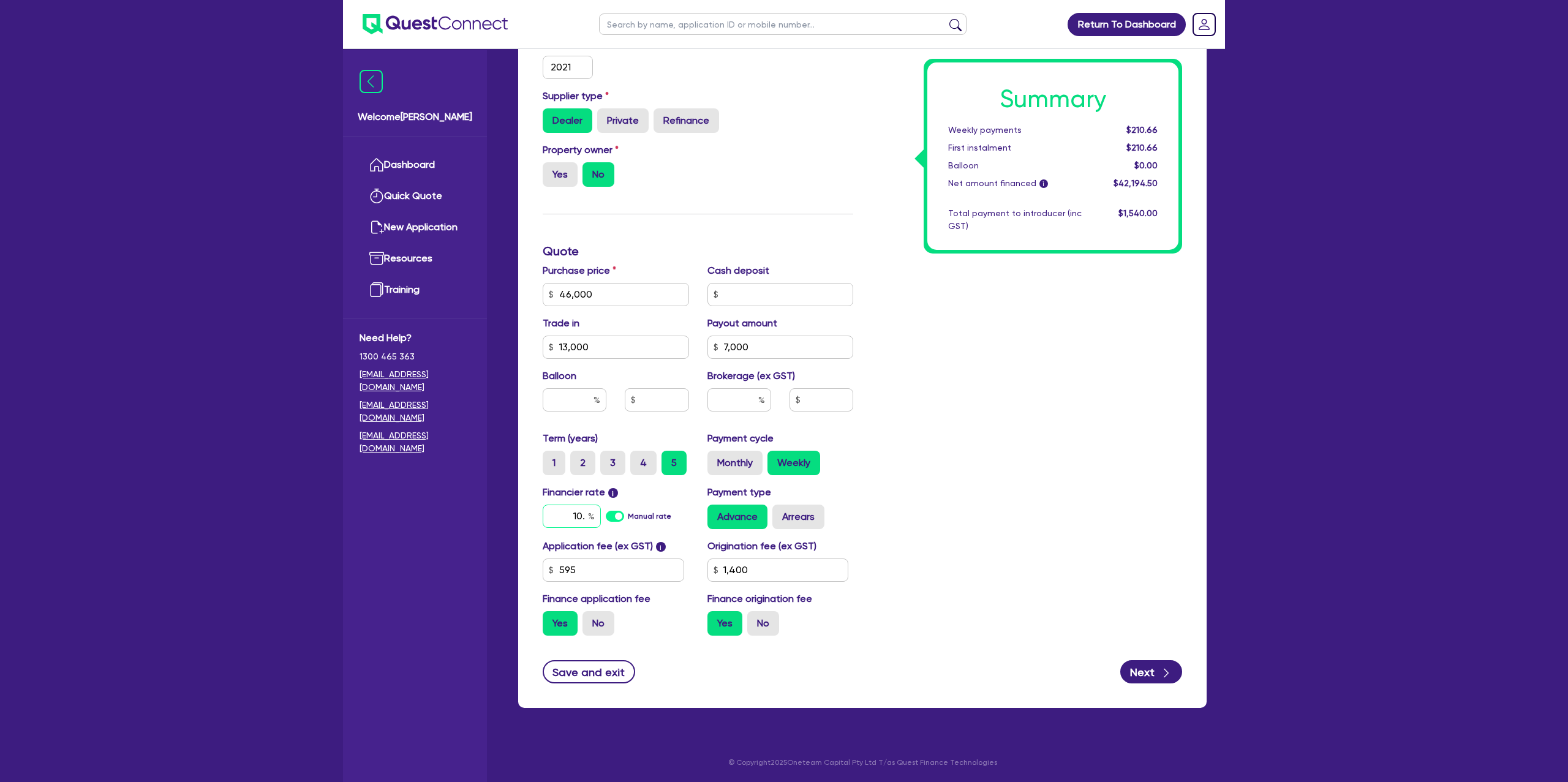
type input "10"
type input "1,400"
type input "1"
type input "1,400"
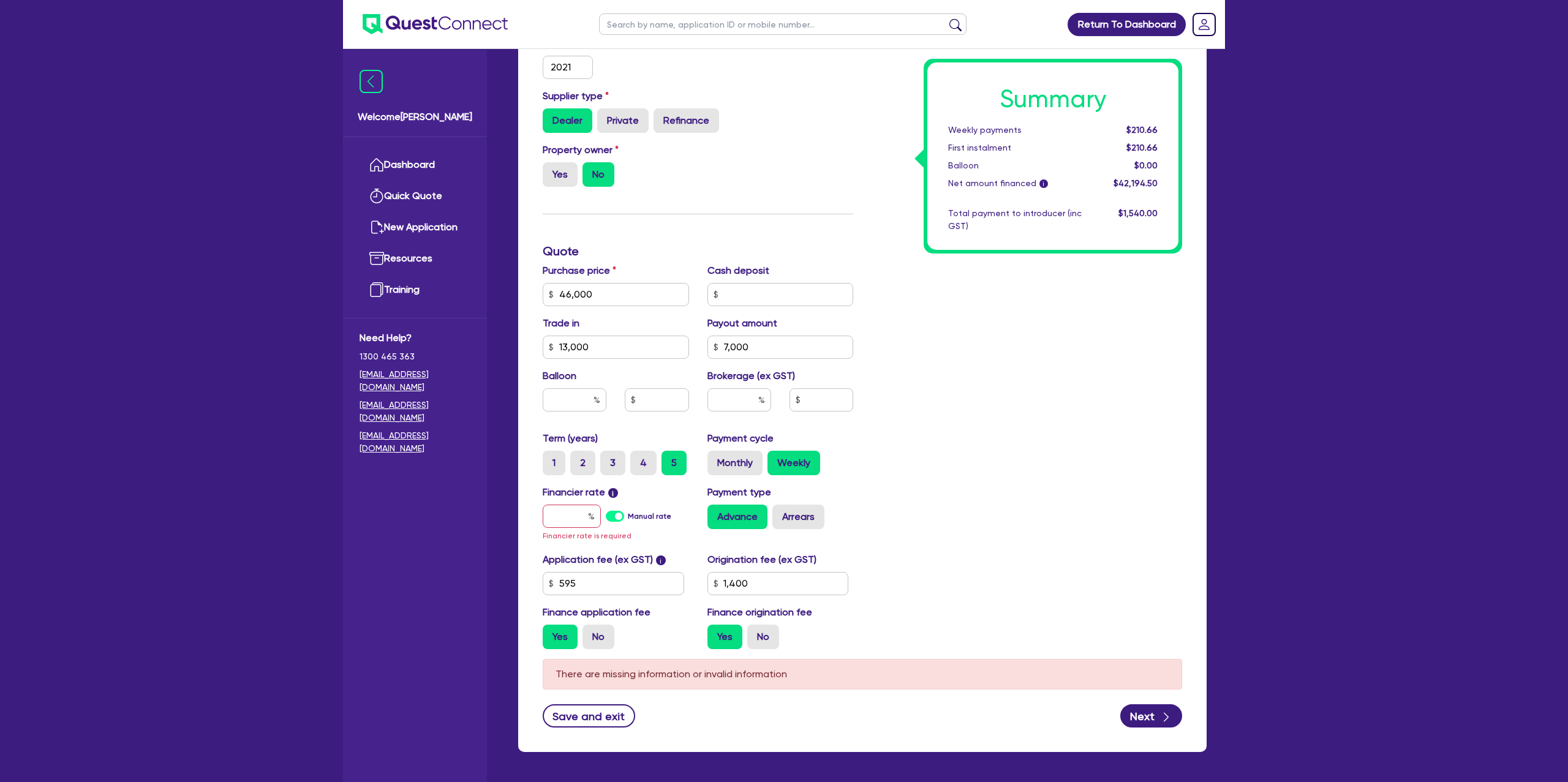
click at [847, 209] on div "Funding Options Who will be funding this deal? Select I will fund 100% I will c…" at bounding box center [698, 258] width 329 height 802
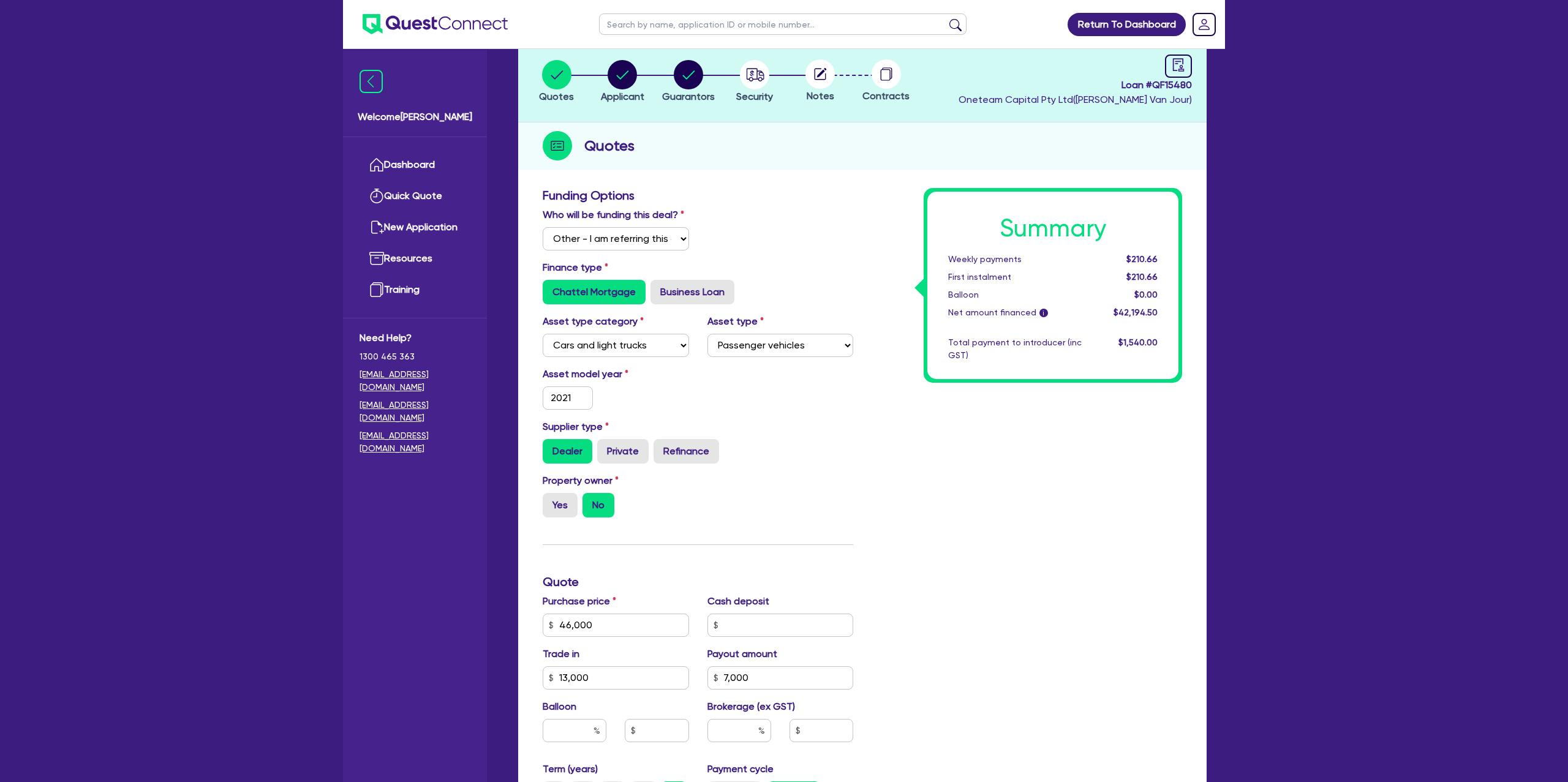
scroll to position [0, 0]
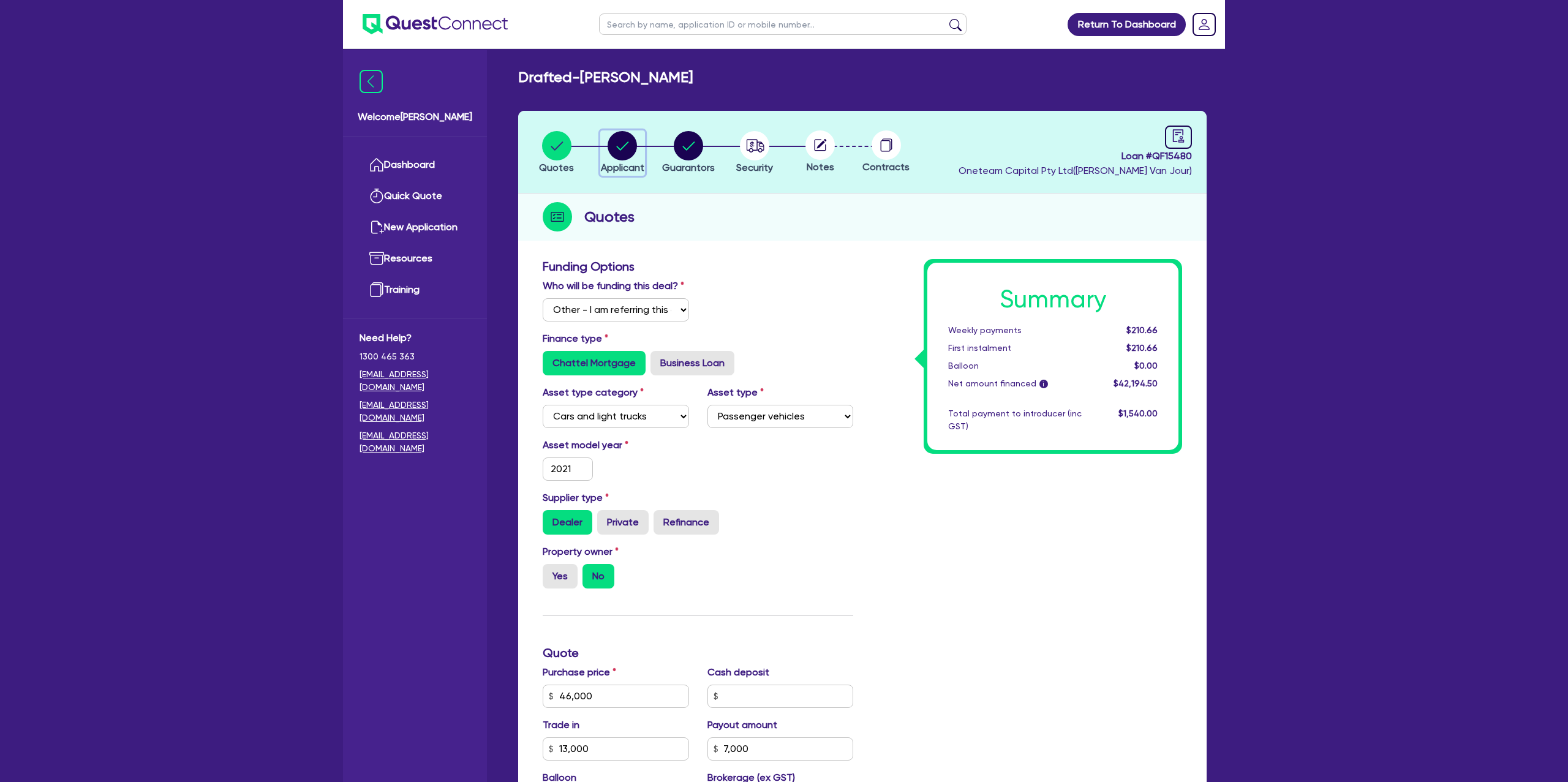
click at [623, 147] on icon "button" at bounding box center [623, 146] width 12 height 9
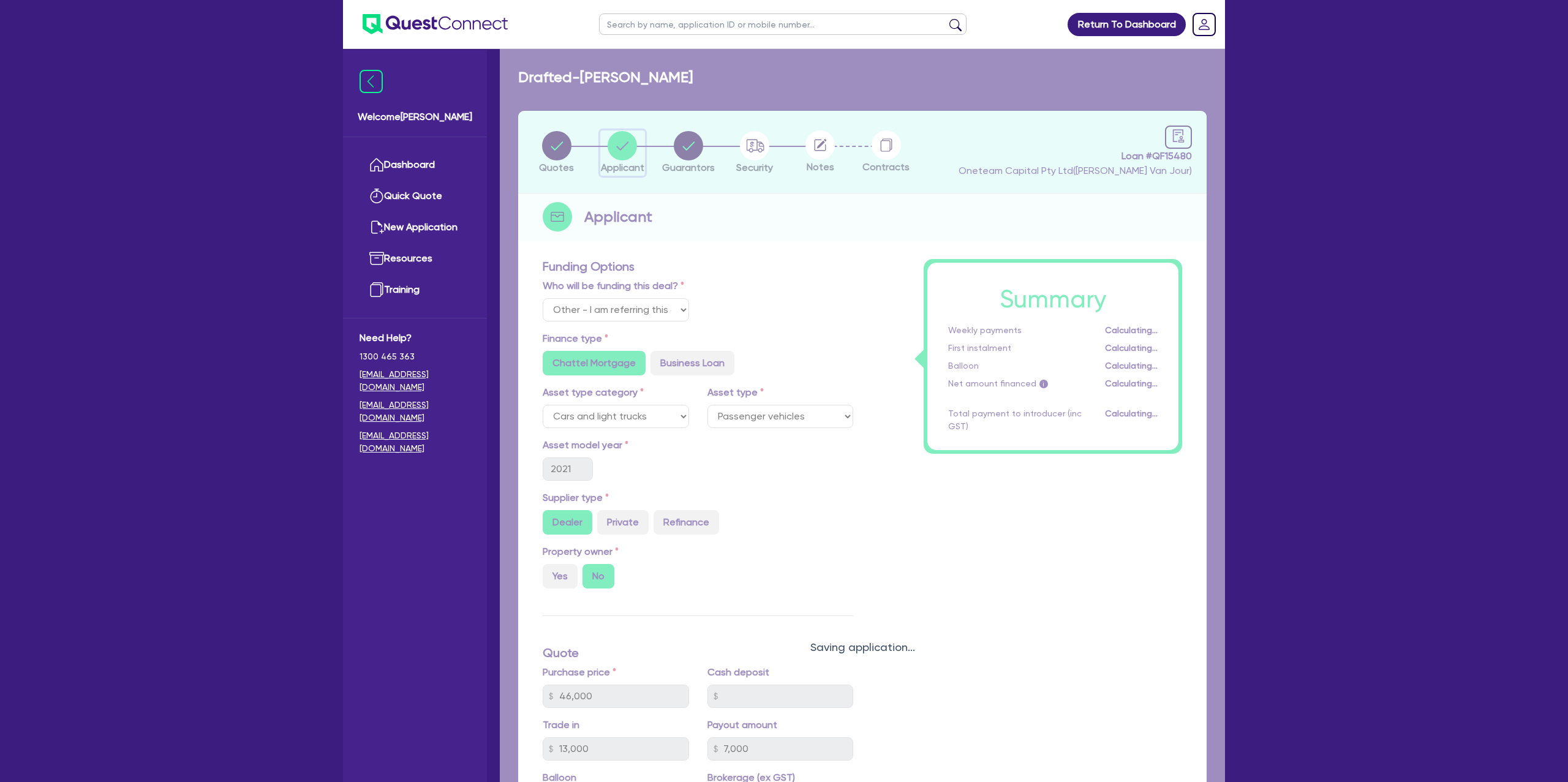
select select "SOLE_TRADER"
select select "TRANSPORT_WAREHOUSING"
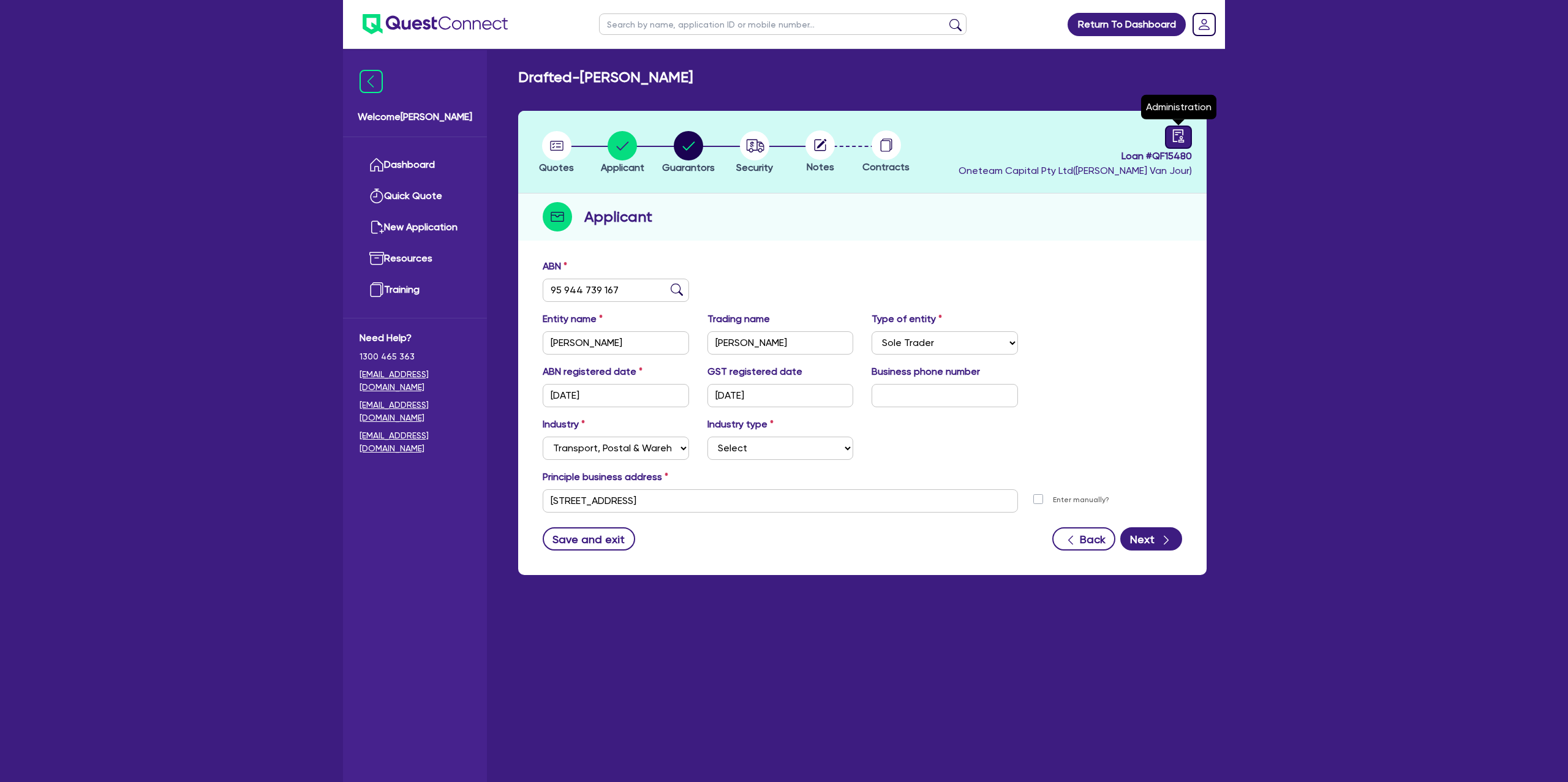
click at [1173, 136] on icon "audit" at bounding box center [1179, 137] width 14 height 14
select select "DRAFTED_NEW"
select select "Other"
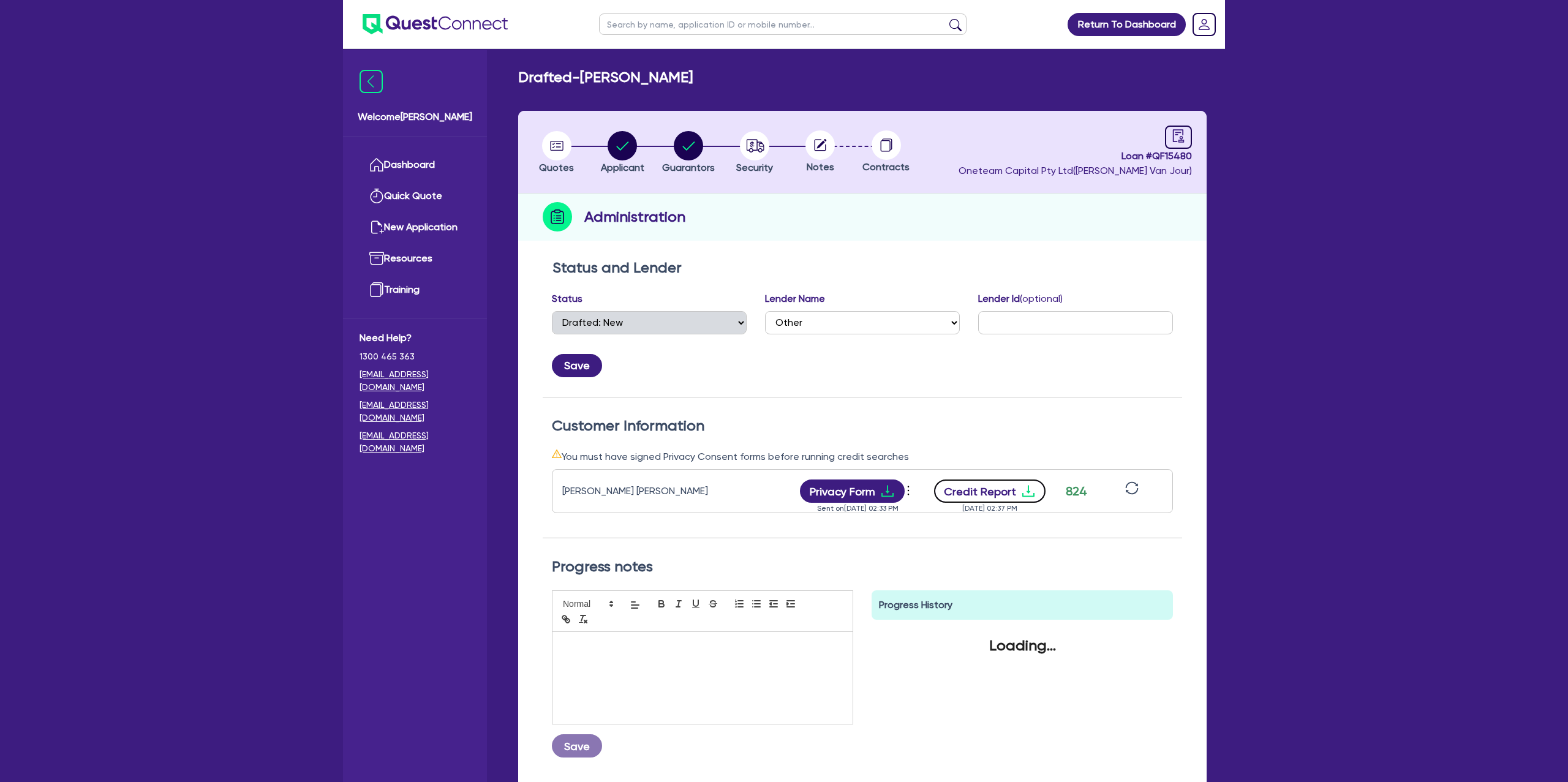
click at [1027, 489] on icon "download" at bounding box center [1028, 491] width 15 height 15
click at [679, 136] on circle "button" at bounding box center [689, 146] width 30 height 30
select select "MRS"
select select "[GEOGRAPHIC_DATA]"
select select "SINGLE"
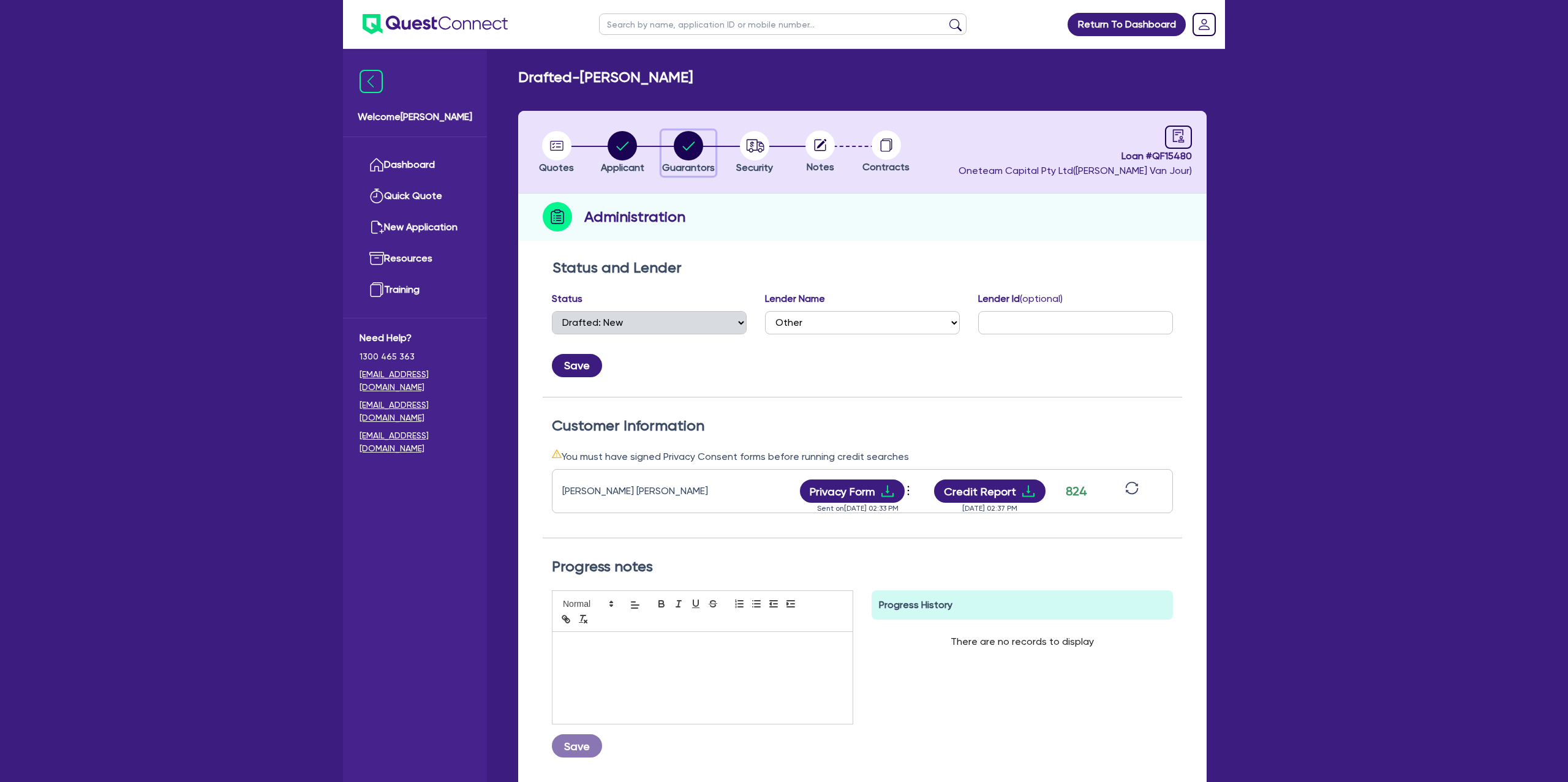
select select "CASH"
select select "VEHICLE"
select select "VEHICLE_LOAN"
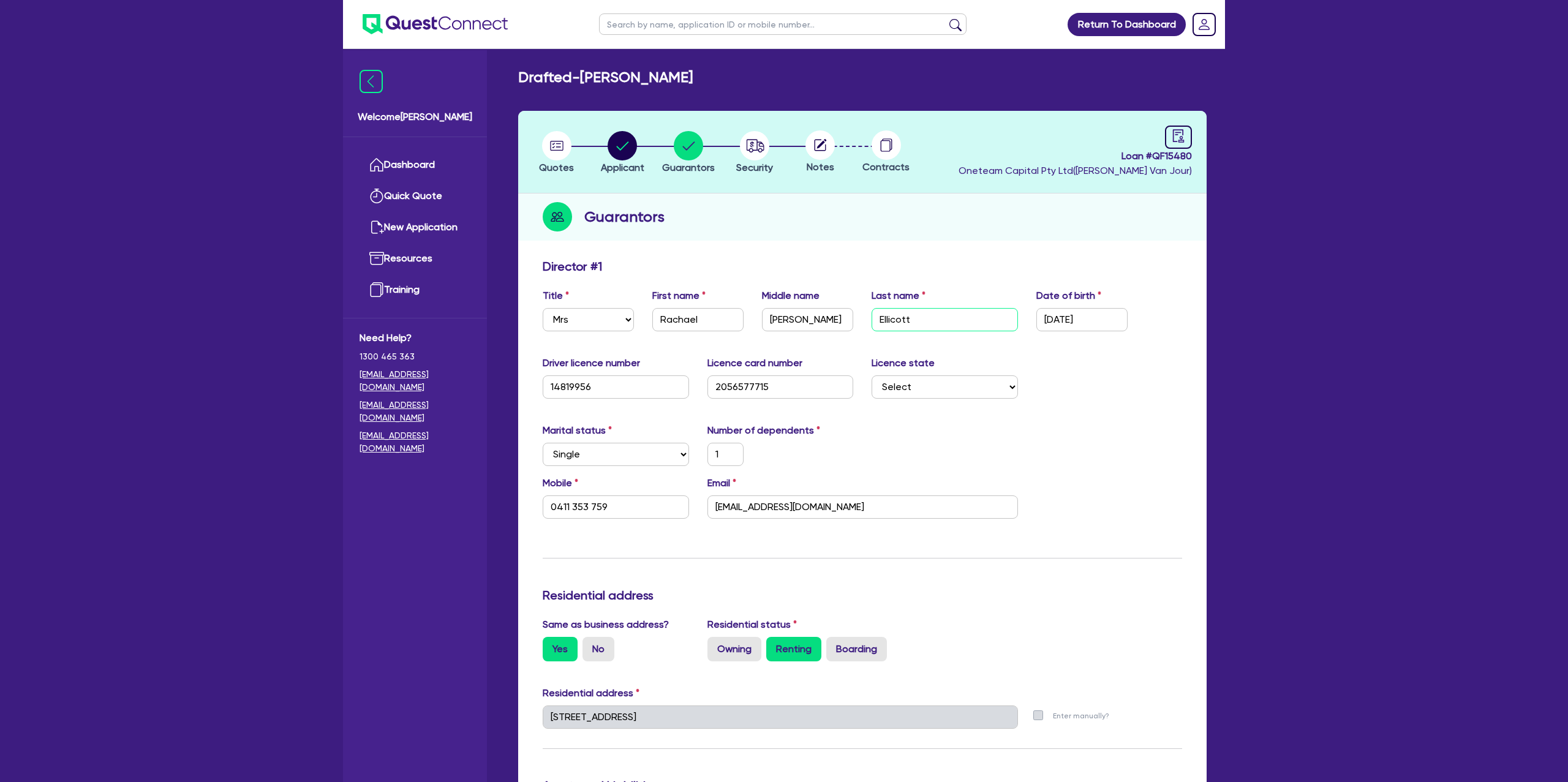
drag, startPoint x: 928, startPoint y: 316, endPoint x: 829, endPoint y: 308, distance: 99.3
click at [811, 304] on div "Title Select Mr Mrs Ms Miss Dr First name Rachael Middle name ANNE Last name El…" at bounding box center [862, 314] width 658 height 52
drag, startPoint x: 587, startPoint y: 74, endPoint x: 634, endPoint y: 76, distance: 47.0
click at [634, 76] on h2 "Drafted - PETERS, RACHAEL ANNE" at bounding box center [605, 77] width 174 height 18
copy h2 "[PERSON_NAME]"
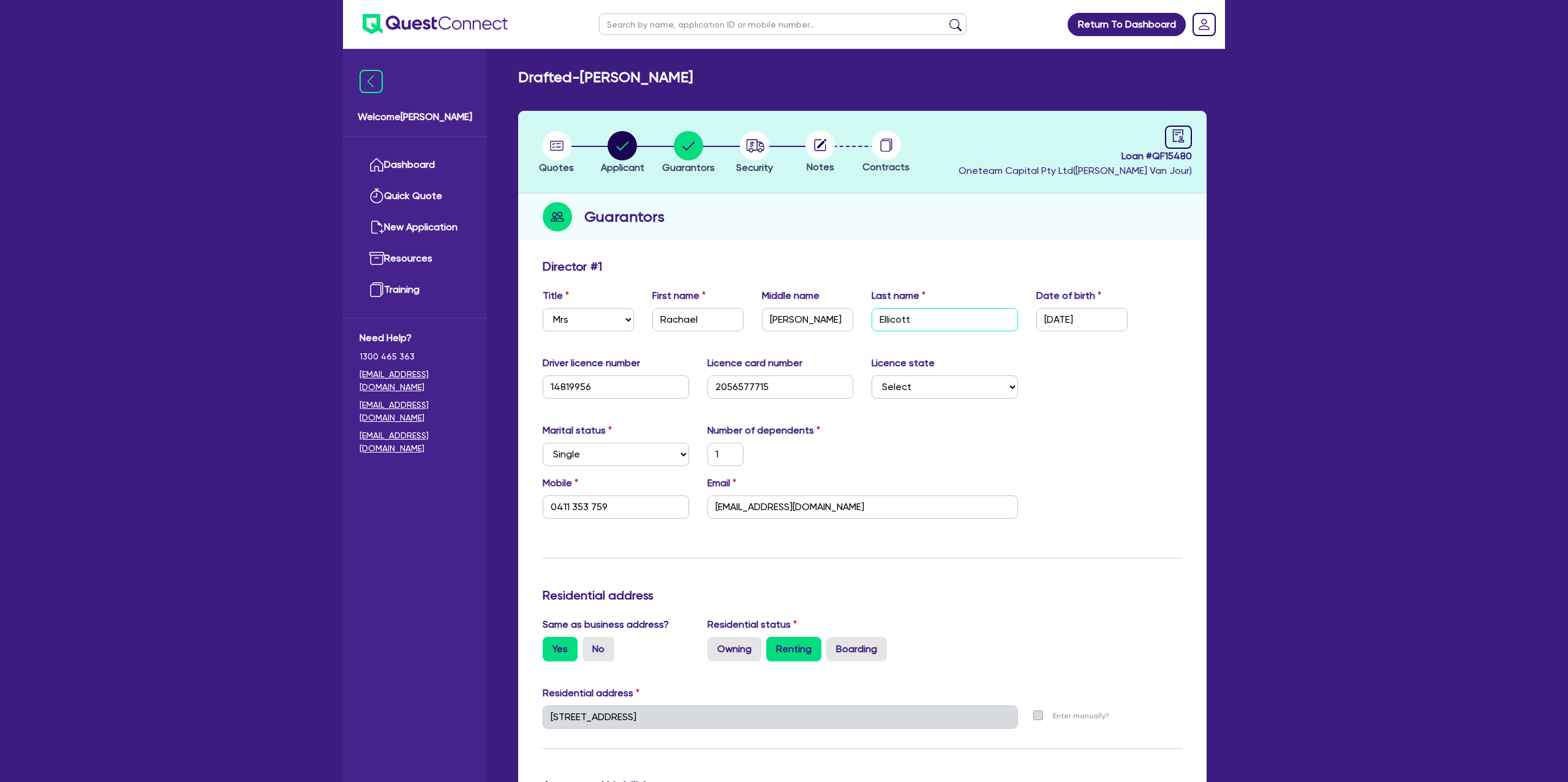
drag, startPoint x: 882, startPoint y: 314, endPoint x: 920, endPoint y: 312, distance: 38.1
click at [920, 312] on input "Ellicott" at bounding box center [944, 320] width 147 height 24
drag, startPoint x: 918, startPoint y: 318, endPoint x: 871, endPoint y: 319, distance: 47.0
click at [871, 319] on input "Ellicott" at bounding box center [944, 320] width 147 height 24
paste input "[PERSON_NAME]"
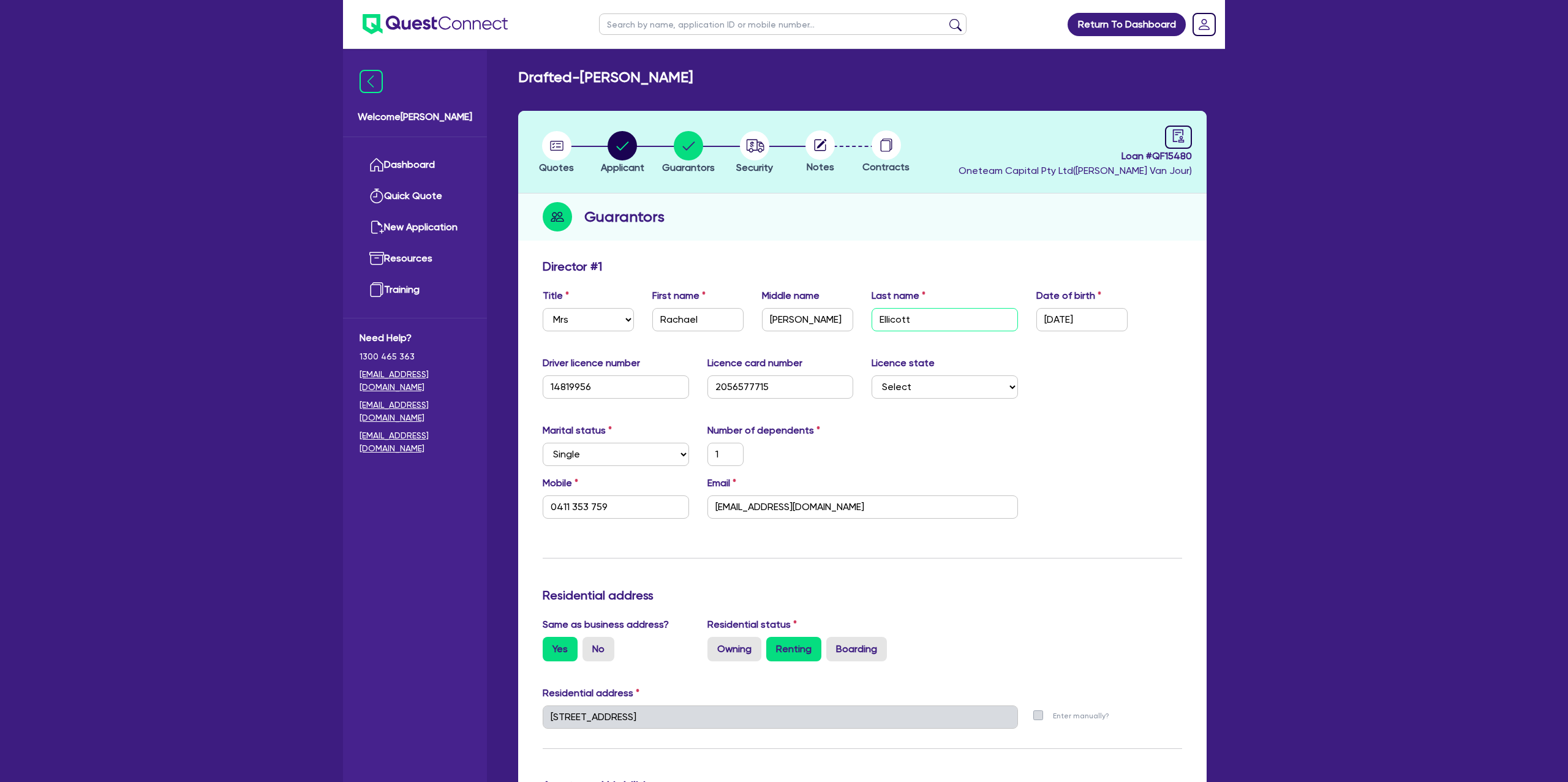
type input "[PERSON_NAME]"
type input "1"
type input "0411 353 759"
type input "58,000"
type input "15,000"
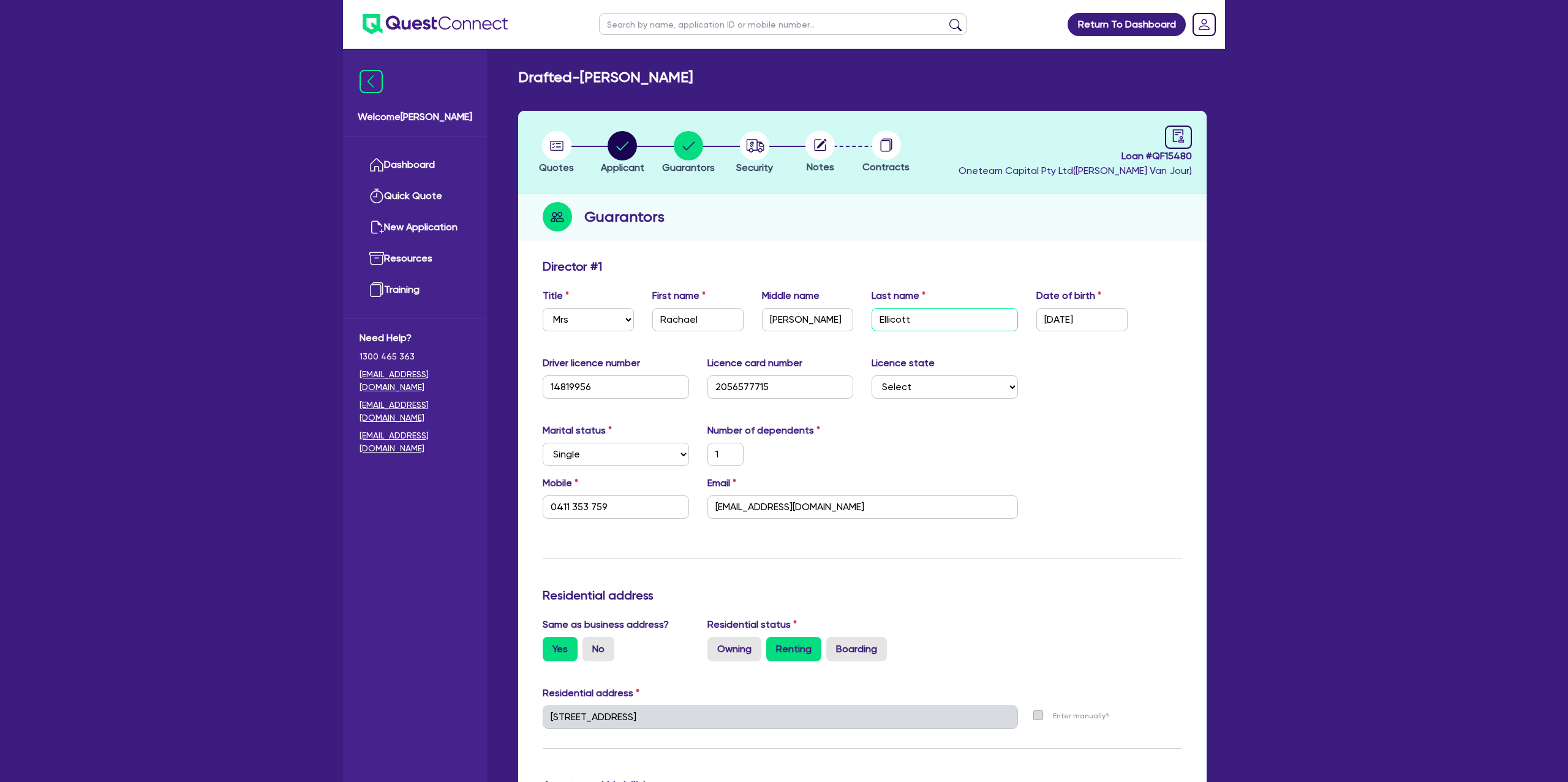
type input "7,000"
type input "[PERSON_NAME]"
click at [1154, 365] on div "Driver licence number 14819956 Licence card number 2056577715 Licence state Sel…" at bounding box center [862, 381] width 658 height 52
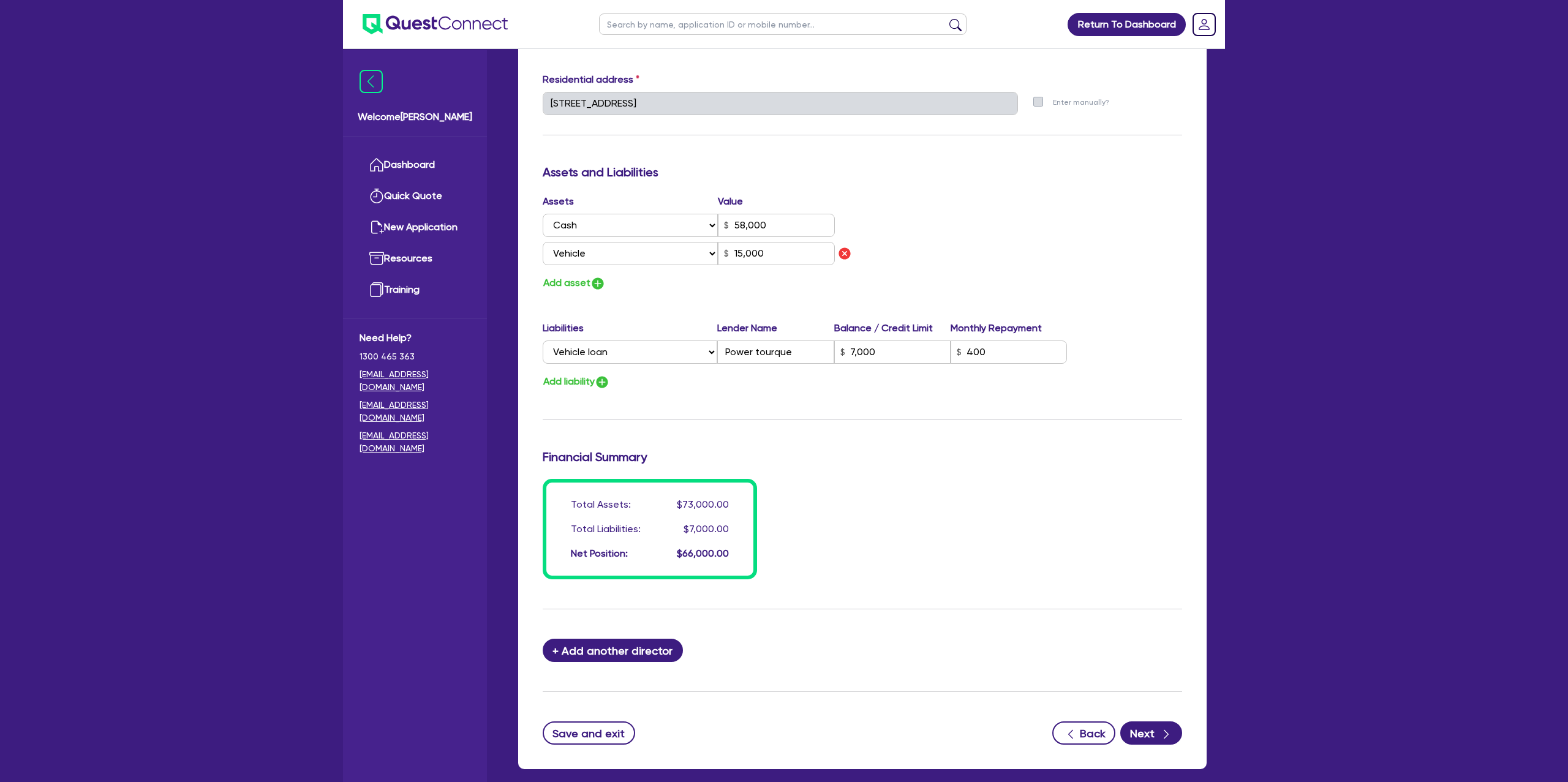
scroll to position [675, 0]
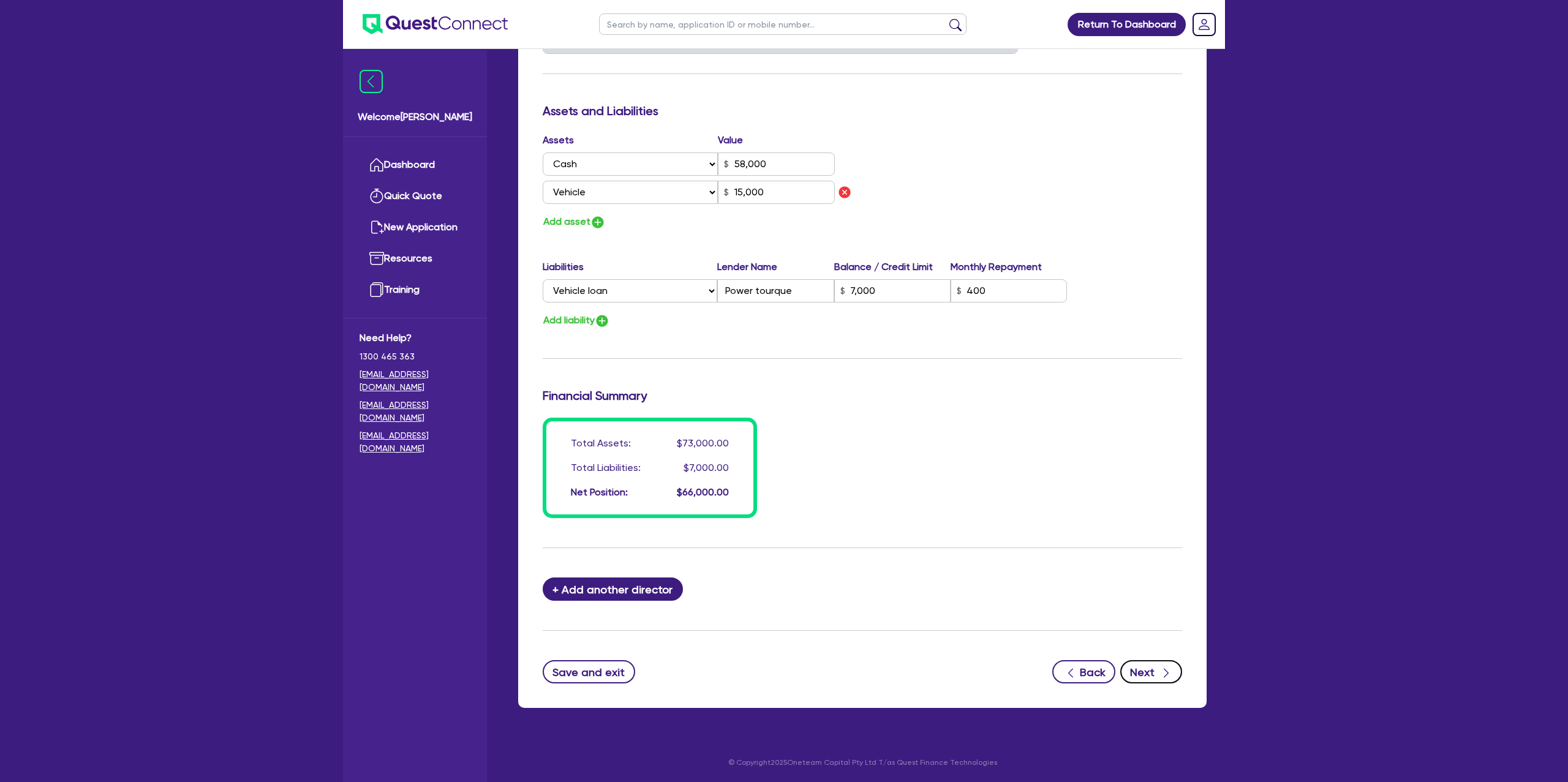
click at [1154, 670] on button "Next" at bounding box center [1151, 672] width 61 height 24
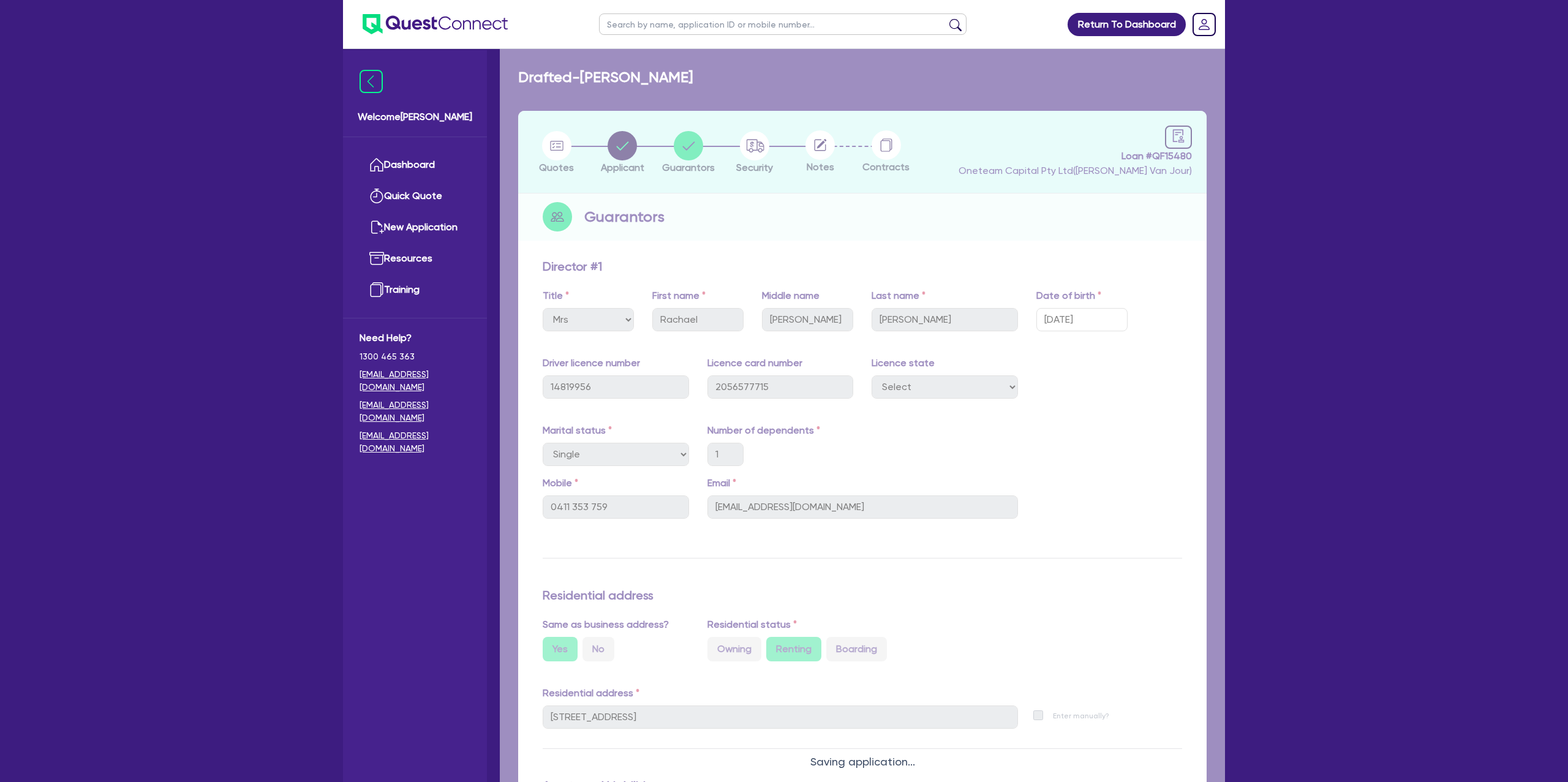
select select "CARS_AND_LIGHT_TRUCKS"
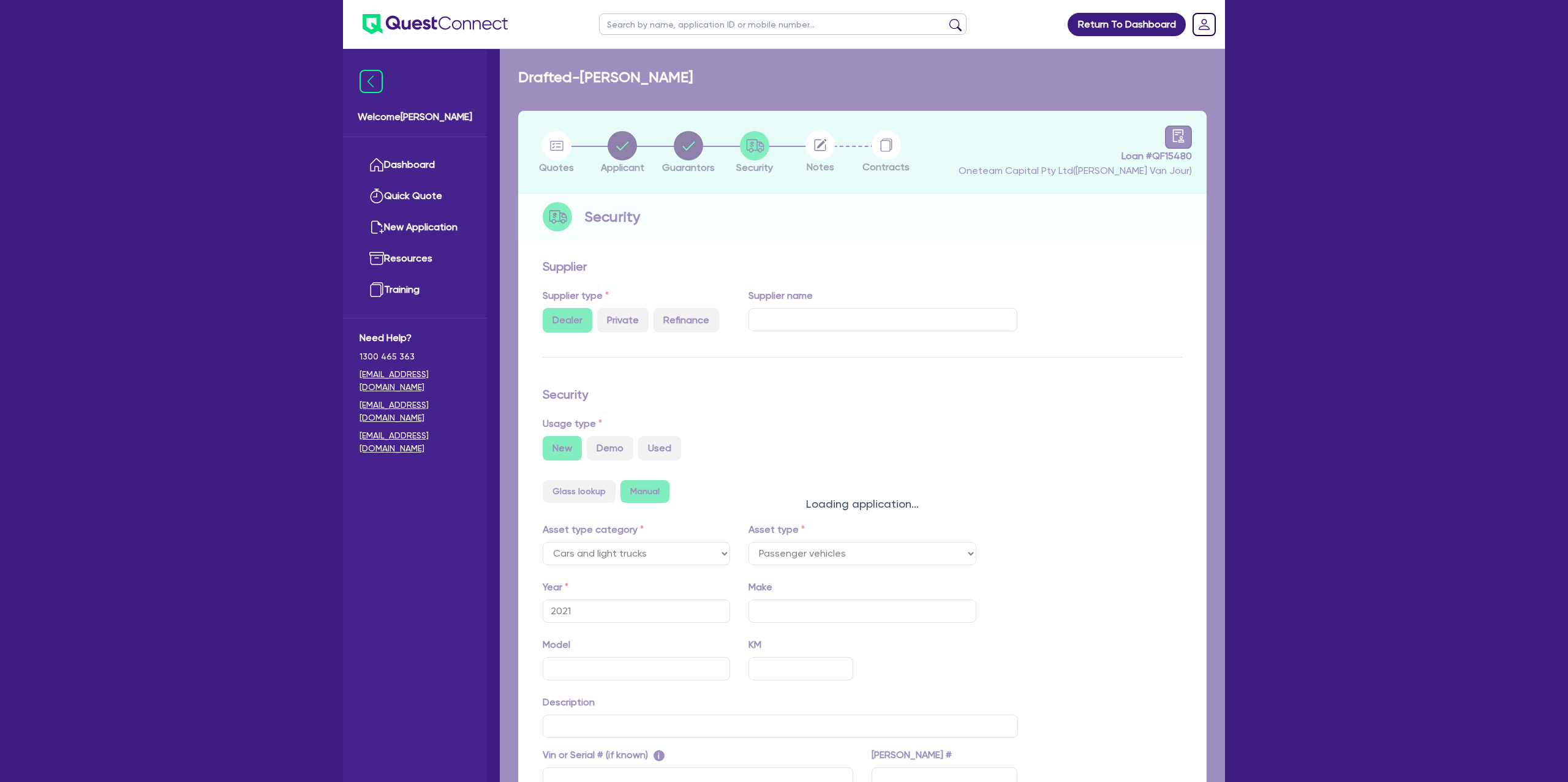
select select "PASSENGER_VEHICLES"
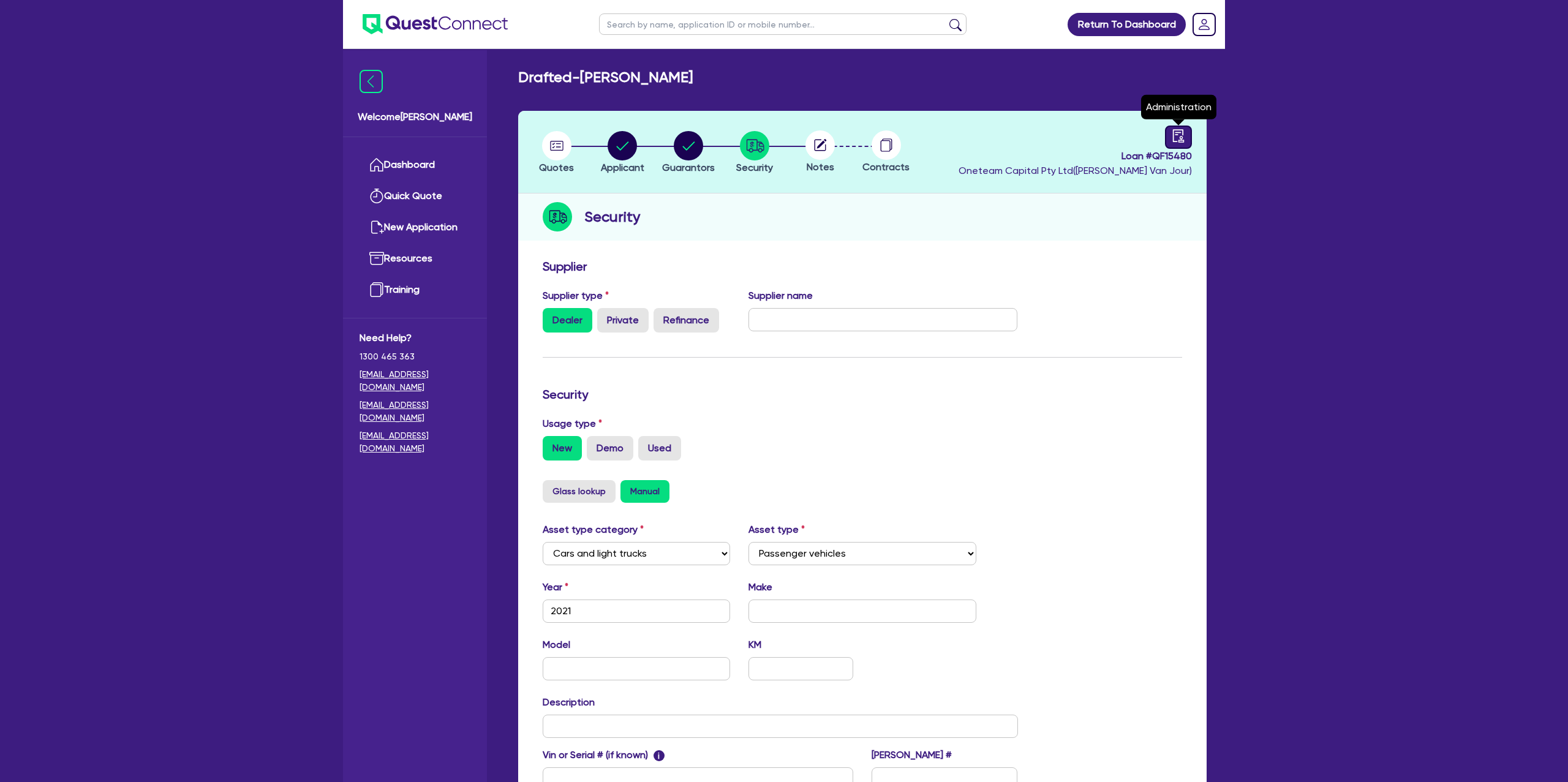
click at [1173, 145] on div at bounding box center [1178, 138] width 27 height 24
select select "DRAFTED_NEW"
select select "Other"
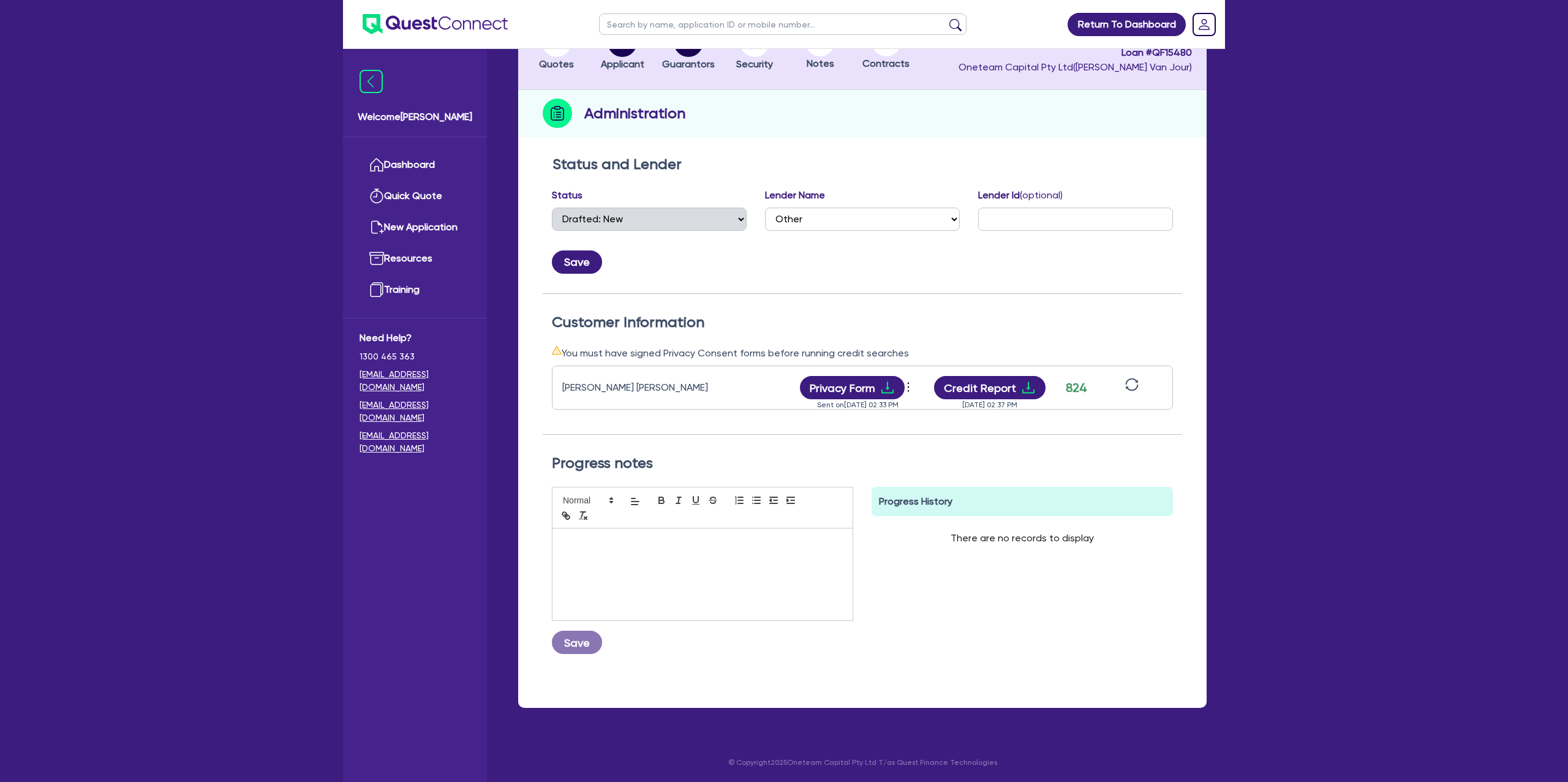
scroll to position [104, 0]
click at [1135, 385] on icon "sync" at bounding box center [1132, 384] width 14 height 14
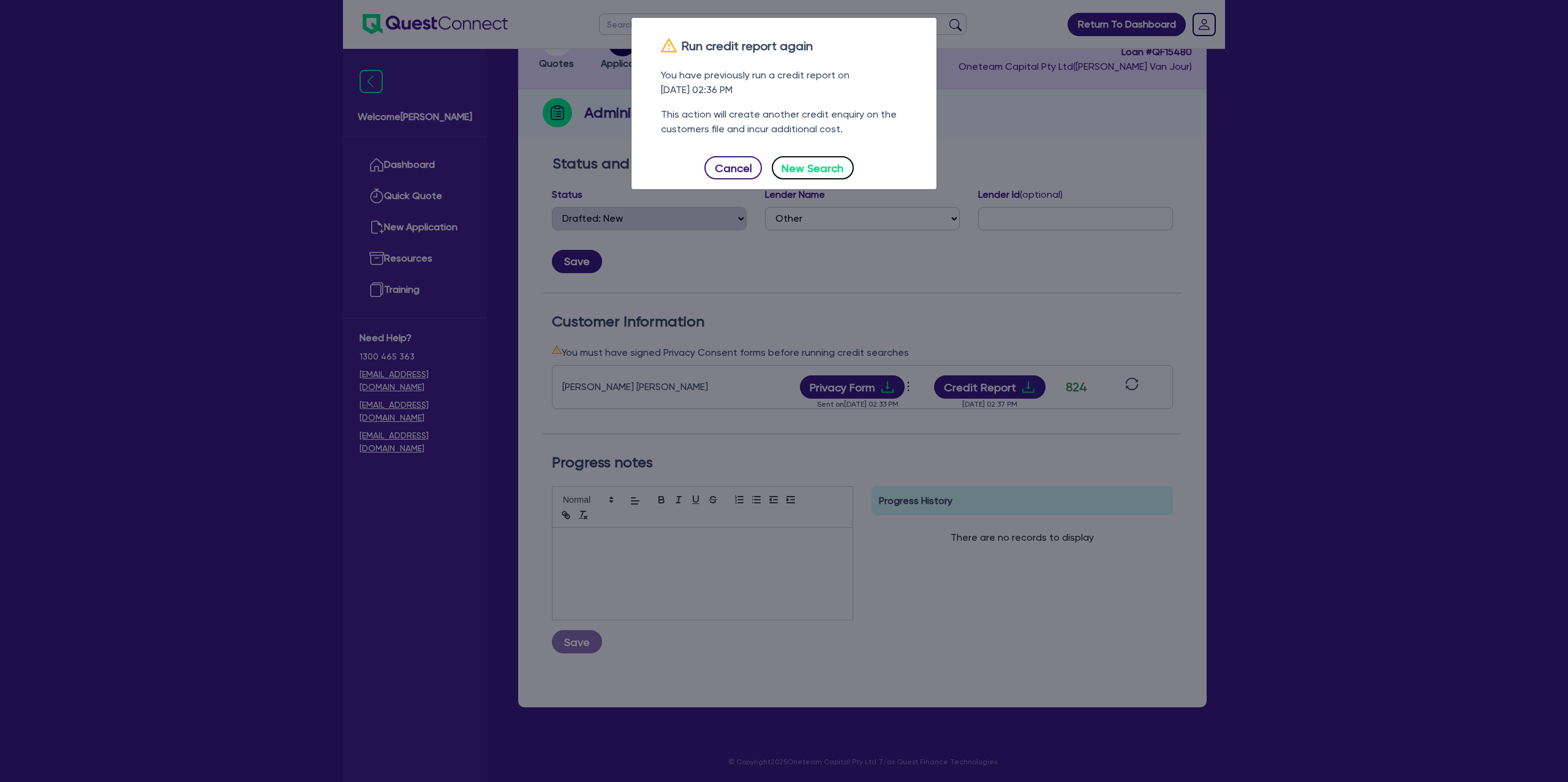
click at [813, 166] on button "New Search" at bounding box center [813, 168] width 82 height 24
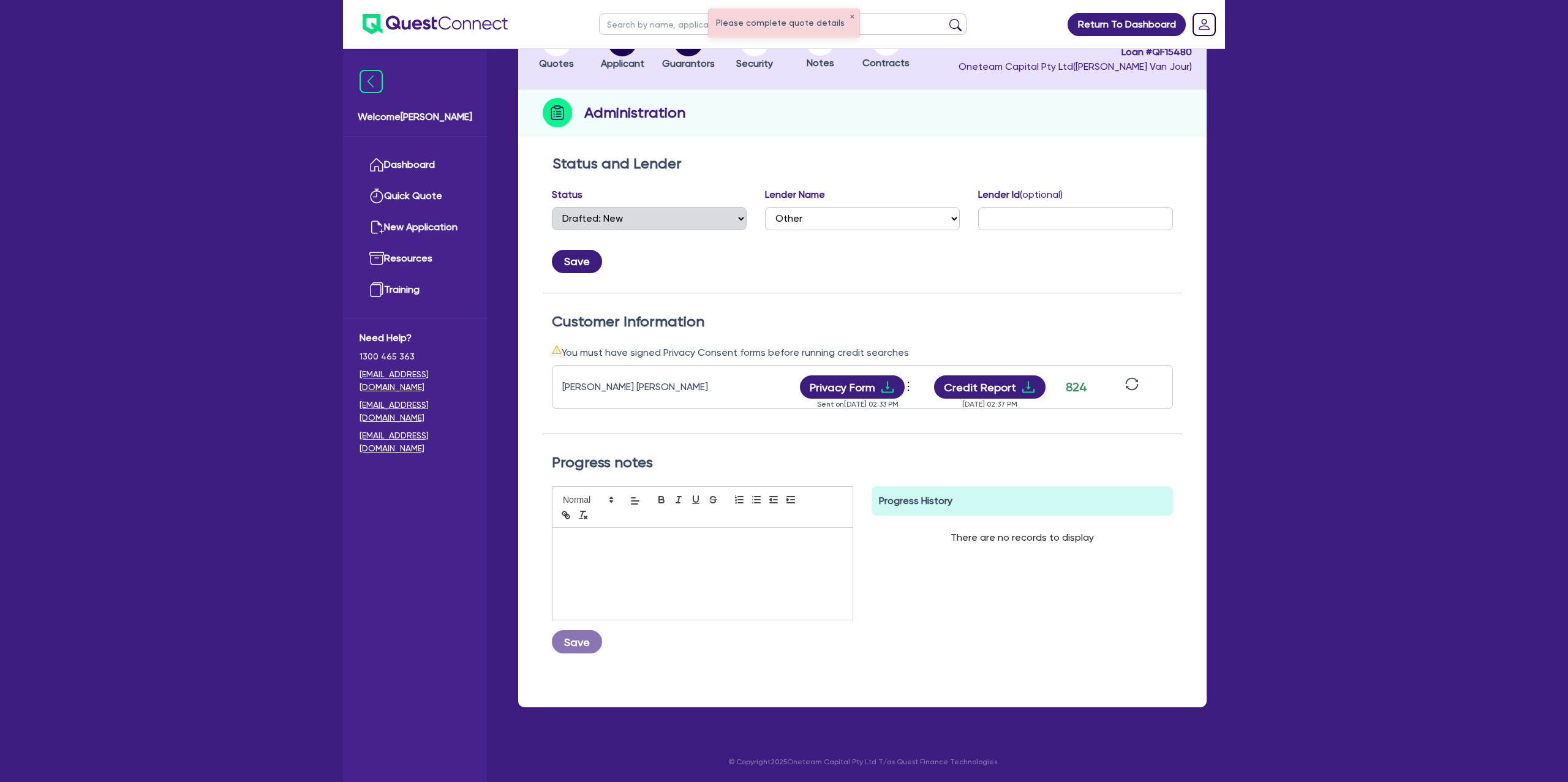
scroll to position [0, 0]
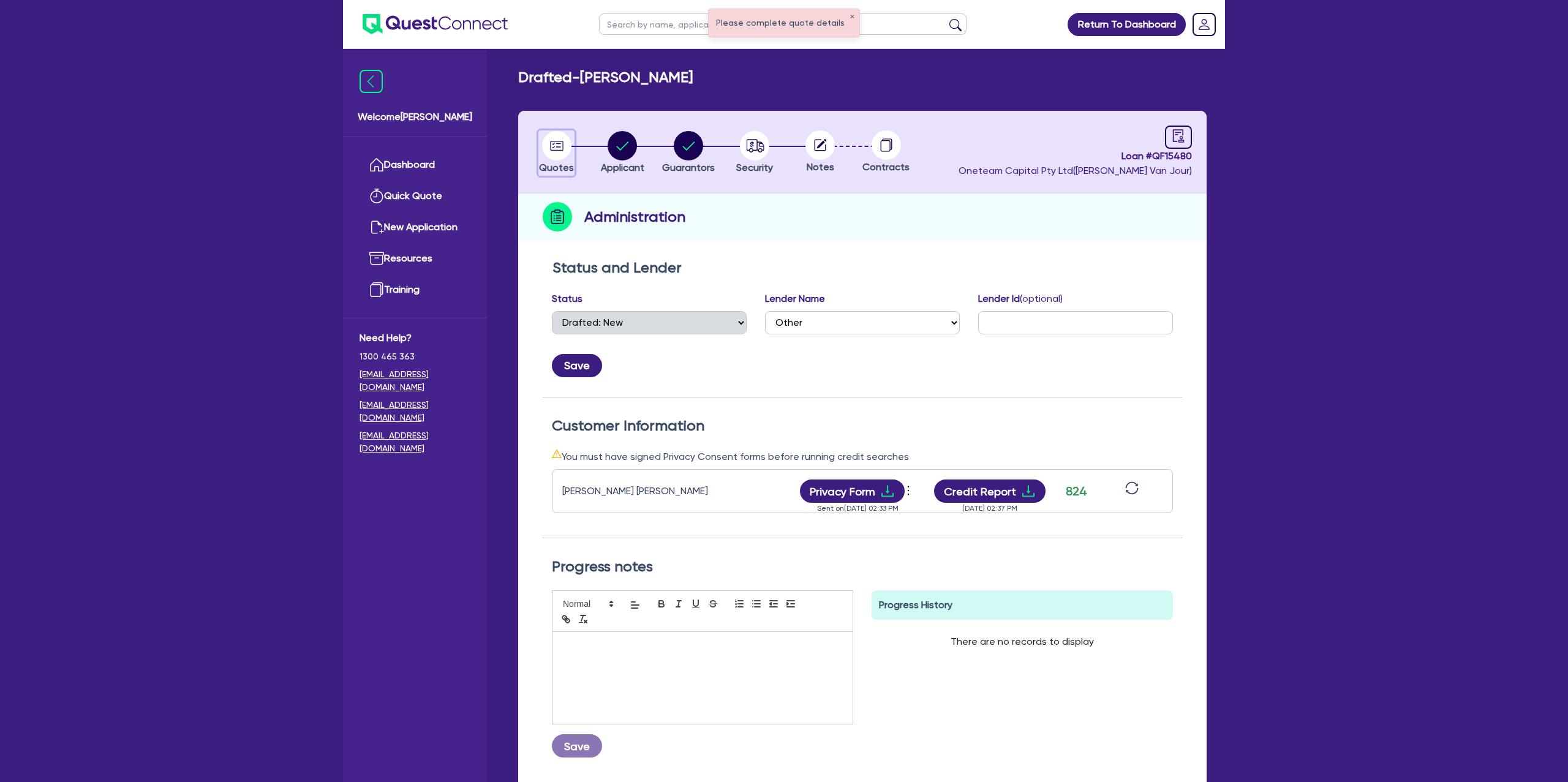
click at [561, 143] on circle "button" at bounding box center [557, 146] width 30 height 30
select select "Other"
select select "CARS_AND_LIGHT_TRUCKS"
select select "PASSENGER_VEHICLES"
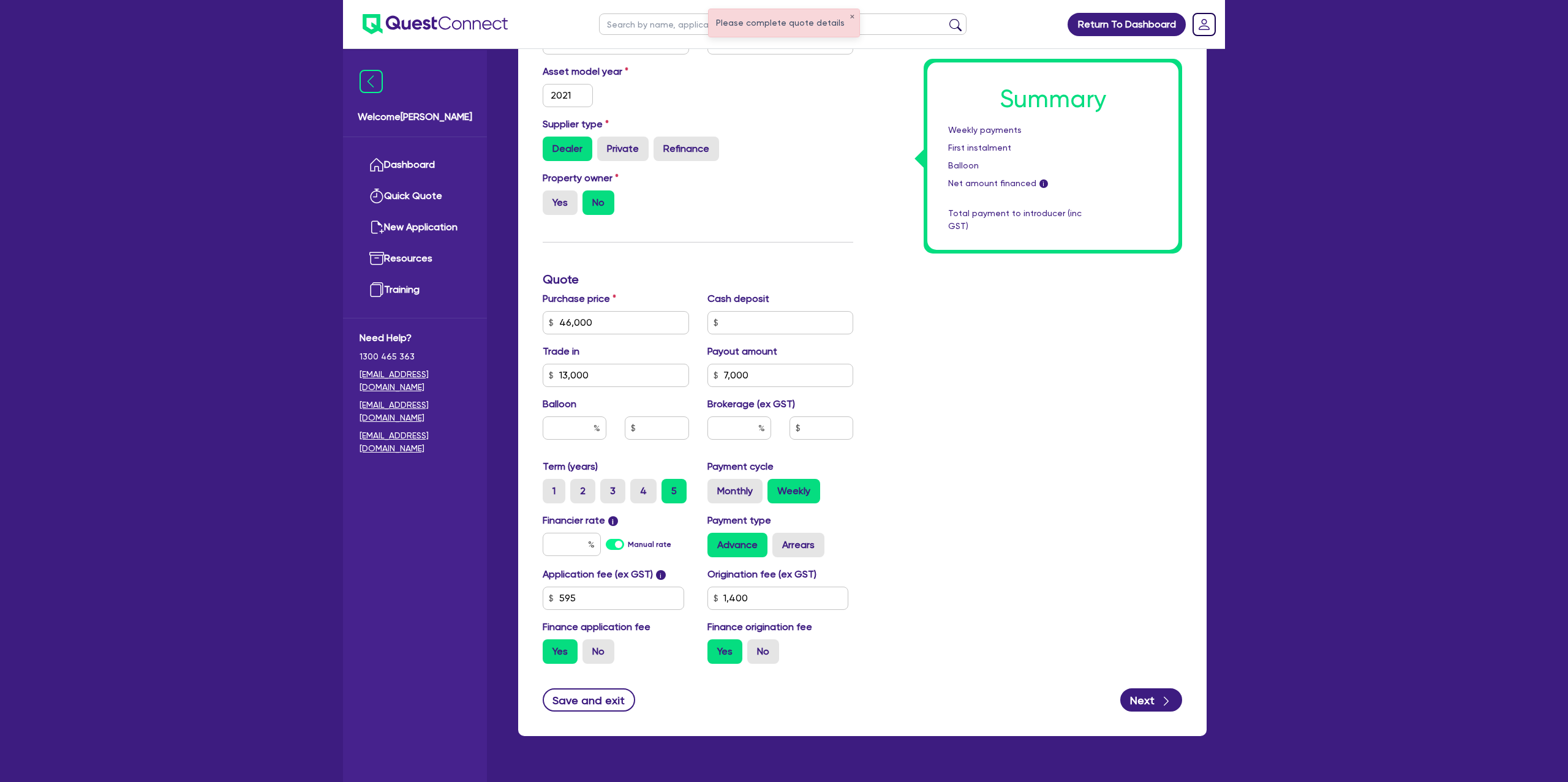
scroll to position [402, 0]
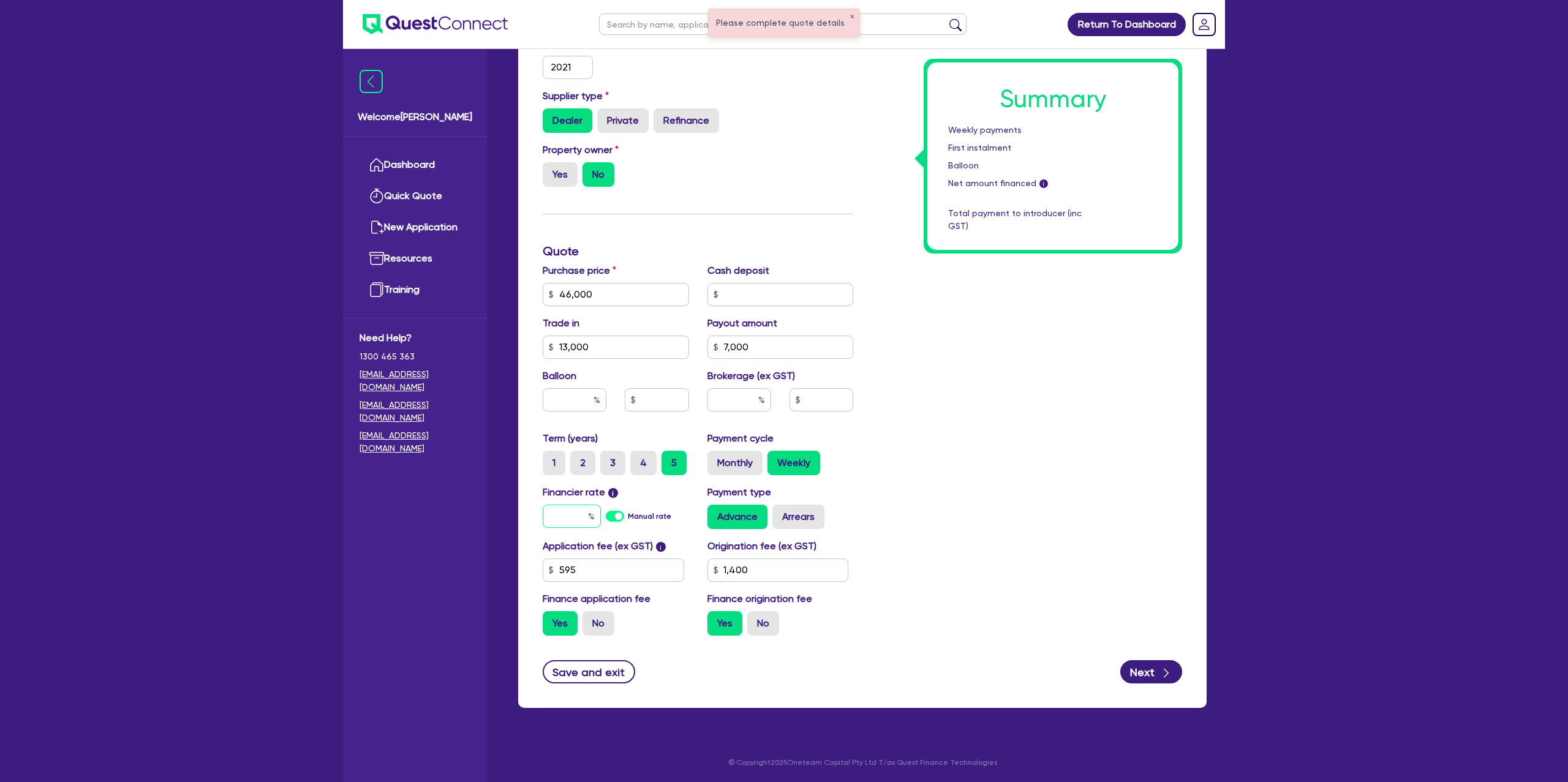
drag, startPoint x: 581, startPoint y: 513, endPoint x: 664, endPoint y: 499, distance: 84.2
click at [582, 514] on input "text" at bounding box center [571, 517] width 58 height 24
type input "46,000"
type input "13,000"
type input "7,000"
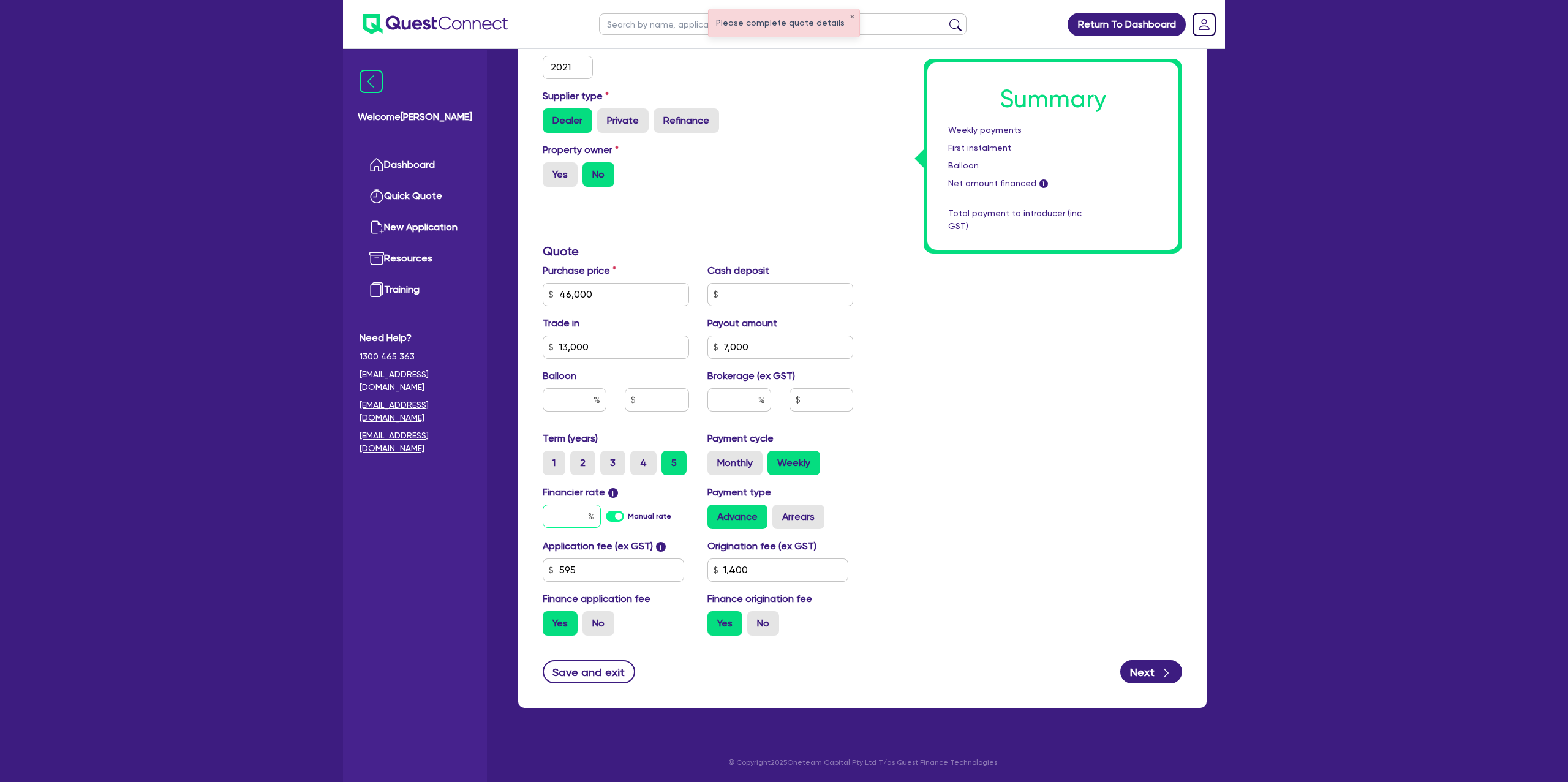
type input "8"
type input "1,400"
type input "46,000"
type input "13,000"
type input "7,000"
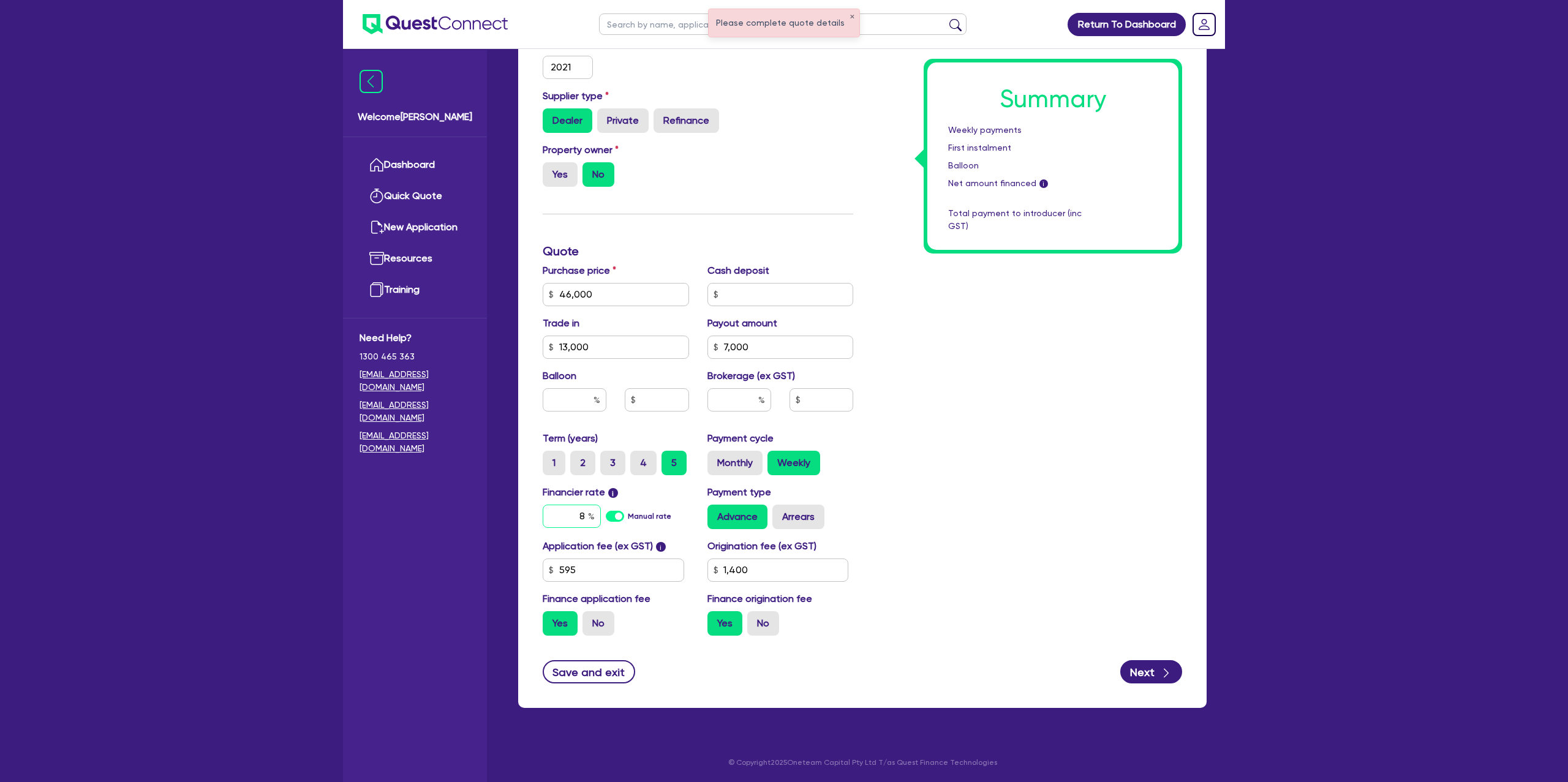
type input "8."
type input "1,400"
type input "46,000"
type input "13,000"
type input "7,000"
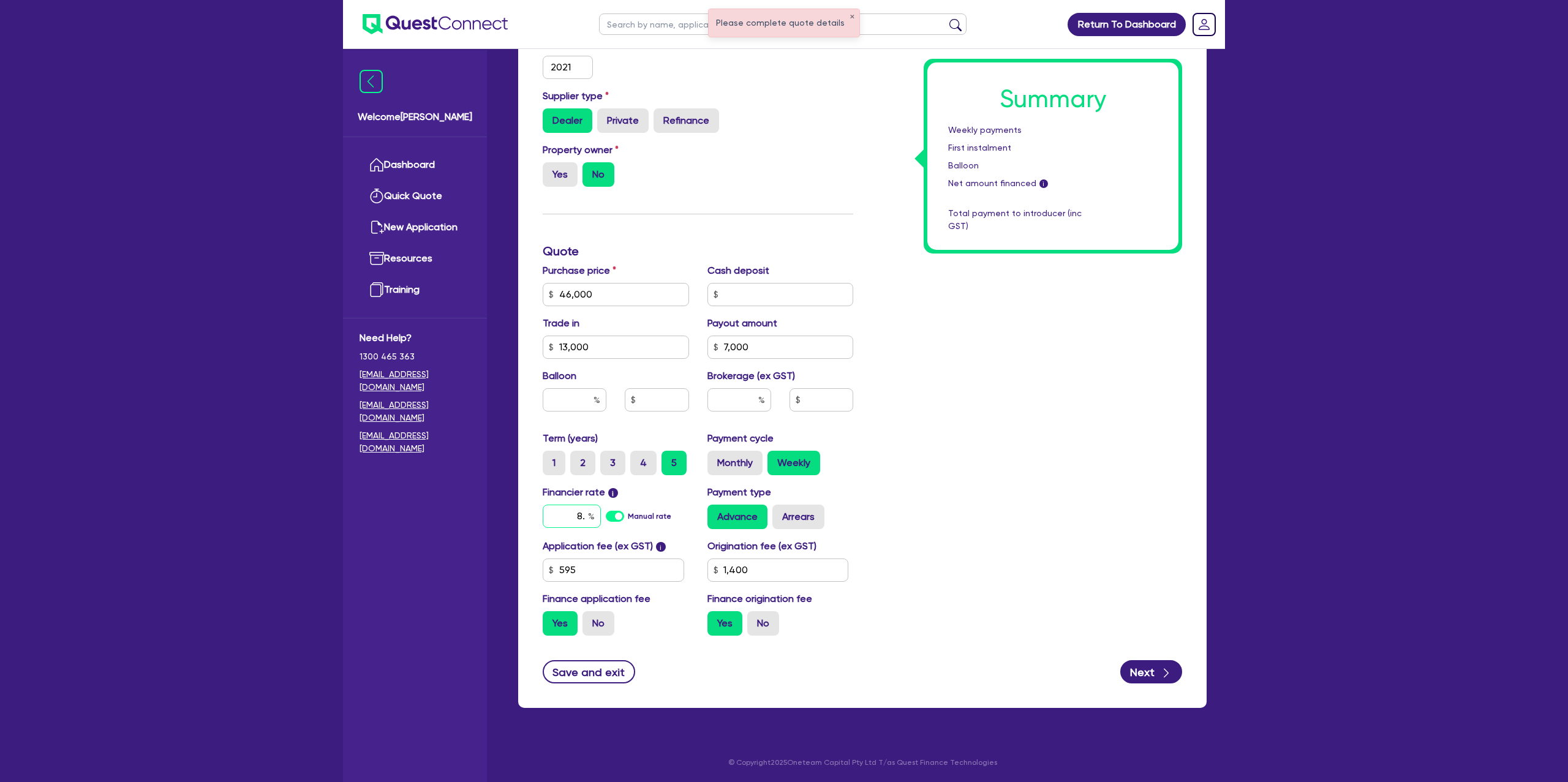
type input "8.9"
type input "1,400"
type input "46,000"
type input "13,000"
type input "7,000"
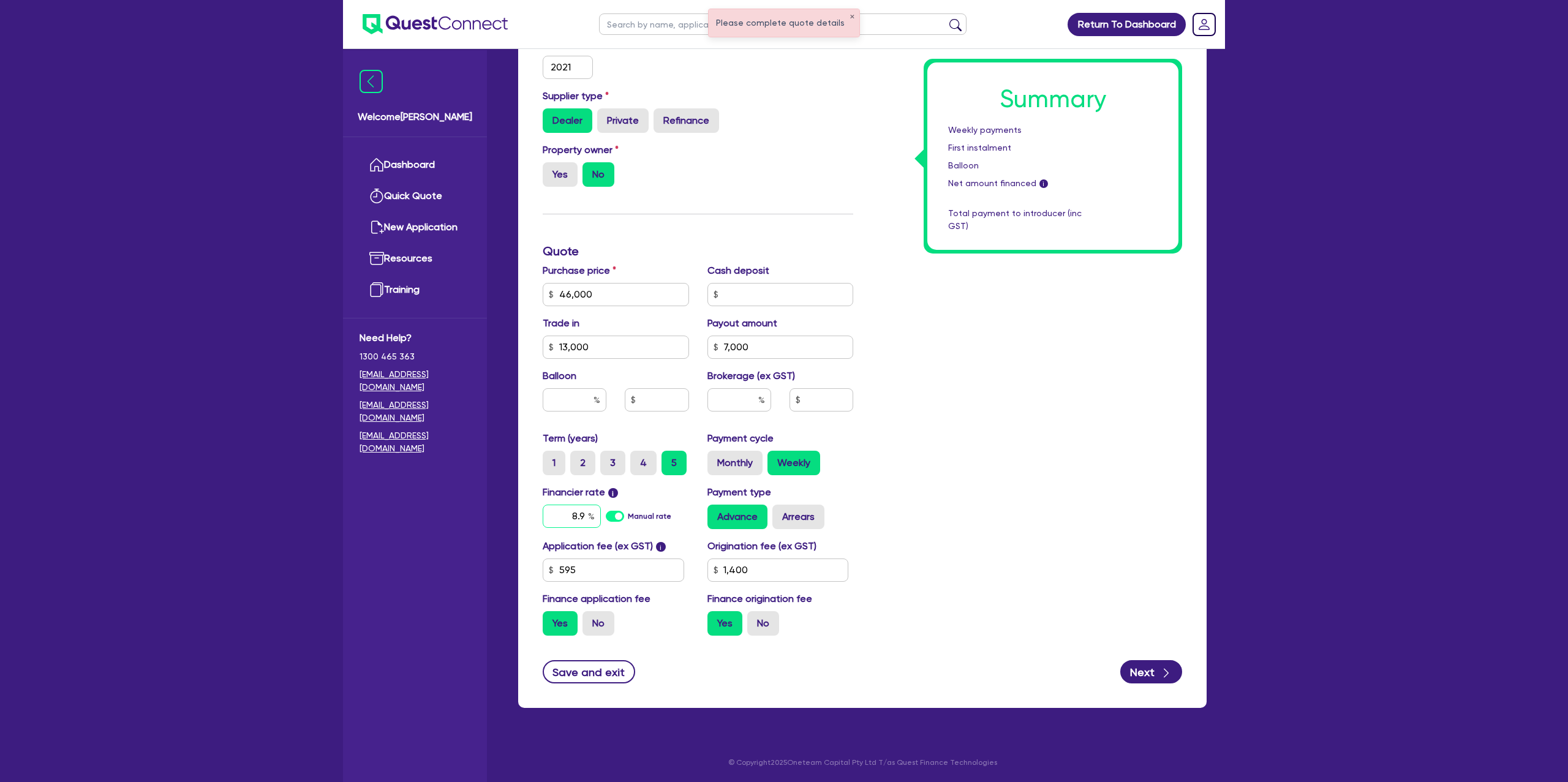
type input "8.99"
type input "1,400"
type input "8.99"
type input "46,000"
type input "13,000"
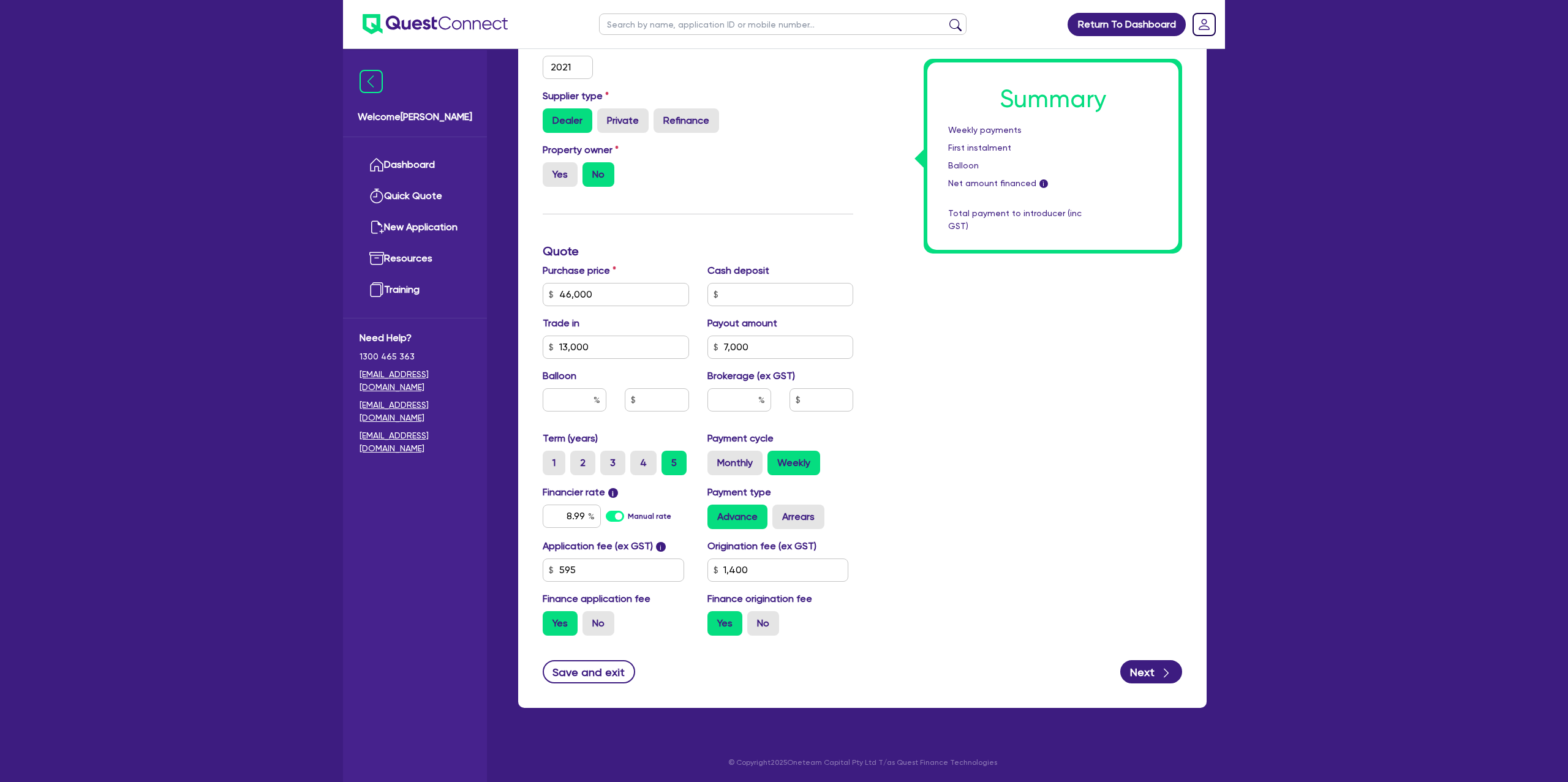
type input "7,000"
type input "1,400"
type input "46,000"
type input "13,000"
type input "7,000"
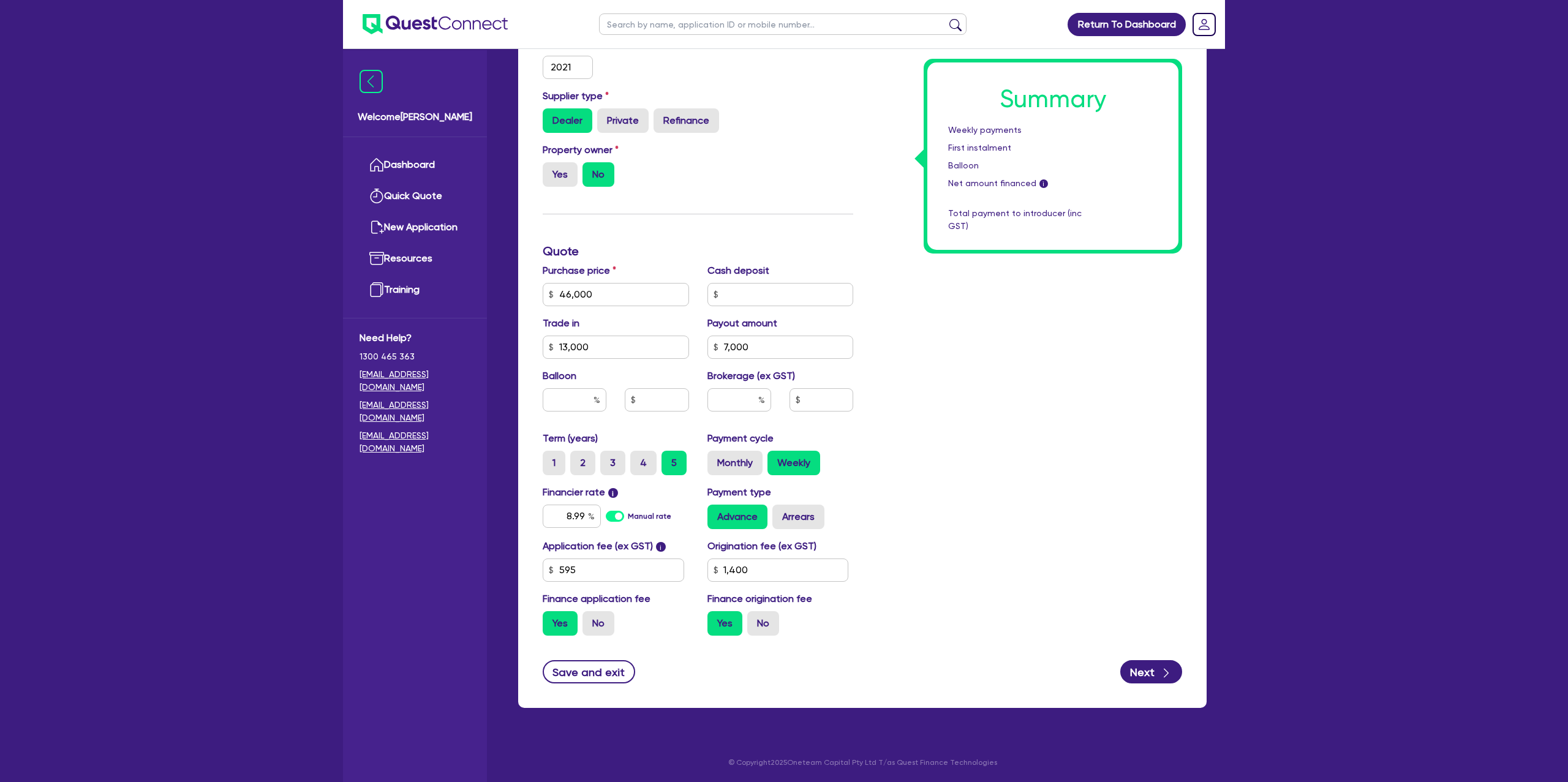
type input "1,400"
click at [981, 378] on div "Summary Weekly payments First instalment Balloon Net amount financed i Total pa…" at bounding box center [1027, 251] width 329 height 788
click at [1146, 675] on button "Next" at bounding box center [1151, 672] width 61 height 24
type input "46,000"
type input "13,000"
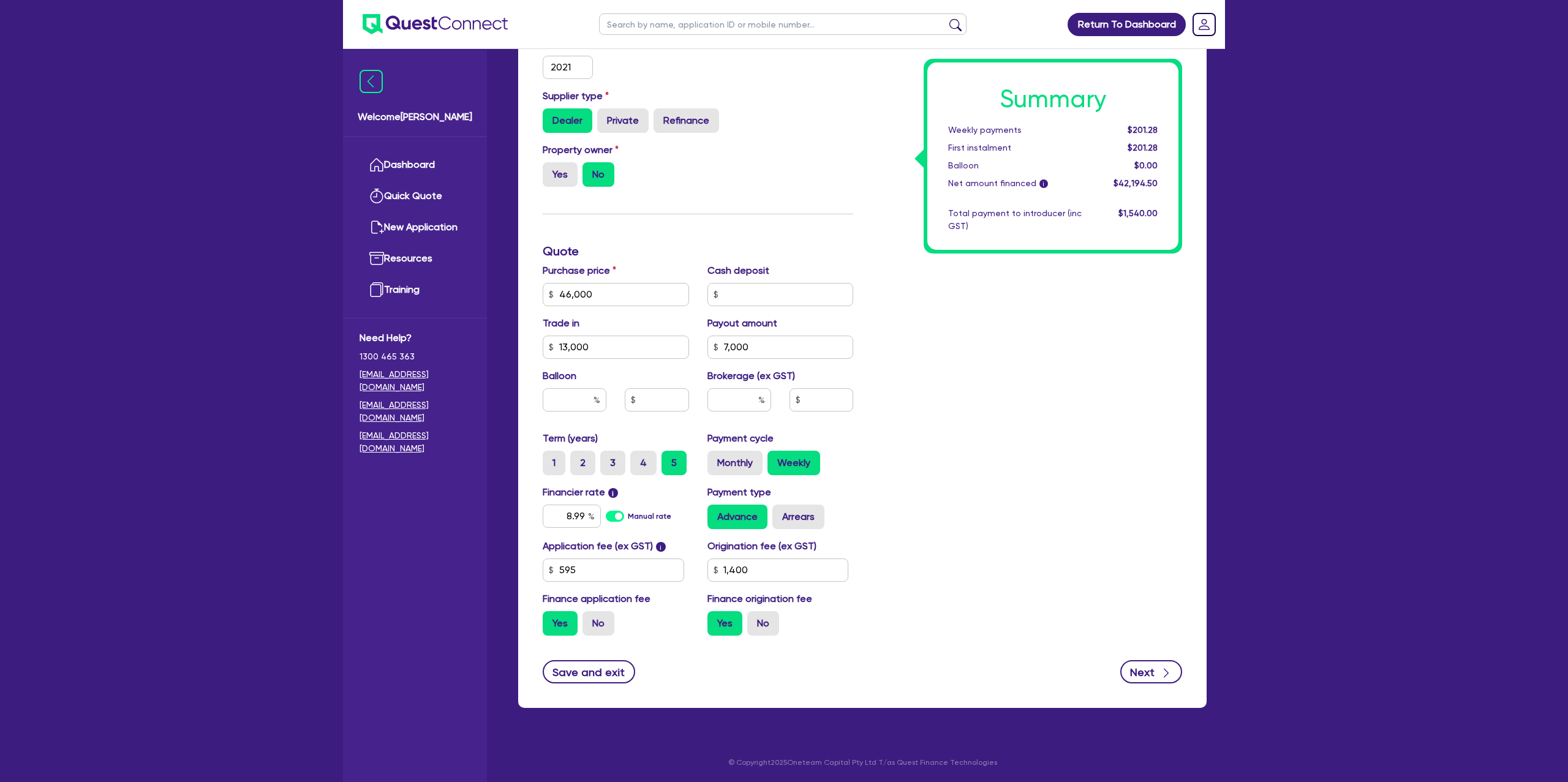
type input "7,000"
type input "1,400"
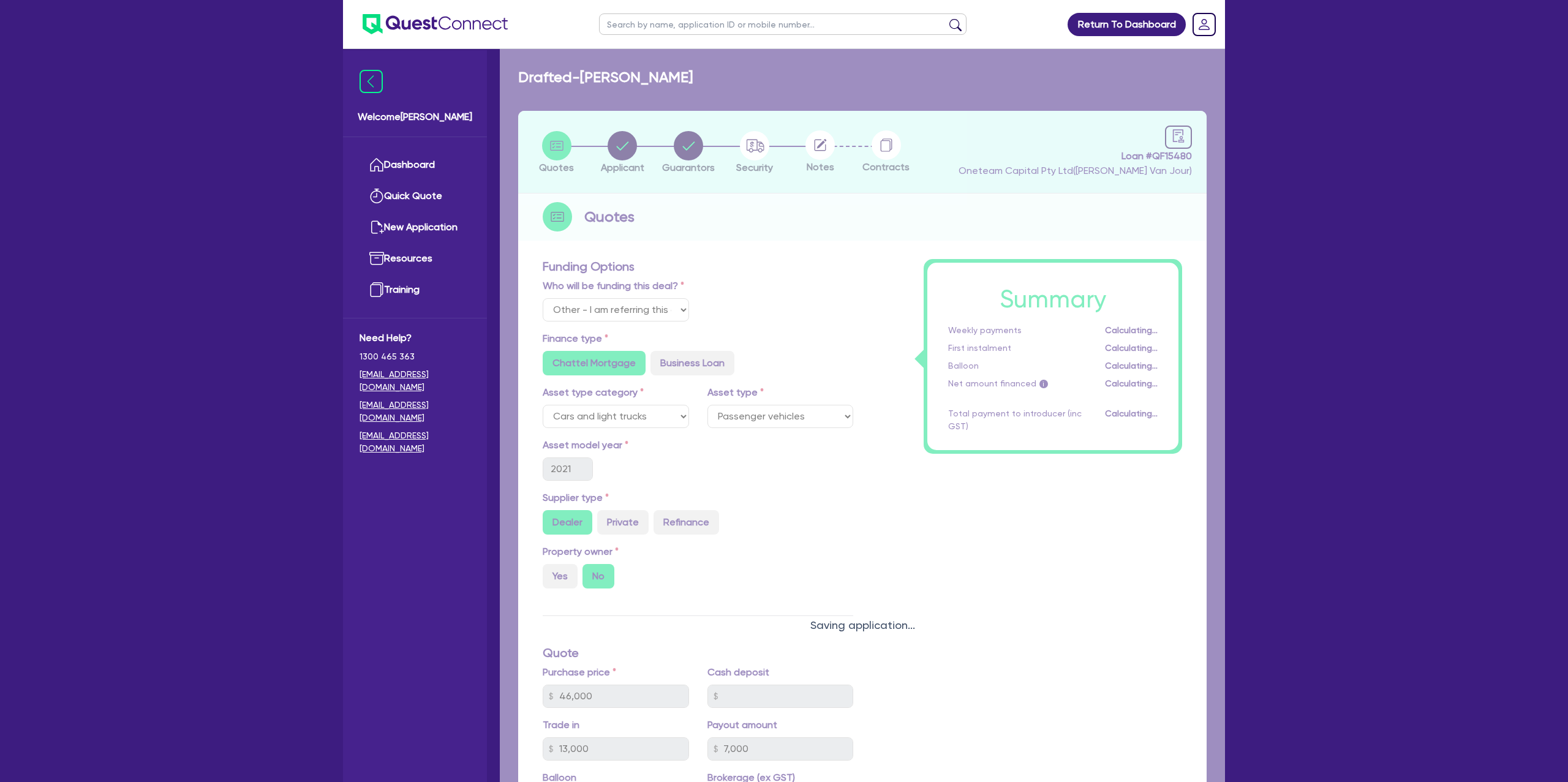
select select "SOLE_TRADER"
select select "TRANSPORT_WAREHOUSING"
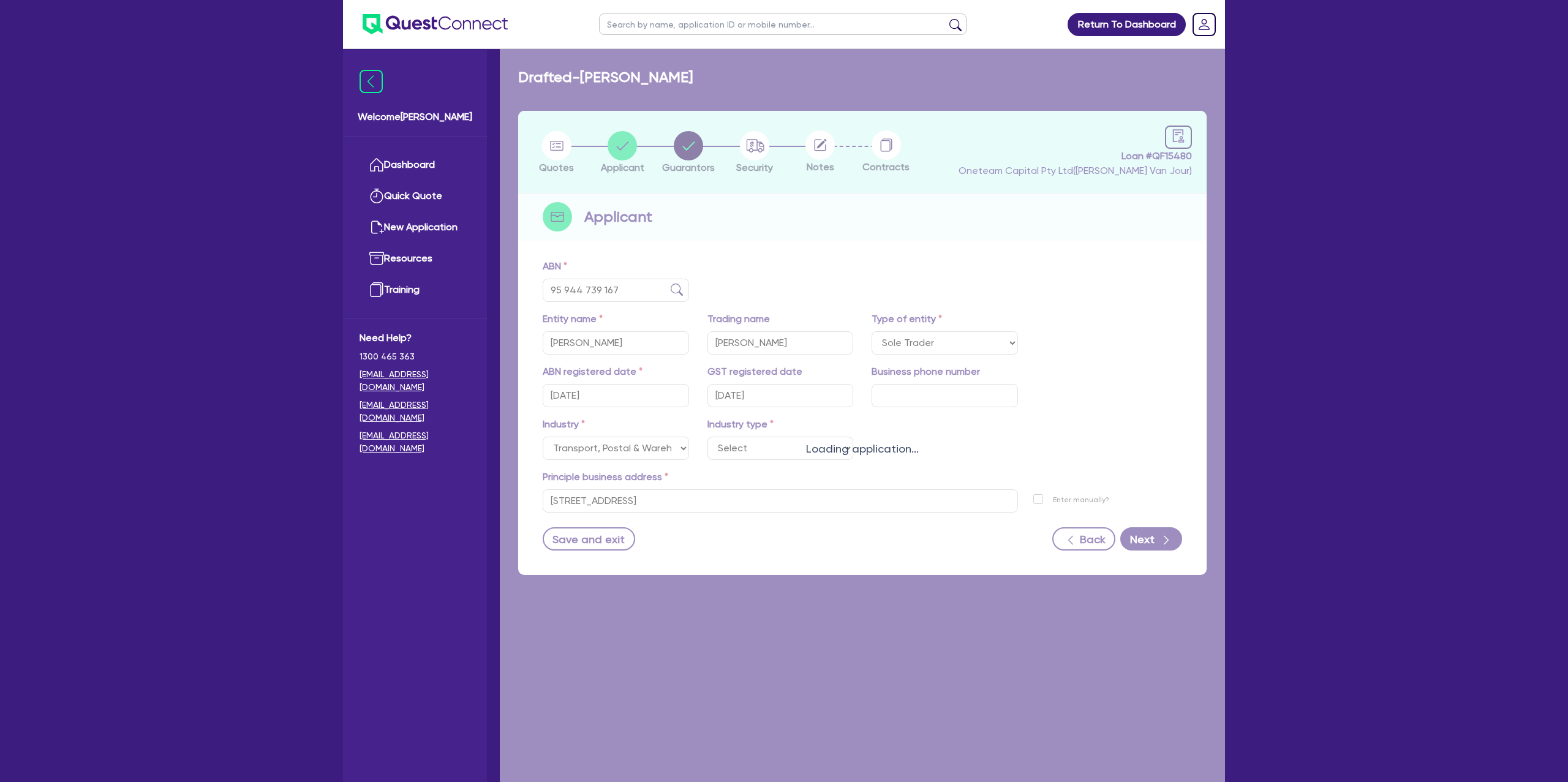
select select
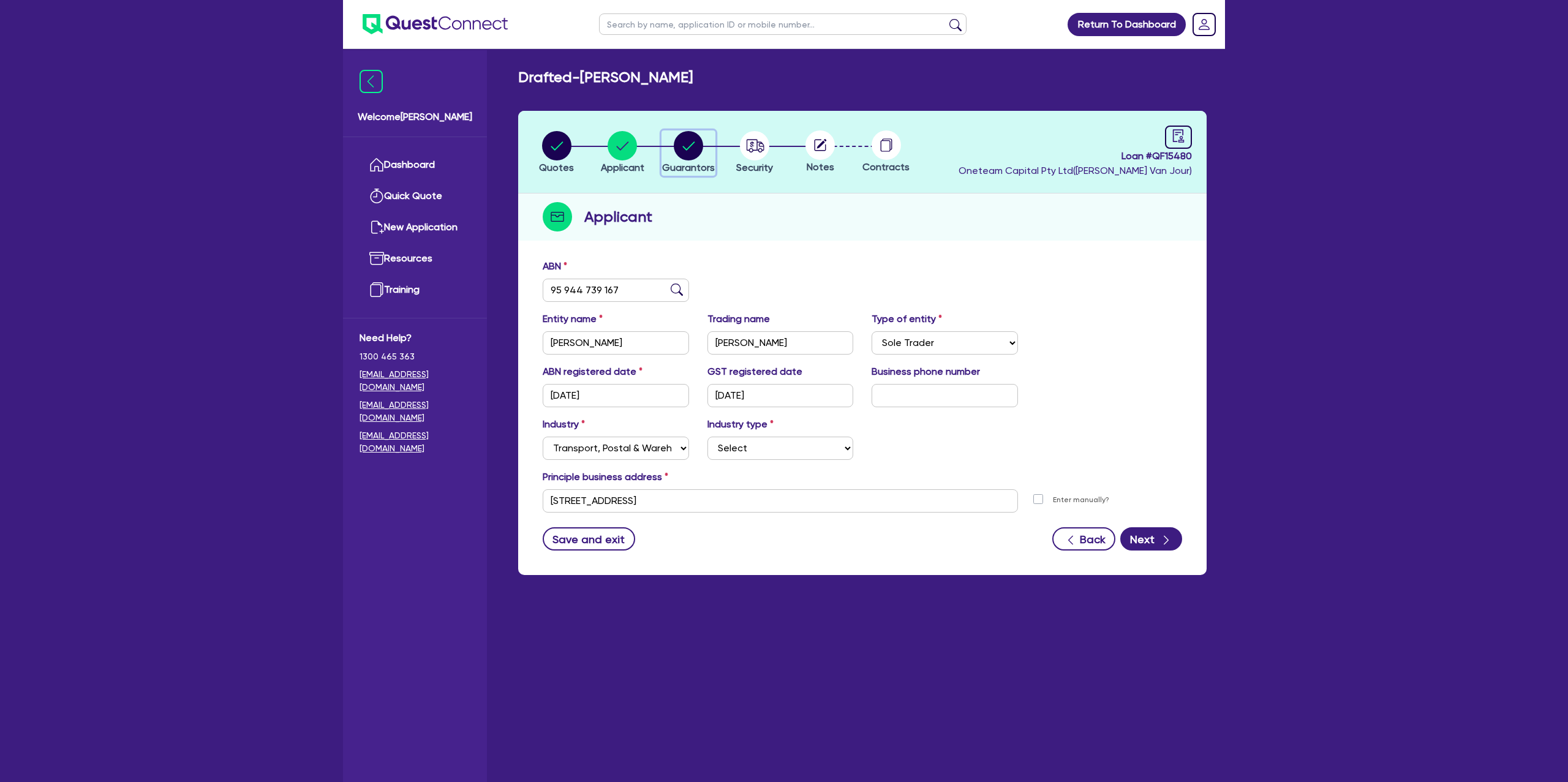
drag, startPoint x: 688, startPoint y: 143, endPoint x: 673, endPoint y: 154, distance: 18.6
click at [688, 142] on circle "button" at bounding box center [689, 146] width 30 height 30
select select "MRS"
select select "[GEOGRAPHIC_DATA]"
select select "SINGLE"
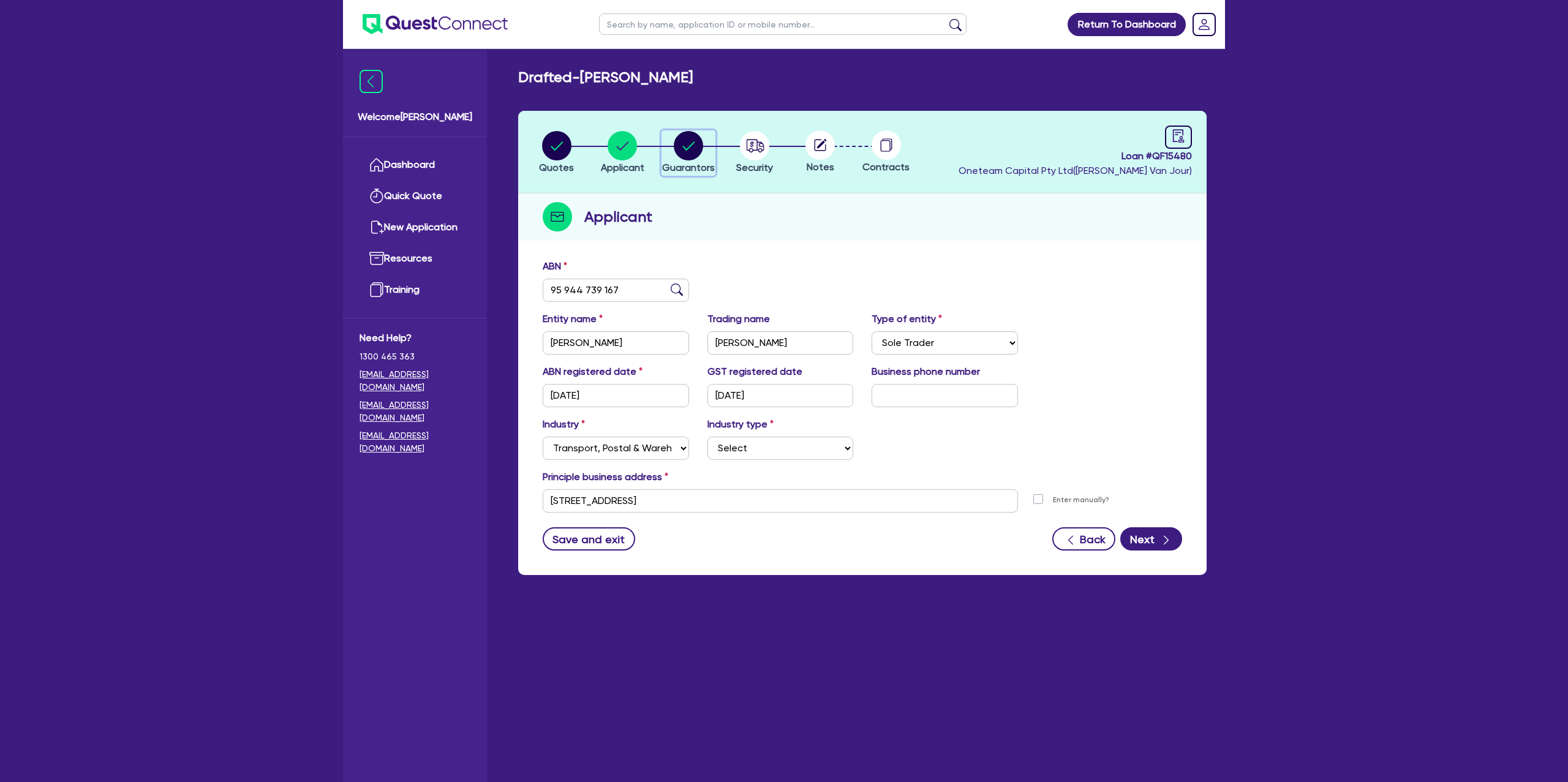
select select "CASH"
select select "VEHICLE"
select select "VEHICLE_LOAN"
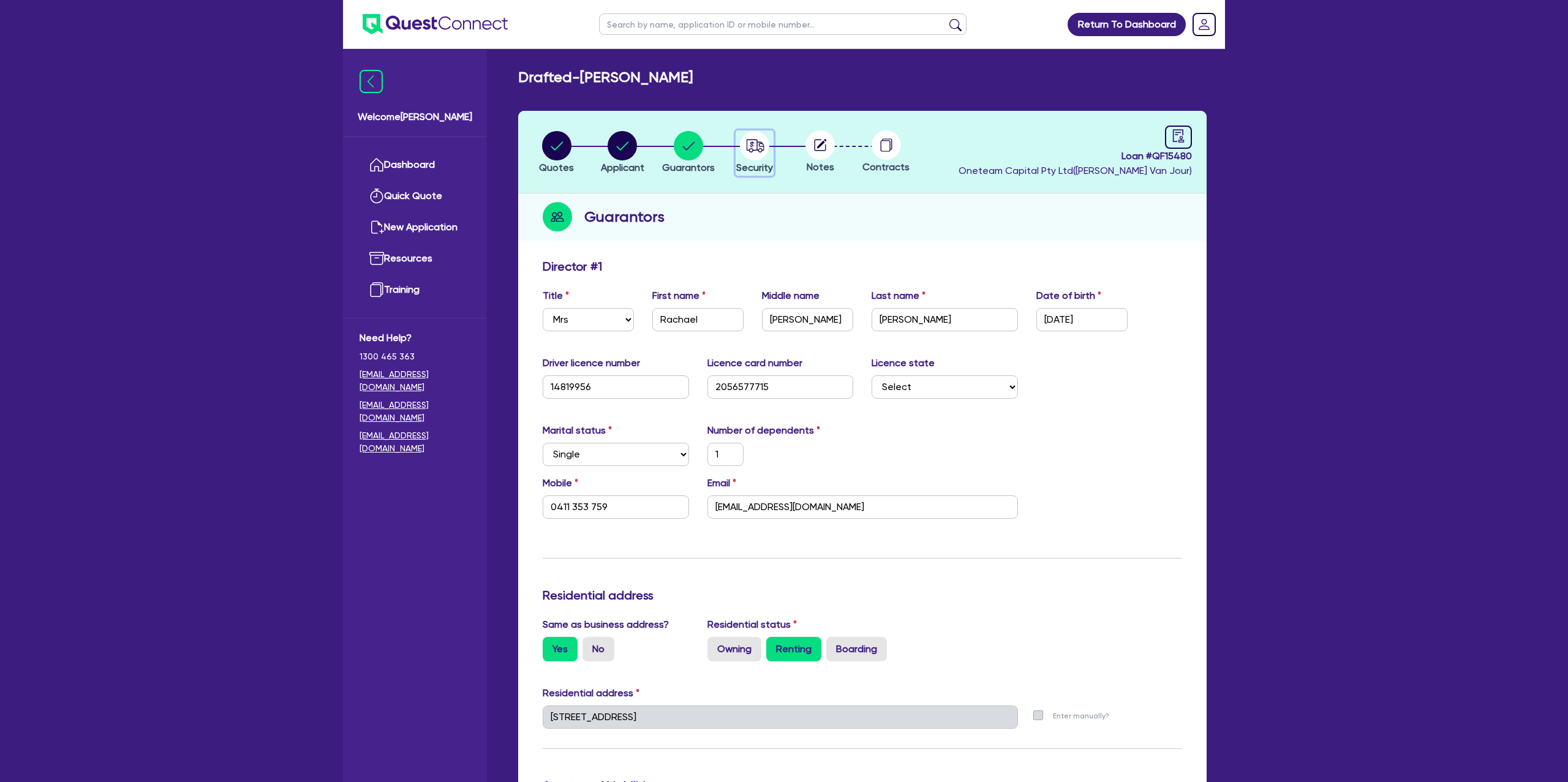
click at [748, 135] on circle "button" at bounding box center [754, 146] width 30 height 30
select select "CARS_AND_LIGHT_TRUCKS"
select select "PASSENGER_VEHICLES"
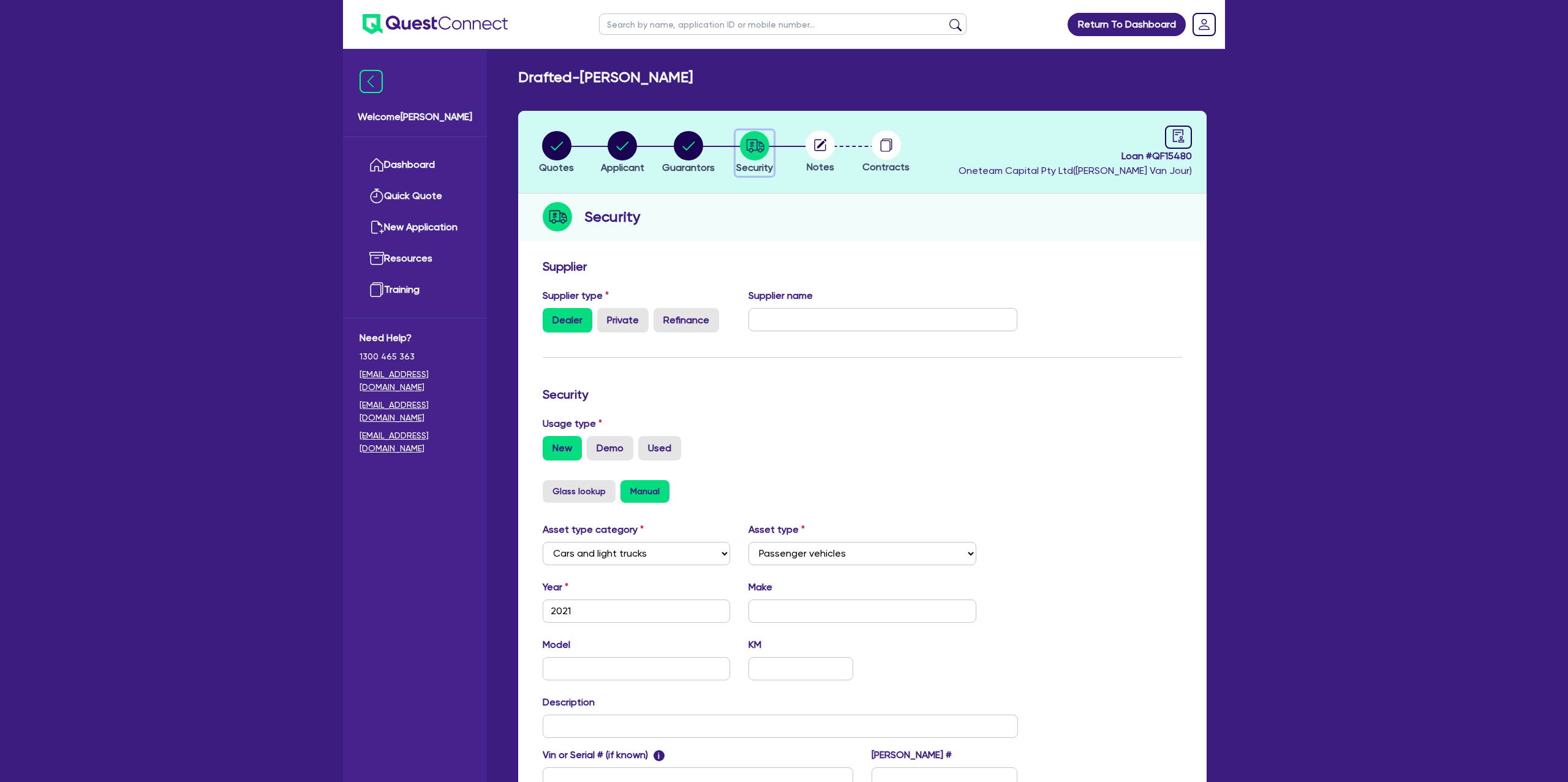
scroll to position [159, 0]
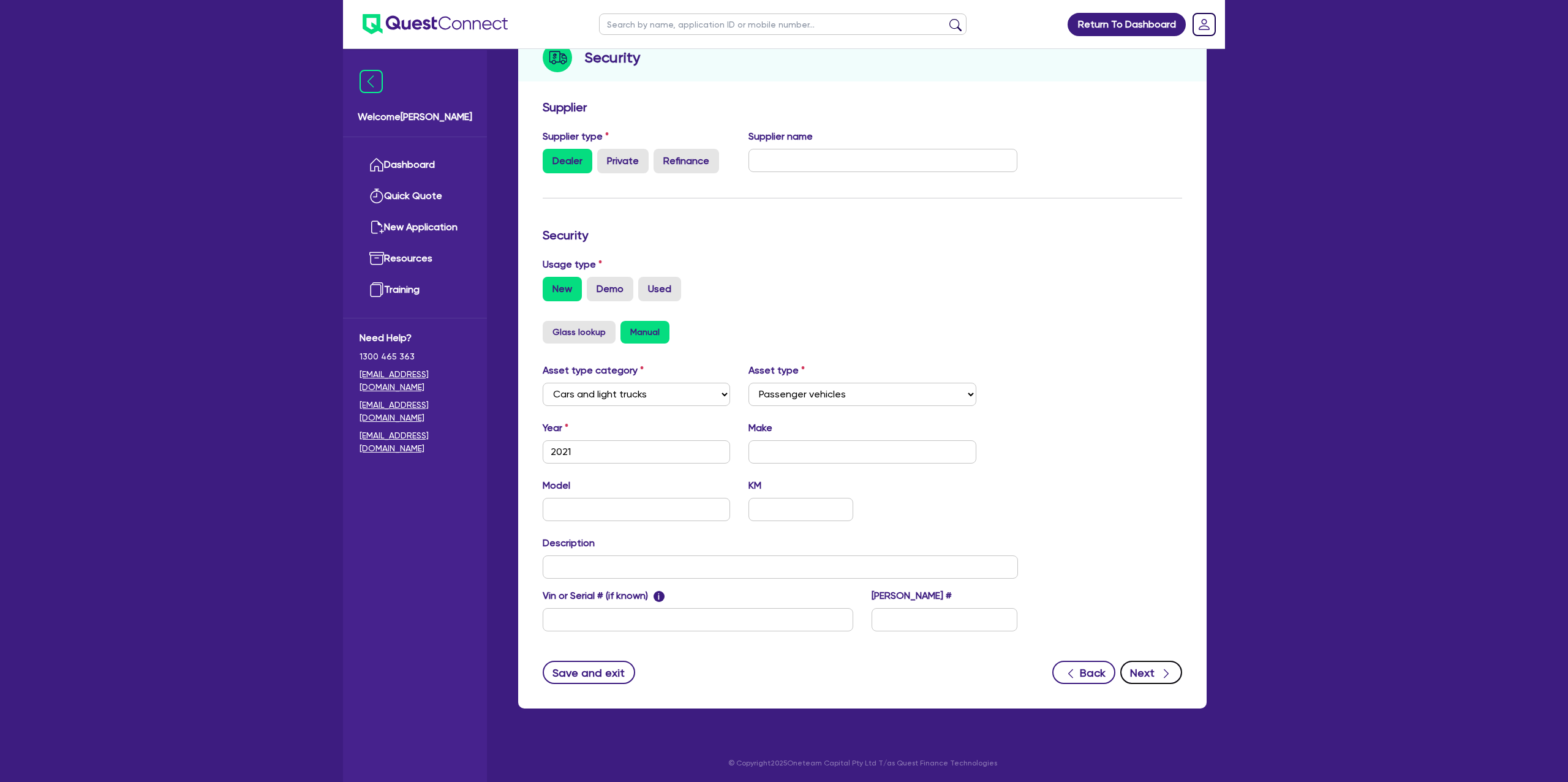
click at [1162, 669] on icon "button" at bounding box center [1166, 673] width 12 height 12
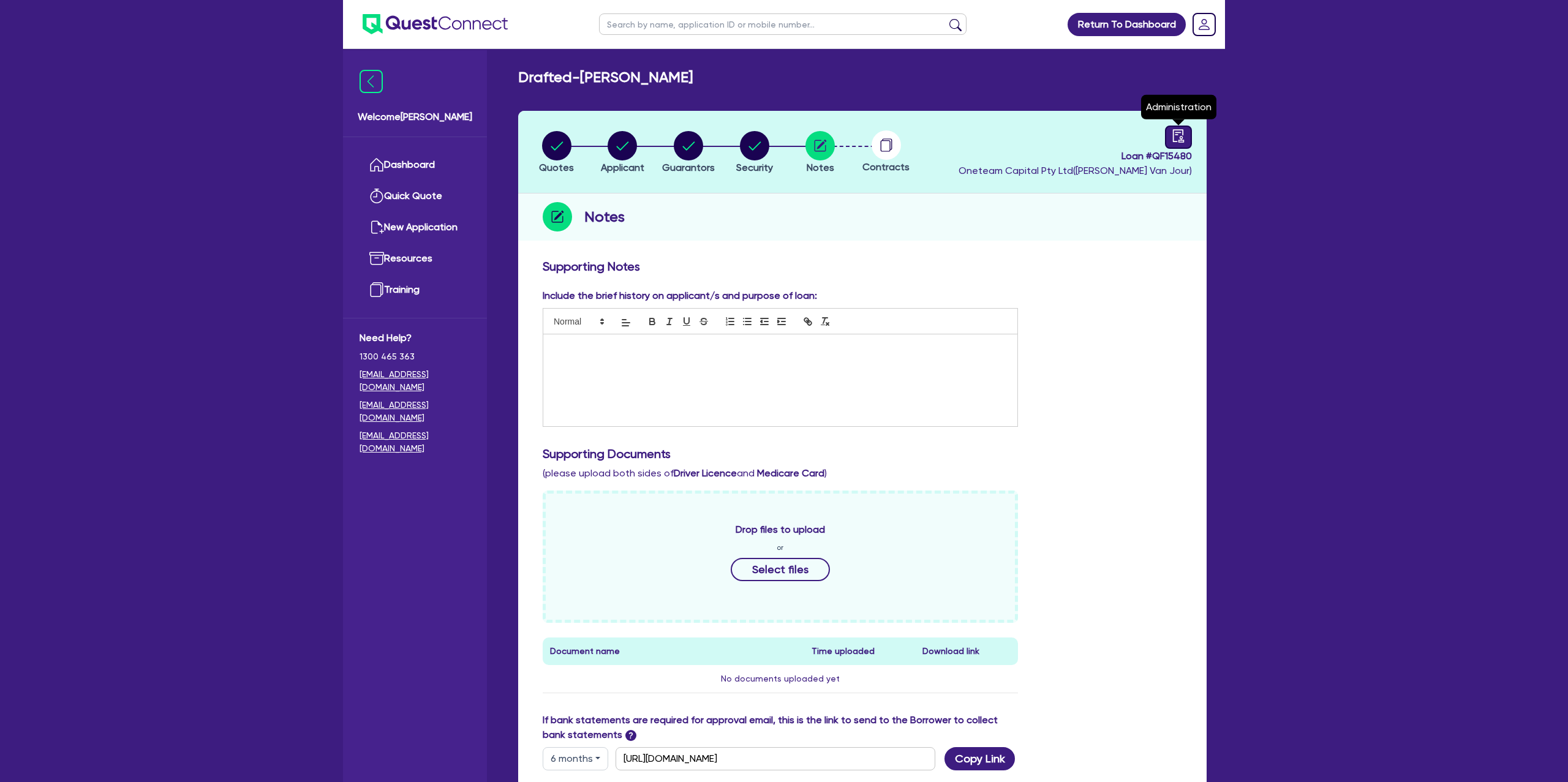
click at [1183, 126] on div at bounding box center [1178, 138] width 27 height 24
select select "DRAFTED_NEW"
select select "Other"
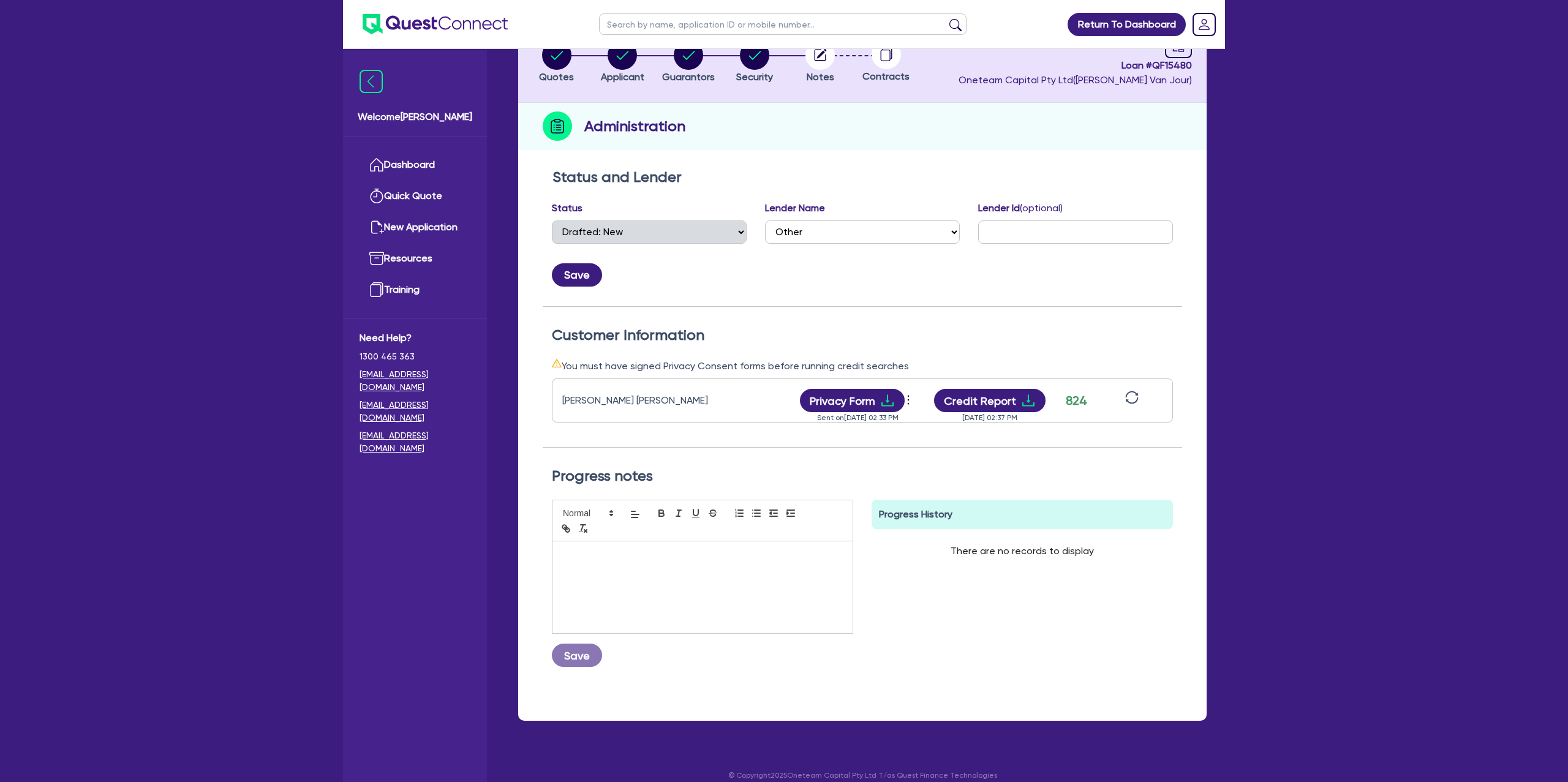
scroll to position [104, 0]
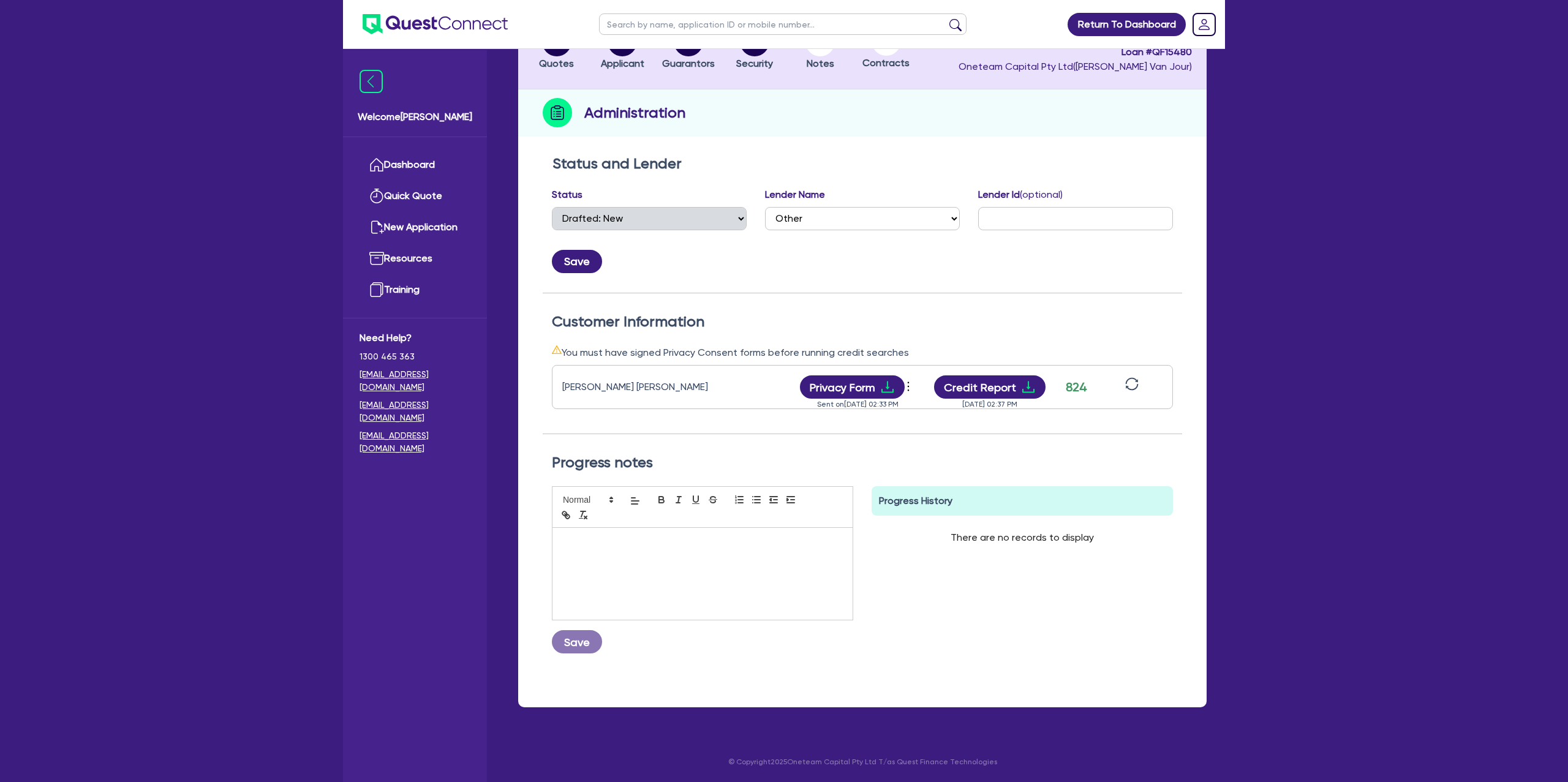
click at [1132, 383] on icon "sync" at bounding box center [1132, 384] width 14 height 14
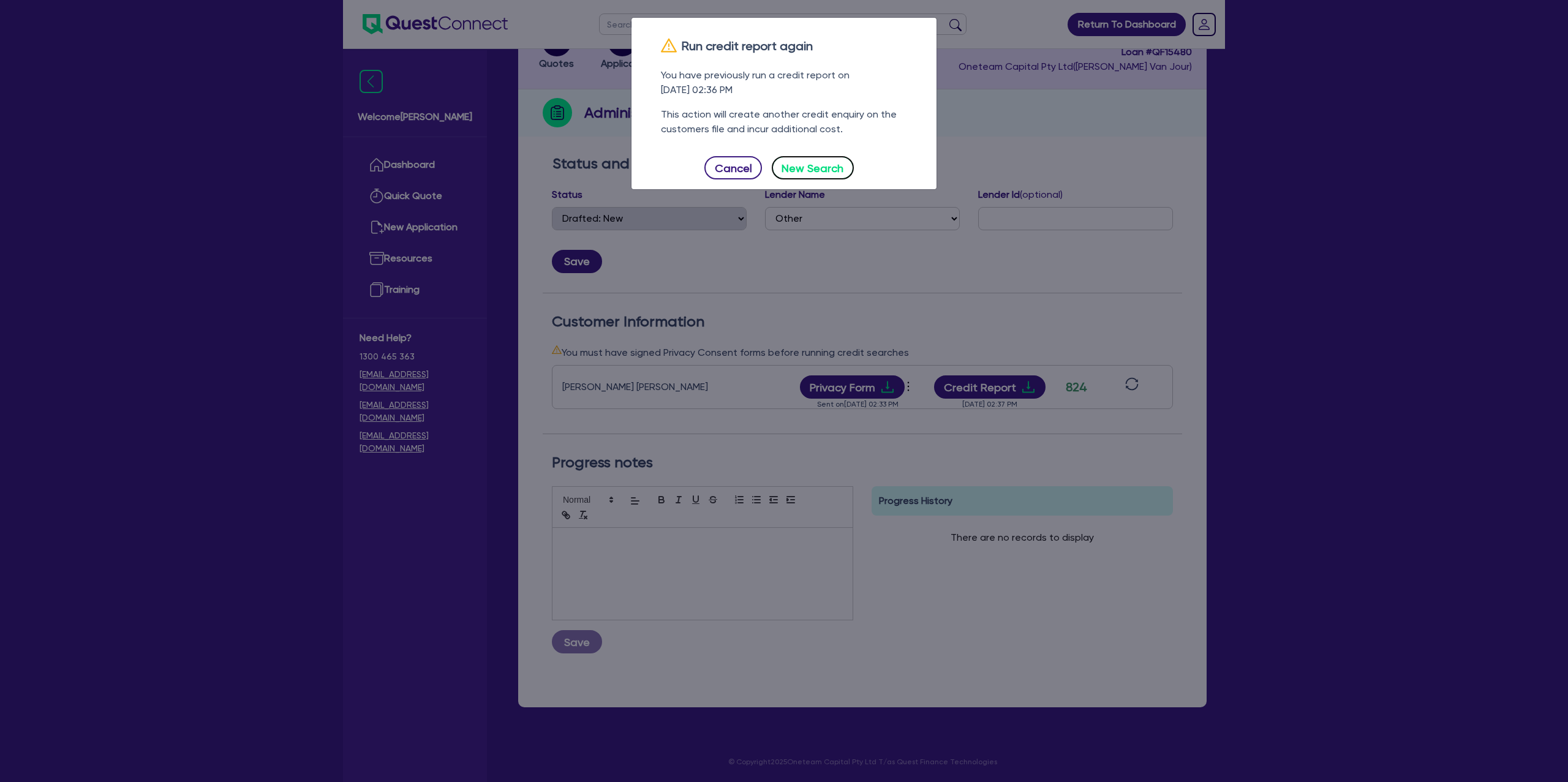
click at [822, 173] on button "New Search" at bounding box center [813, 168] width 82 height 24
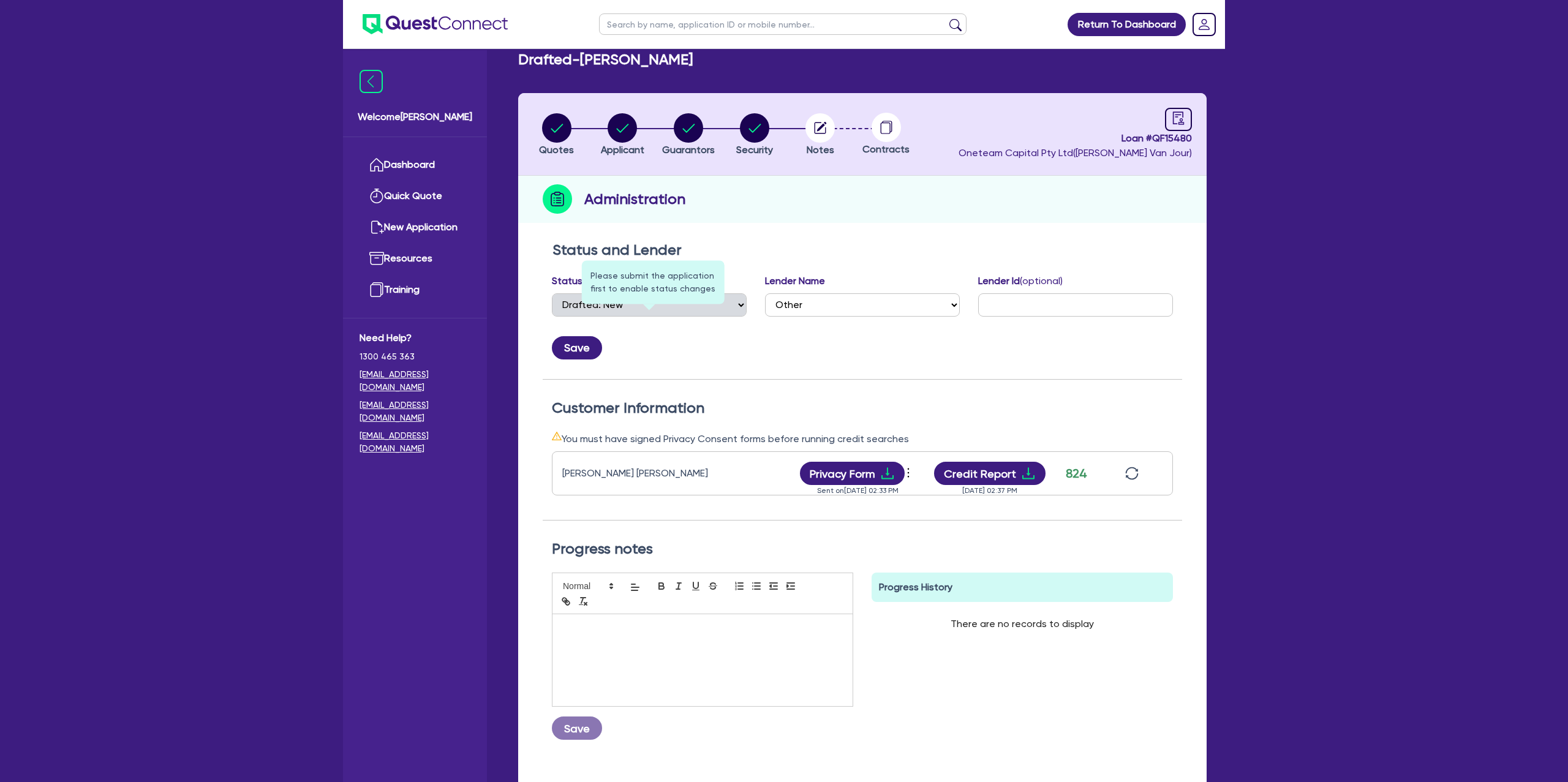
scroll to position [0, 0]
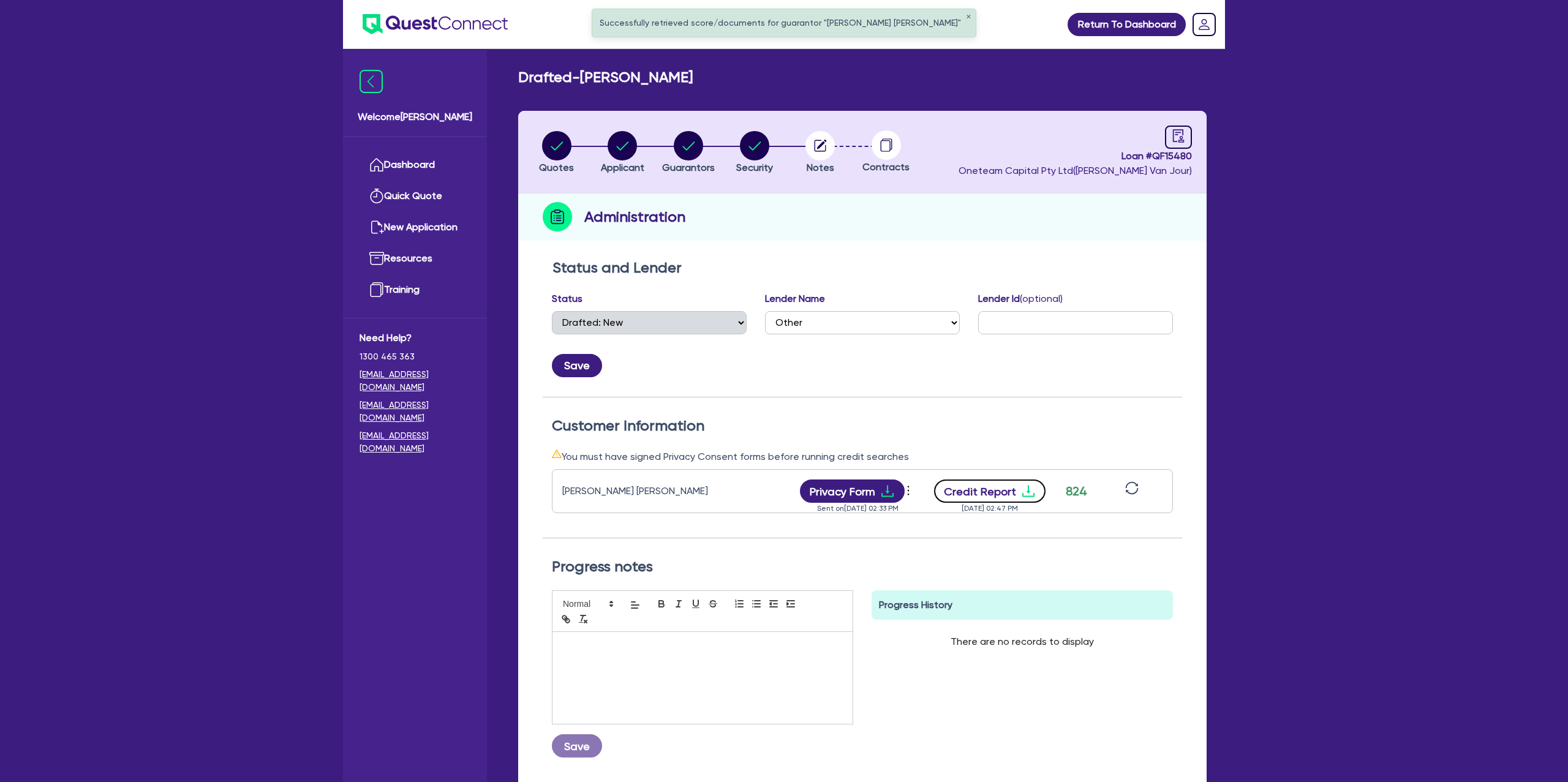
click at [1030, 484] on icon "download" at bounding box center [1028, 491] width 15 height 15
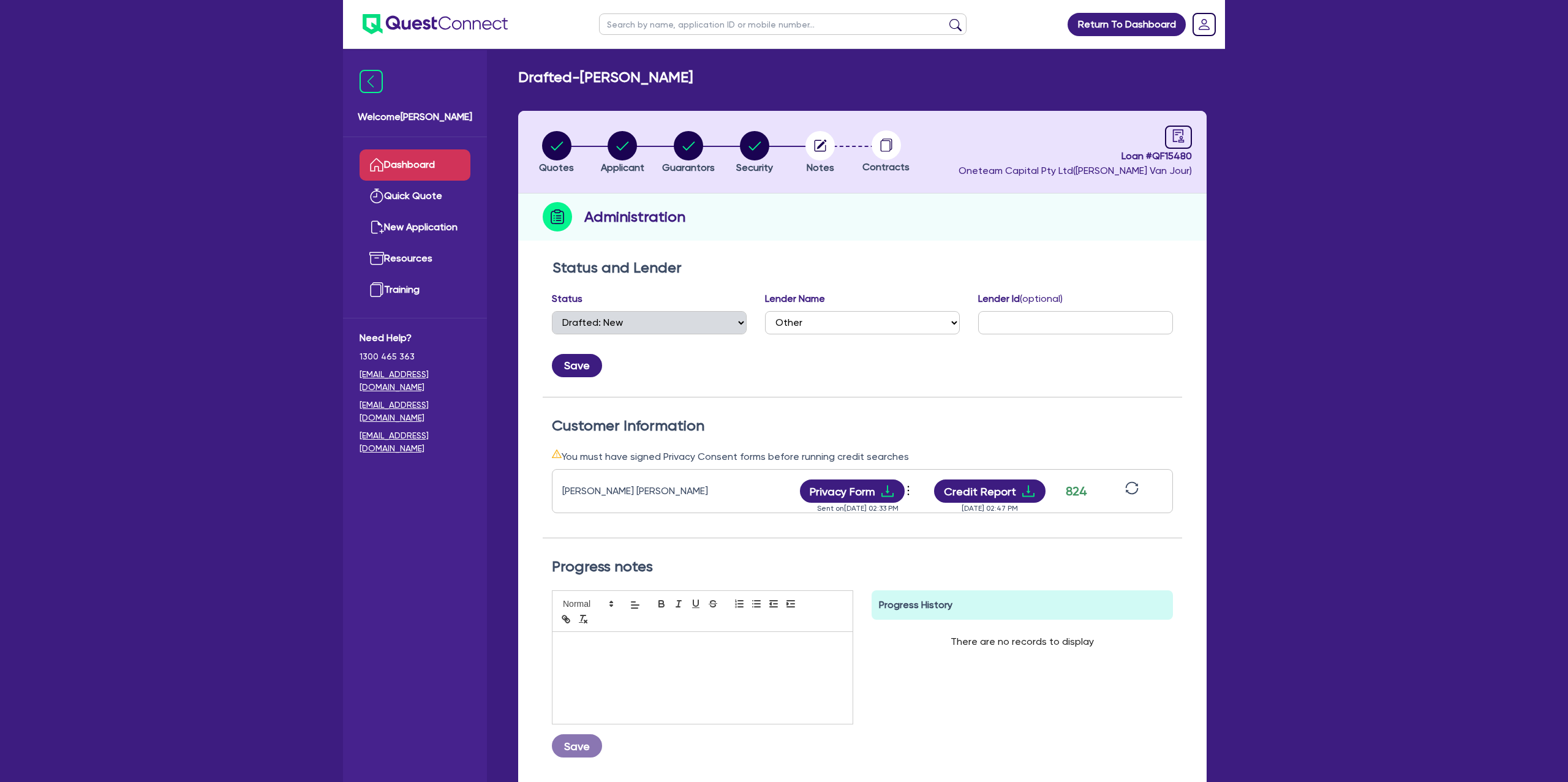
click at [426, 159] on link "Dashboard" at bounding box center [415, 165] width 111 height 32
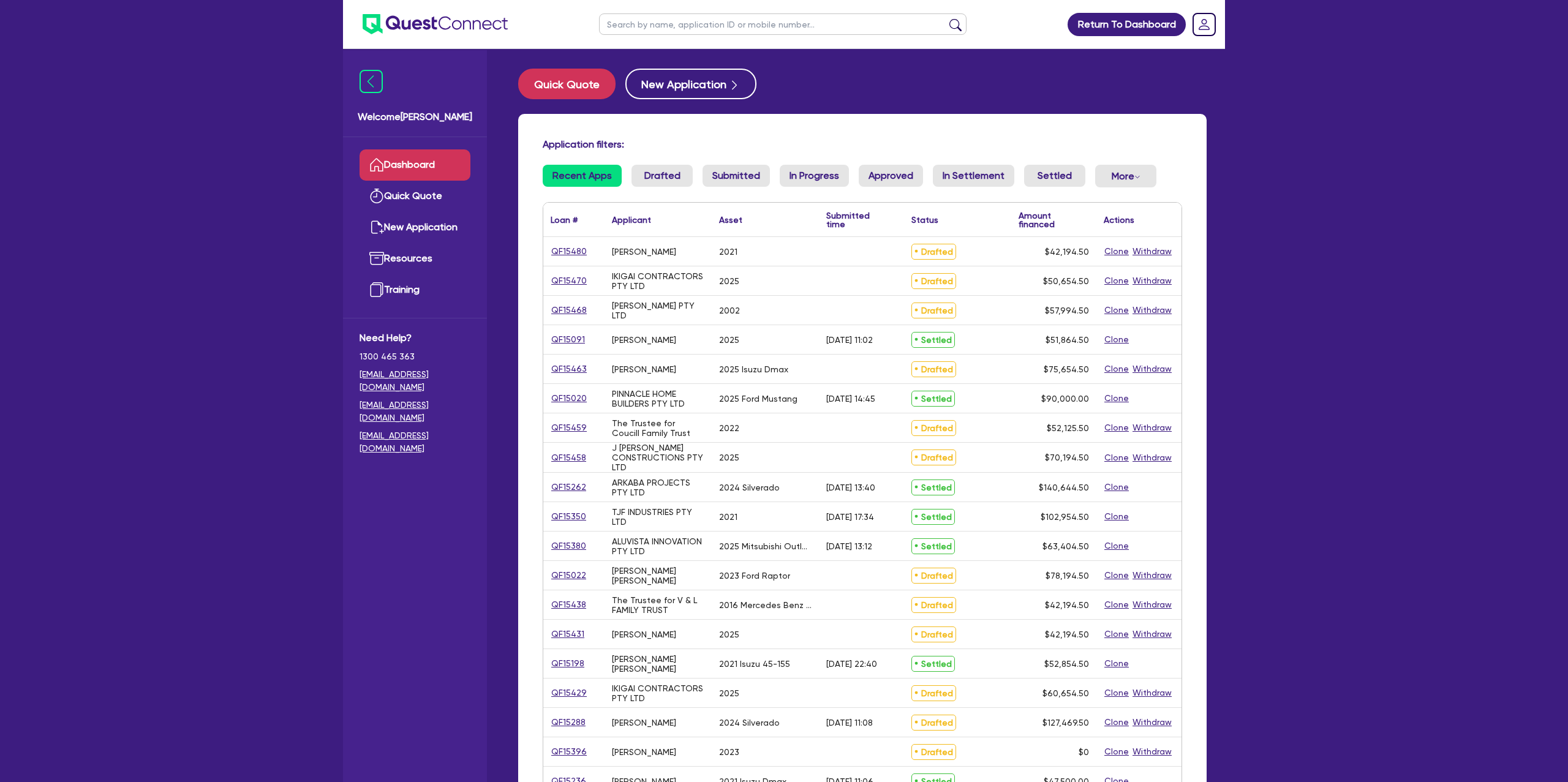
drag, startPoint x: 571, startPoint y: 243, endPoint x: 574, endPoint y: 250, distance: 7.6
click at [571, 244] on div "QF15480" at bounding box center [574, 250] width 61 height 29
click at [575, 252] on link "QF15480" at bounding box center [568, 251] width 37 height 14
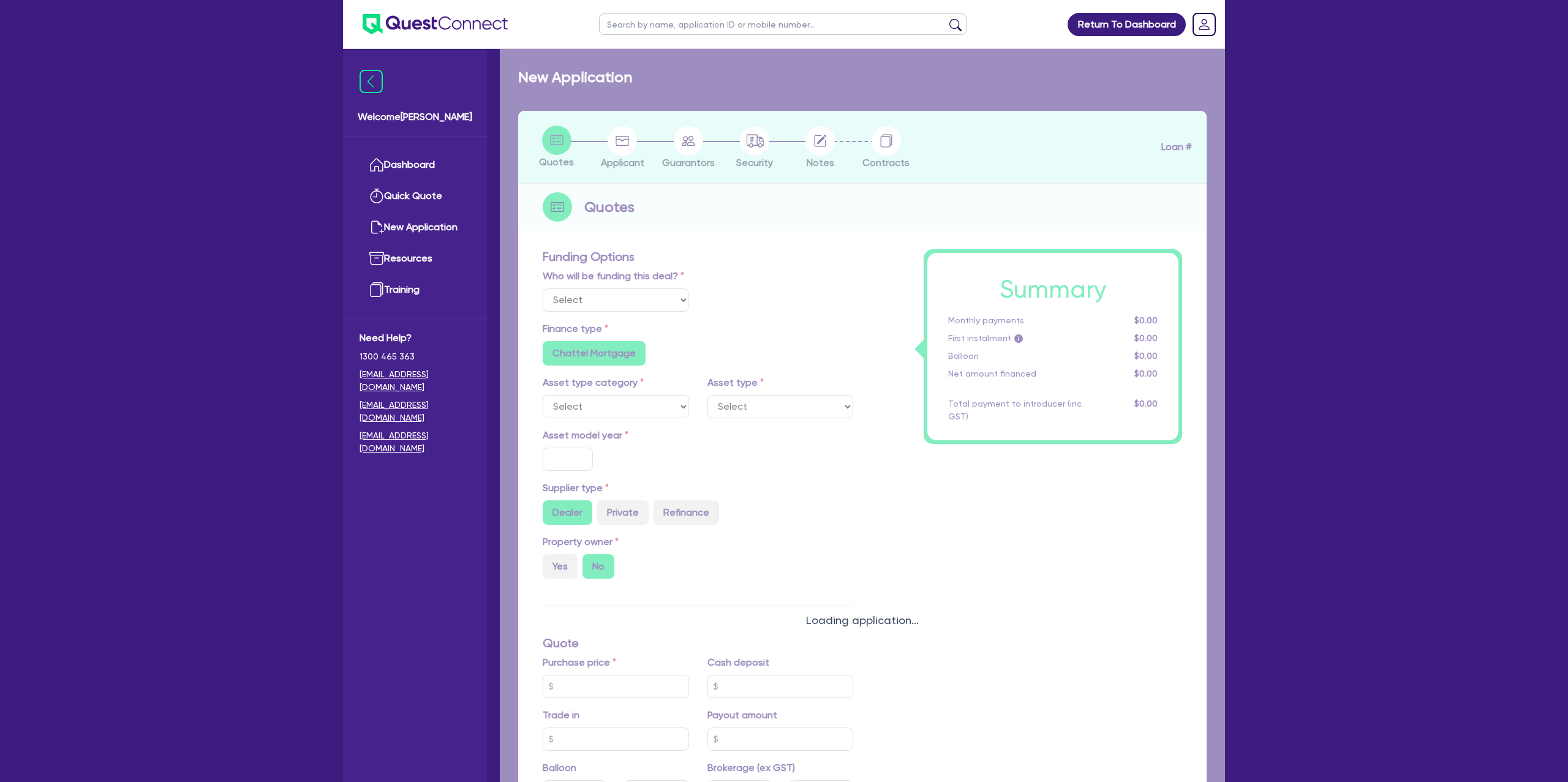
select select "Other"
select select "CARS_AND_LIGHT_TRUCKS"
type input "2021"
type input "46,000"
type input "13,000"
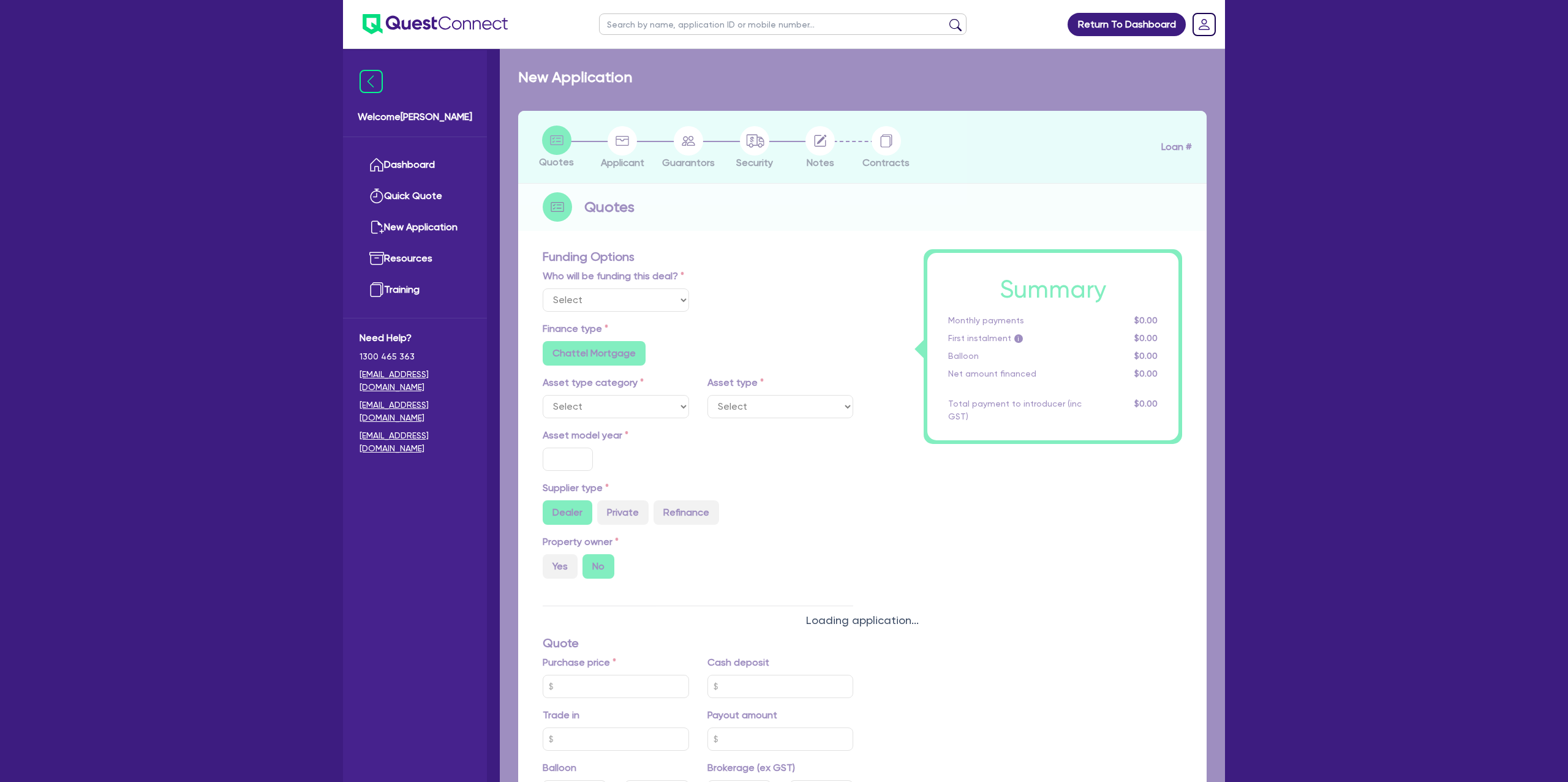
type input "7,000"
radio input "false"
type input "8.99"
type input "1,400"
radio input "true"
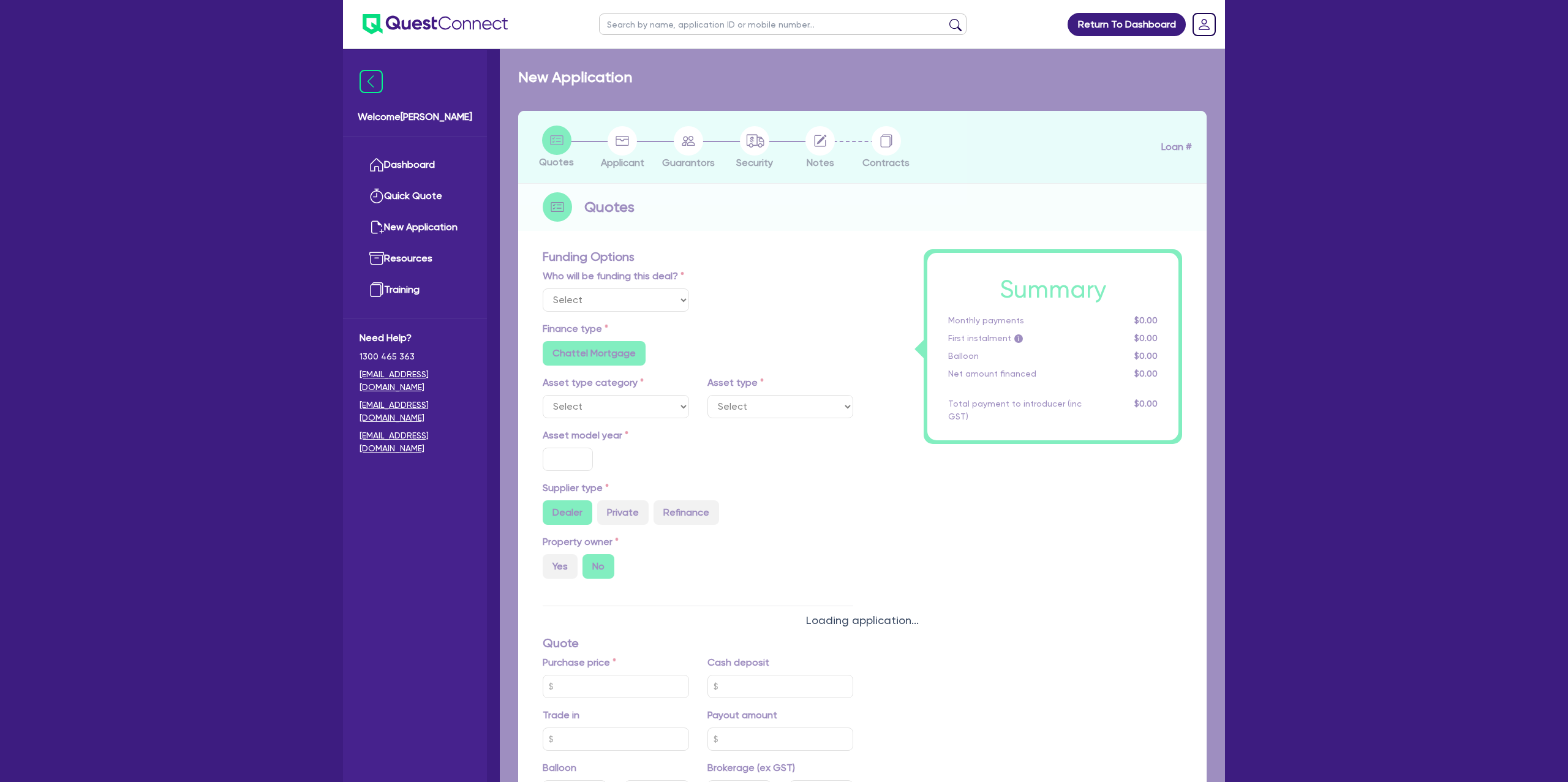
radio input "true"
select select "PASSENGER_VEHICLES"
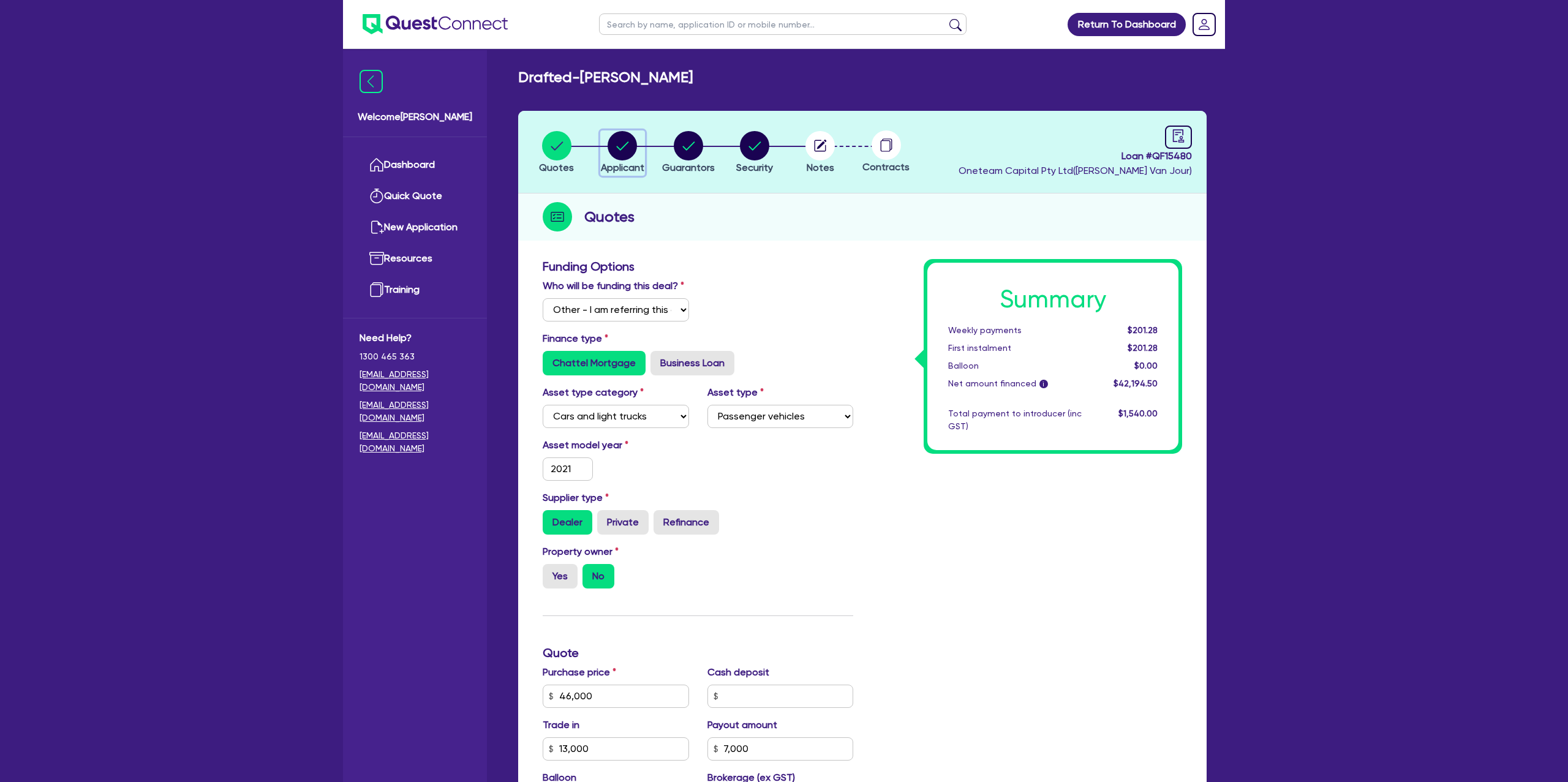
drag, startPoint x: 633, startPoint y: 135, endPoint x: 639, endPoint y: 136, distance: 6.1
click at [639, 135] on div "button" at bounding box center [623, 146] width 44 height 30
select select "SOLE_TRADER"
select select "TRANSPORT_WAREHOUSING"
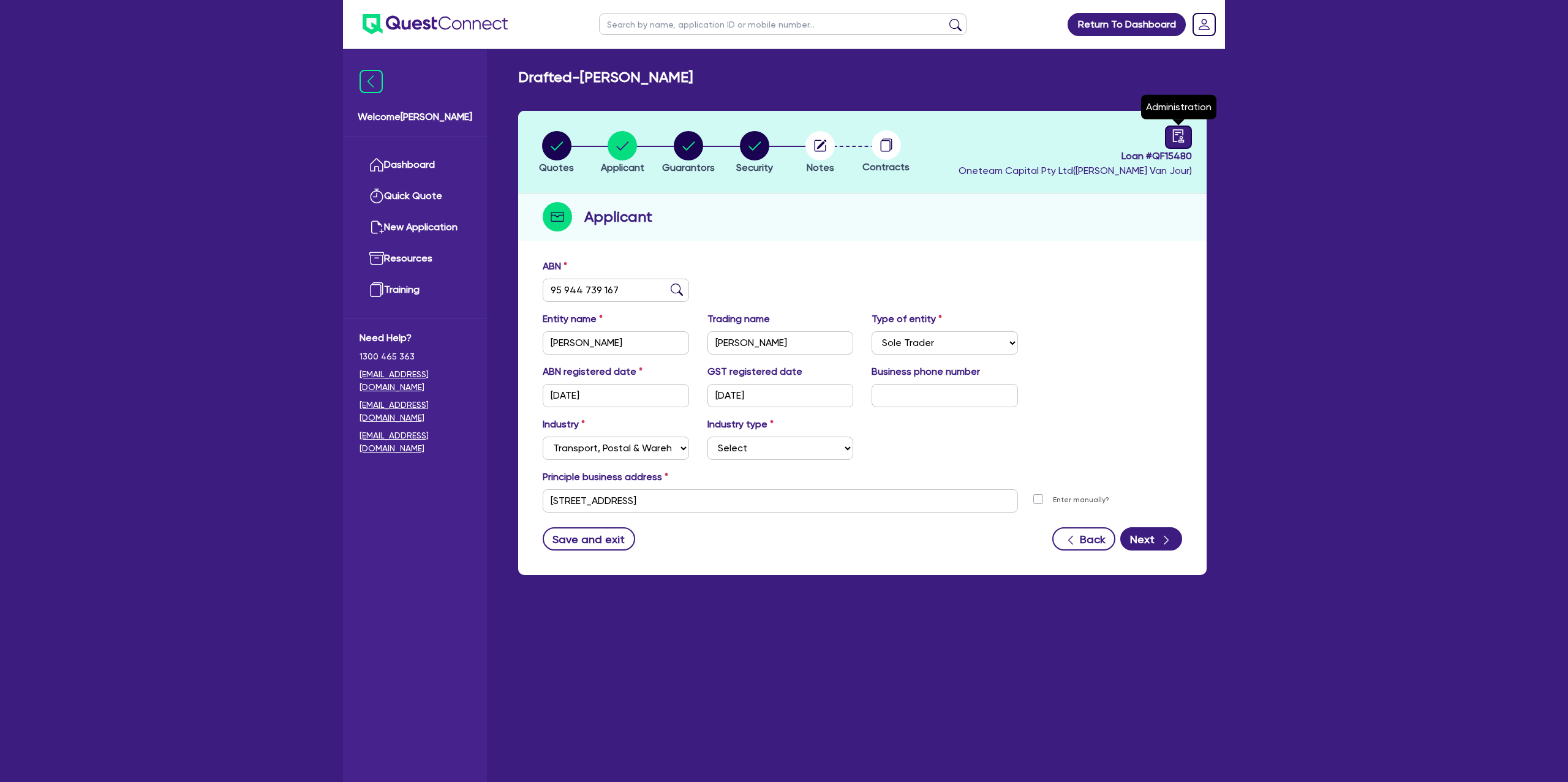
click at [1172, 135] on icon "audit" at bounding box center [1179, 137] width 14 height 14
select select "DRAFTED_NEW"
select select "Other"
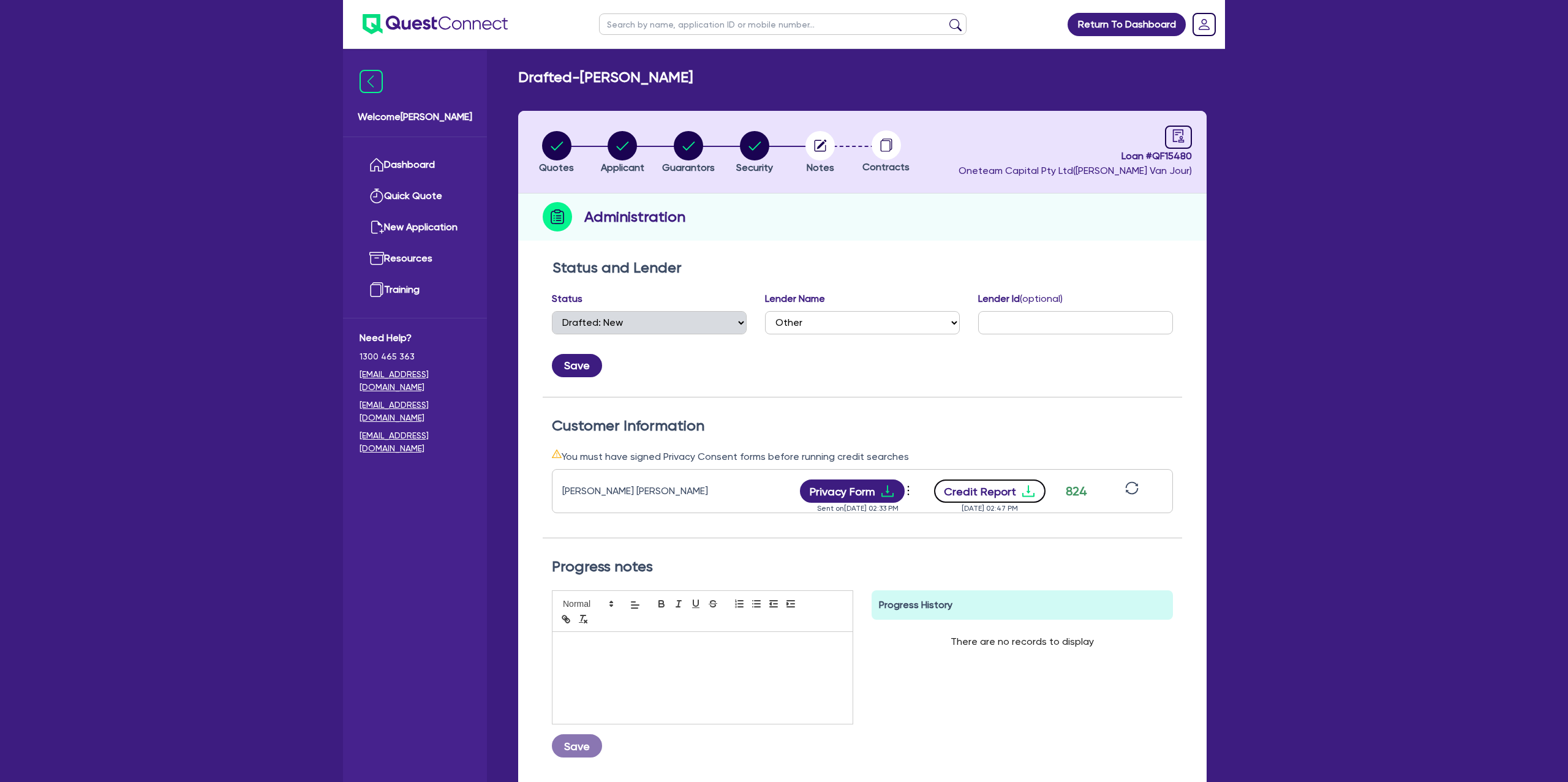
click at [1026, 484] on icon "download" at bounding box center [1028, 491] width 15 height 15
click at [691, 138] on circle "button" at bounding box center [689, 146] width 30 height 30
select select "MRS"
select select "[GEOGRAPHIC_DATA]"
select select "SINGLE"
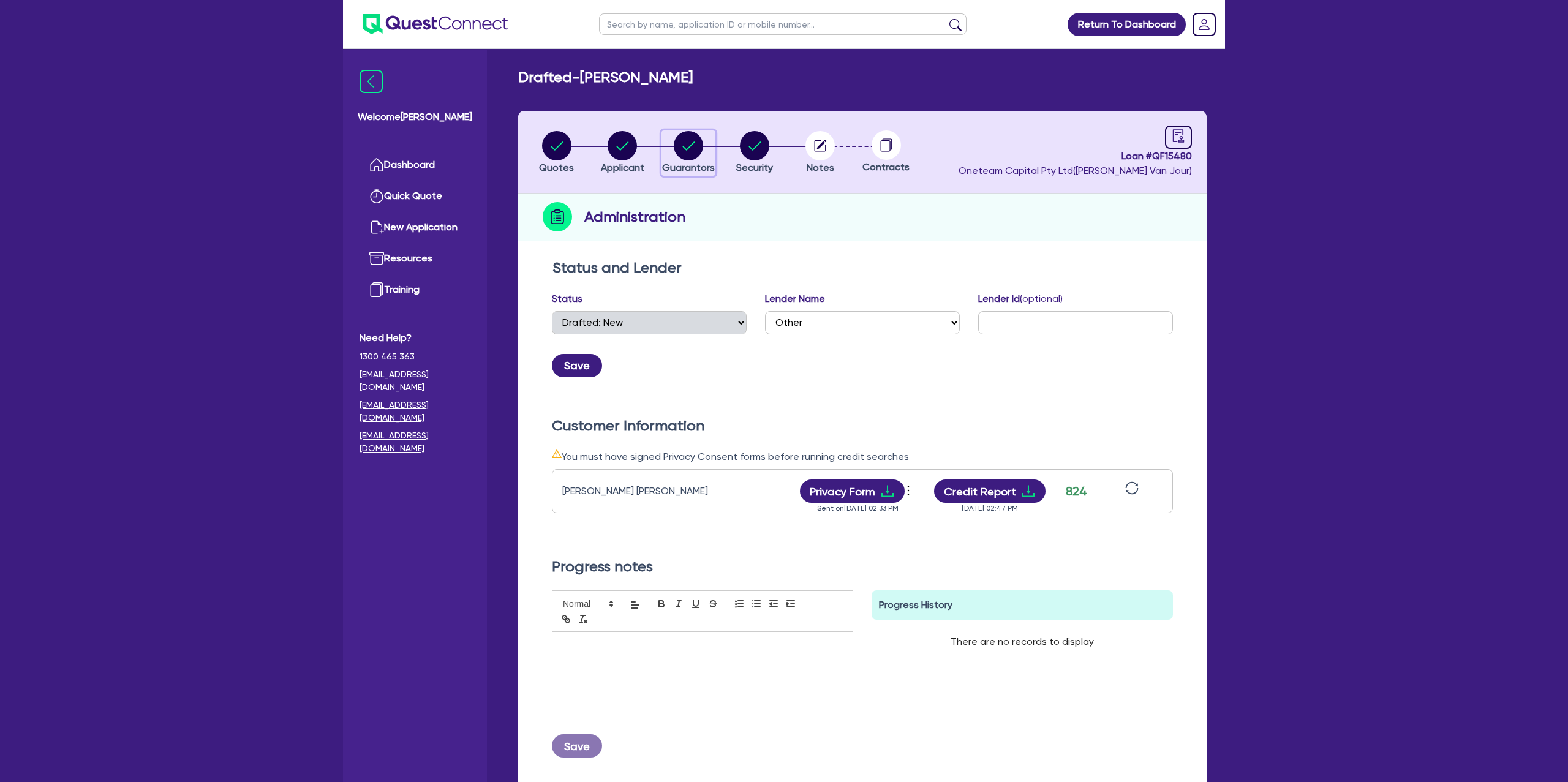
select select "CASH"
select select "VEHICLE"
select select "VEHICLE_LOAN"
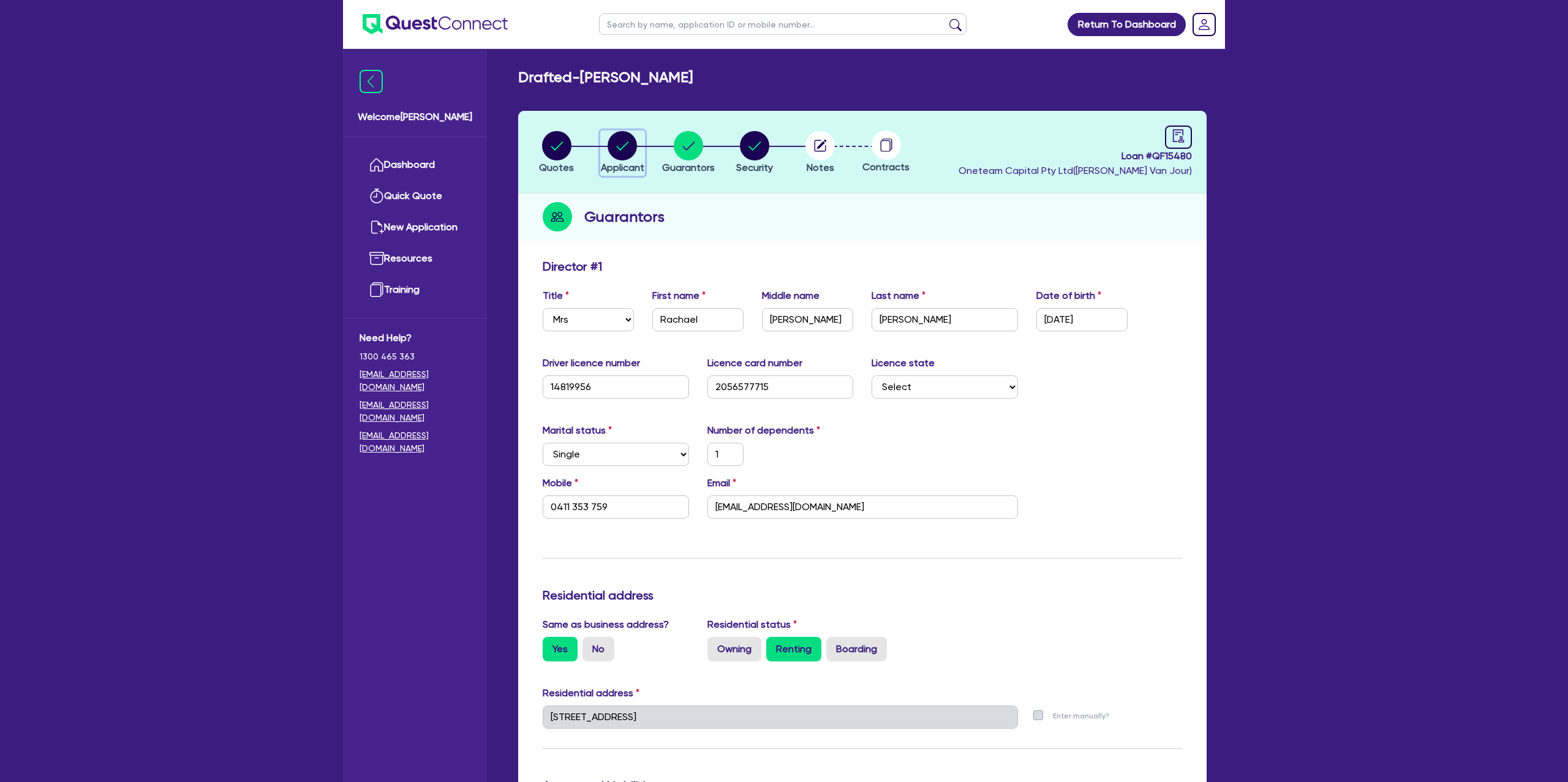
click at [624, 137] on circle "button" at bounding box center [623, 146] width 30 height 30
select select "SOLE_TRADER"
select select "TRANSPORT_WAREHOUSING"
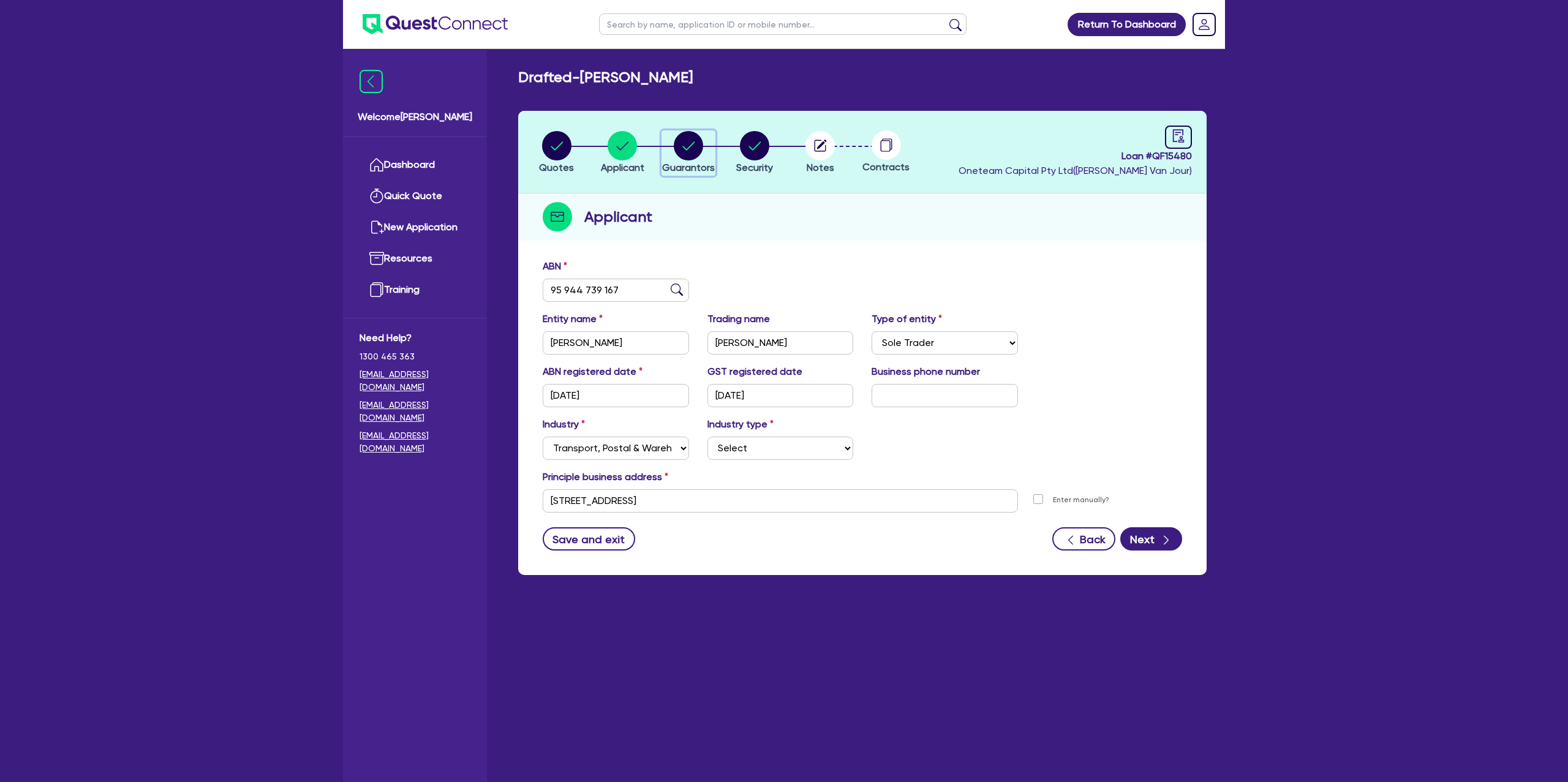
click at [680, 142] on circle "button" at bounding box center [689, 146] width 30 height 30
select select "MRS"
select select "[GEOGRAPHIC_DATA]"
select select "SINGLE"
select select "CASH"
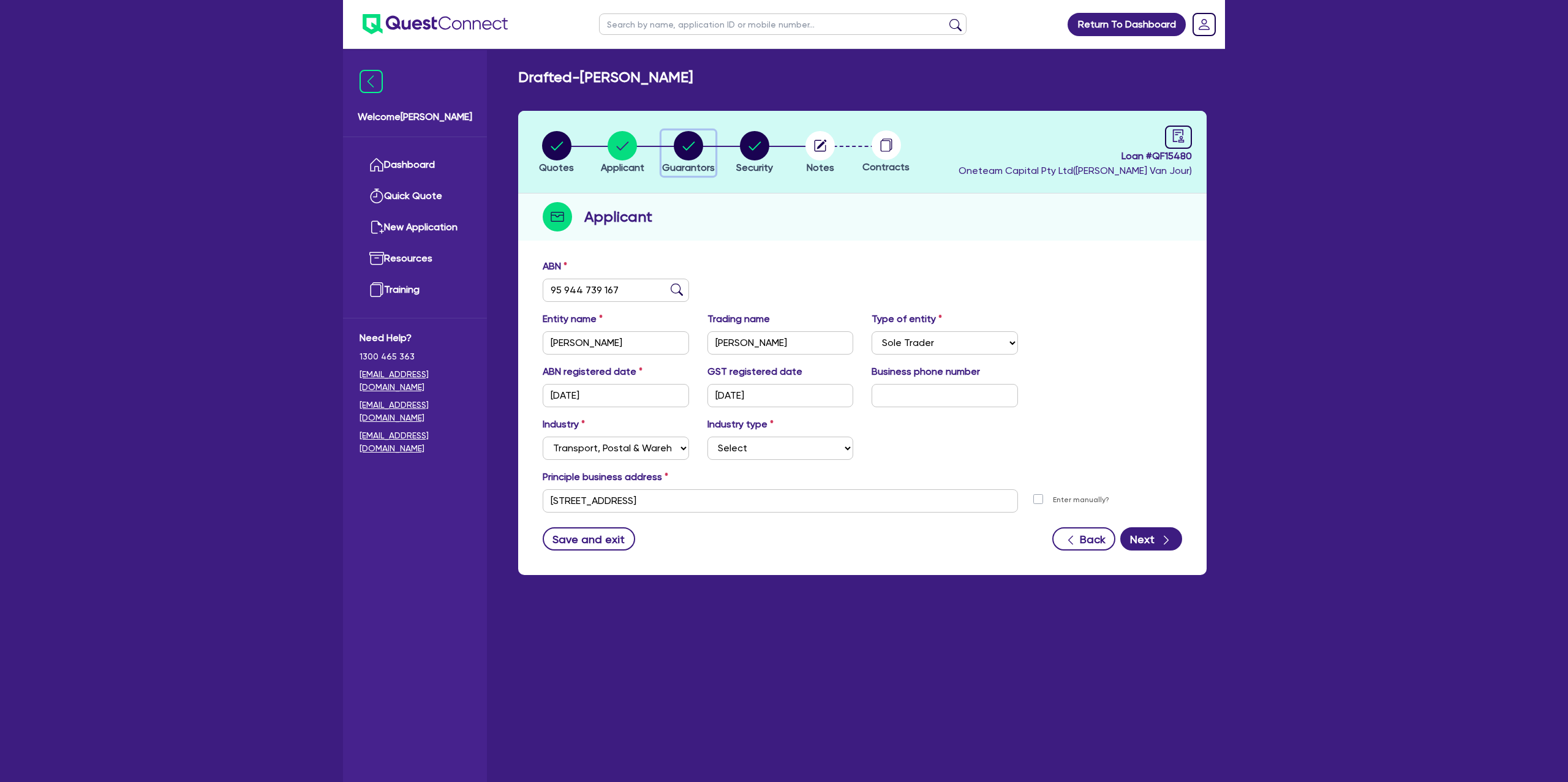
select select "VEHICLE"
select select "VEHICLE_LOAN"
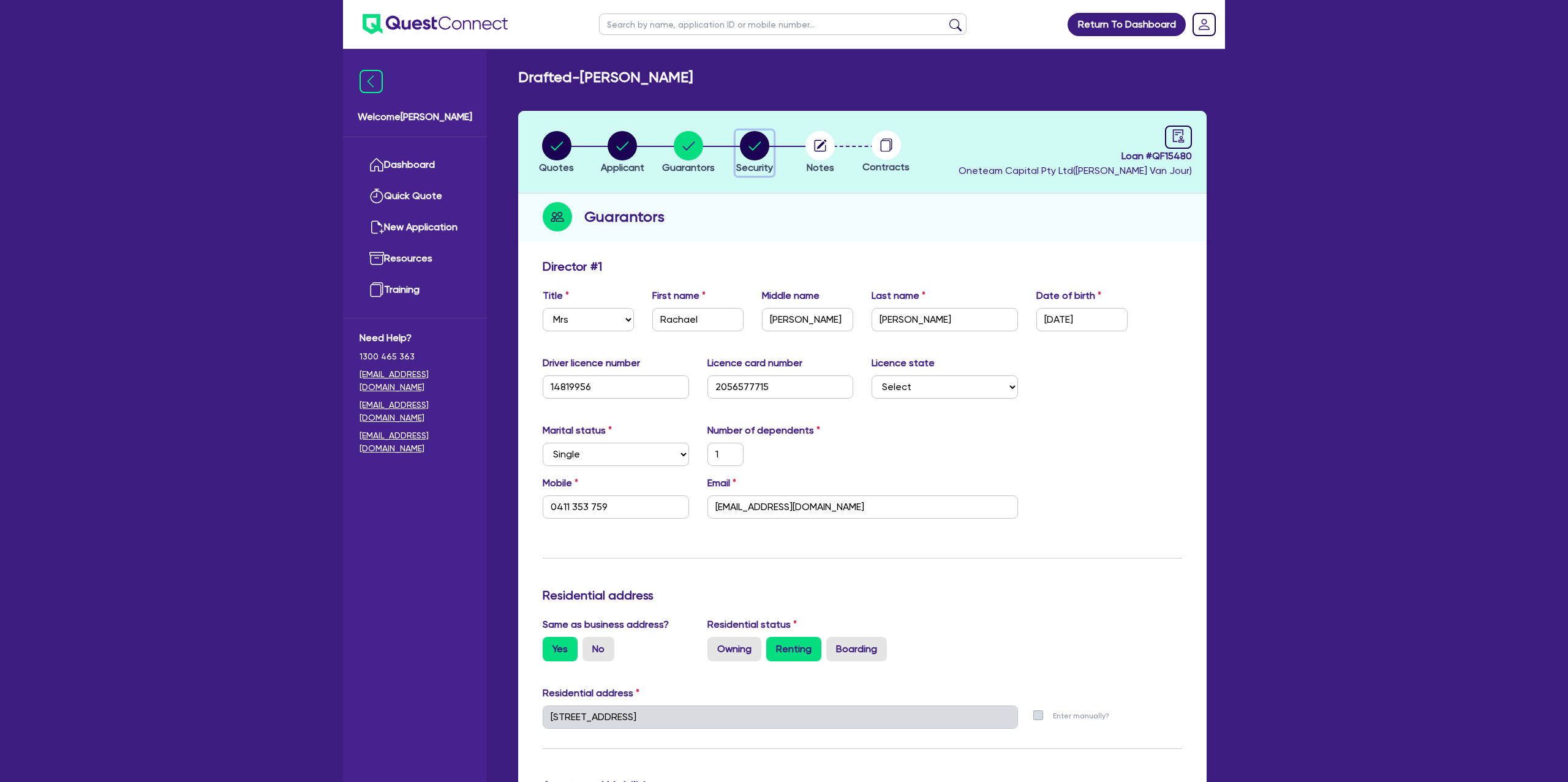
click at [744, 150] on circle "button" at bounding box center [754, 146] width 30 height 30
select select "CARS_AND_LIGHT_TRUCKS"
select select "PASSENGER_VEHICLES"
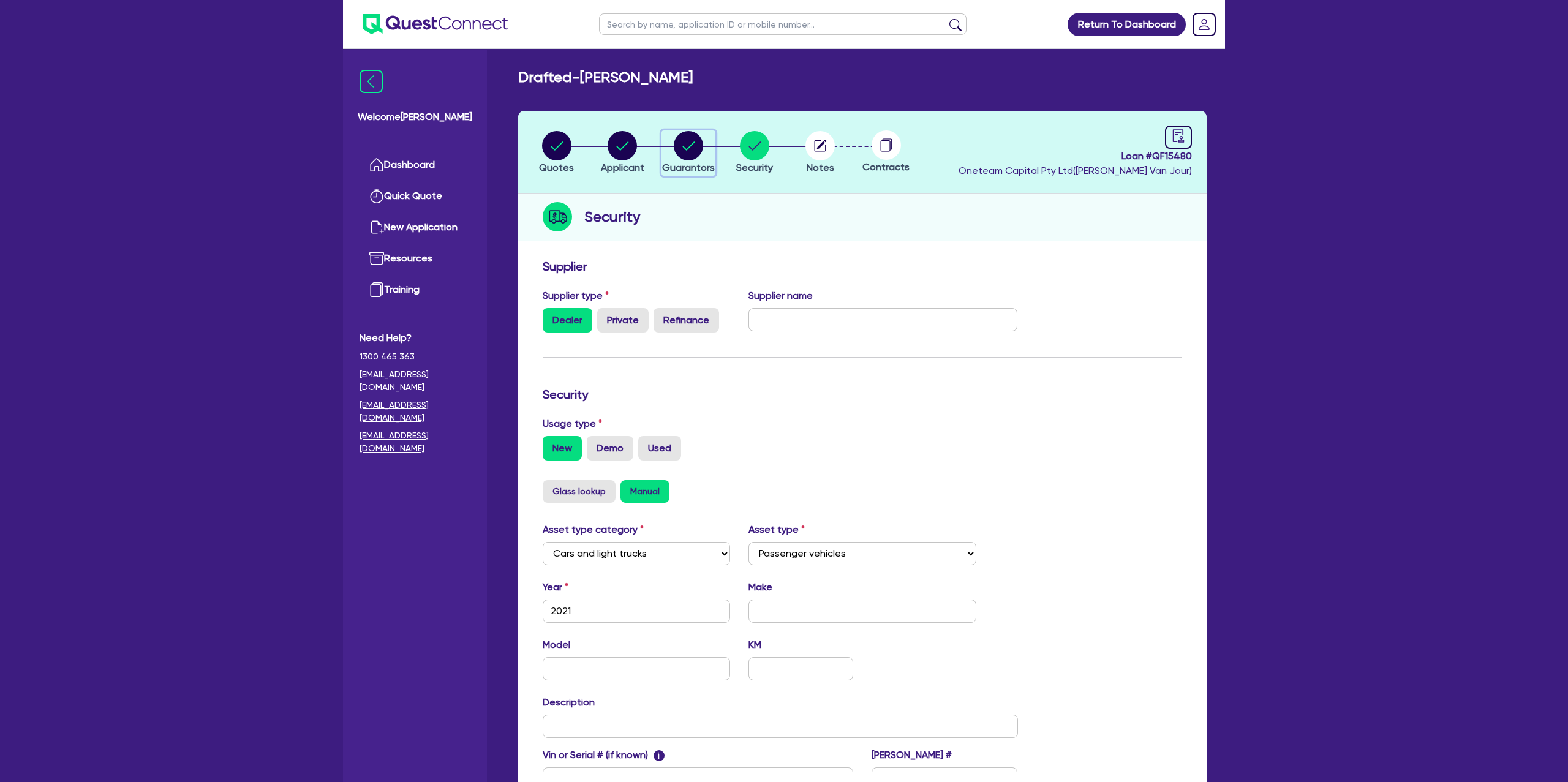
drag, startPoint x: 690, startPoint y: 141, endPoint x: 773, endPoint y: 255, distance: 141.0
click at [689, 143] on circle "button" at bounding box center [689, 146] width 30 height 30
select select "MRS"
select select "[GEOGRAPHIC_DATA]"
select select "SINGLE"
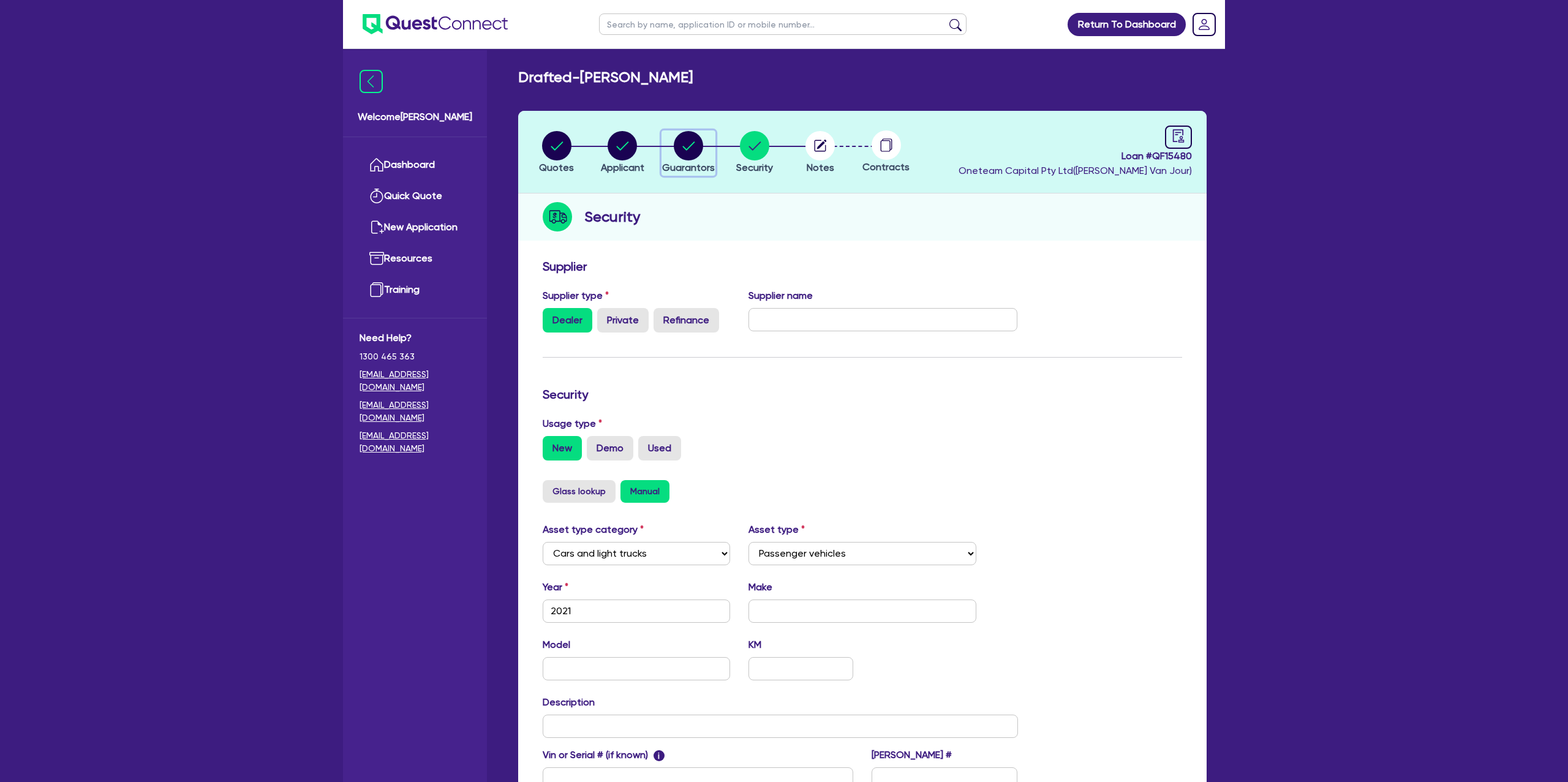
select select "CASH"
select select "VEHICLE"
select select "VEHICLE_LOAN"
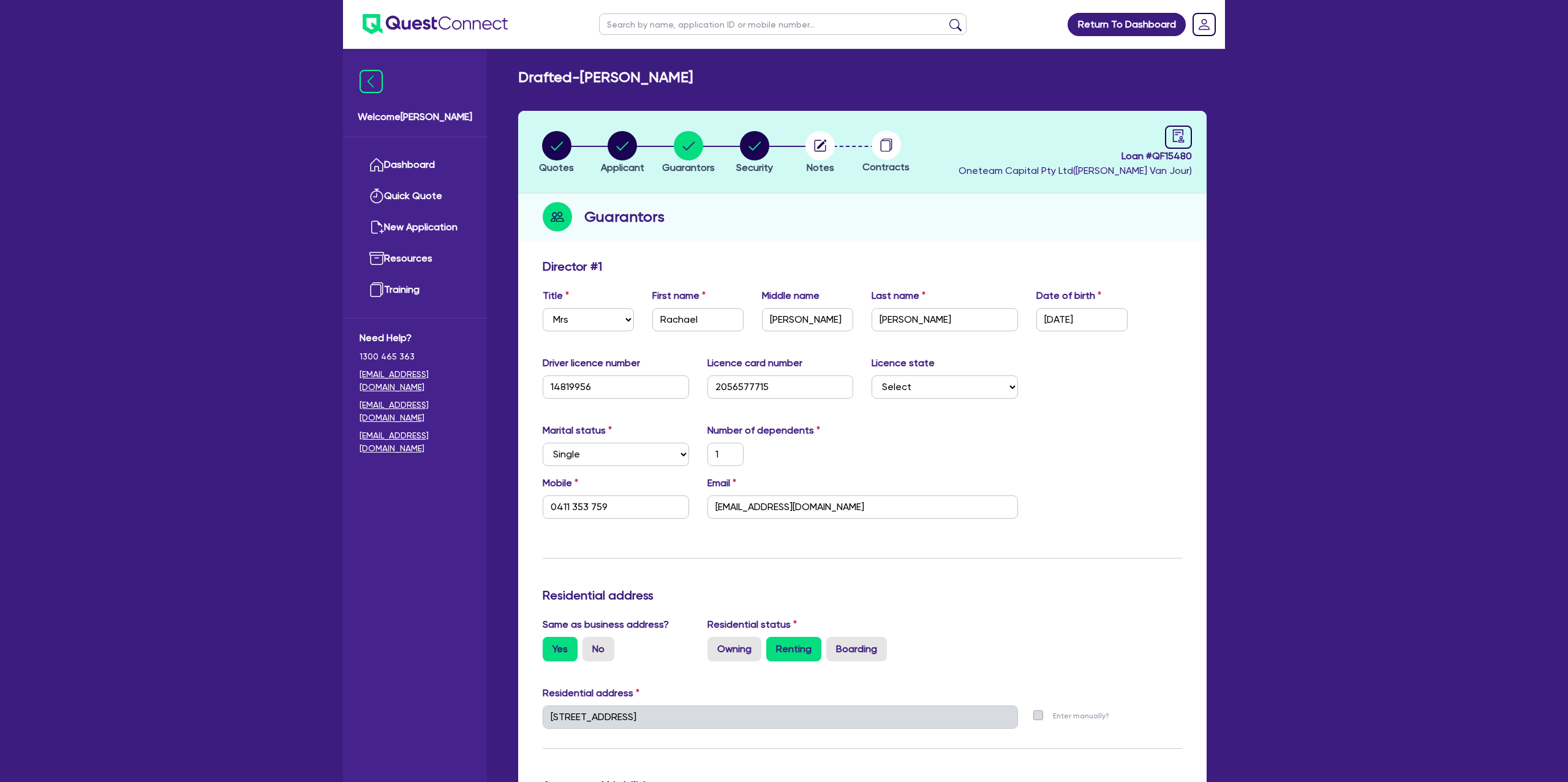
drag, startPoint x: 586, startPoint y: 79, endPoint x: 747, endPoint y: 71, distance: 161.2
click at [747, 71] on div "Drafted - PETERS, RACHAEL ANNE" at bounding box center [862, 77] width 707 height 18
drag, startPoint x: 641, startPoint y: 76, endPoint x: 775, endPoint y: 73, distance: 134.0
click at [775, 73] on div "Drafted - PETERS, RACHAEL ANNE" at bounding box center [862, 77] width 707 height 18
drag, startPoint x: 583, startPoint y: 78, endPoint x: 640, endPoint y: 78, distance: 57.0
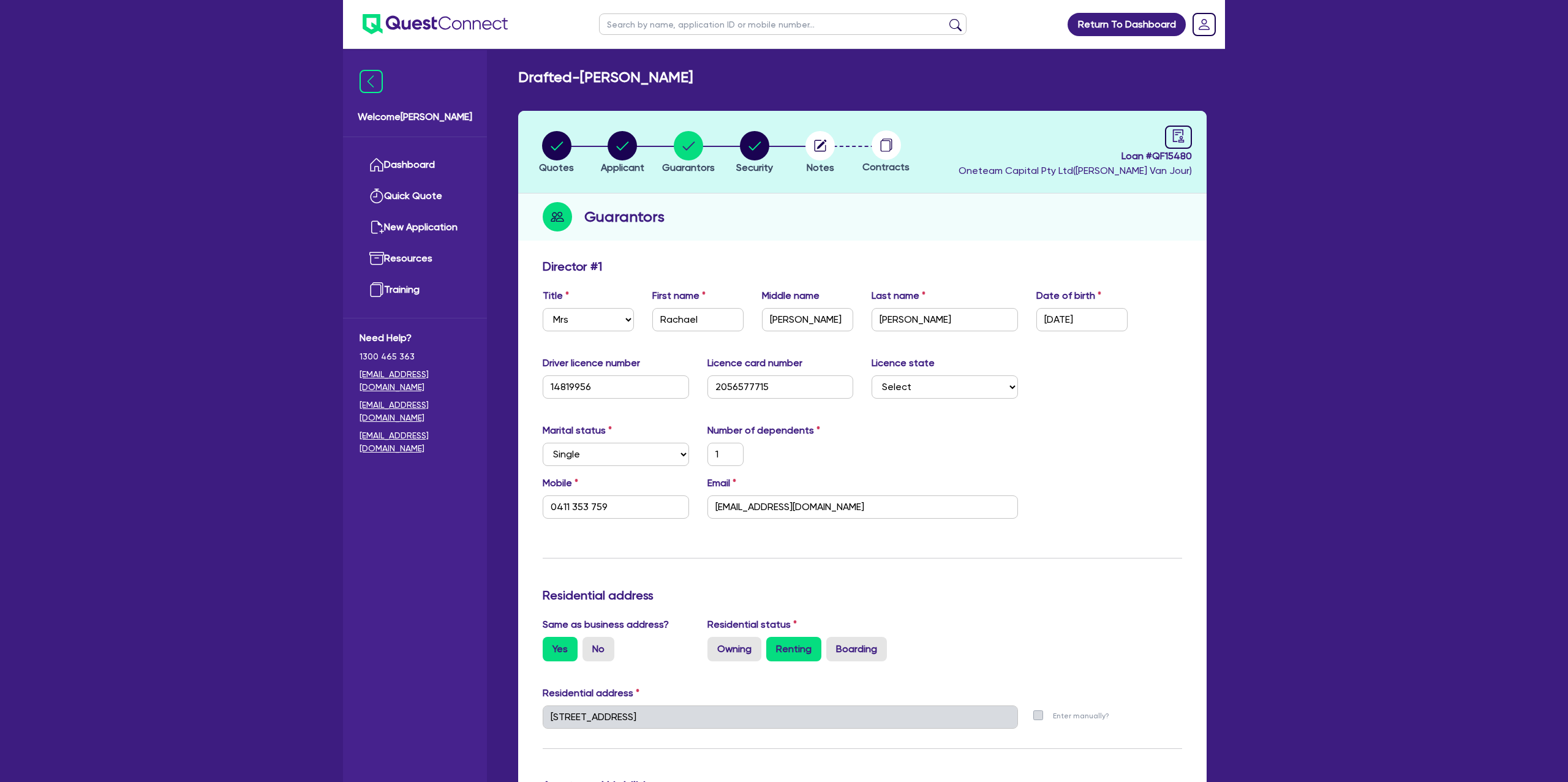
click at [640, 78] on h2 "Drafted - PETERS, RACHAEL ANNE" at bounding box center [605, 77] width 174 height 18
click at [636, 74] on h2 "Drafted - PETERS, RACHAEL ANNE" at bounding box center [605, 77] width 174 height 18
drag, startPoint x: 656, startPoint y: 168, endPoint x: 735, endPoint y: 172, distance: 79.1
click at [735, 172] on ul "Quotes Applicant Guarantors Security Notes Contracts" at bounding box center [722, 151] width 396 height 43
click at [1173, 130] on icon "audit" at bounding box center [1178, 136] width 11 height 13
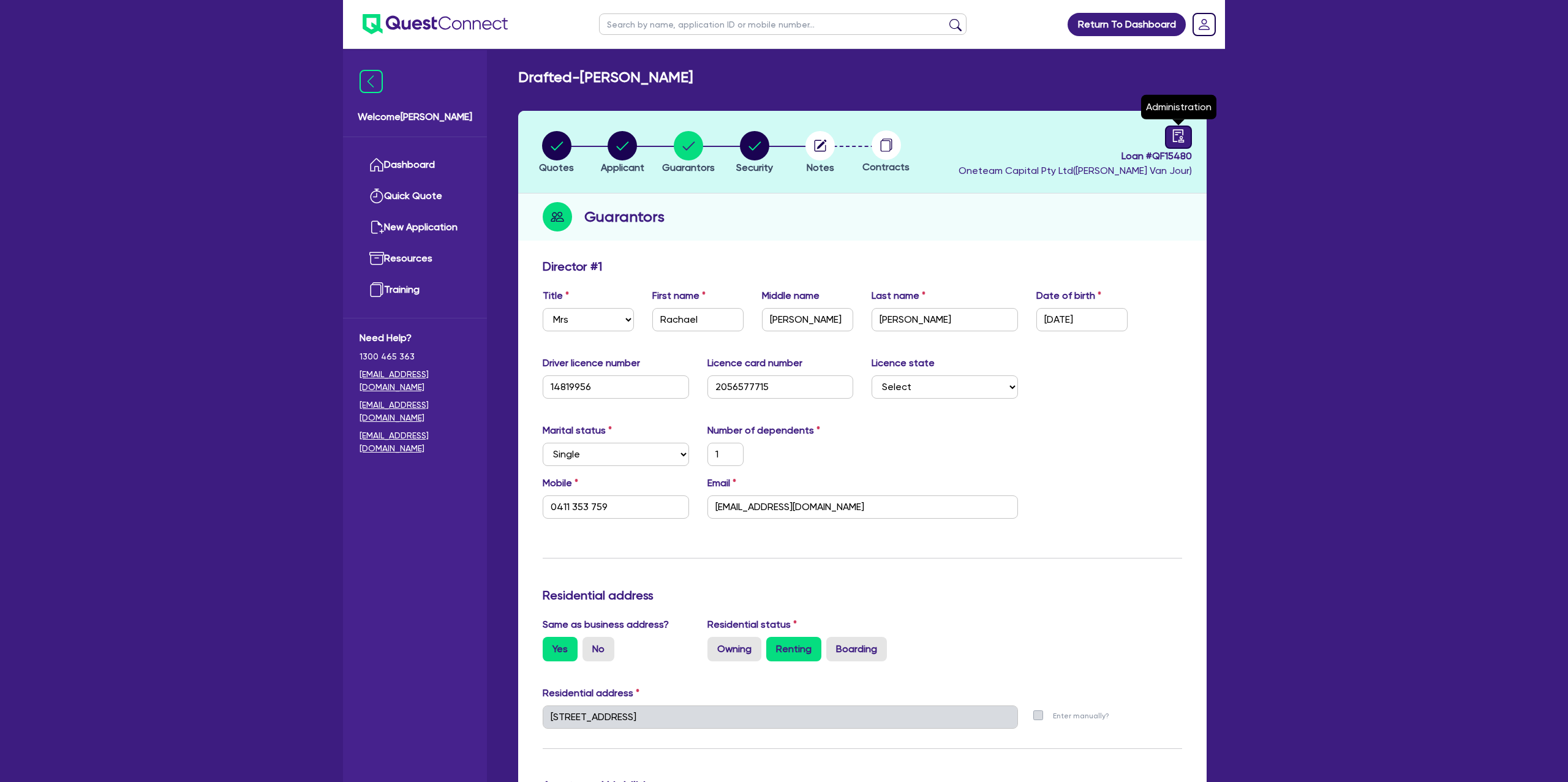
select select "DRAFTED_NEW"
select select "Other"
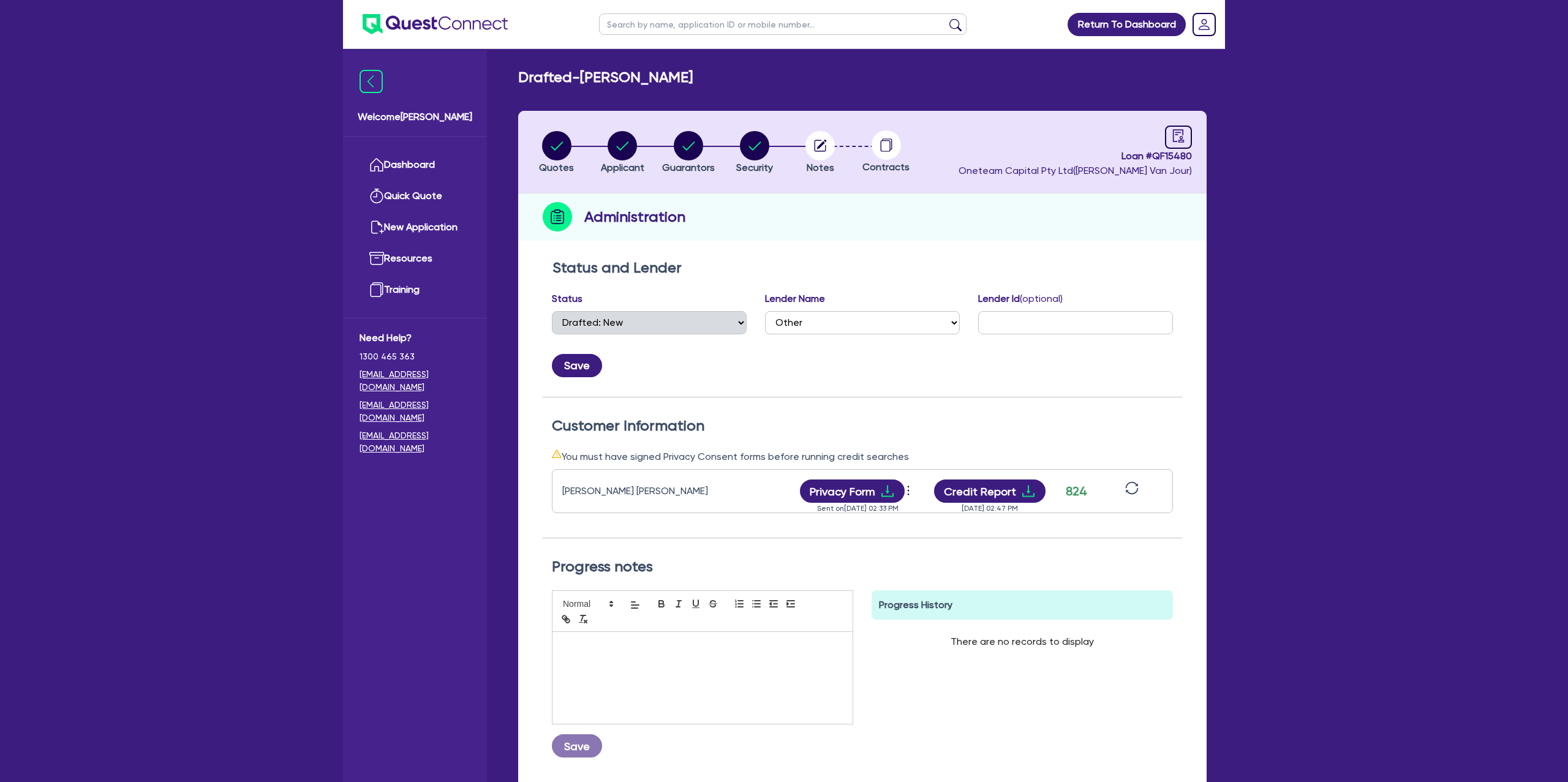
drag, startPoint x: 587, startPoint y: 81, endPoint x: 865, endPoint y: 67, distance: 278.4
click at [865, 68] on div "Drafted - PETERS, RACHAEL ANNE" at bounding box center [862, 77] width 707 height 18
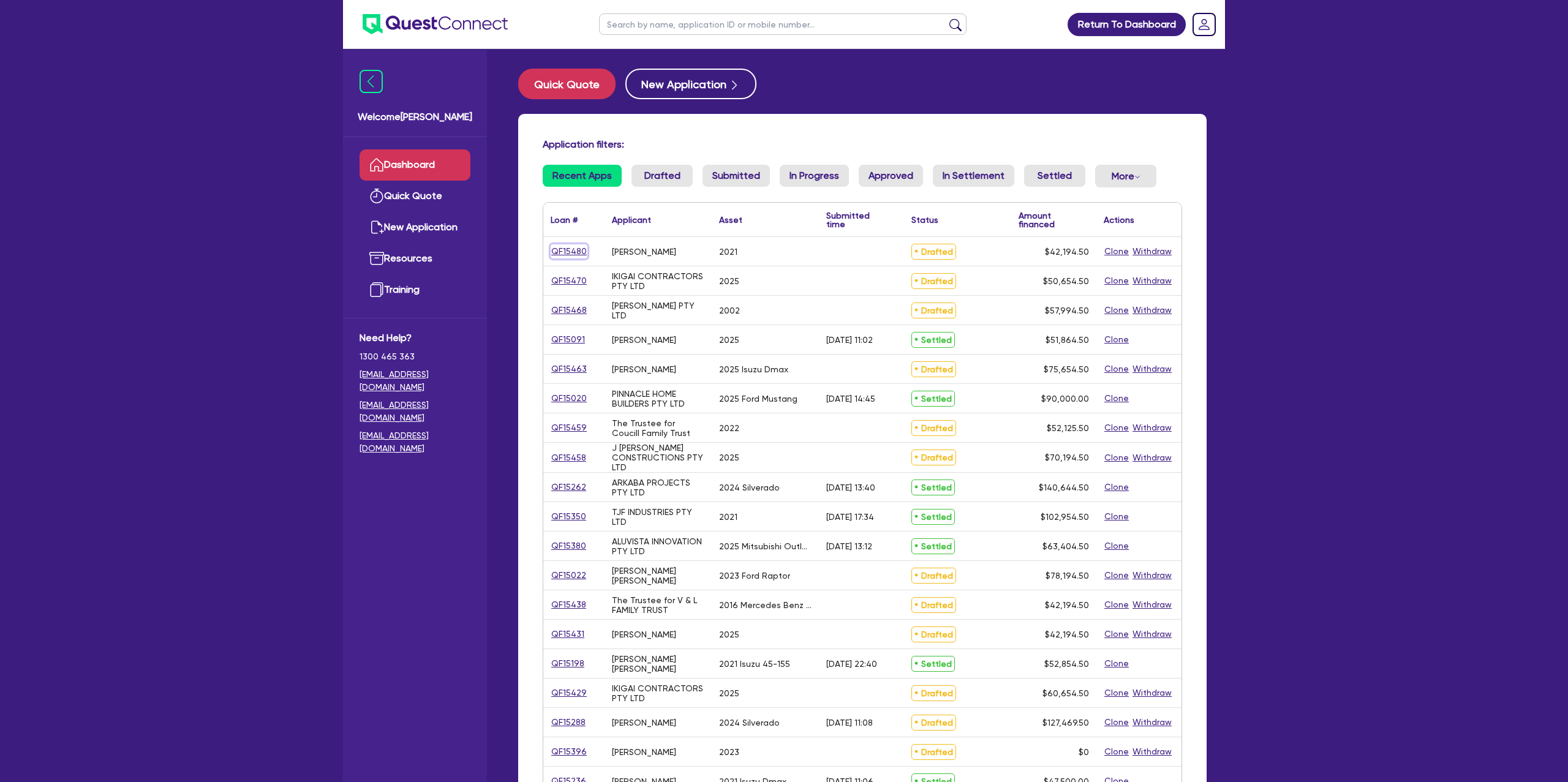
click at [566, 256] on link "QF15480" at bounding box center [568, 251] width 37 height 14
select select "Other"
select select "CARS_AND_LIGHT_TRUCKS"
select select "PASSENGER_VEHICLES"
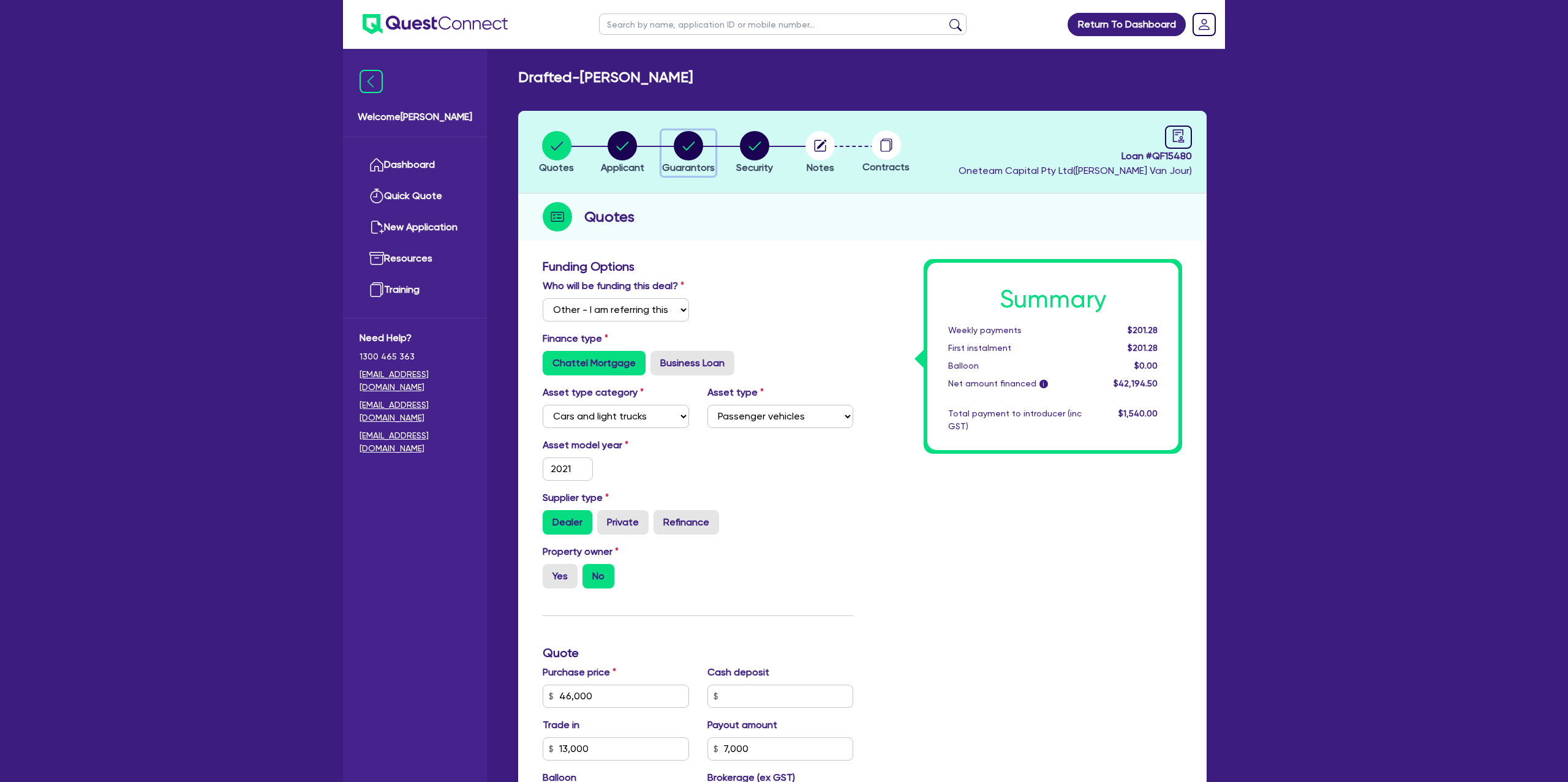
drag, startPoint x: 677, startPoint y: 137, endPoint x: 684, endPoint y: 141, distance: 8.1
click at [680, 137] on circle "button" at bounding box center [689, 146] width 30 height 30
select select "MRS"
select select "[GEOGRAPHIC_DATA]"
select select "SINGLE"
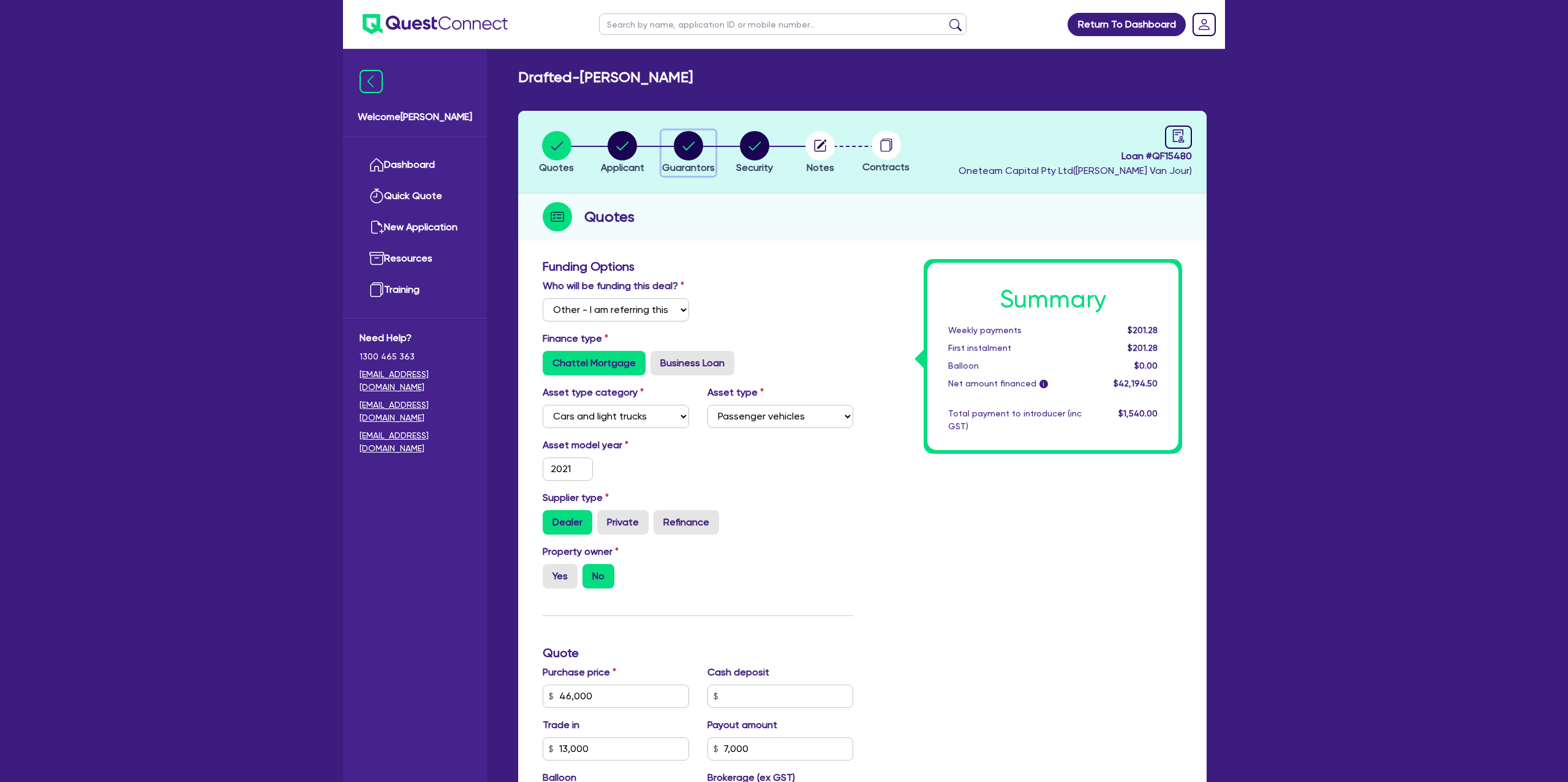
select select "CASH"
select select "VEHICLE"
select select "VEHICLE_LOAN"
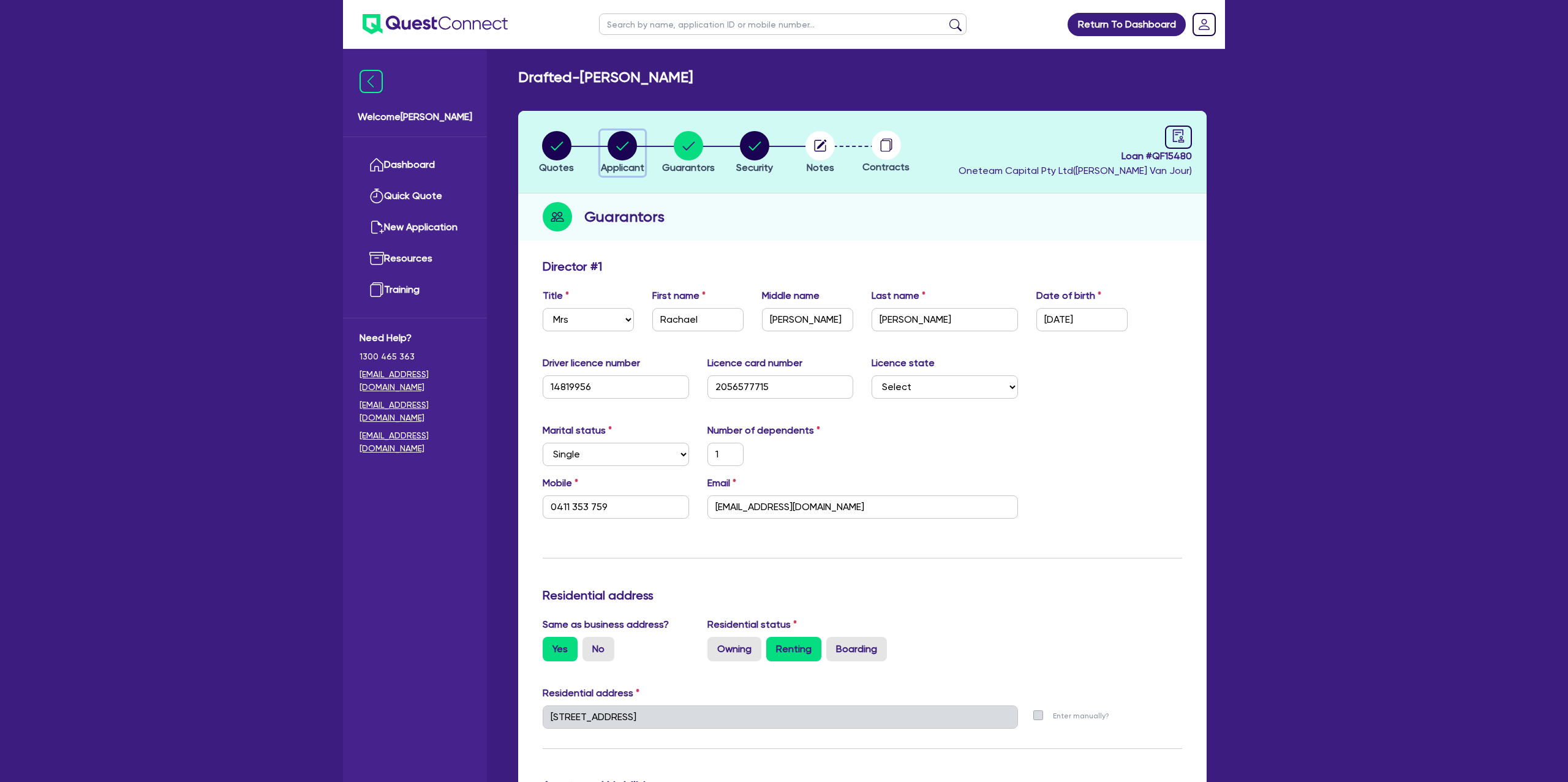
drag, startPoint x: 628, startPoint y: 139, endPoint x: 613, endPoint y: 200, distance: 62.8
click at [628, 139] on circle "button" at bounding box center [623, 146] width 30 height 30
select select "SOLE_TRADER"
select select "TRANSPORT_WAREHOUSING"
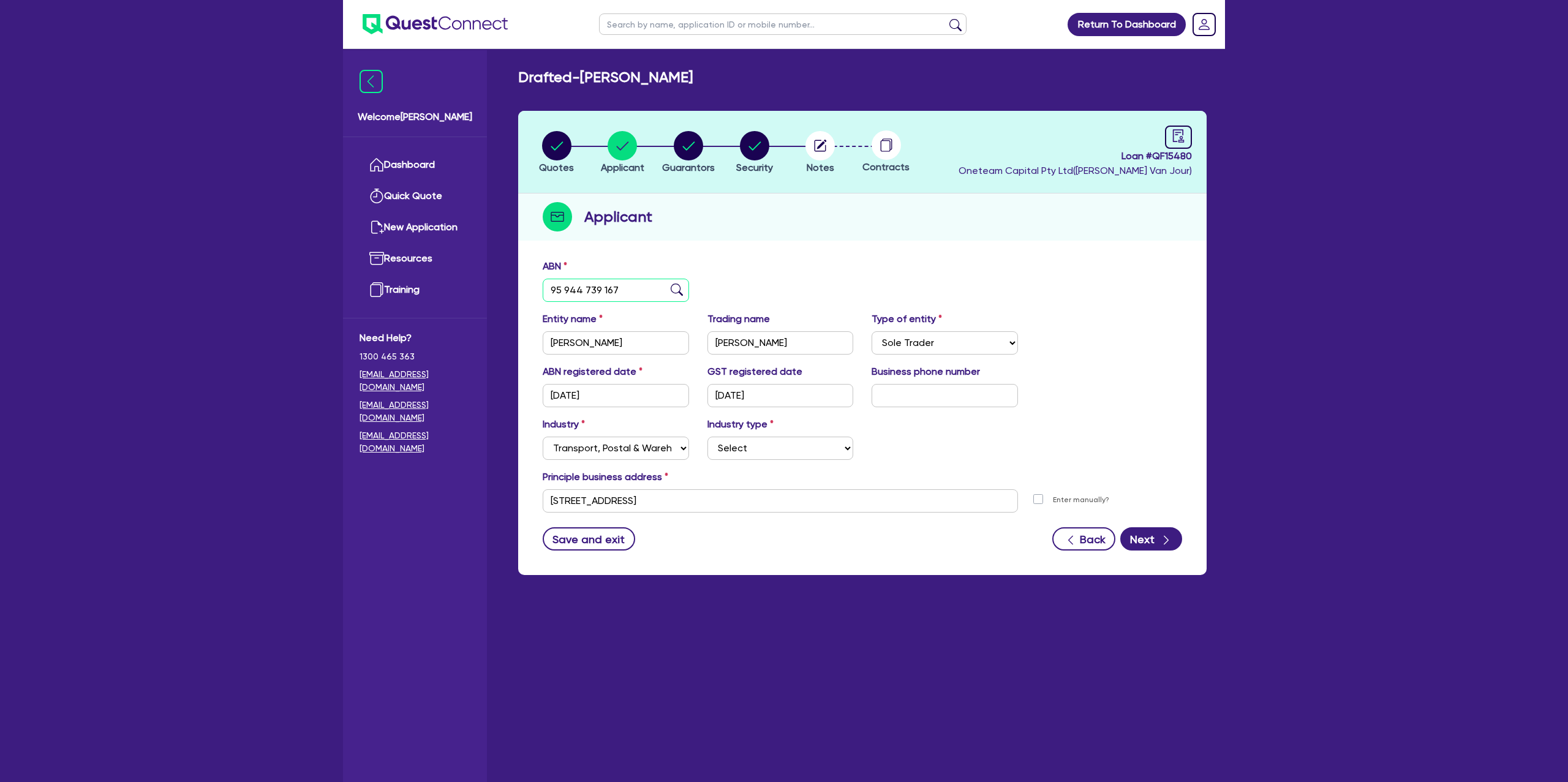
click at [586, 287] on input "95 944 739 167" at bounding box center [616, 291] width 147 height 24
click at [683, 153] on circle "button" at bounding box center [689, 146] width 30 height 30
select select "MRS"
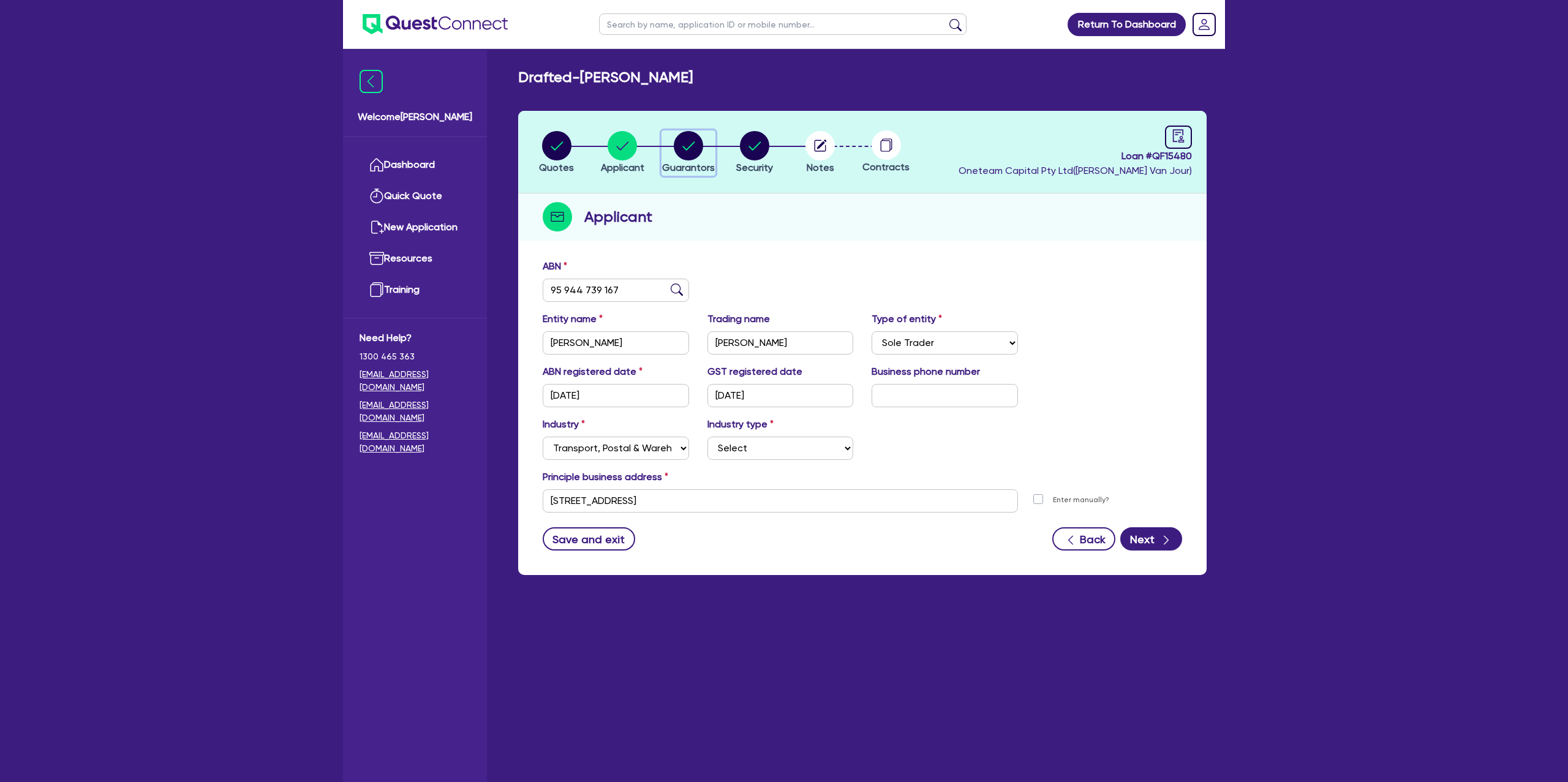
select select "[GEOGRAPHIC_DATA]"
select select "SINGLE"
select select "CASH"
select select "VEHICLE"
select select "VEHICLE_LOAN"
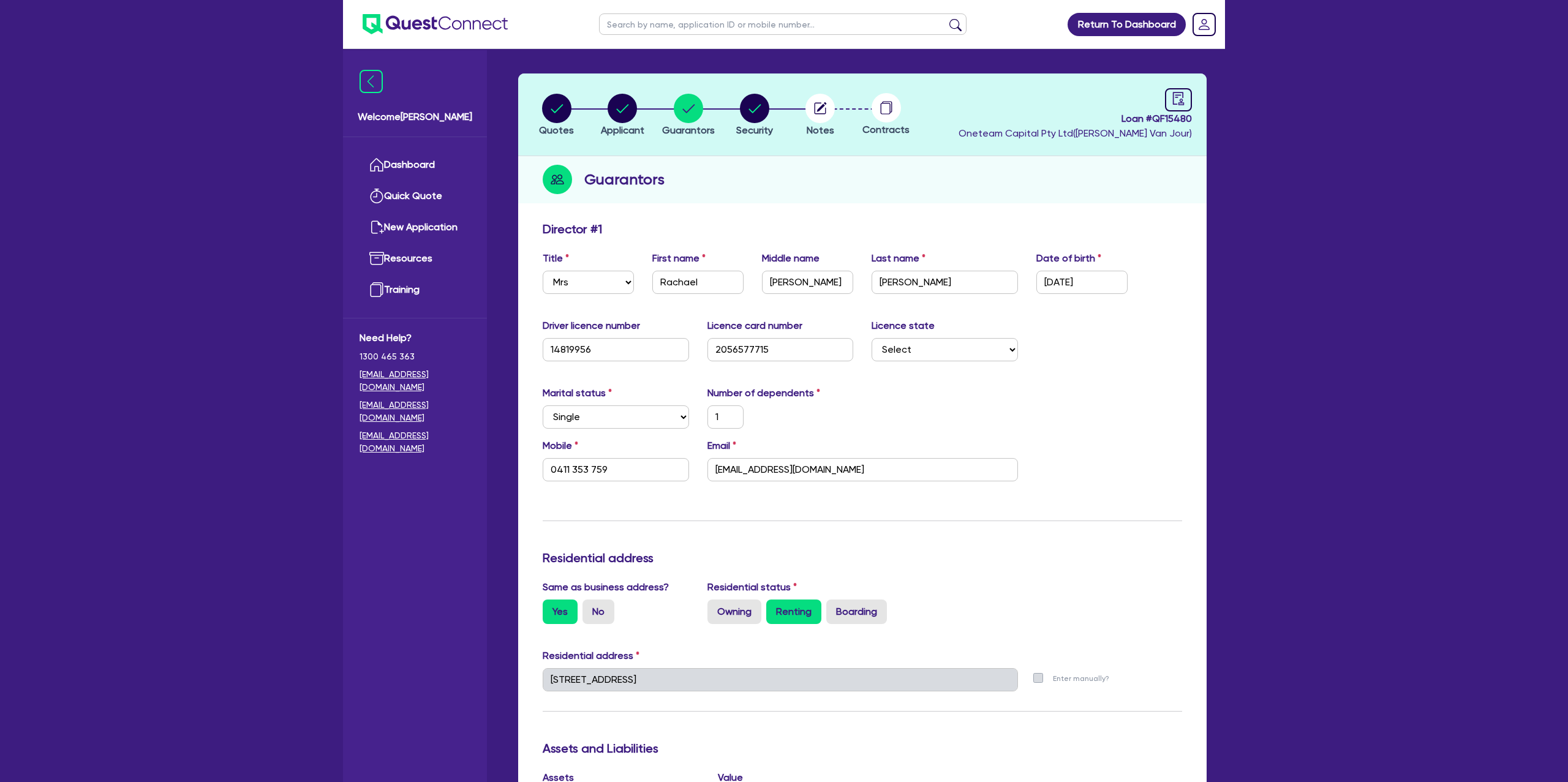
scroll to position [37, 0]
click at [581, 469] on input "0411 353 759" at bounding box center [616, 470] width 147 height 24
click at [759, 469] on input "[EMAIL_ADDRESS][DOMAIN_NAME]" at bounding box center [863, 470] width 311 height 24
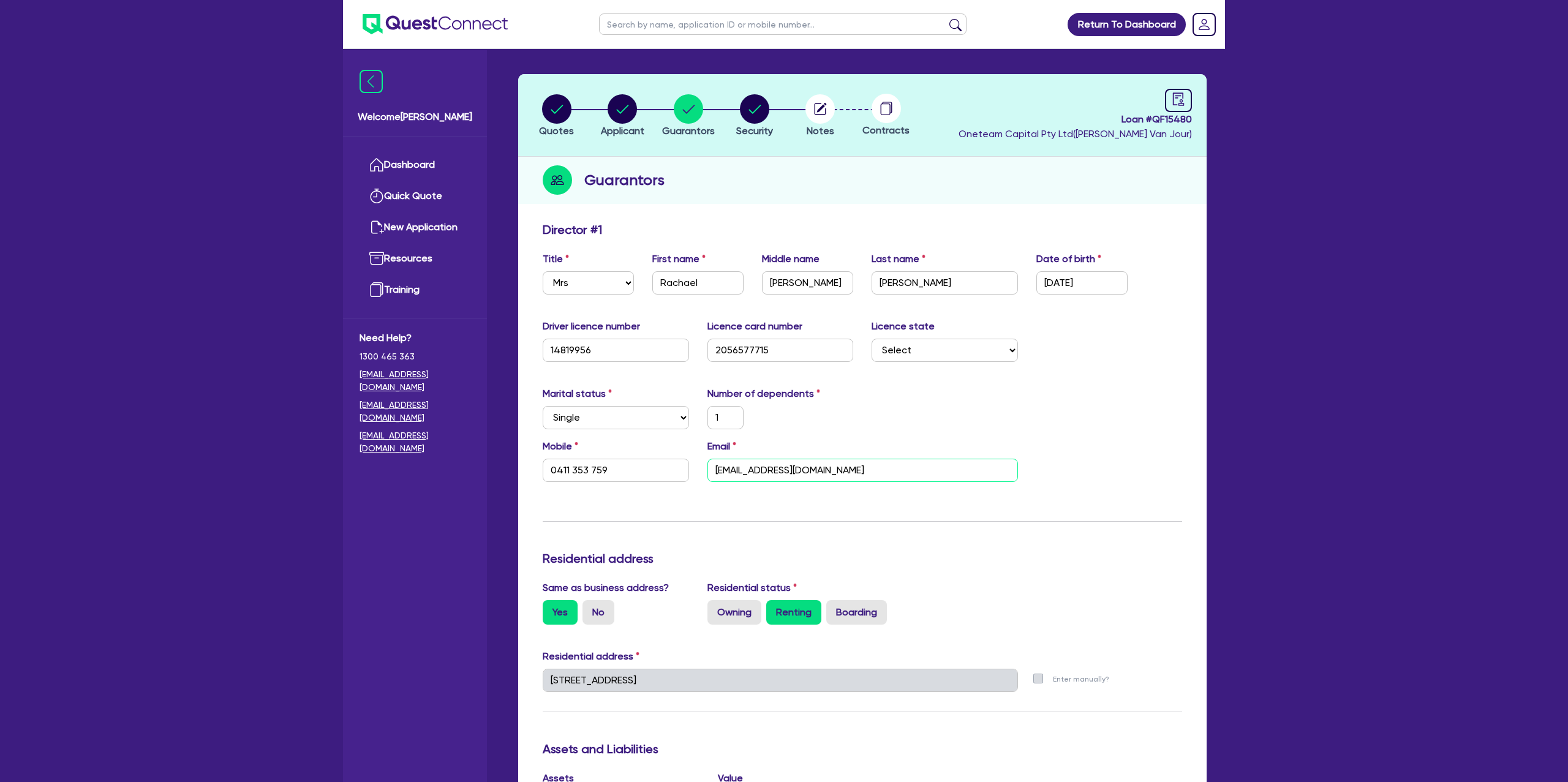
scroll to position [38, 0]
click at [759, 469] on input "[EMAIL_ADDRESS][DOMAIN_NAME]" at bounding box center [863, 470] width 311 height 24
click at [759, 470] on input "[EMAIL_ADDRESS][DOMAIN_NAME]" at bounding box center [863, 470] width 311 height 24
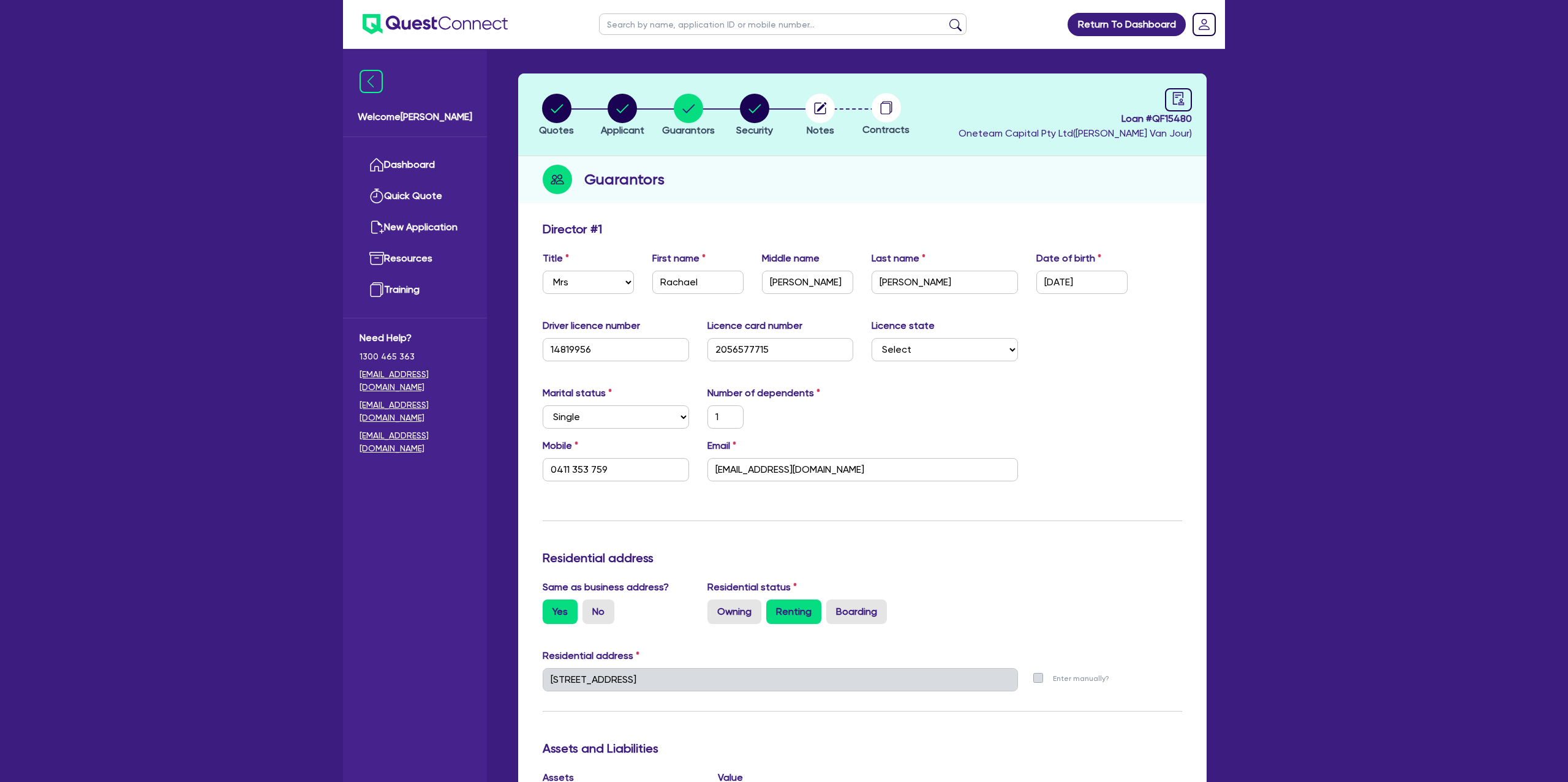
click at [885, 429] on div "Marital status Select [DEMOGRAPHIC_DATA] Married De Facto / Partner Number of d…" at bounding box center [862, 412] width 658 height 52
click at [955, 417] on div "Marital status Select [DEMOGRAPHIC_DATA] Married De Facto / Partner Number of d…" at bounding box center [862, 412] width 658 height 52
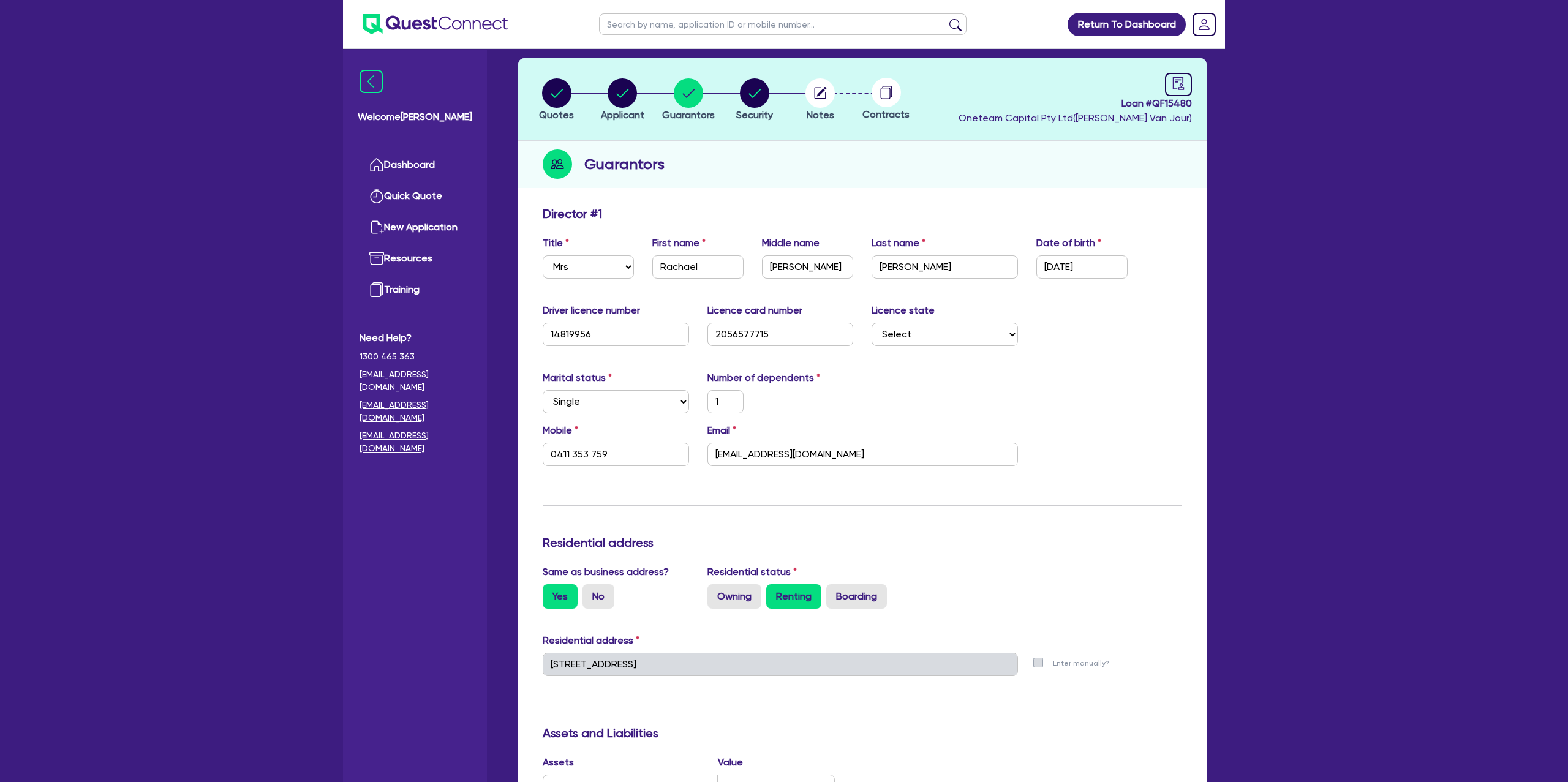
scroll to position [54, 0]
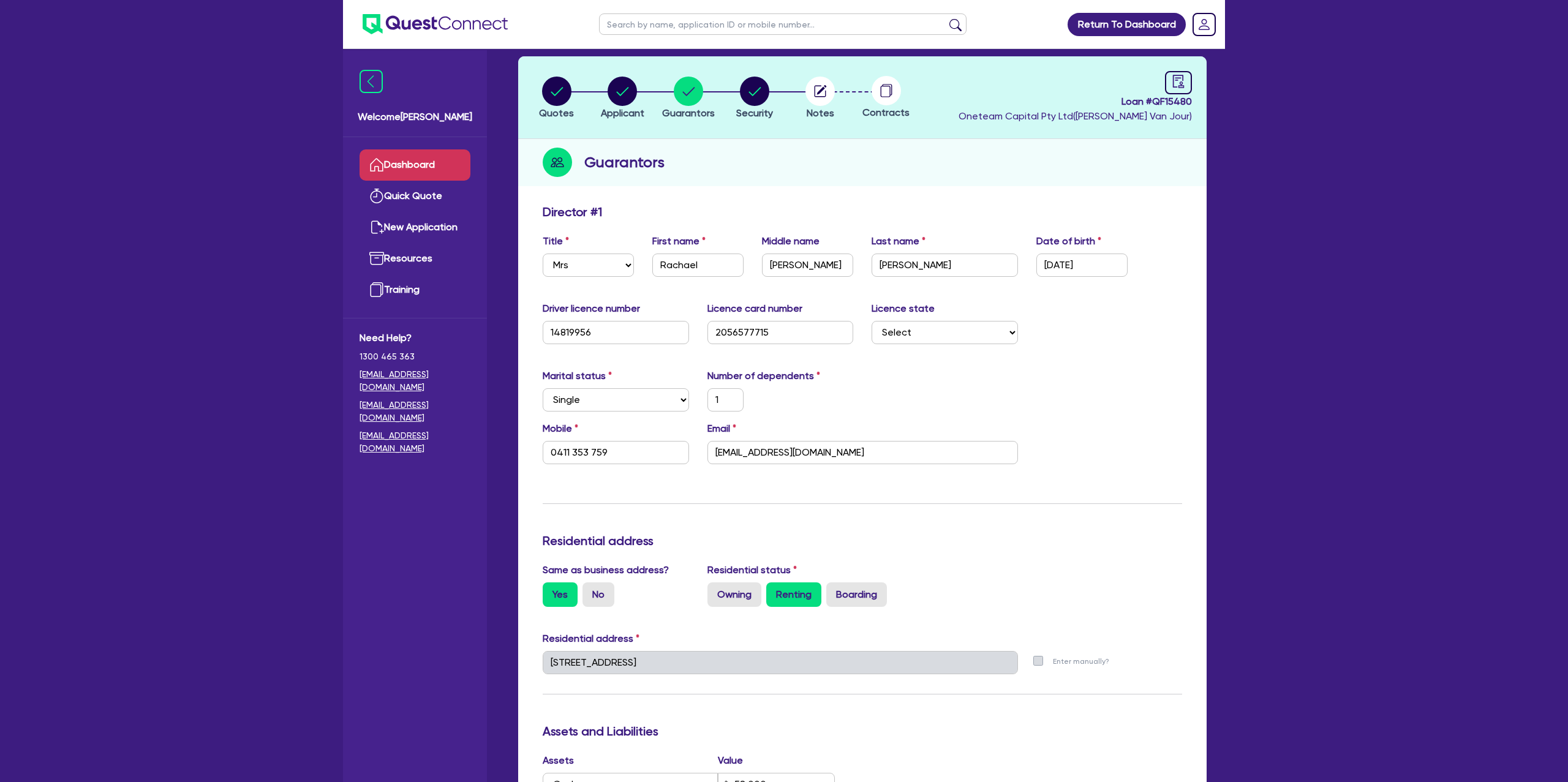
click at [403, 158] on link "Dashboard" at bounding box center [415, 165] width 111 height 32
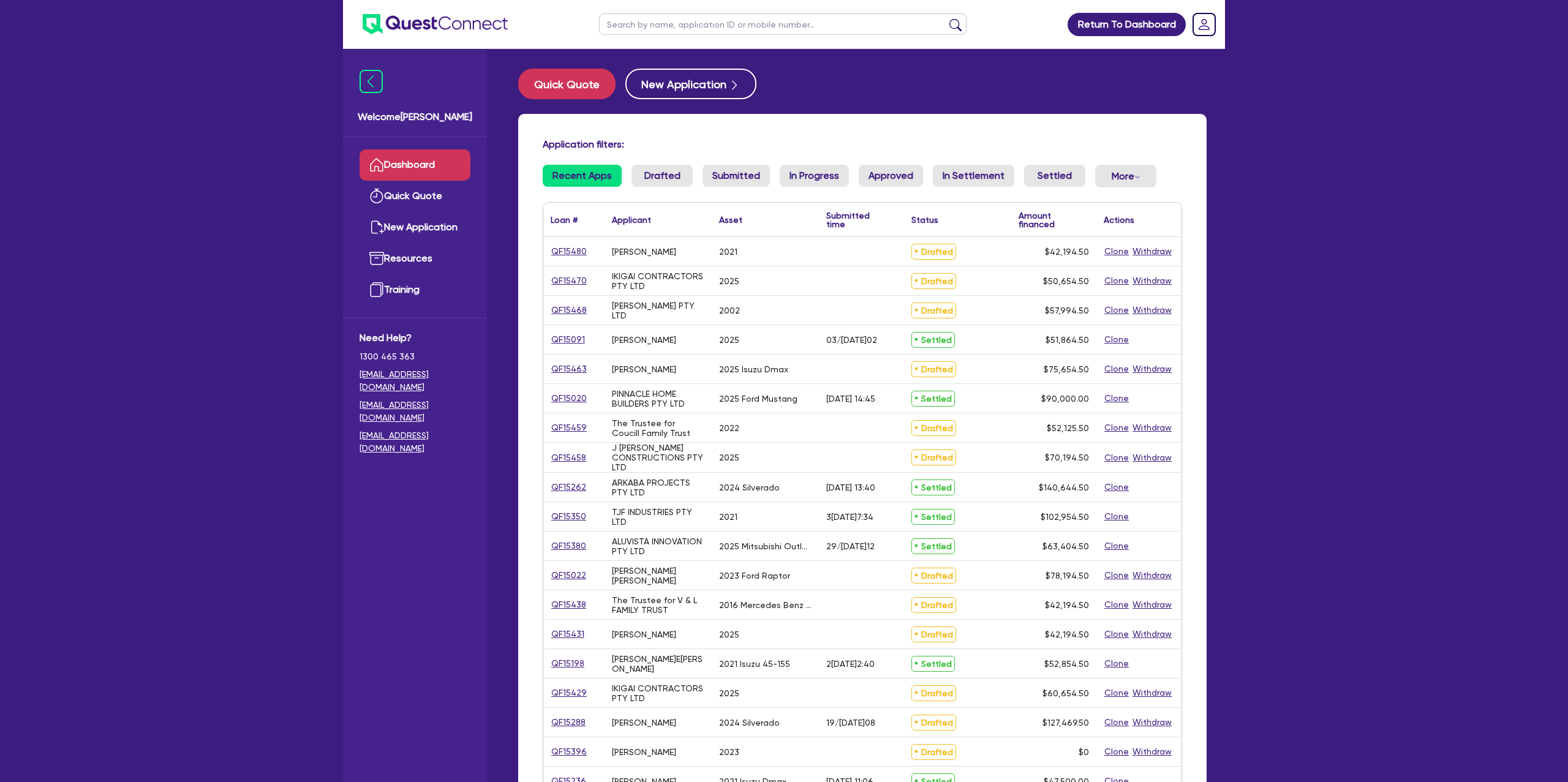
scroll to position [6, 0]
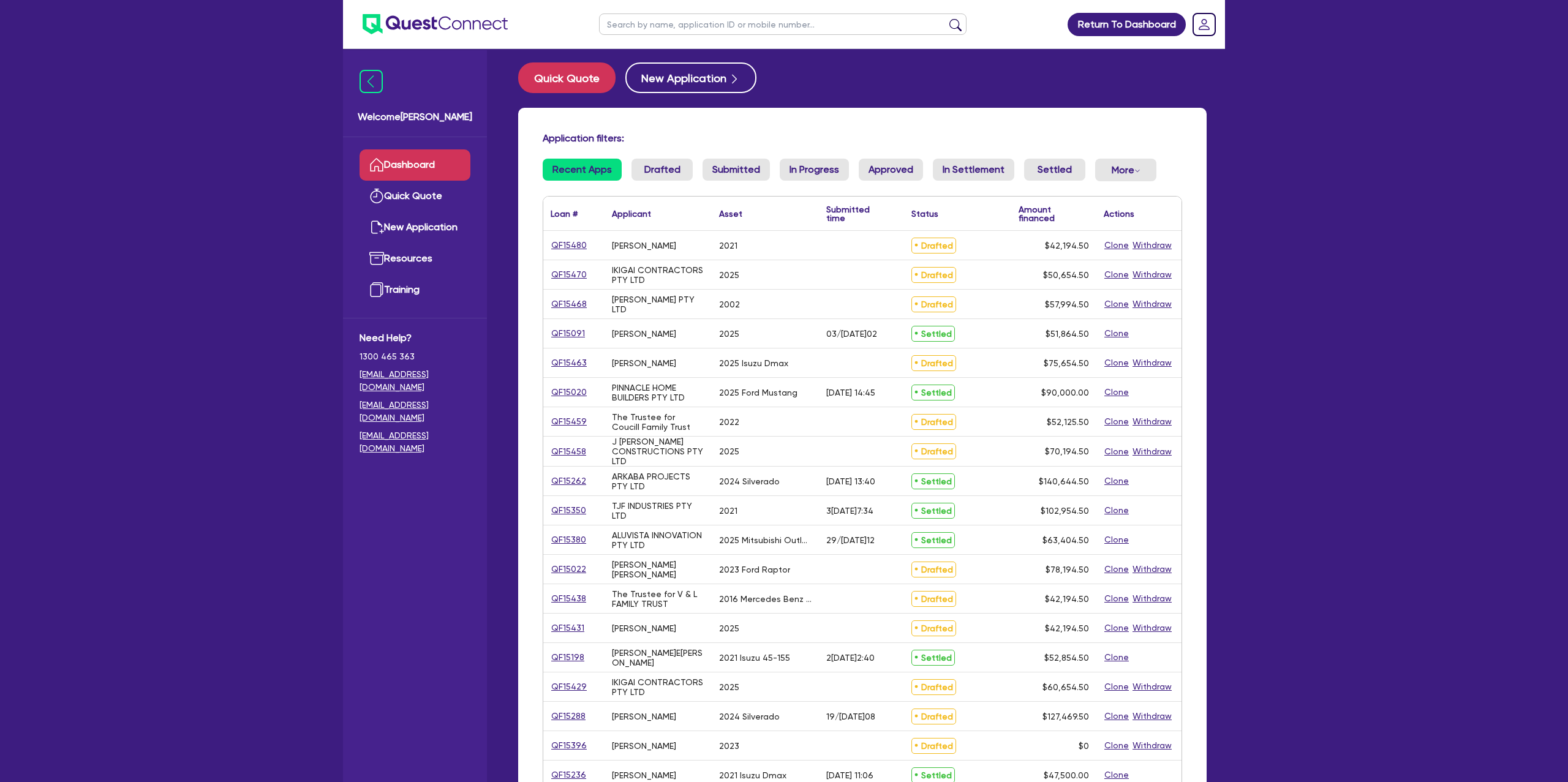
click at [678, 26] on input "text" at bounding box center [782, 25] width 367 height 22
type input "steph"
click at [945, 19] on button "submit" at bounding box center [955, 27] width 20 height 17
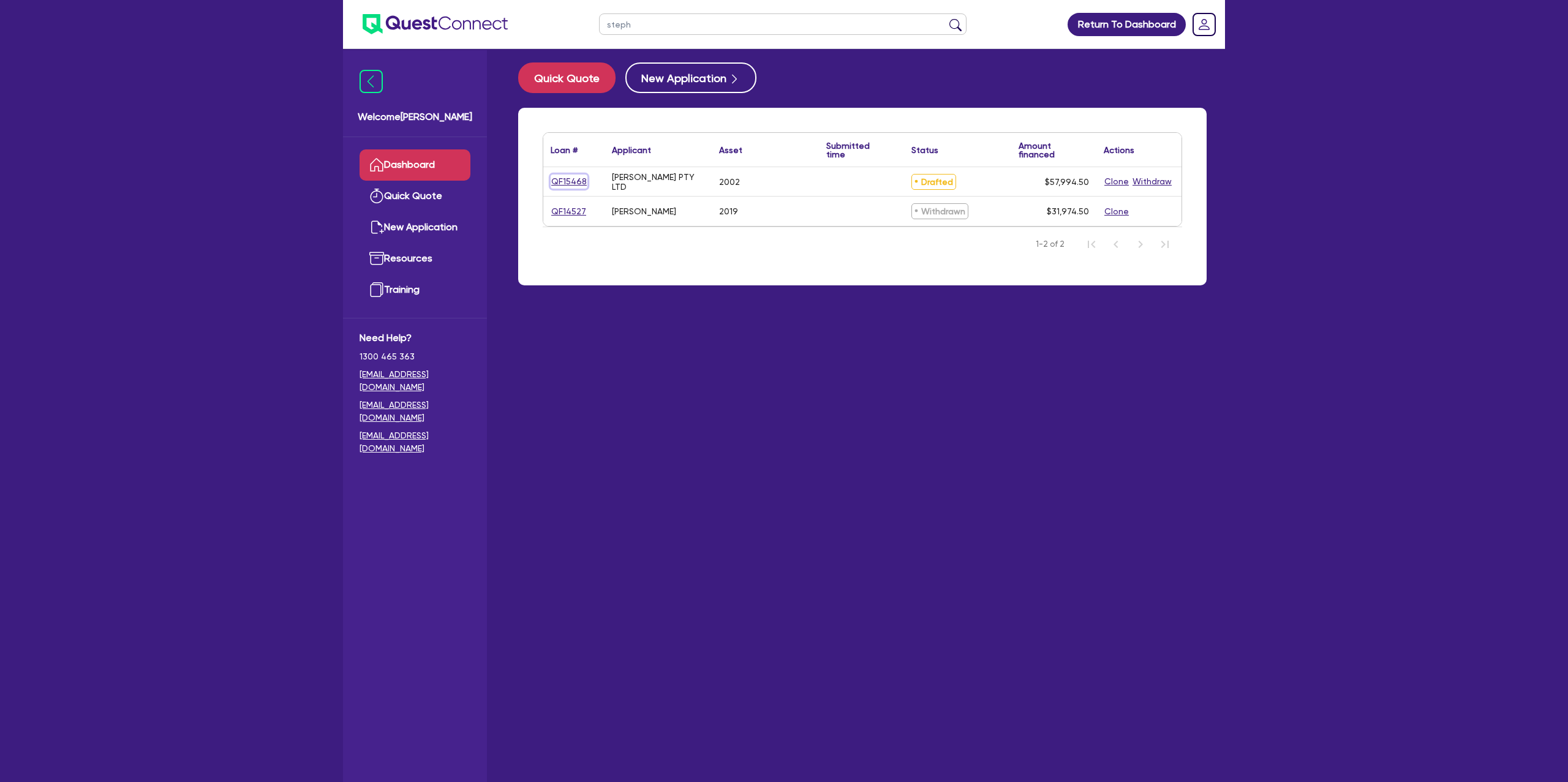
click at [573, 185] on link "QF15468" at bounding box center [568, 181] width 37 height 14
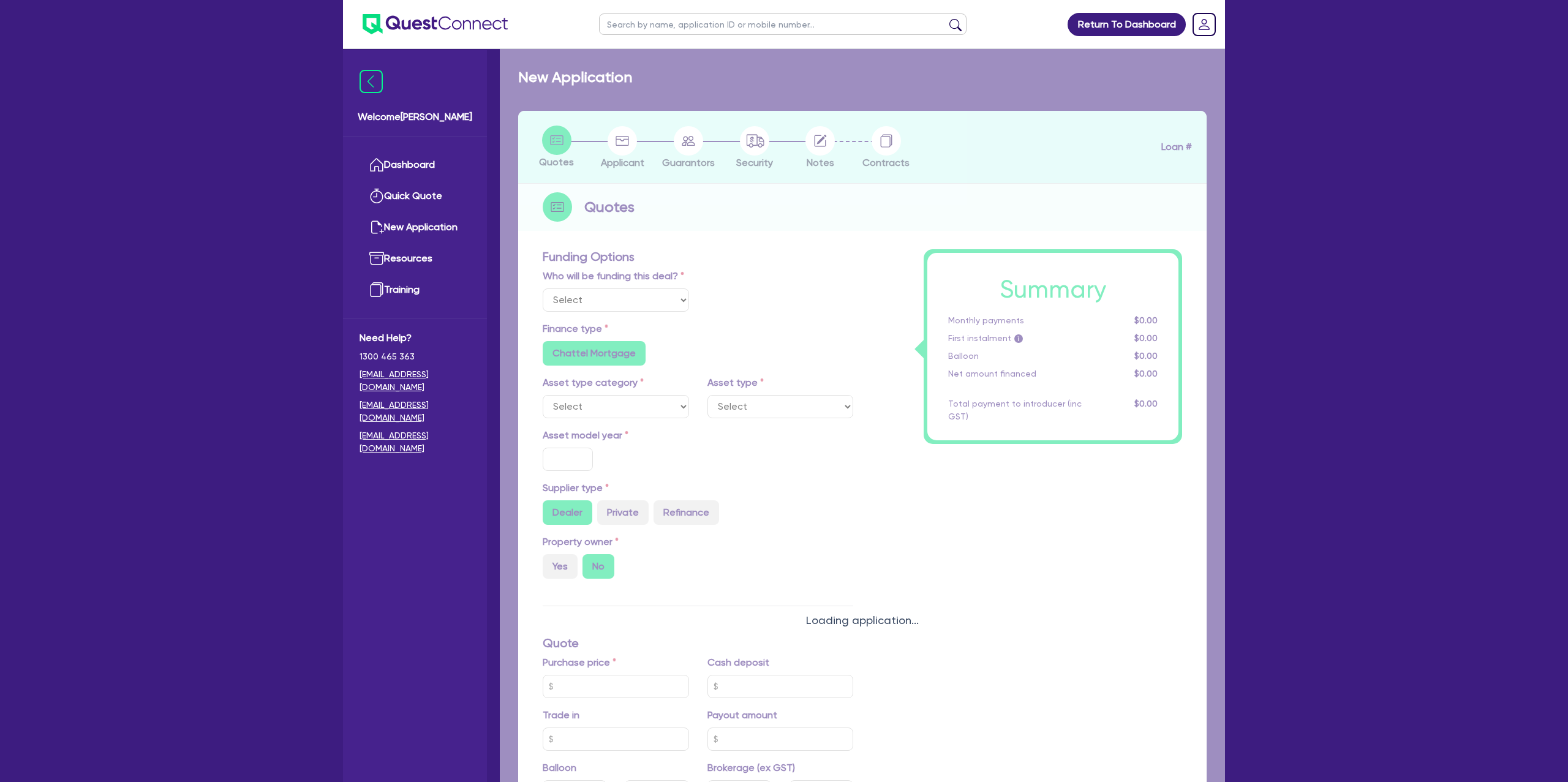
select select "Other"
select select "CARS_AND_LIGHT_TRUCKS"
type input "2002"
type input "62,000"
type input "6,200"
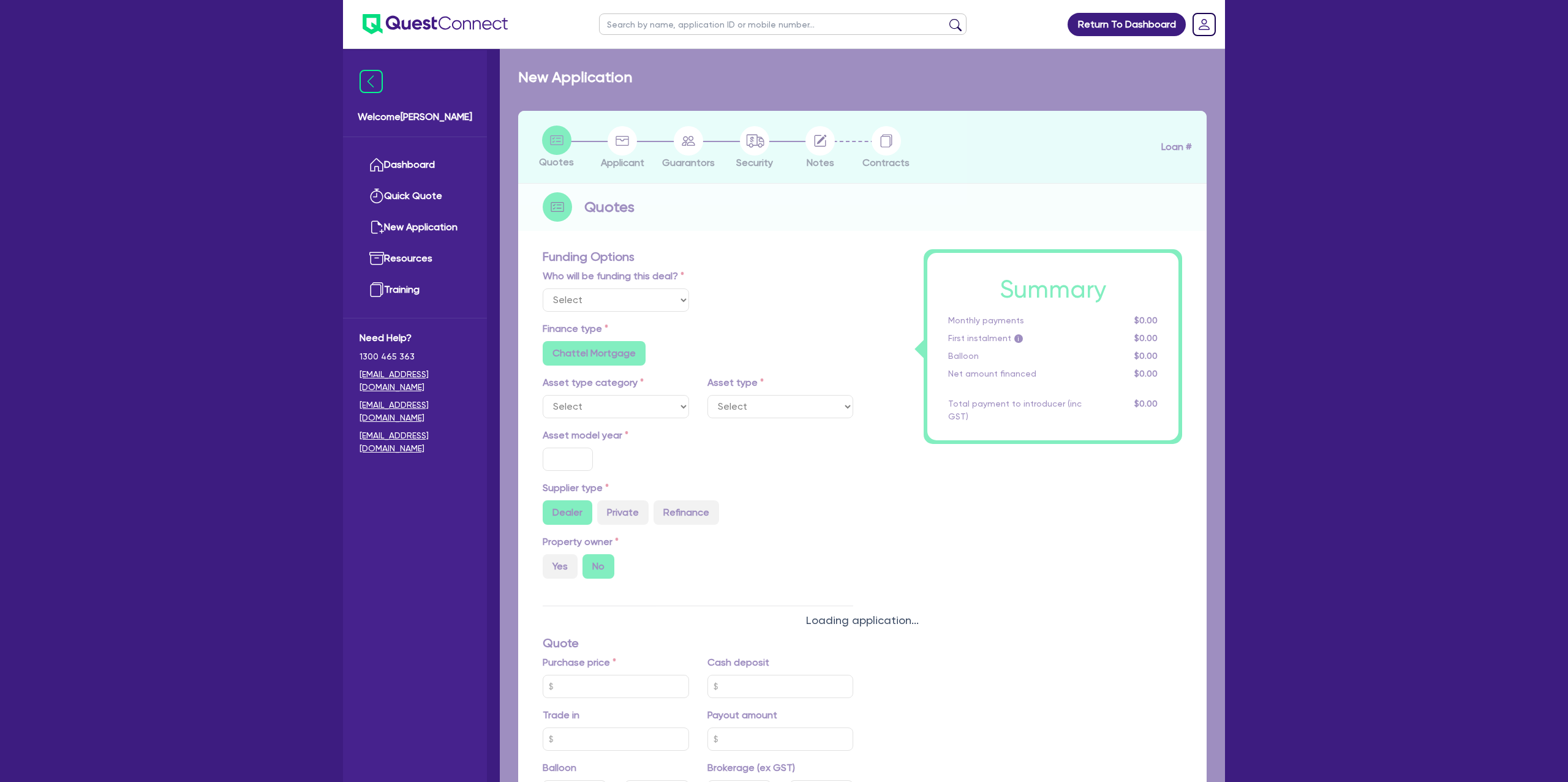
radio input "false"
type input "17.95"
radio input "false"
type input "1,400"
radio input "true"
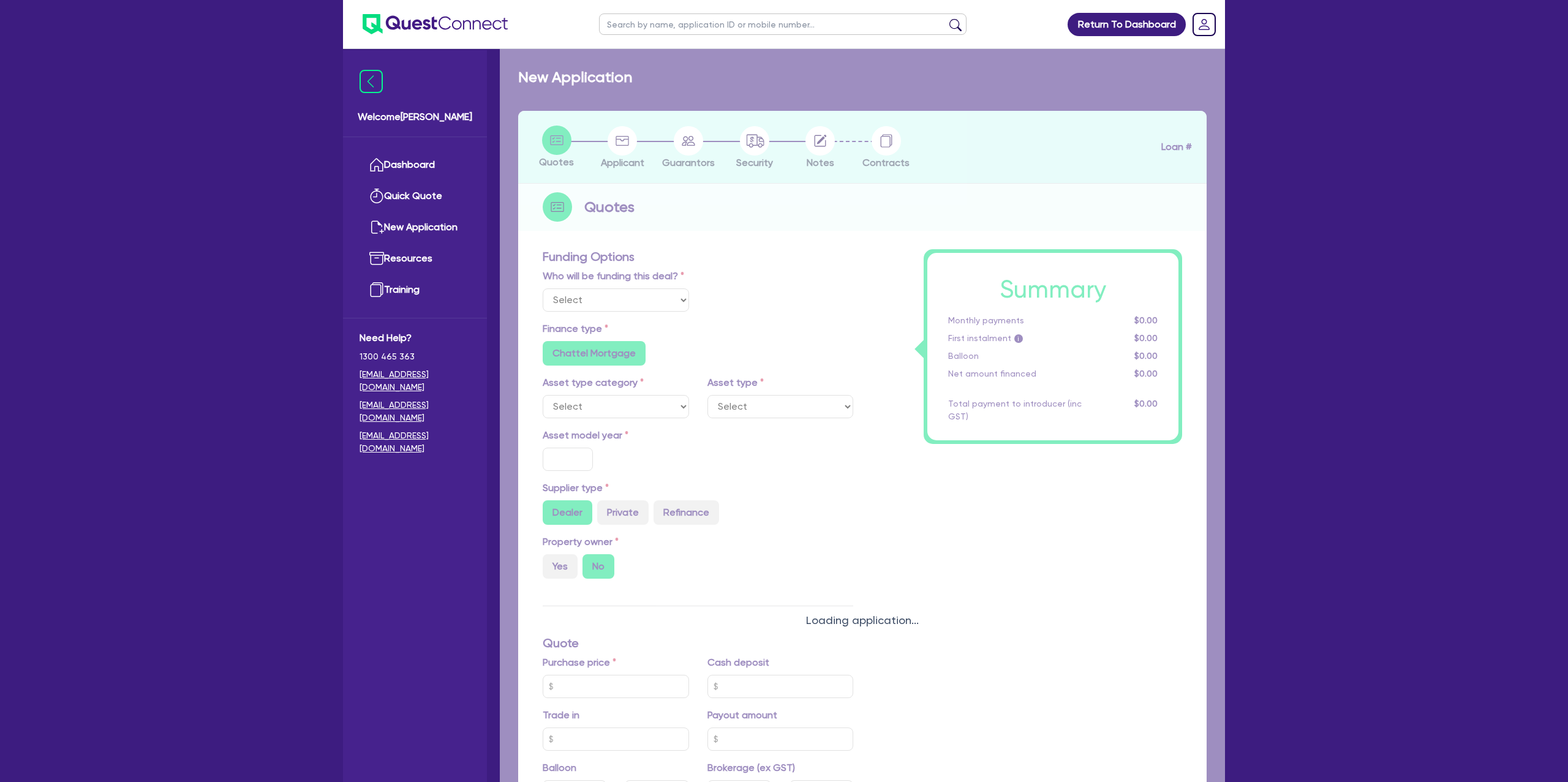
radio input "true"
select select "PASSENGER_VEHICLES"
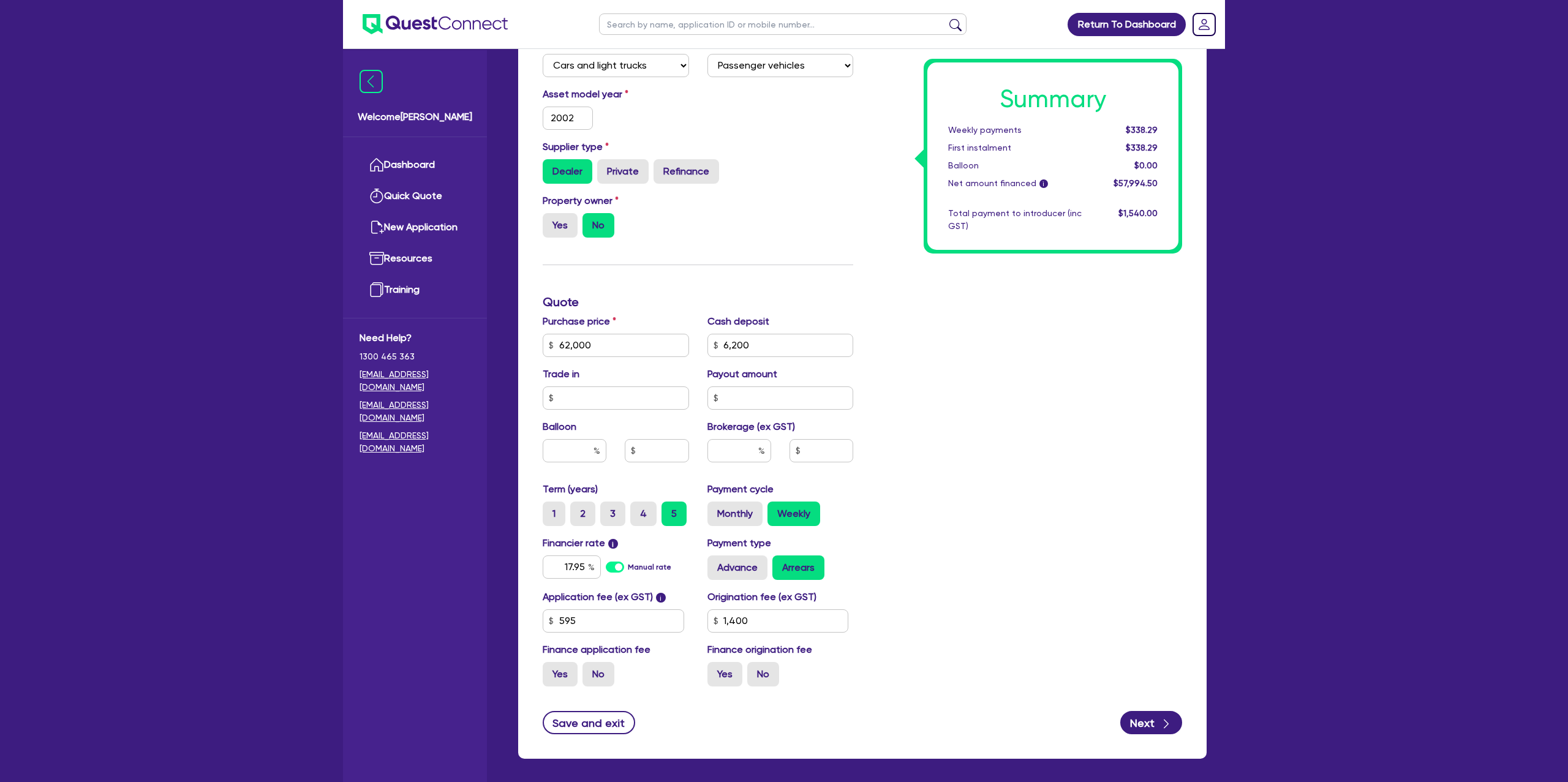
scroll to position [351, 0]
drag, startPoint x: 600, startPoint y: 342, endPoint x: 482, endPoint y: 333, distance: 118.3
click at [482, 333] on div "Welcome [PERSON_NAME] Quick Quote New Application Ref Company Ref Salesperson R…" at bounding box center [783, 241] width 882 height 1185
type input "62,000"
type input "6,200"
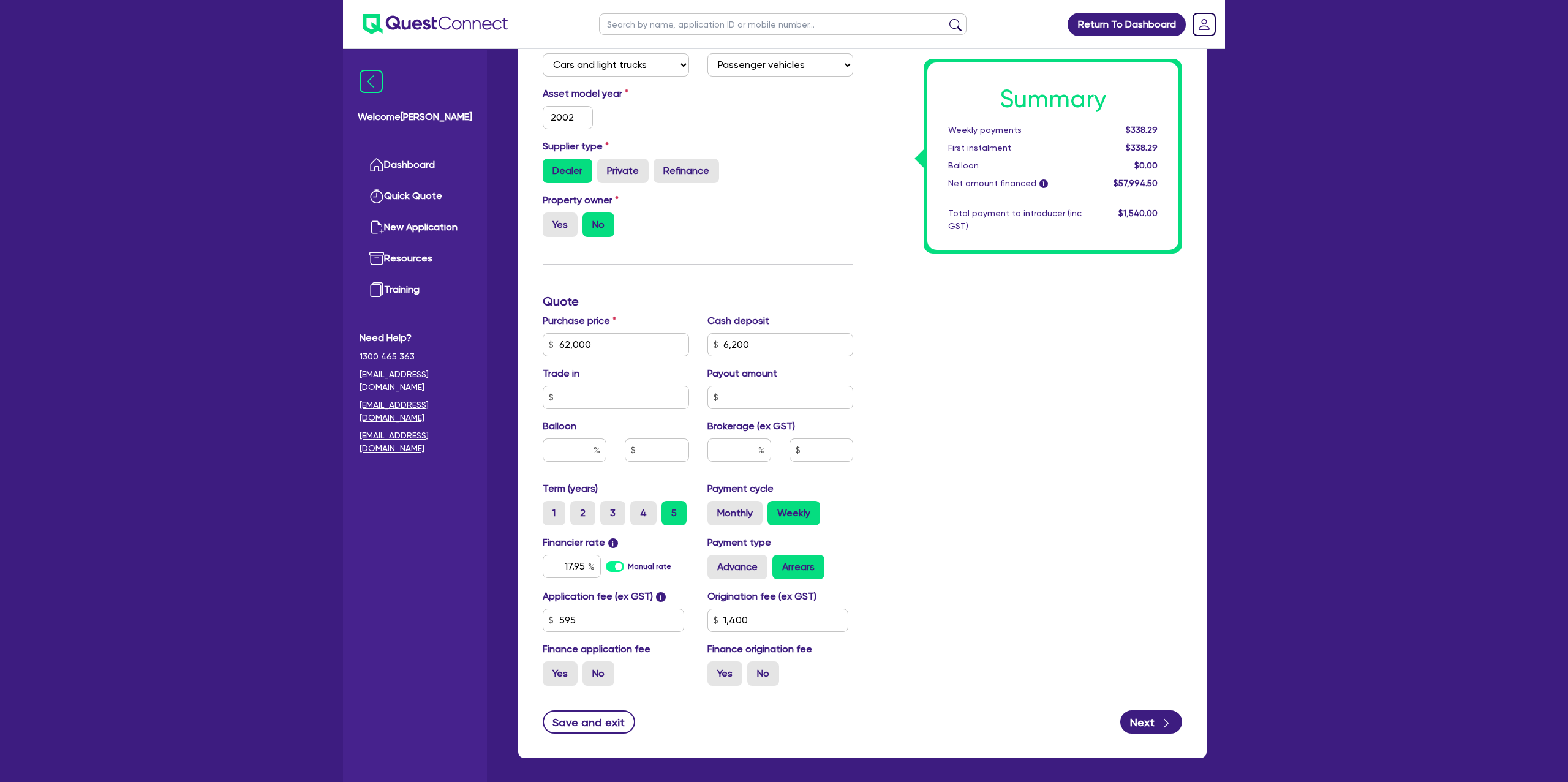
type input "1,400"
type input "62,000"
type input "6,200"
type input "1,400"
click at [990, 430] on div "Summary Weekly payments $338.29 First instalment $338.29 Balloon $0.00 Net amou…" at bounding box center [1027, 302] width 329 height 788
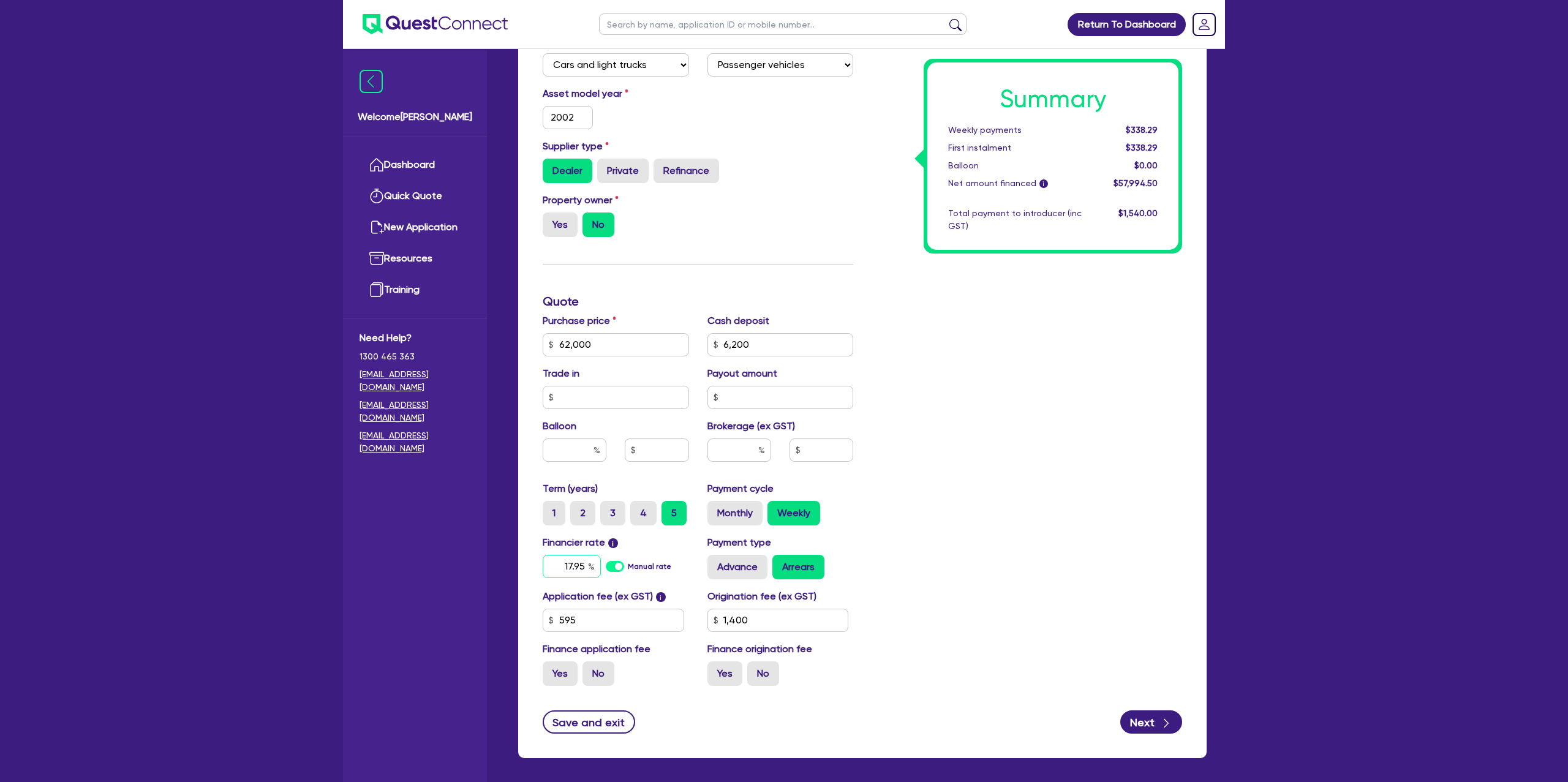
drag, startPoint x: 563, startPoint y: 565, endPoint x: 610, endPoint y: 570, distance: 47.3
click at [592, 566] on div "17.95" at bounding box center [571, 567] width 58 height 24
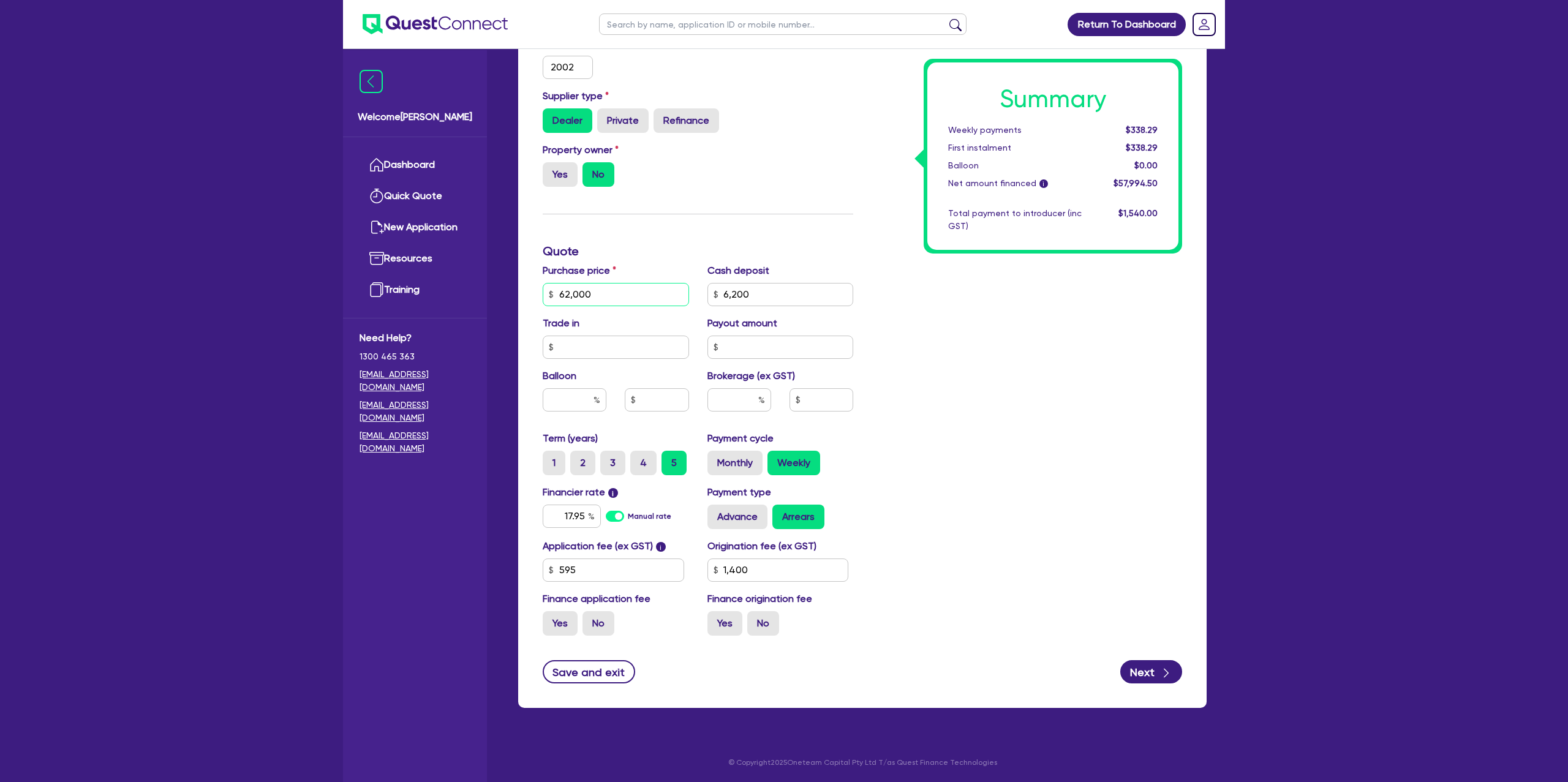
click at [601, 295] on input "62,000" at bounding box center [616, 295] width 147 height 24
click at [764, 296] on input "6,200" at bounding box center [781, 295] width 147 height 24
type input "62,000"
type input "620"
type input "1,400"
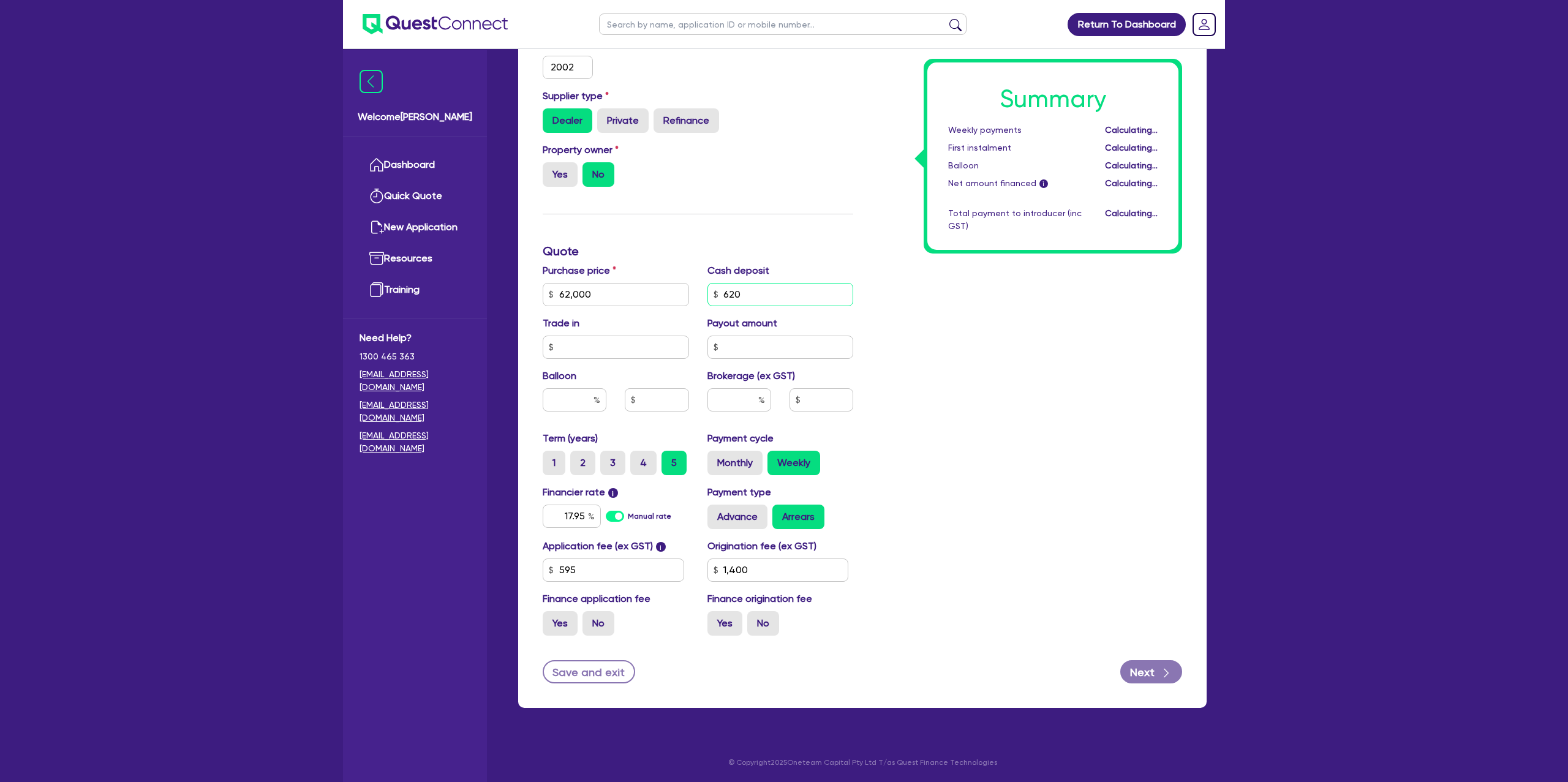
type input "62,000"
type input "1,400"
type input "62,000"
type input "62"
type input "1,400"
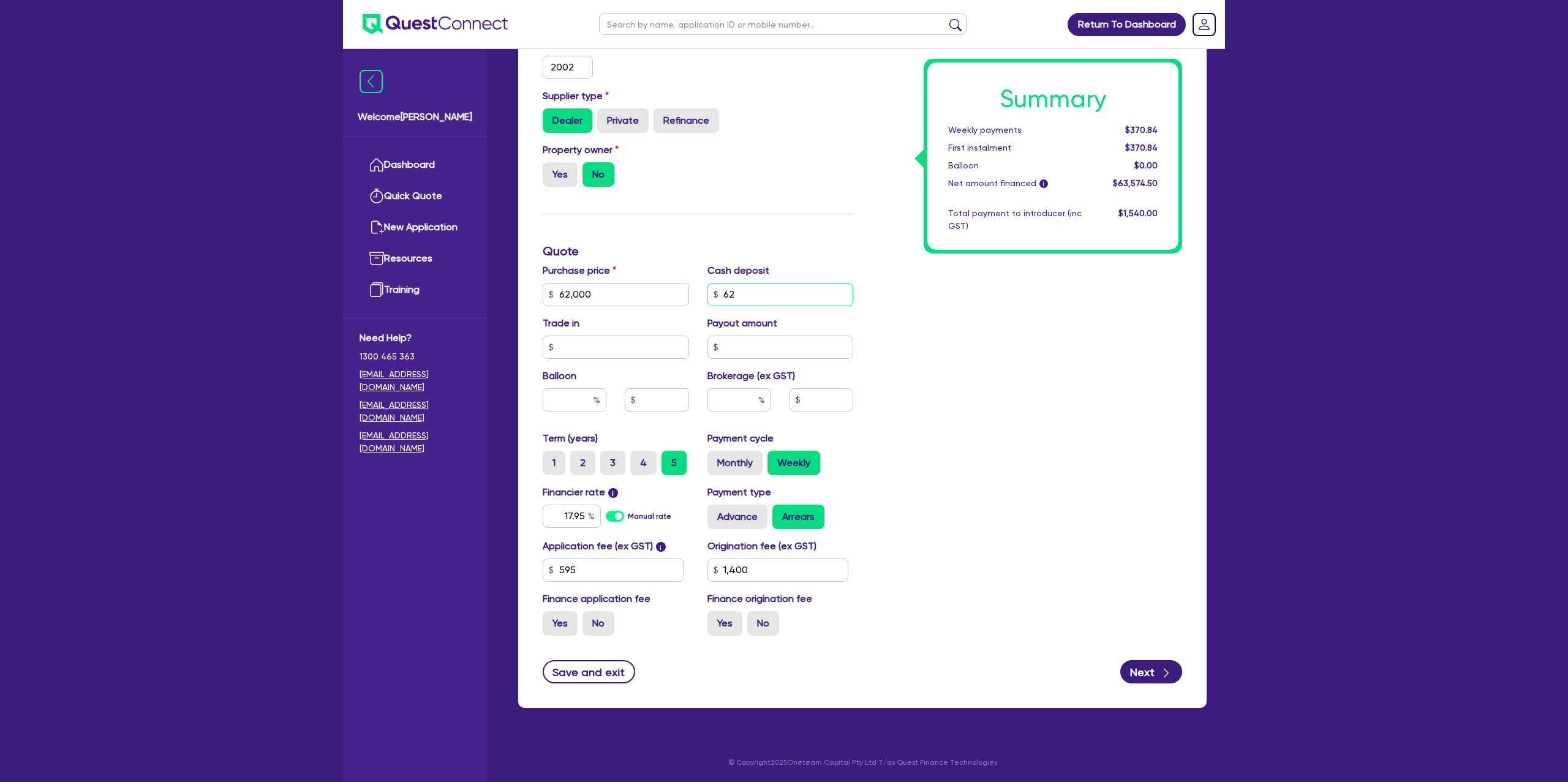
type input "62,000"
type input "6"
type input "1,400"
type input "62,000"
type input "1,400"
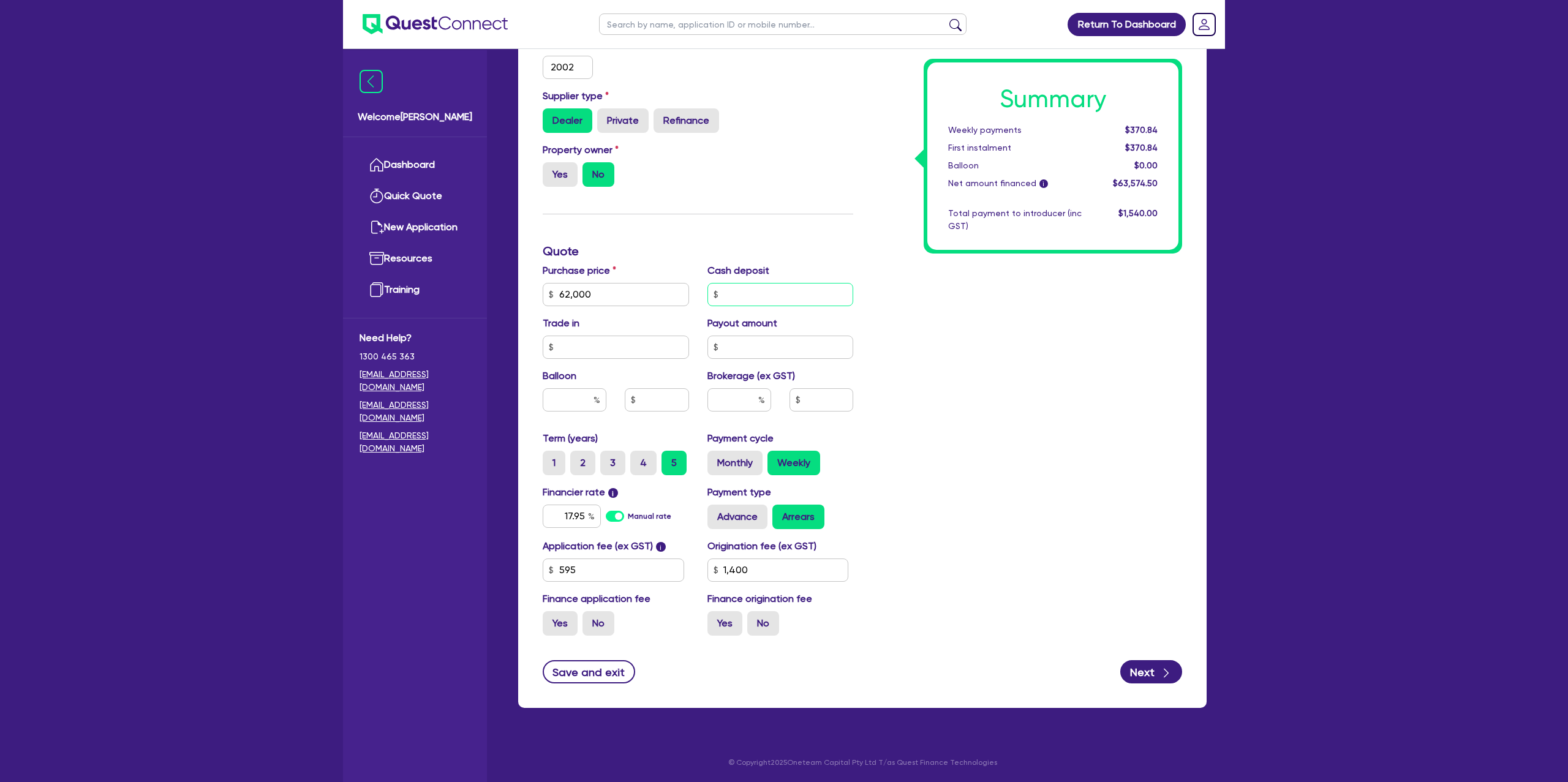
type input "62,000"
type input "3"
type input "1,400"
type input "62,000"
type input "32"
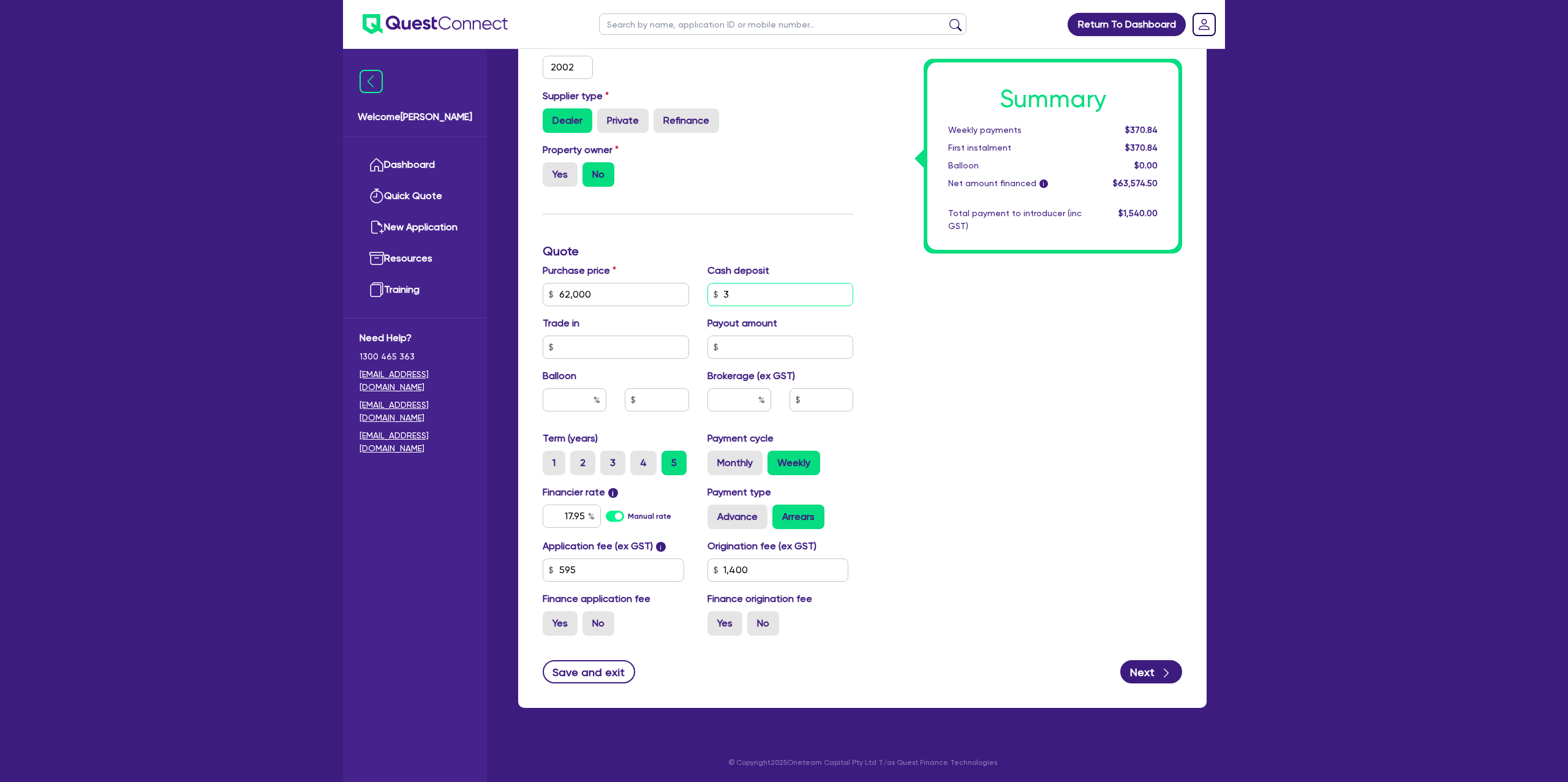
type input "1,400"
type input "62,000"
type input "320"
type input "1,400"
type input "62,000"
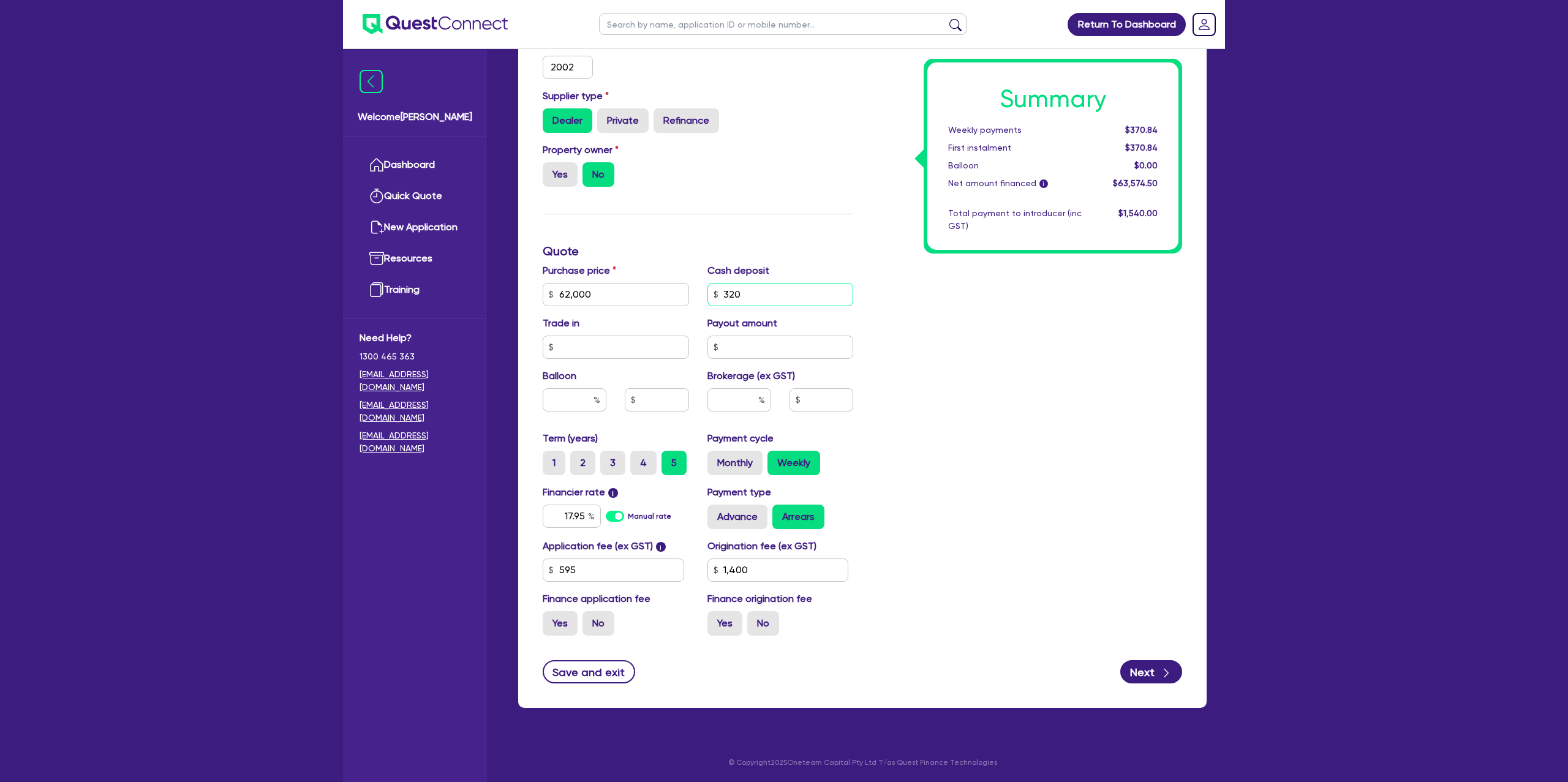
type input "3,200"
type input "1,400"
type input "3,200"
type input "62,000"
type input "1,400"
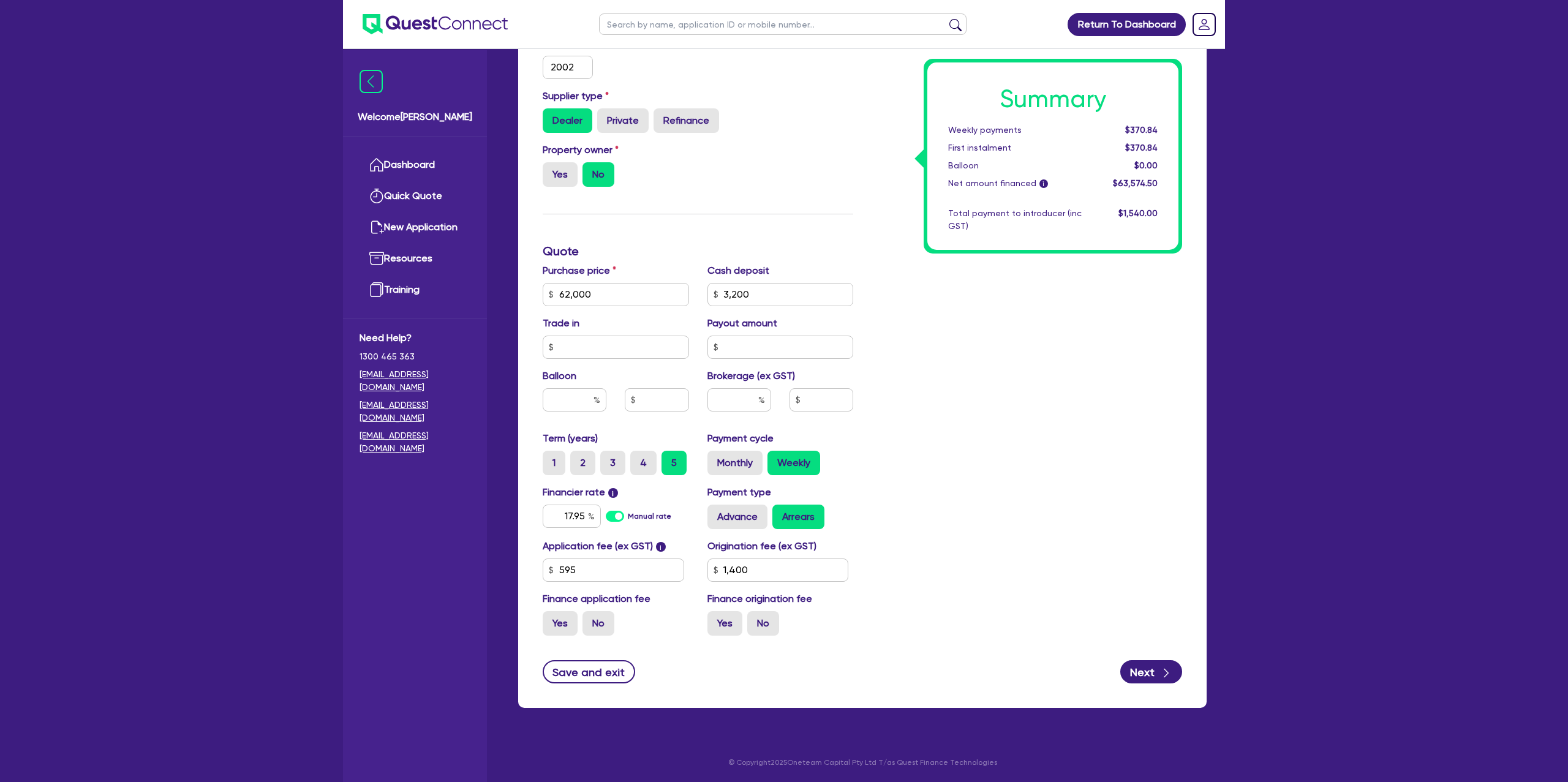
click at [1028, 431] on div "Summary Weekly payments $370.84 First instalment $370.84 Balloon $0.00 Net amou…" at bounding box center [1027, 251] width 329 height 788
type input "62,000"
type input "1,400"
click at [765, 301] on input "3,200" at bounding box center [781, 295] width 147 height 24
type input "62,000"
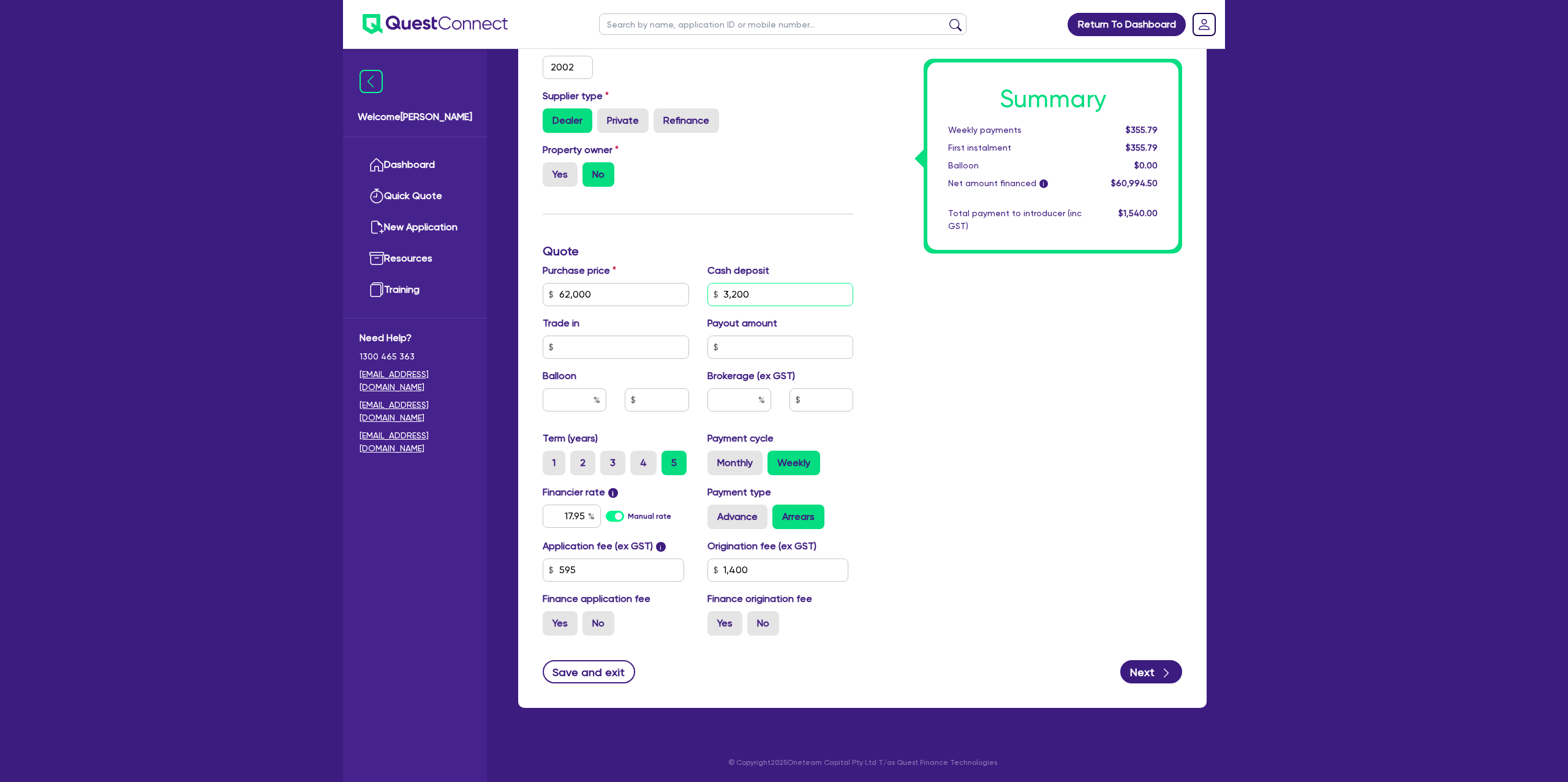
type input "320"
type input "1,400"
type input "62,000"
type input "32"
type input "1,400"
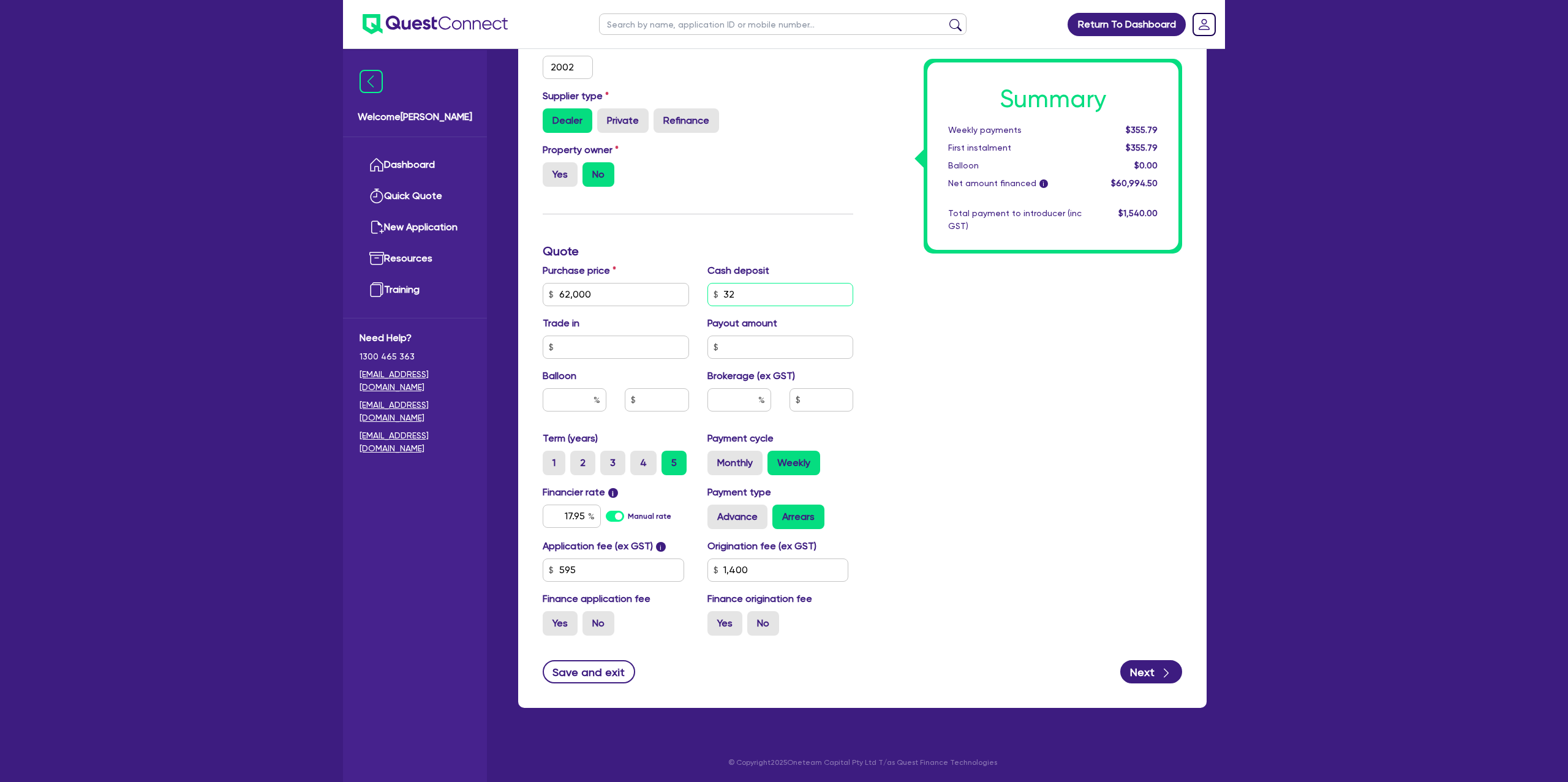
type input "62,000"
type input "3"
type input "1,400"
type input "62,000"
type input "1,400"
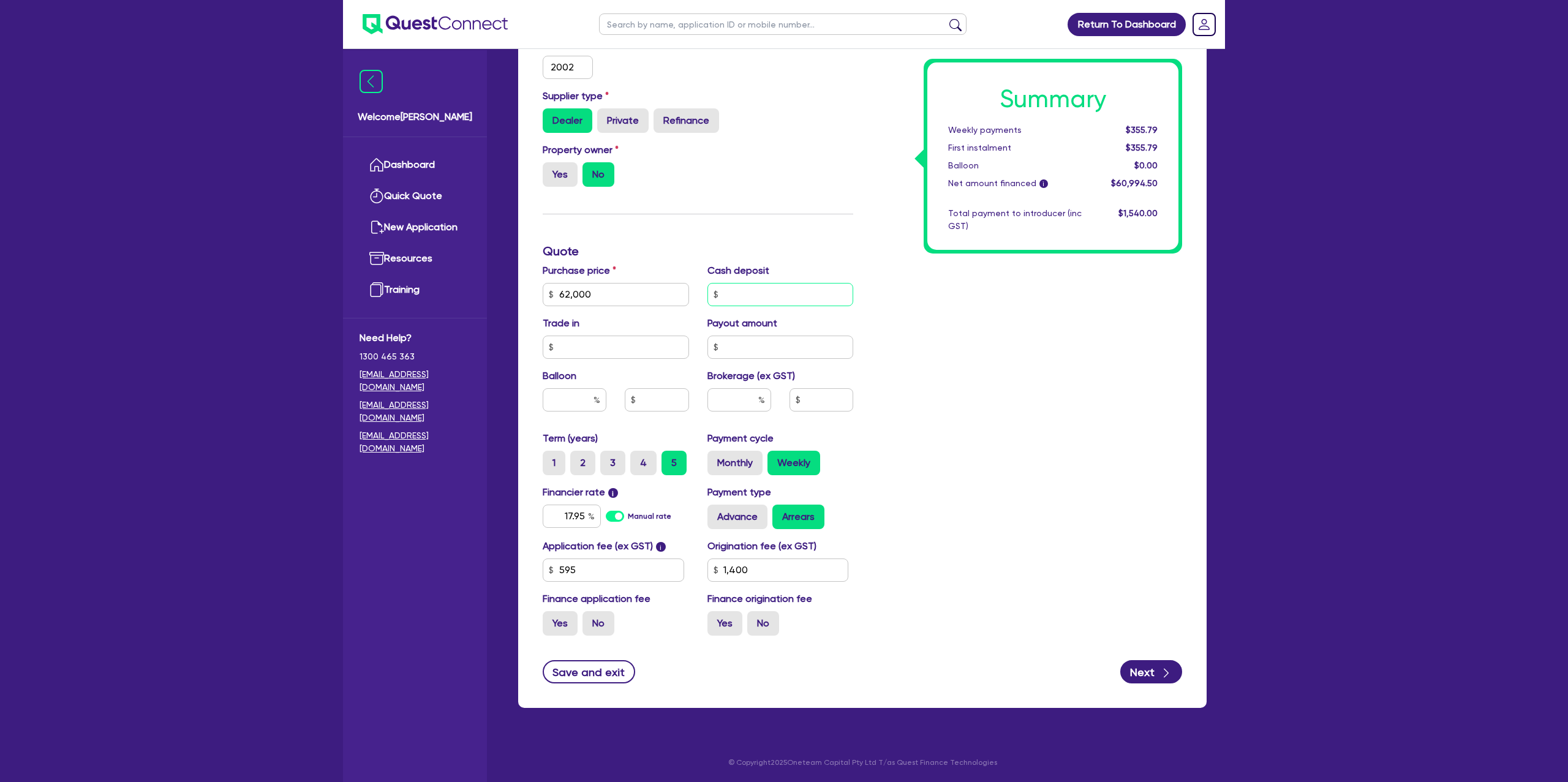
type input "62,000"
type input "6"
type input "1,400"
type input "62,000"
type input "62"
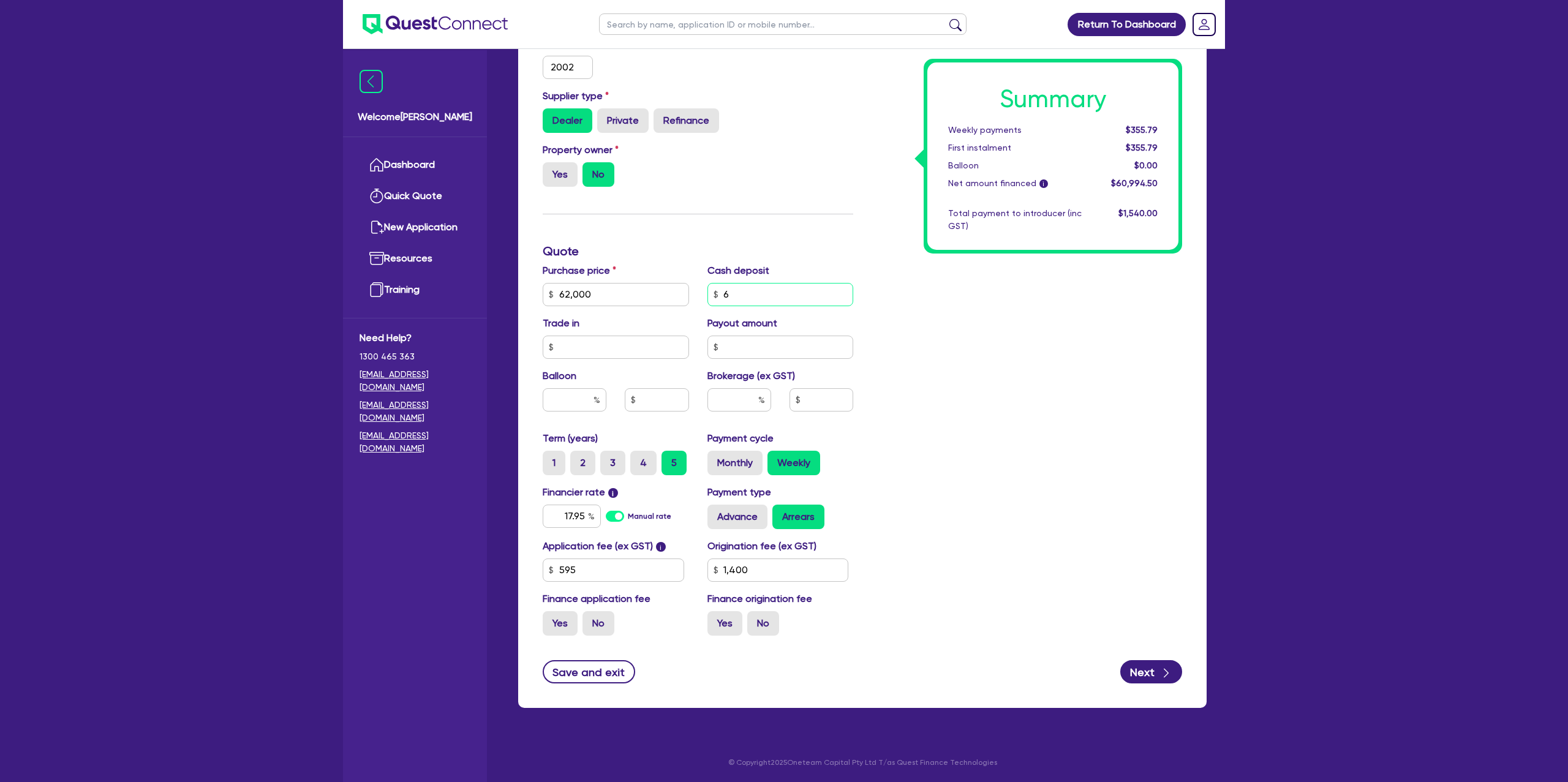
type input "1,400"
type input "62,000"
type input "620"
type input "1,400"
type input "62,000"
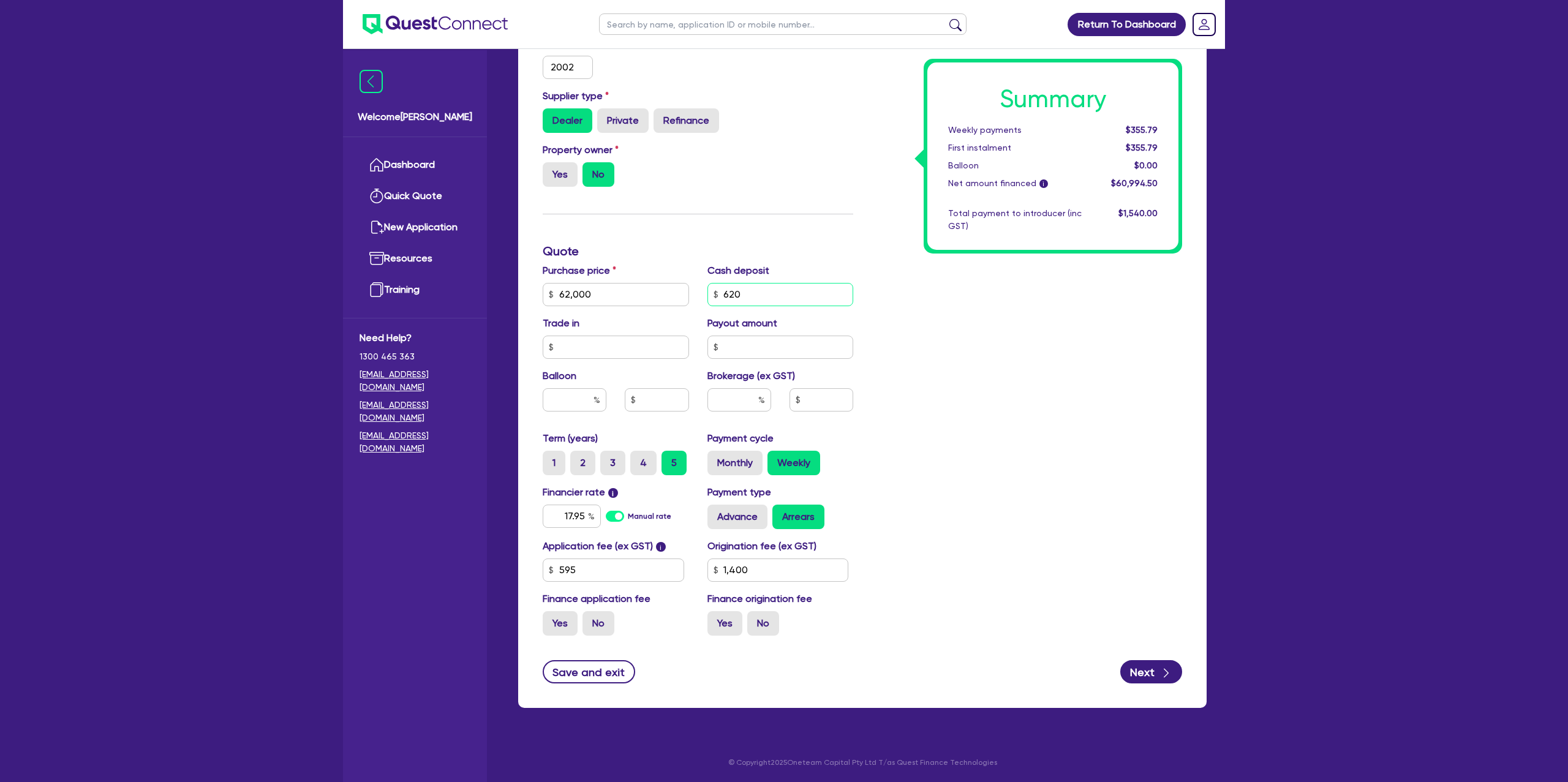
type input "6,200"
type input "1,400"
type input "6,200"
type input "62,000"
type input "1,400"
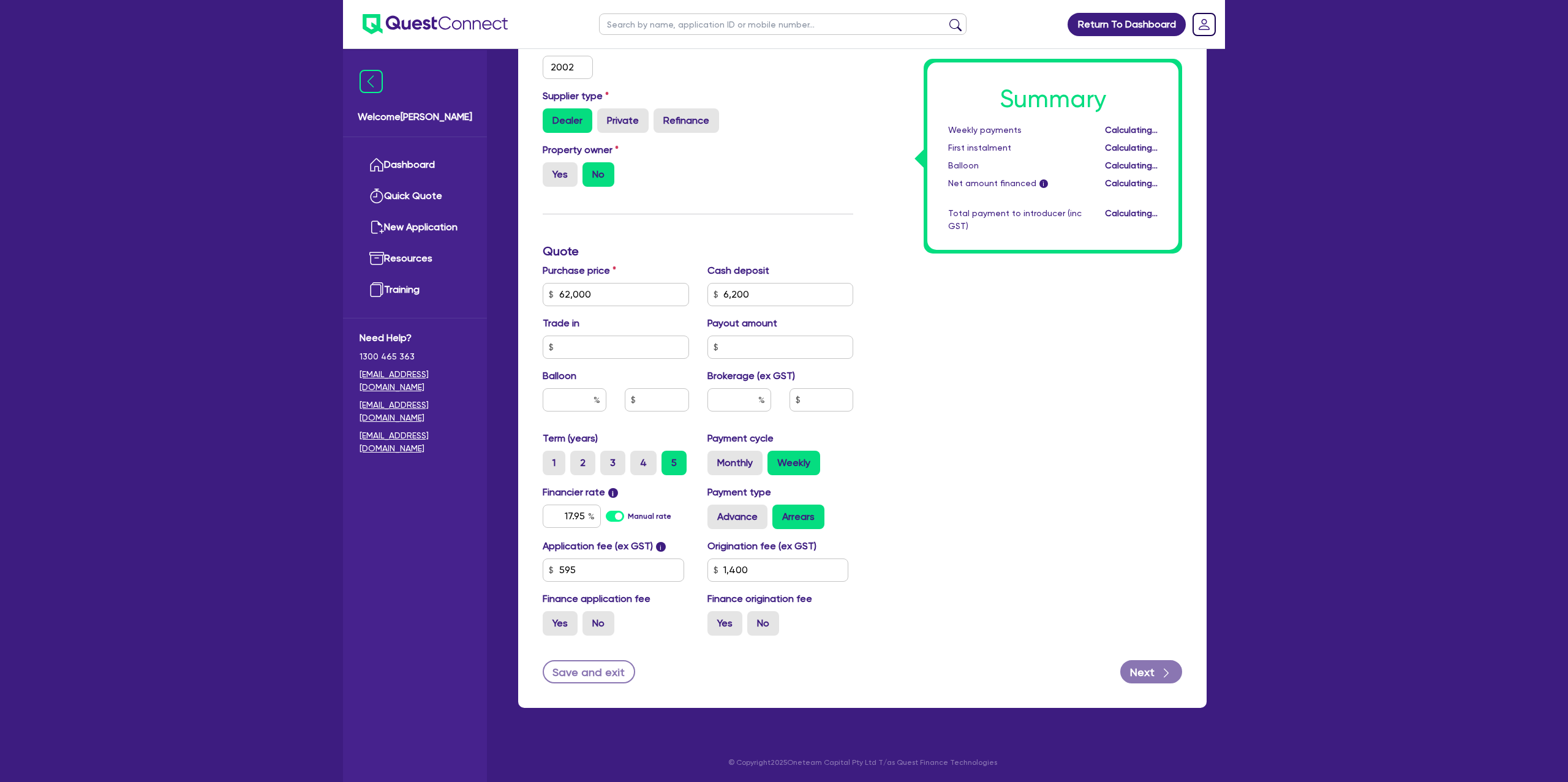
click at [871, 339] on div "Summary Weekly payments Calculating... First instalment Calculating... Balloon …" at bounding box center [1027, 251] width 329 height 788
type input "62,000"
type input "1,400"
click at [1260, 419] on div "Return To Dashboard Edit Profile Logout Welcome [PERSON_NAME] Quick Quote New A…" at bounding box center [784, 190] width 1568 height 1185
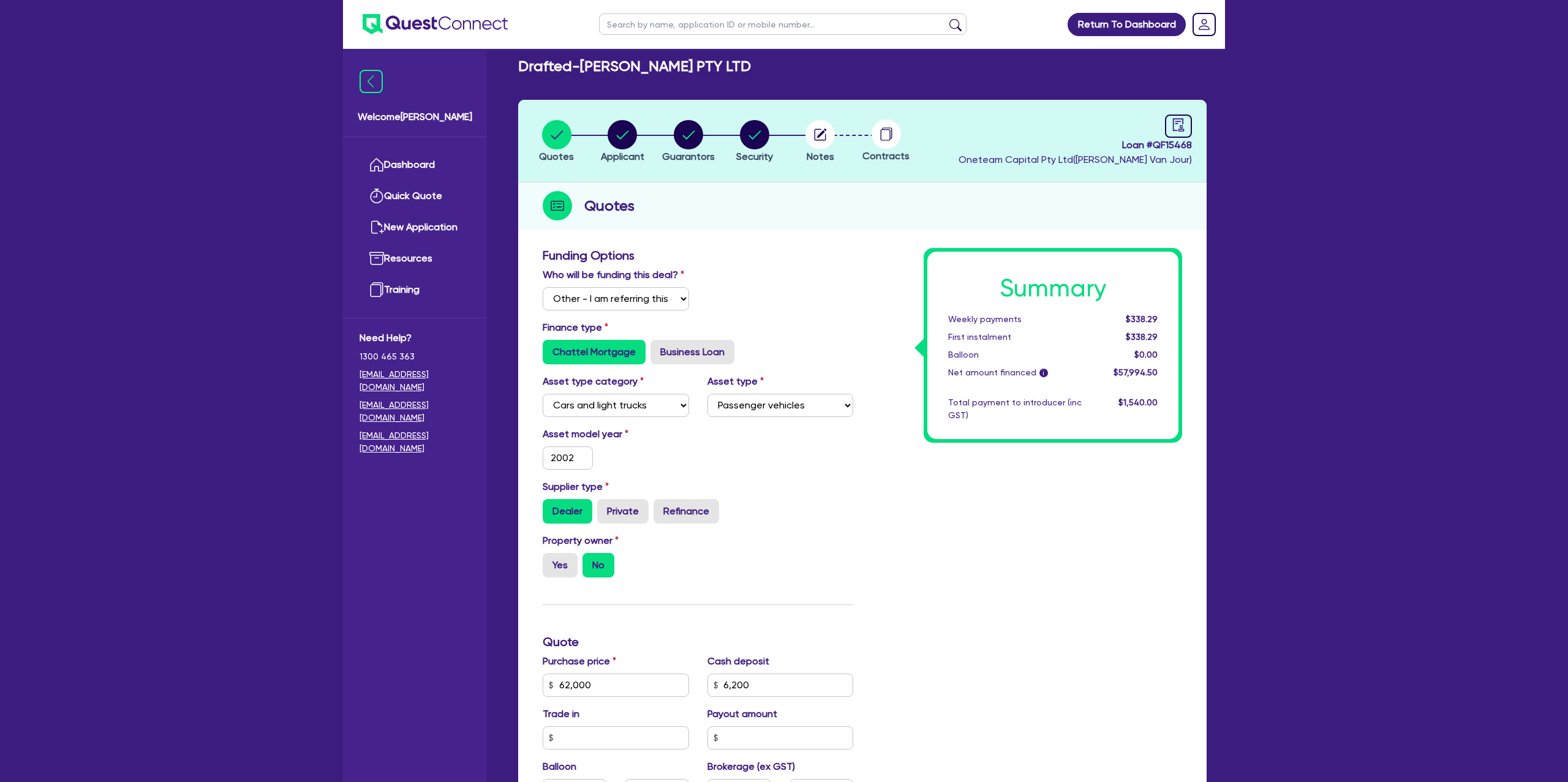
scroll to position [0, 0]
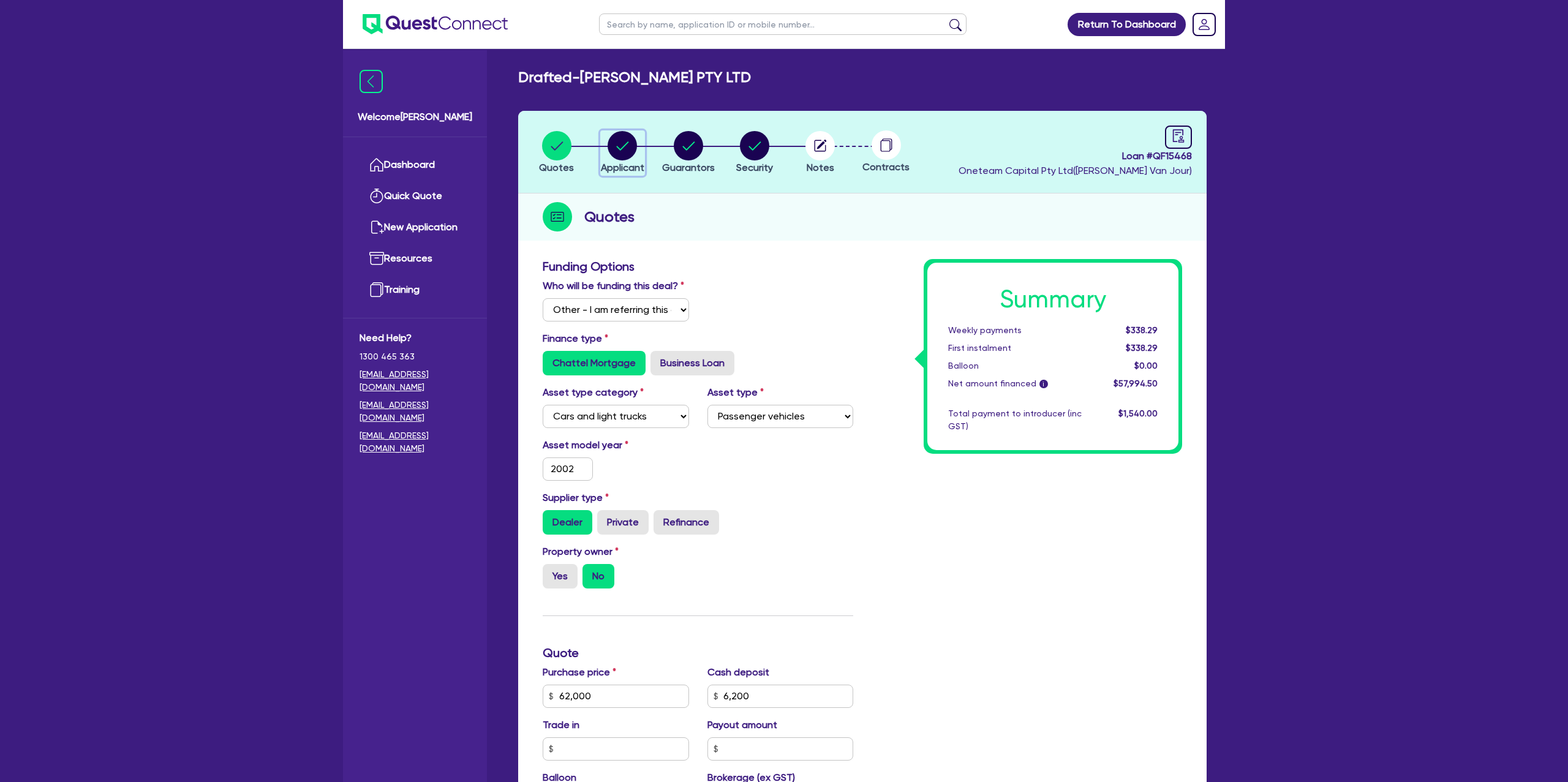
click at [618, 144] on circle "button" at bounding box center [623, 146] width 30 height 30
select select "COMPANY"
select select "TRANSPORT_WAREHOUSING"
select select "TAXI_LUXURY_CAR_SERVICES"
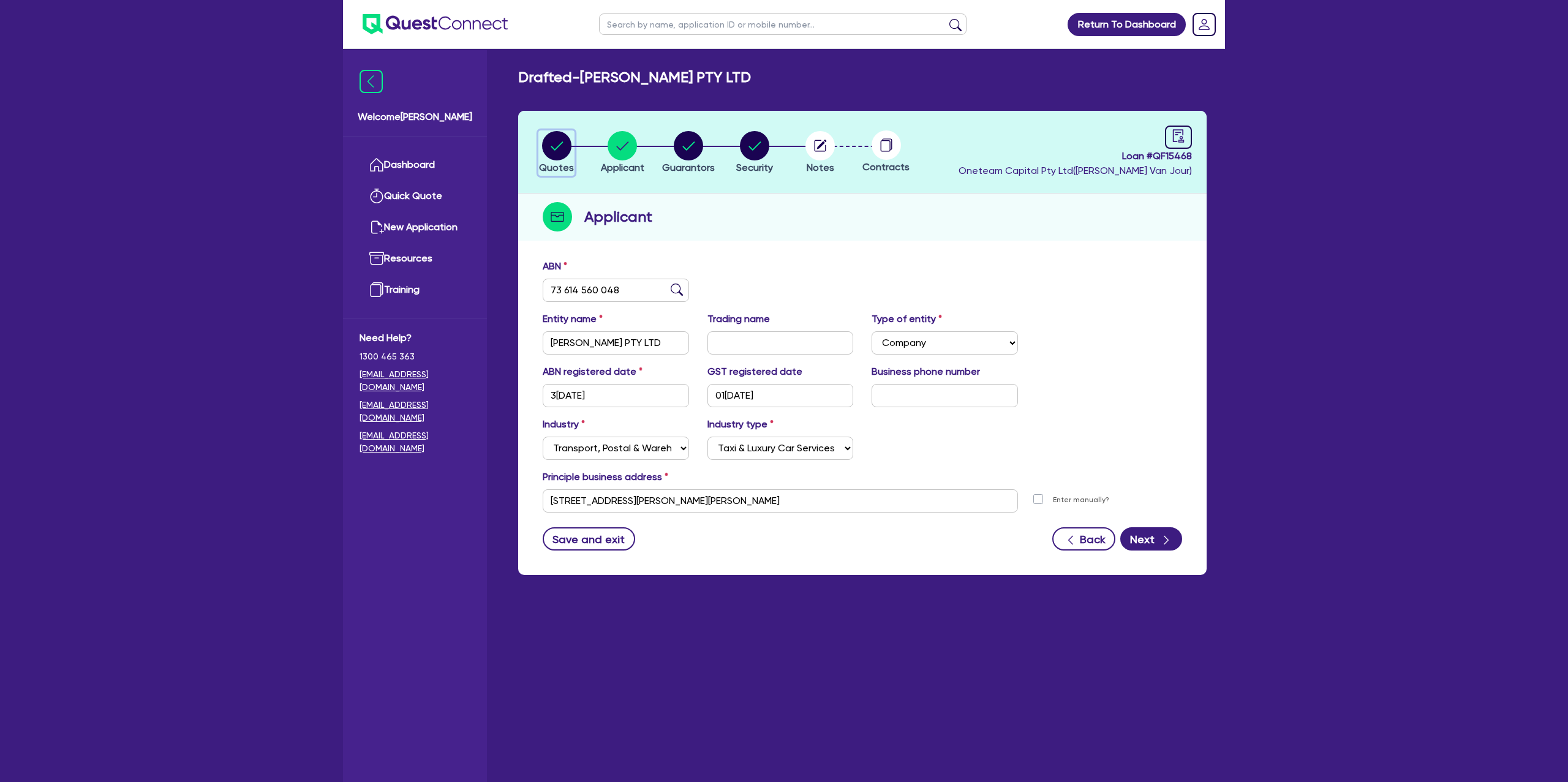
click at [560, 145] on icon "button" at bounding box center [556, 146] width 12 height 9
select select "Other"
select select "CARS_AND_LIGHT_TRUCKS"
select select "PASSENGER_VEHICLES"
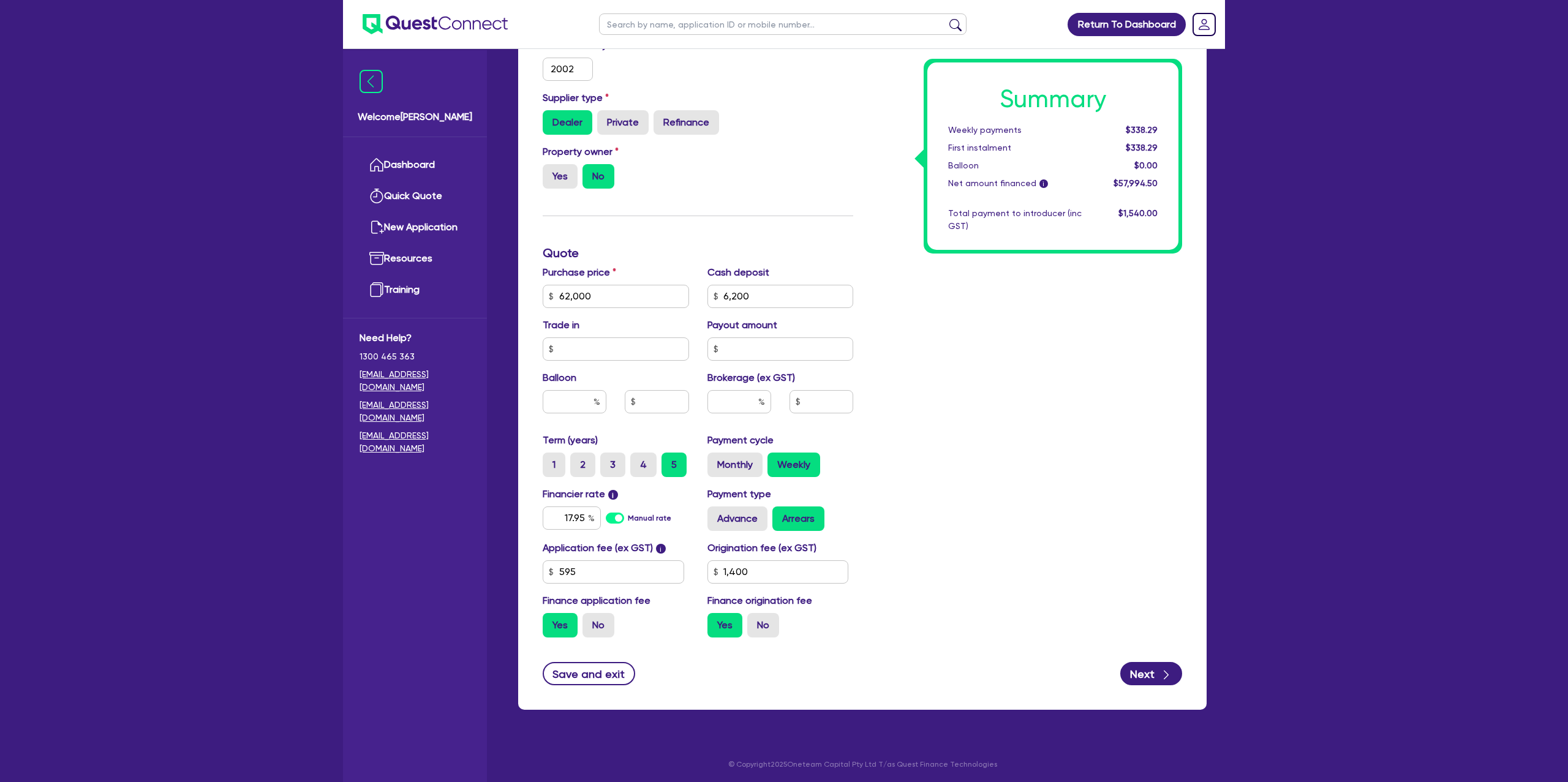
scroll to position [402, 0]
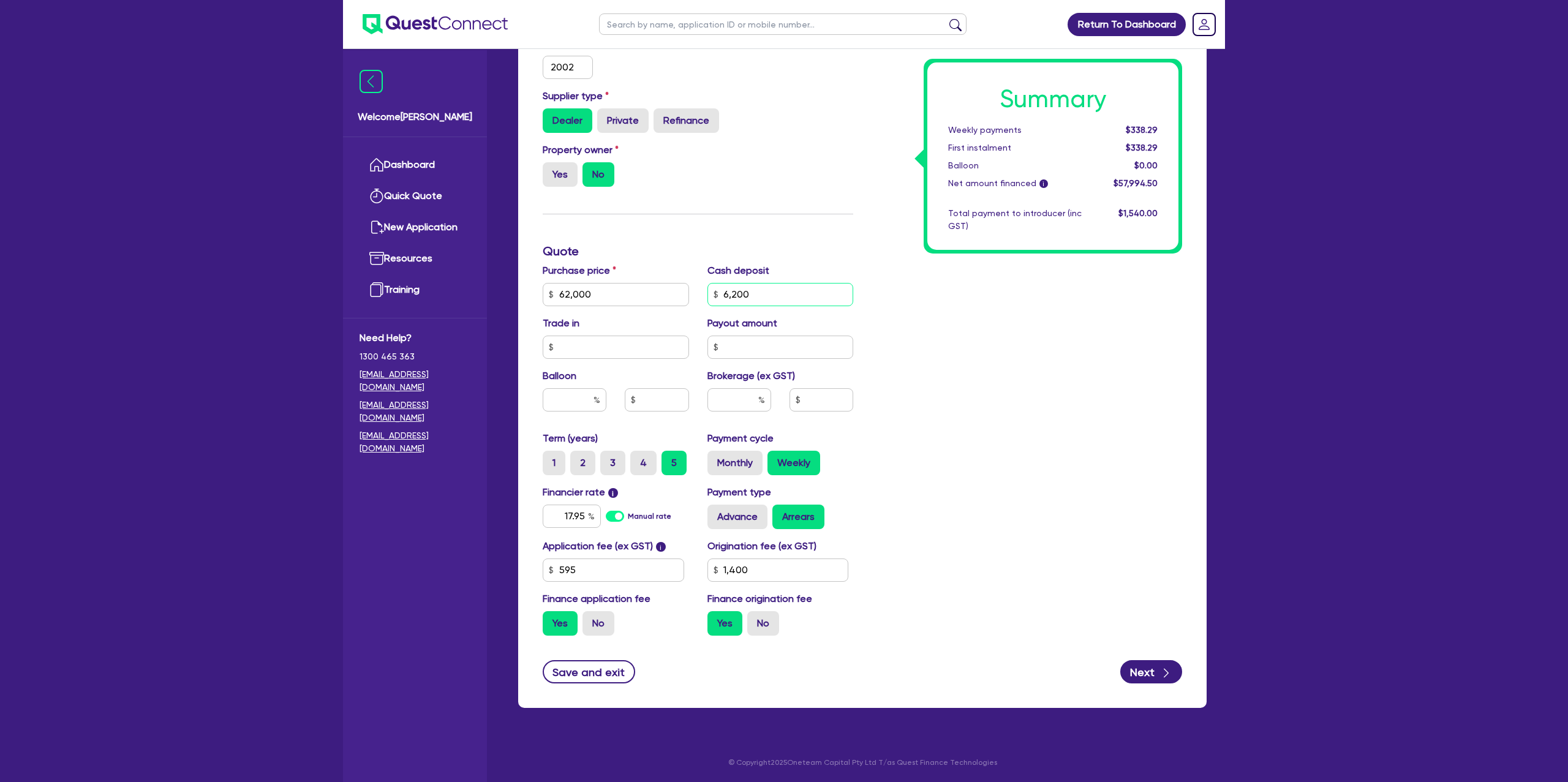
click at [780, 298] on input "6,200" at bounding box center [781, 295] width 147 height 24
type input "62,000"
type input "620"
type input "1,400"
type input "62,000"
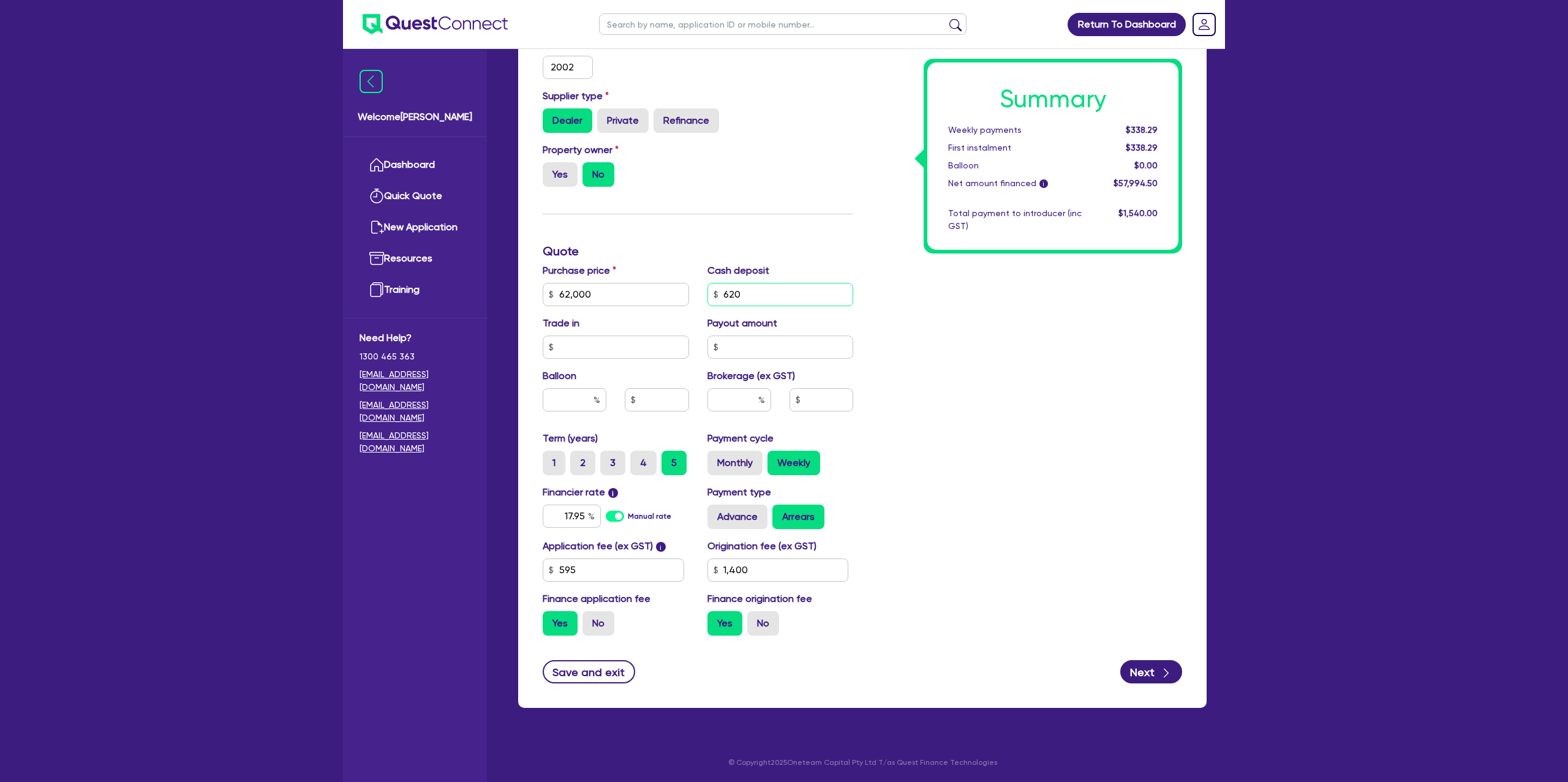
type input "62"
type input "1,400"
type input "62,000"
type input "6"
type input "1,400"
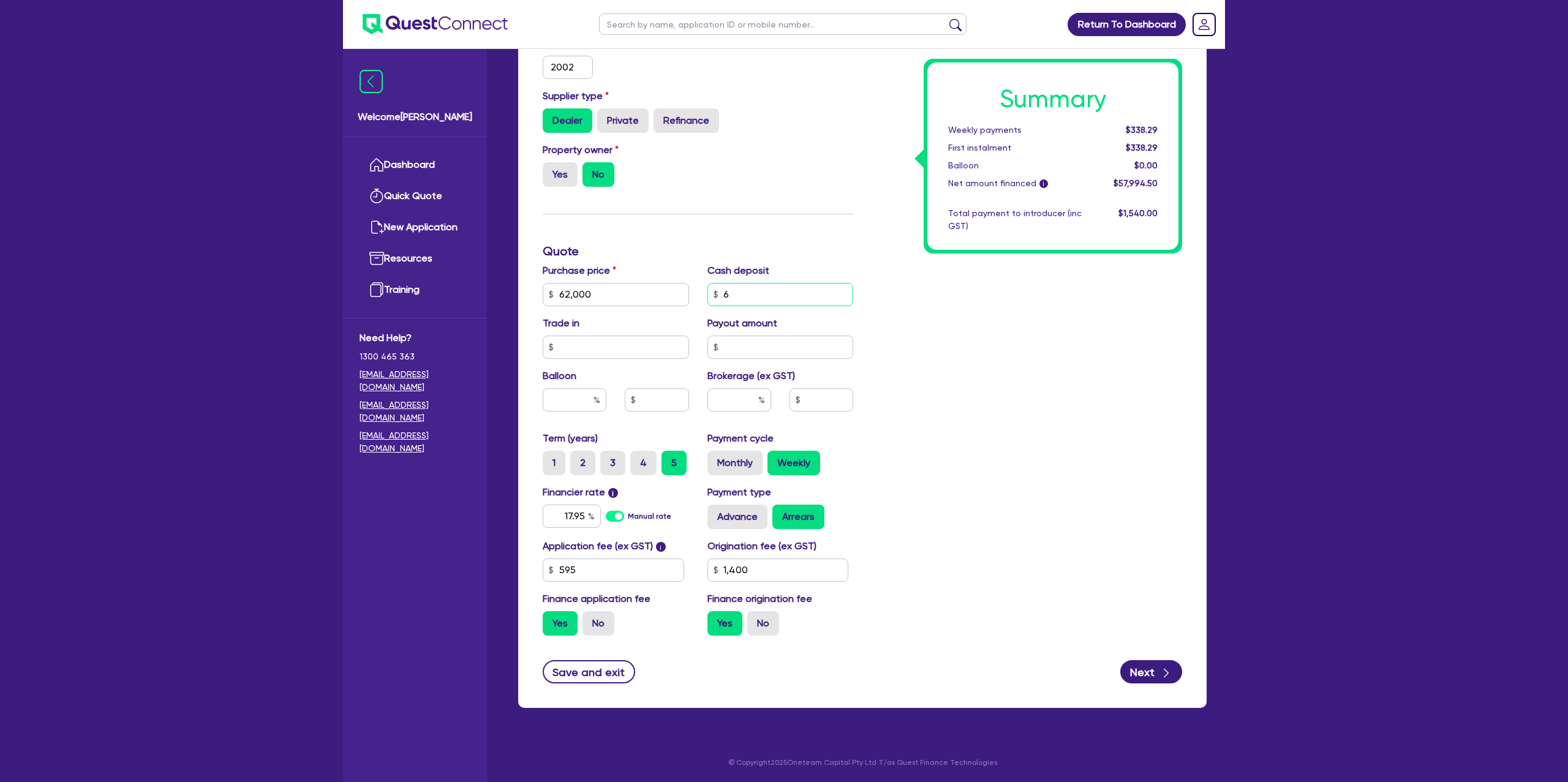
type input "62,000"
type input "1,400"
type input "62,000"
type input "3"
type input "1,400"
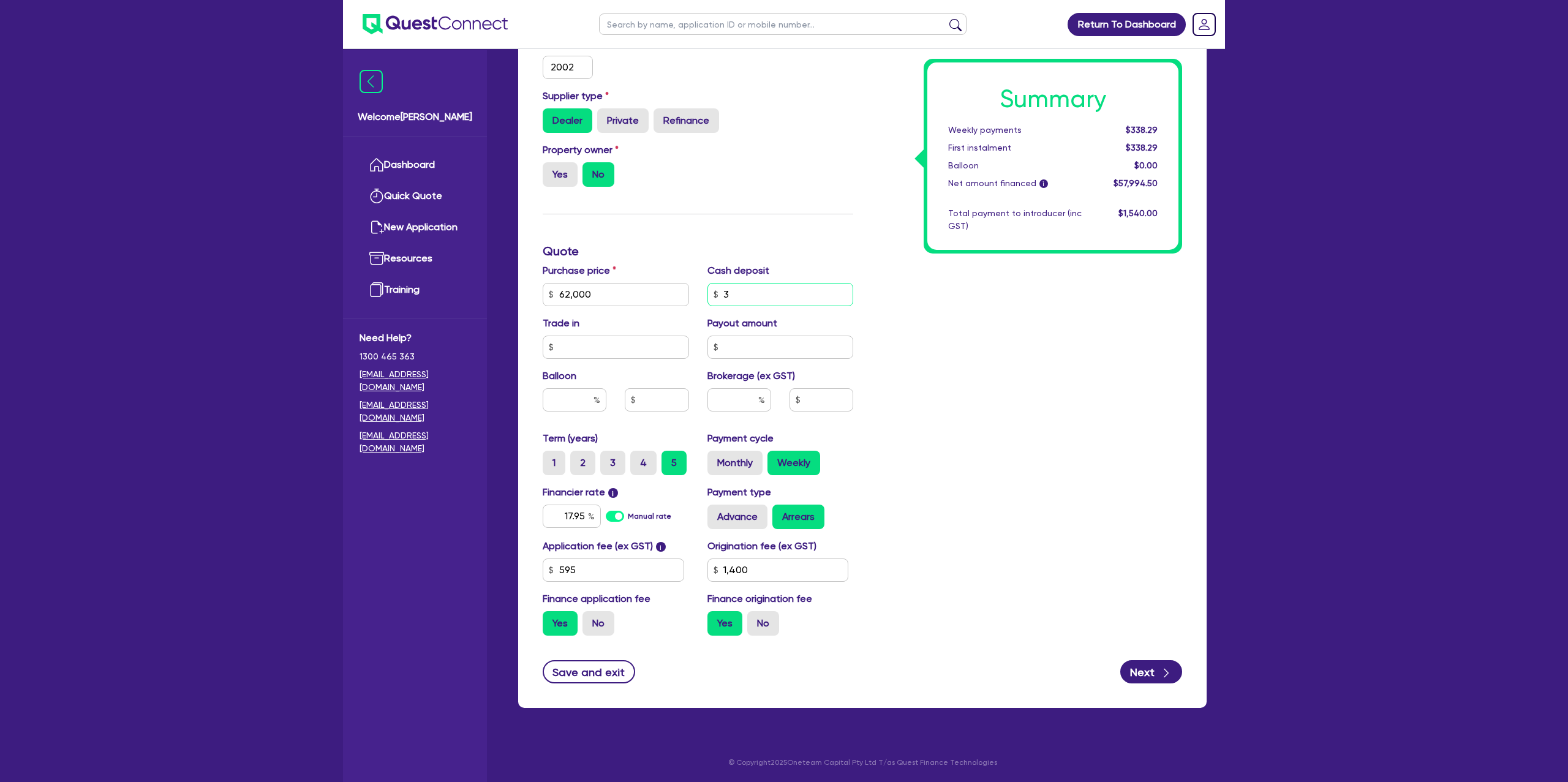
type input "62,000"
type input "31"
type input "1,400"
type input "62,000"
type input "310"
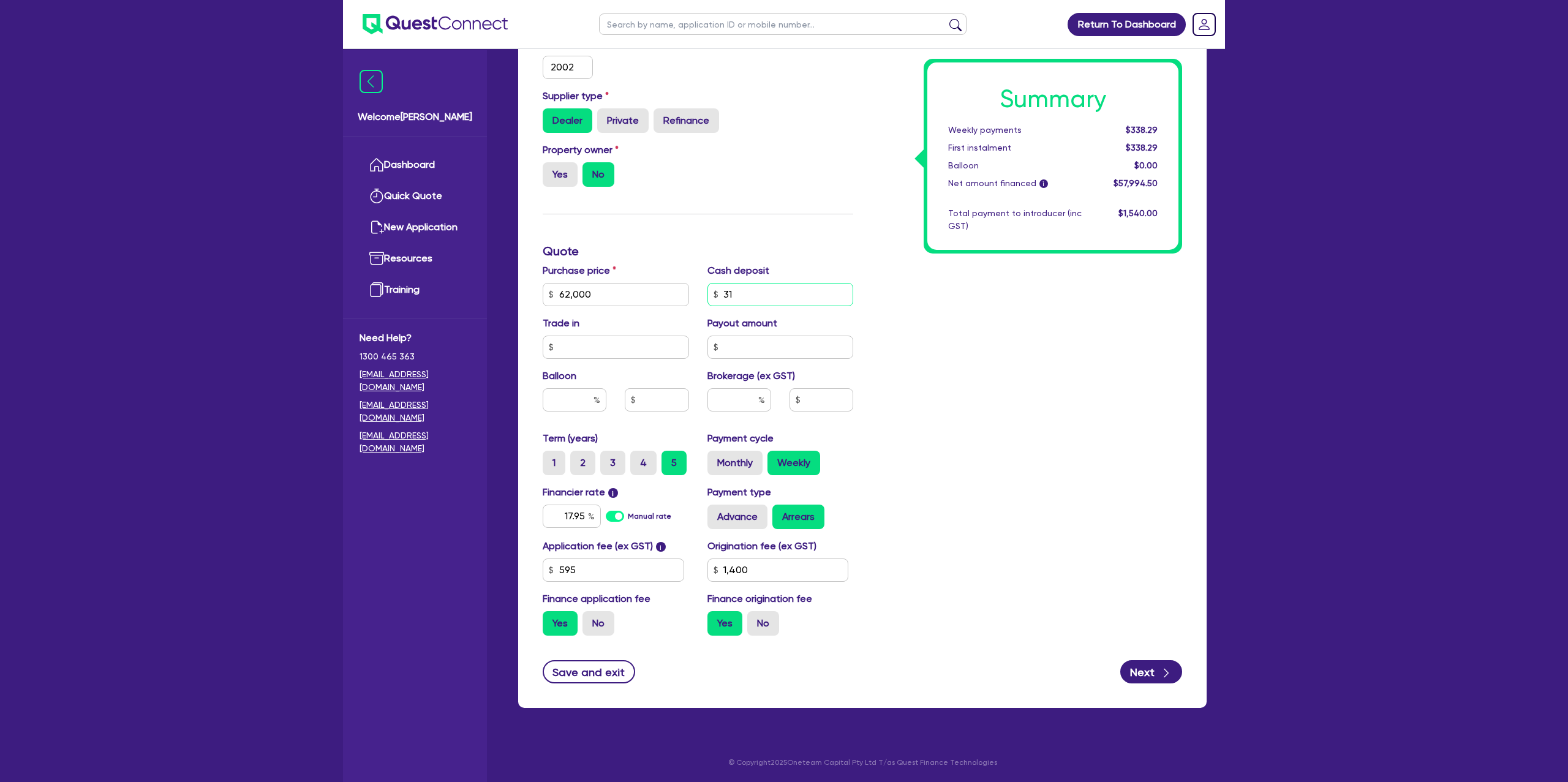
type input "1,400"
type input "62,000"
type input "3,100"
type input "1,400"
type input "62,000"
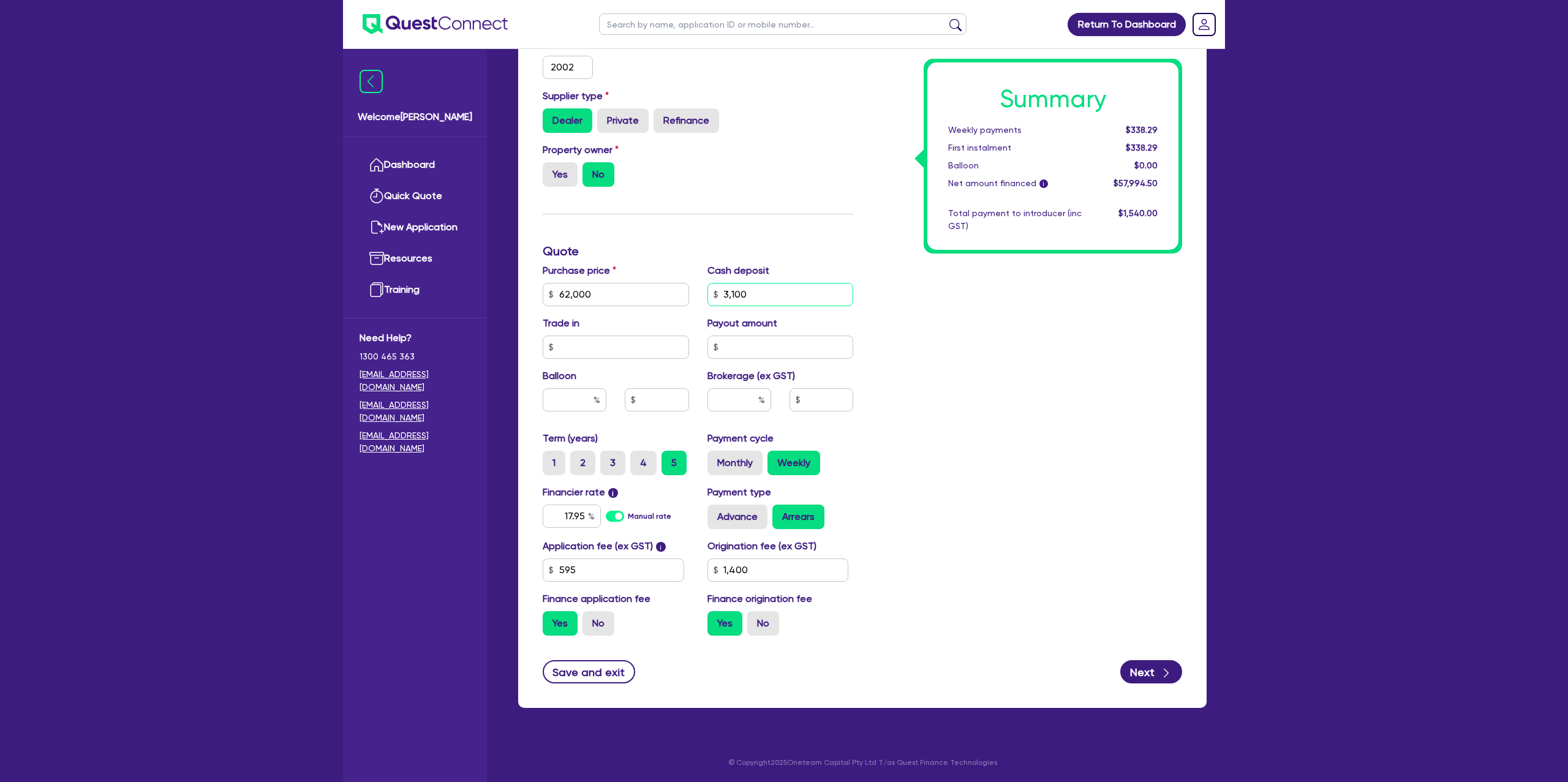
type input "310"
type input "1,400"
type input "62,000"
type input "31"
type input "1,400"
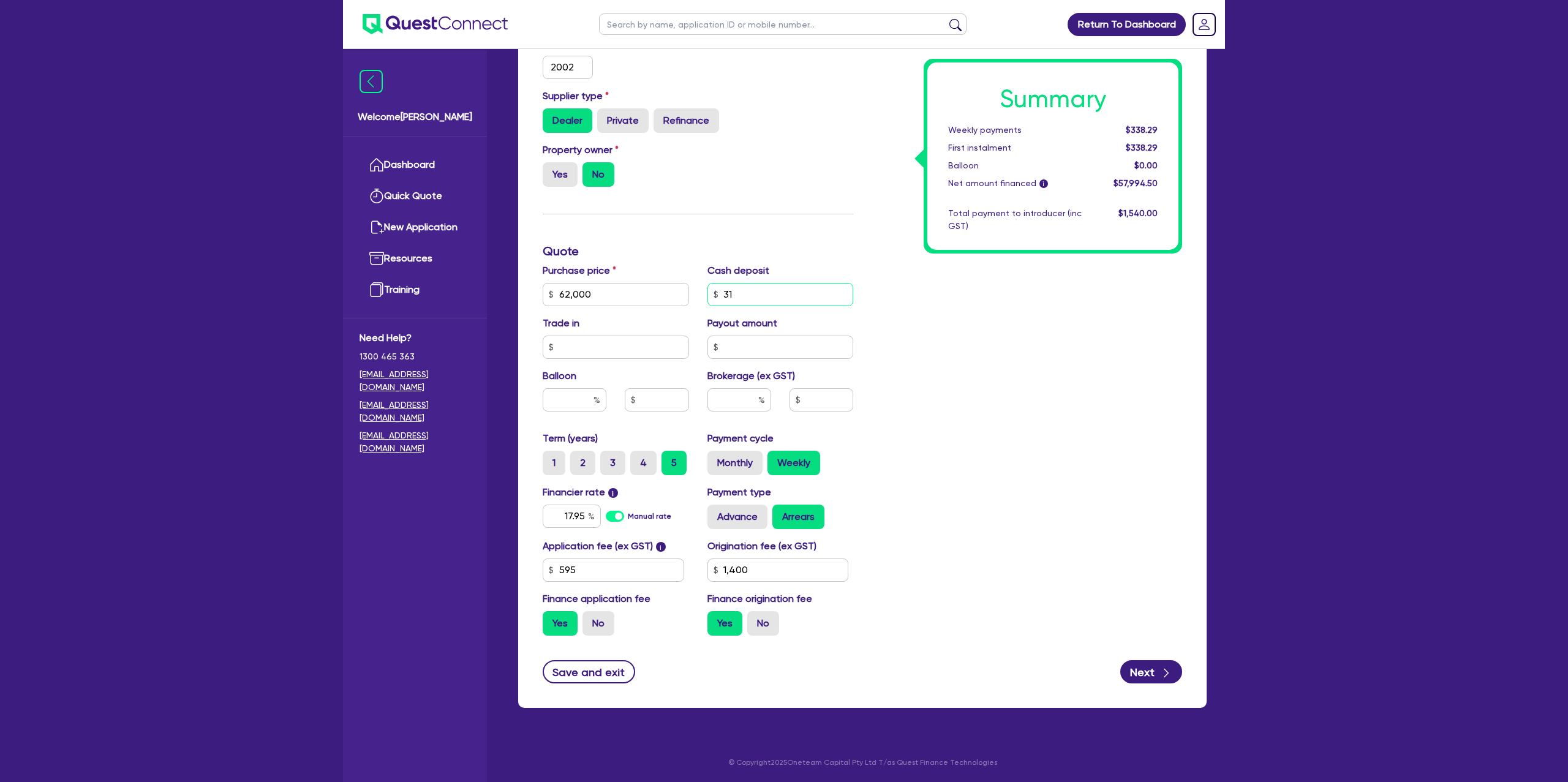
type input "62,000"
type input "3"
type input "1,400"
type input "62,000"
type input "1,400"
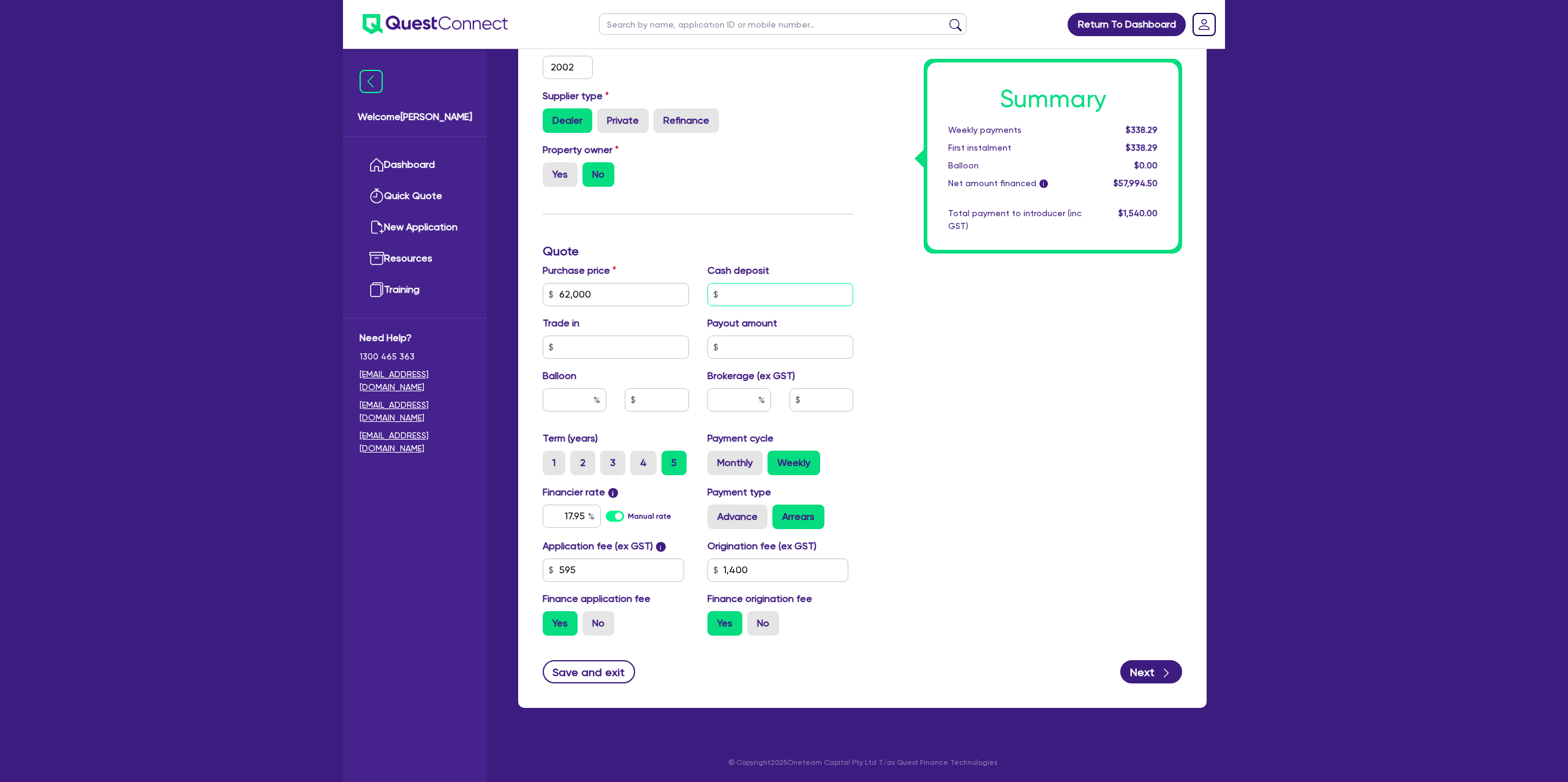
type input "62,000"
type input "3"
type input "1,400"
type input "62,000"
type input "32"
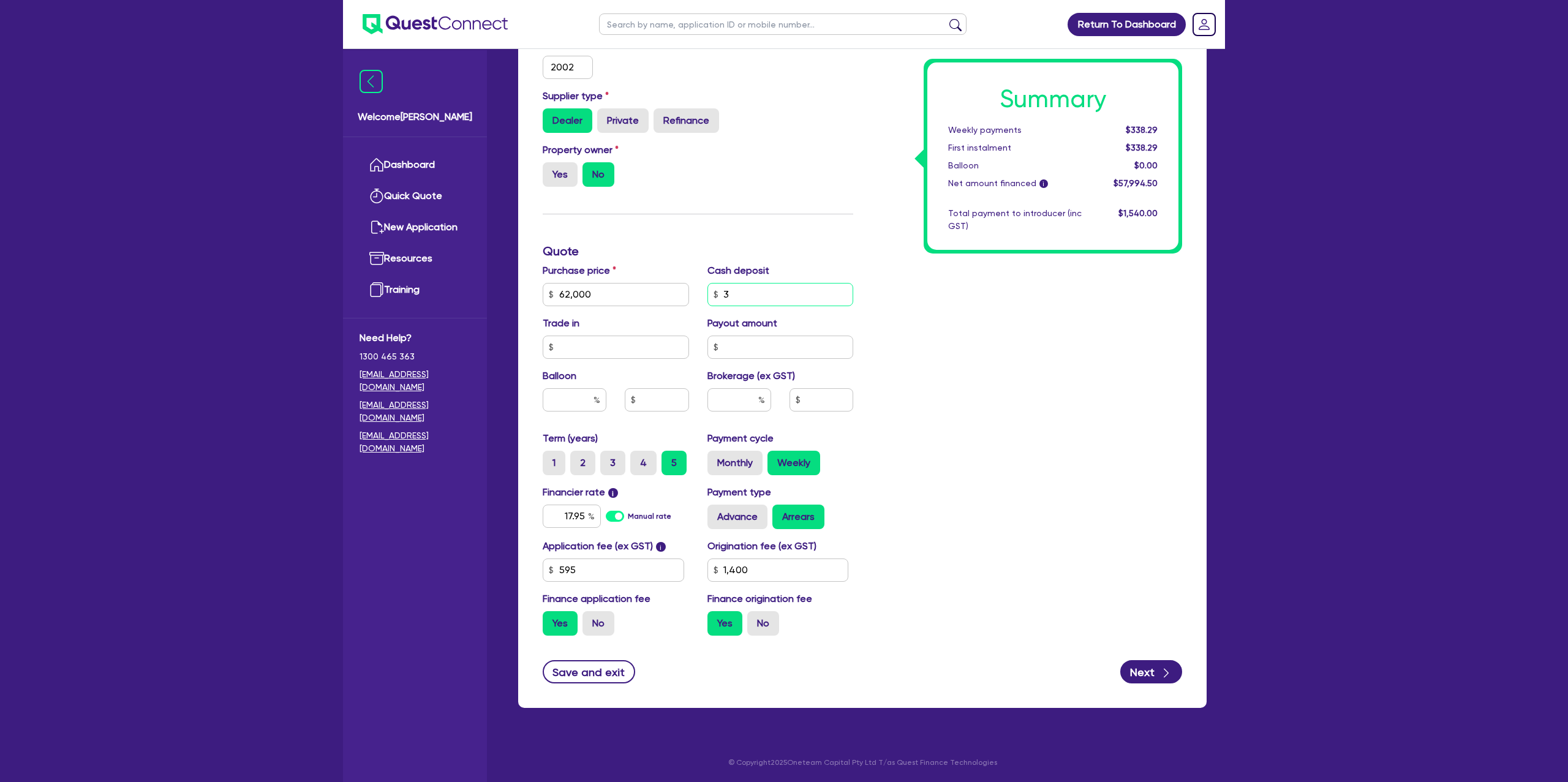
type input "1,400"
type input "62,000"
type input "320"
type input "1,400"
type input "62,000"
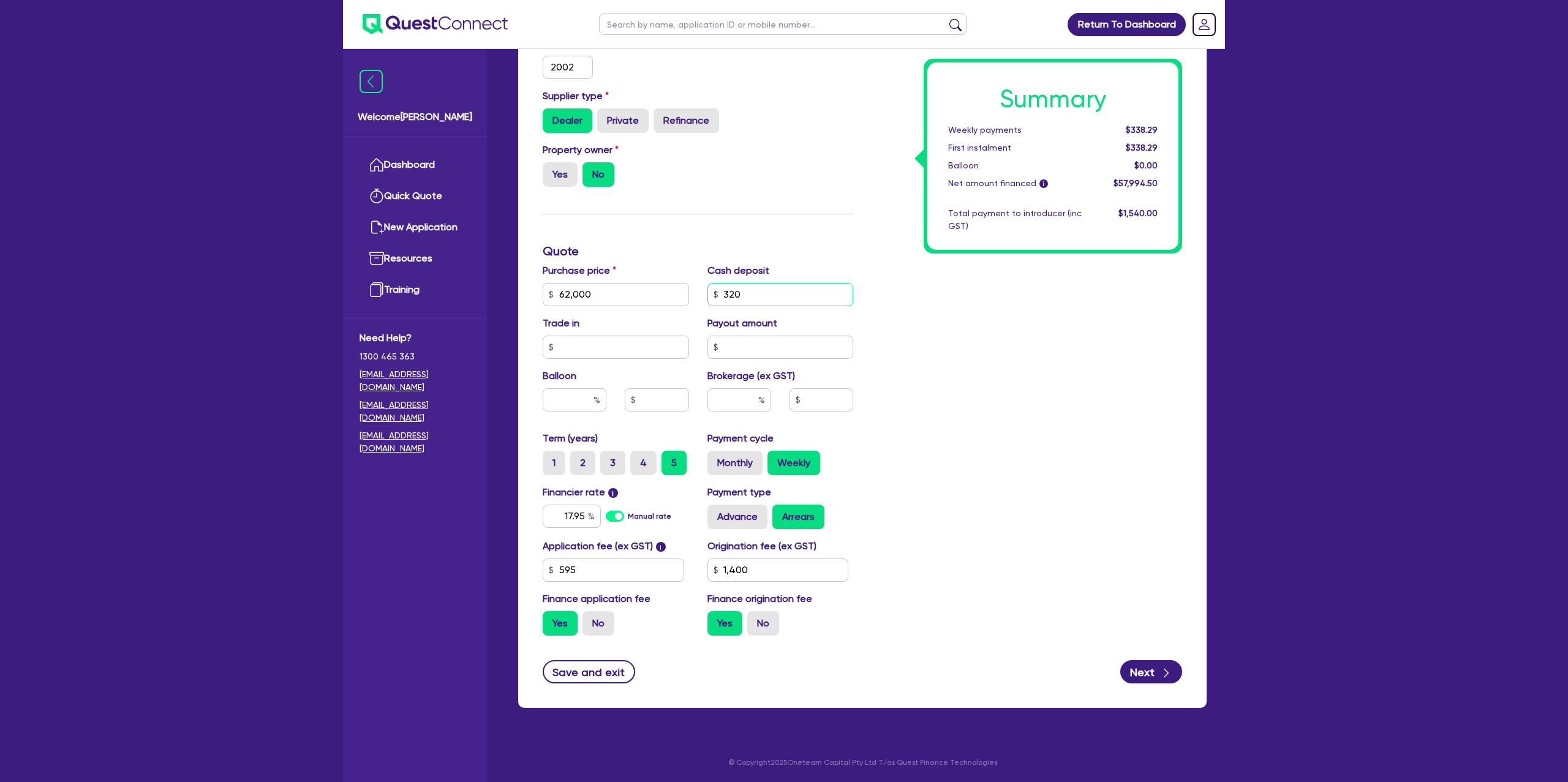
type input "32"
type input "1,400"
type input "62,000"
type input "3"
type input "1,400"
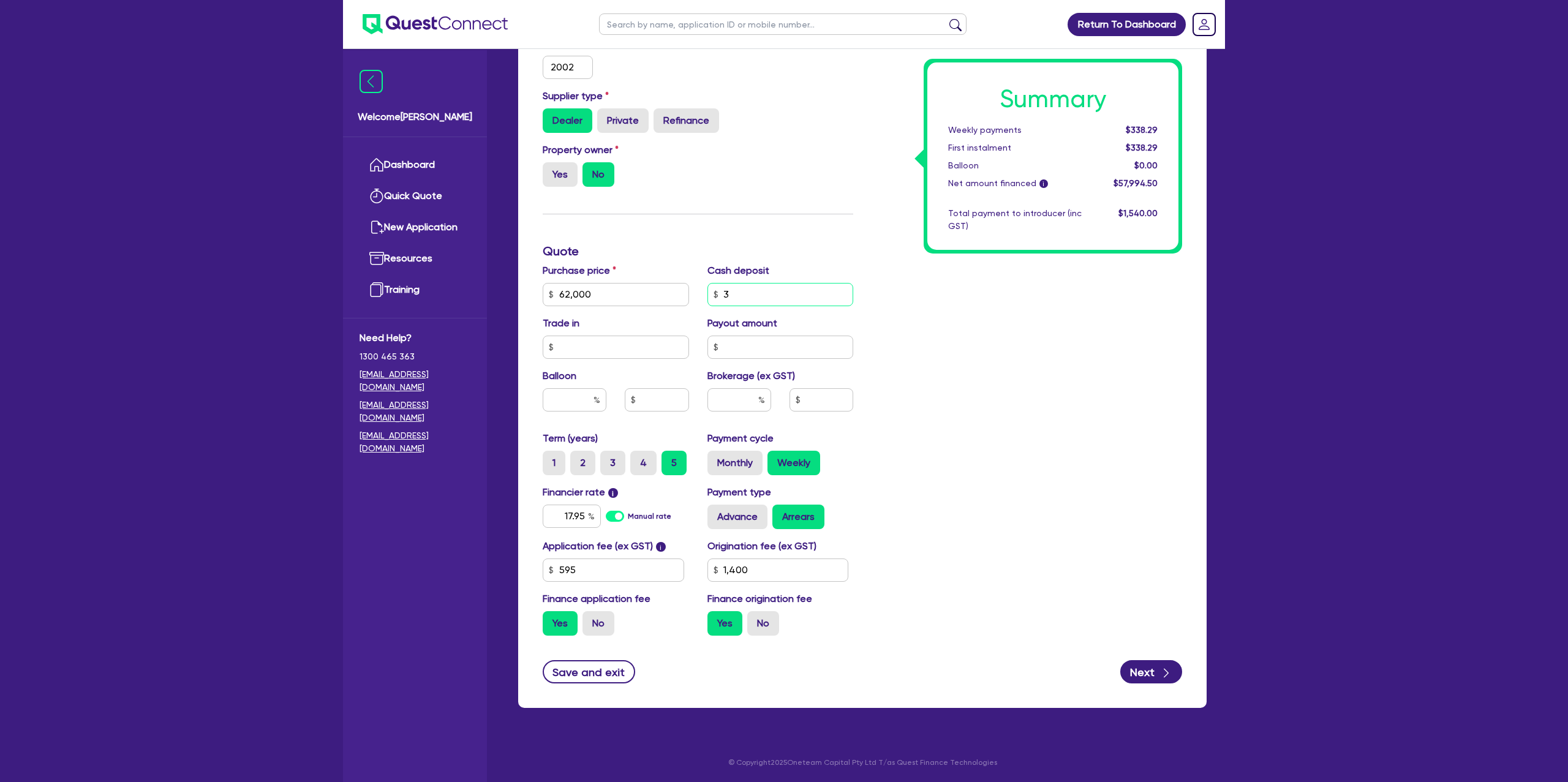
type input "62,000"
type input "1,400"
type input "62,000"
type input "1,400"
type input "62,000"
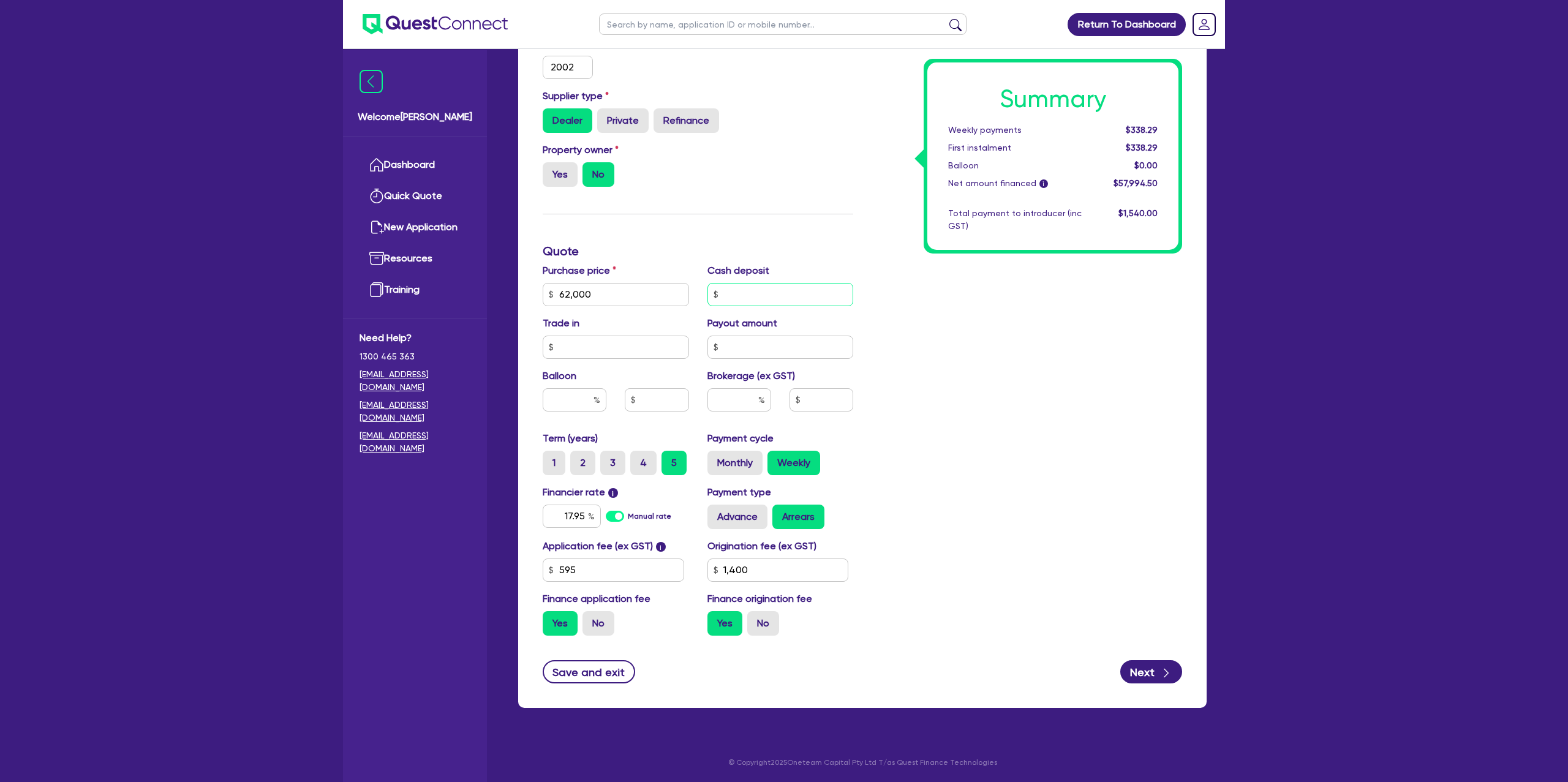
type input "3"
type input "1,400"
type input "62,000"
type input "32"
type input "1,400"
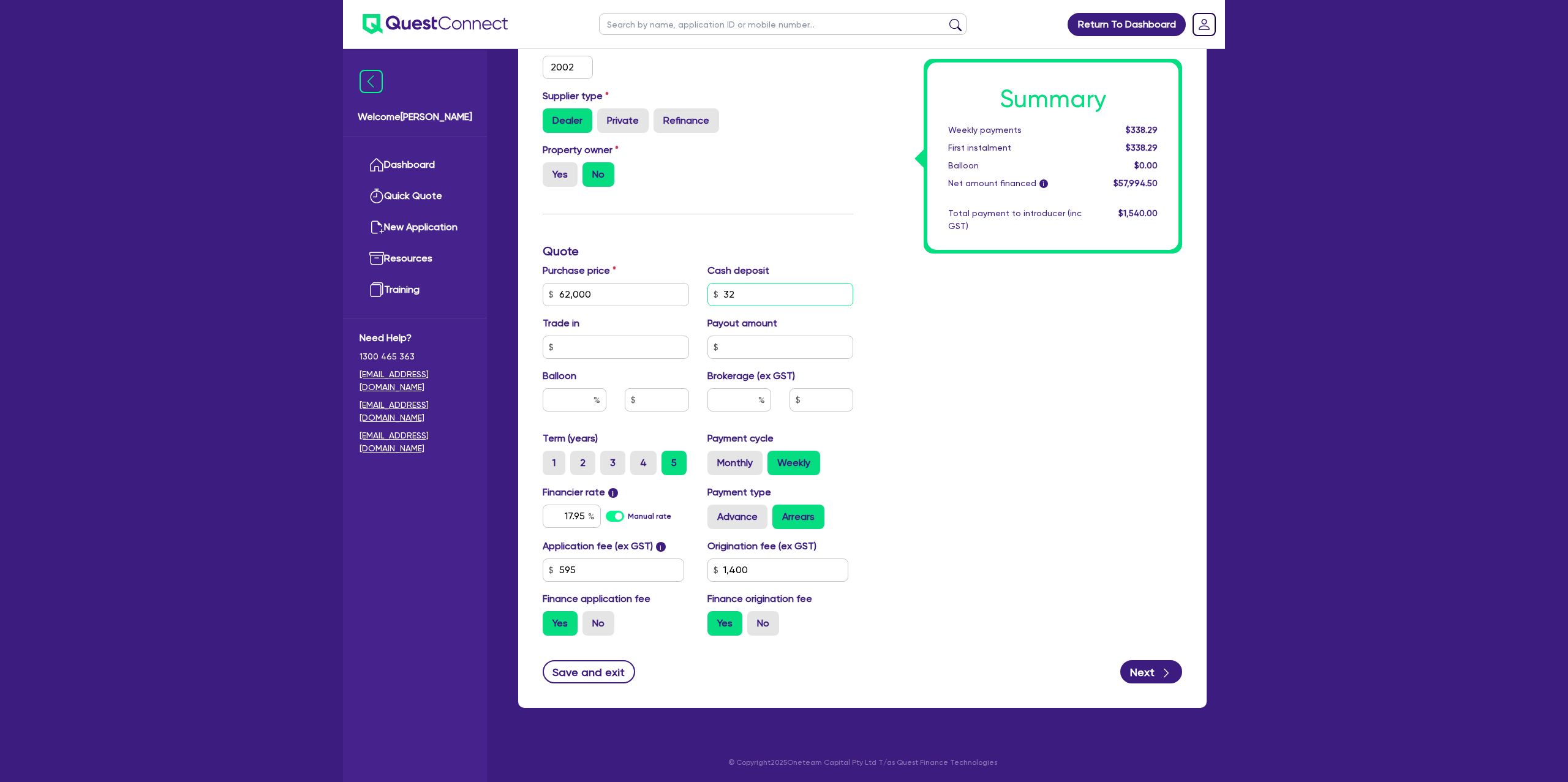
type input "62,000"
type input "3"
type input "1,400"
type input "62,000"
type input "1,400"
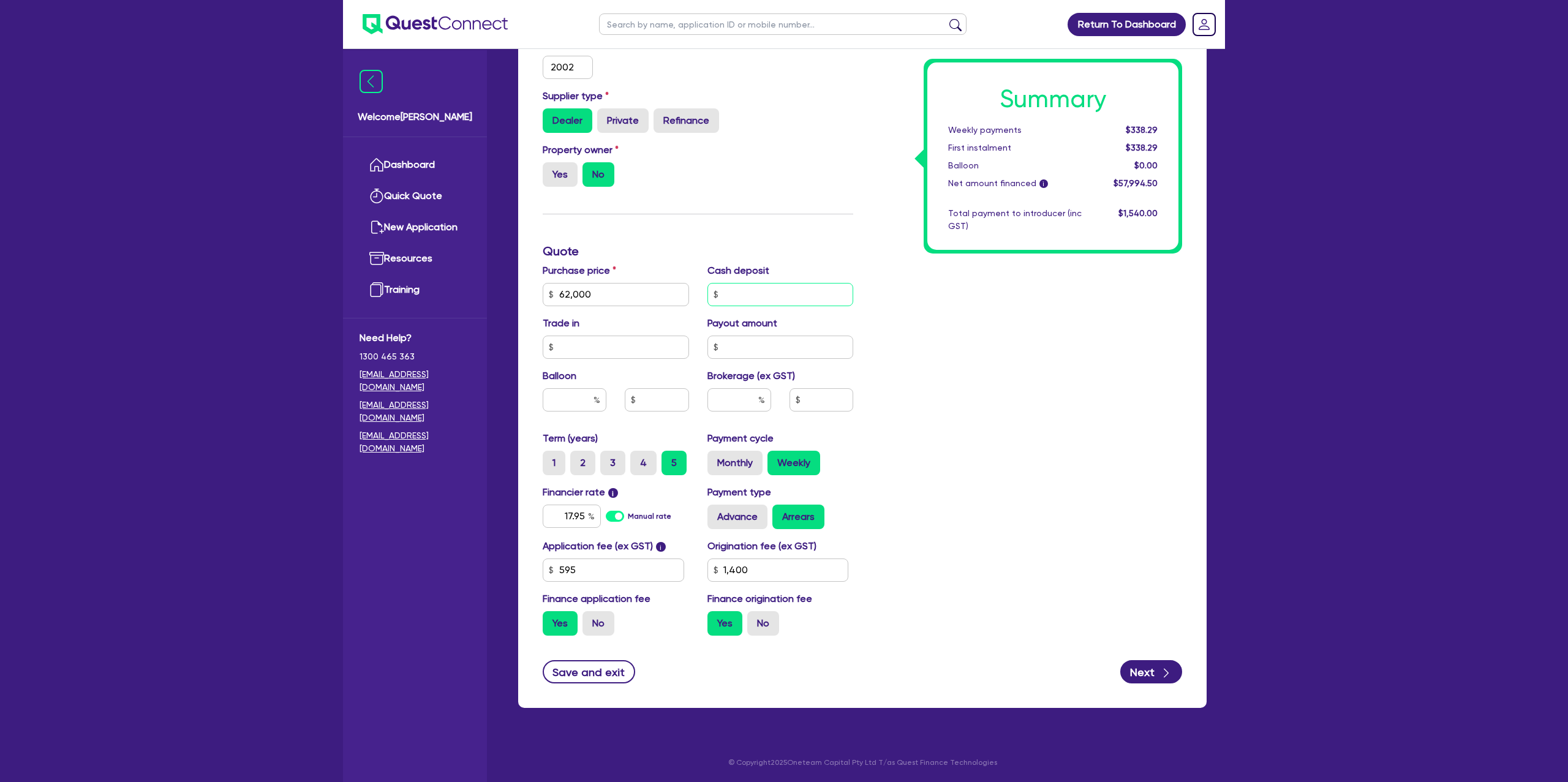
type input "62,000"
type input "3"
type input "1,400"
type input "62,000"
type input "32"
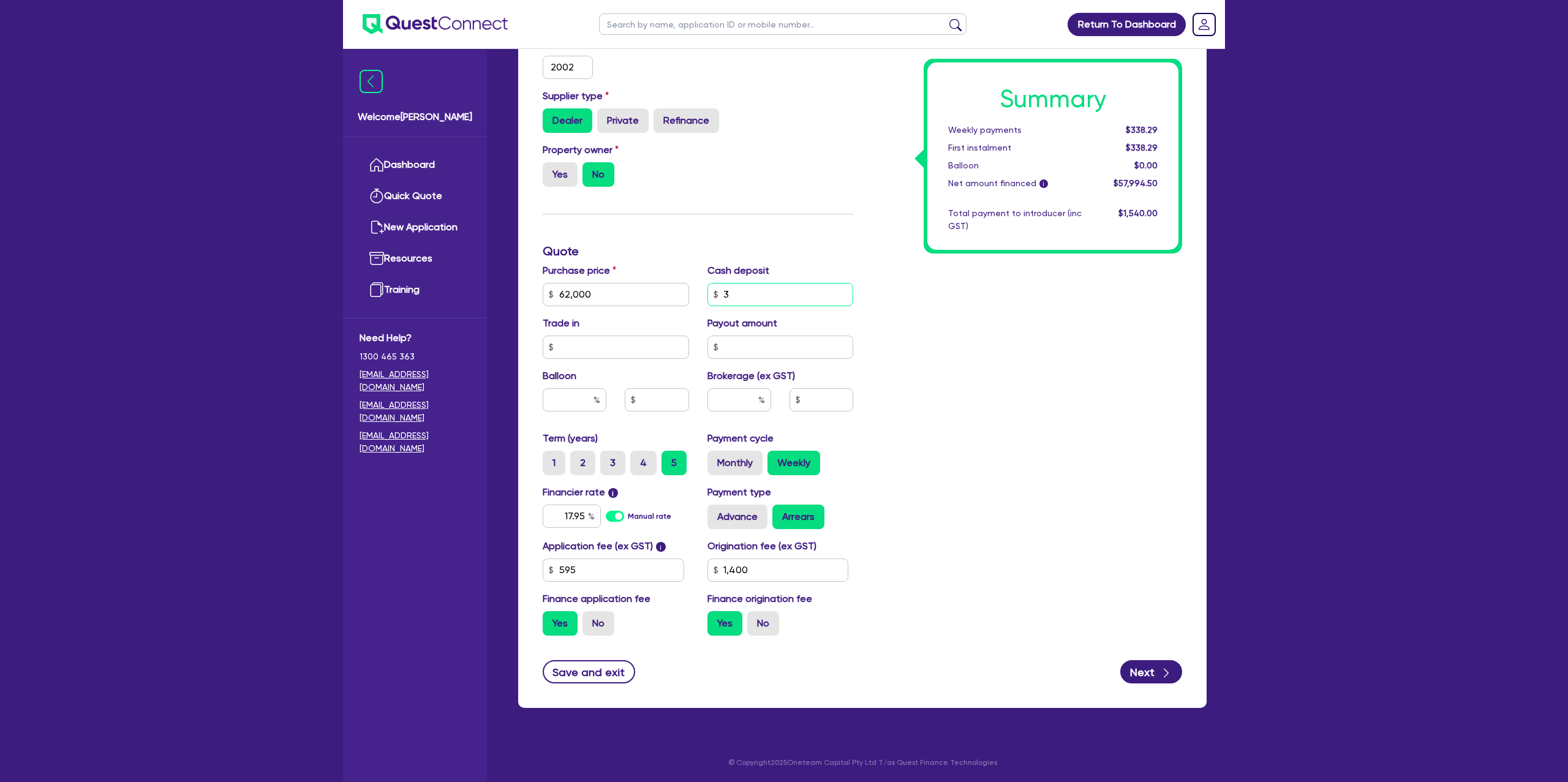
type input "1,400"
type input "62,000"
type input "320"
type input "1,400"
type input "62,000"
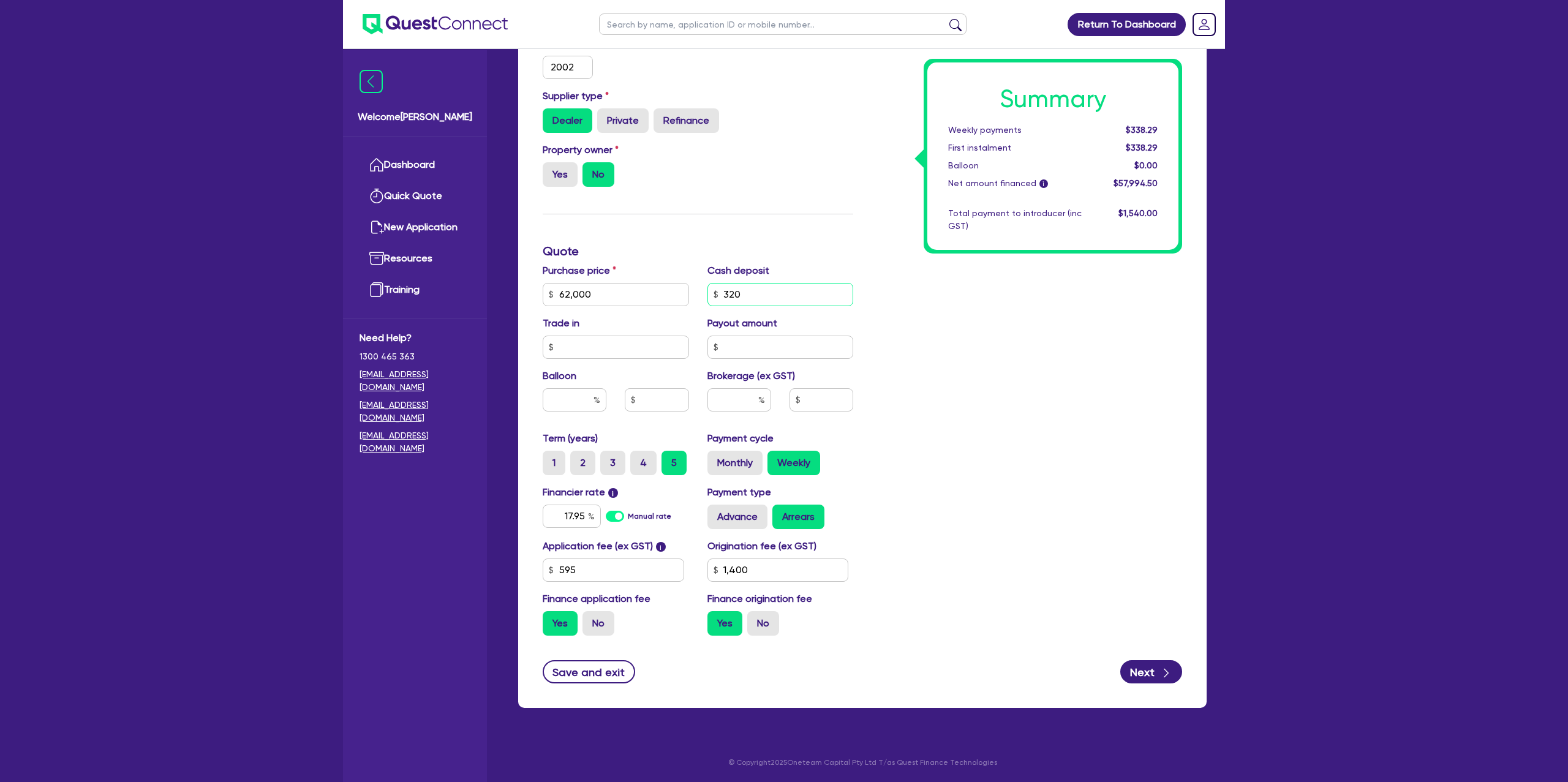
type input "32"
type input "1,400"
type input "62,000"
type input "3"
type input "1,400"
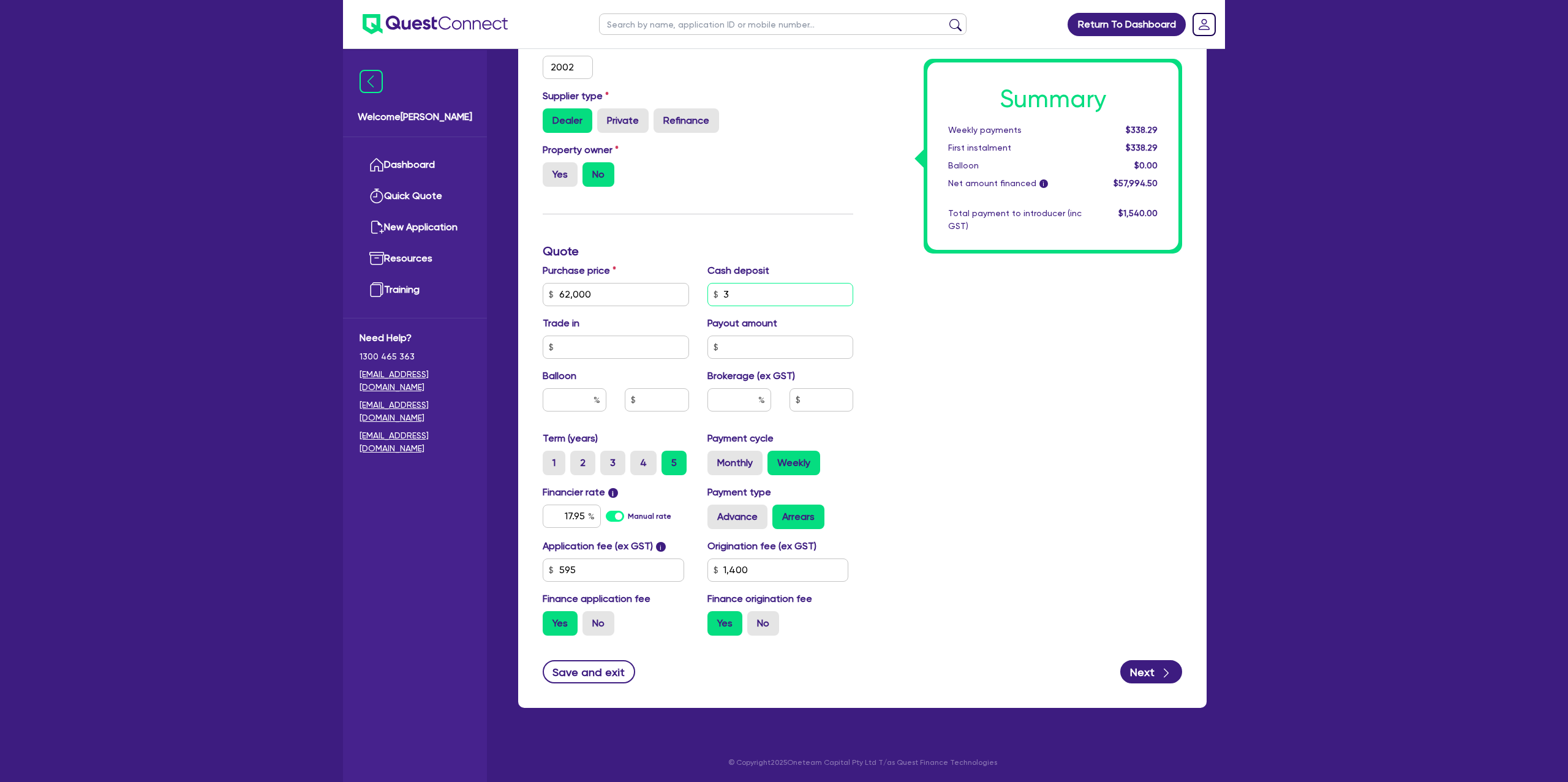
type input "62,000"
type input "1,400"
type input "62,000"
type input "6"
type input "1,400"
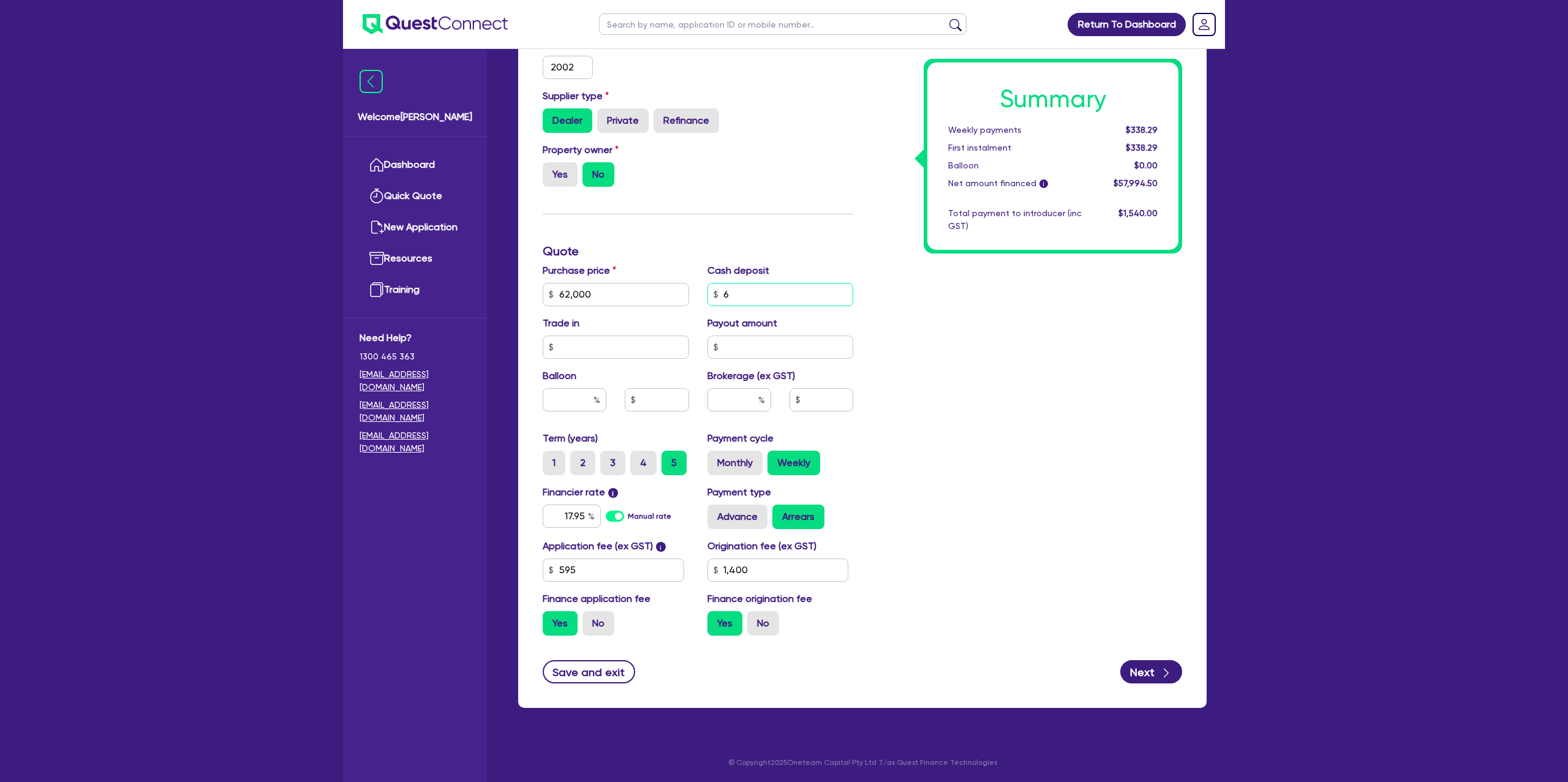
type input "62,000"
type input "62"
type input "1,400"
type input "62,000"
type input "620"
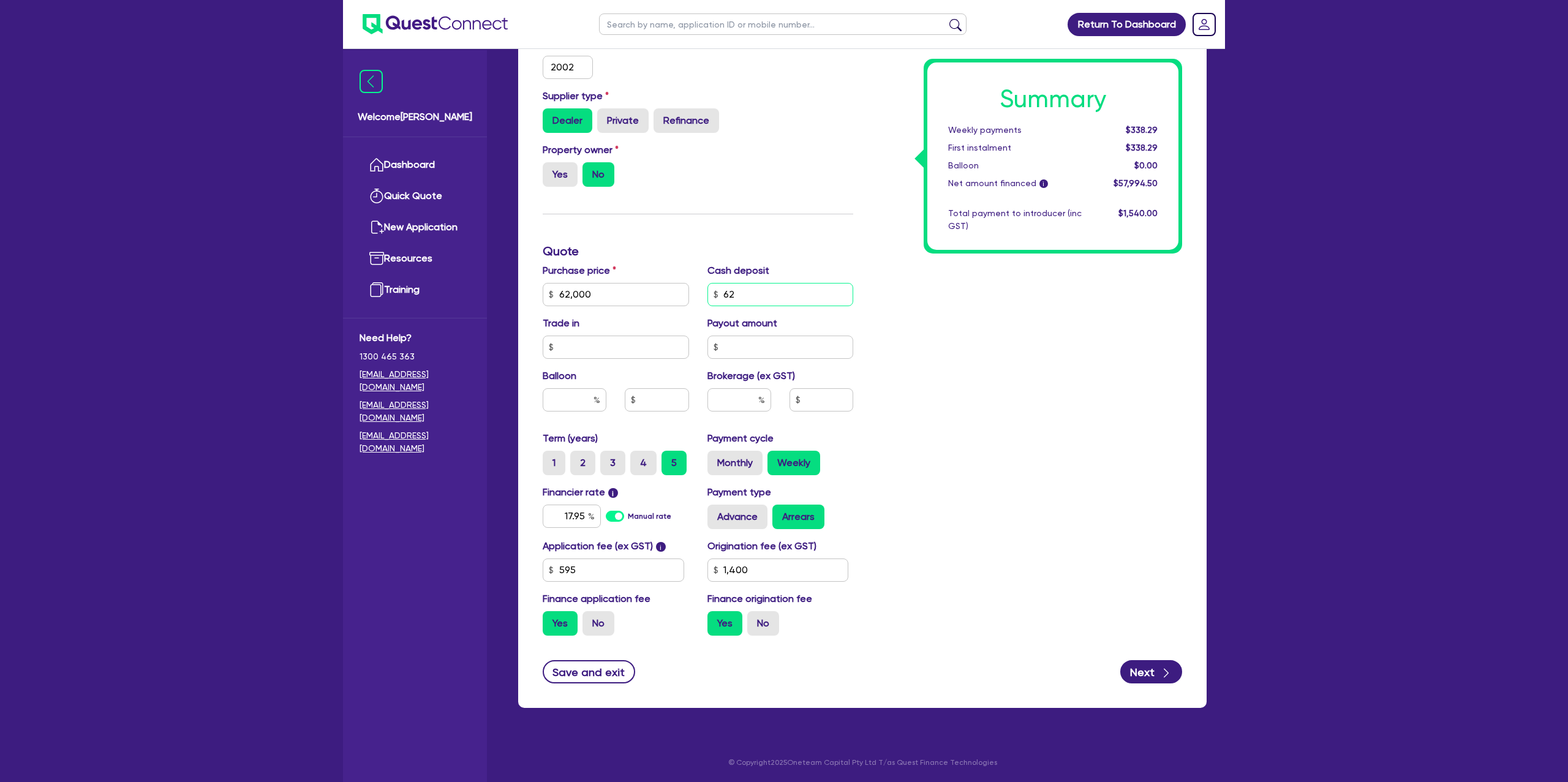
type input "1,400"
type input "62,000"
type input "6,200"
type input "1,400"
type input "62,000"
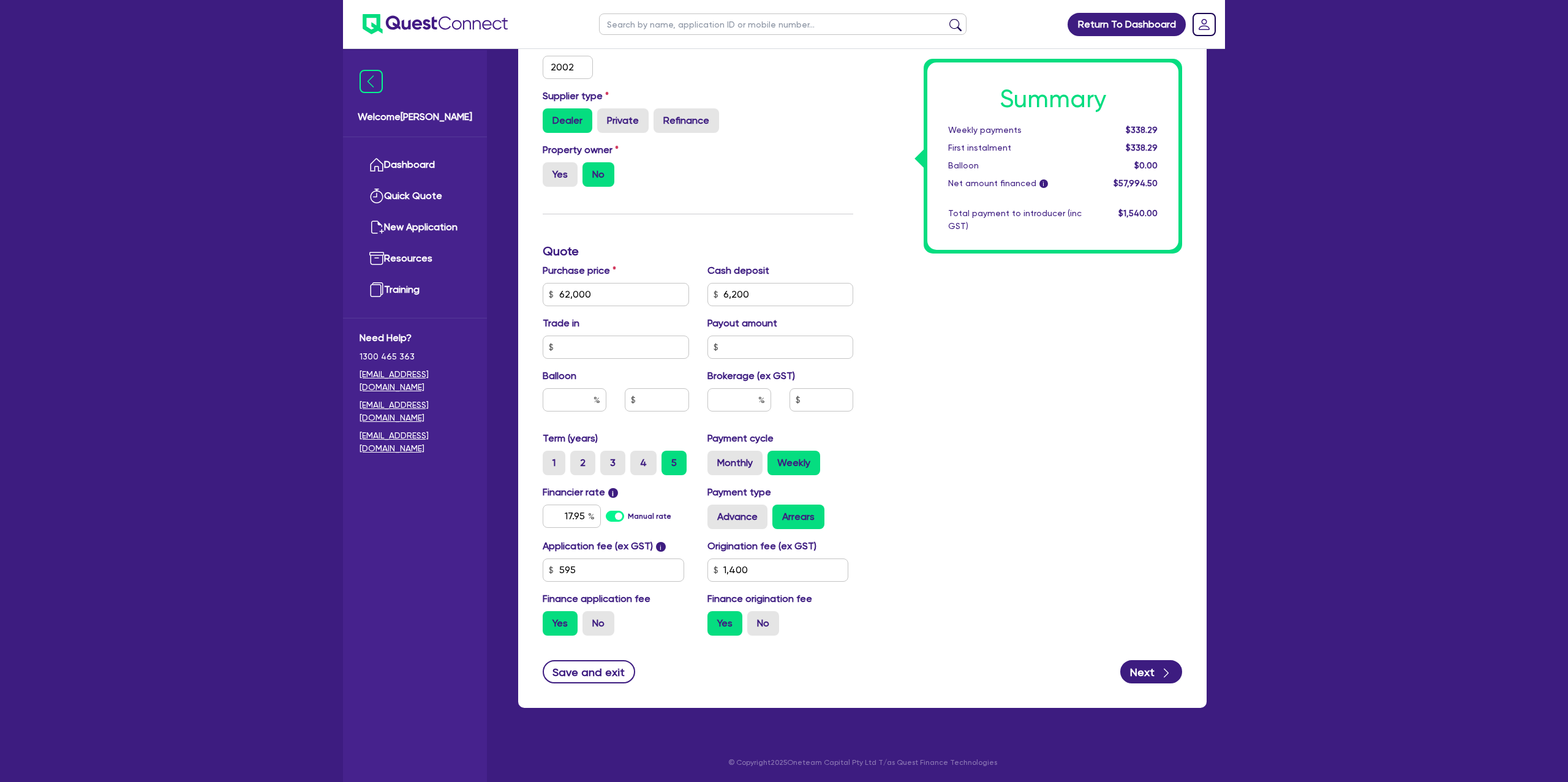
type input "1,400"
type input "62,000"
type input "1,400"
click at [1084, 280] on div "Summary Weekly payments Calculating... First instalment Calculating... Balloon …" at bounding box center [1027, 251] width 329 height 788
drag, startPoint x: 1126, startPoint y: 128, endPoint x: 1167, endPoint y: 129, distance: 41.0
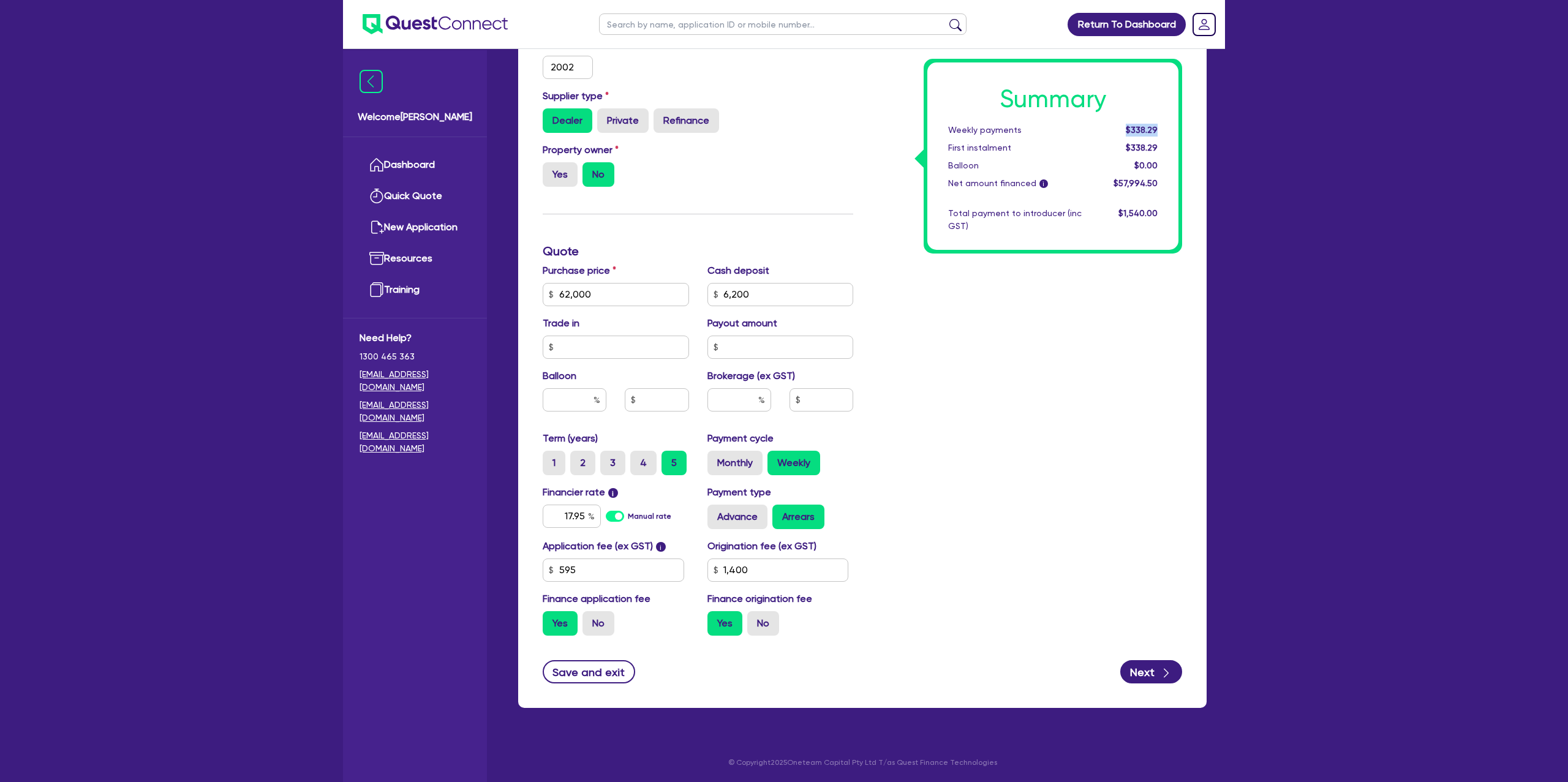
click at [1167, 129] on div "Summary Weekly payments $338.29 First instalment $338.29 Balloon $0.00 Net amou…" at bounding box center [1053, 155] width 251 height 187
click at [764, 300] on input "6,200" at bounding box center [781, 295] width 147 height 24
type input "62,000"
type input "620"
type input "1,400"
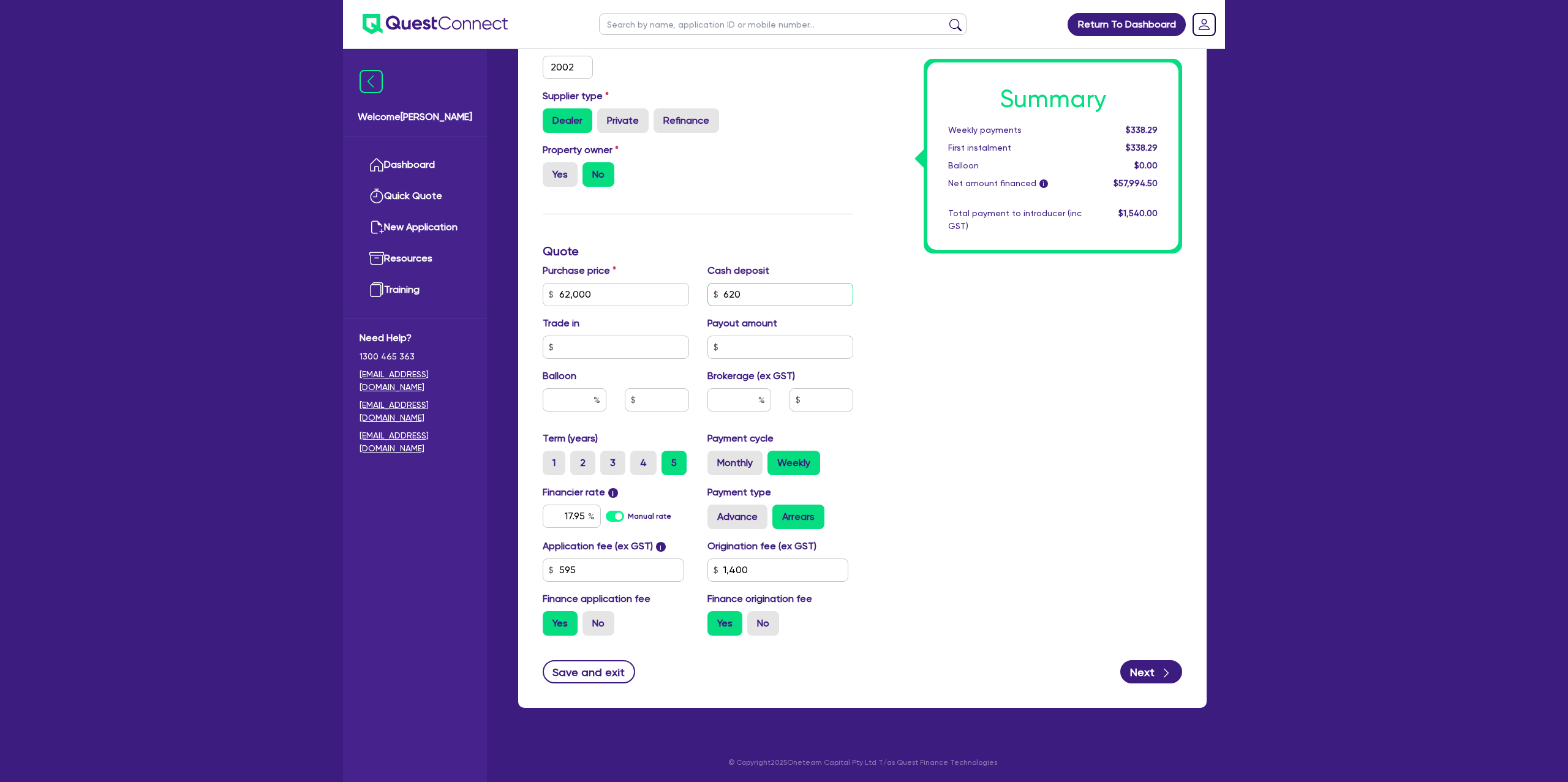
type input "62,000"
type input "62"
type input "1,400"
type input "62,000"
type input "6"
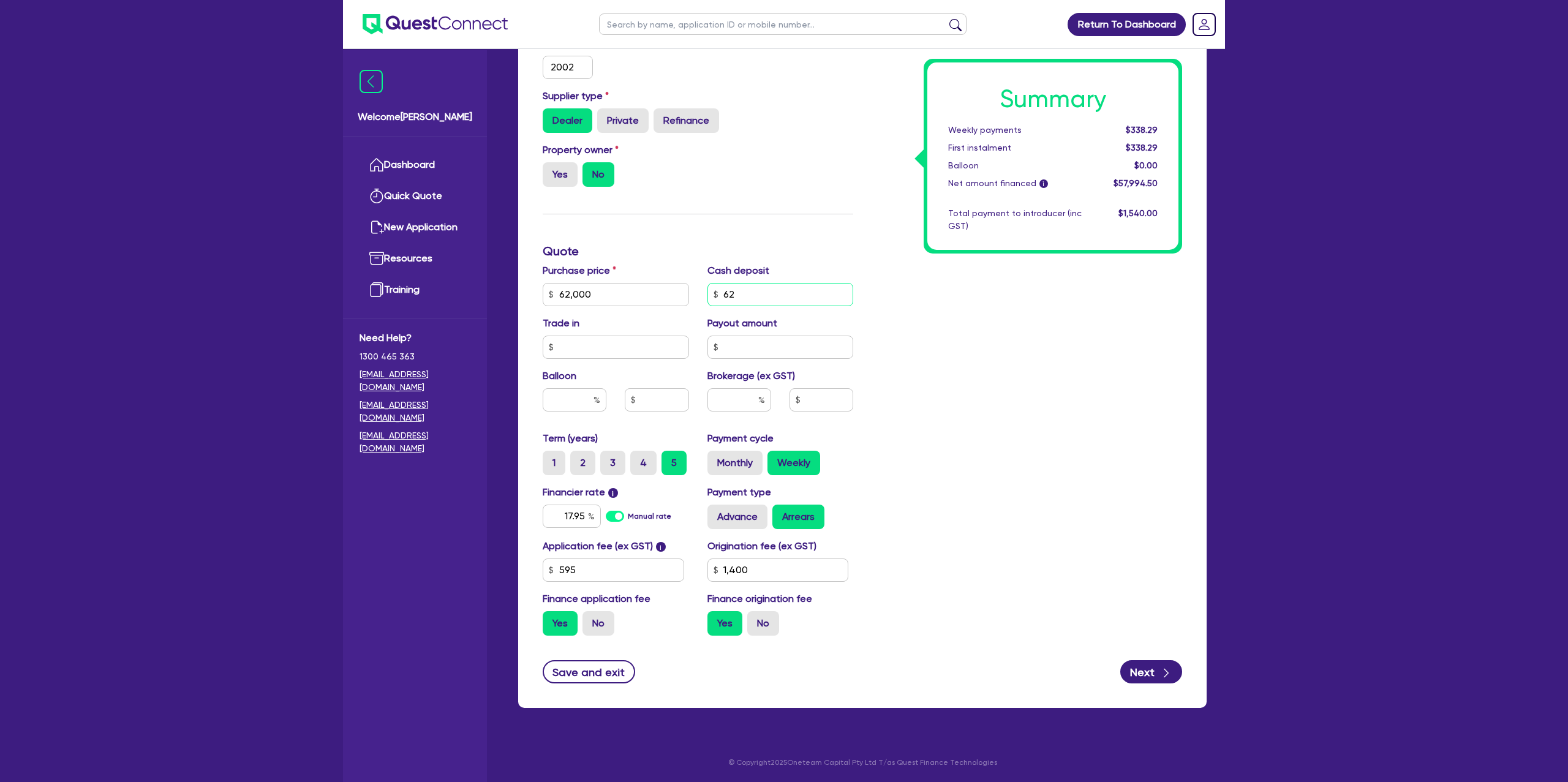
type input "1,400"
type input "62,000"
type input "1,400"
click at [1196, 295] on div "Funding Options Who will be funding this deal? Select I will fund 100% I will c…" at bounding box center [861, 280] width 688 height 857
click at [1183, 123] on div "Summary Weekly payments $356.38 First instalment $356.38 Balloon $0.00 Net amou…" at bounding box center [1027, 251] width 329 height 788
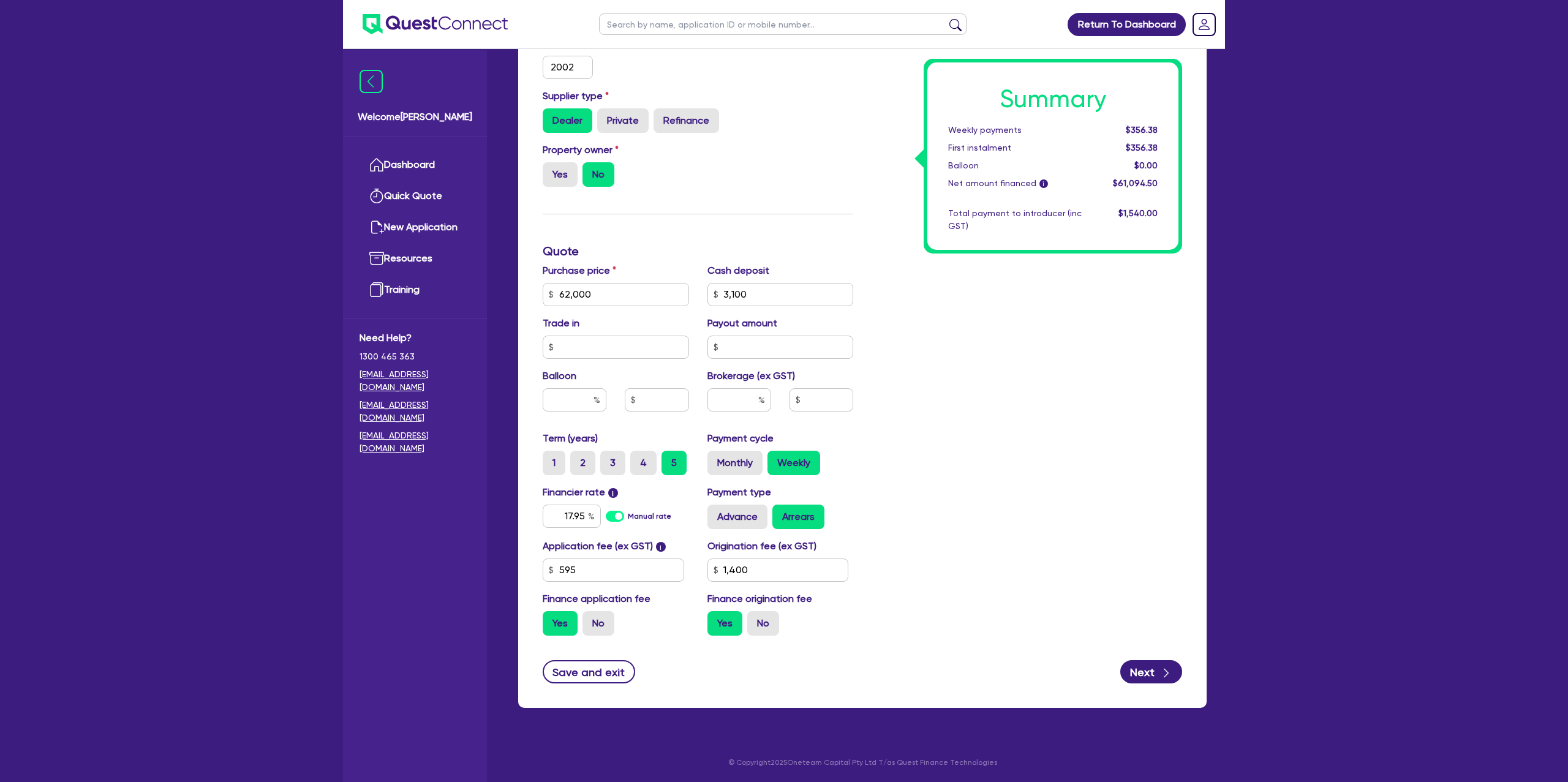
drag, startPoint x: 1093, startPoint y: 290, endPoint x: 1103, endPoint y: 288, distance: 10.2
click at [1103, 288] on div "Summary Weekly payments $356.38 First instalment $356.38 Balloon $0.00 Net amou…" at bounding box center [1027, 251] width 329 height 788
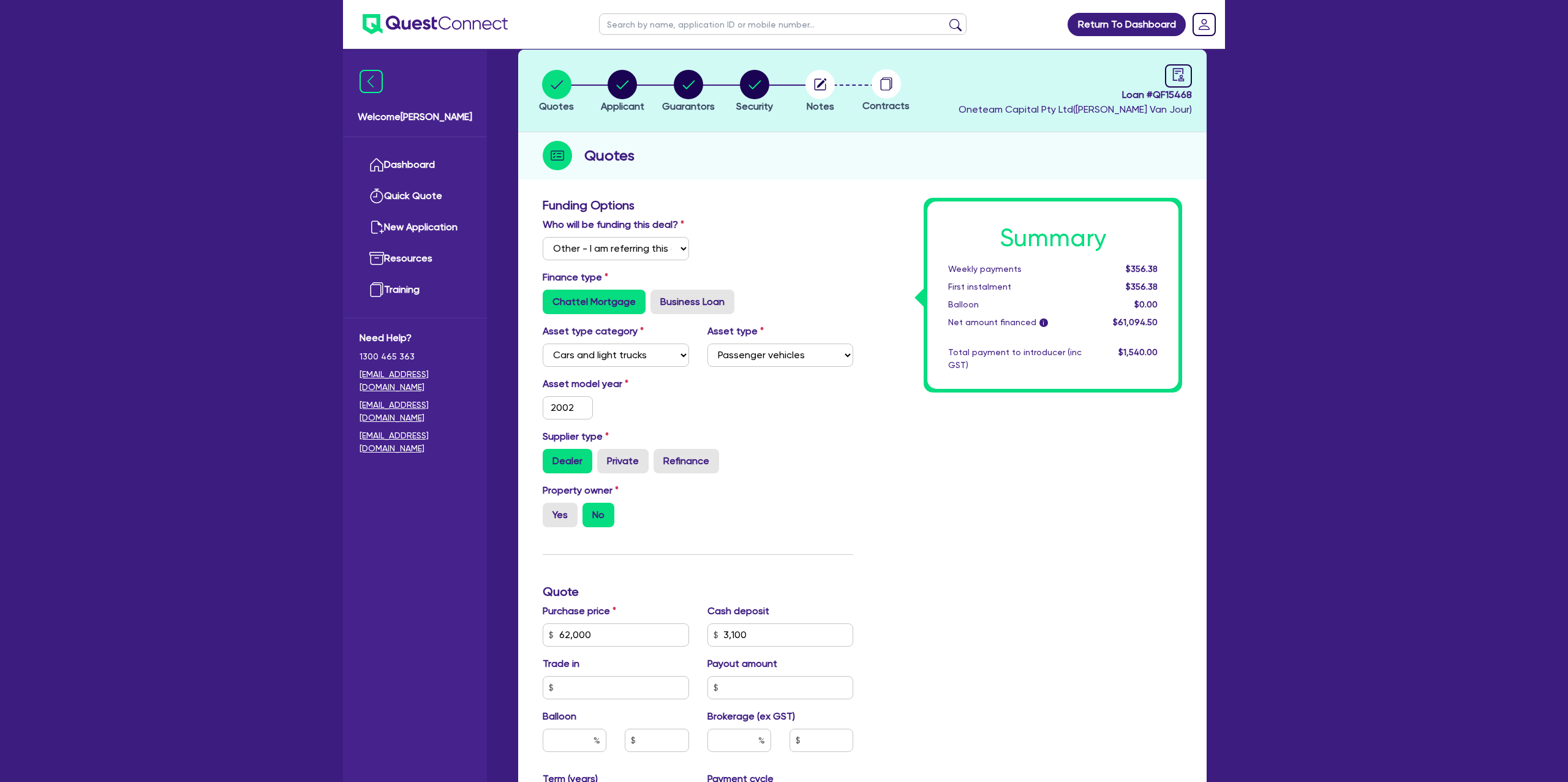
scroll to position [0, 0]
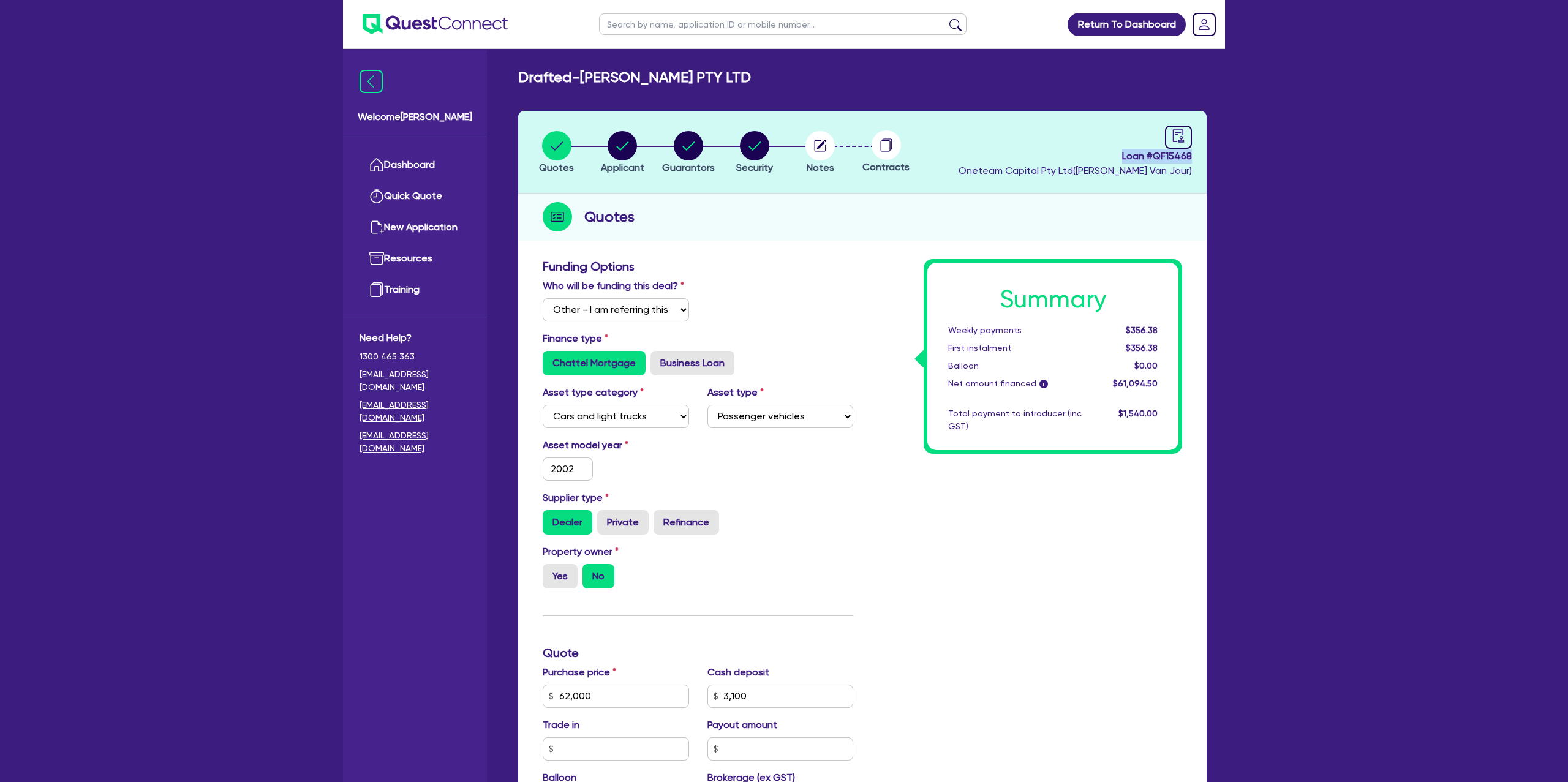
drag, startPoint x: 1192, startPoint y: 155, endPoint x: 1111, endPoint y: 158, distance: 81.1
click at [1111, 158] on header "Quotes Applicant [GEOGRAPHIC_DATA] Security Notes Contracts Loan # QF15468 Onet…" at bounding box center [861, 152] width 688 height 83
copy span "Loan # QF15468"
click at [625, 145] on icon "button" at bounding box center [623, 146] width 12 height 9
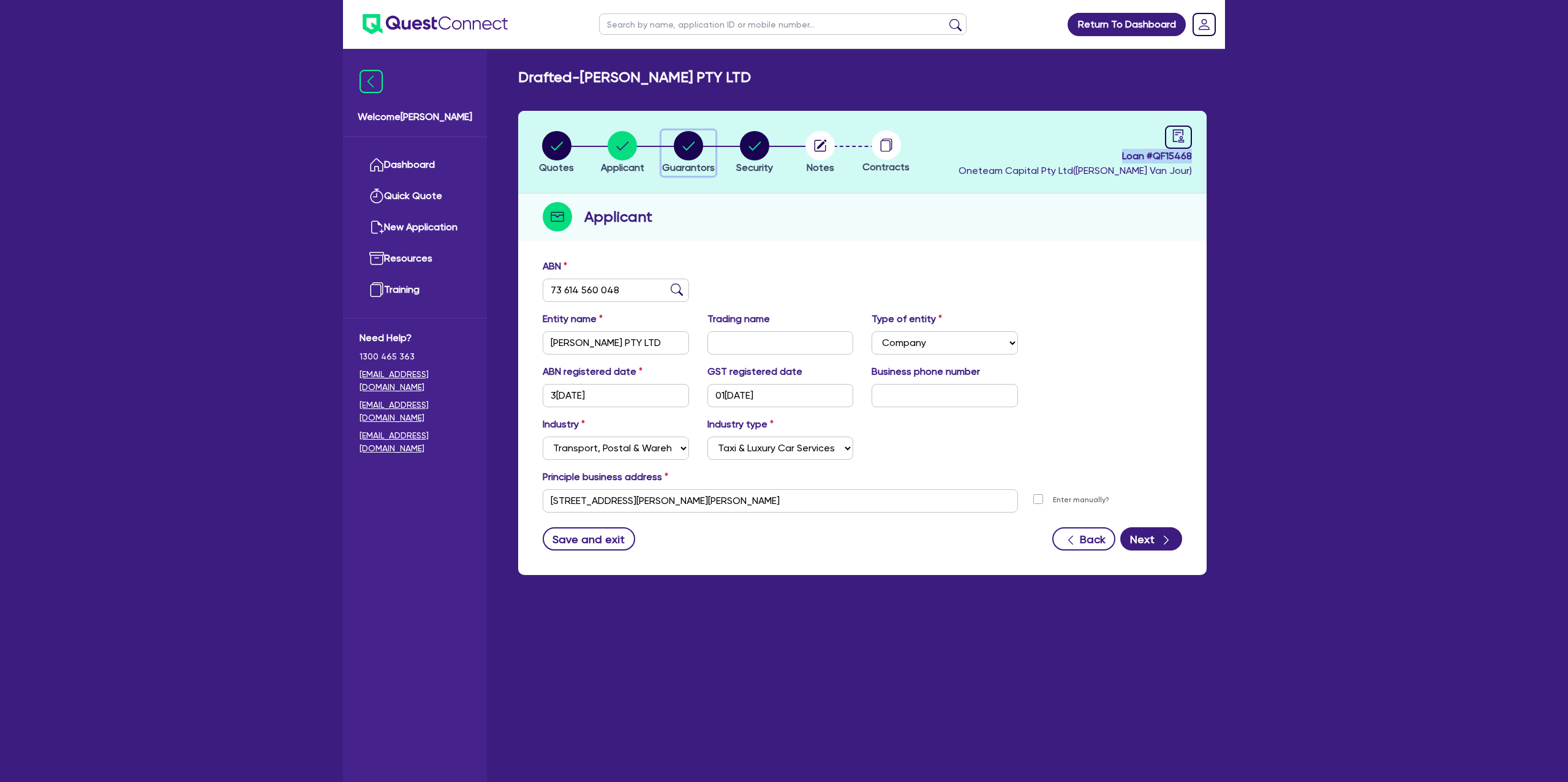
click at [695, 145] on circle "button" at bounding box center [689, 146] width 30 height 30
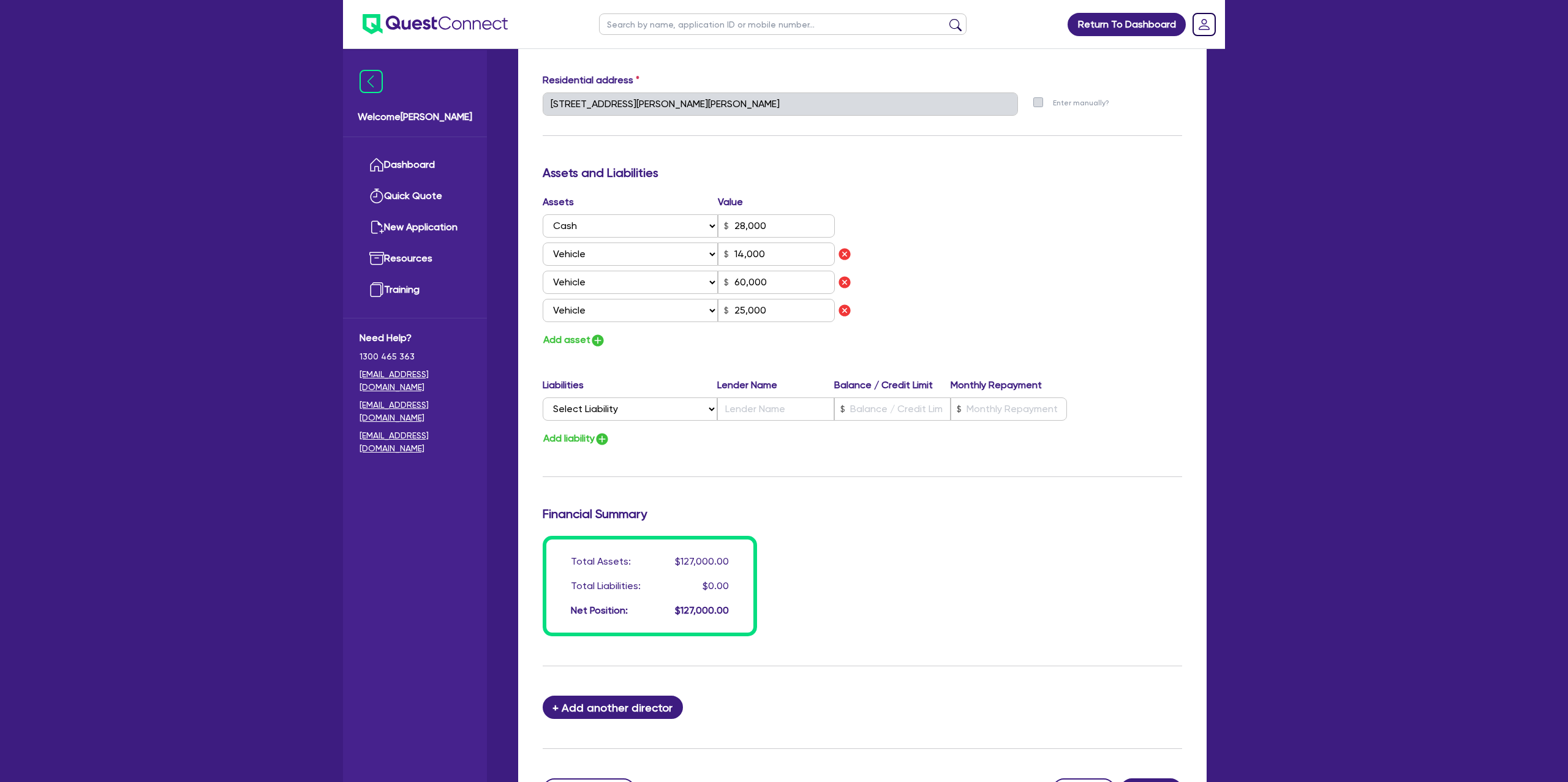
scroll to position [618, 0]
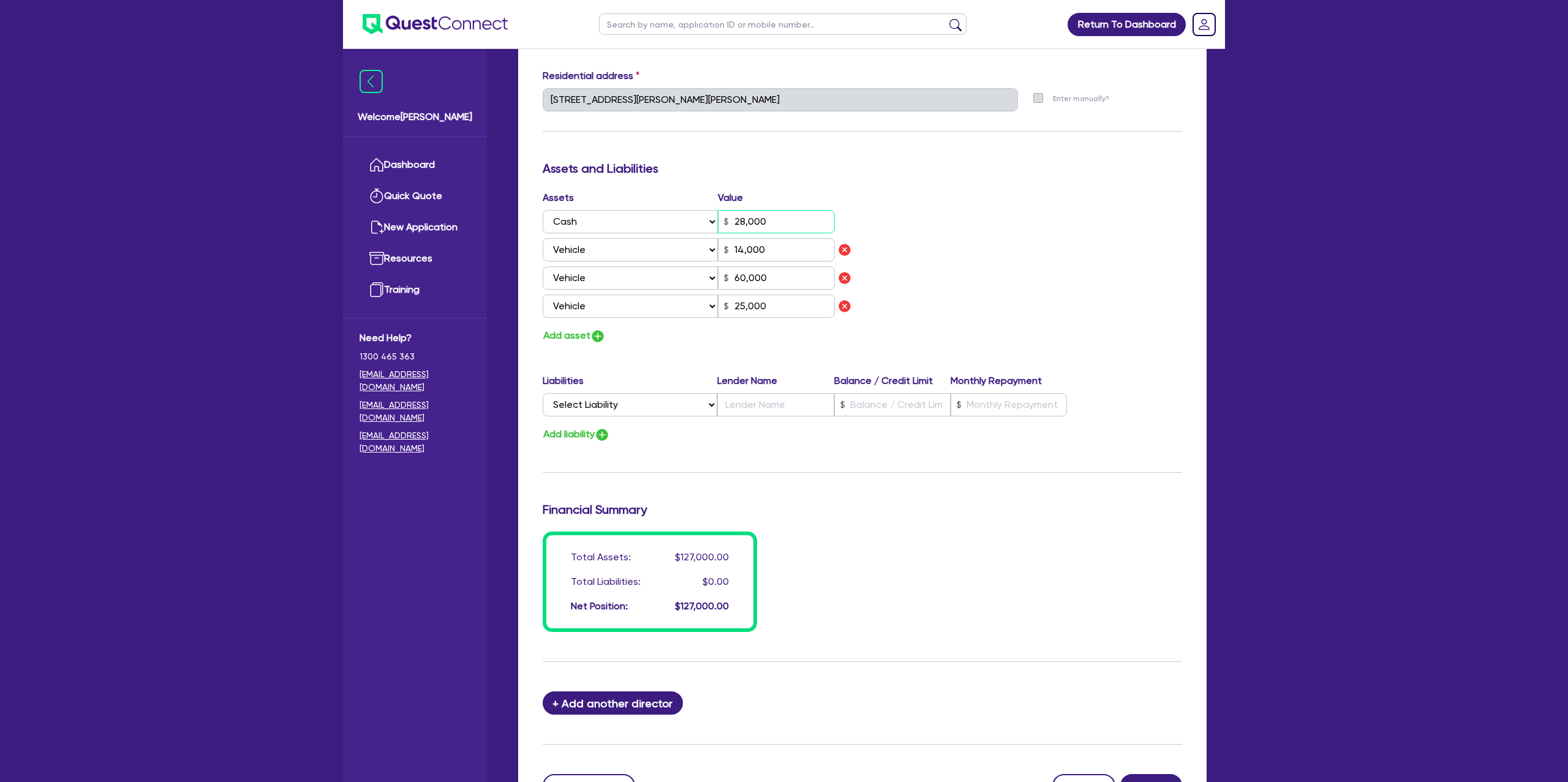
click at [781, 220] on input "28,000" at bounding box center [776, 222] width 117 height 24
drag, startPoint x: 940, startPoint y: 177, endPoint x: 826, endPoint y: 231, distance: 126.1
click at [930, 179] on div "Assets and Liabilities" at bounding box center [862, 171] width 658 height 20
click at [574, 322] on div "Assets Value Select Asset Cash Property Investment property Vehicle Truck Trail…" at bounding box center [698, 266] width 329 height 153
click at [573, 332] on button "Add asset" at bounding box center [574, 336] width 63 height 17
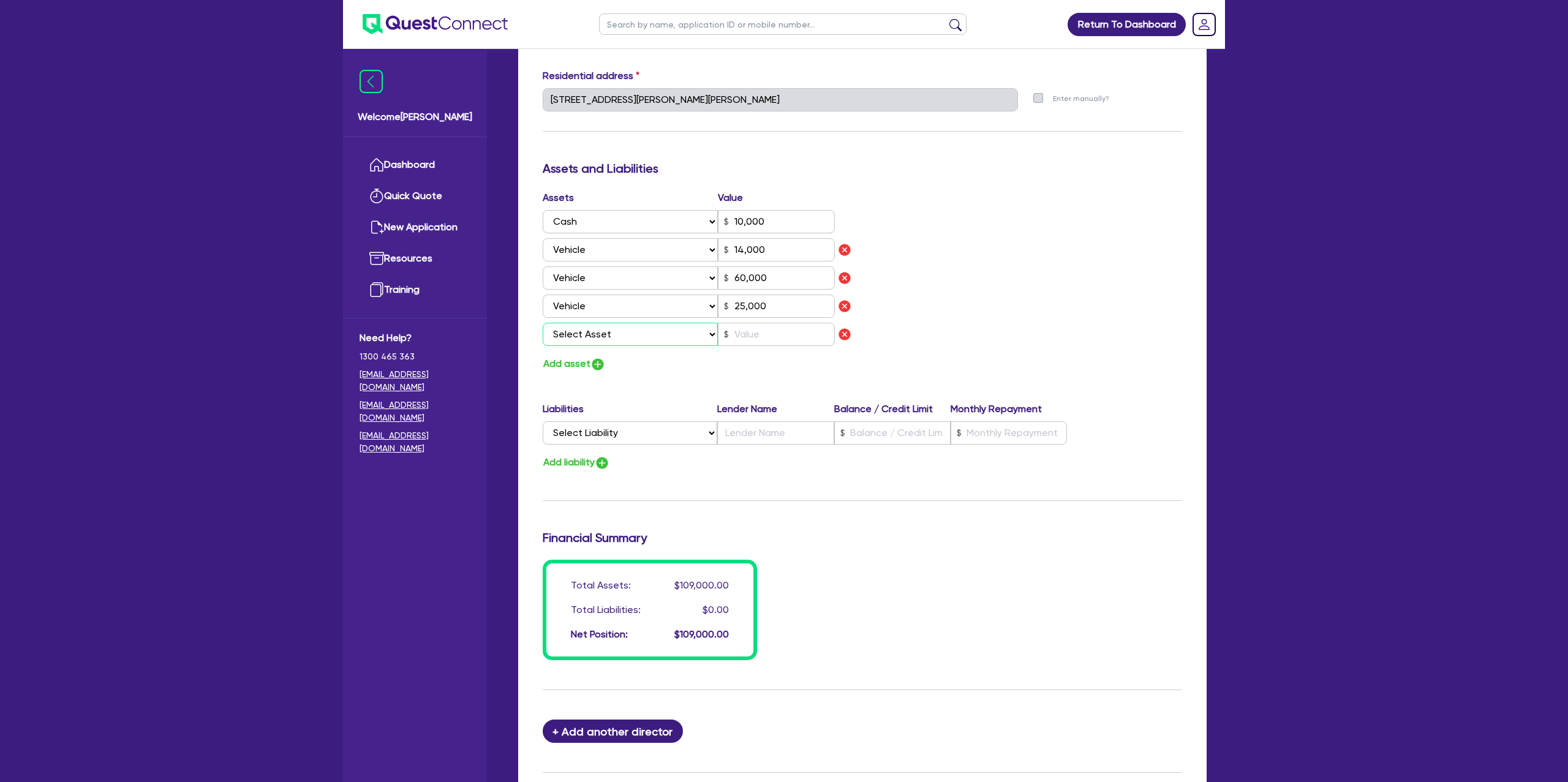
click at [592, 333] on select "Select Asset Cash Property Investment property Vehicle Truck Trailer Equipment …" at bounding box center [630, 335] width 175 height 24
click at [542, 323] on select "Select Asset Cash Property Investment property Vehicle Truck Trailer Equipment …" at bounding box center [630, 335] width 175 height 24
click at [752, 339] on input "text" at bounding box center [776, 335] width 117 height 24
click at [1011, 253] on div "Assets Value Select Asset Cash Property Investment property Vehicle Truck Trail…" at bounding box center [862, 281] width 658 height 182
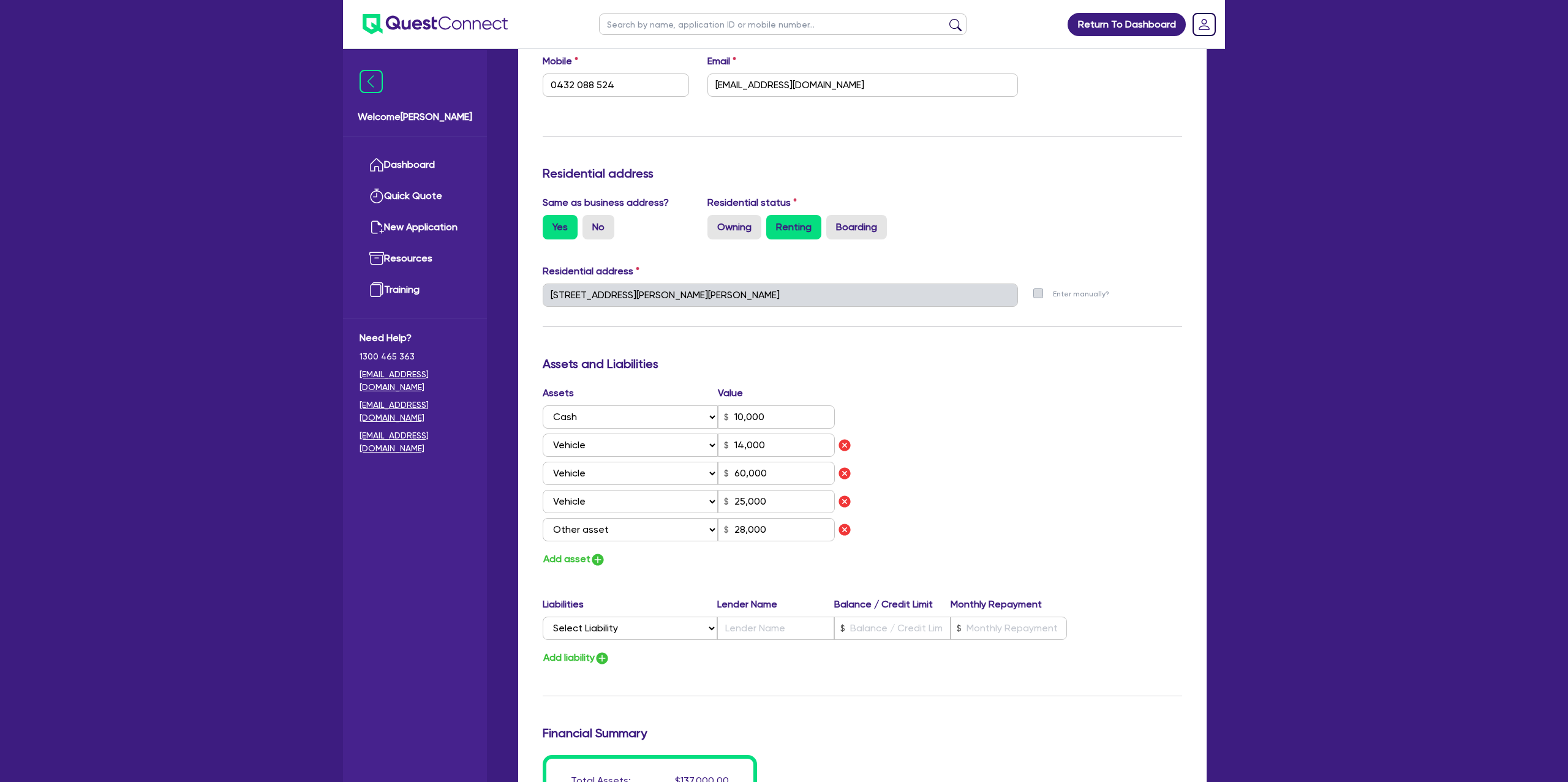
scroll to position [0, 0]
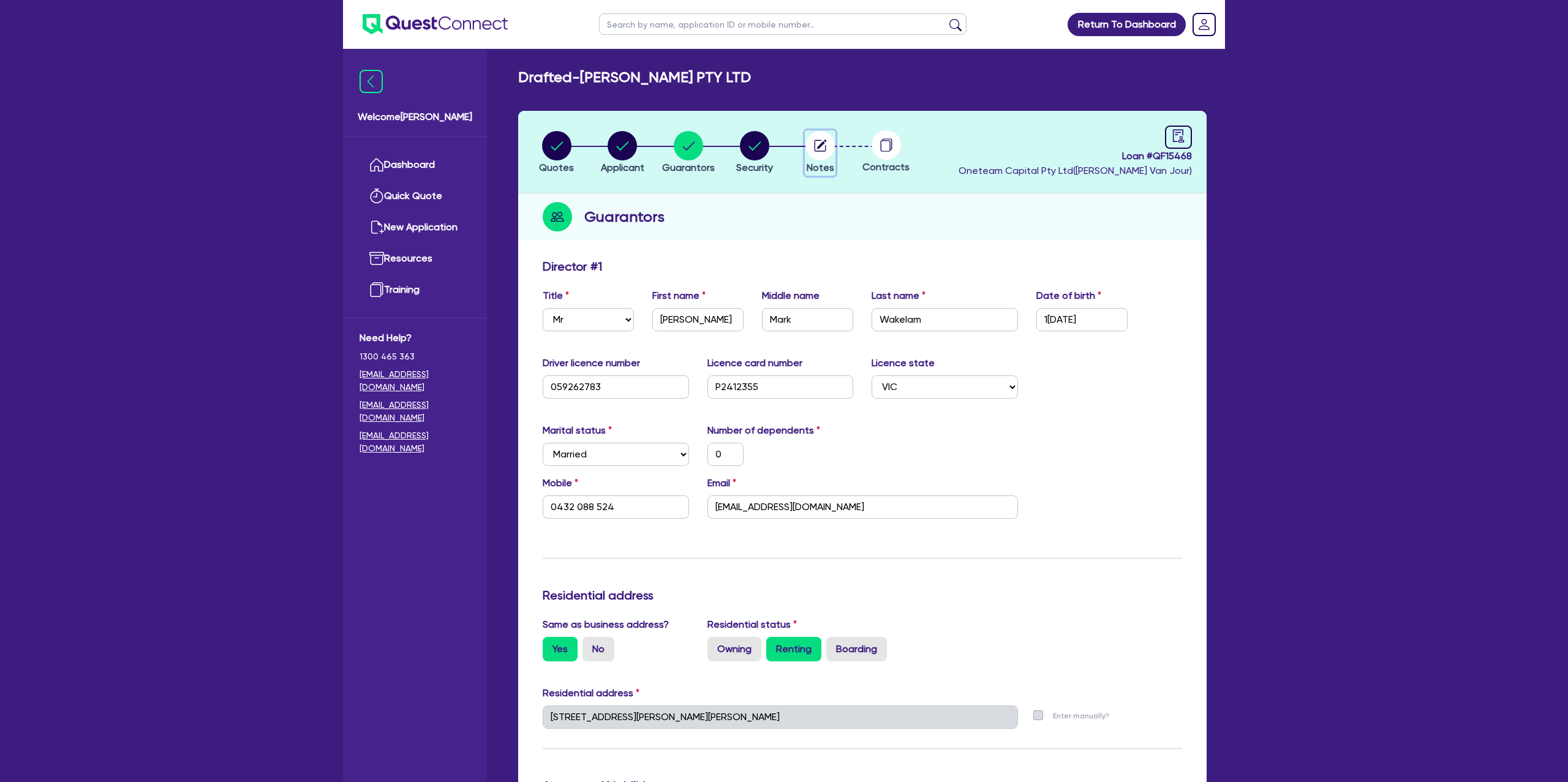
click at [825, 147] on icon "button" at bounding box center [821, 146] width 12 height 12
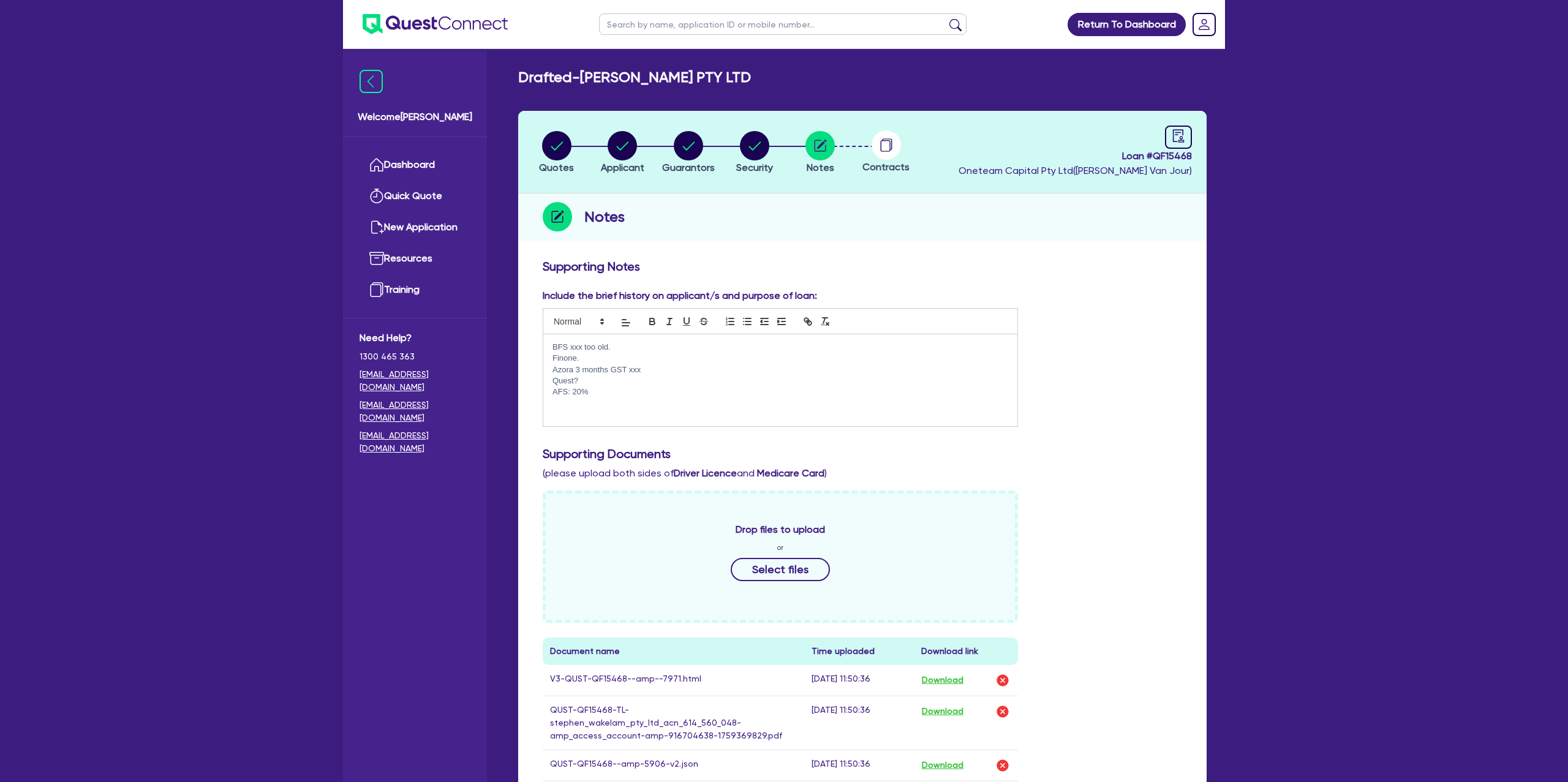
click at [593, 402] on div "BFS xxx too old. [GEOGRAPHIC_DATA]. Azora 3 months GST xxx Quest? AFS: 20%" at bounding box center [780, 380] width 474 height 92
drag, startPoint x: 597, startPoint y: 395, endPoint x: 558, endPoint y: 339, distance: 68.2
click at [558, 339] on div "BFS xxx too old. [GEOGRAPHIC_DATA]. Azora 3 months GST xxx Quest? AFS: 20%" at bounding box center [780, 380] width 474 height 92
drag, startPoint x: 584, startPoint y: 74, endPoint x: 716, endPoint y: 74, distance: 132.0
click at [716, 74] on h2 "Drafted - [PERSON_NAME] PTY LTD" at bounding box center [634, 77] width 233 height 18
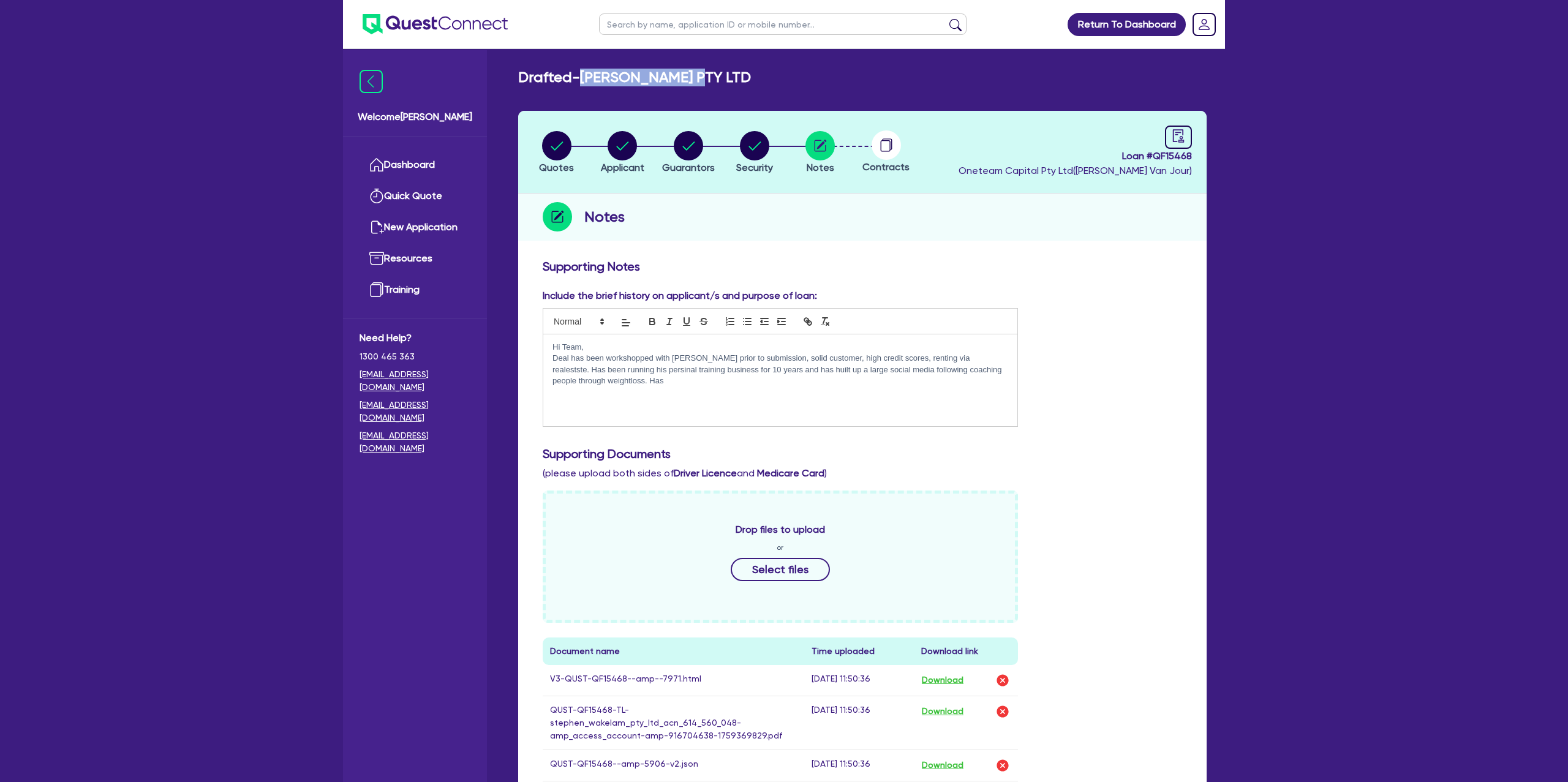
copy h2 "[PERSON_NAME]"
click at [652, 386] on p "Deal has been workshopped with [PERSON_NAME] prior to submission, solid custome…" at bounding box center [780, 369] width 455 height 34
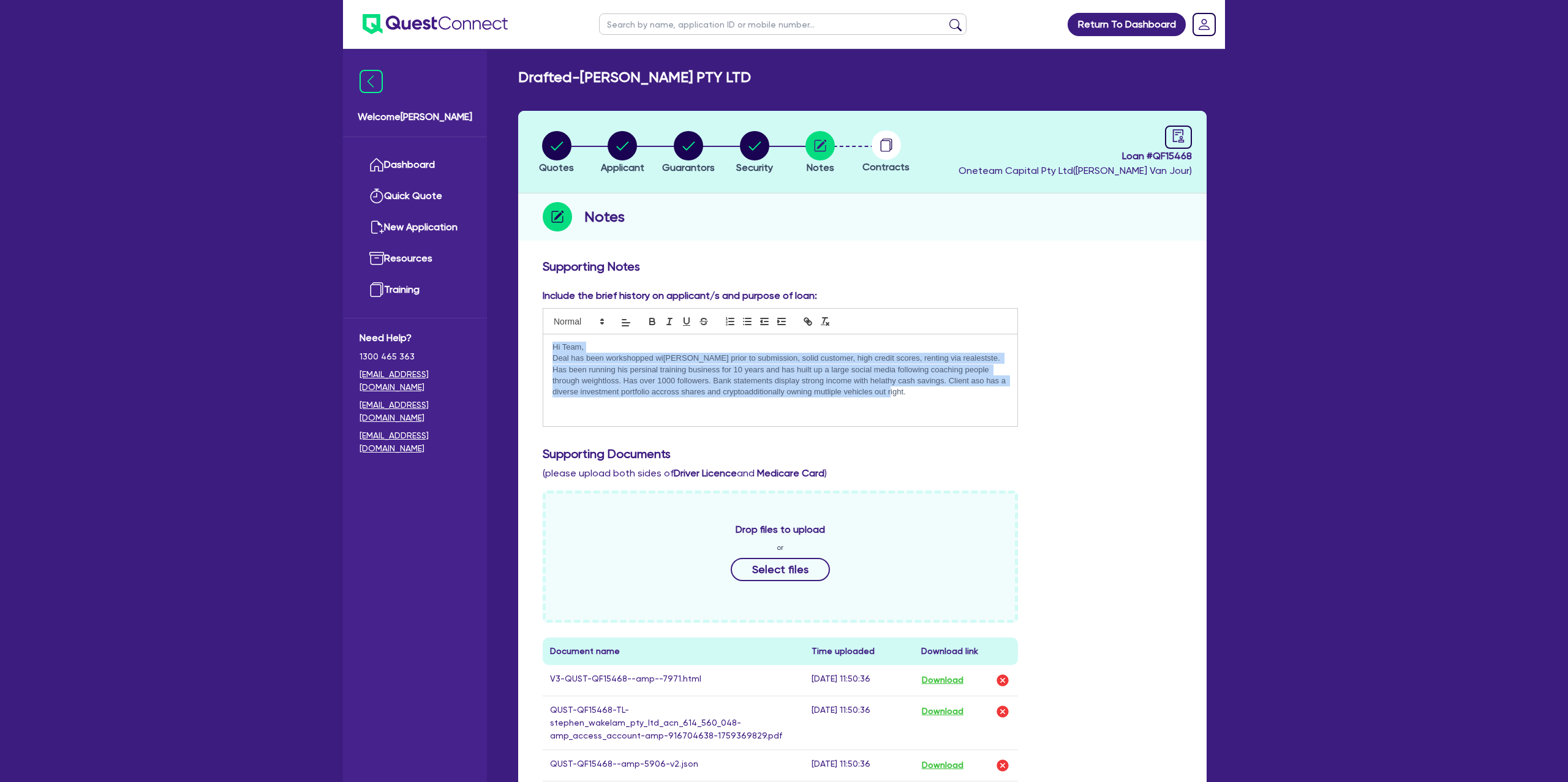
drag, startPoint x: 551, startPoint y: 345, endPoint x: 985, endPoint y: 399, distance: 437.3
click at [985, 399] on div "Hi Team, Deal has been workshopped wi[PERSON_NAME] prior to submission, solid c…" at bounding box center [780, 380] width 474 height 92
copy div "Hi Team, Deal has been workshopped wi[PERSON_NAME] prior to submission, solid c…"
click at [916, 387] on p "Deal has been workshopped wi[PERSON_NAME] prior to submission, solid customer, …" at bounding box center [780, 375] width 455 height 46
drag, startPoint x: 903, startPoint y: 398, endPoint x: 554, endPoint y: 340, distance: 353.8
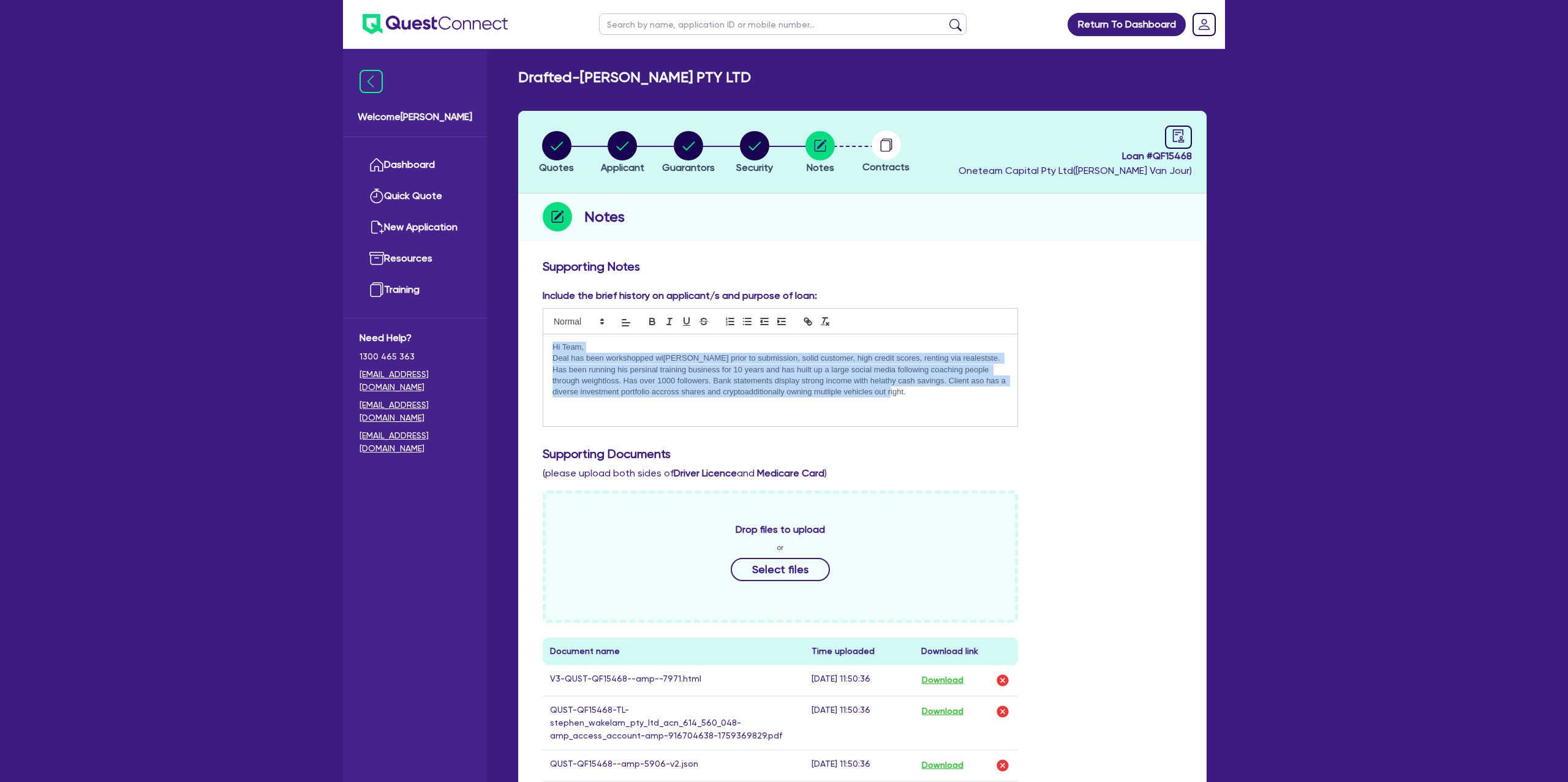
click at [554, 340] on div "Hi Team, Deal has been workshopped wi[PERSON_NAME] prior to submission, solid c…" at bounding box center [780, 380] width 474 height 92
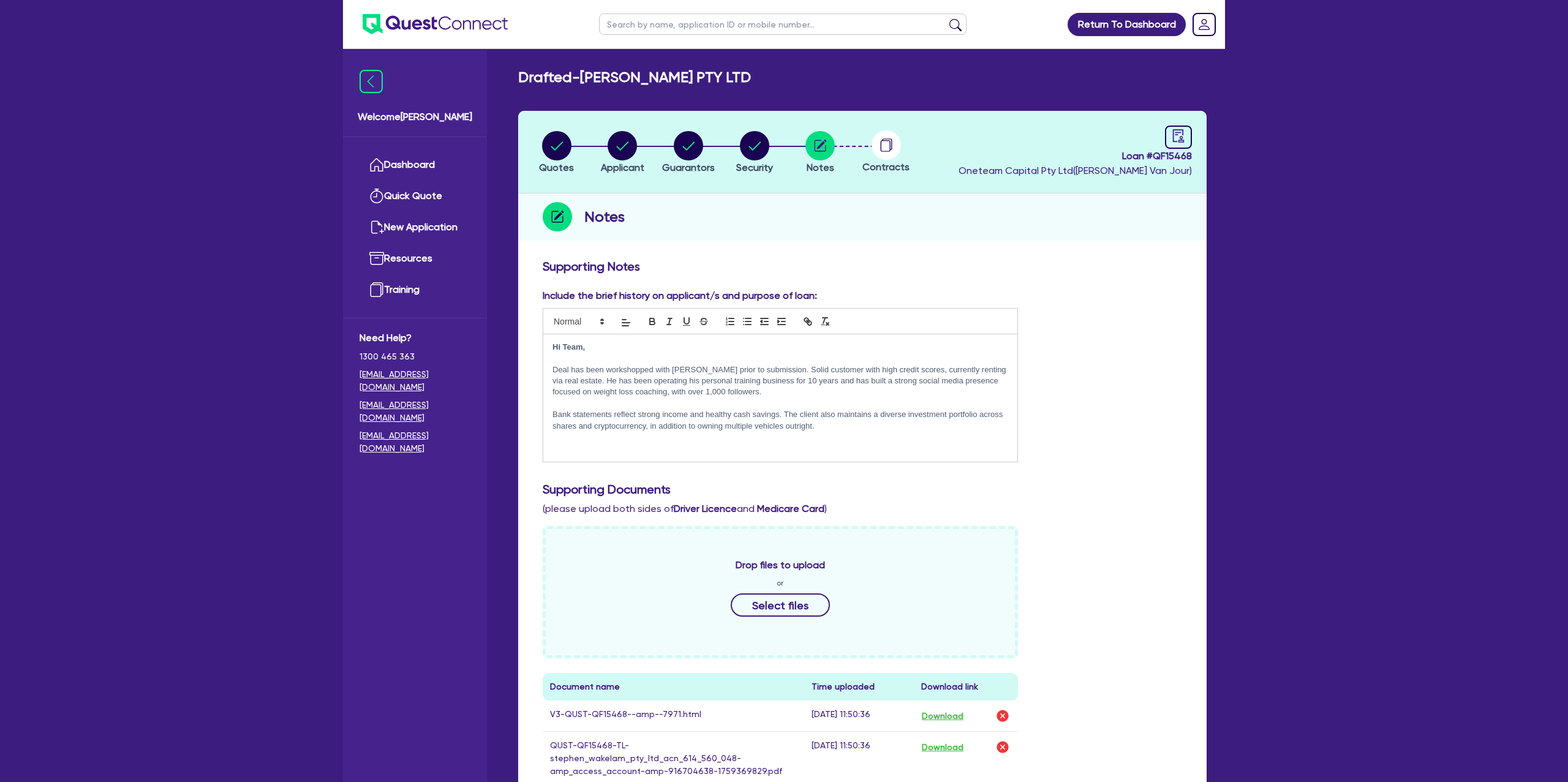
click at [777, 391] on p "Deal has been workshopped with [PERSON_NAME] prior to submission. Solid custome…" at bounding box center [780, 381] width 455 height 34
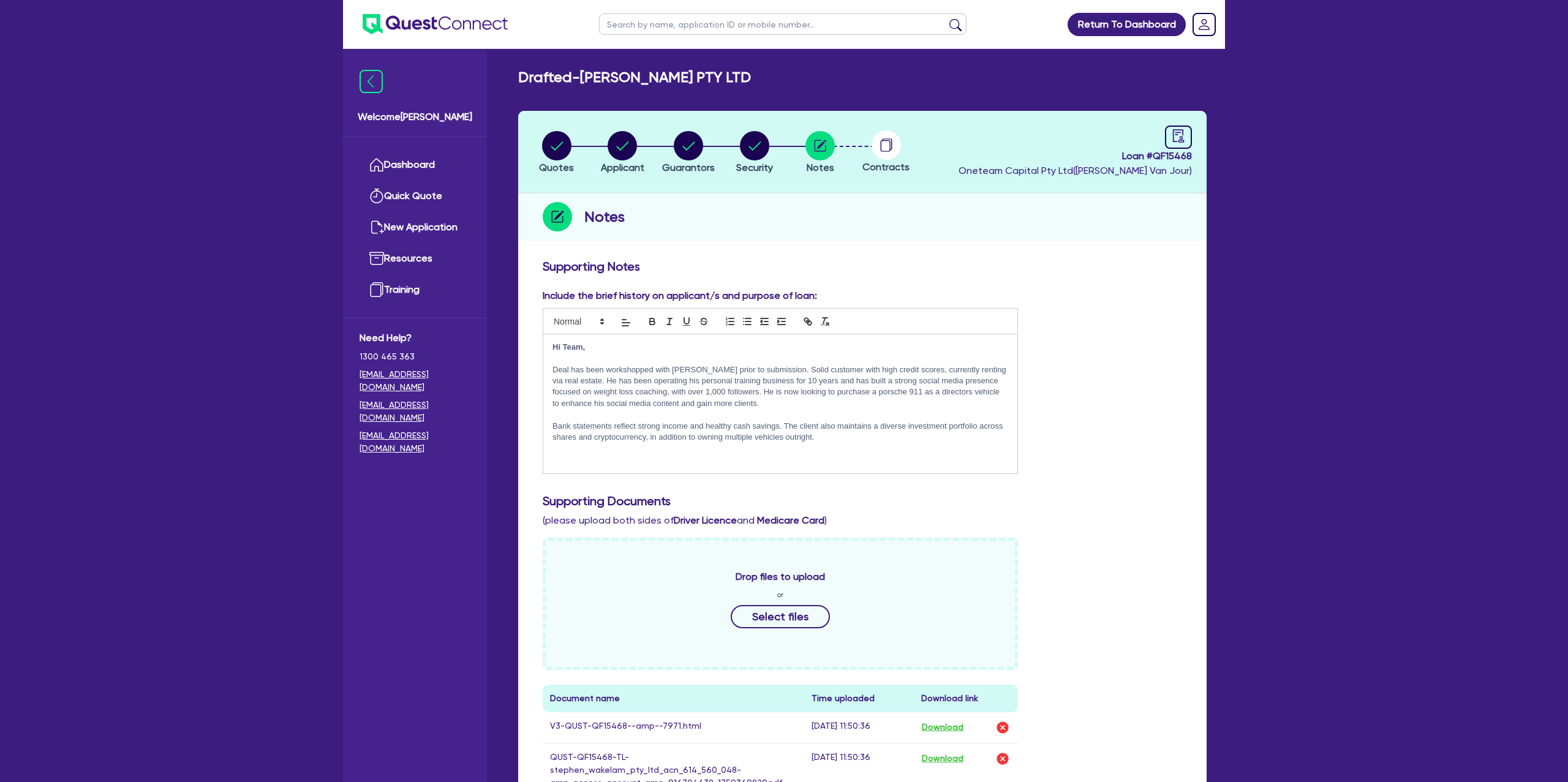
click at [1124, 322] on div "Include the brief history on applicant/s and purpose of loan: Hi Team, Deal has…" at bounding box center [862, 385] width 658 height 195
click at [764, 408] on p "Deal has been workshopped with [PERSON_NAME] prior to submission. Solid custome…" at bounding box center [780, 387] width 455 height 46
drag, startPoint x: 1313, startPoint y: 378, endPoint x: 1086, endPoint y: 364, distance: 227.4
click at [1313, 378] on div "Return To Dashboard Edit Profile Logout Welcom[PERSON_NAME] Quick Quote New App…" at bounding box center [784, 607] width 1568 height 1214
click at [850, 433] on p "Bank statements reflect strong income and healthy cash savings. The client also…" at bounding box center [780, 432] width 455 height 23
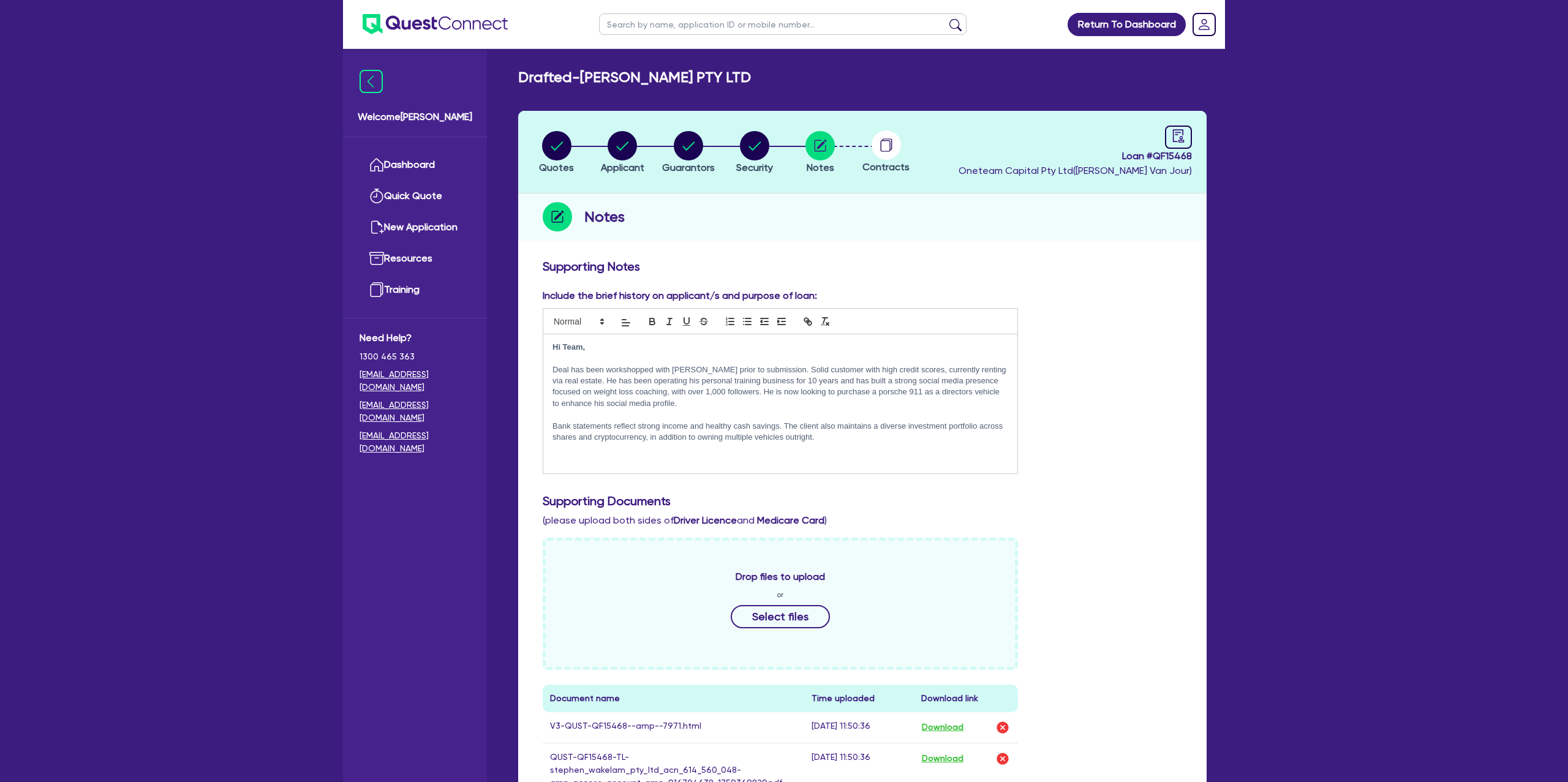
drag, startPoint x: 1103, startPoint y: 333, endPoint x: 1095, endPoint y: 331, distance: 8.2
click at [1100, 331] on div "Include the brief history on applicant/s and purpose of loan: Hi Team, Deal has…" at bounding box center [862, 385] width 658 height 195
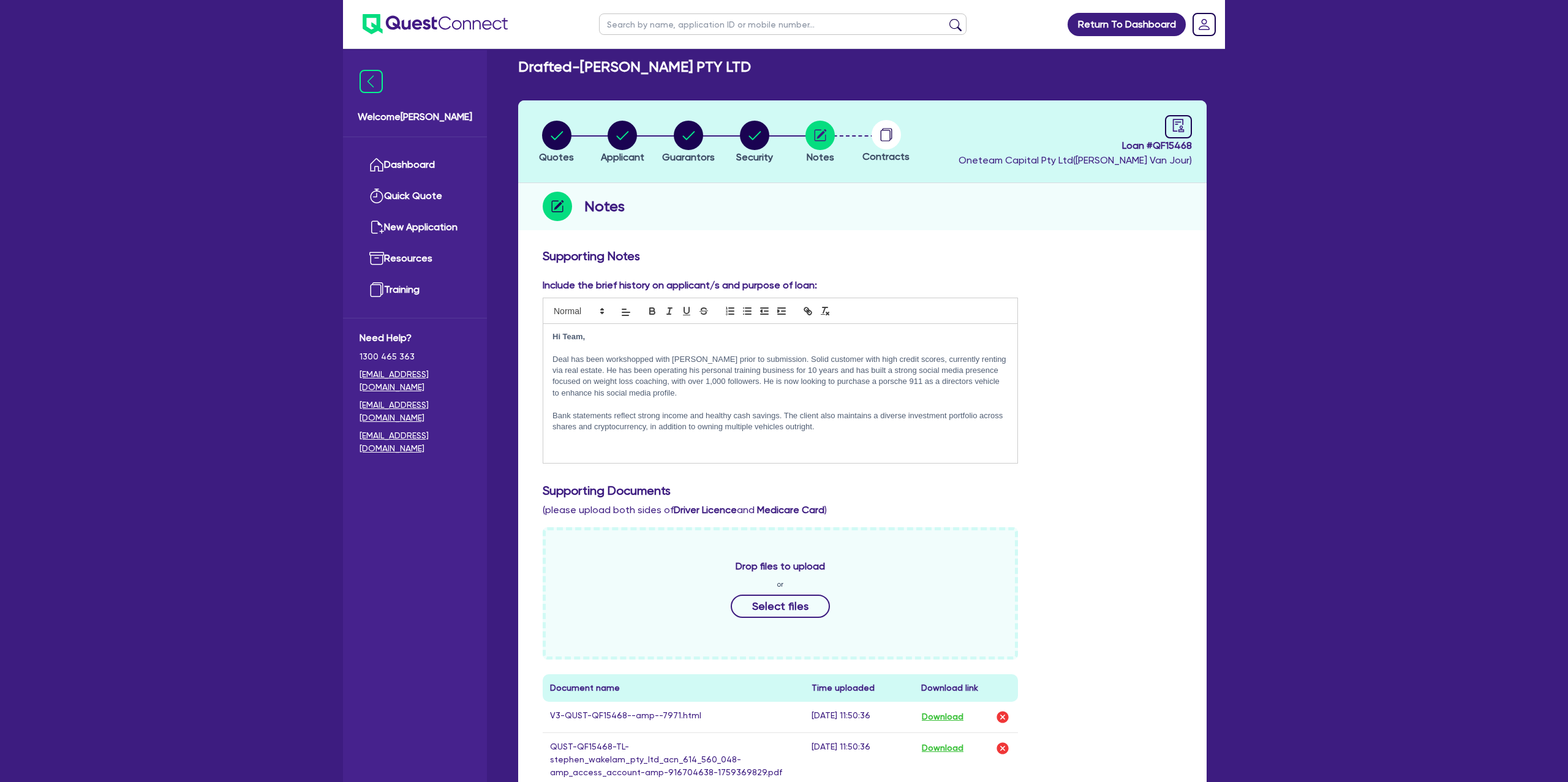
scroll to position [6, 0]
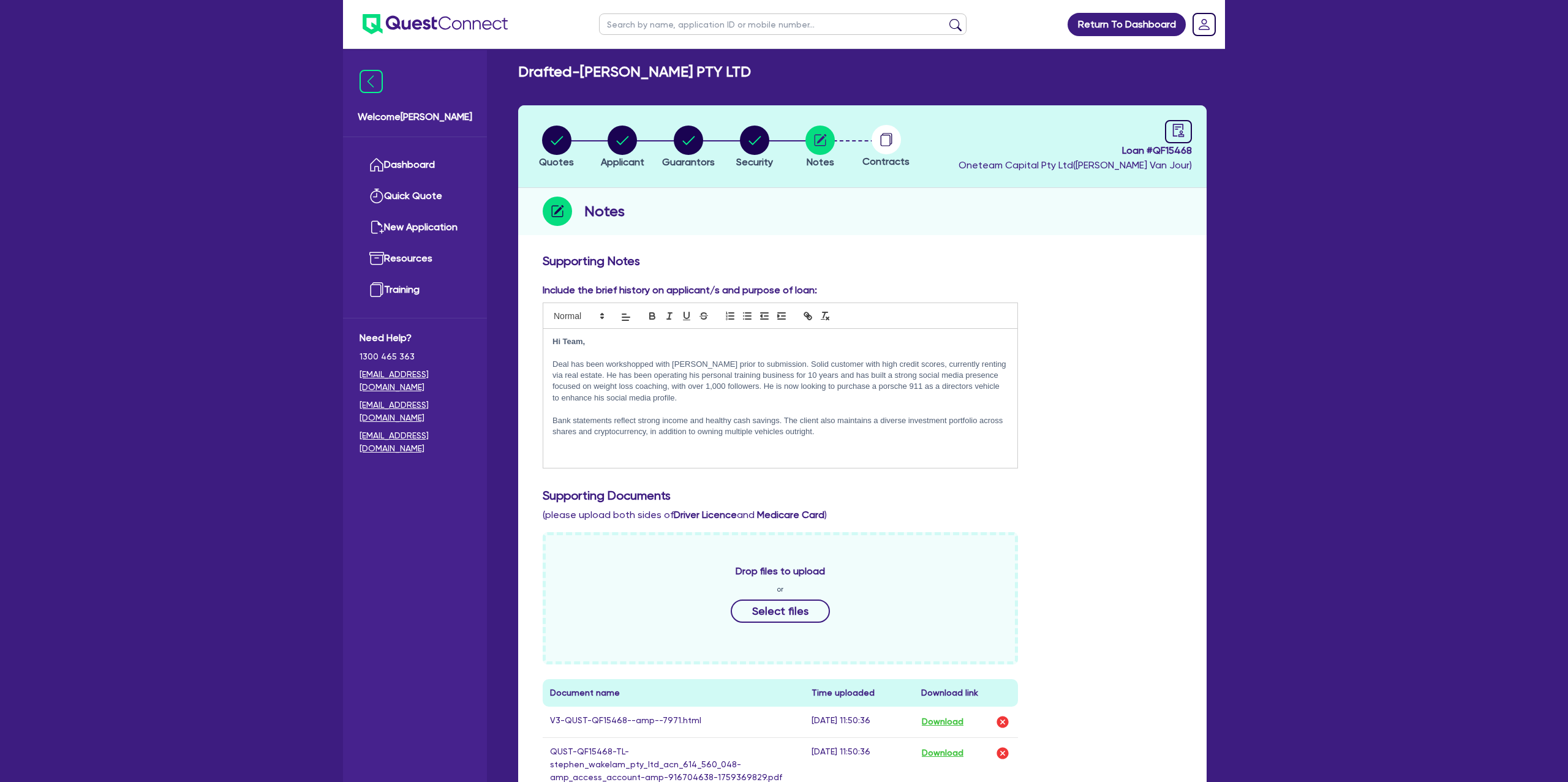
click at [1103, 393] on div "Include the brief history on applicant/s and purpose of loan: Hi Team, Deal has…" at bounding box center [862, 380] width 658 height 195
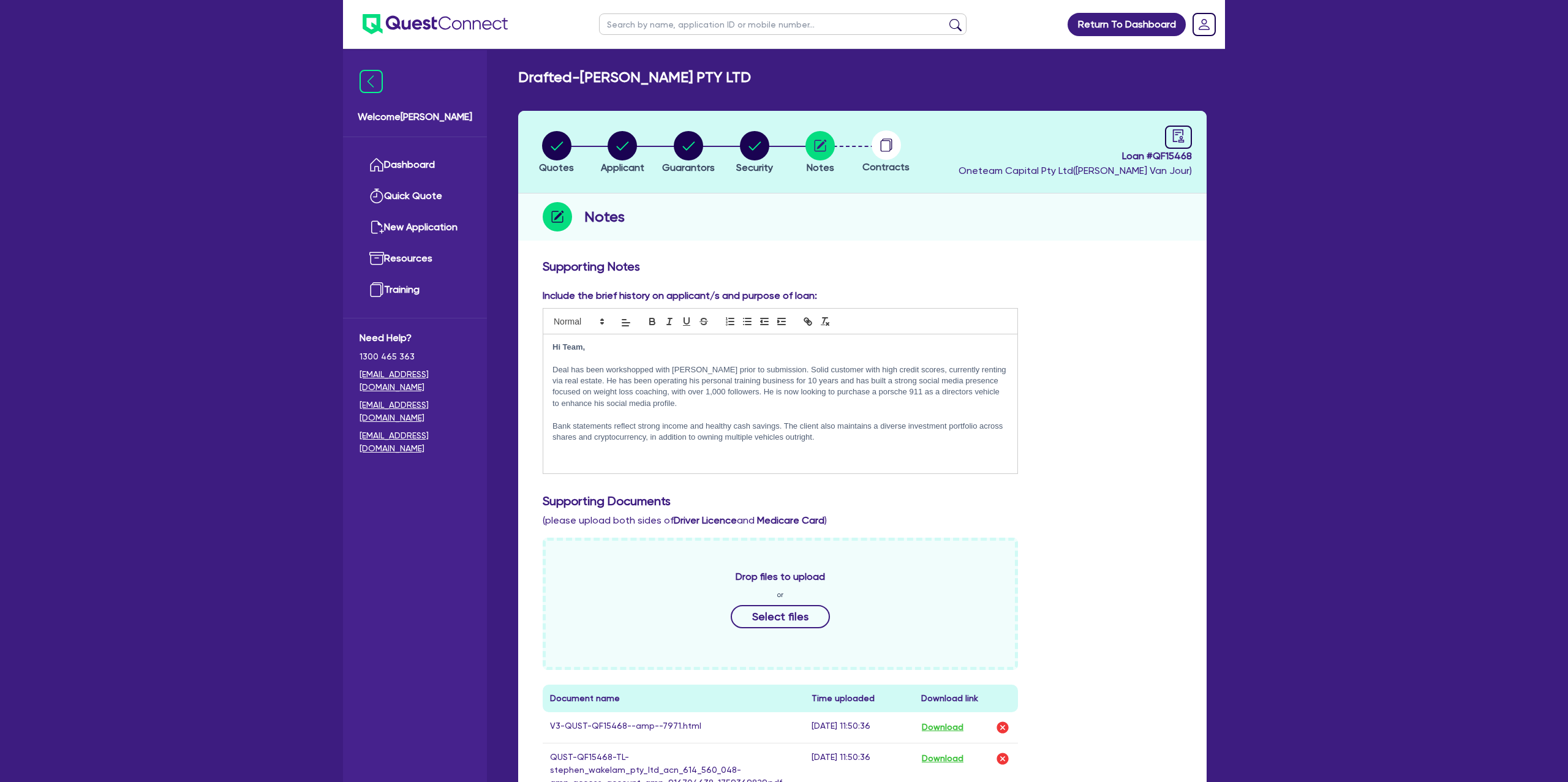
scroll to position [9, 0]
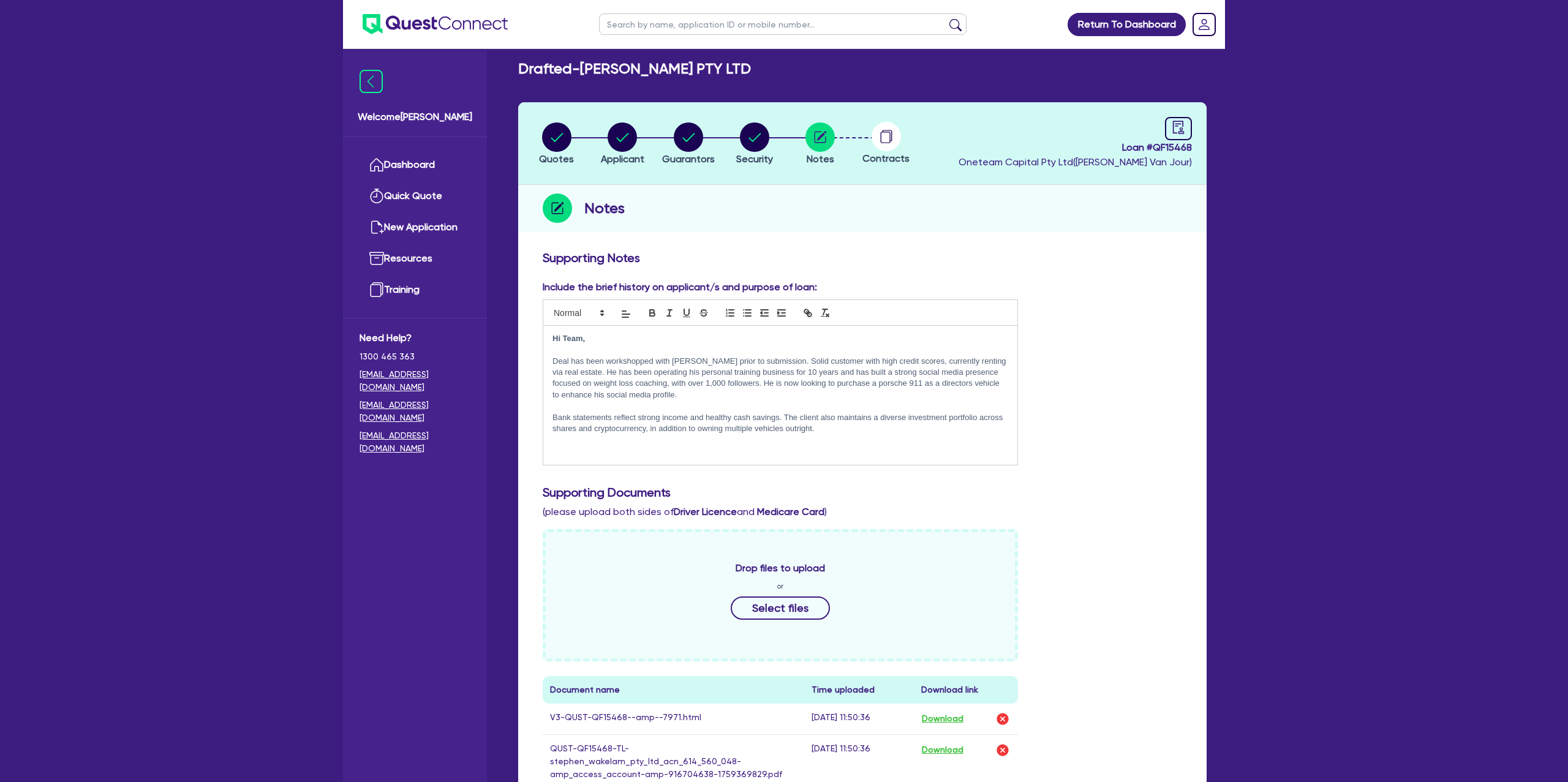
click at [731, 414] on p "Bank statements reflect strong income and healthy cash savings. The client also…" at bounding box center [780, 423] width 455 height 23
click at [568, 447] on p at bounding box center [780, 450] width 455 height 11
click at [1093, 280] on div "Include the brief history on applicant/s and purpose of loan: Hi Team, Deal has…" at bounding box center [862, 377] width 658 height 195
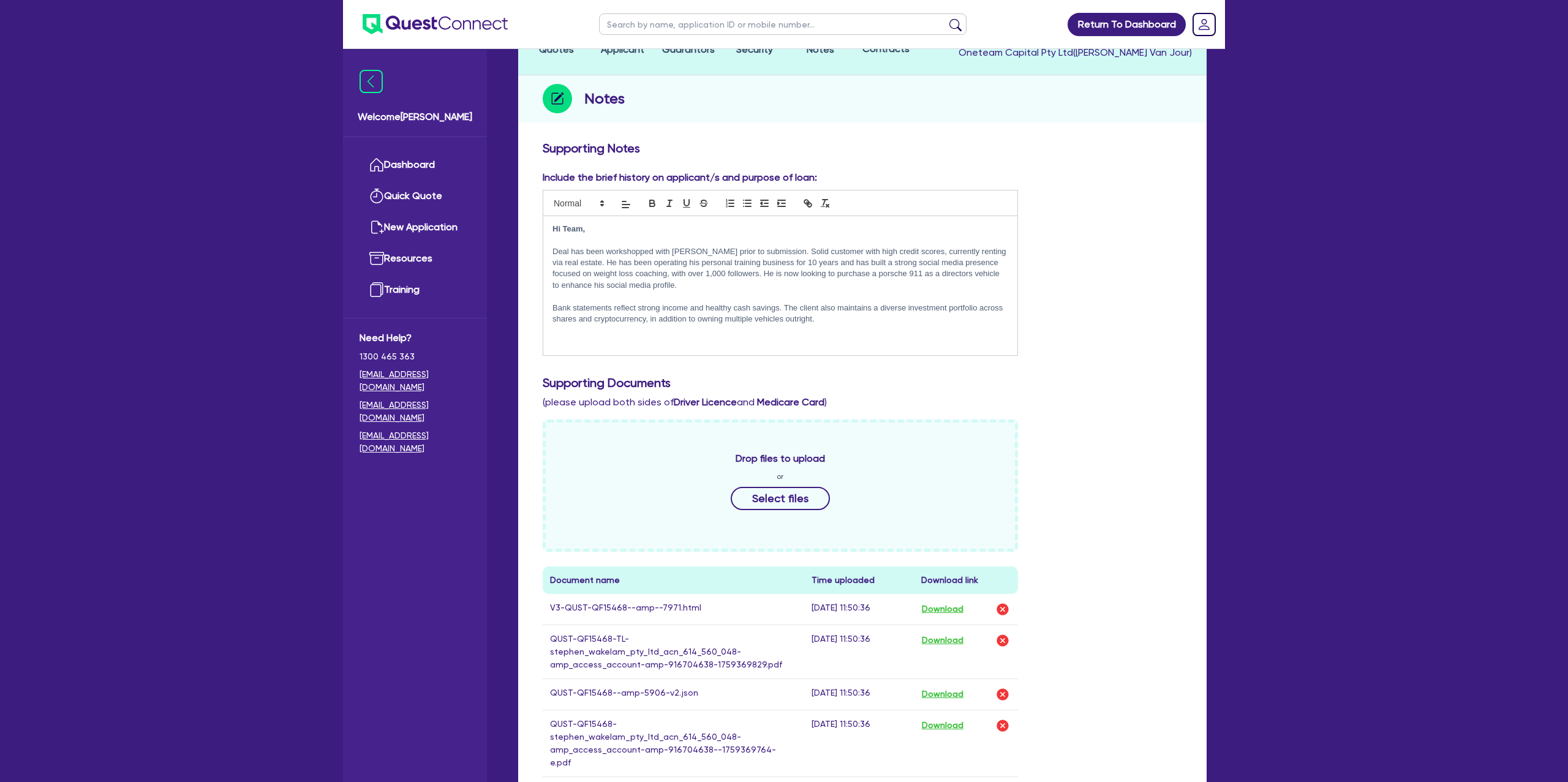
scroll to position [0, 0]
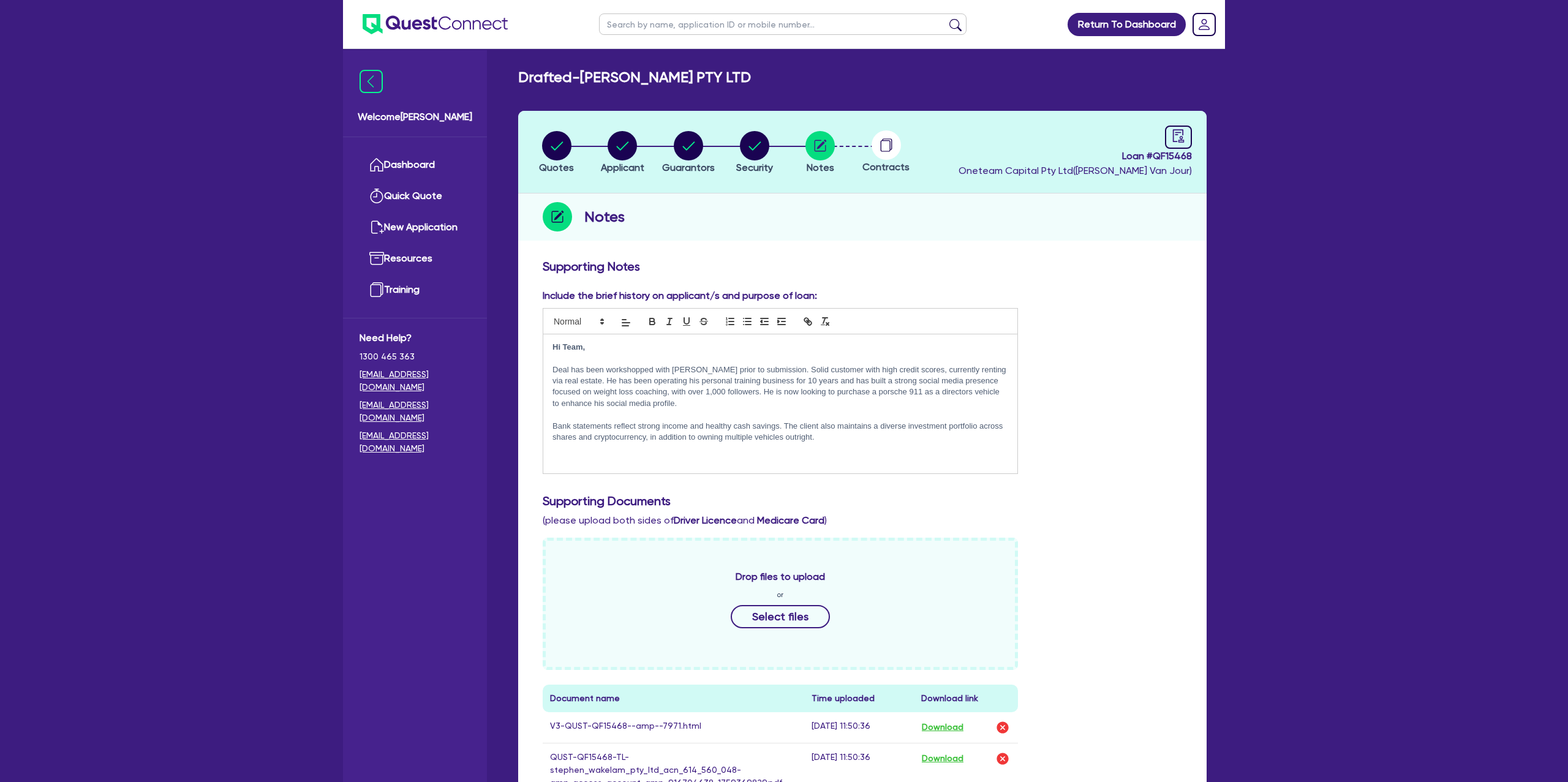
click at [603, 458] on p at bounding box center [780, 459] width 455 height 11
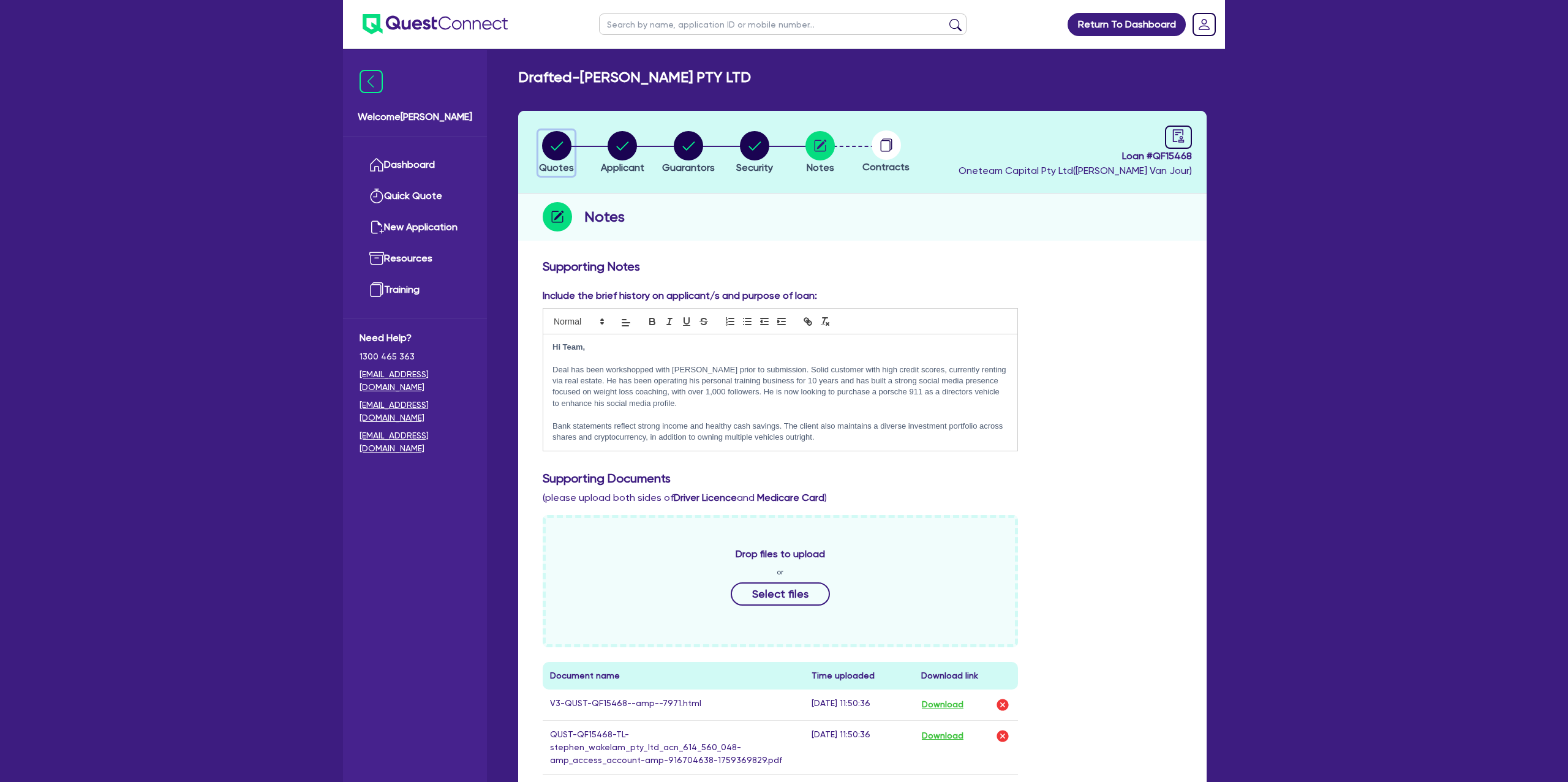
click at [552, 133] on circle "button" at bounding box center [557, 146] width 30 height 30
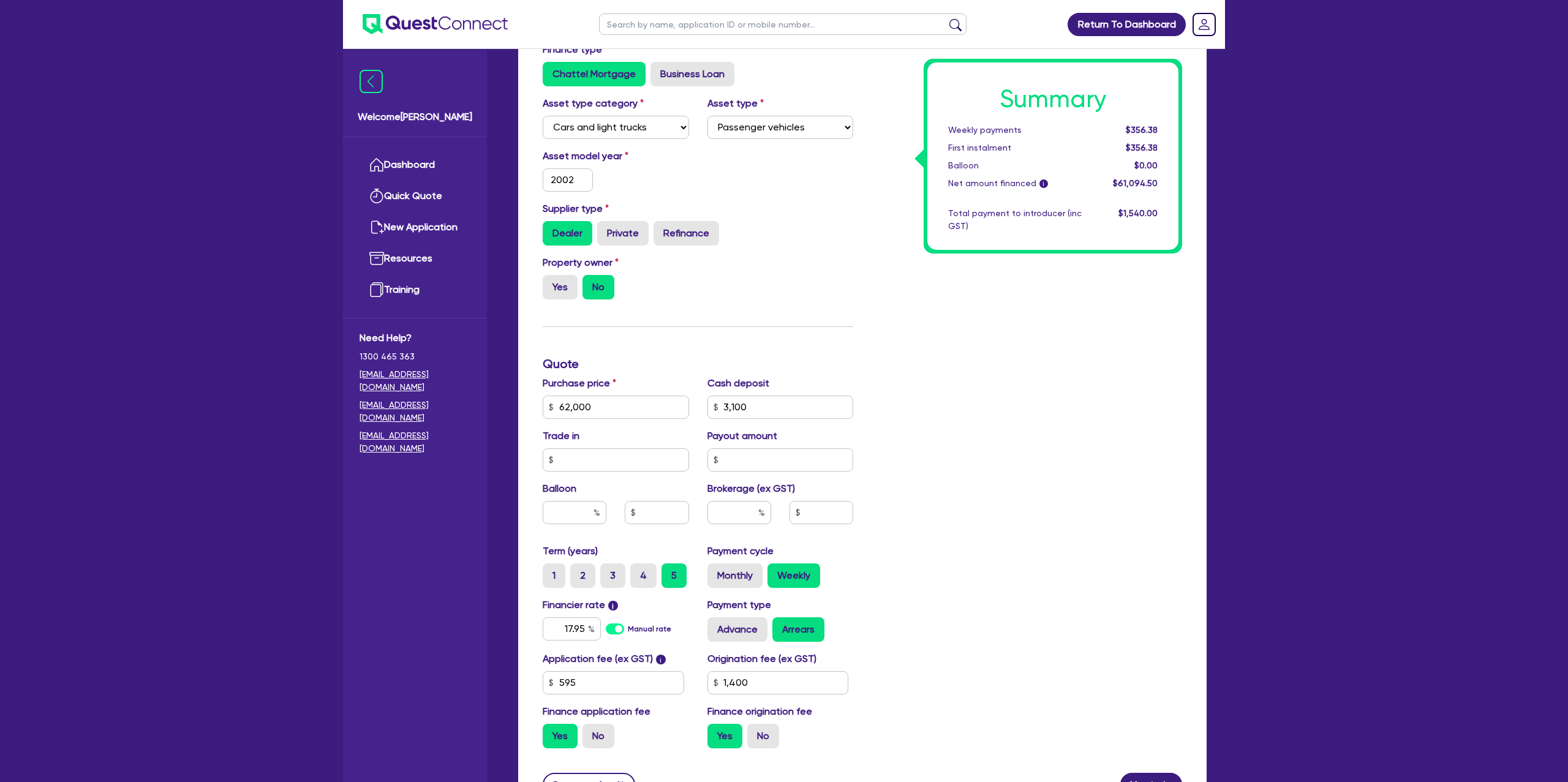
scroll to position [402, 0]
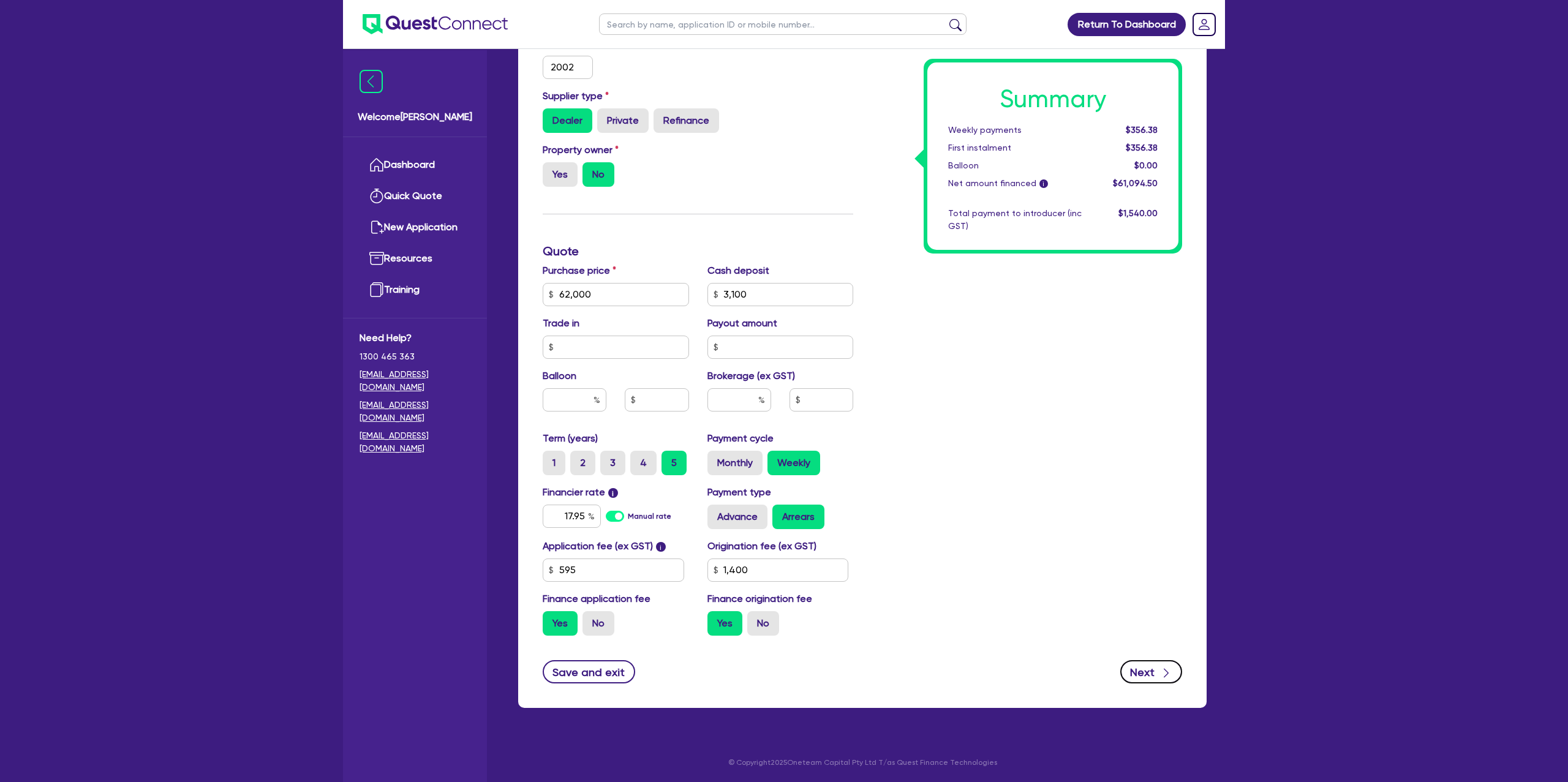
click at [1151, 669] on button "Next" at bounding box center [1151, 672] width 61 height 24
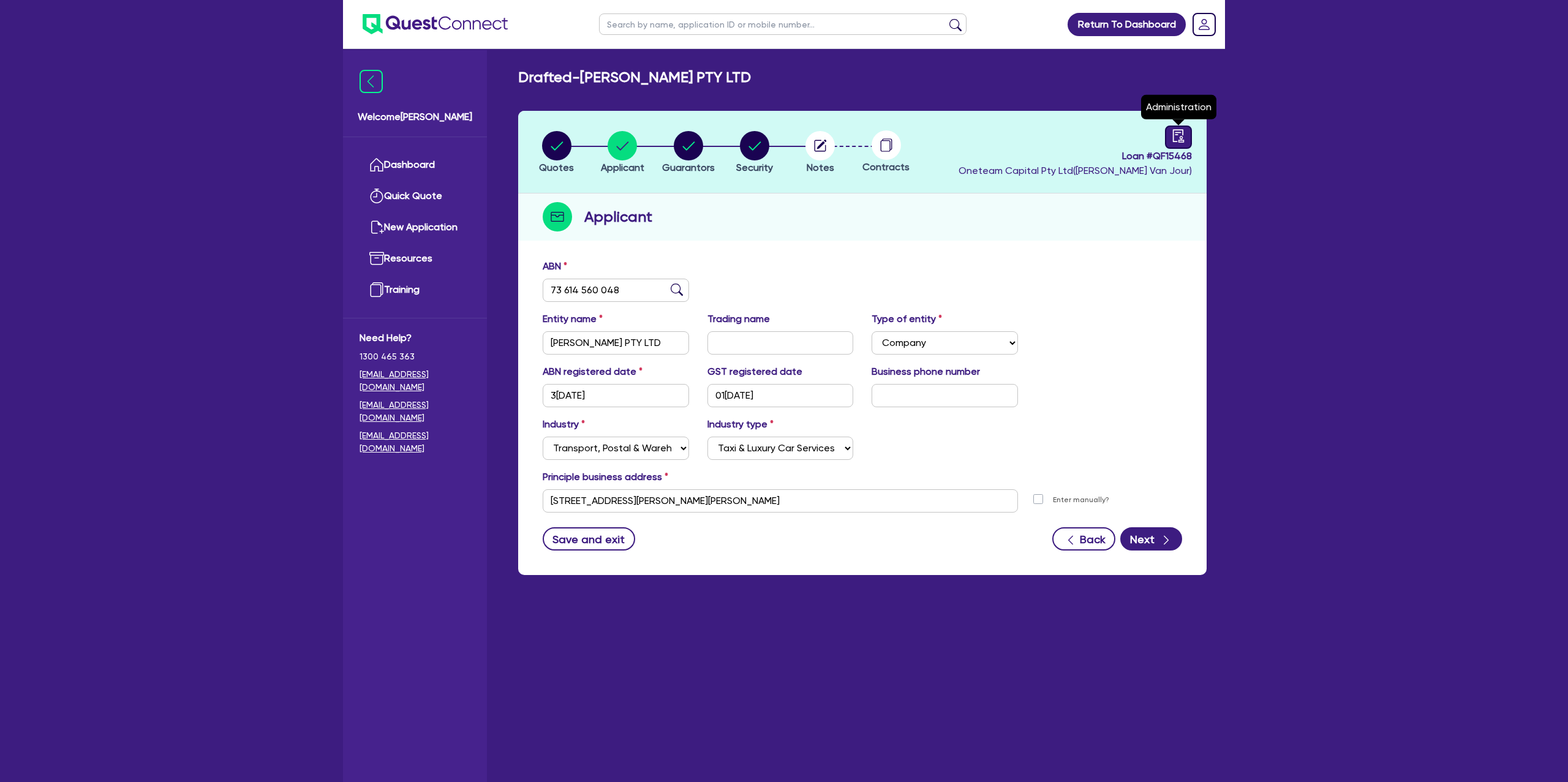
click at [1188, 141] on div at bounding box center [1178, 138] width 27 height 24
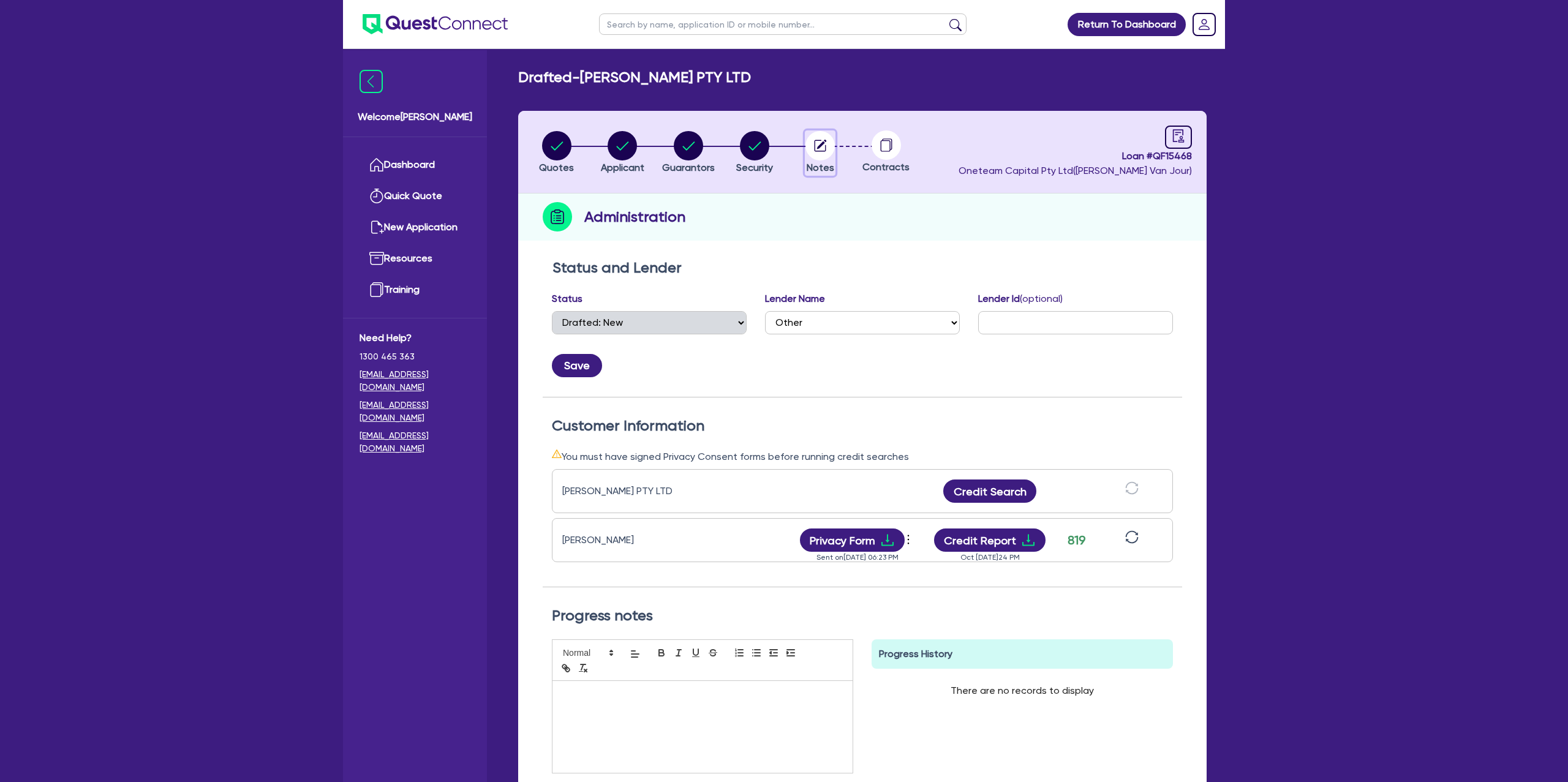
click at [817, 146] on circle "button" at bounding box center [821, 146] width 30 height 30
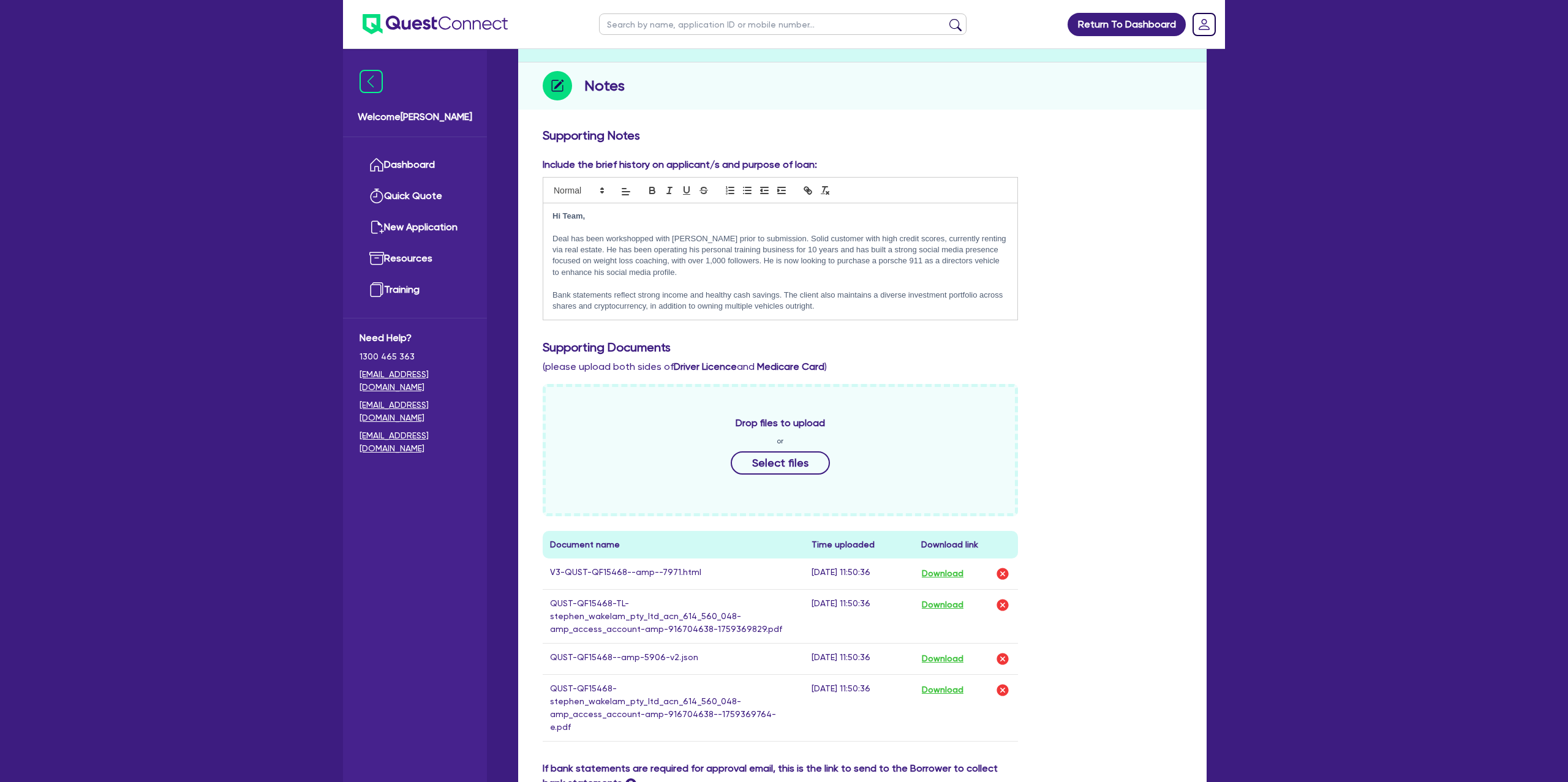
scroll to position [385, 0]
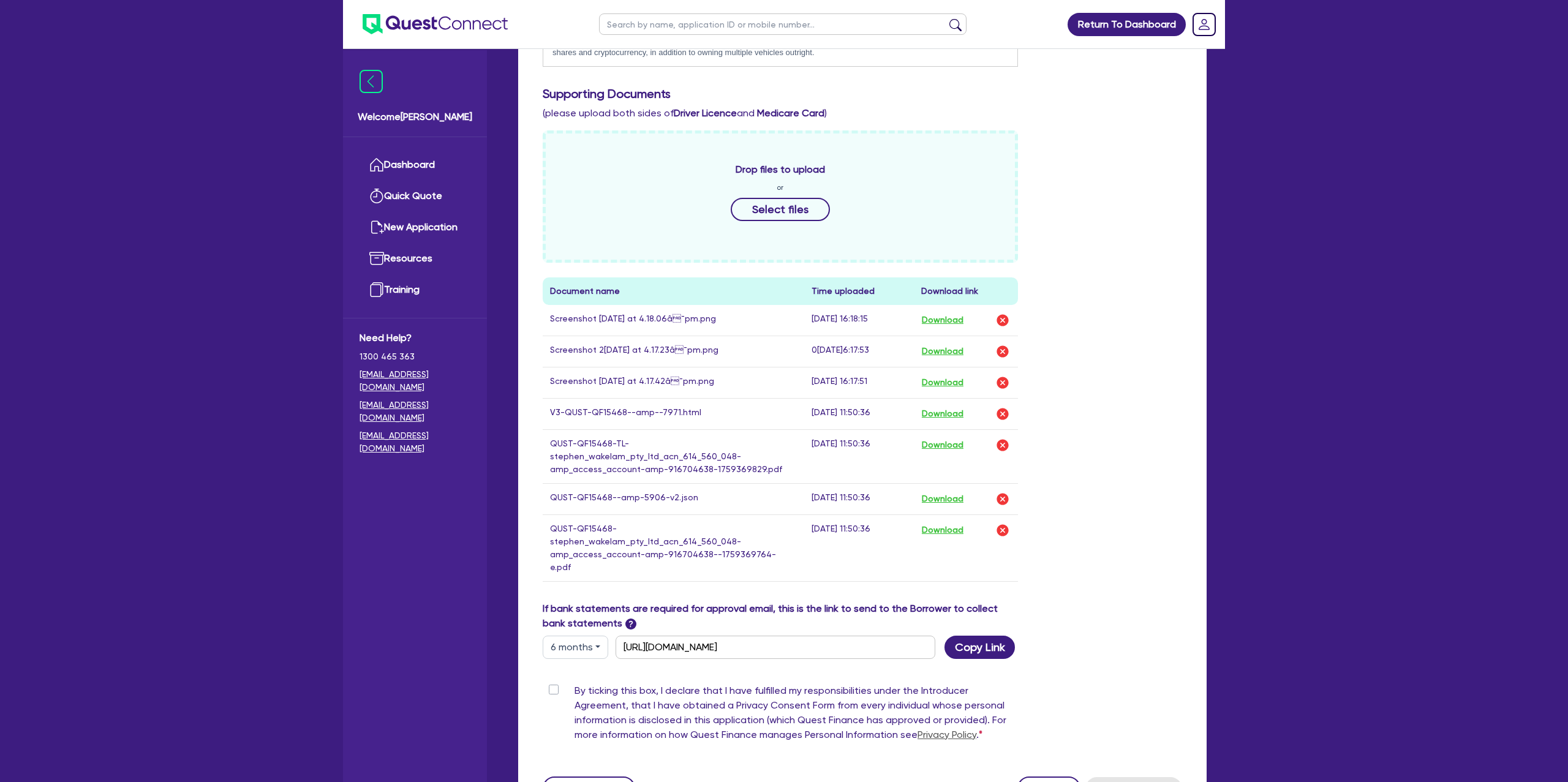
click at [1116, 418] on div "Drop files to upload or Select files Document name Time uploaded Download link …" at bounding box center [862, 366] width 658 height 471
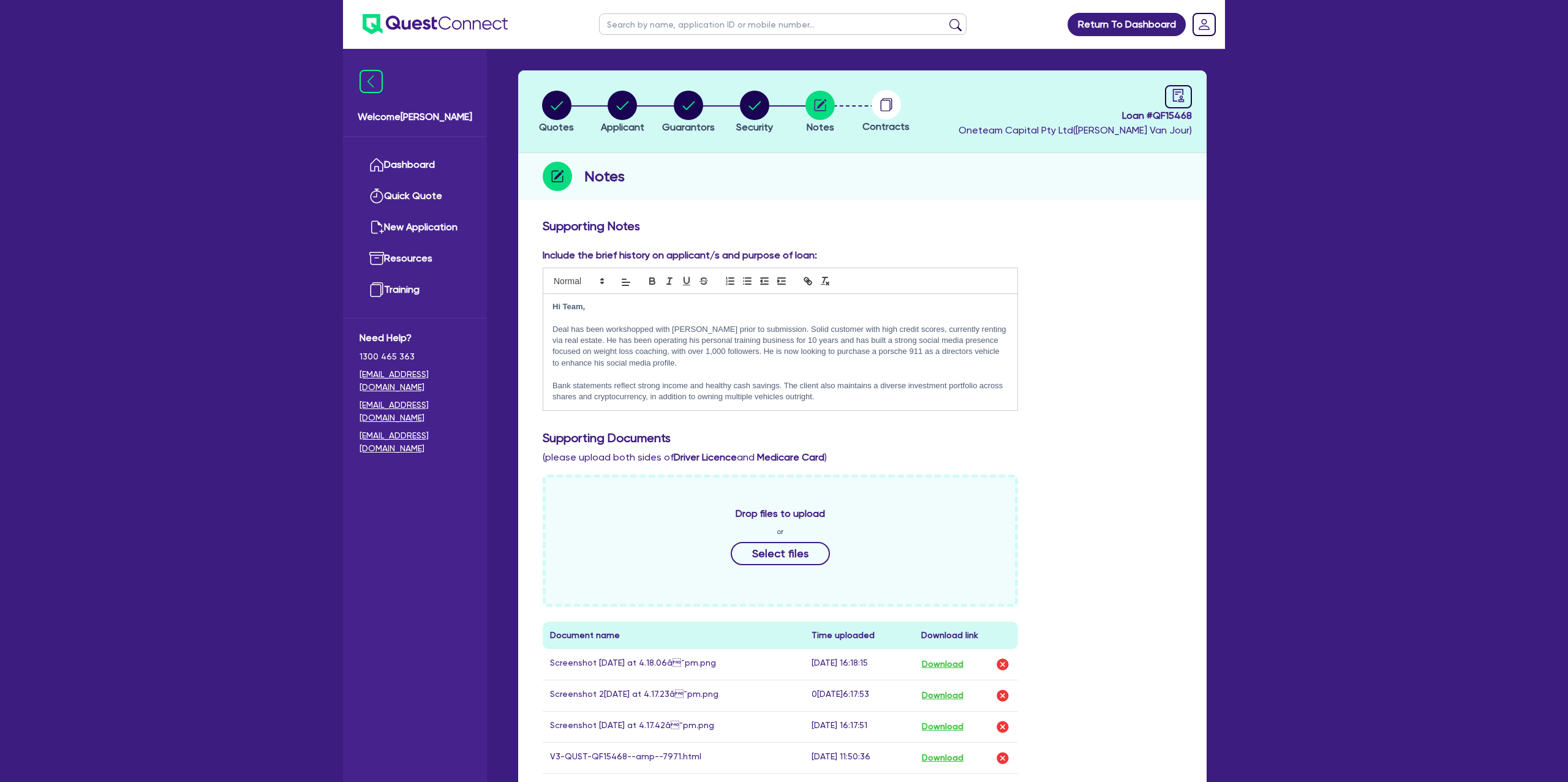
scroll to position [0, 0]
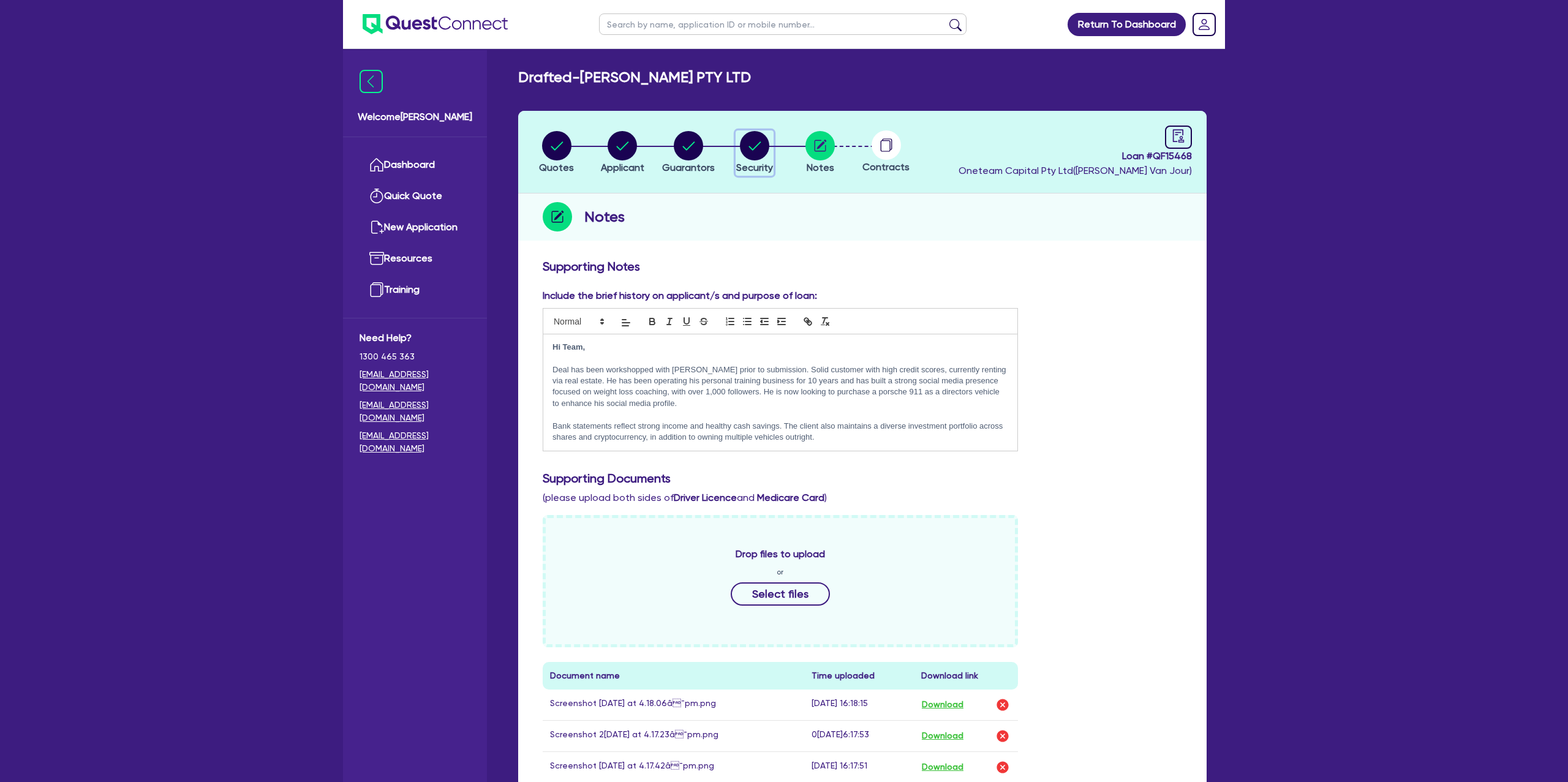
click at [762, 146] on circle "button" at bounding box center [754, 146] width 30 height 30
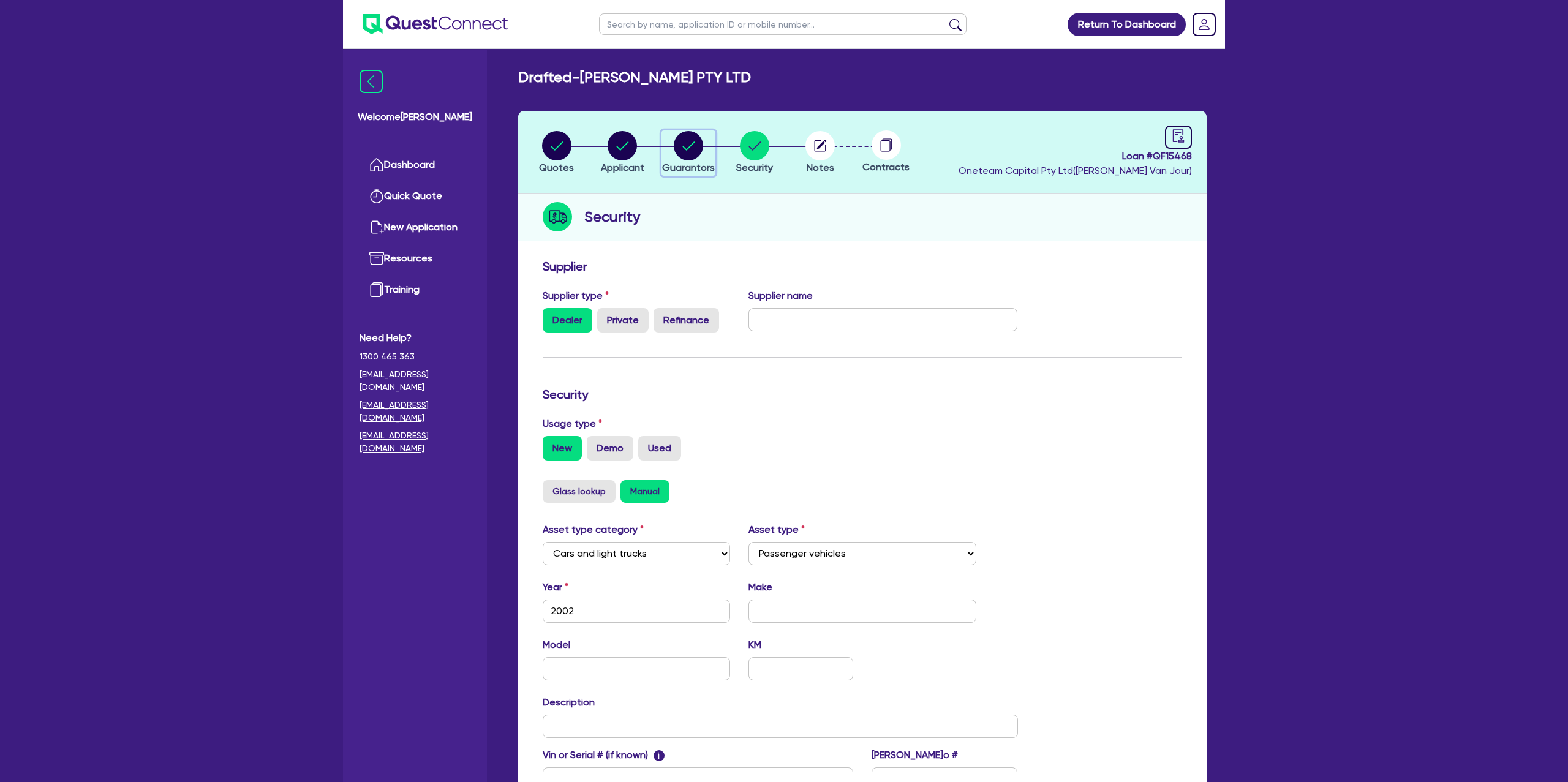
click at [689, 148] on circle "button" at bounding box center [689, 146] width 30 height 30
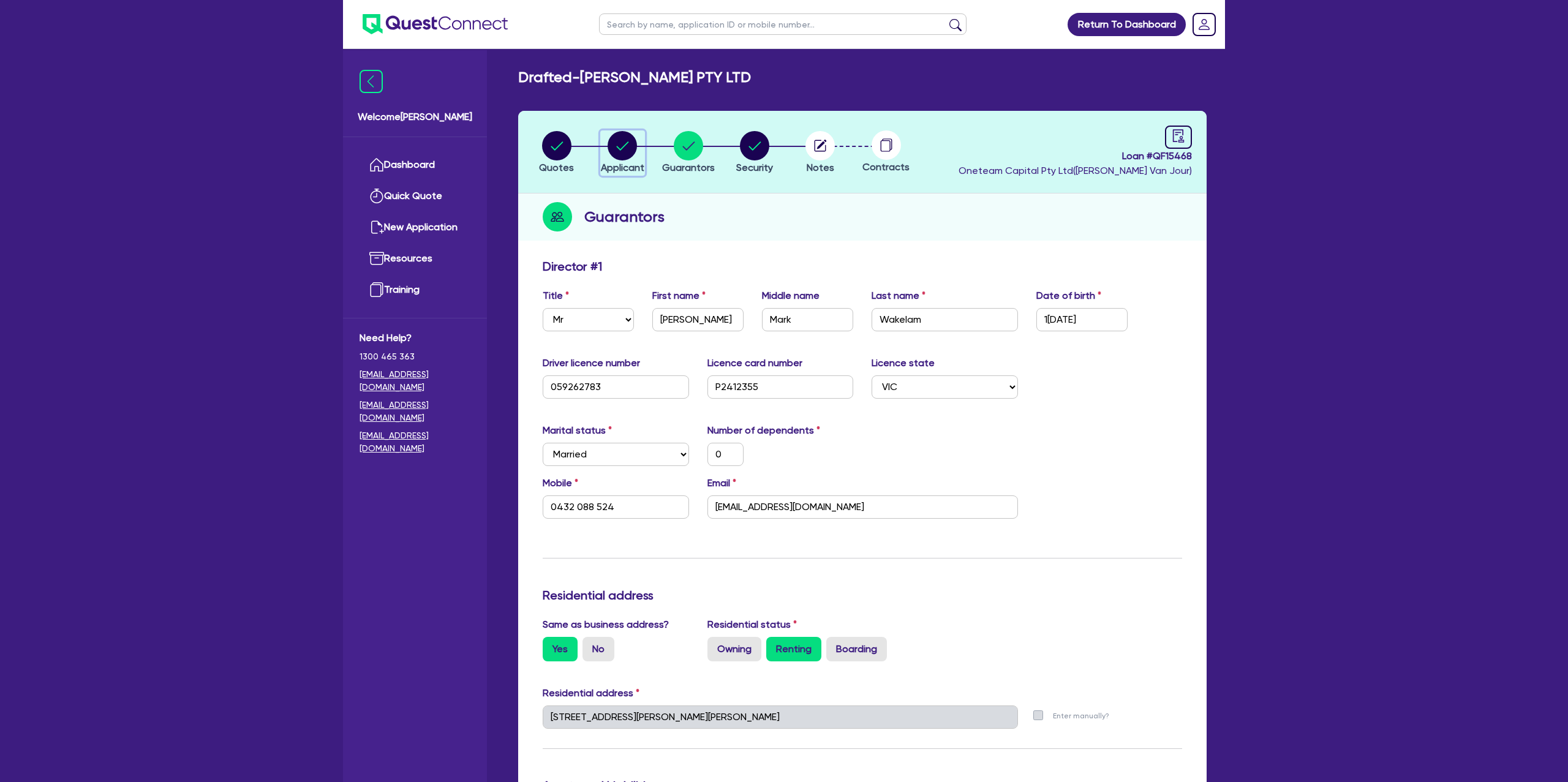
drag, startPoint x: 608, startPoint y: 145, endPoint x: 551, endPoint y: 148, distance: 57.1
click at [608, 145] on circle "button" at bounding box center [623, 146] width 30 height 30
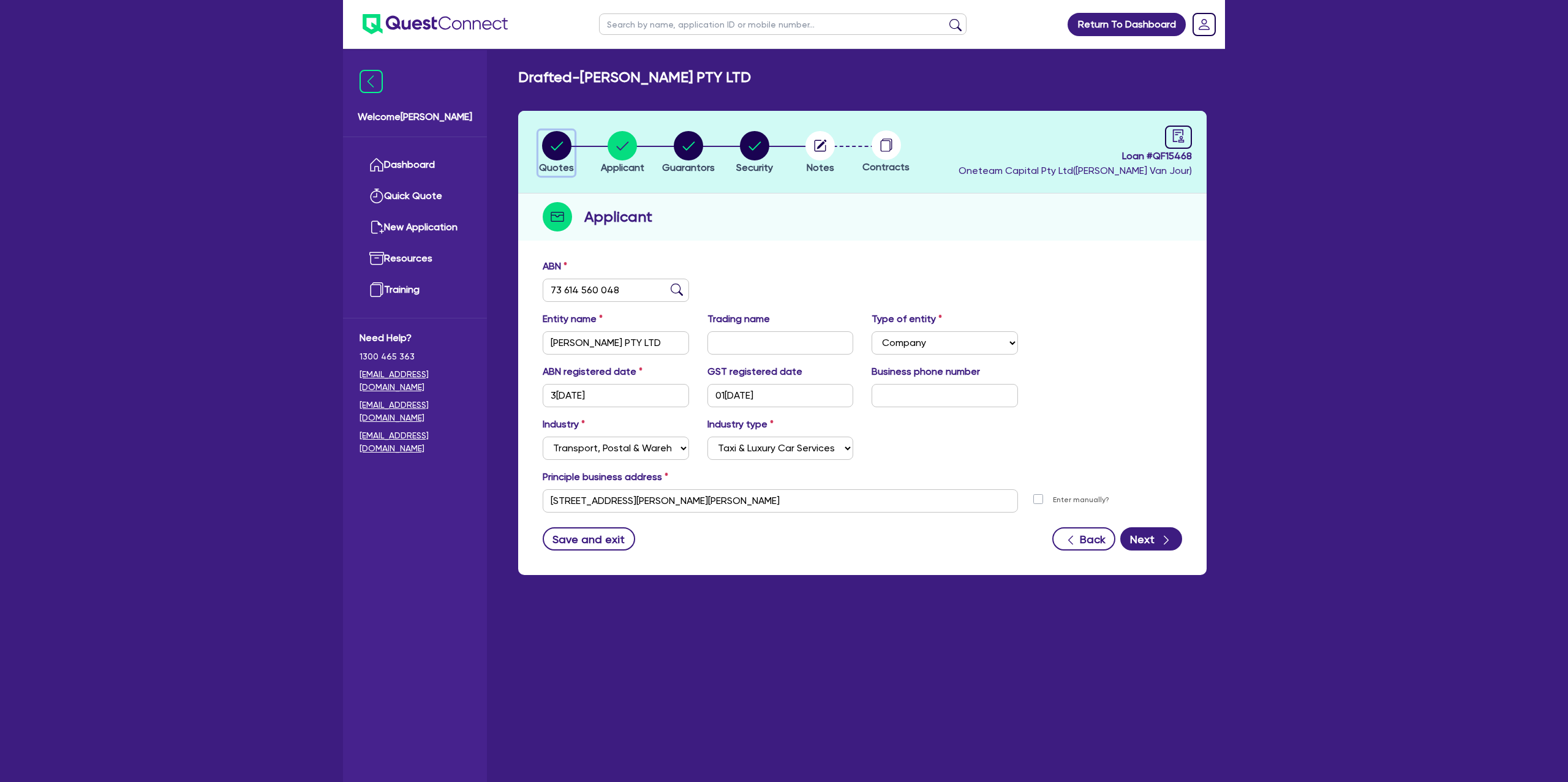
click at [551, 148] on circle "button" at bounding box center [557, 146] width 30 height 30
